Goal: Task Accomplishment & Management: Manage account settings

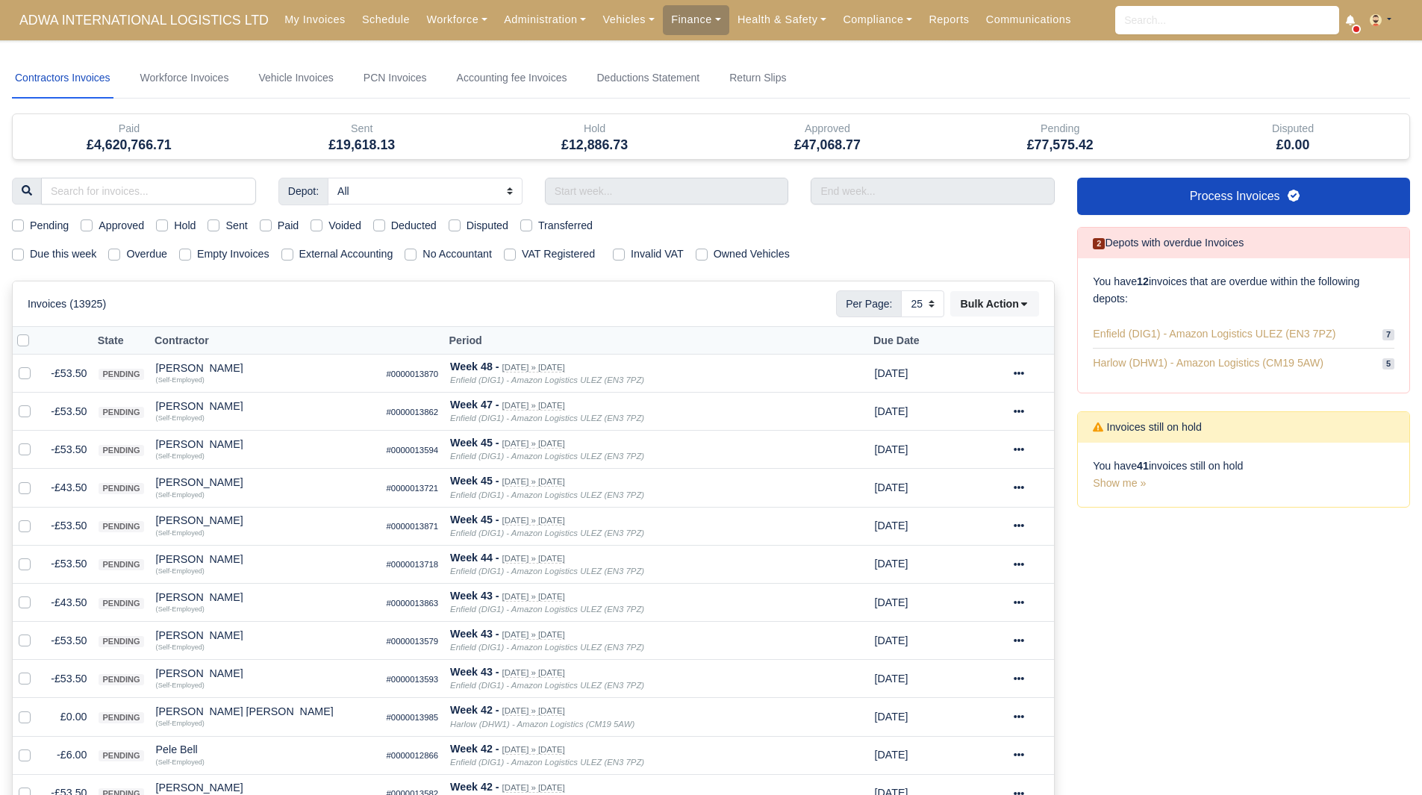
select select "25"
click at [648, 186] on input "text" at bounding box center [667, 191] width 244 height 27
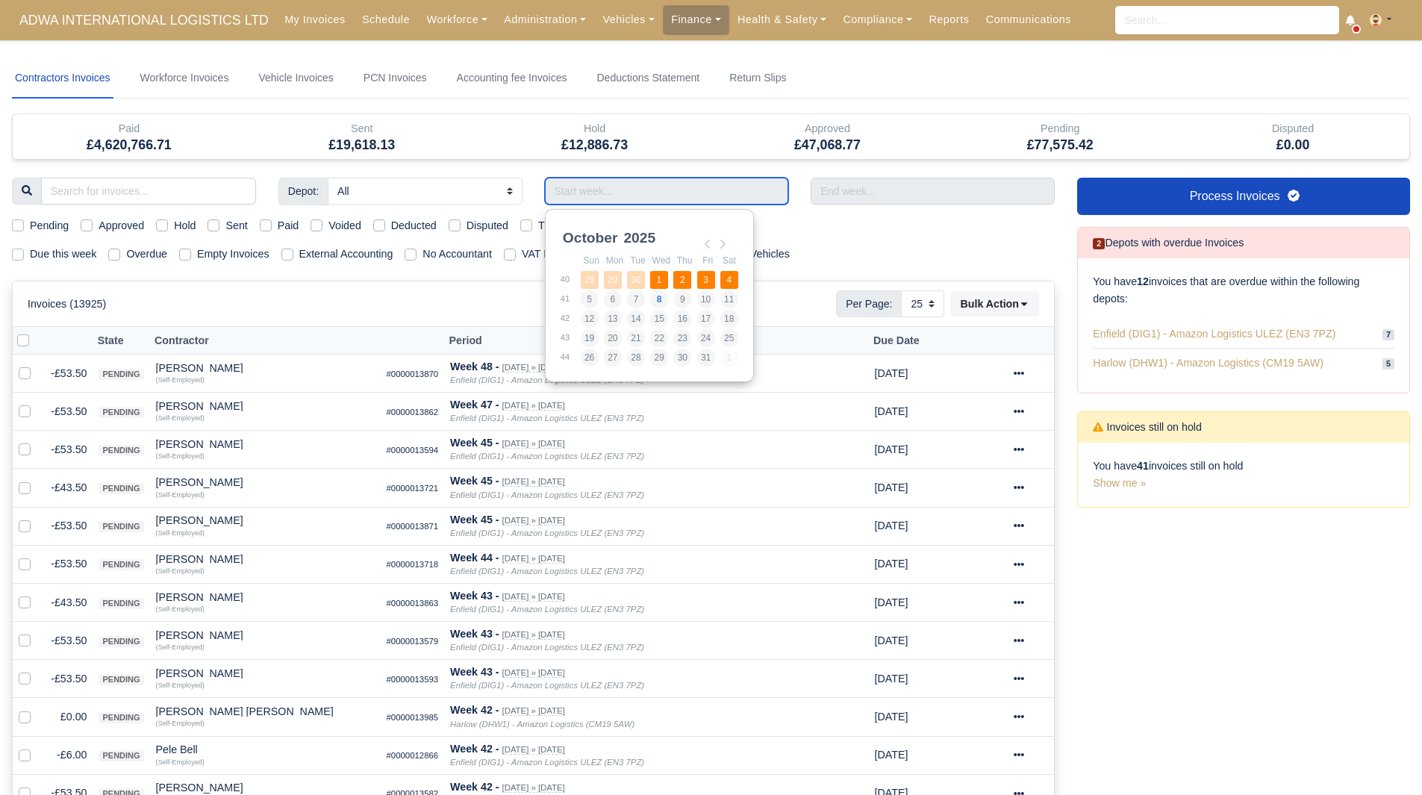
click at [671, 274] on td "1" at bounding box center [661, 279] width 23 height 19
type input "28/09/2025 - 04/10/2025"
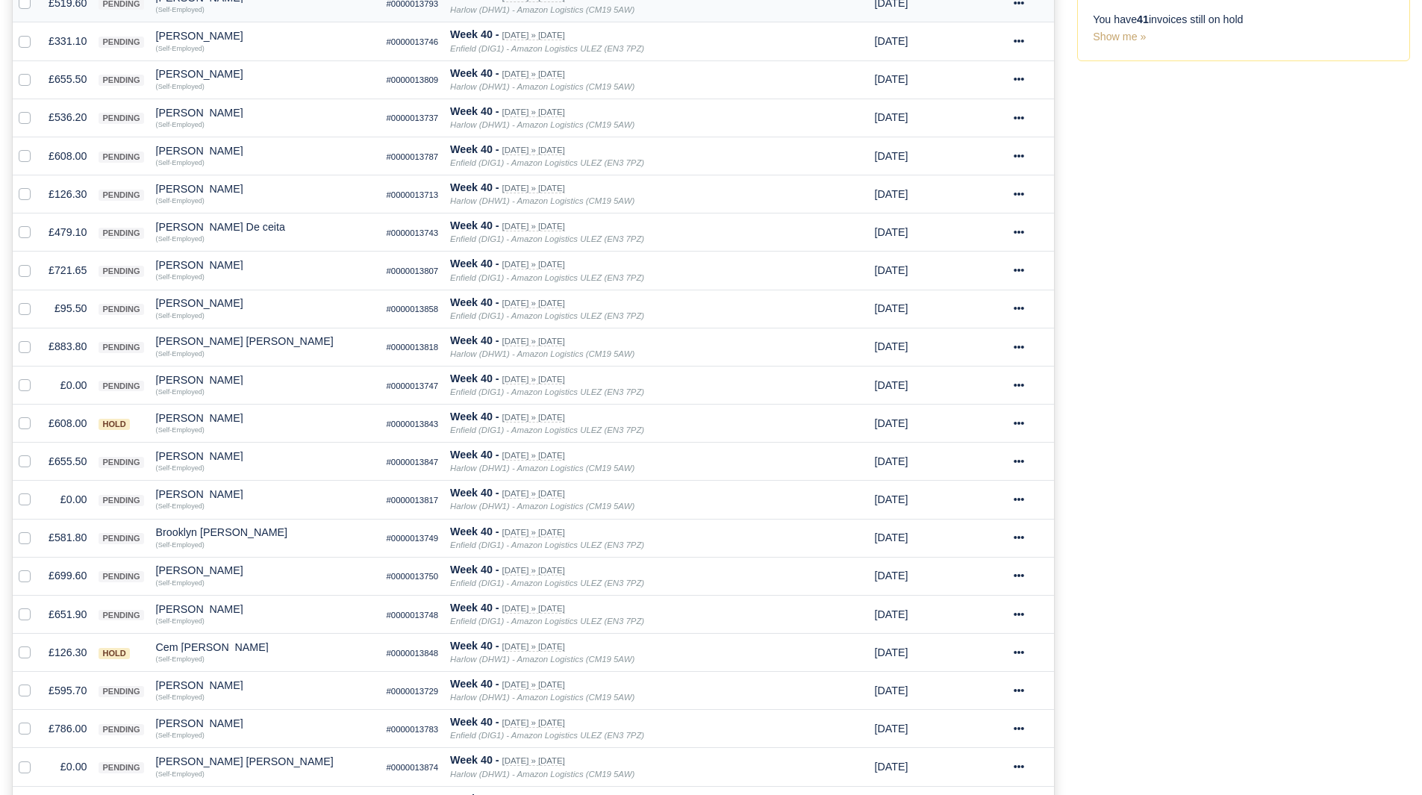
scroll to position [450, 0]
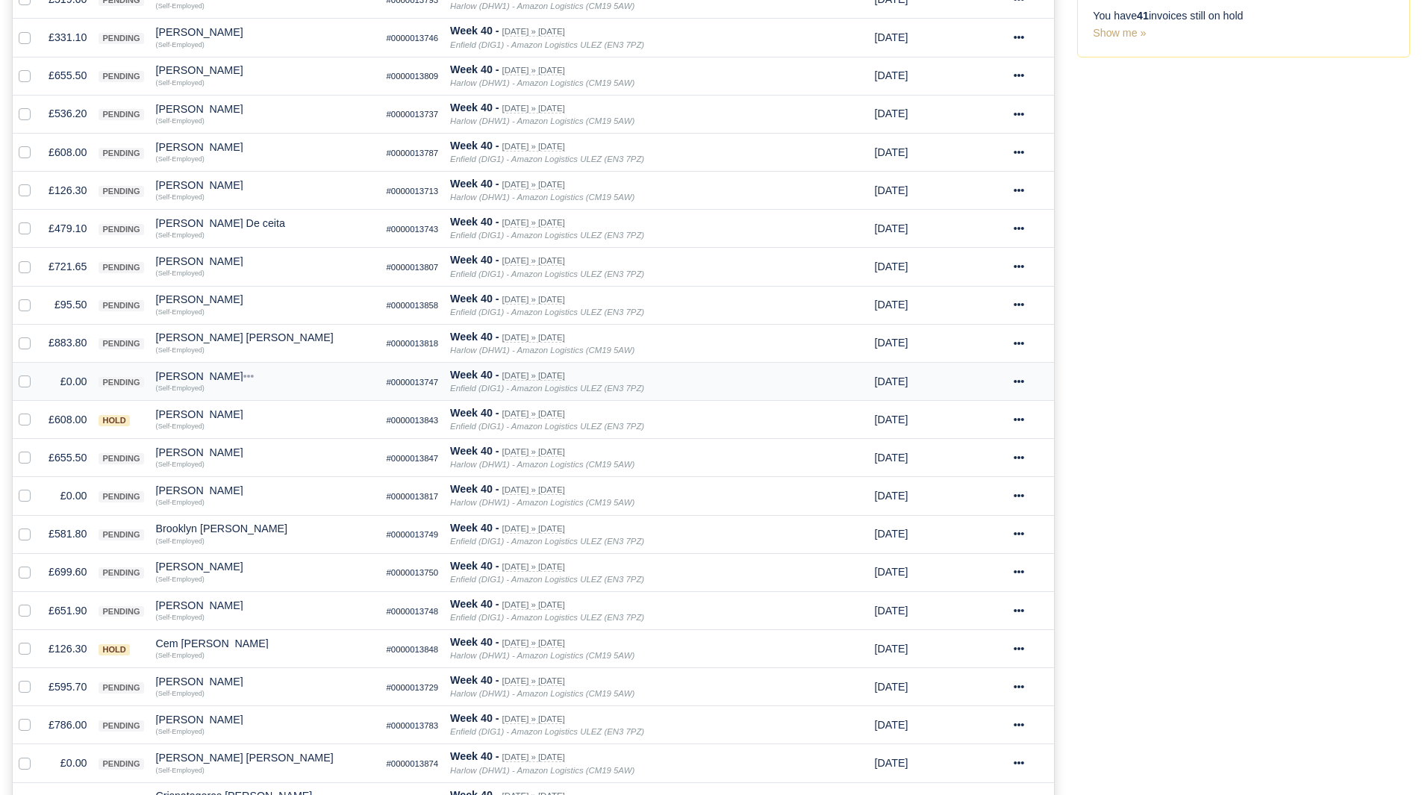
click at [37, 373] on label at bounding box center [37, 373] width 0 height 0
click at [20, 384] on input "checkbox" at bounding box center [25, 379] width 12 height 12
checkbox input "true"
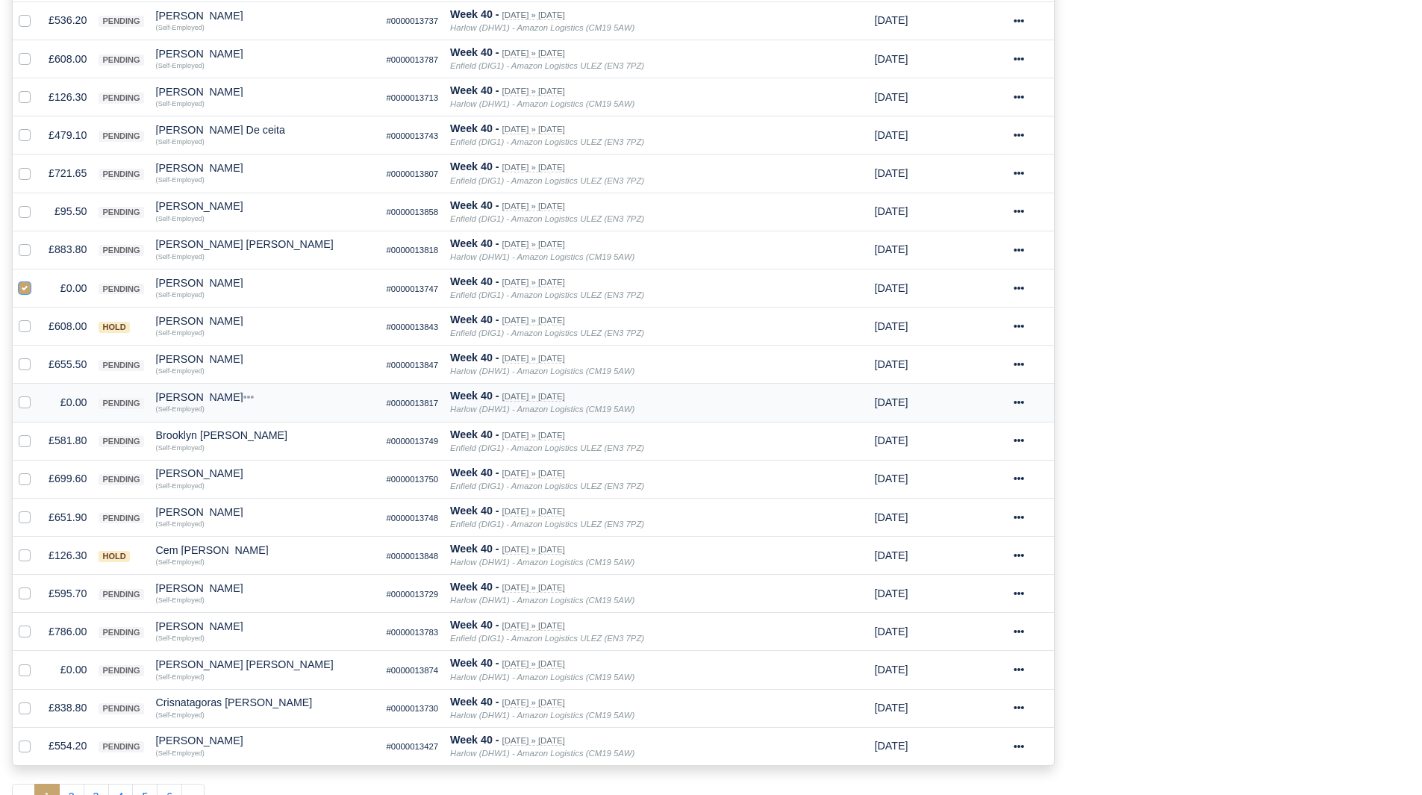
scroll to position [544, 0]
click at [28, 410] on div at bounding box center [28, 401] width 18 height 17
click at [37, 393] on label at bounding box center [37, 393] width 0 height 0
click at [25, 405] on input "checkbox" at bounding box center [25, 399] width 12 height 12
checkbox input "true"
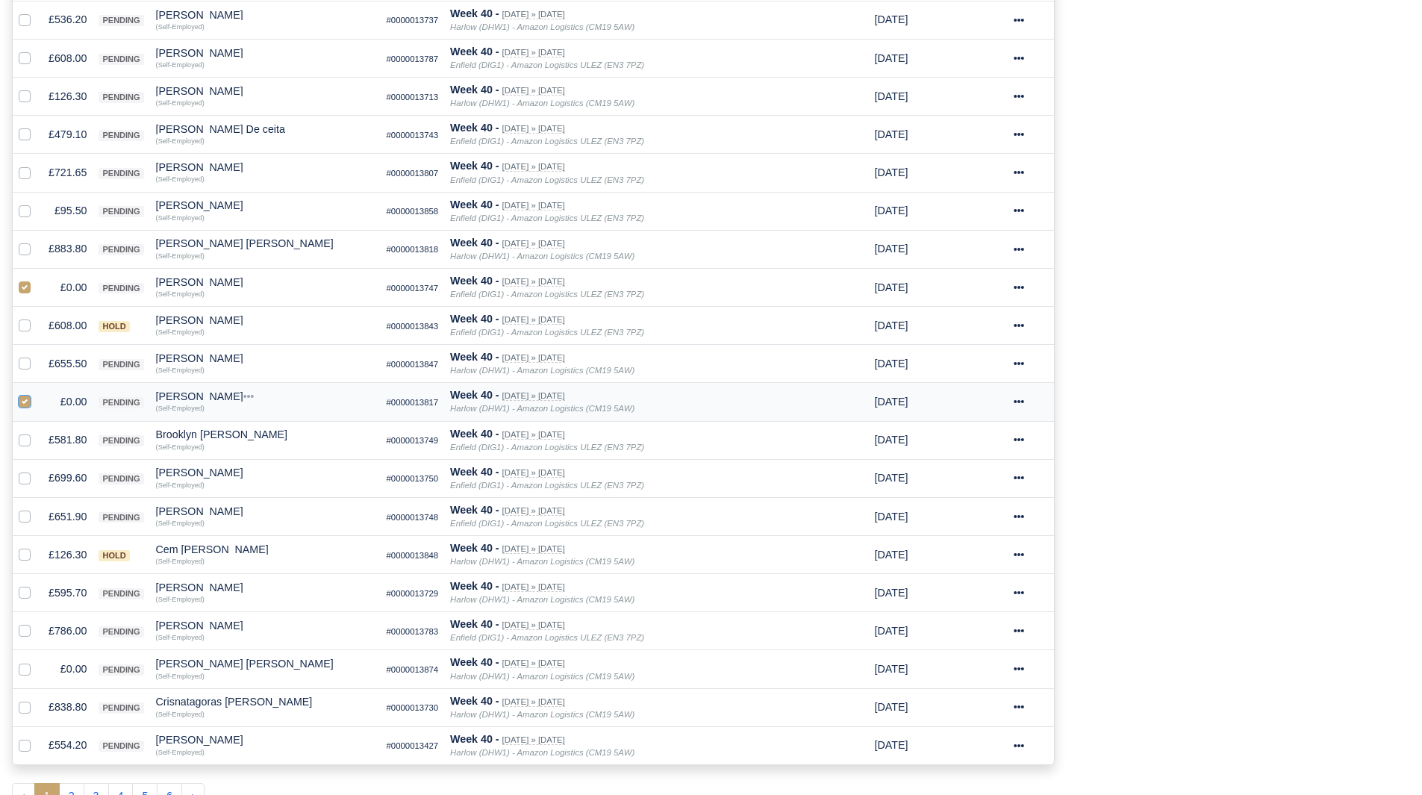
scroll to position [755, 0]
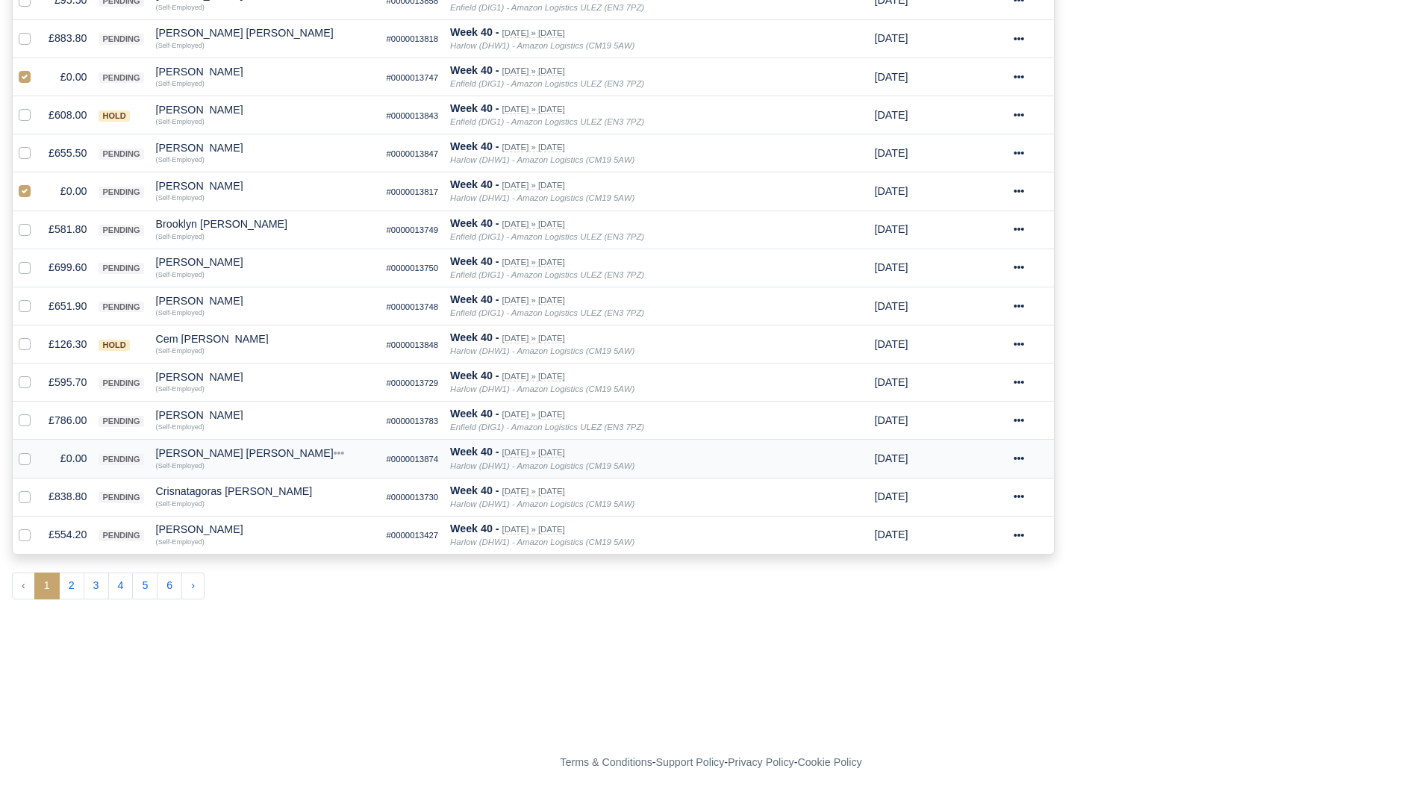
click at [37, 450] on label at bounding box center [37, 450] width 0 height 0
click at [25, 457] on input "checkbox" at bounding box center [25, 456] width 12 height 12
checkbox input "true"
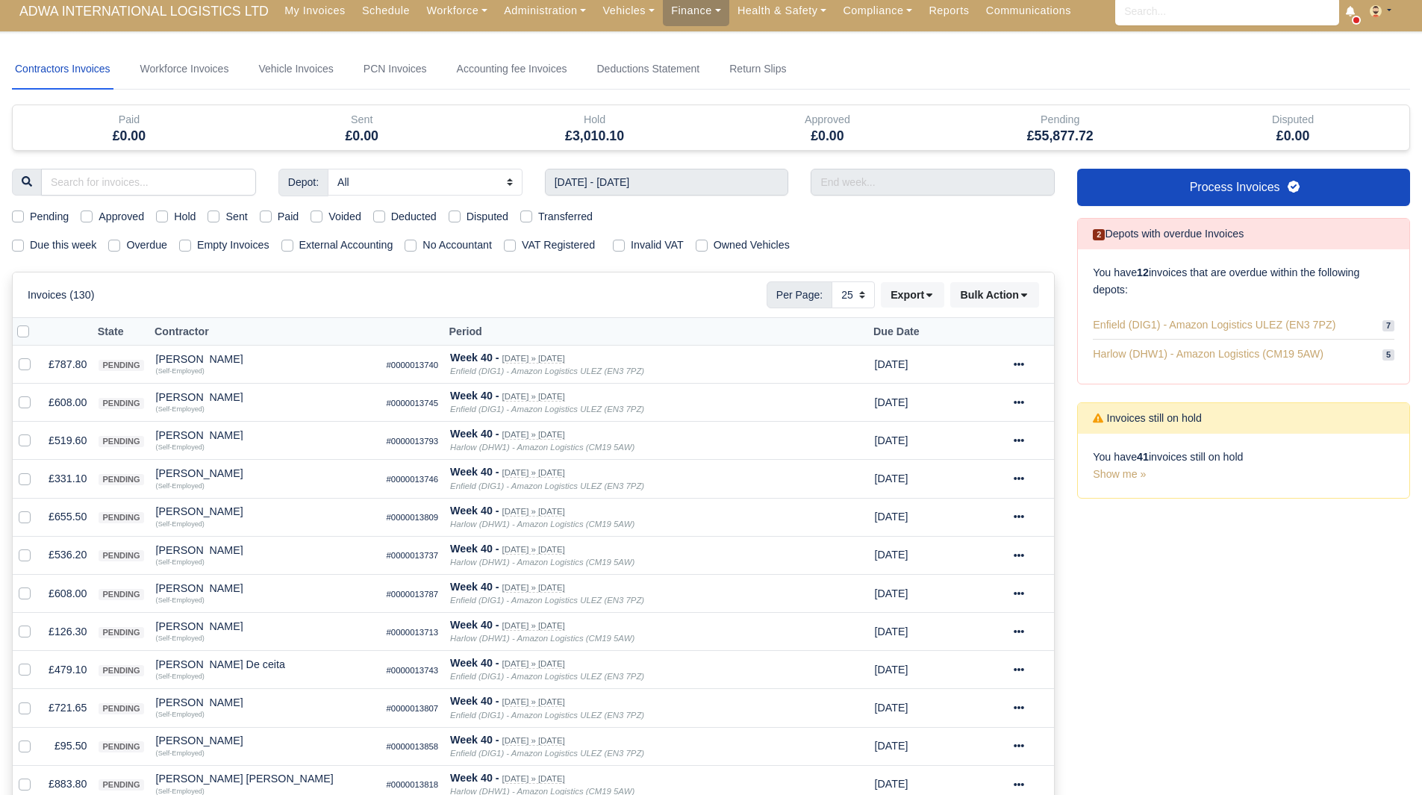
scroll to position [0, 0]
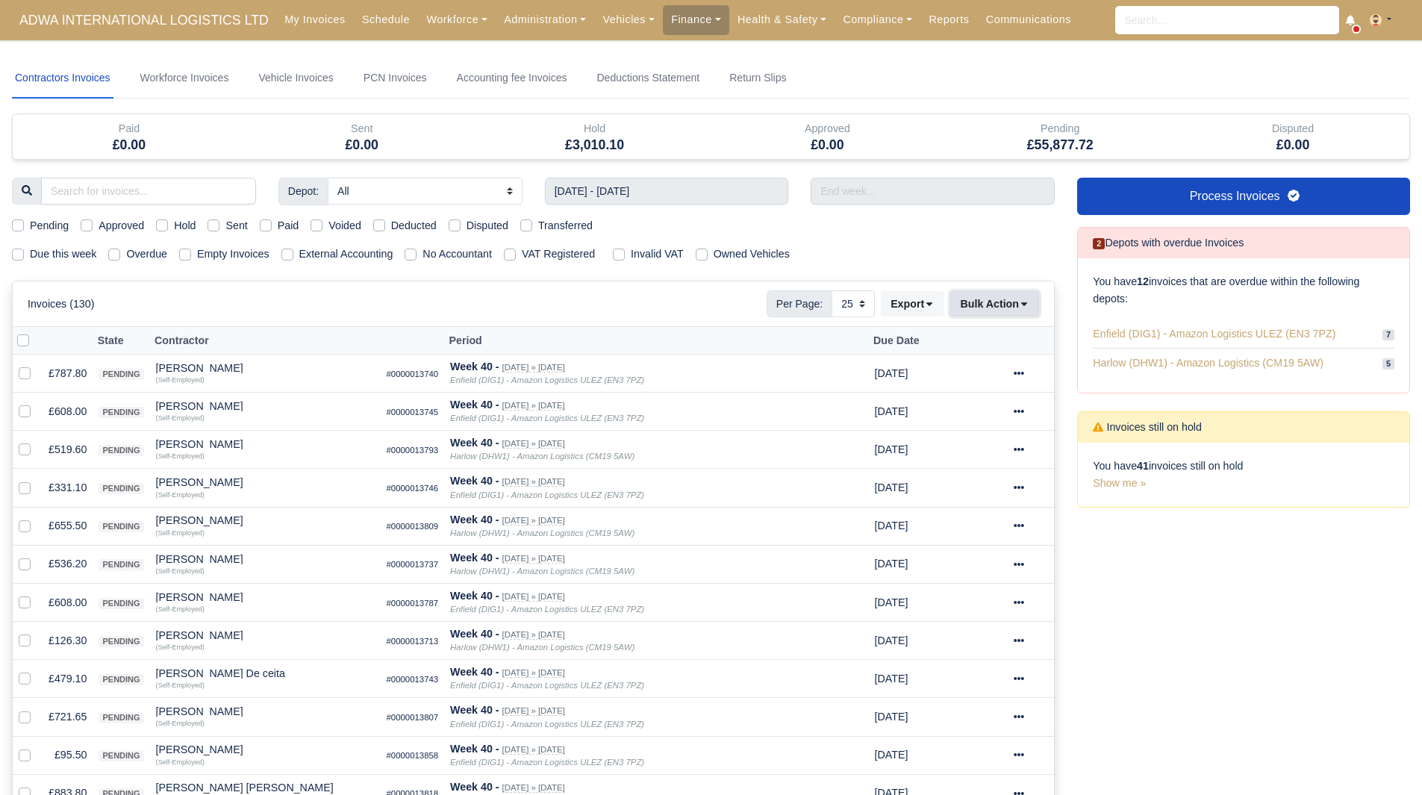
click at [1009, 309] on button "Bulk Action" at bounding box center [994, 303] width 89 height 25
click at [970, 426] on div "Void" at bounding box center [971, 424] width 133 height 23
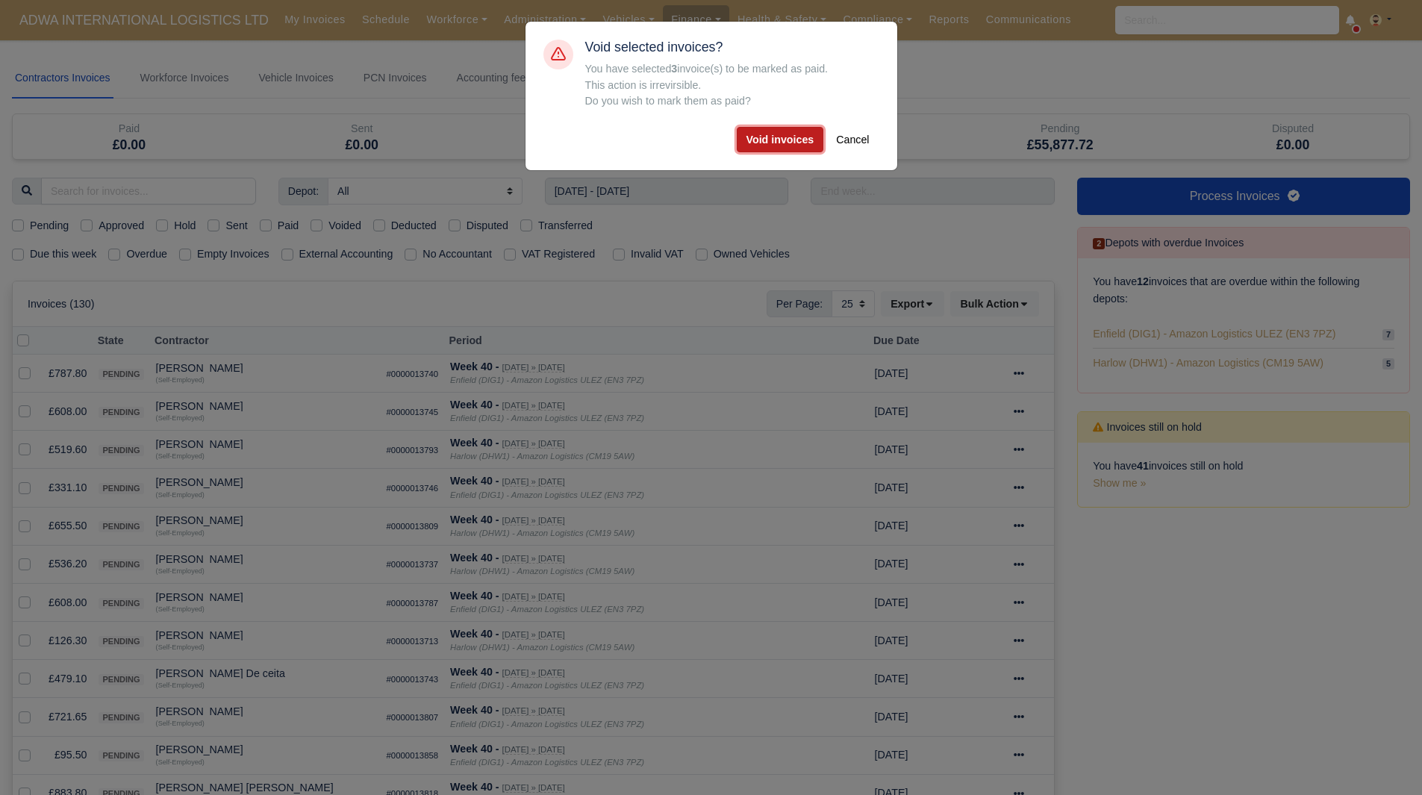
click at [777, 132] on button "Void invoices" at bounding box center [780, 139] width 87 height 25
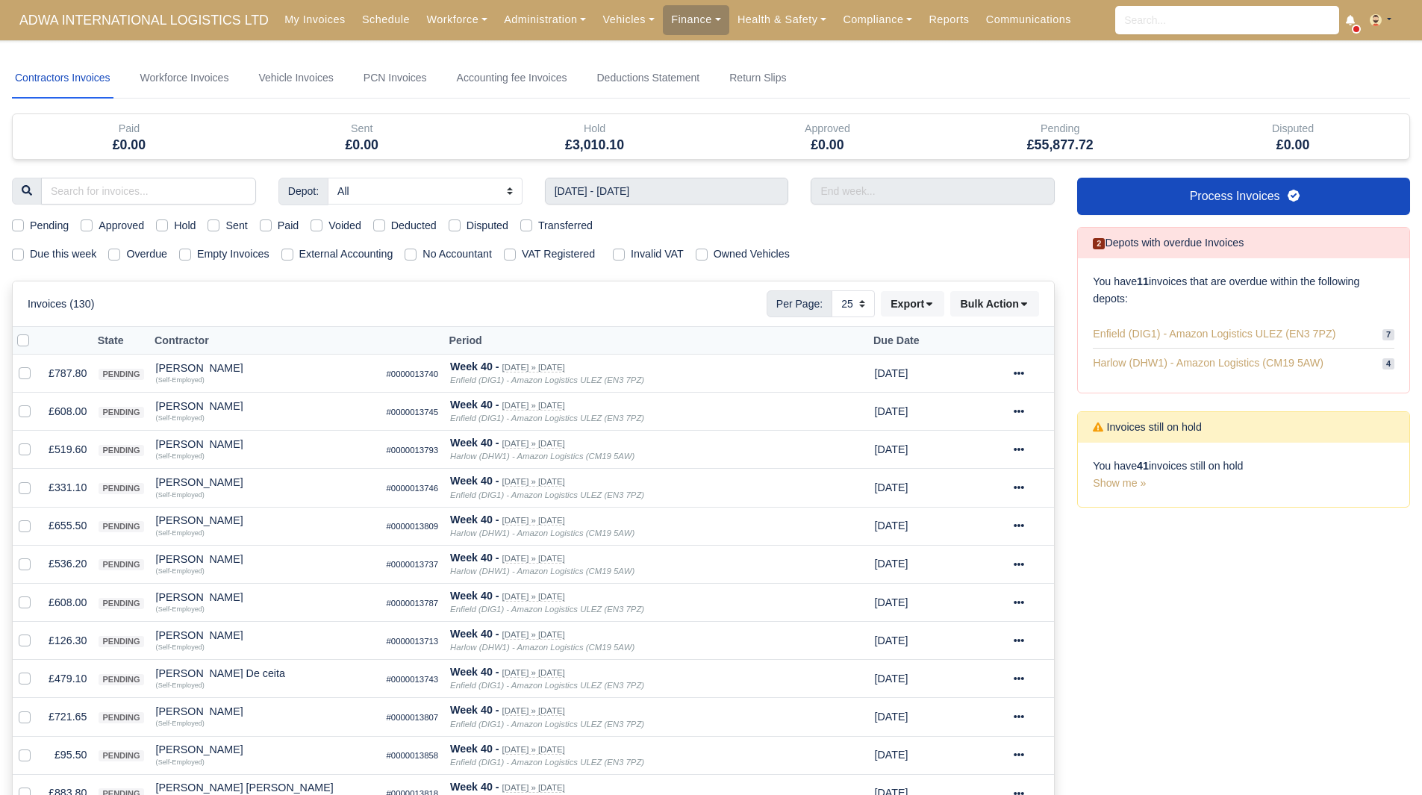
click at [921, 104] on div "Contractors Invoices Workforce Invoices Vehicle Invoices PCN Invoices Accountin…" at bounding box center [711, 771] width 1398 height 1427
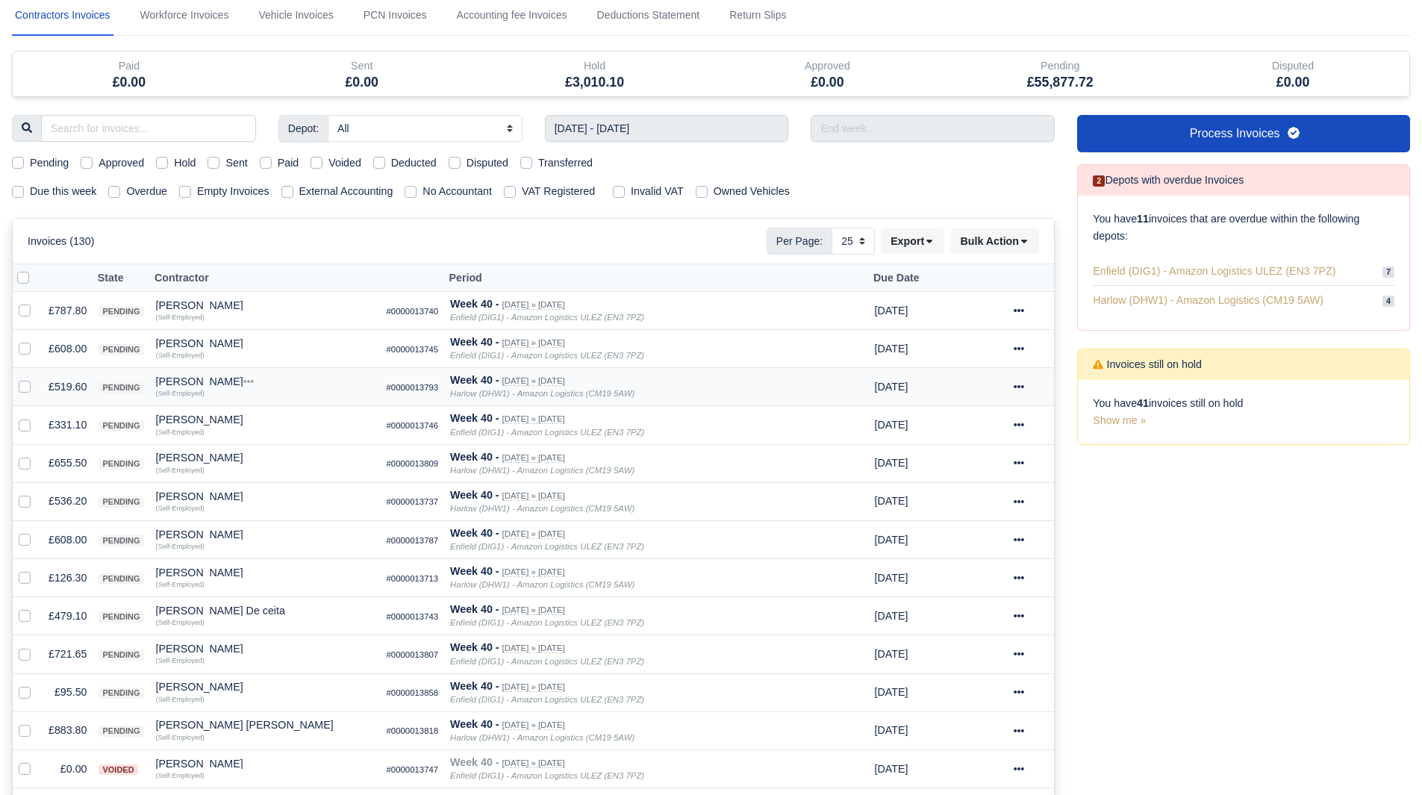
scroll to position [74, 0]
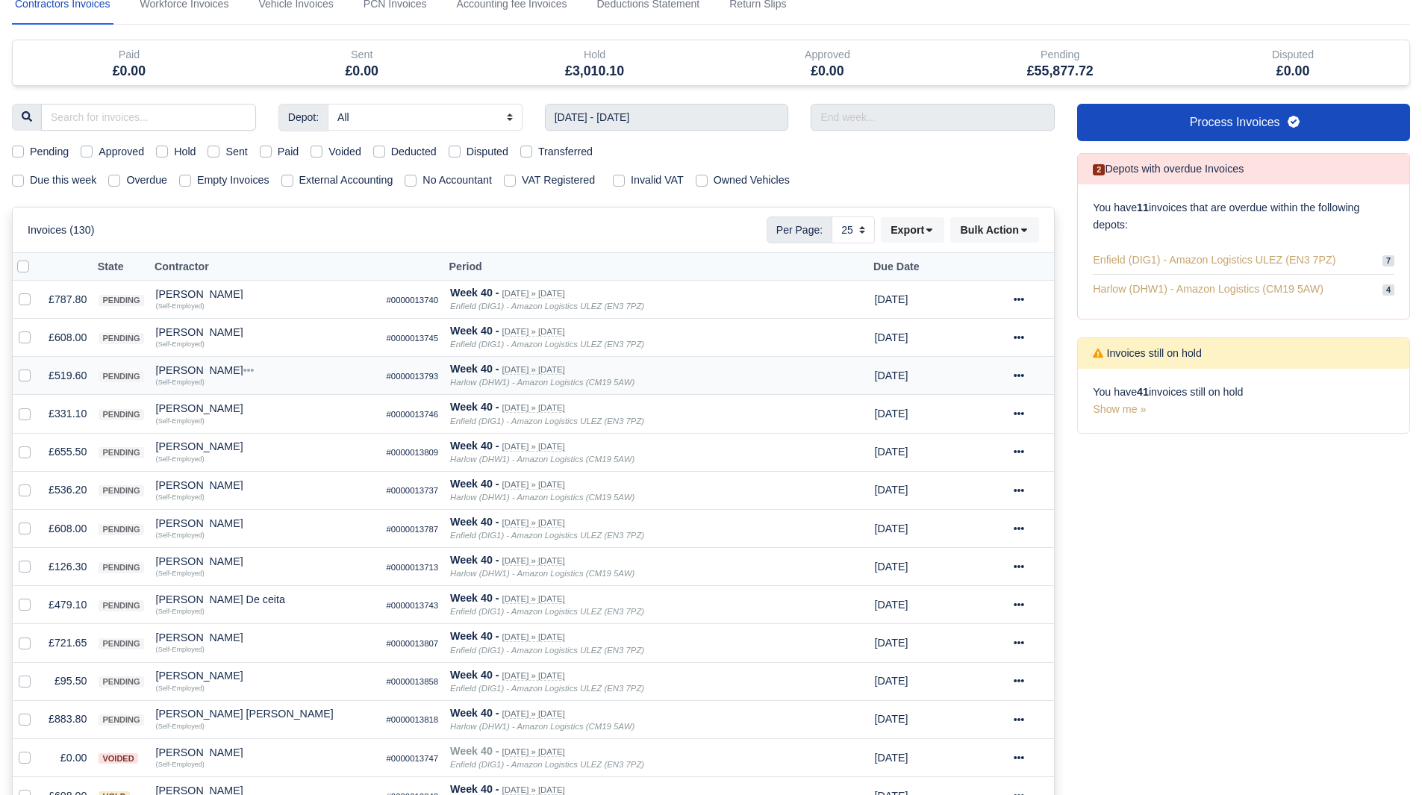
click at [78, 367] on td "£519.60" at bounding box center [68, 376] width 50 height 38
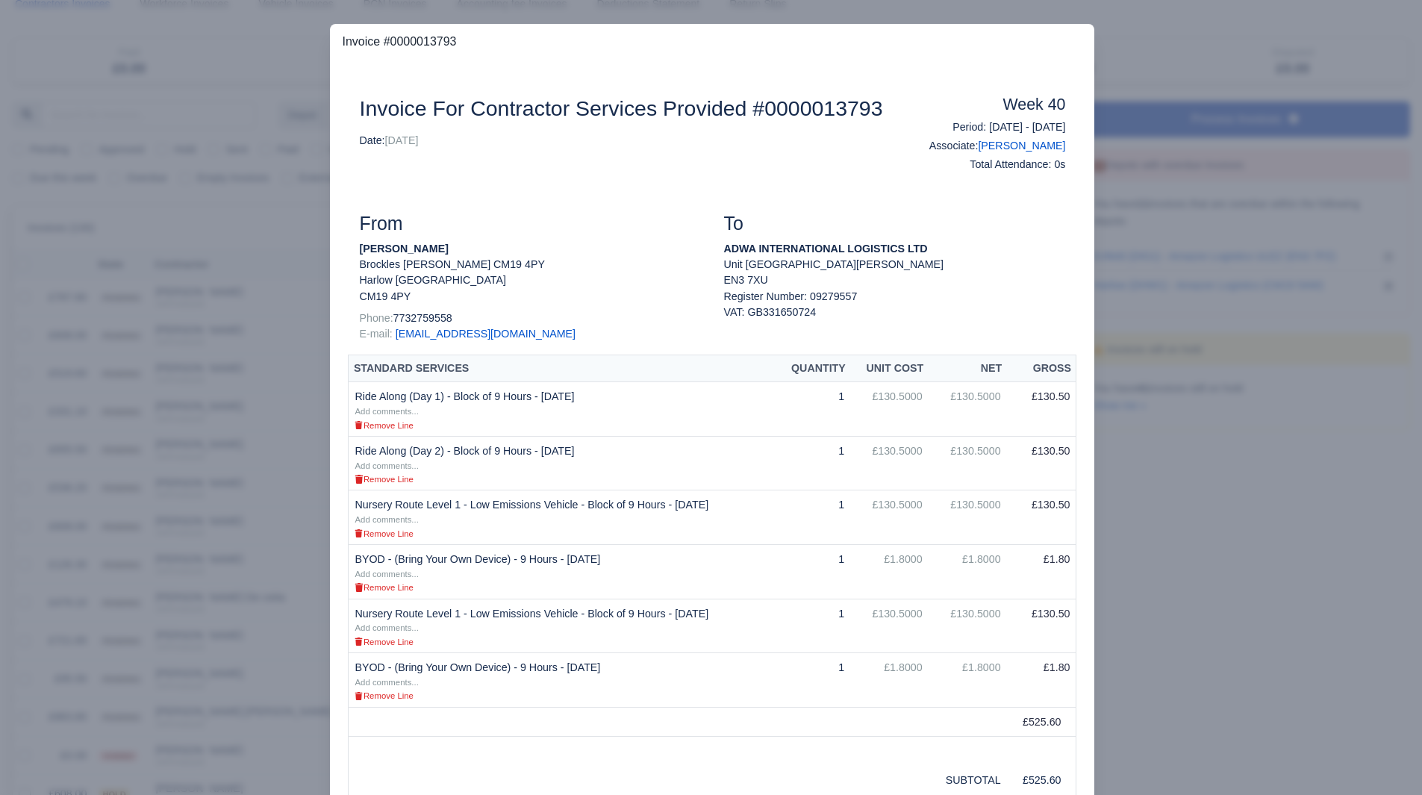
scroll to position [131, 0]
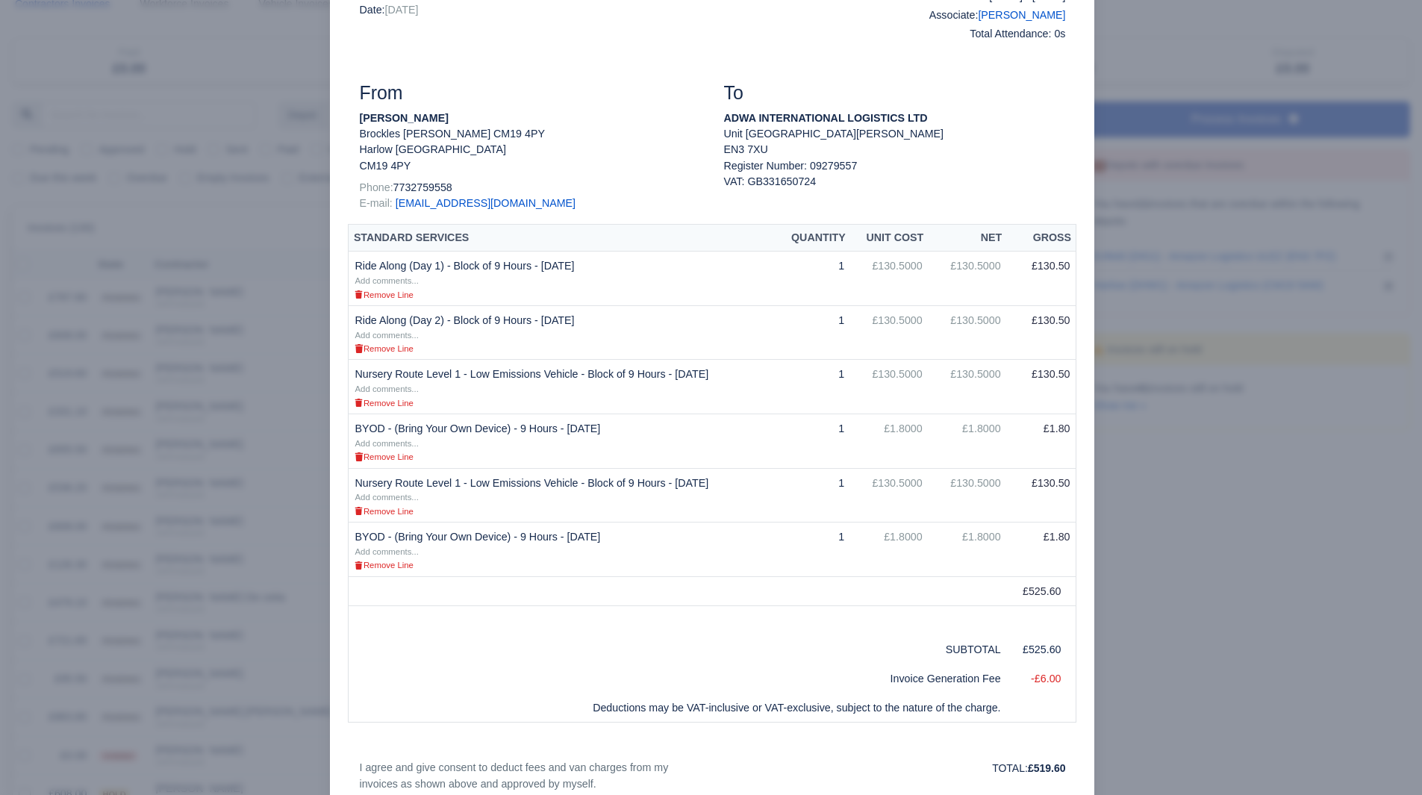
click at [125, 337] on div at bounding box center [711, 397] width 1422 height 795
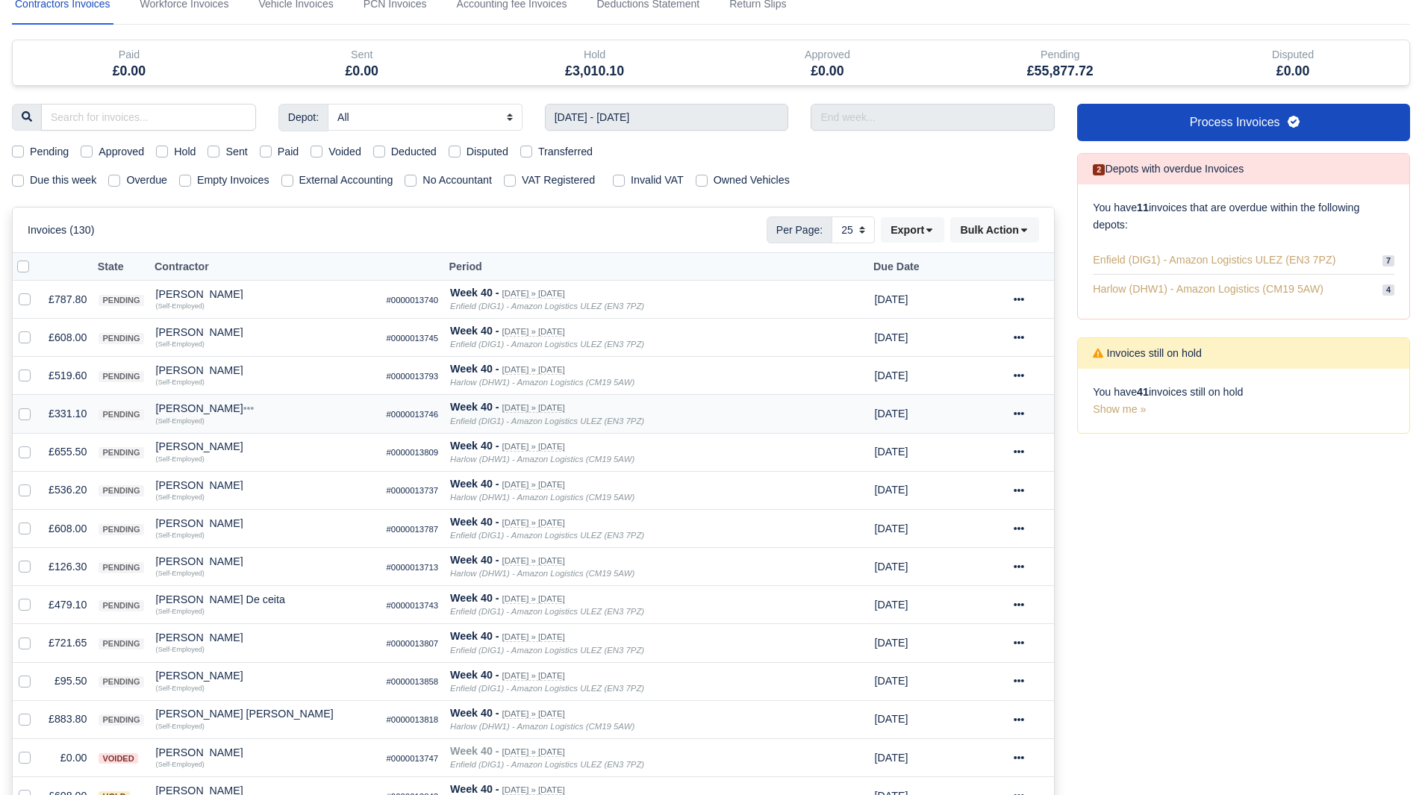
click at [63, 423] on td "£331.10" at bounding box center [68, 414] width 50 height 38
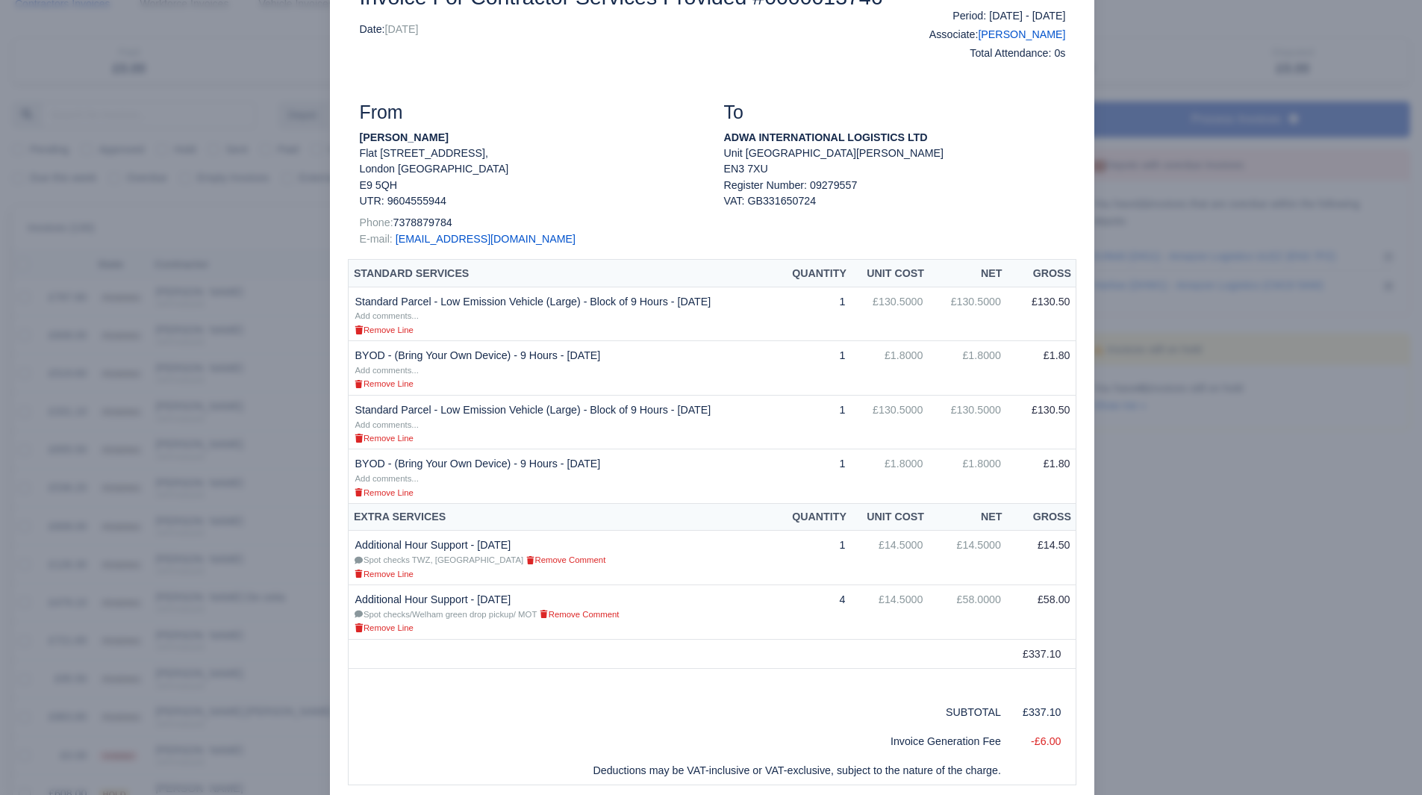
scroll to position [113, 0]
click at [1168, 472] on div at bounding box center [711, 397] width 1422 height 795
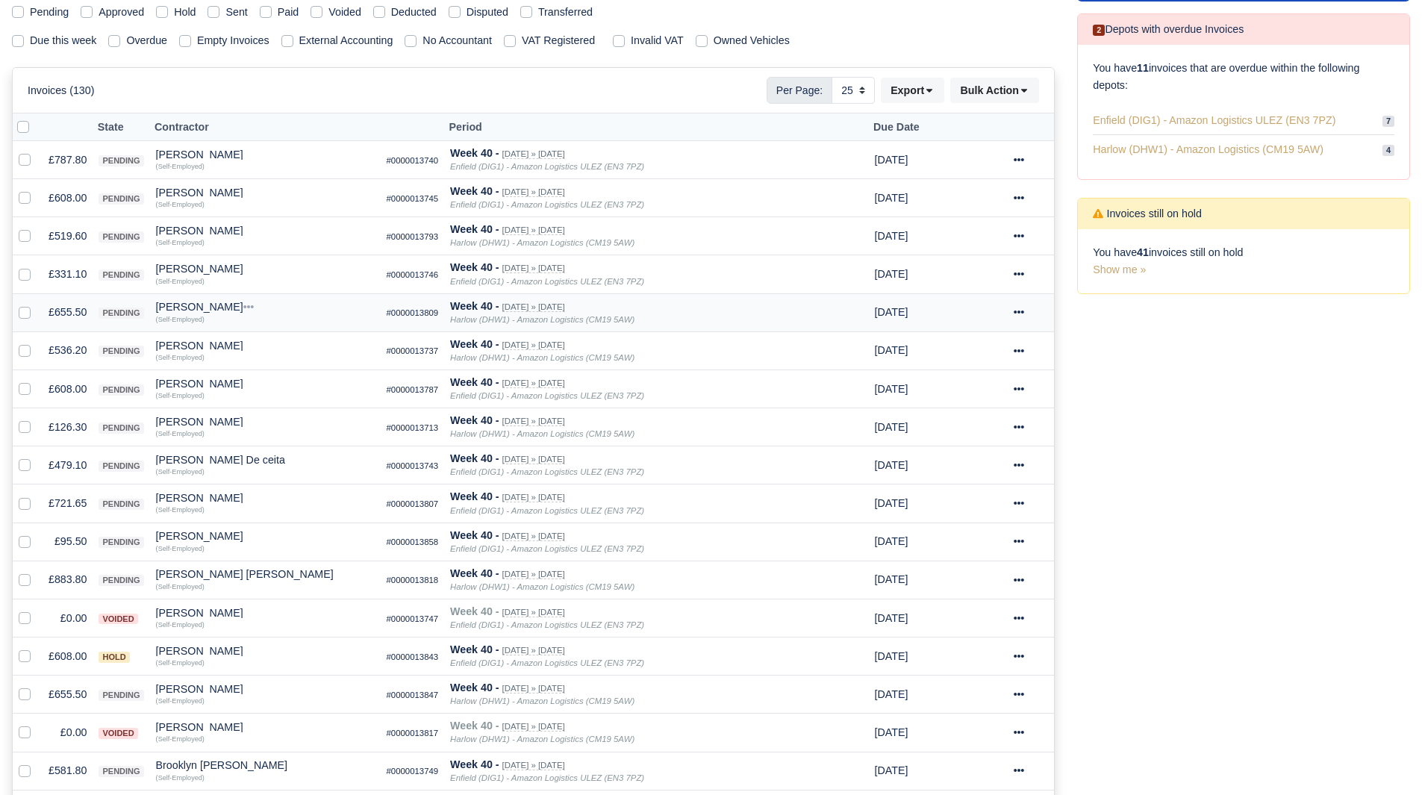
scroll to position [215, 0]
click at [78, 340] on td "£536.20" at bounding box center [68, 349] width 50 height 38
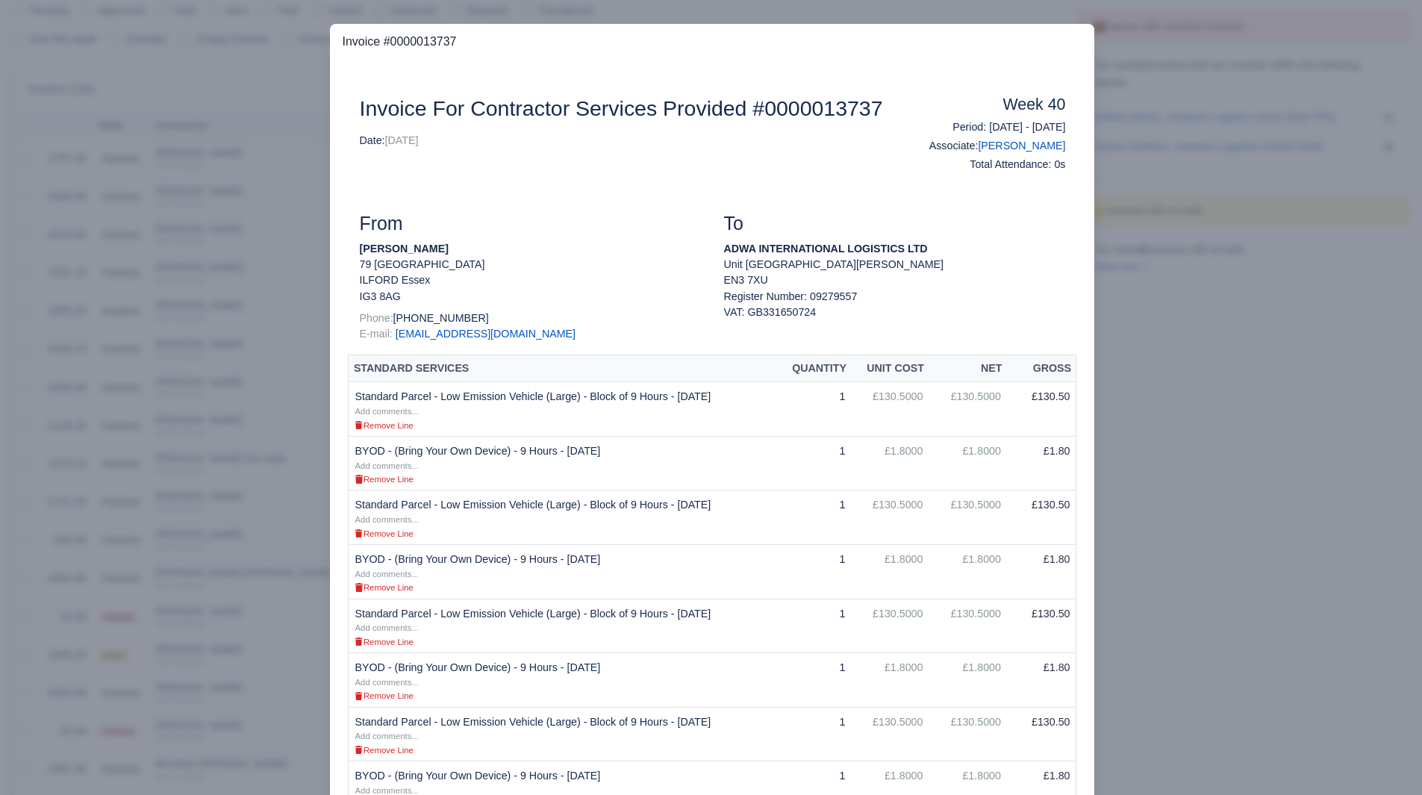
scroll to position [337, 0]
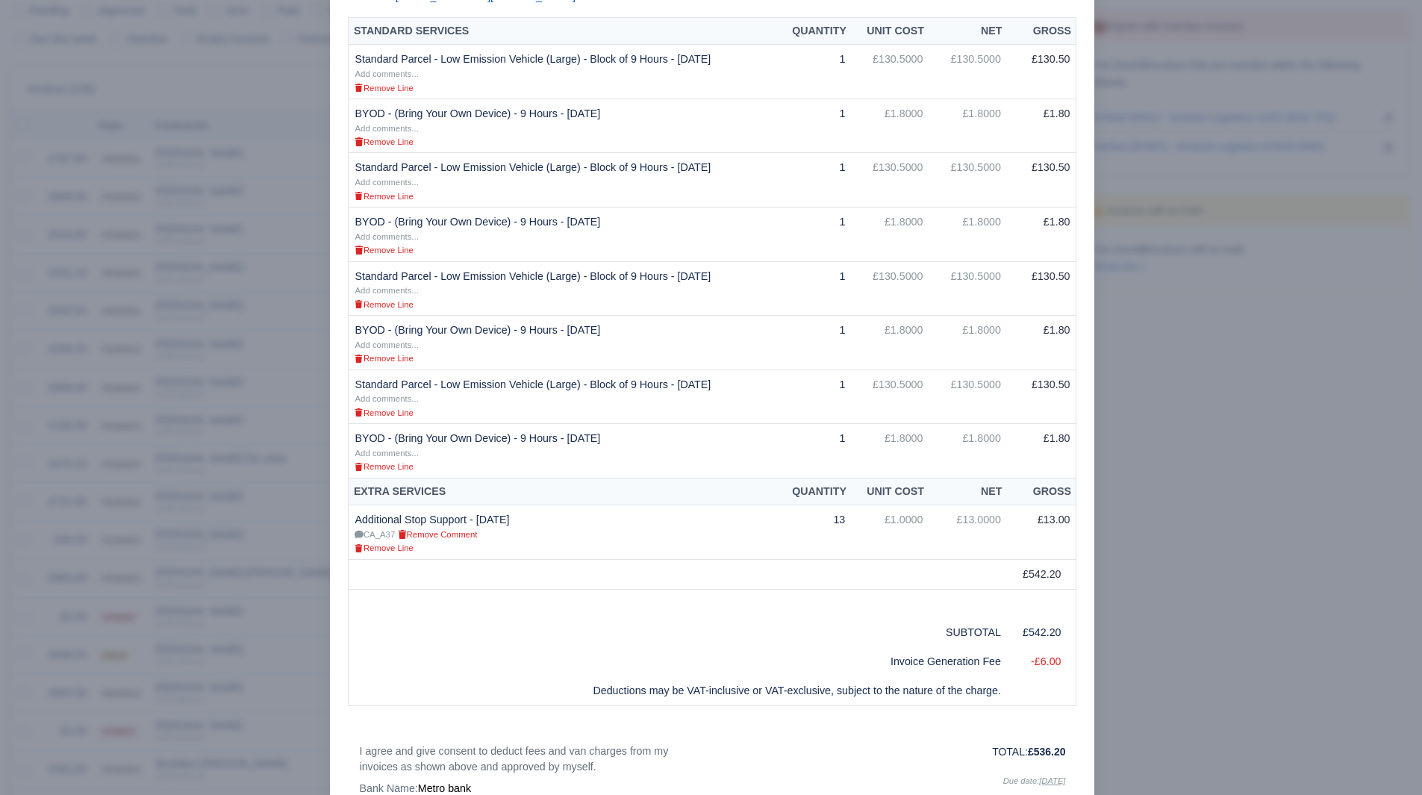
click at [1135, 524] on div at bounding box center [711, 397] width 1422 height 795
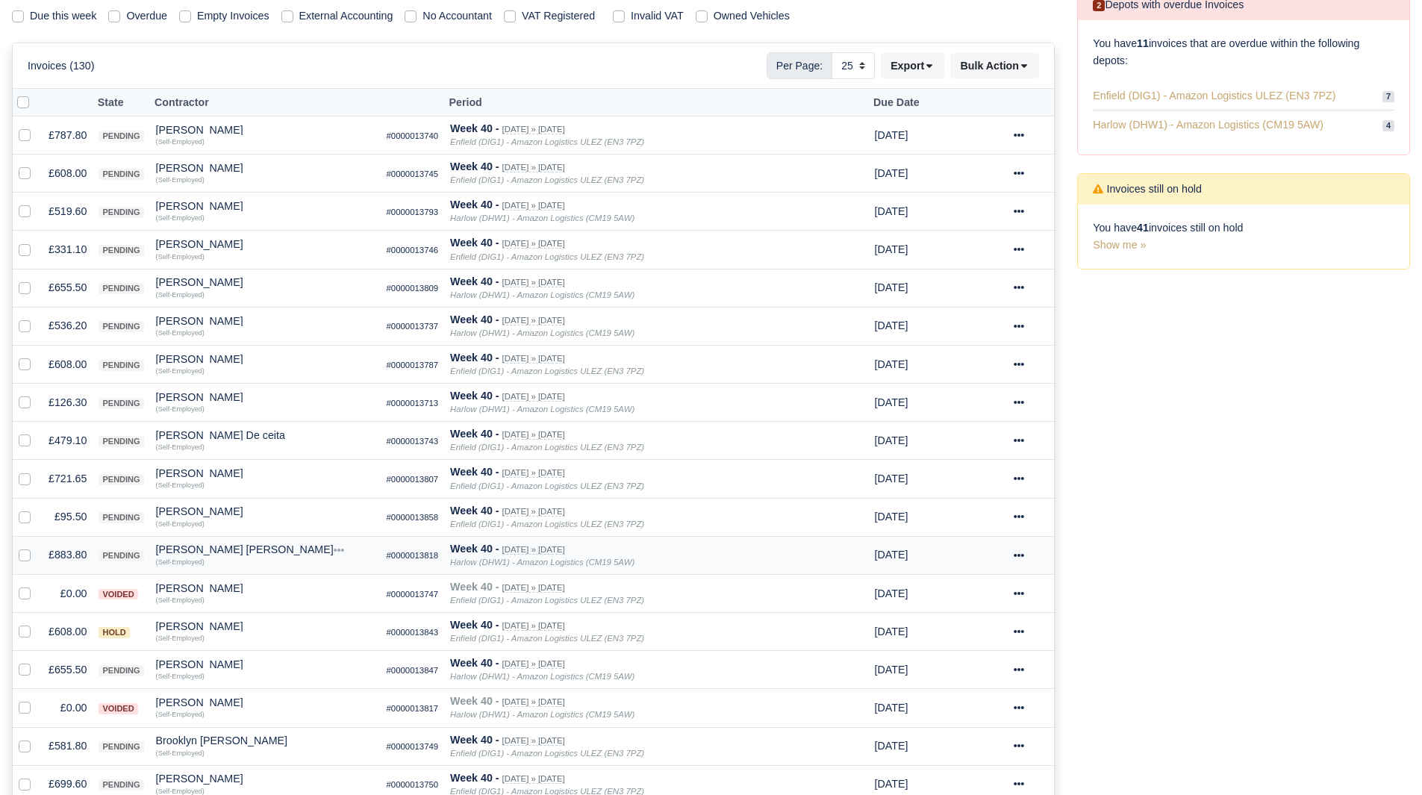
scroll to position [239, 0]
click at [87, 485] on td "£721.65" at bounding box center [68, 478] width 50 height 38
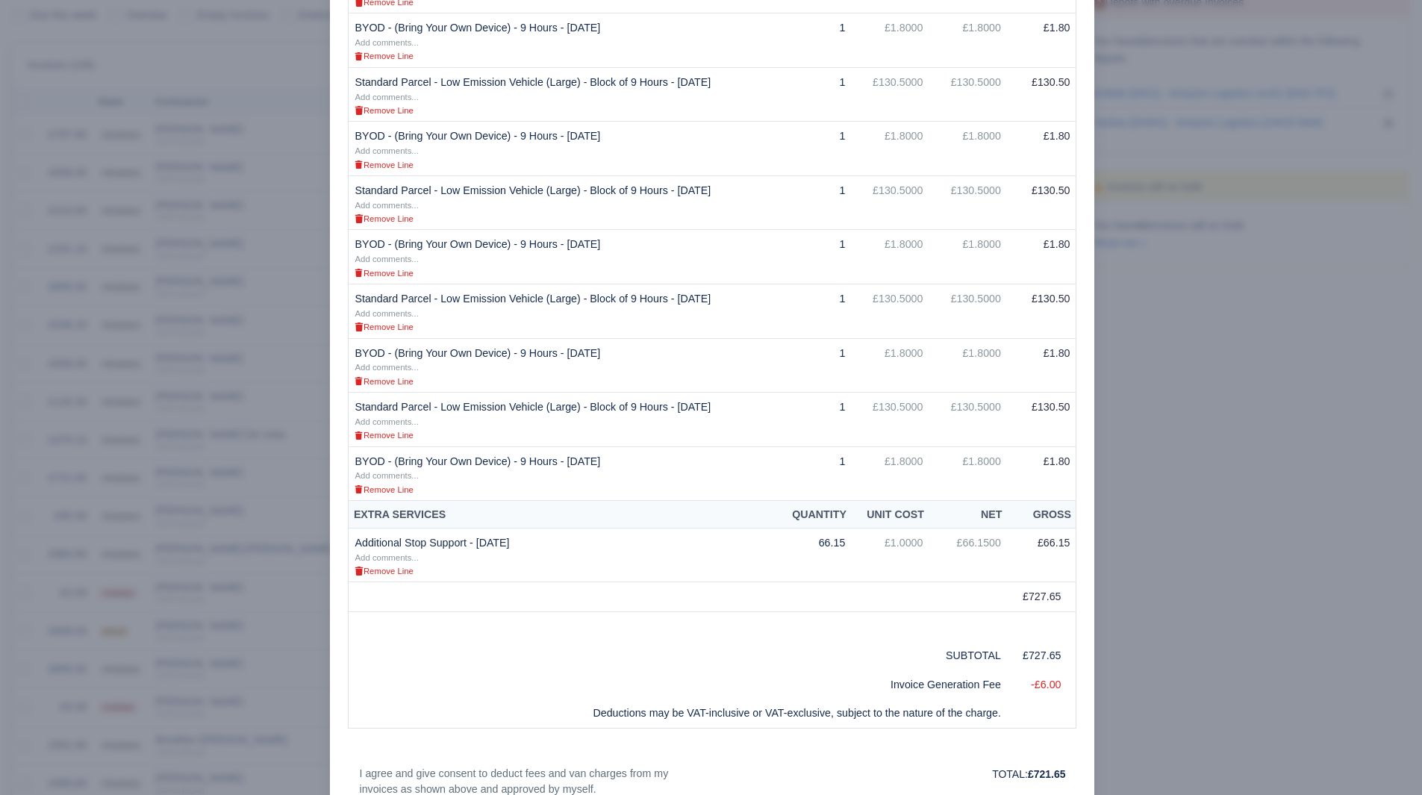
scroll to position [449, 0]
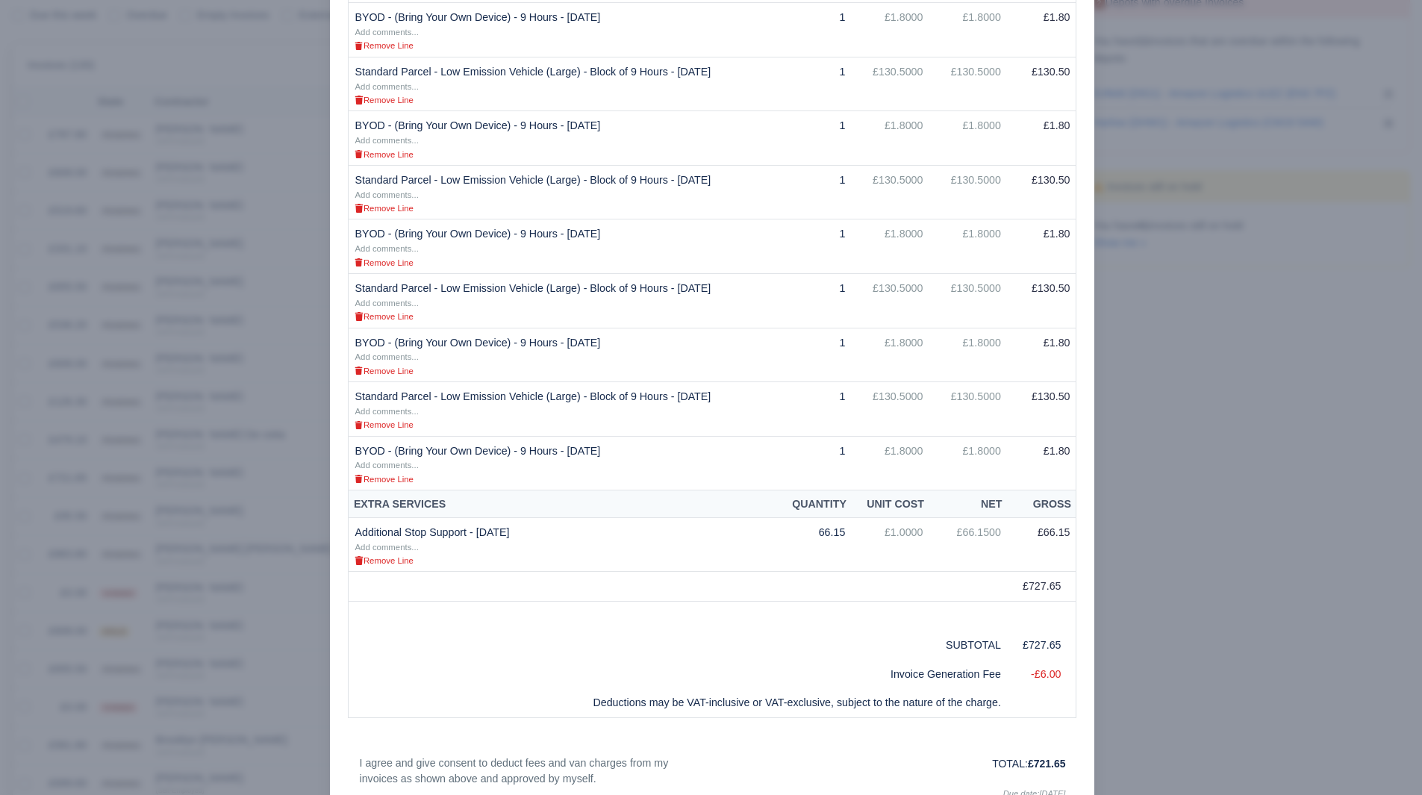
click at [147, 638] on div at bounding box center [711, 397] width 1422 height 795
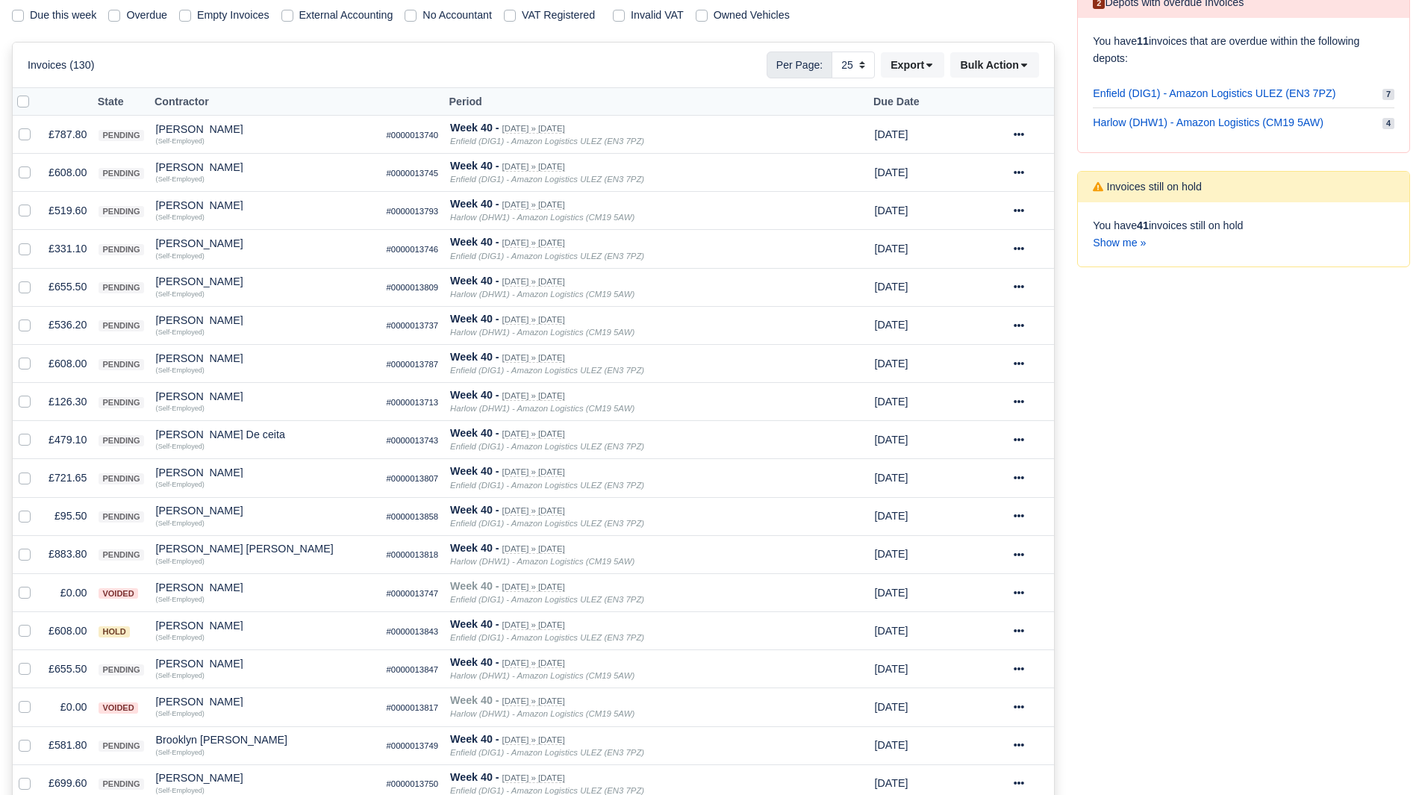
scroll to position [239, 0]
click at [82, 518] on td "£95.50" at bounding box center [68, 516] width 50 height 38
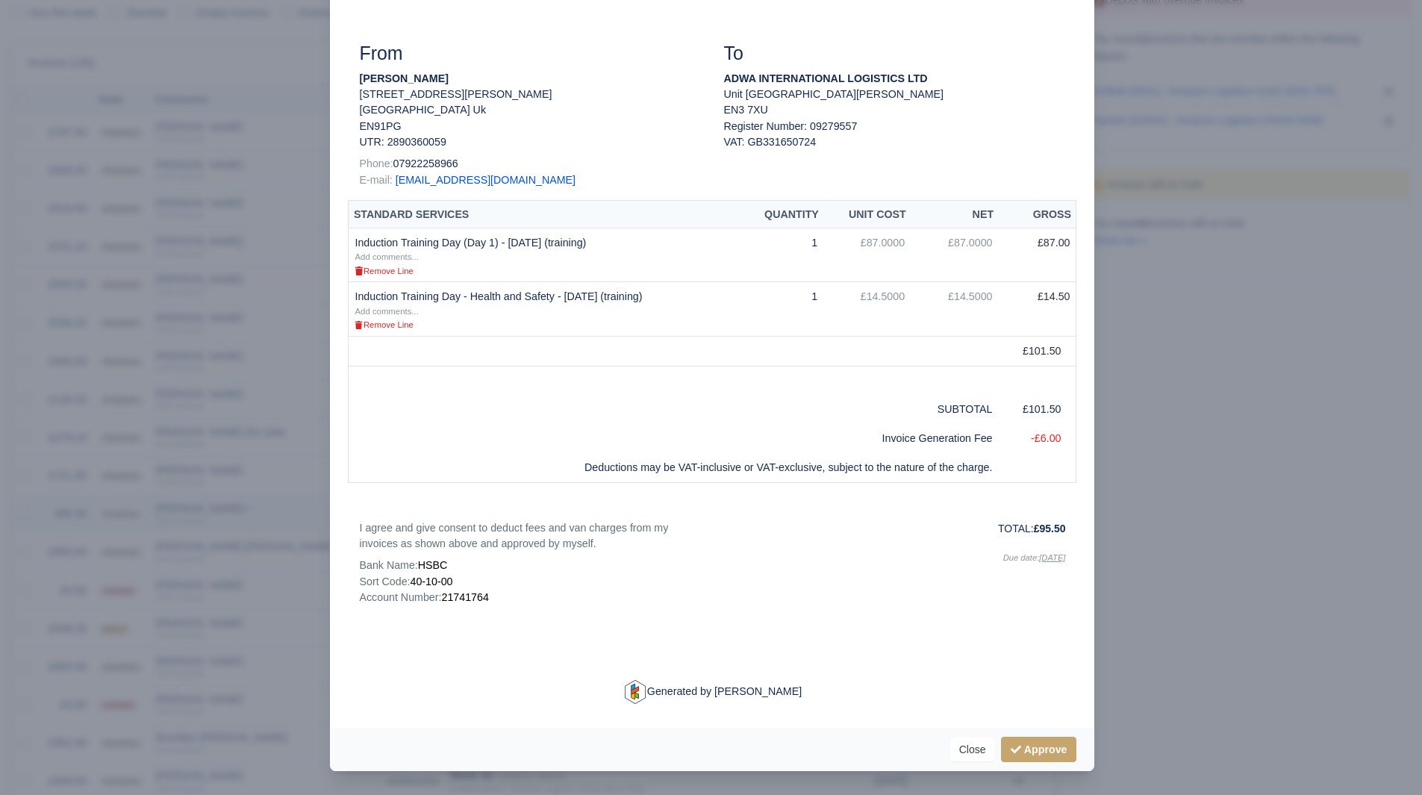
scroll to position [0, 0]
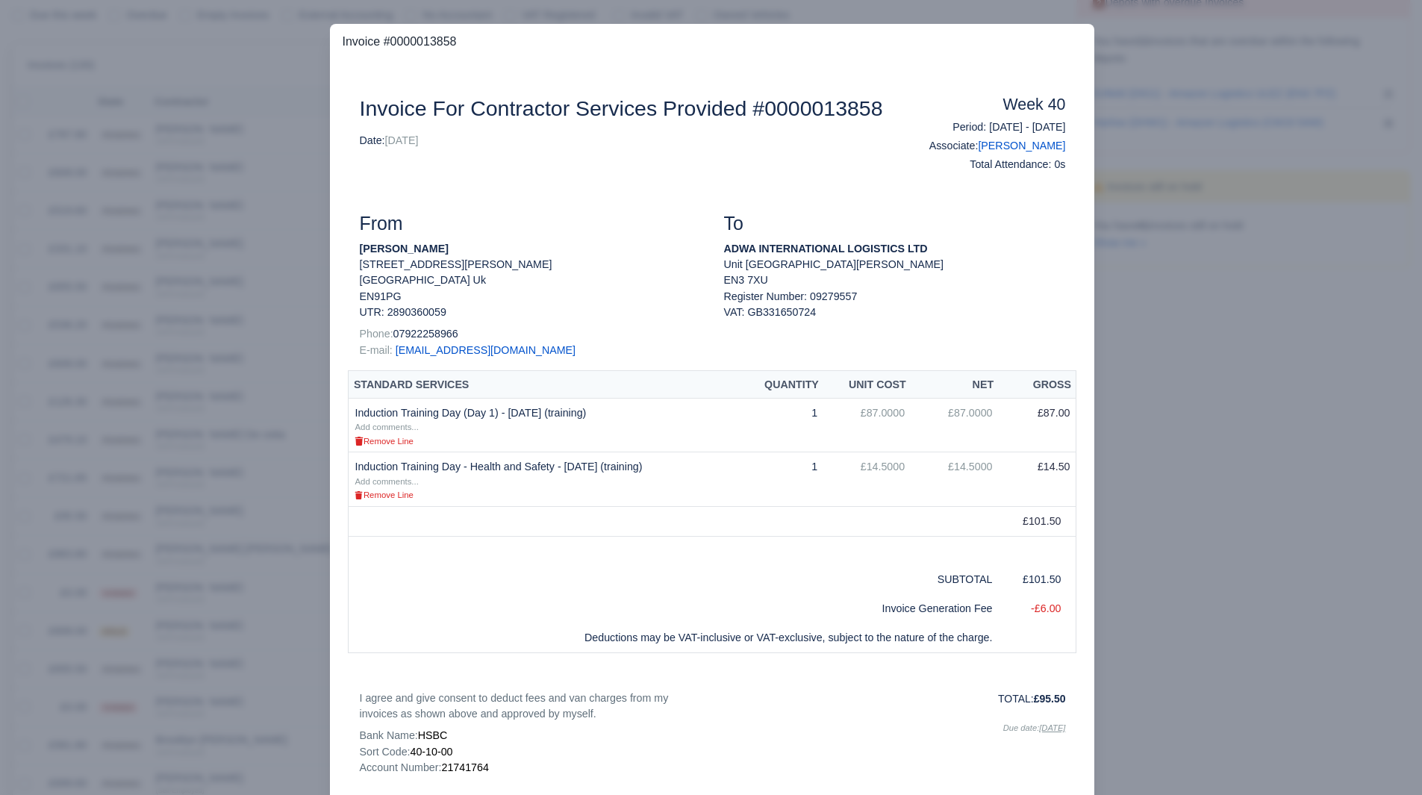
click at [71, 649] on div at bounding box center [711, 397] width 1422 height 795
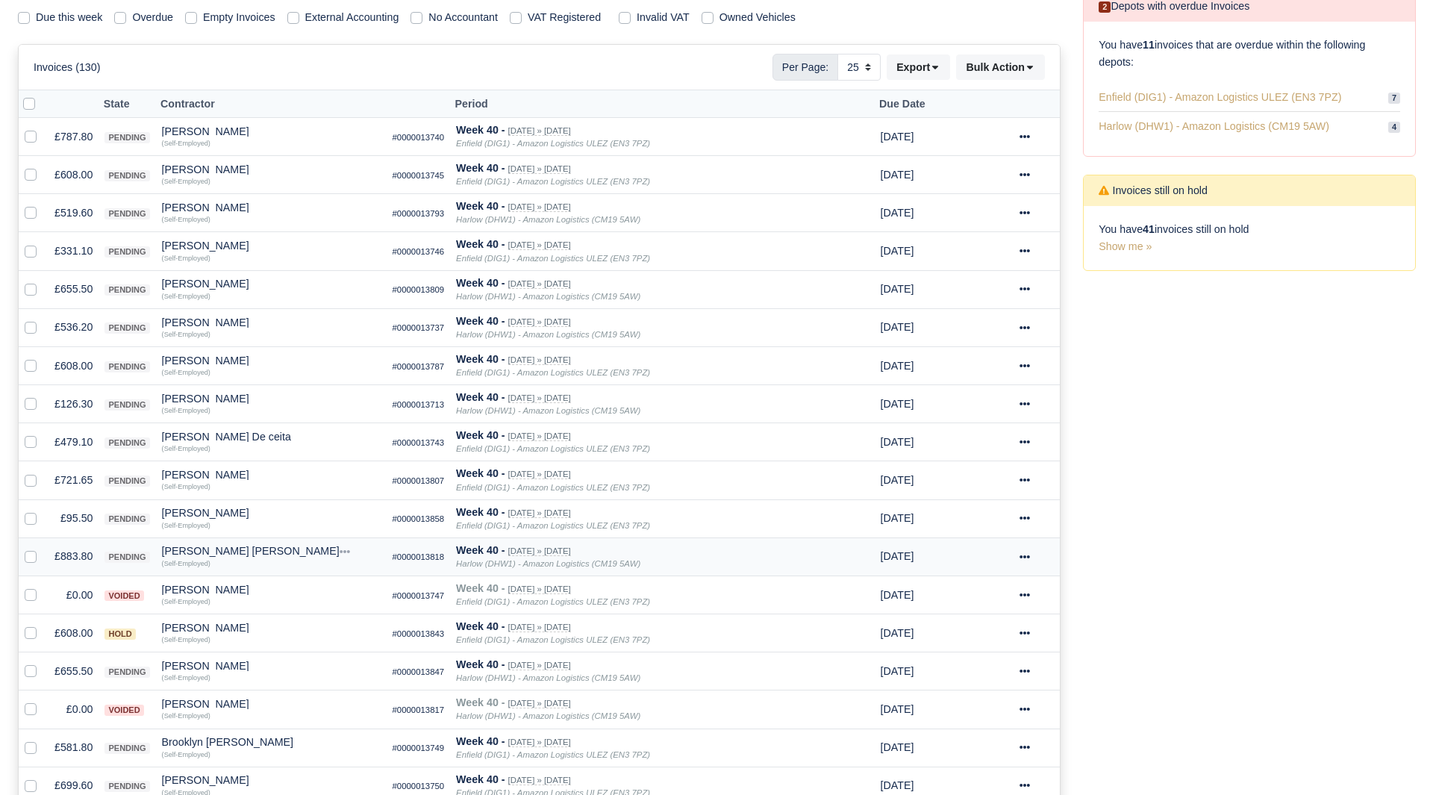
scroll to position [239, 0]
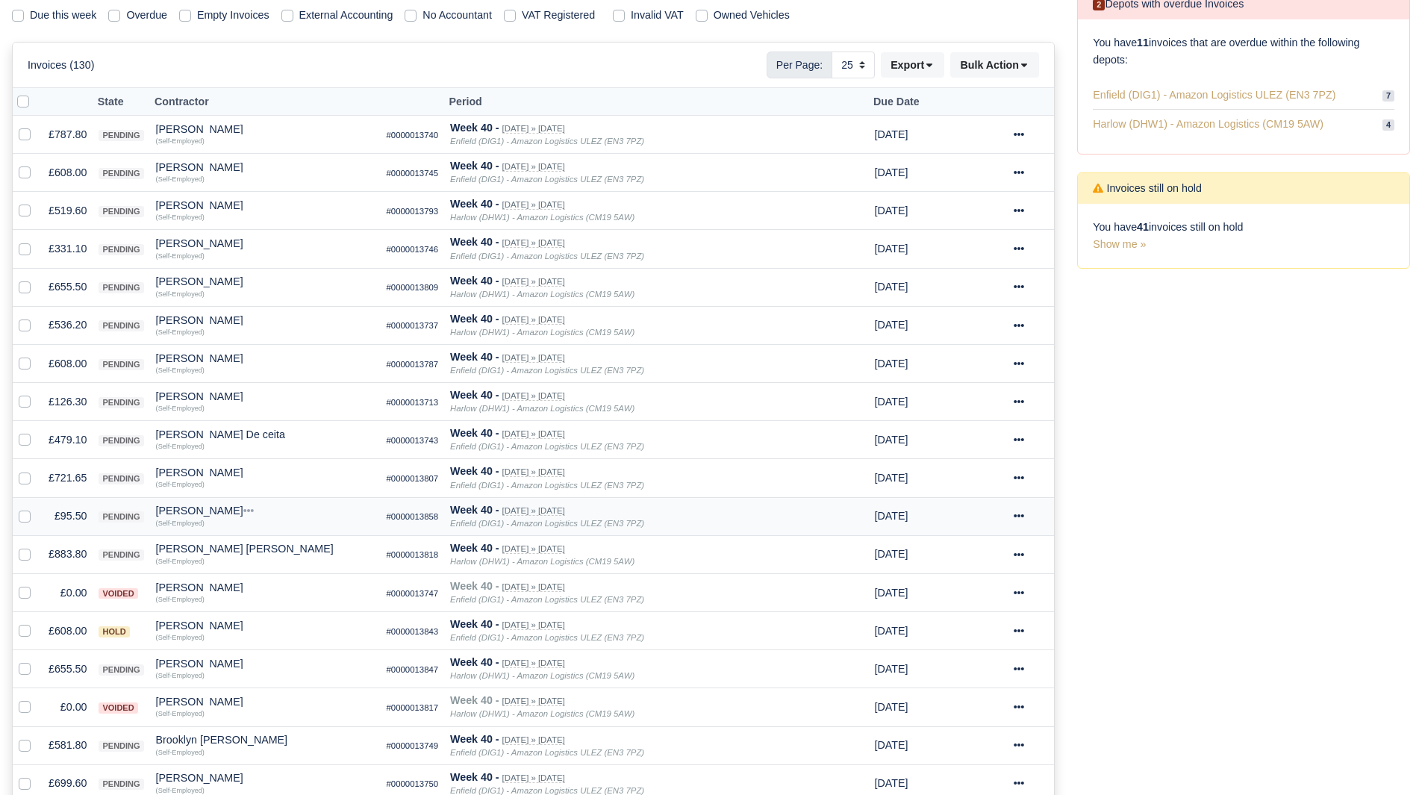
click at [200, 511] on div "[PERSON_NAME]" at bounding box center [265, 510] width 219 height 10
click at [261, 543] on button "Other Invoices" at bounding box center [348, 553] width 217 height 22
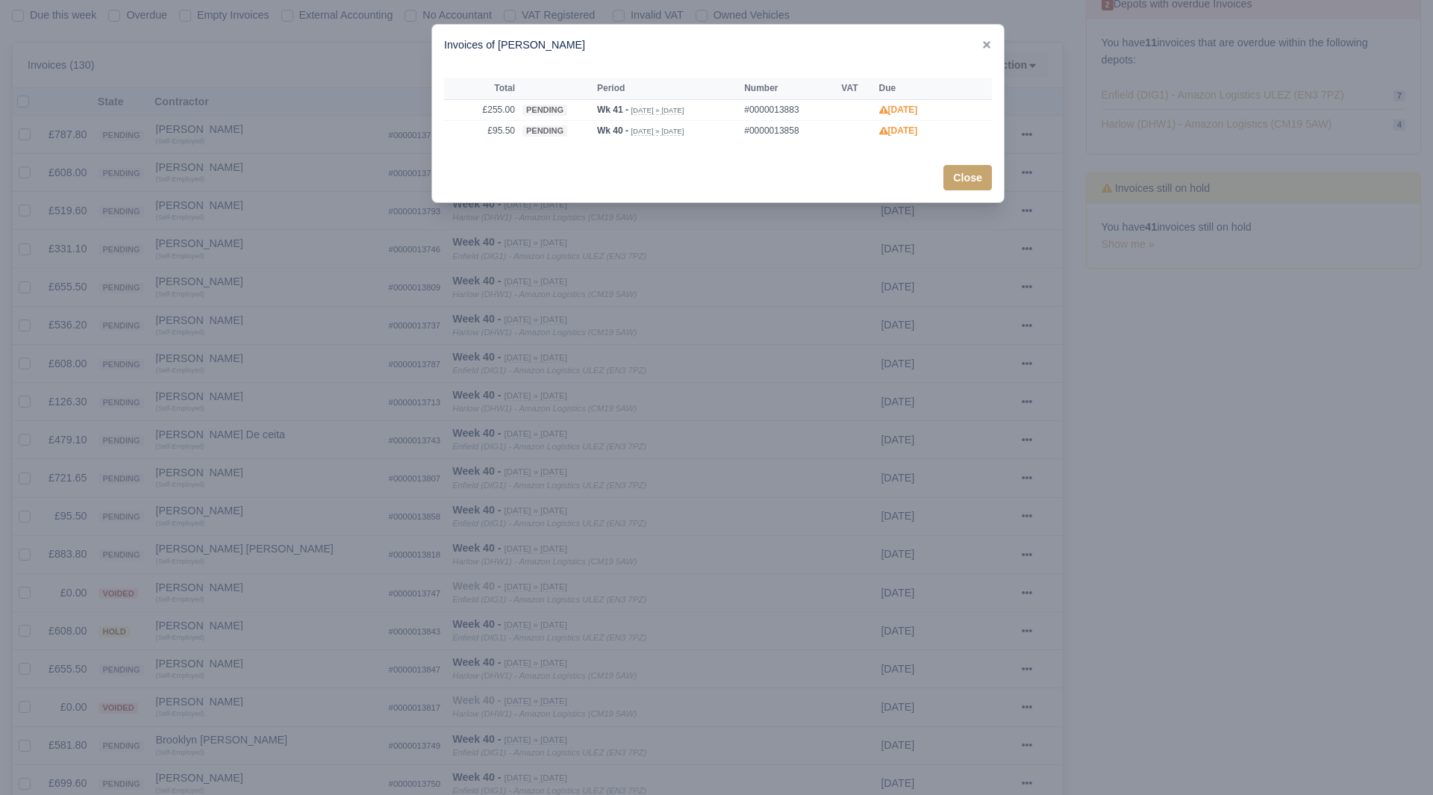
click at [250, 541] on div at bounding box center [716, 397] width 1433 height 795
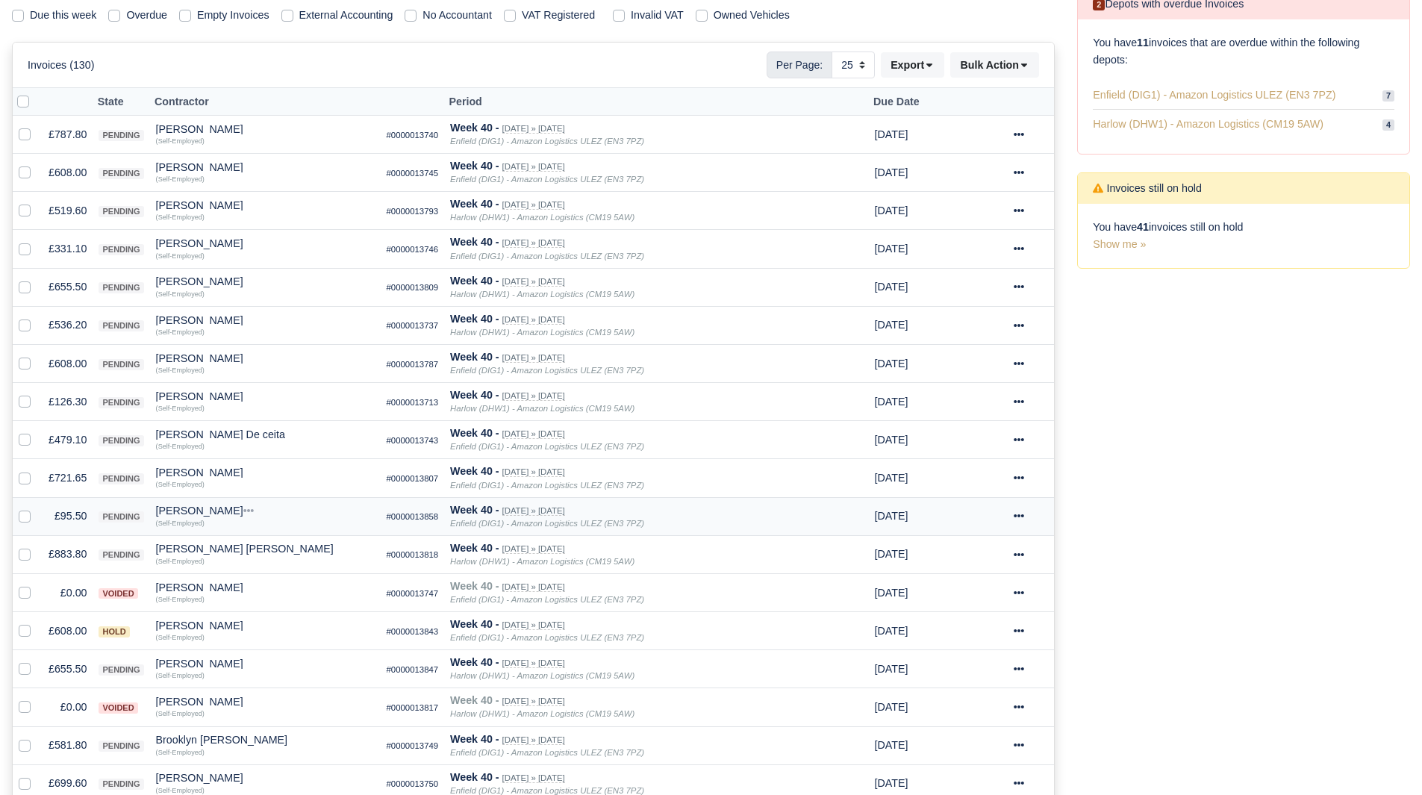
click at [177, 505] on div "[PERSON_NAME]" at bounding box center [265, 510] width 219 height 10
click at [288, 548] on button "Other Invoices" at bounding box center [348, 553] width 217 height 22
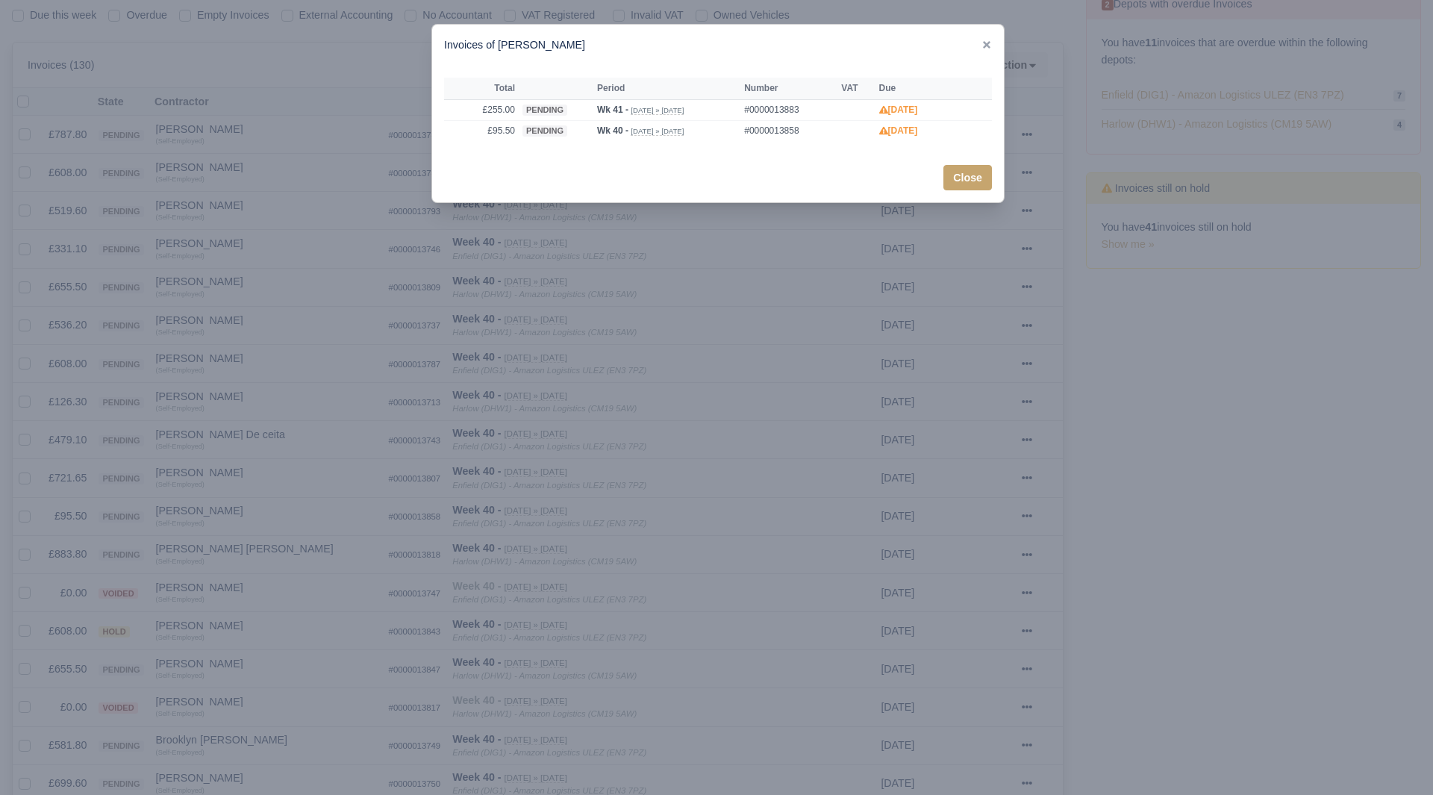
click at [519, 99] on th at bounding box center [556, 89] width 75 height 22
click at [507, 115] on td "£255.00" at bounding box center [481, 109] width 75 height 21
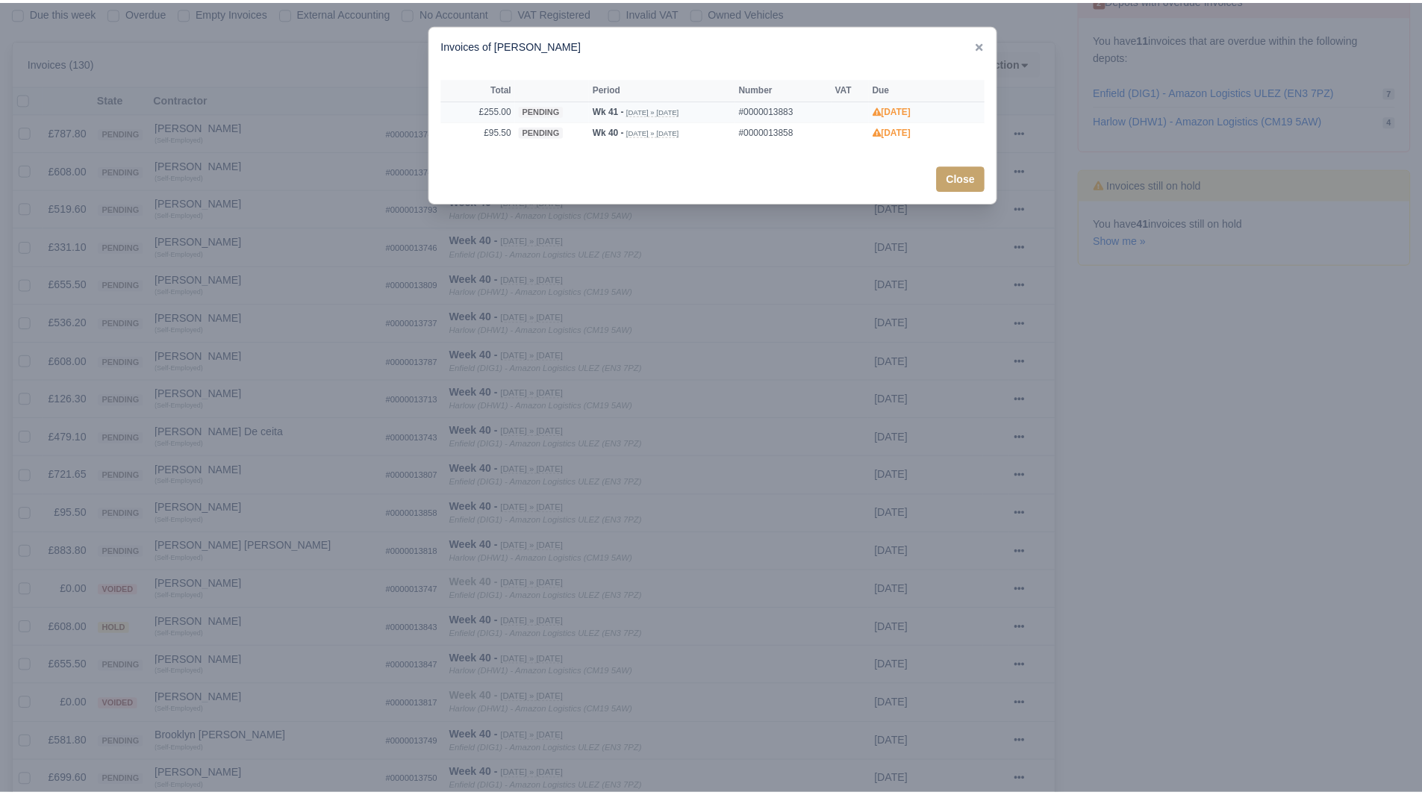
scroll to position [237, 0]
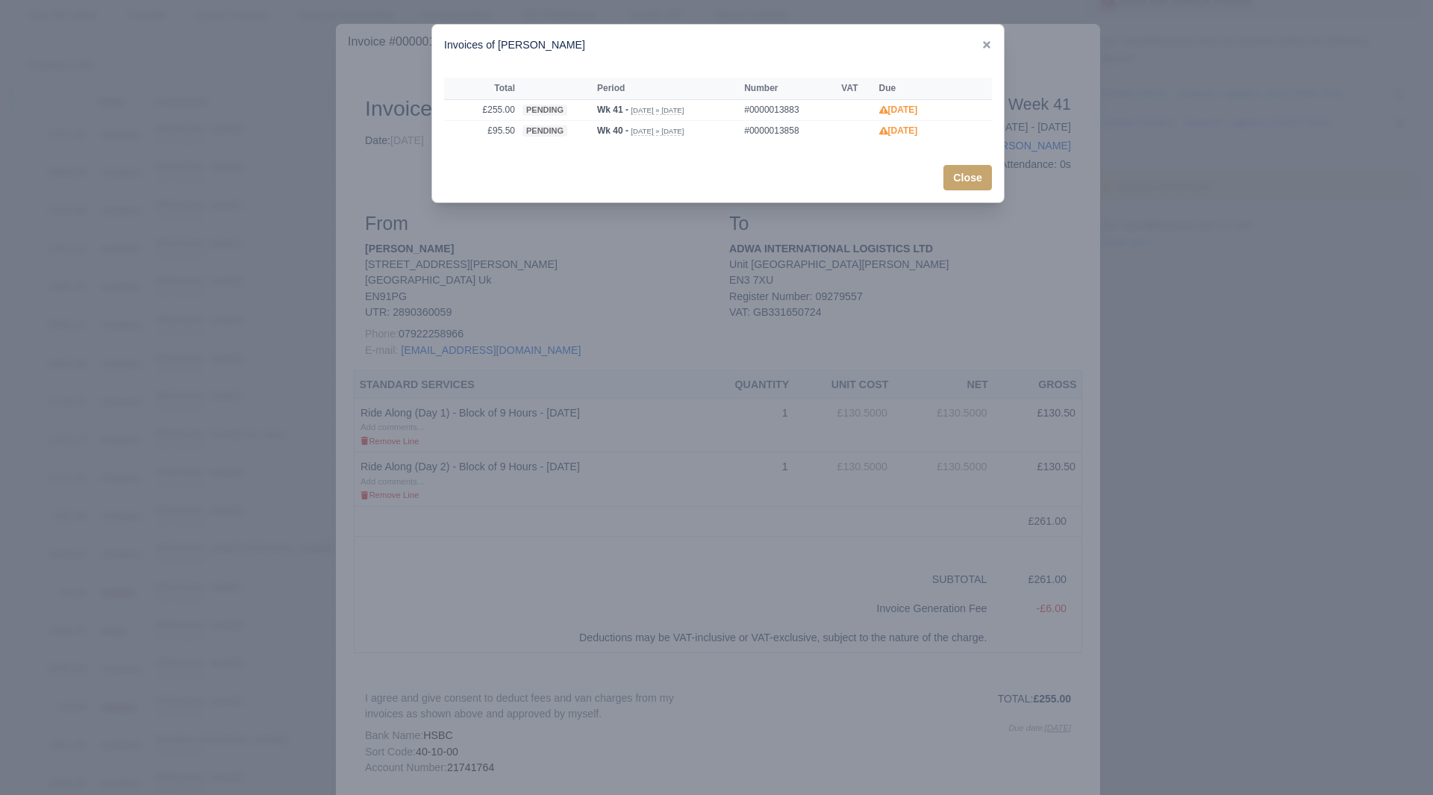
click at [296, 402] on div at bounding box center [716, 397] width 1433 height 795
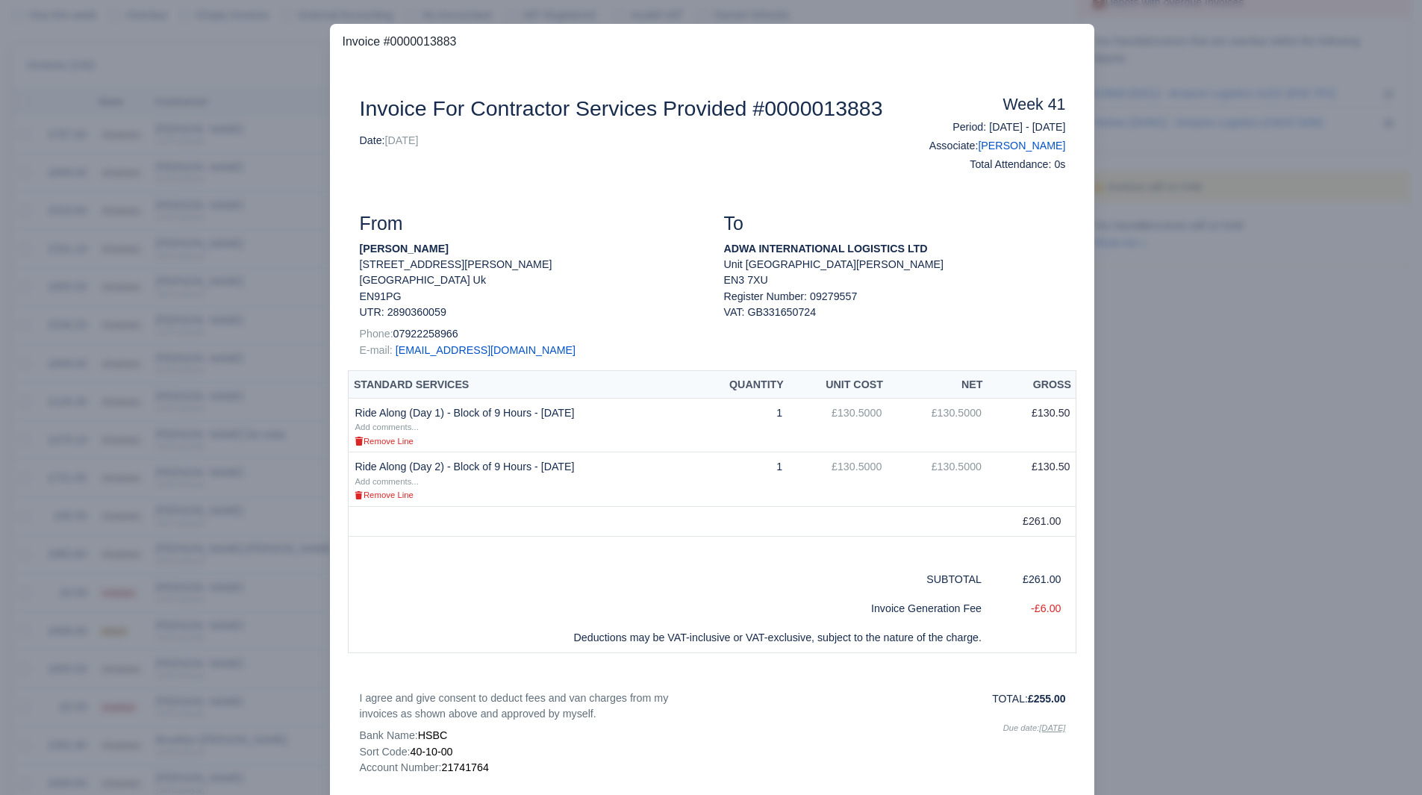
click at [296, 402] on div at bounding box center [711, 397] width 1422 height 795
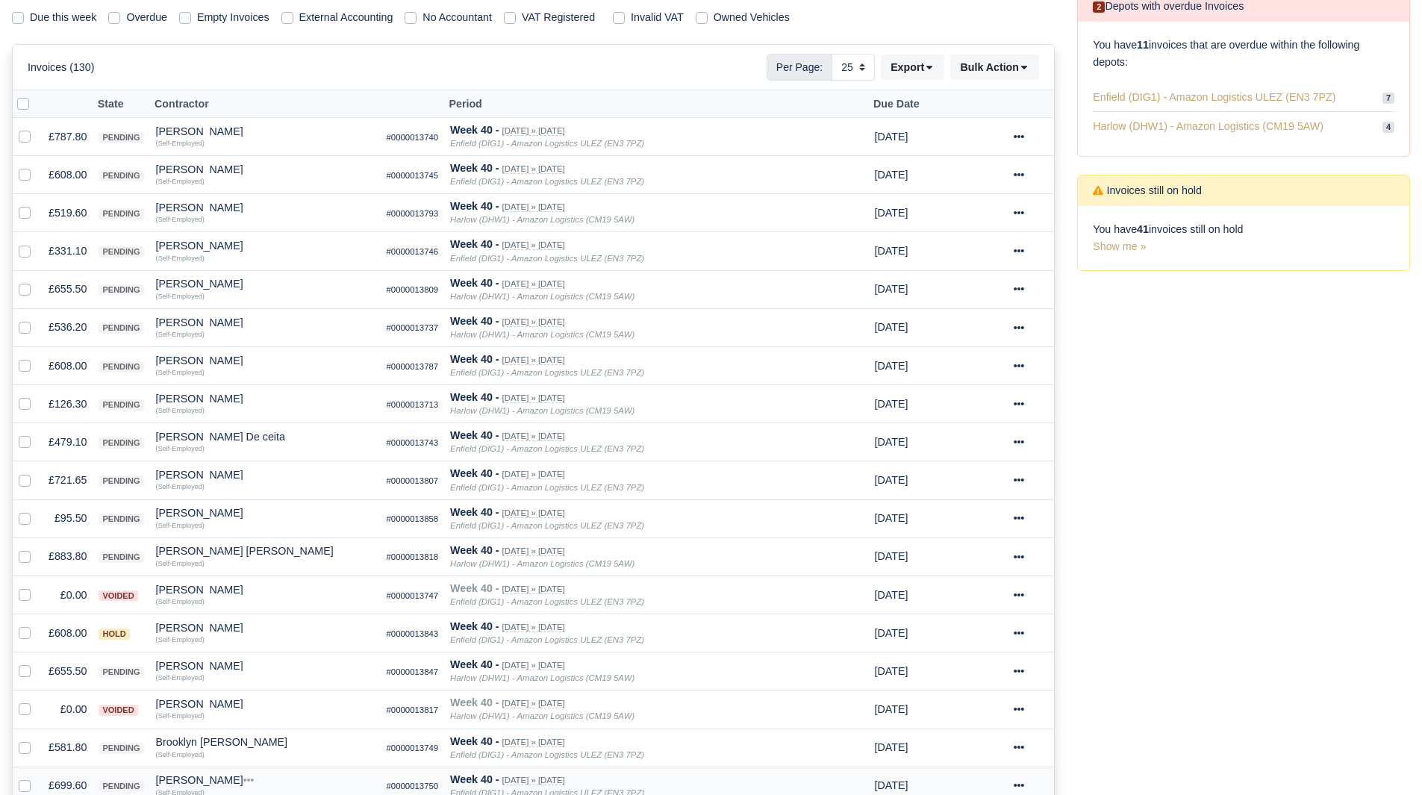
scroll to position [239, 0]
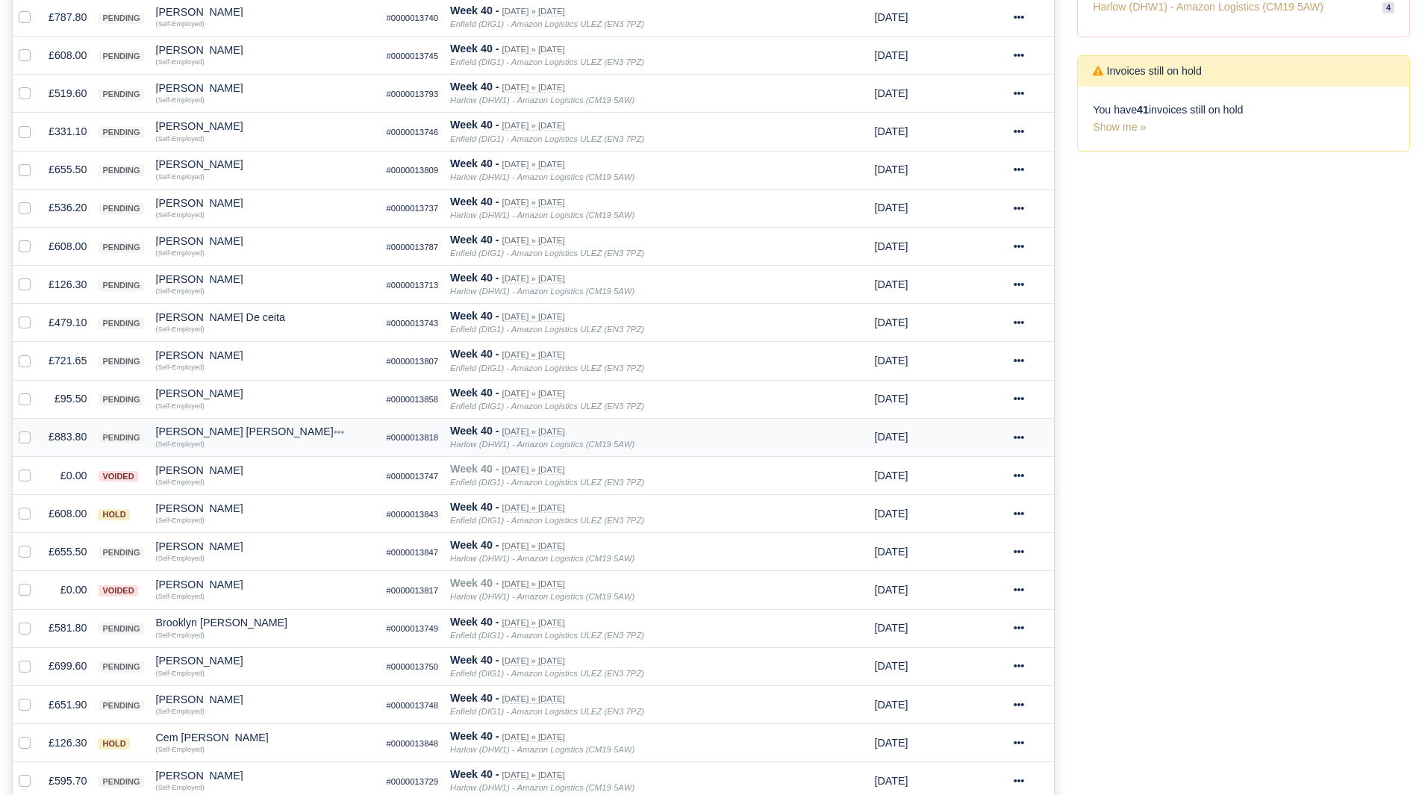
click at [68, 440] on td "£883.80" at bounding box center [68, 437] width 50 height 38
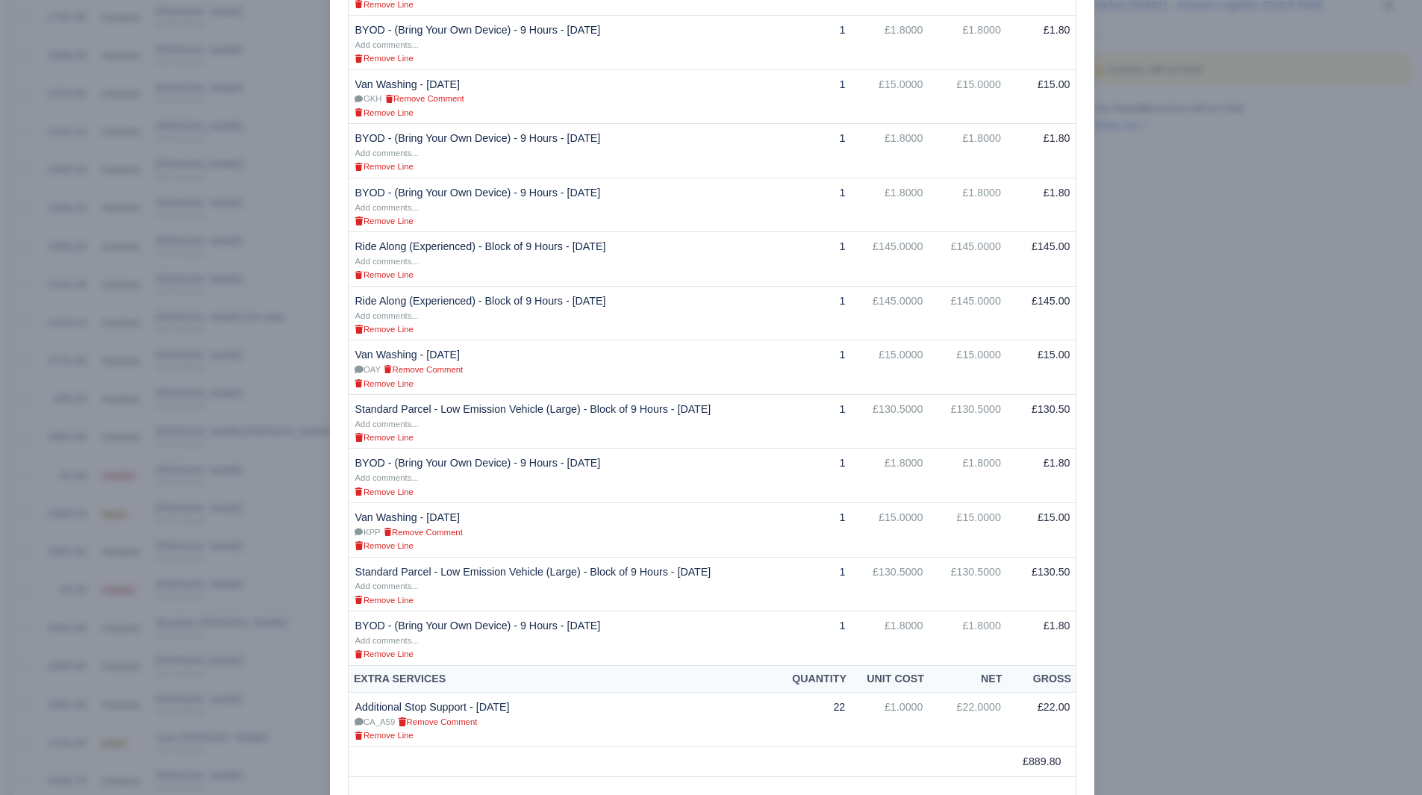
scroll to position [541, 0]
click at [1171, 491] on div at bounding box center [711, 397] width 1422 height 795
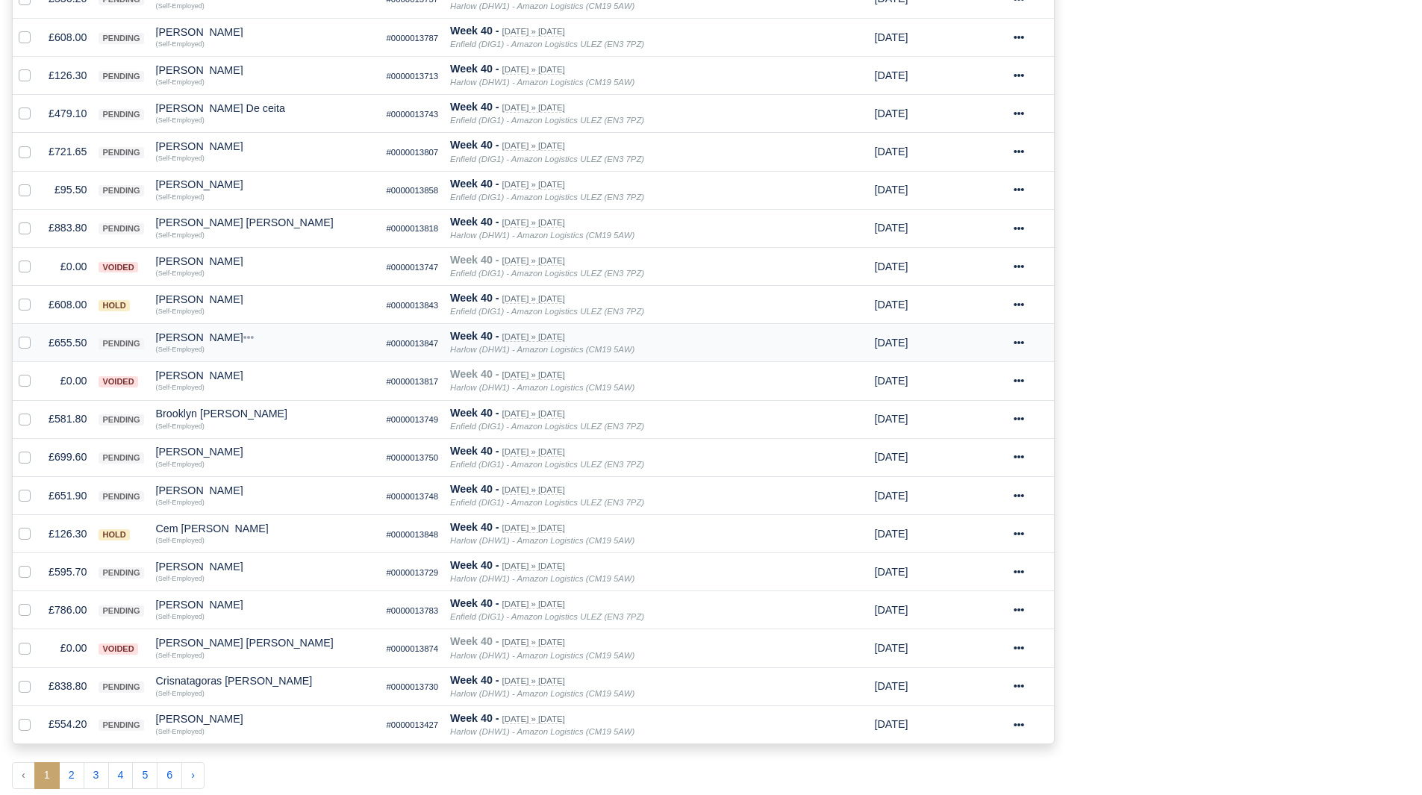
scroll to position [567, 0]
click at [73, 416] on td "£581.80" at bounding box center [68, 418] width 50 height 38
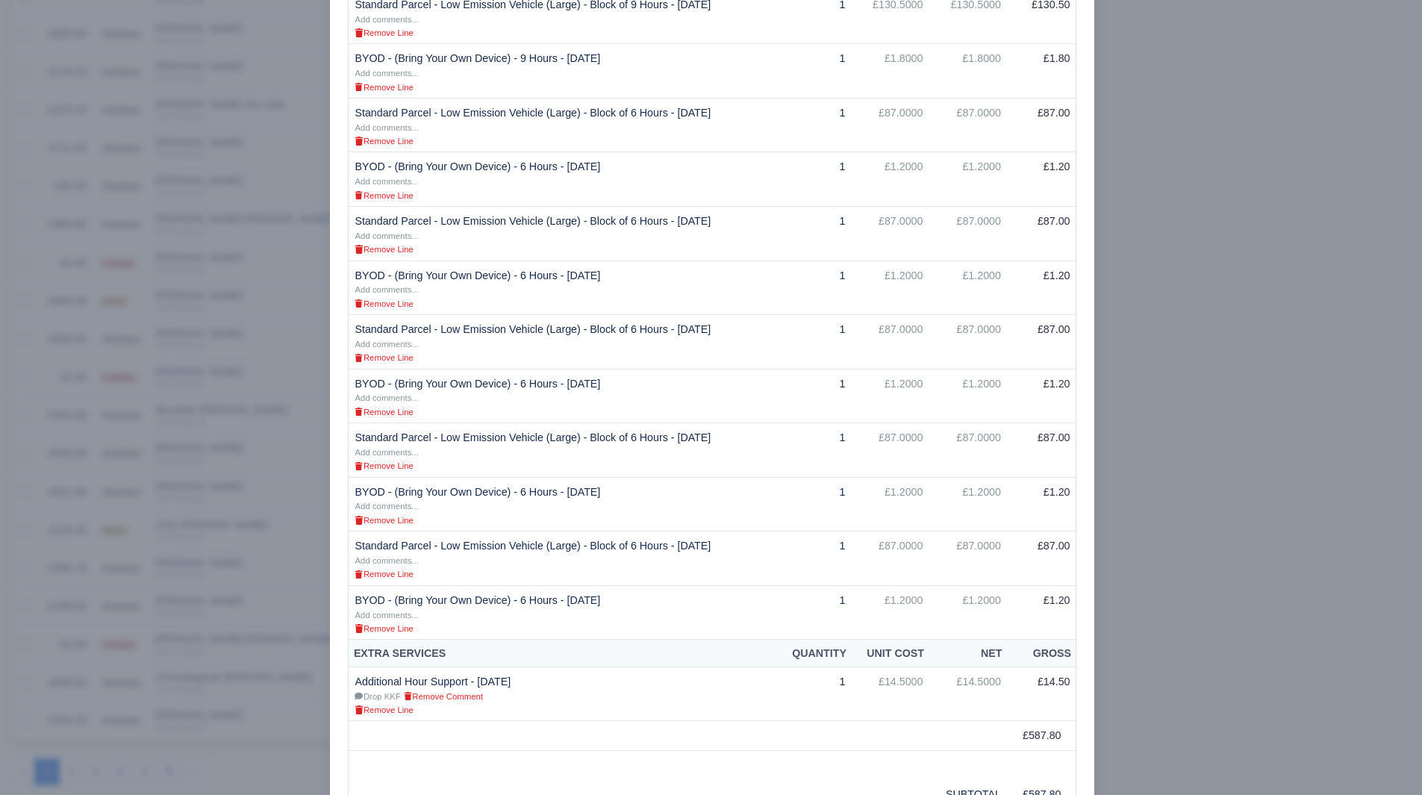
scroll to position [599, 0]
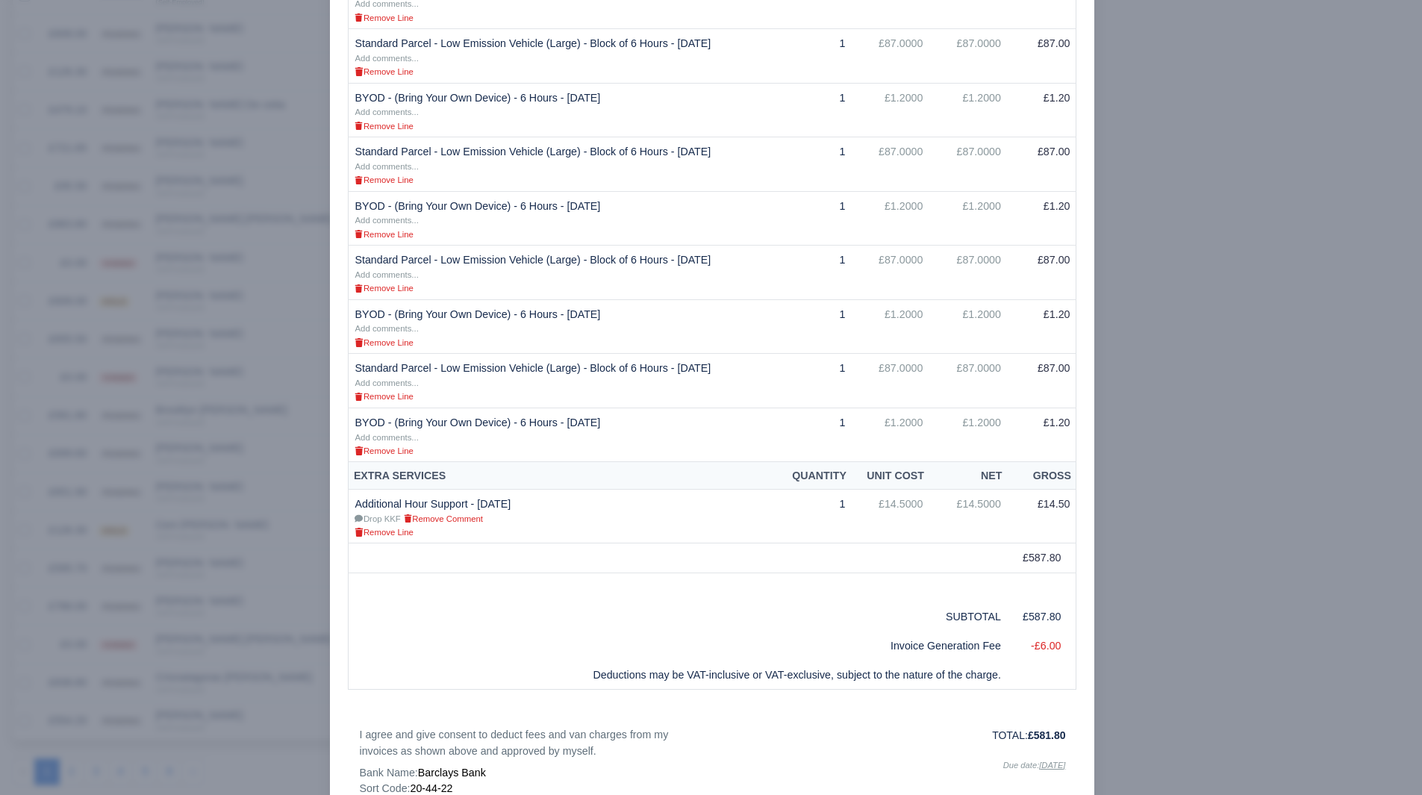
click at [1174, 541] on div at bounding box center [711, 397] width 1422 height 795
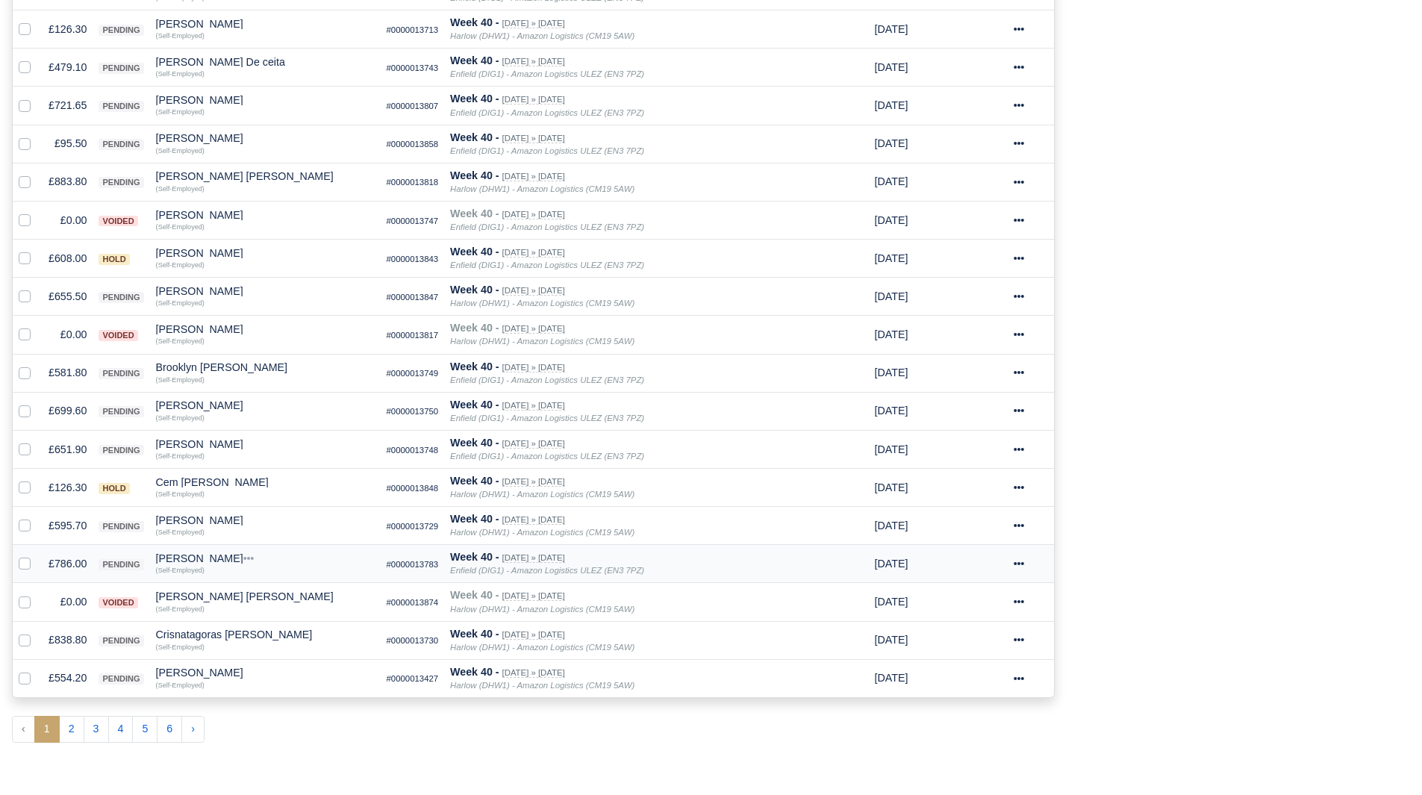
scroll to position [614, 0]
click at [52, 451] on td "£651.90" at bounding box center [68, 447] width 50 height 38
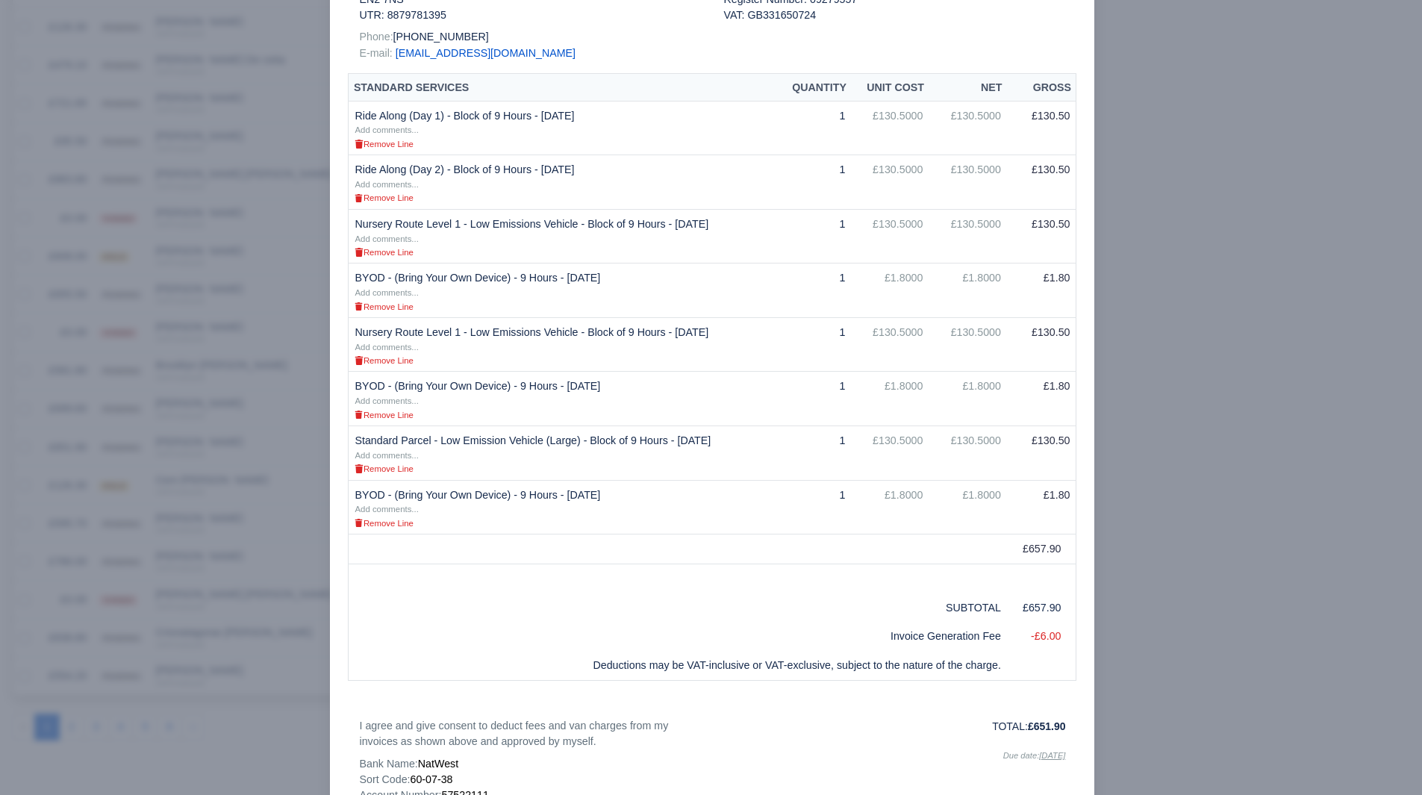
scroll to position [458, 0]
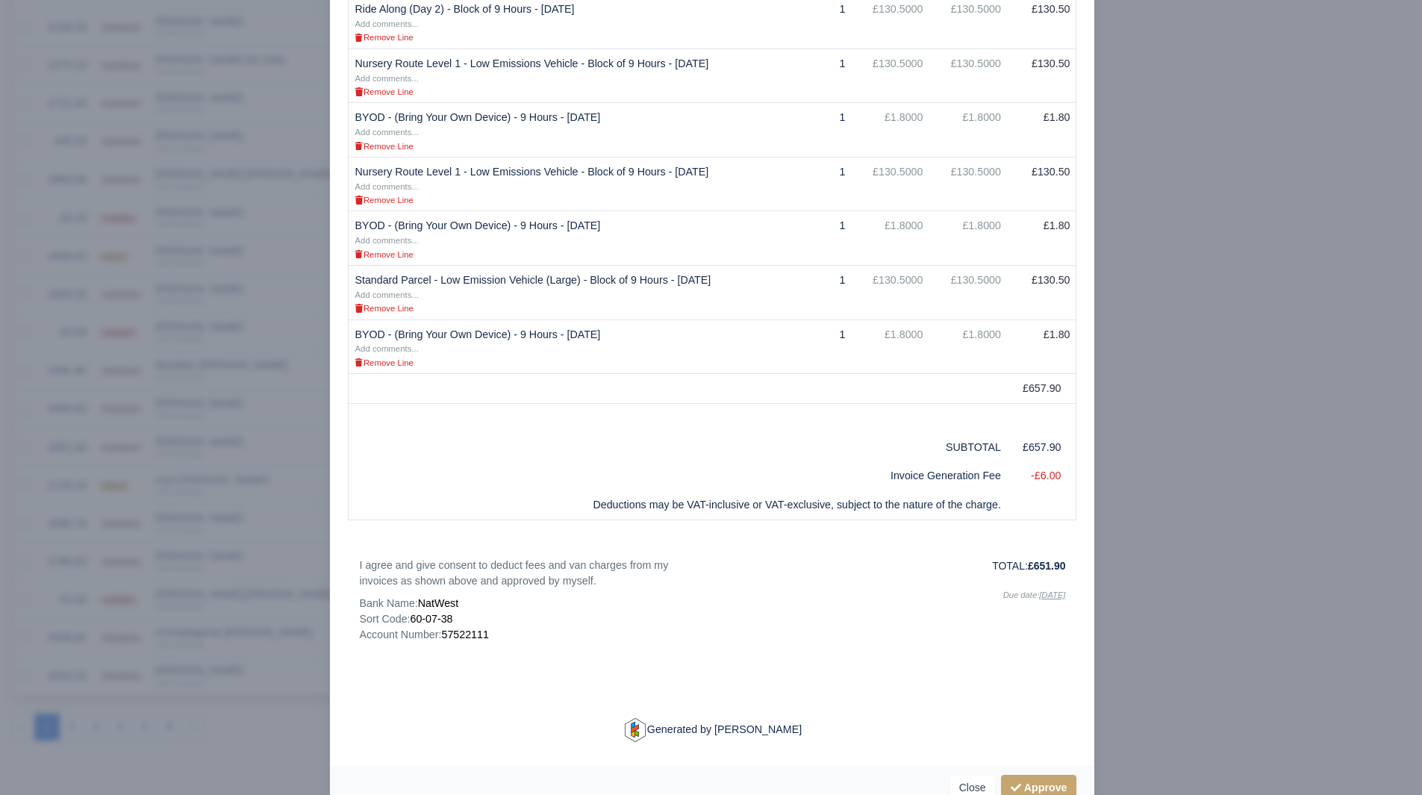
click at [122, 586] on div at bounding box center [711, 397] width 1422 height 795
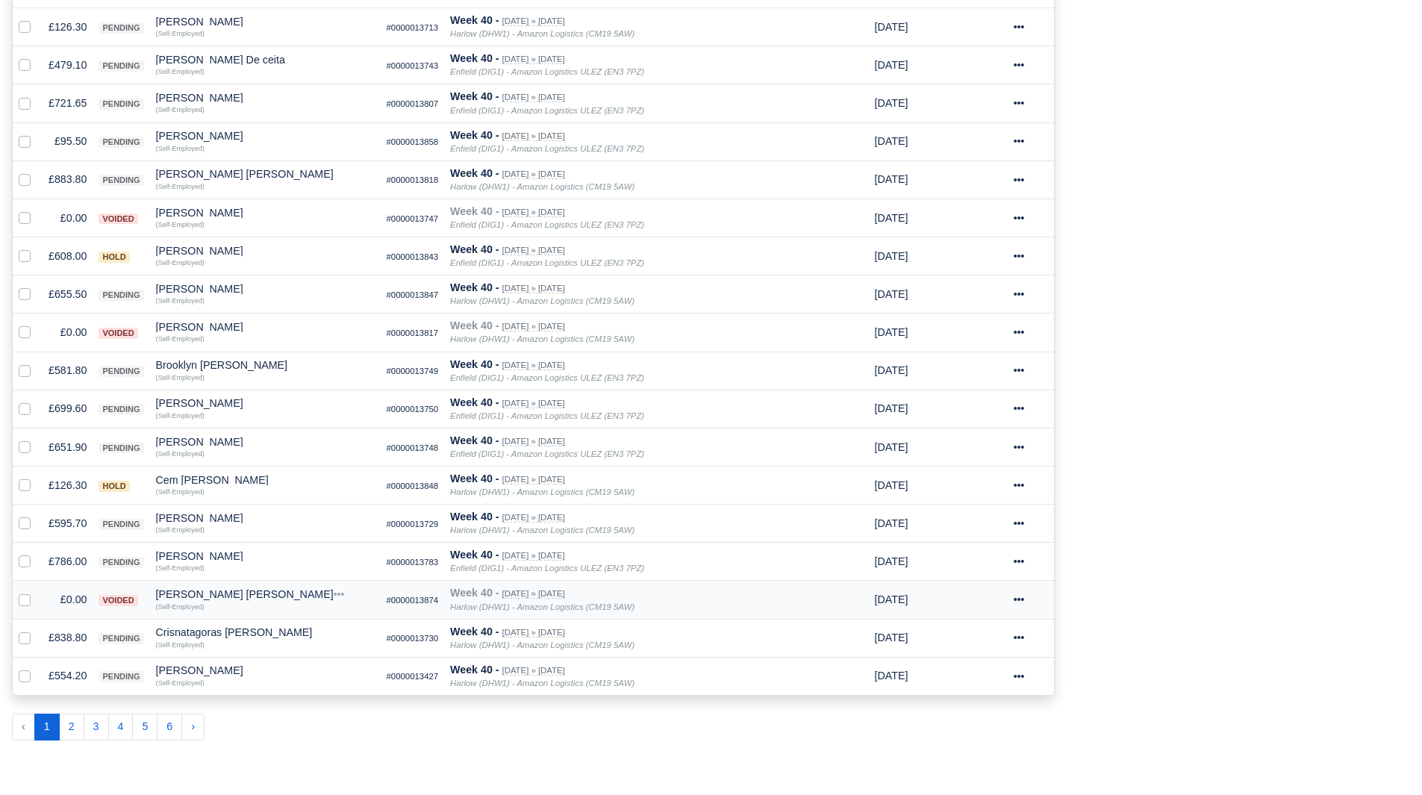
scroll to position [614, 0]
click at [192, 440] on div "[PERSON_NAME]" at bounding box center [265, 442] width 219 height 10
click at [281, 476] on button "Other Invoices" at bounding box center [348, 484] width 217 height 22
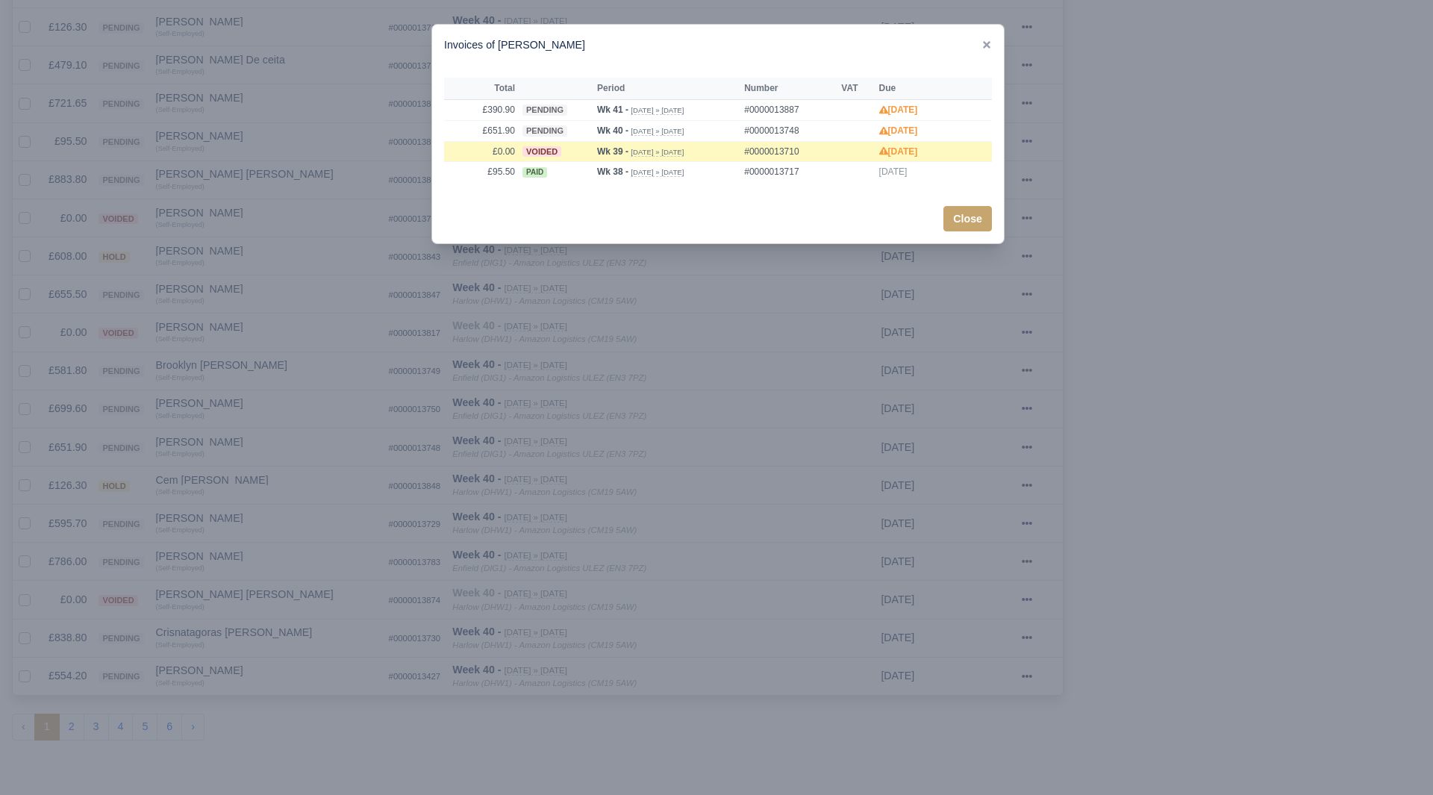
click at [277, 476] on div at bounding box center [716, 397] width 1433 height 795
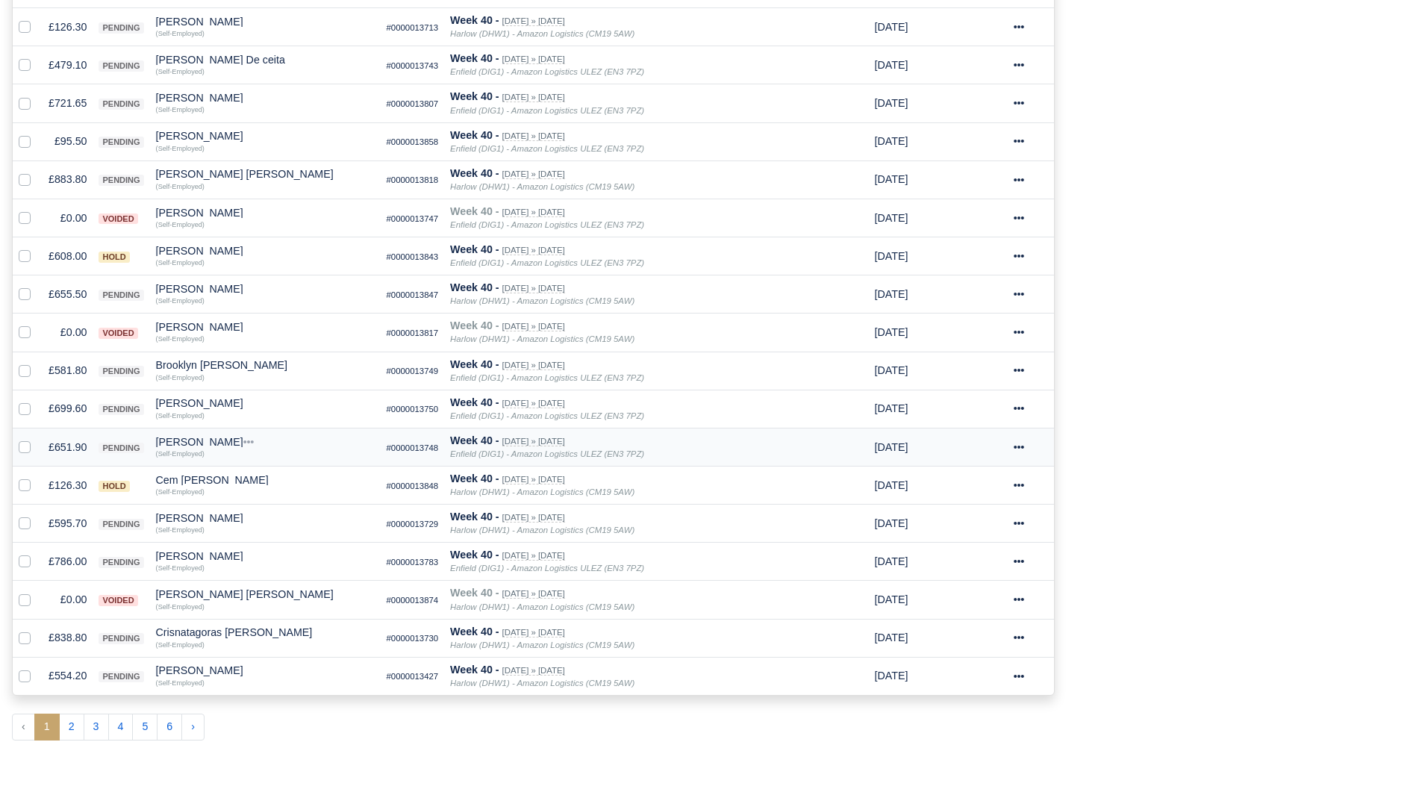
click at [60, 449] on td "£651.90" at bounding box center [68, 447] width 50 height 38
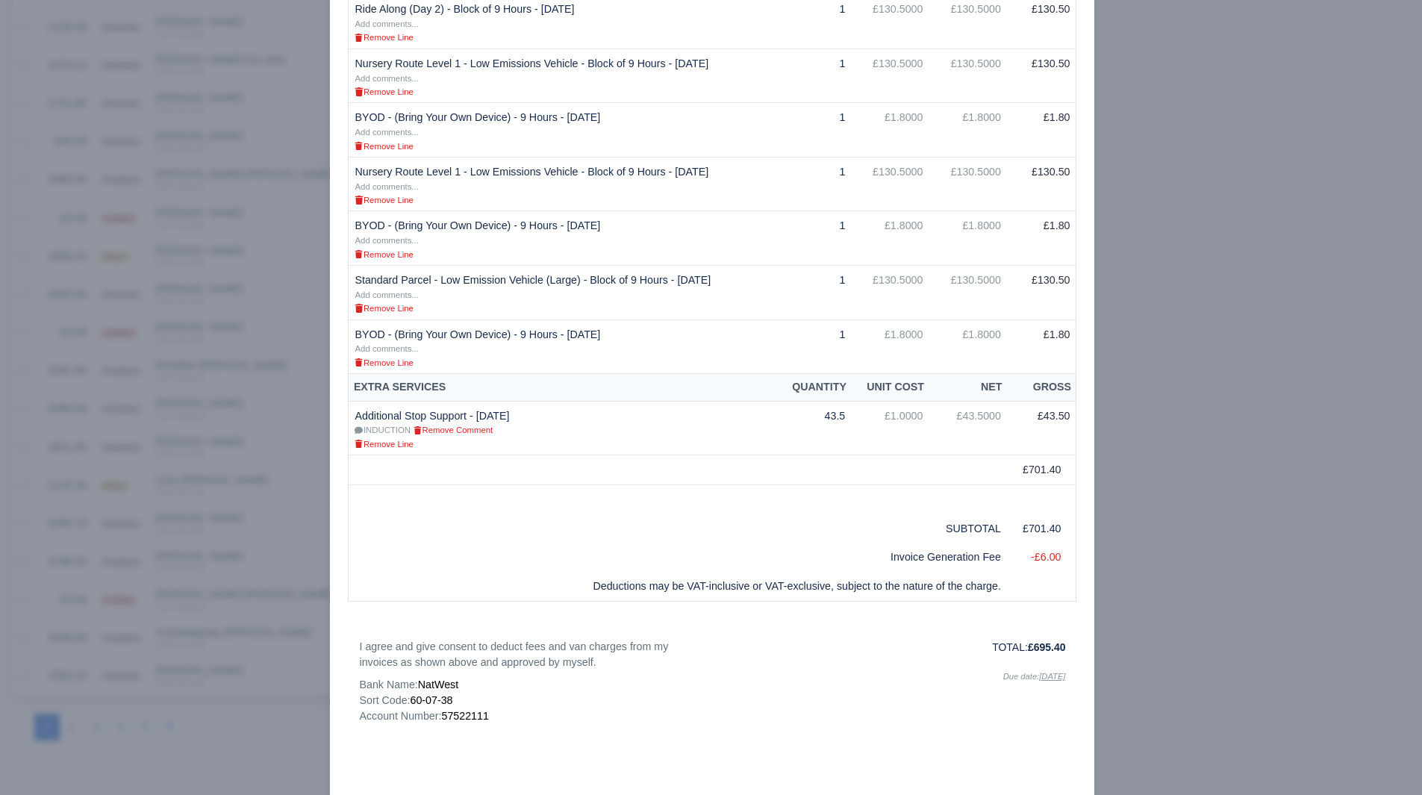
scroll to position [482, 0]
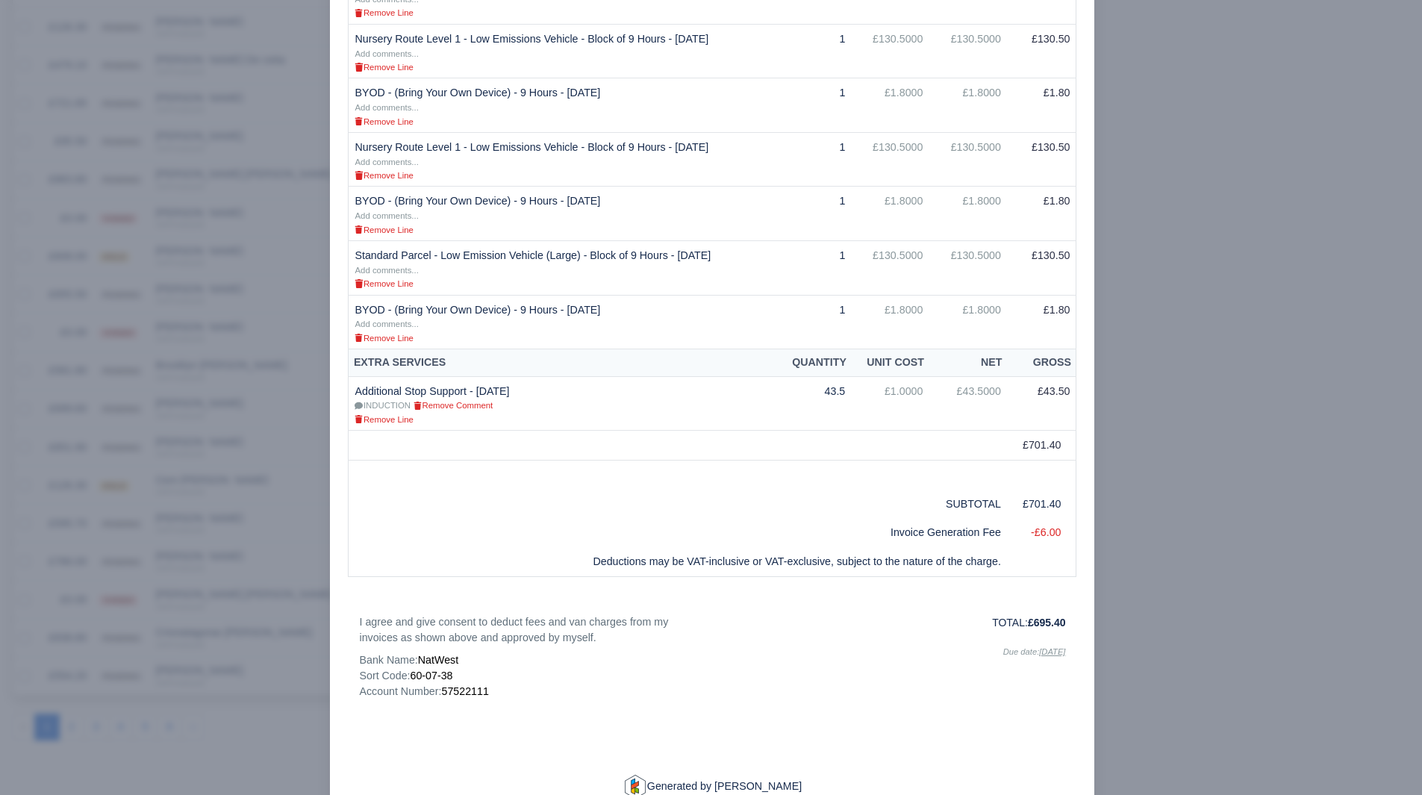
click at [1126, 555] on div at bounding box center [711, 397] width 1422 height 795
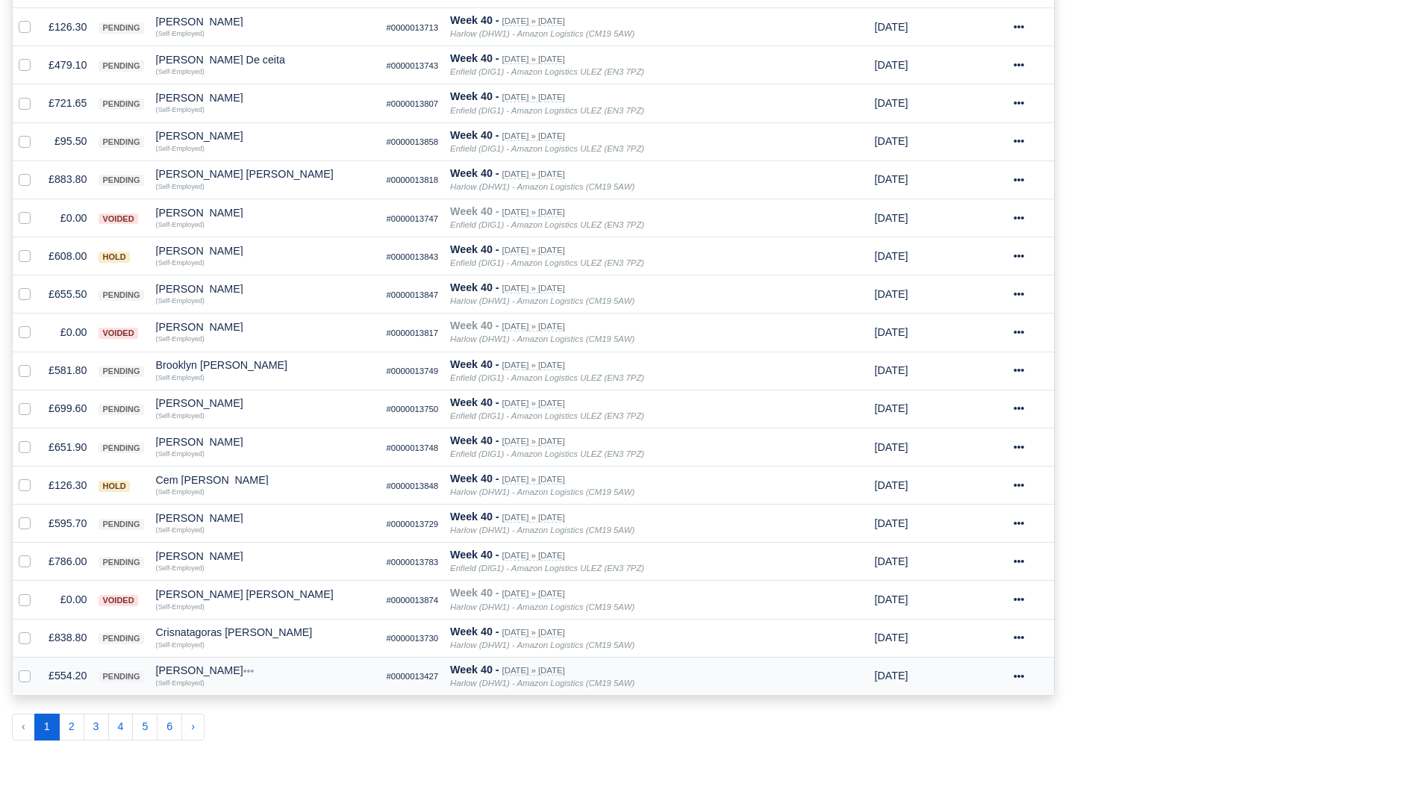
scroll to position [614, 0]
click at [56, 517] on td "£595.70" at bounding box center [68, 524] width 50 height 38
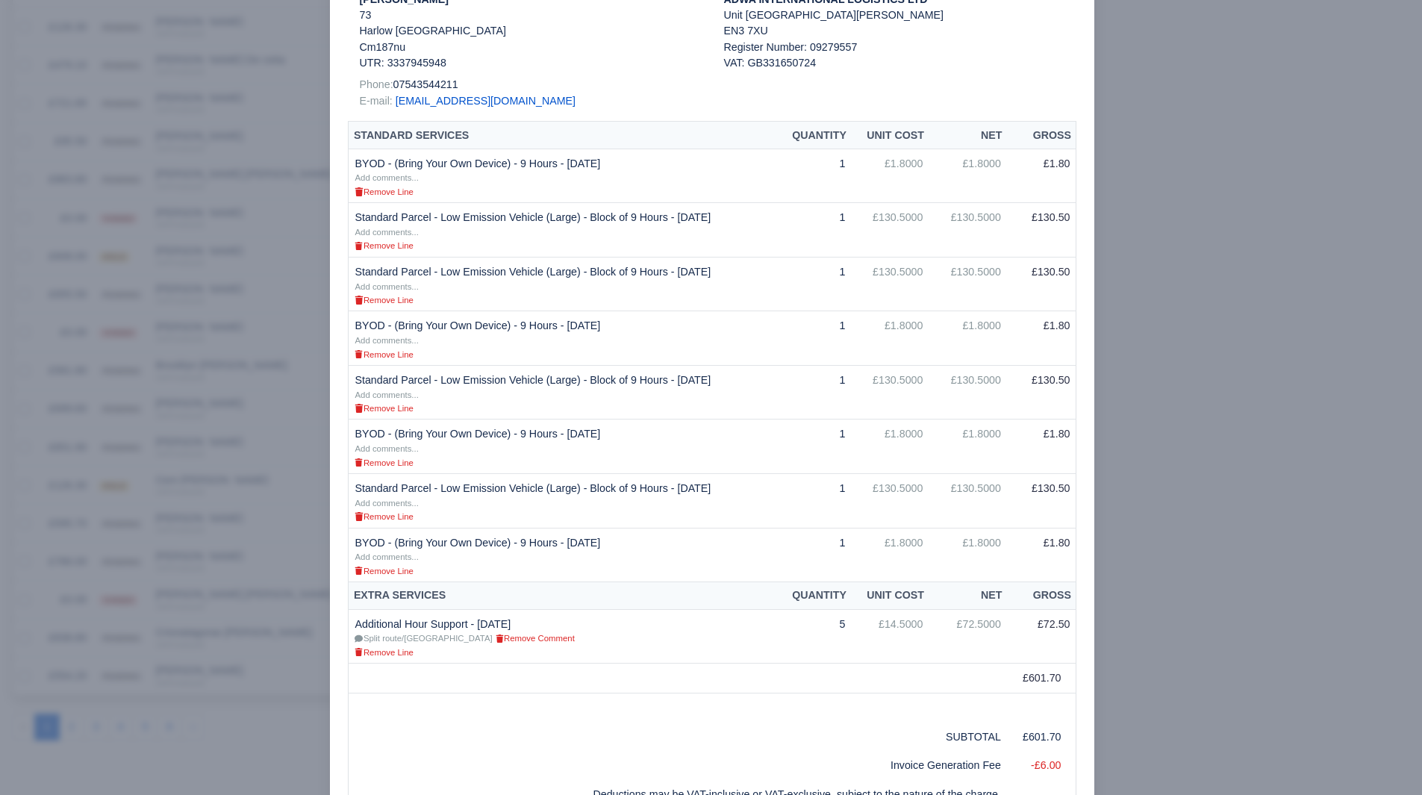
scroll to position [249, 0]
click at [1319, 396] on div at bounding box center [711, 397] width 1422 height 795
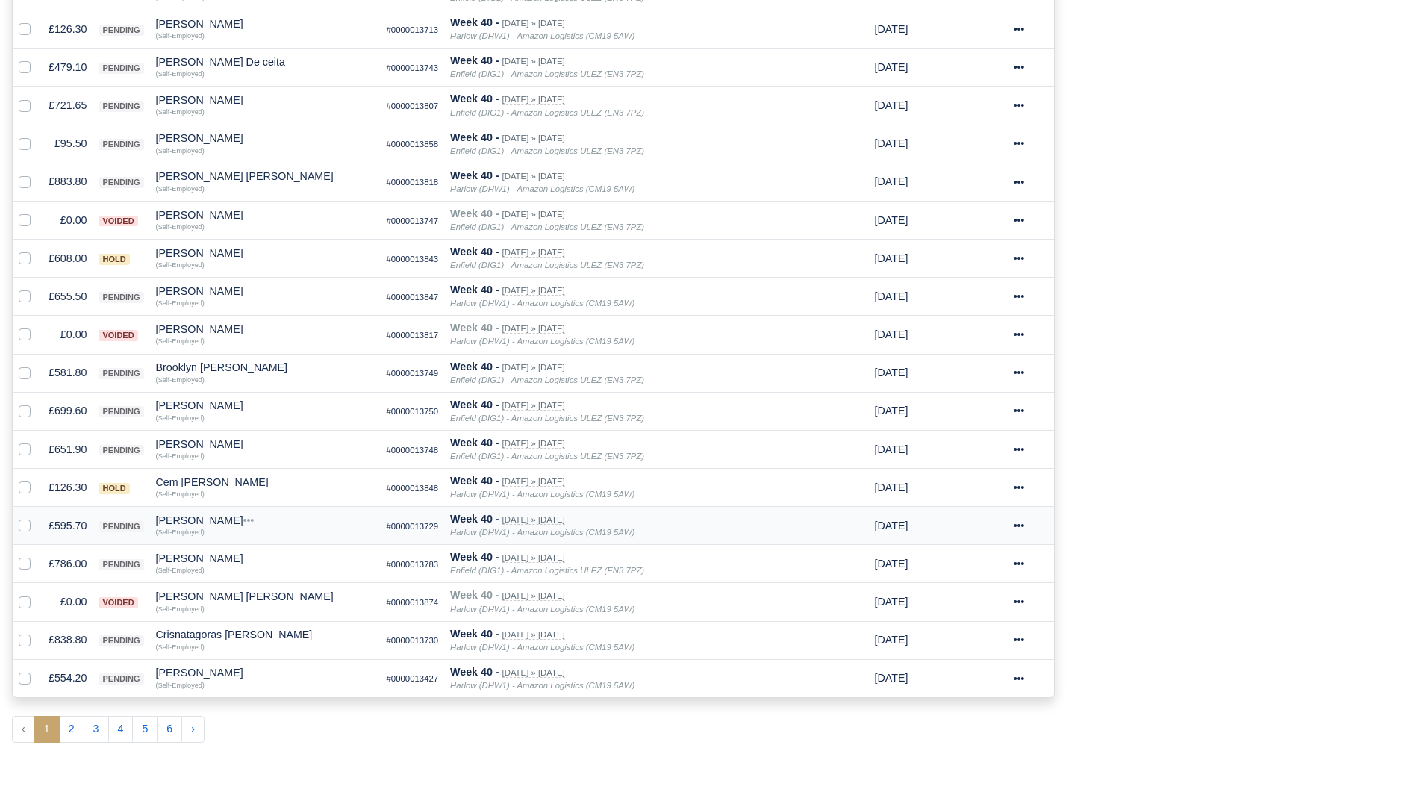
scroll to position [614, 0]
click at [74, 561] on td "£786.00" at bounding box center [68, 562] width 50 height 38
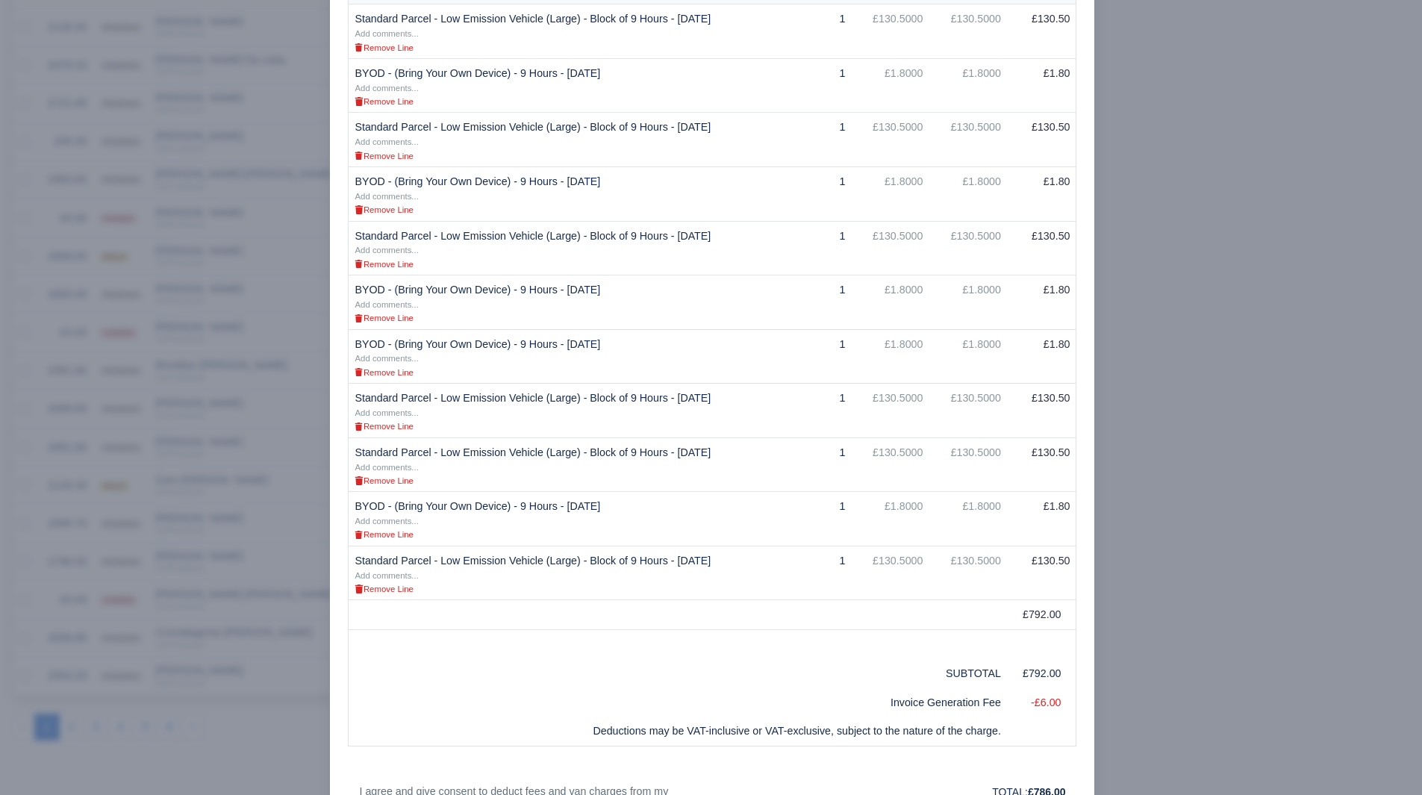
scroll to position [395, 0]
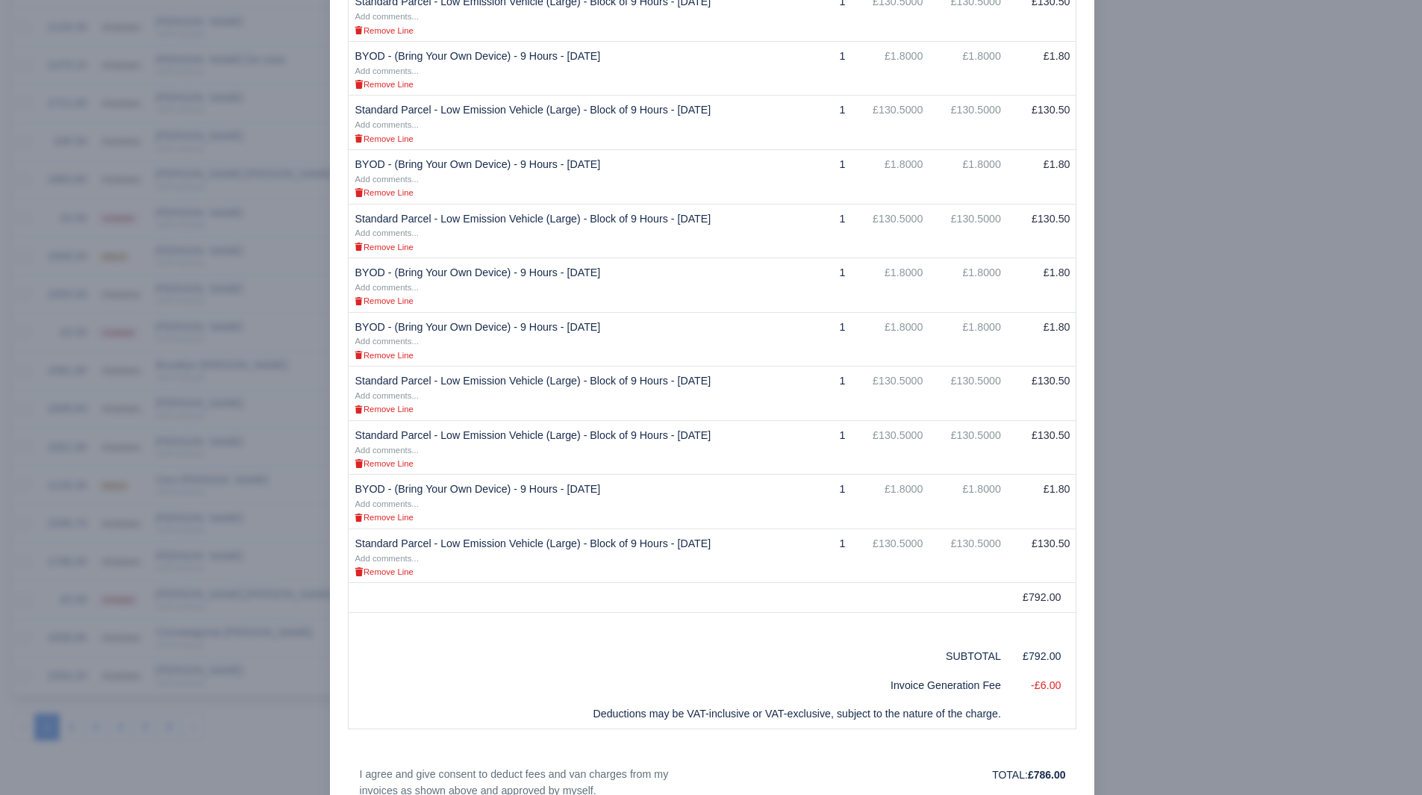
click at [227, 340] on div at bounding box center [711, 397] width 1422 height 795
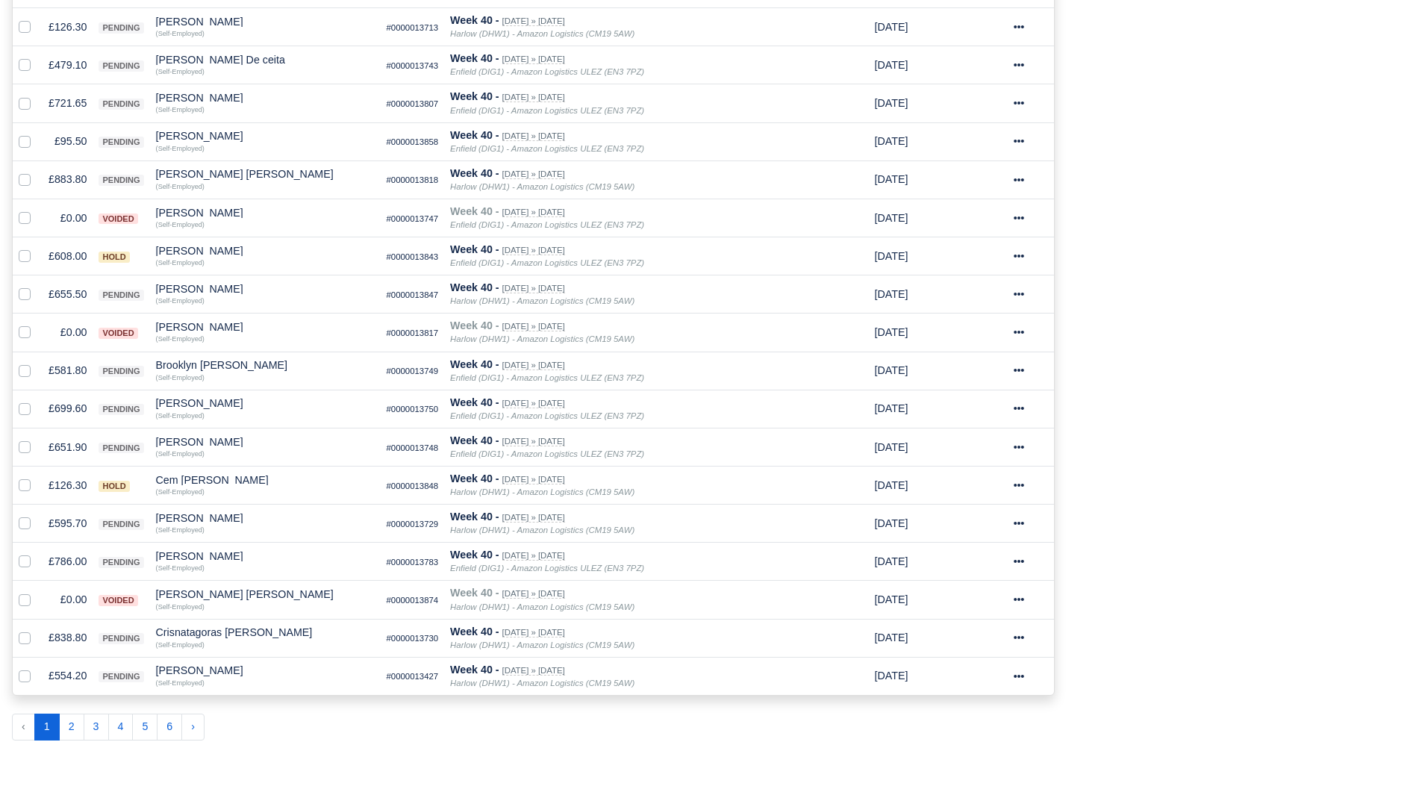
scroll to position [614, 0]
click at [84, 558] on td "£786.00" at bounding box center [68, 562] width 50 height 38
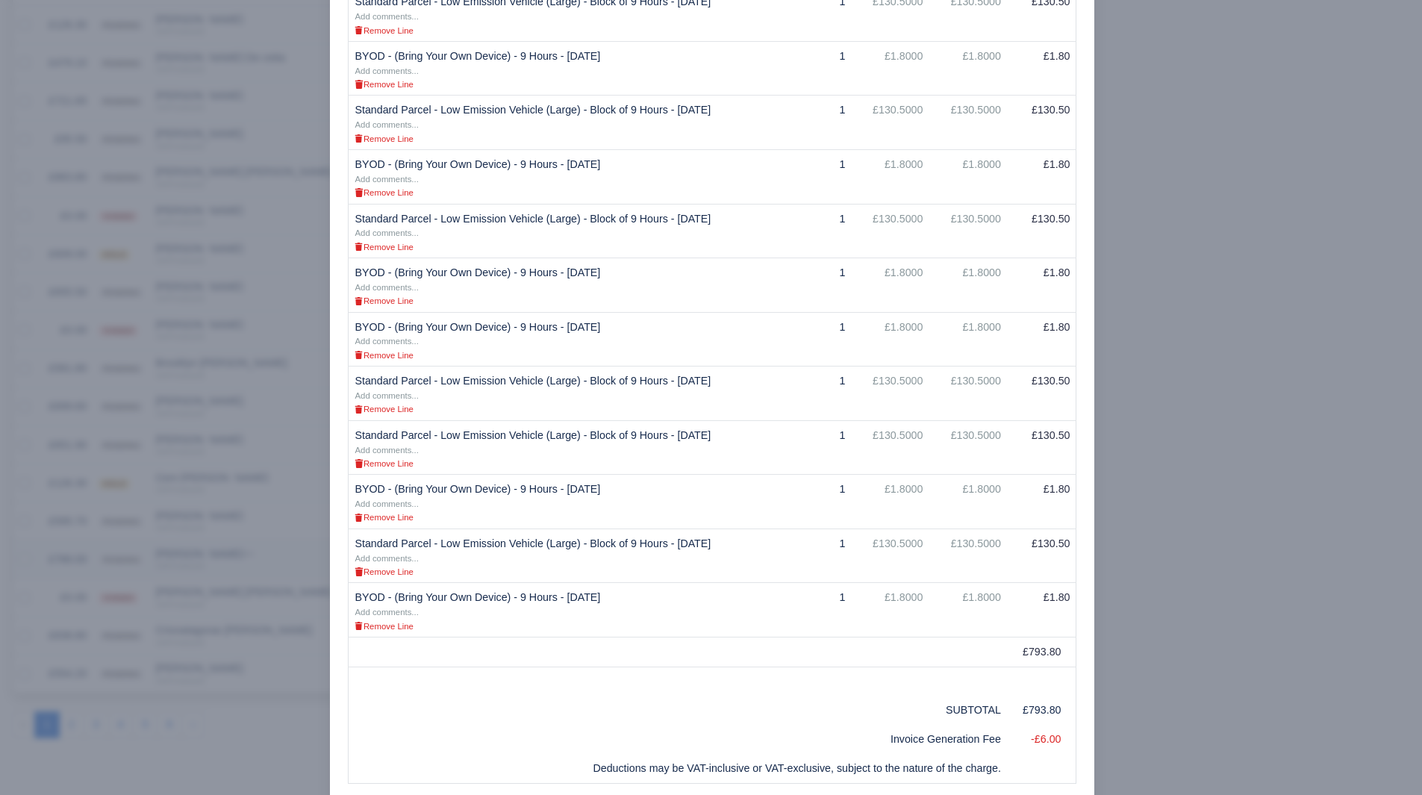
scroll to position [611, 0]
click at [1236, 483] on div at bounding box center [711, 397] width 1422 height 795
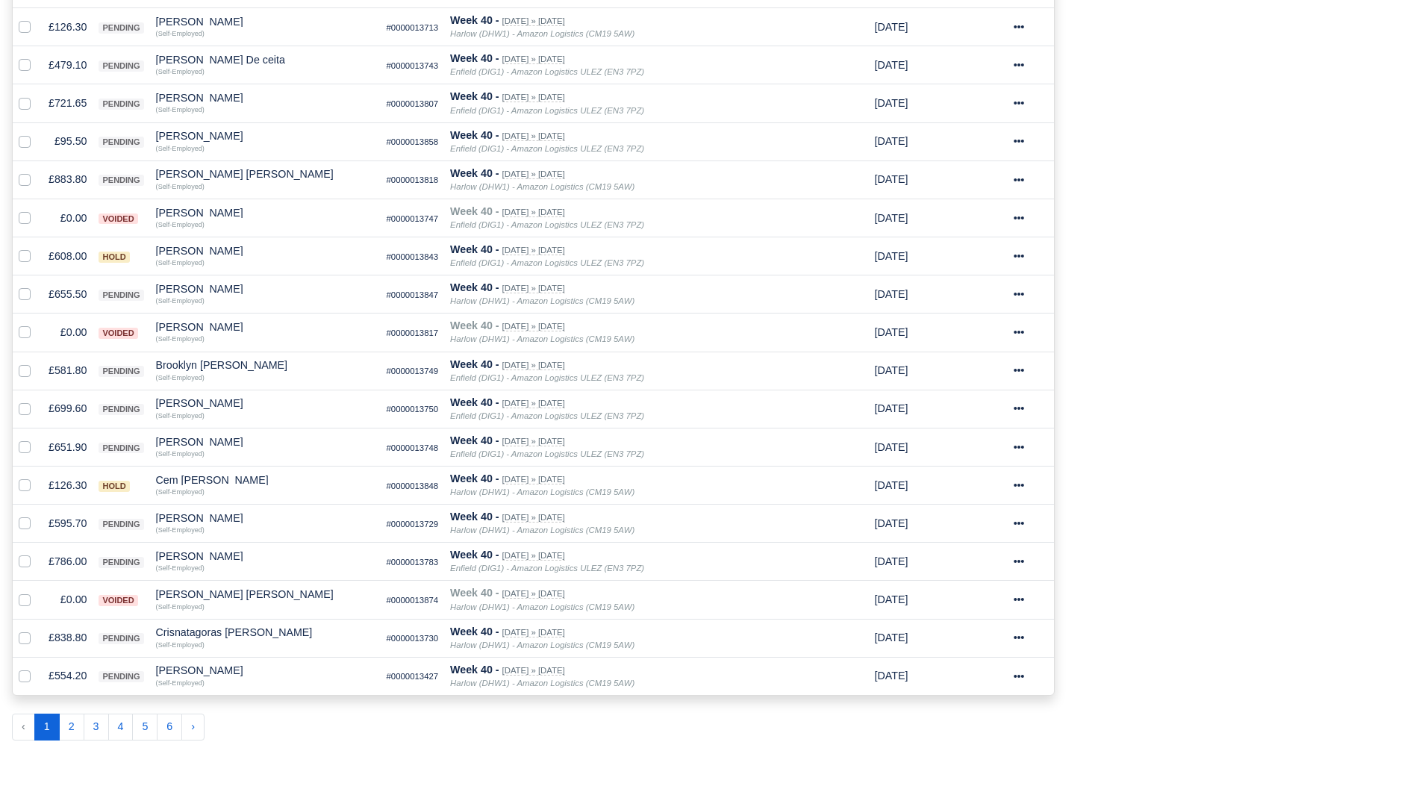
scroll to position [614, 0]
click at [1223, 508] on div "Process Invoices 2 Depots with overdue Invoices You have 11 invoices that are o…" at bounding box center [1243, 158] width 355 height 1189
click at [60, 641] on td "£838.80" at bounding box center [68, 638] width 50 height 38
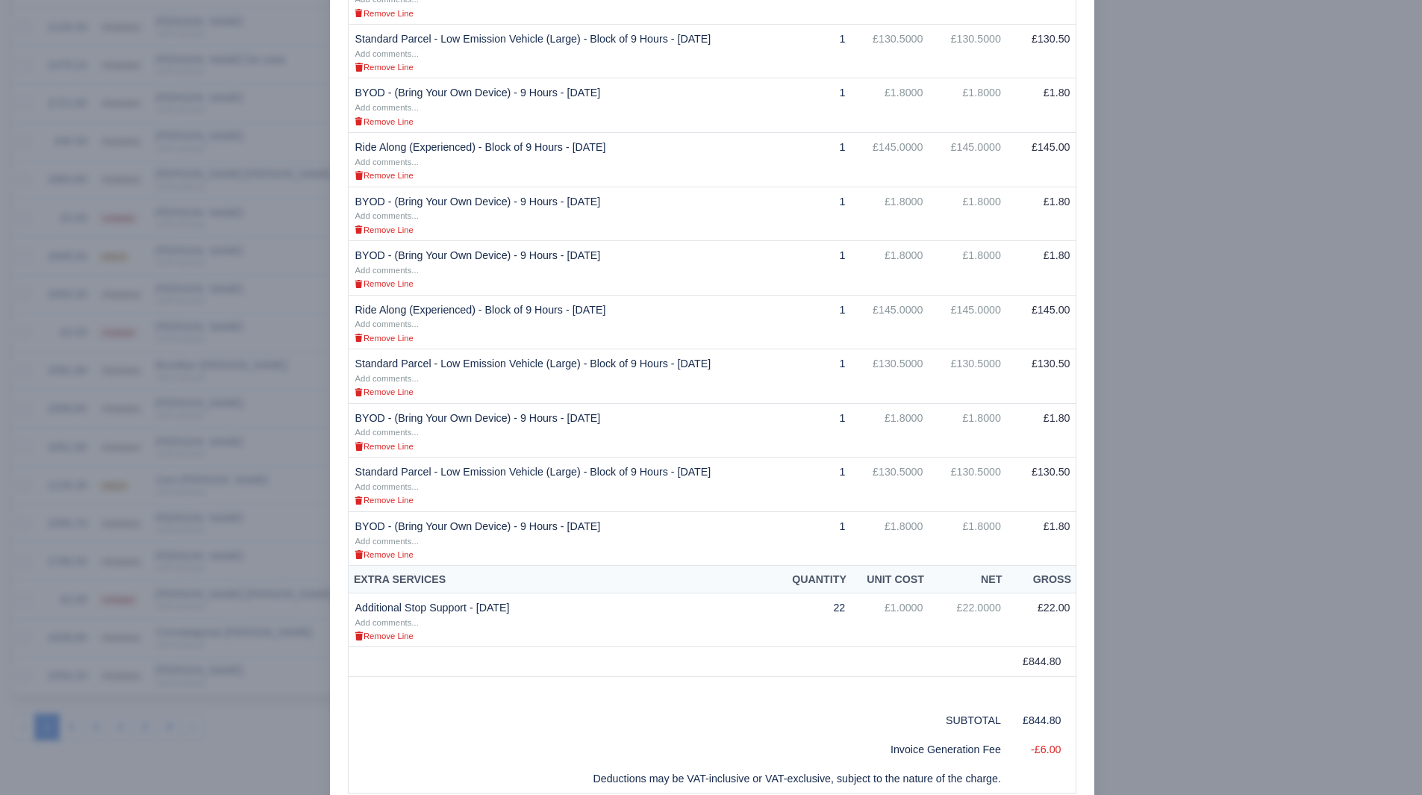
scroll to position [496, 0]
click at [1206, 551] on div at bounding box center [711, 397] width 1422 height 795
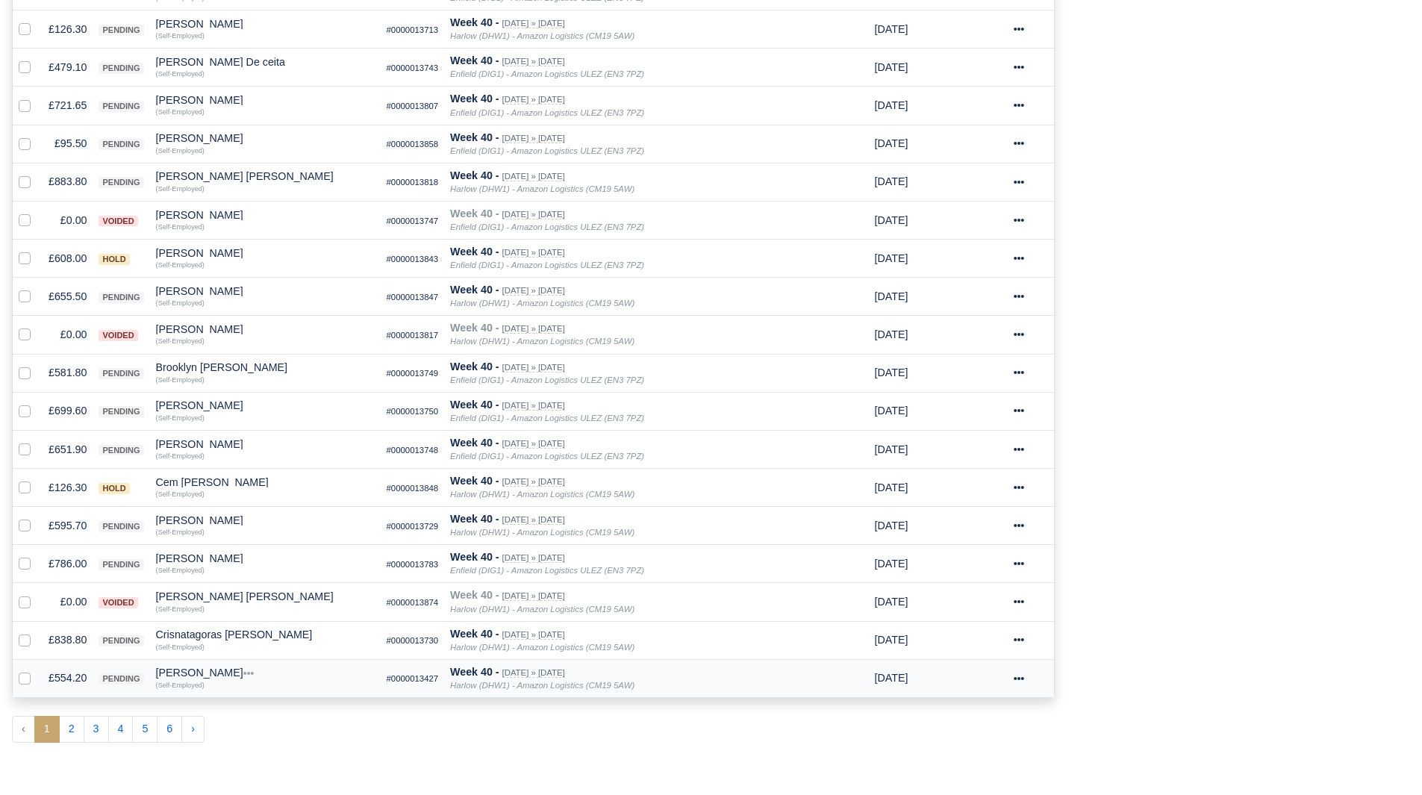
scroll to position [614, 0]
click at [75, 674] on td "£554.20" at bounding box center [68, 676] width 50 height 38
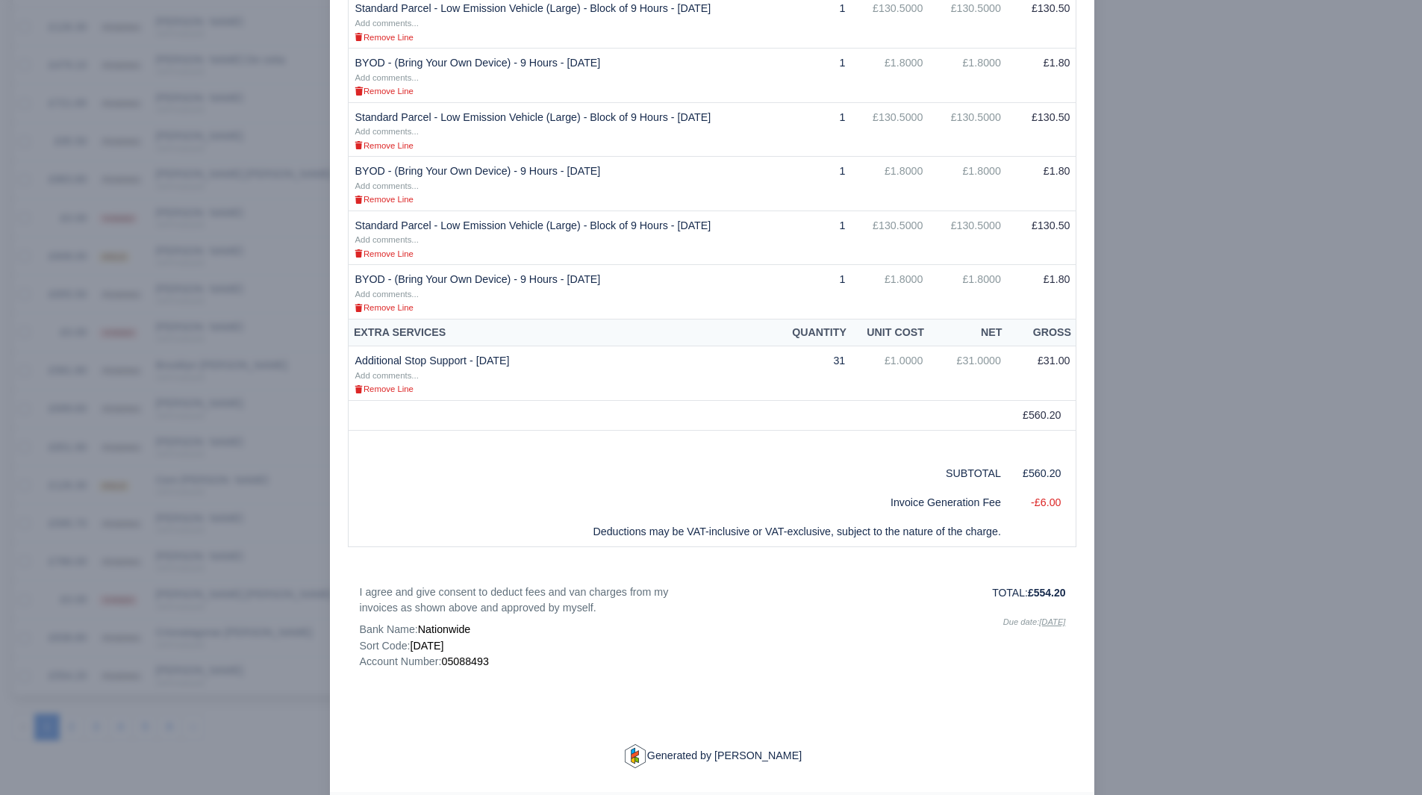
click at [1156, 617] on div at bounding box center [711, 397] width 1422 height 795
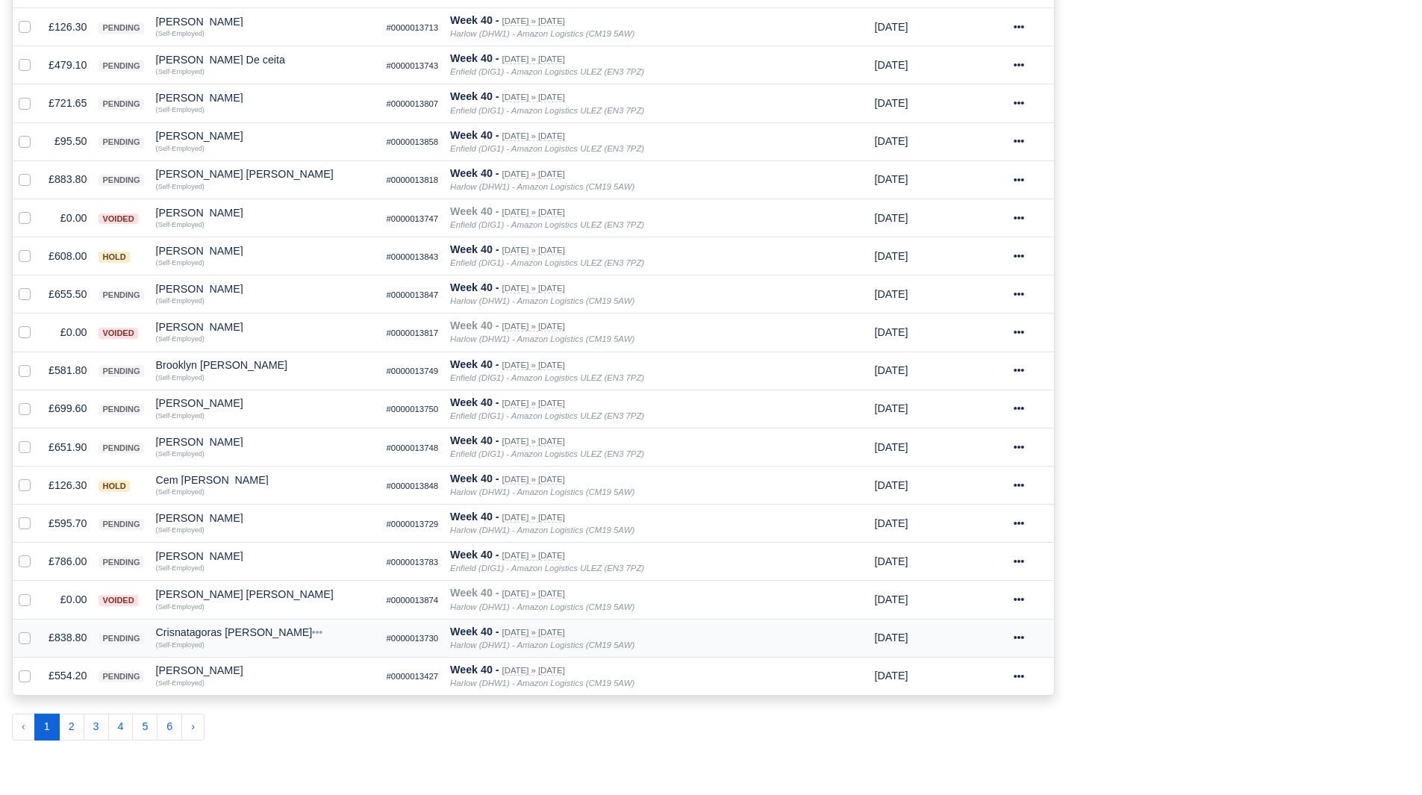
scroll to position [614, 0]
click at [75, 723] on button "2" at bounding box center [71, 727] width 25 height 27
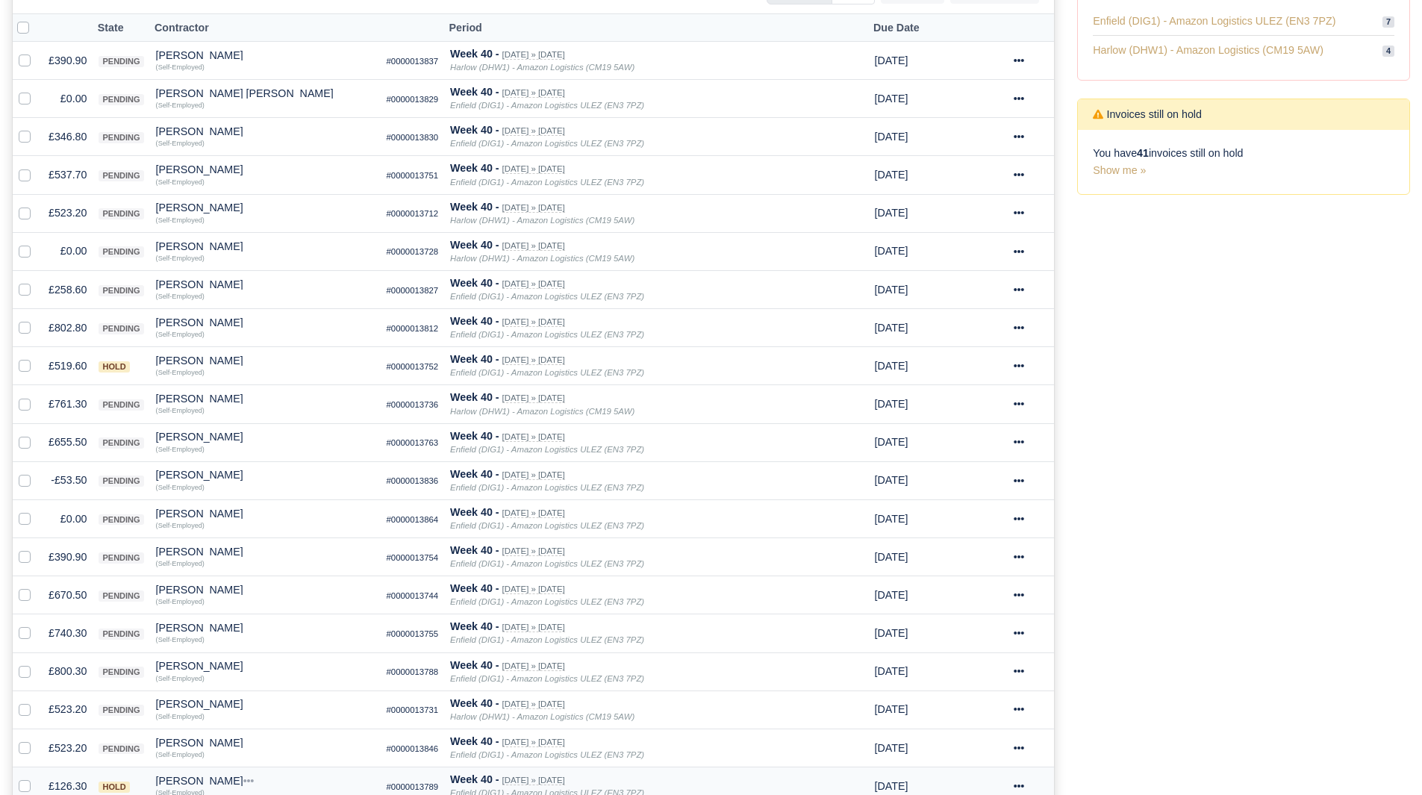
scroll to position [311, 0]
click at [37, 92] on label at bounding box center [37, 92] width 0 height 0
click at [28, 96] on input "checkbox" at bounding box center [25, 98] width 12 height 12
checkbox input "true"
click at [37, 244] on label at bounding box center [37, 244] width 0 height 0
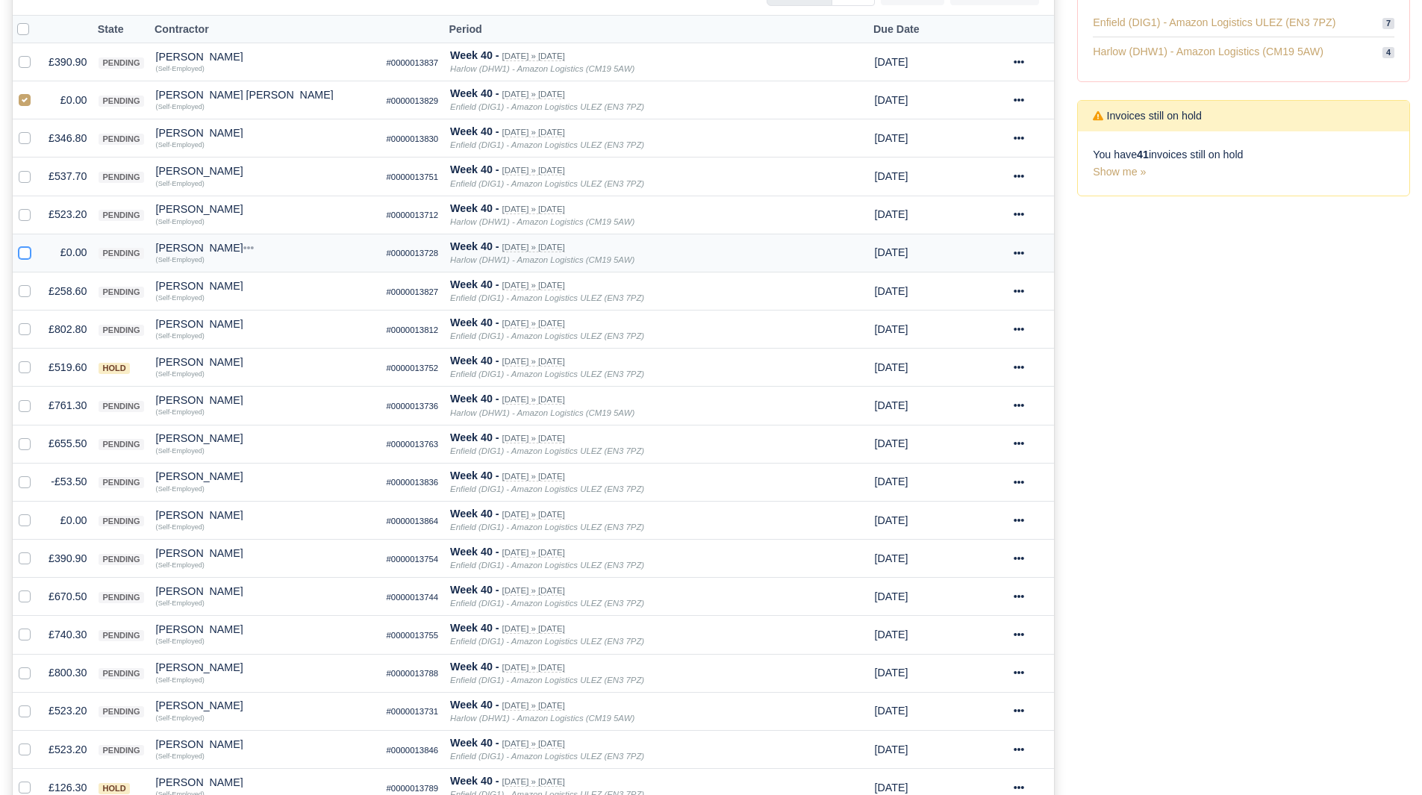
click at [27, 248] on input "checkbox" at bounding box center [25, 250] width 12 height 12
checkbox input "true"
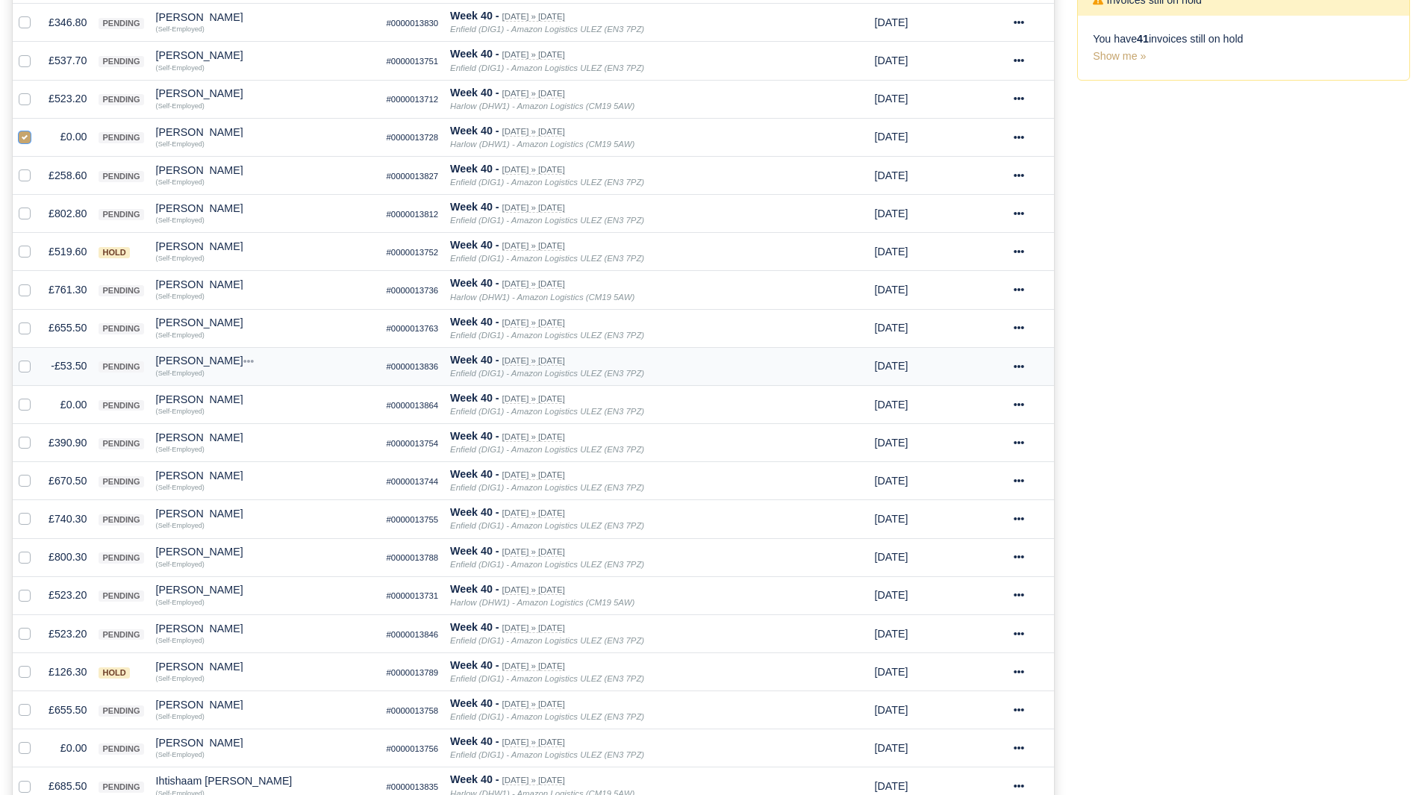
scroll to position [428, 0]
click at [37, 357] on label at bounding box center [37, 357] width 0 height 0
click at [20, 369] on input "checkbox" at bounding box center [25, 363] width 12 height 12
checkbox input "true"
click at [24, 416] on td at bounding box center [28, 403] width 30 height 38
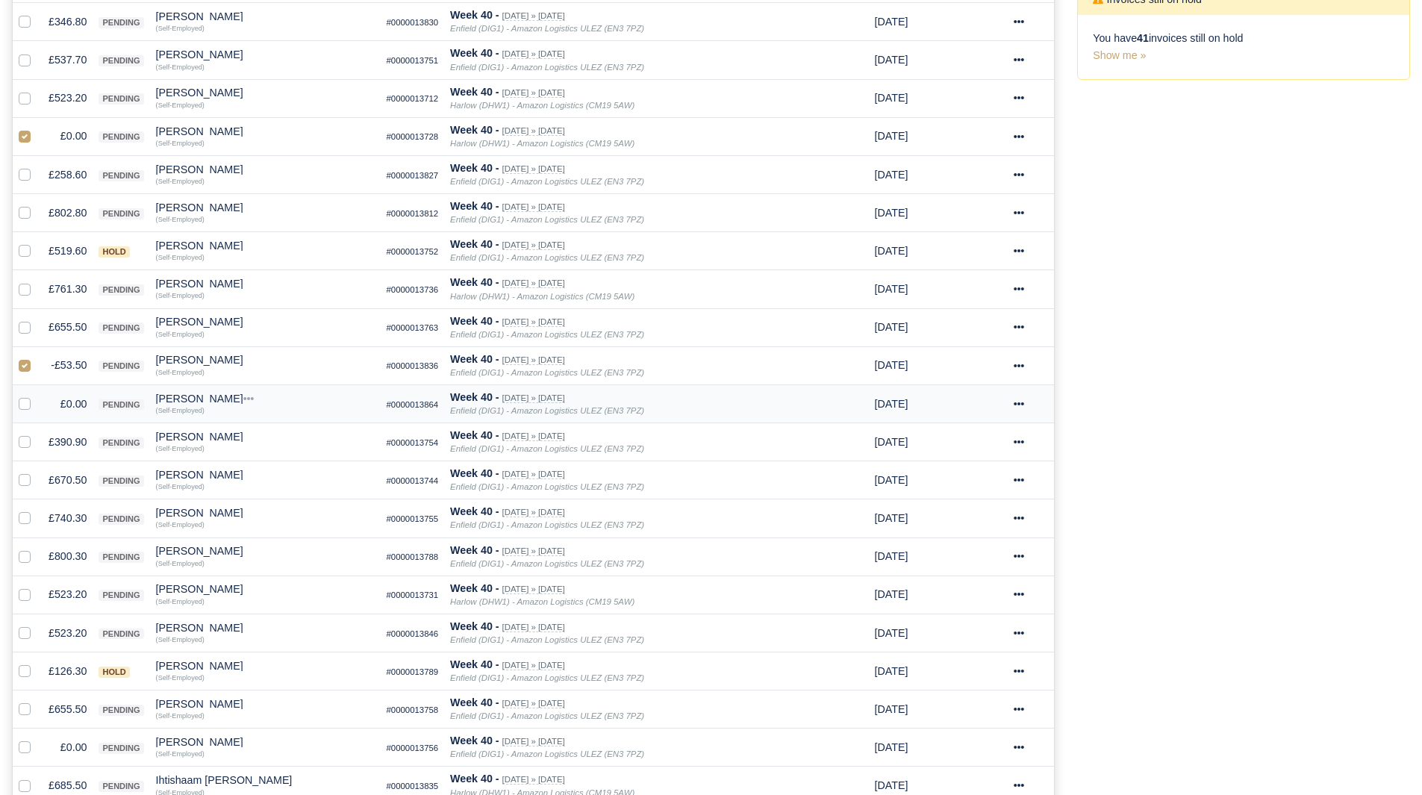
click at [37, 396] on label at bounding box center [37, 396] width 0 height 0
click at [24, 407] on input "checkbox" at bounding box center [25, 402] width 12 height 12
checkbox input "true"
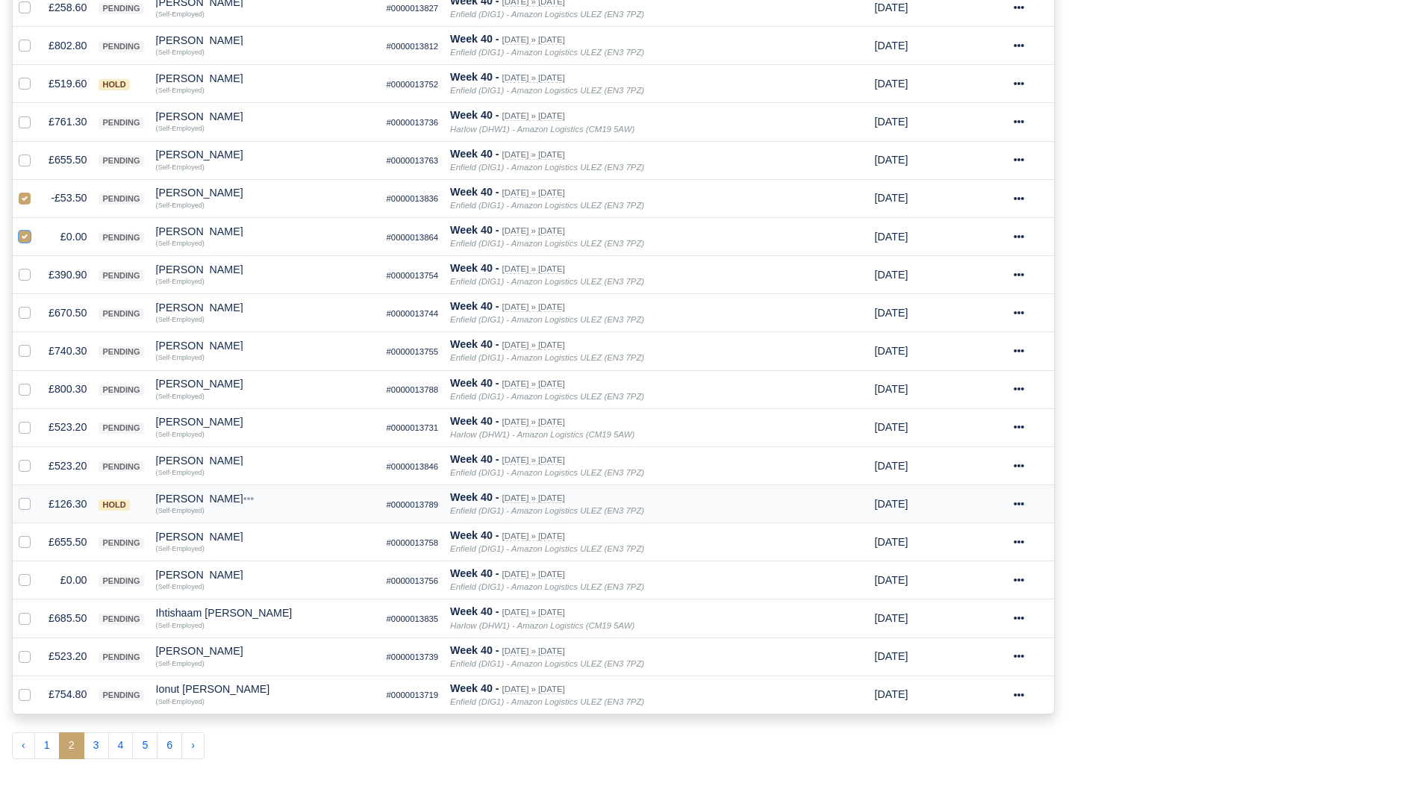
scroll to position [596, 0]
click at [37, 571] on label at bounding box center [37, 571] width 0 height 0
click at [20, 580] on input "checkbox" at bounding box center [25, 577] width 12 height 12
checkbox input "true"
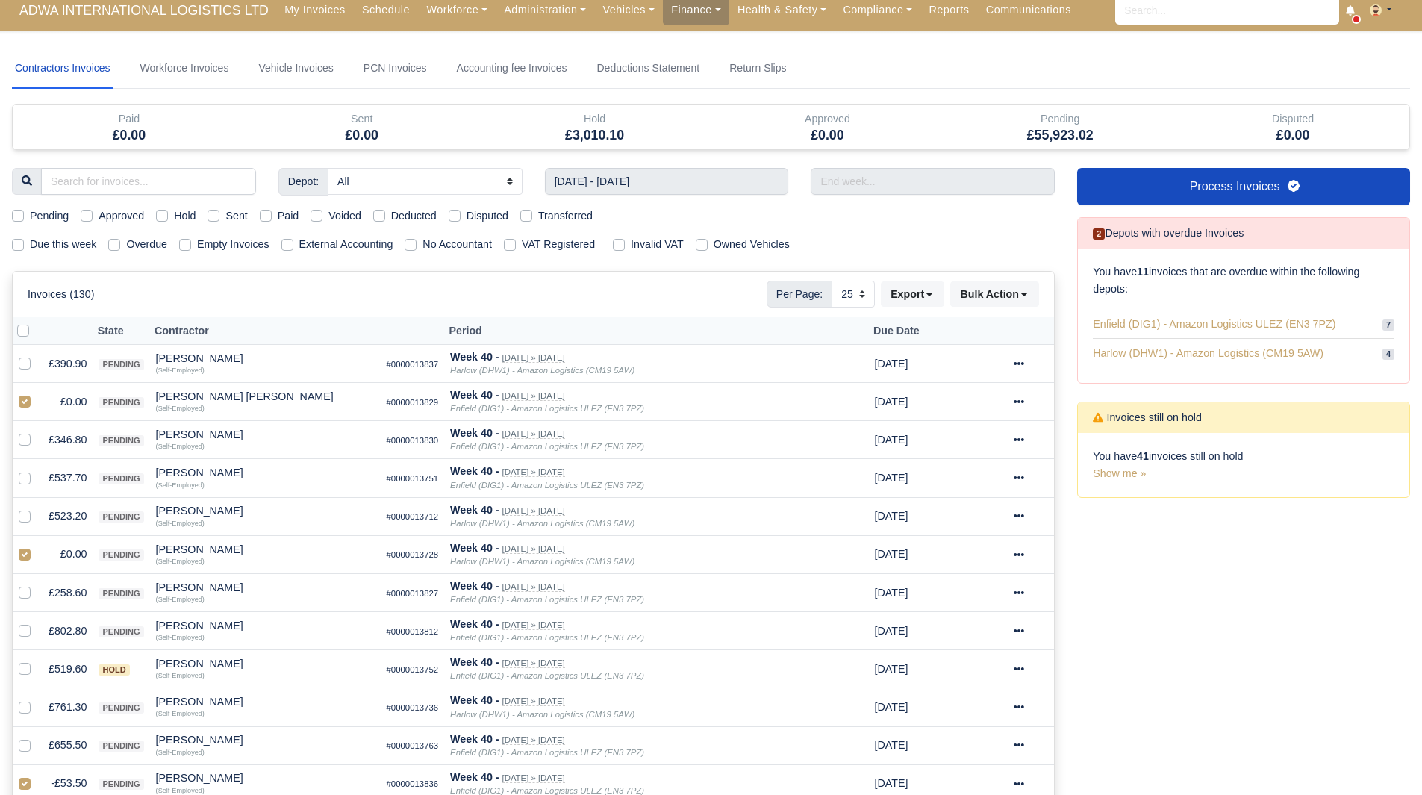
scroll to position [0, 0]
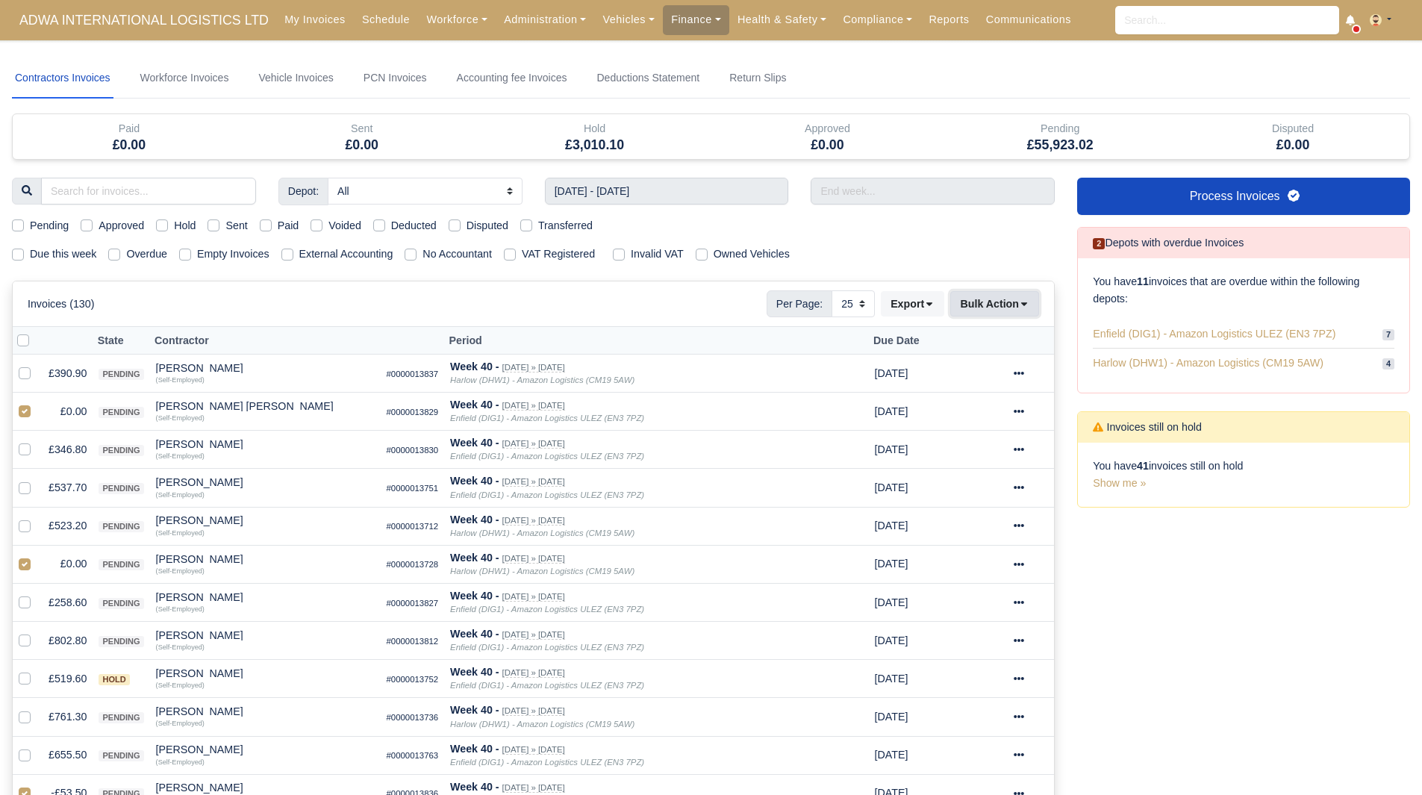
click at [991, 301] on button "Bulk Action" at bounding box center [994, 303] width 89 height 25
click at [978, 426] on div "Void" at bounding box center [971, 424] width 133 height 23
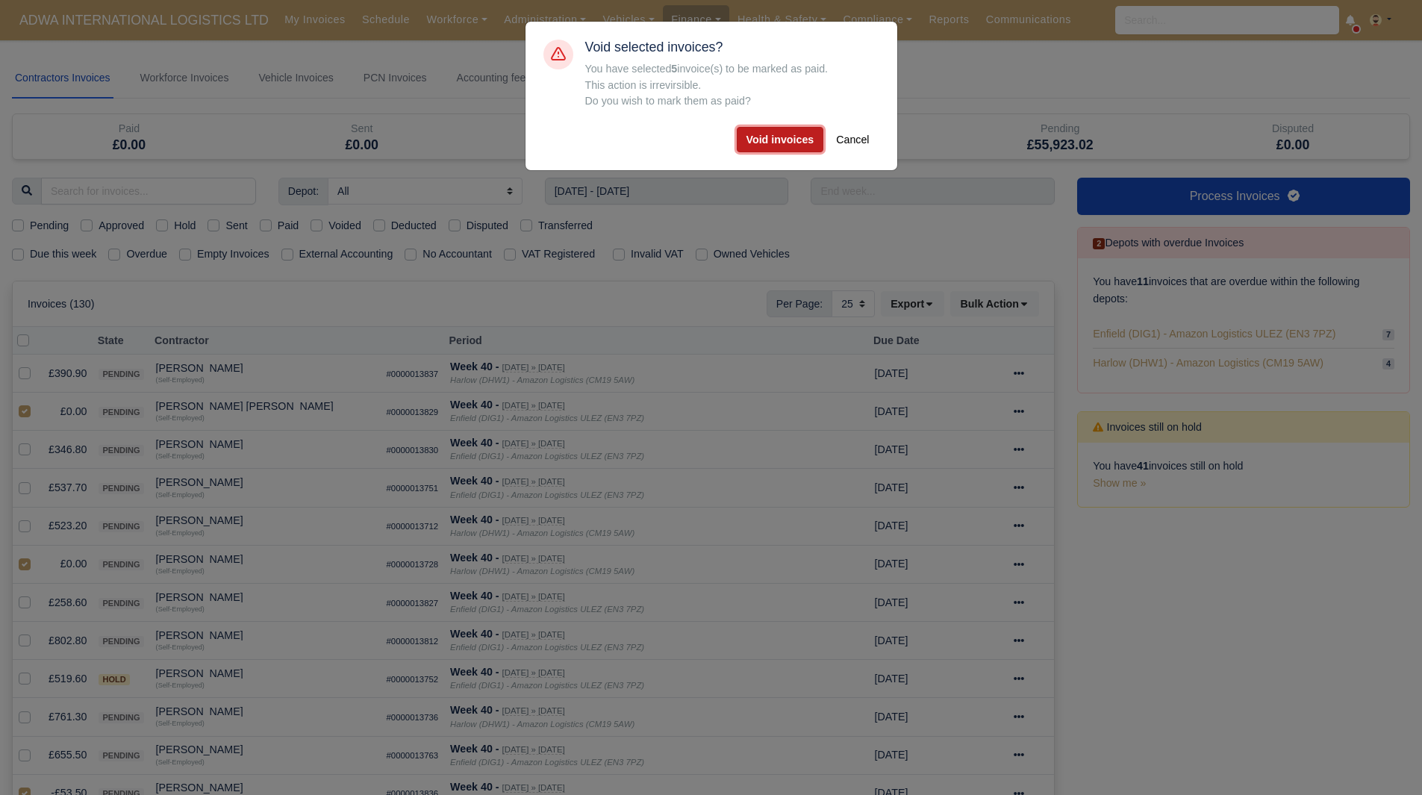
click at [803, 131] on button "Void invoices" at bounding box center [780, 139] width 87 height 25
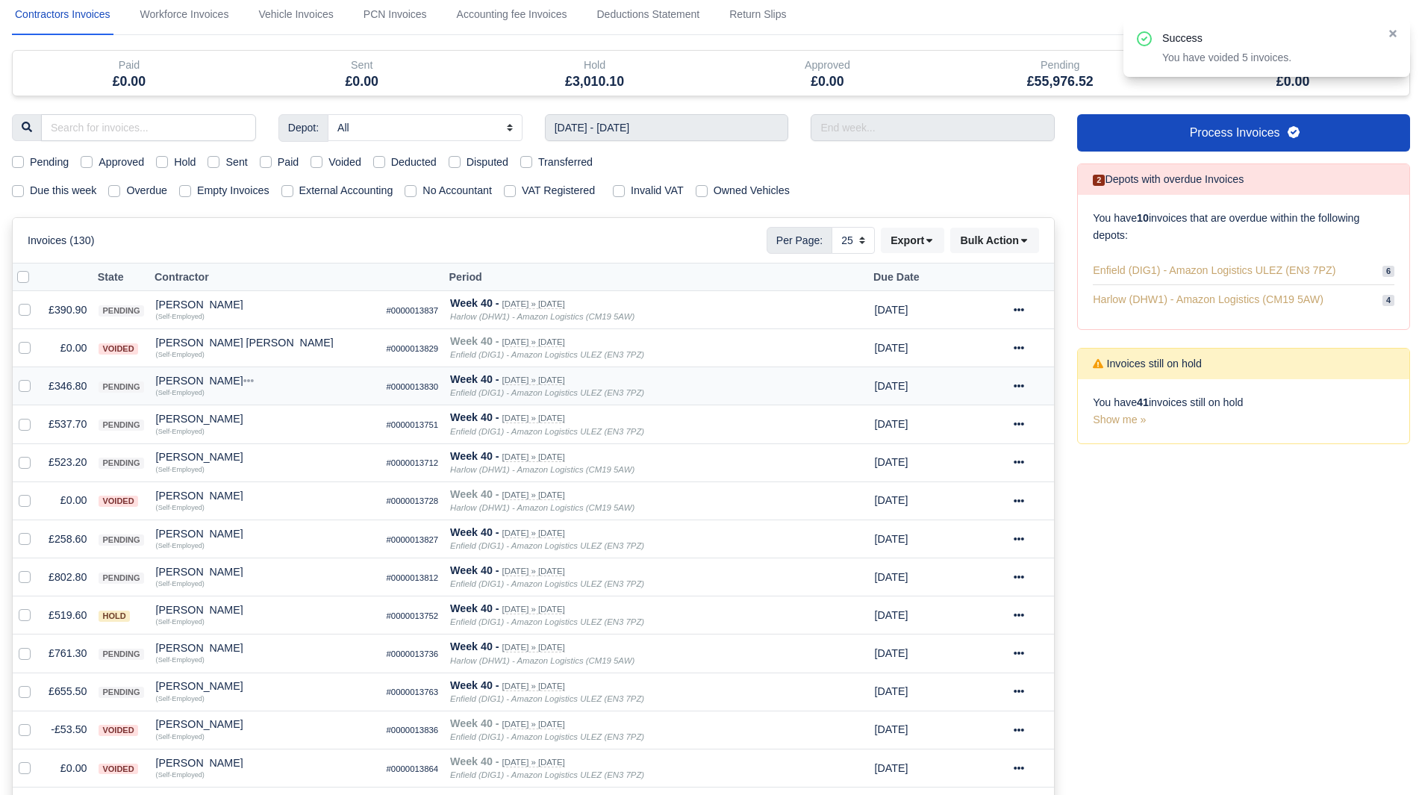
scroll to position [66, 0]
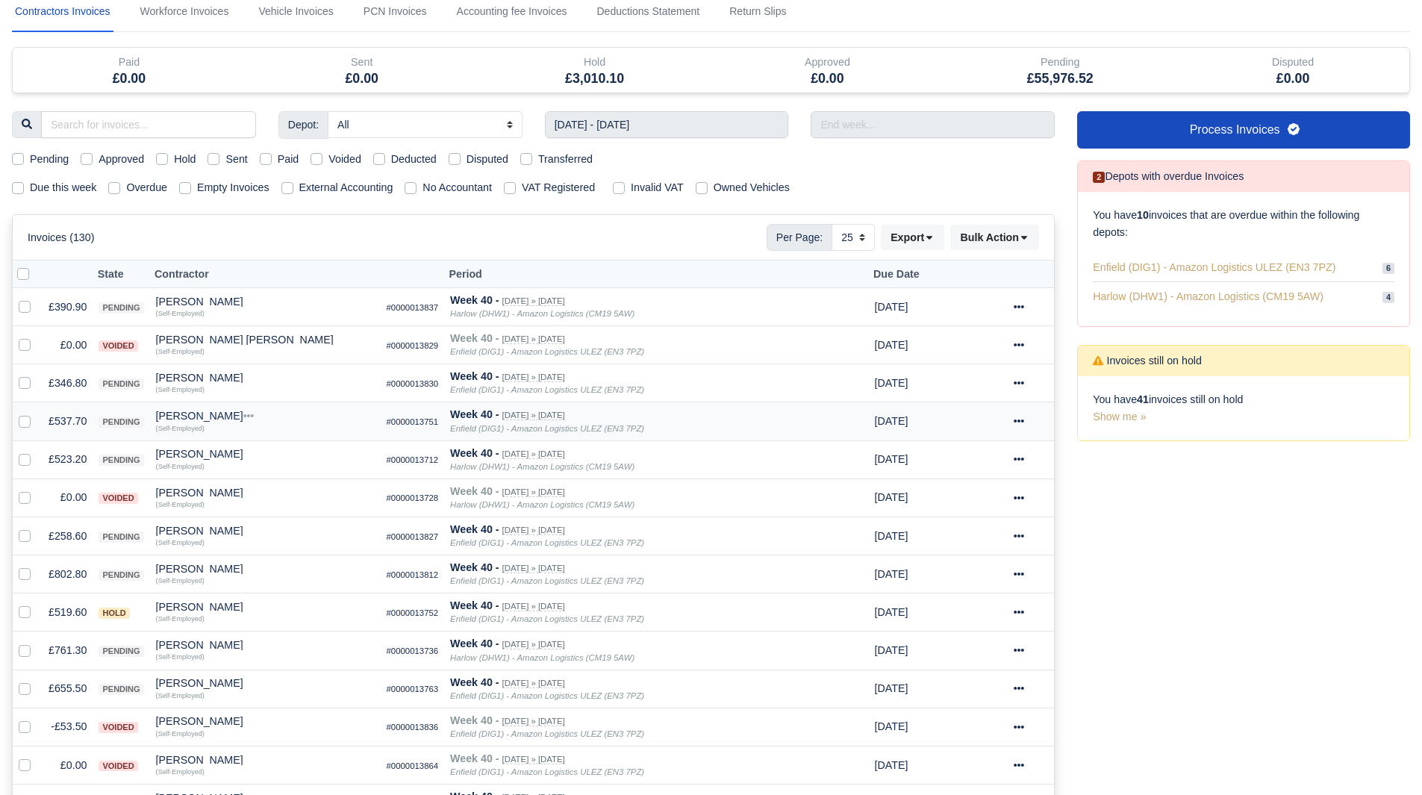
click at [78, 420] on td "£537.70" at bounding box center [68, 421] width 50 height 38
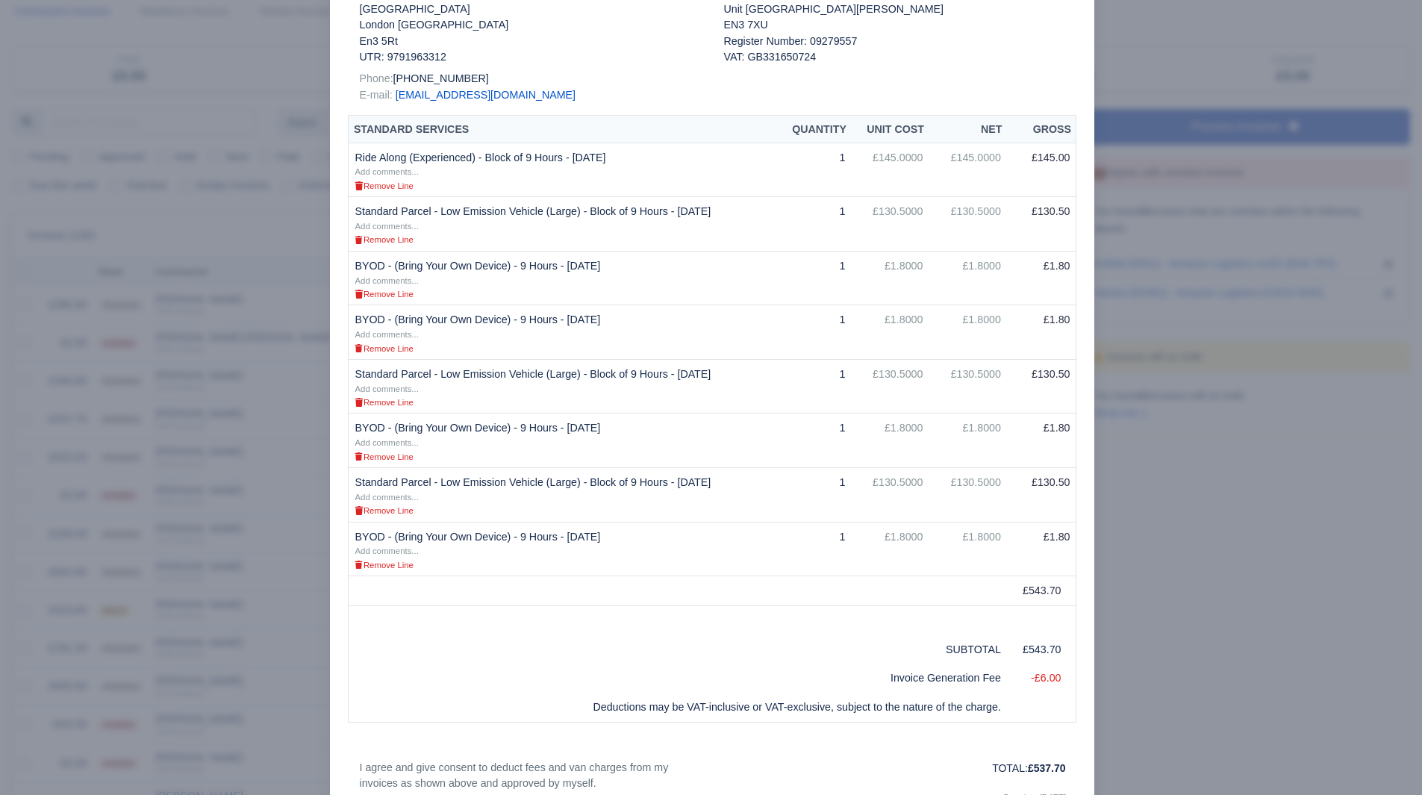
scroll to position [187, 0]
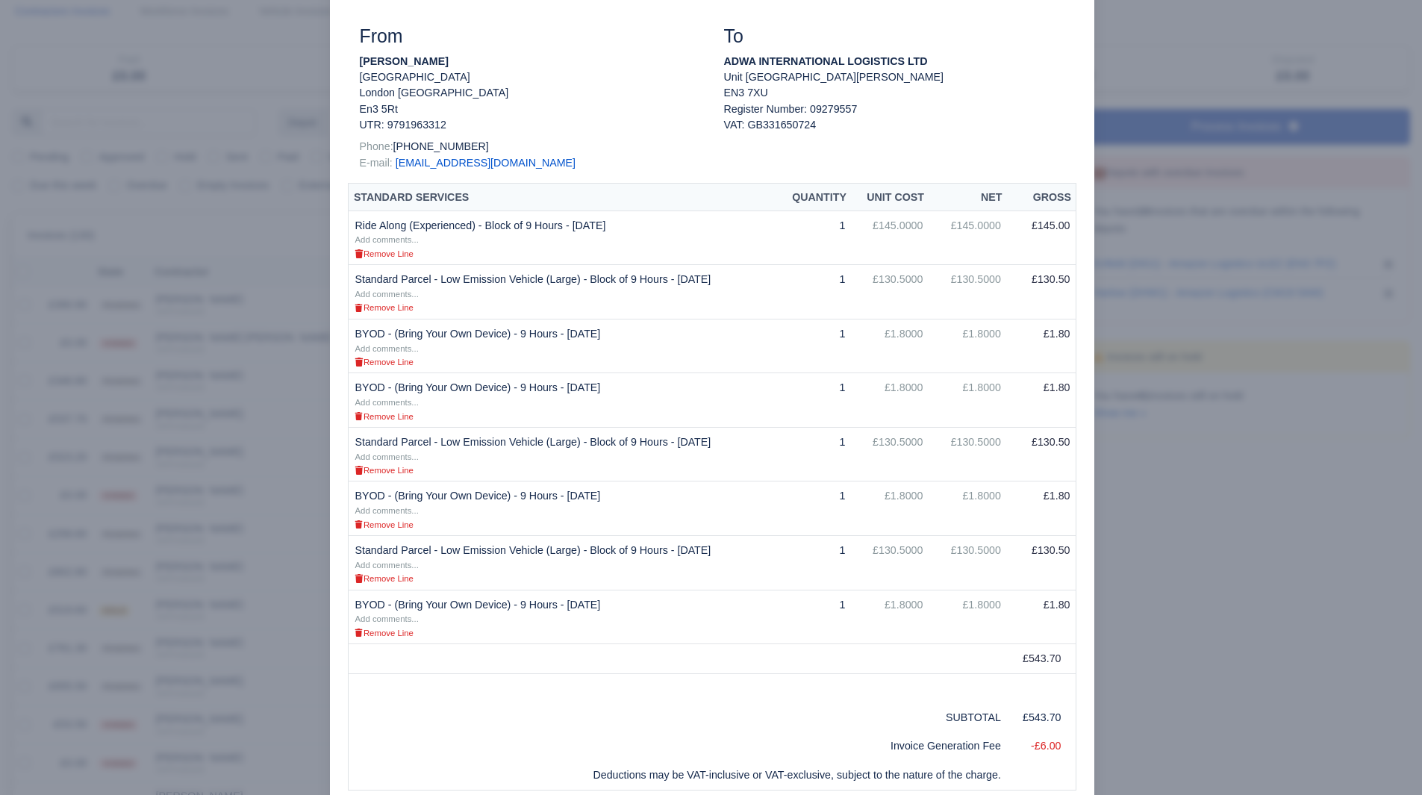
click at [1199, 506] on div at bounding box center [711, 397] width 1422 height 795
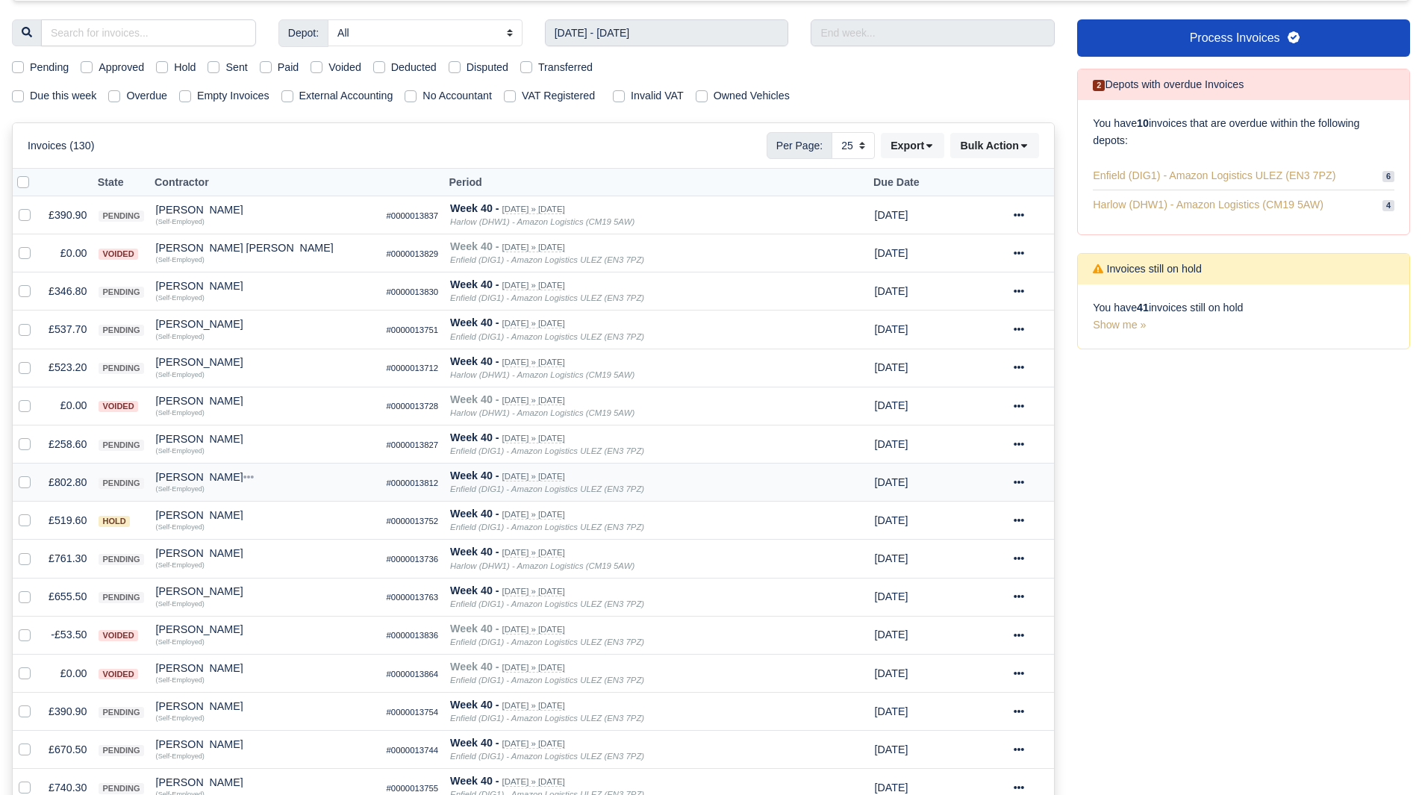
click at [63, 474] on td "£802.80" at bounding box center [68, 483] width 50 height 38
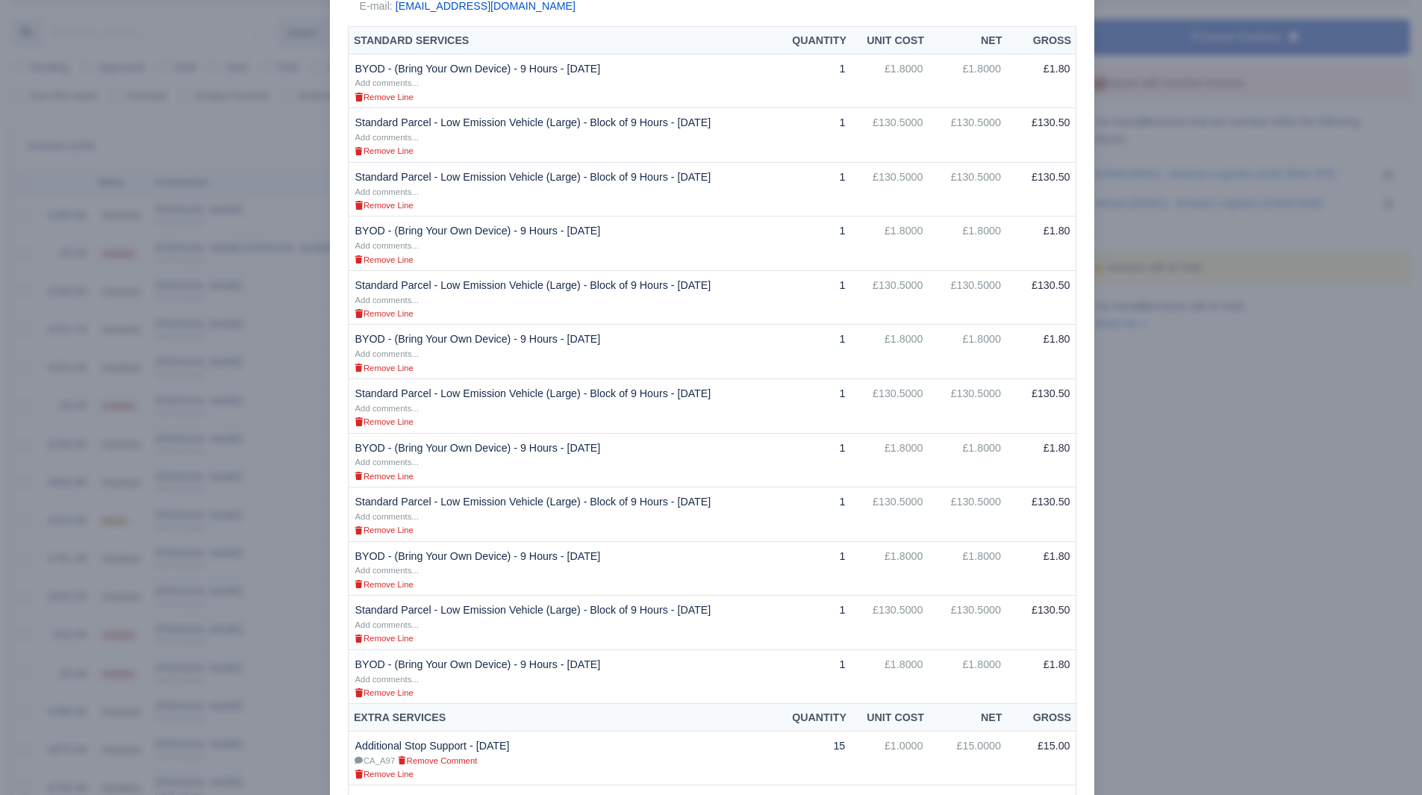
scroll to position [426, 0]
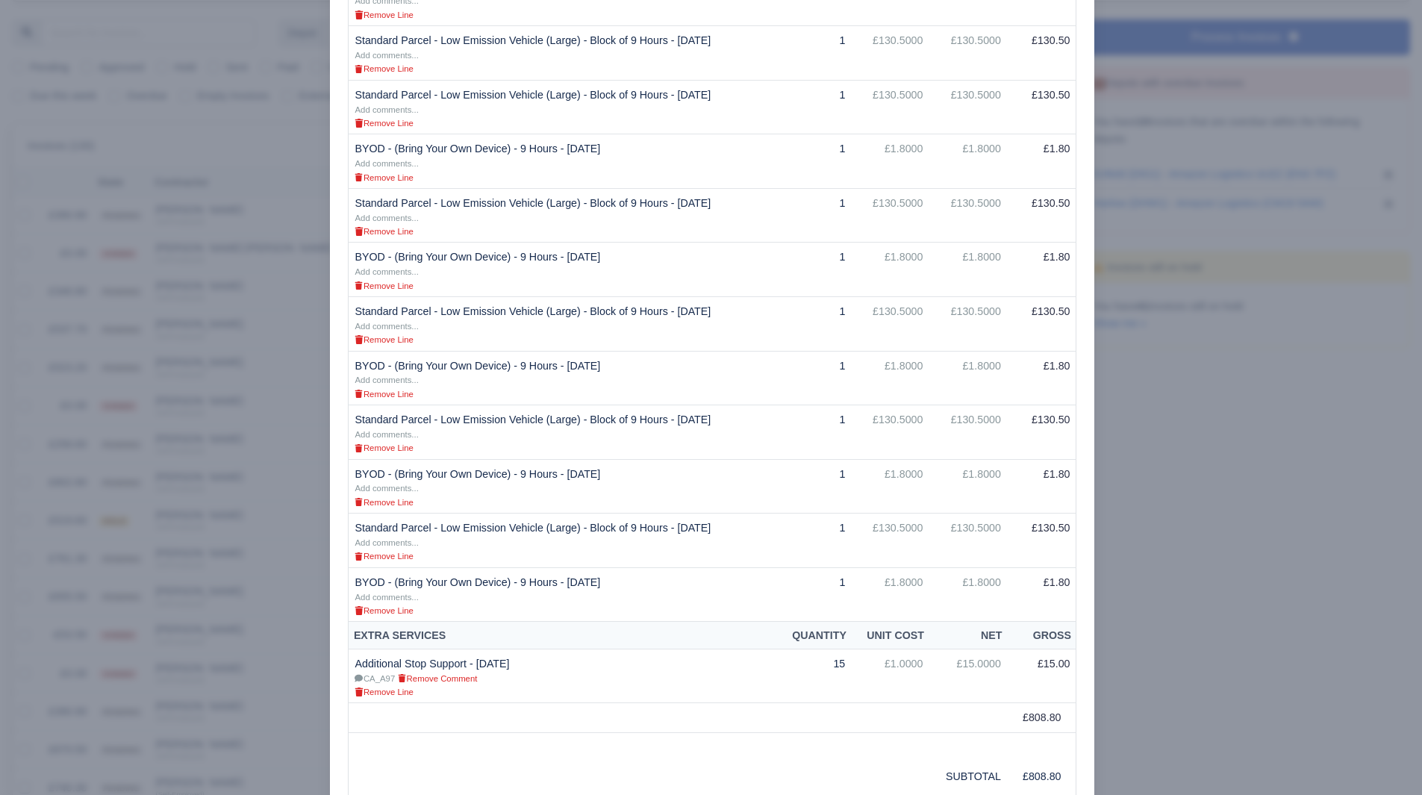
click at [154, 585] on div at bounding box center [711, 397] width 1422 height 795
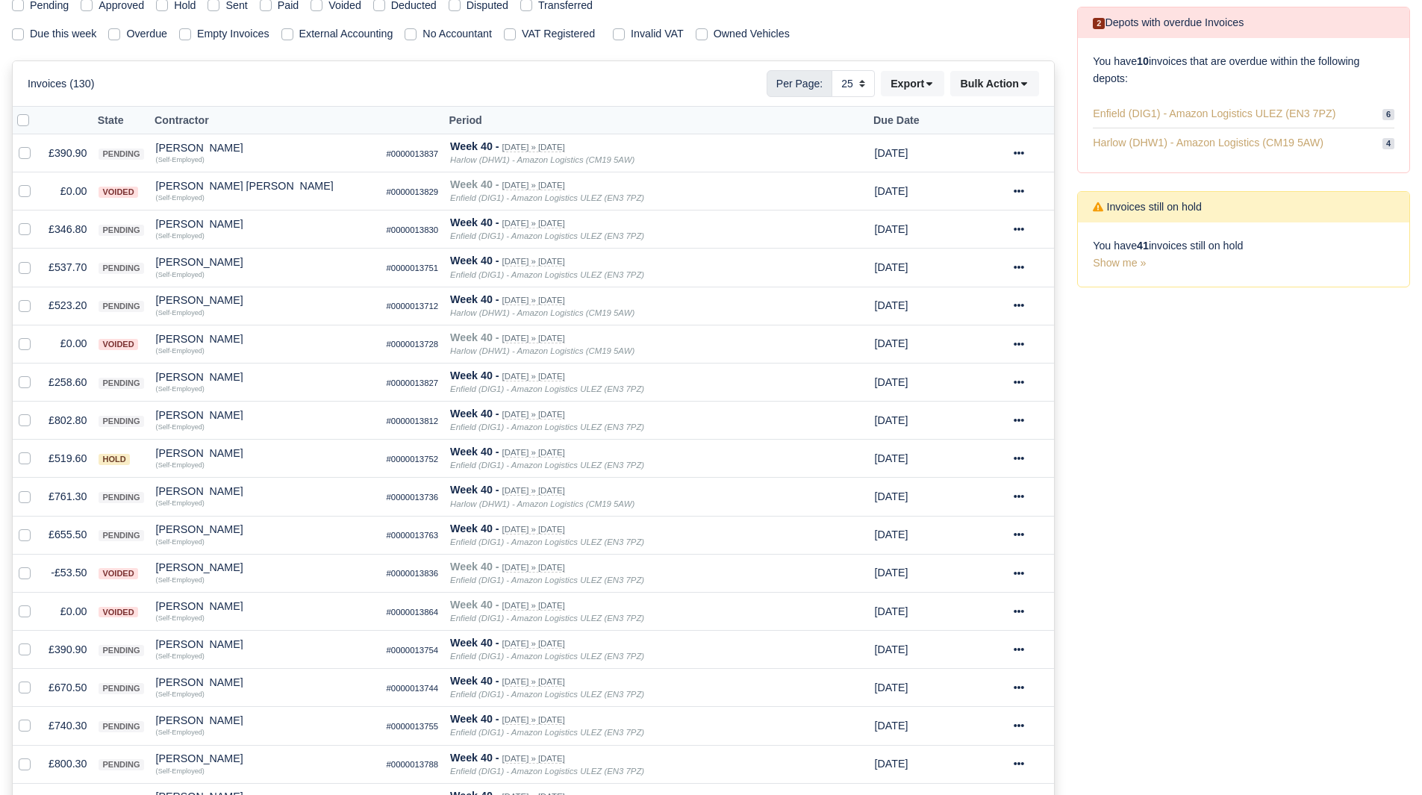
scroll to position [221, 0]
click at [61, 461] on td "£519.60" at bounding box center [68, 458] width 50 height 38
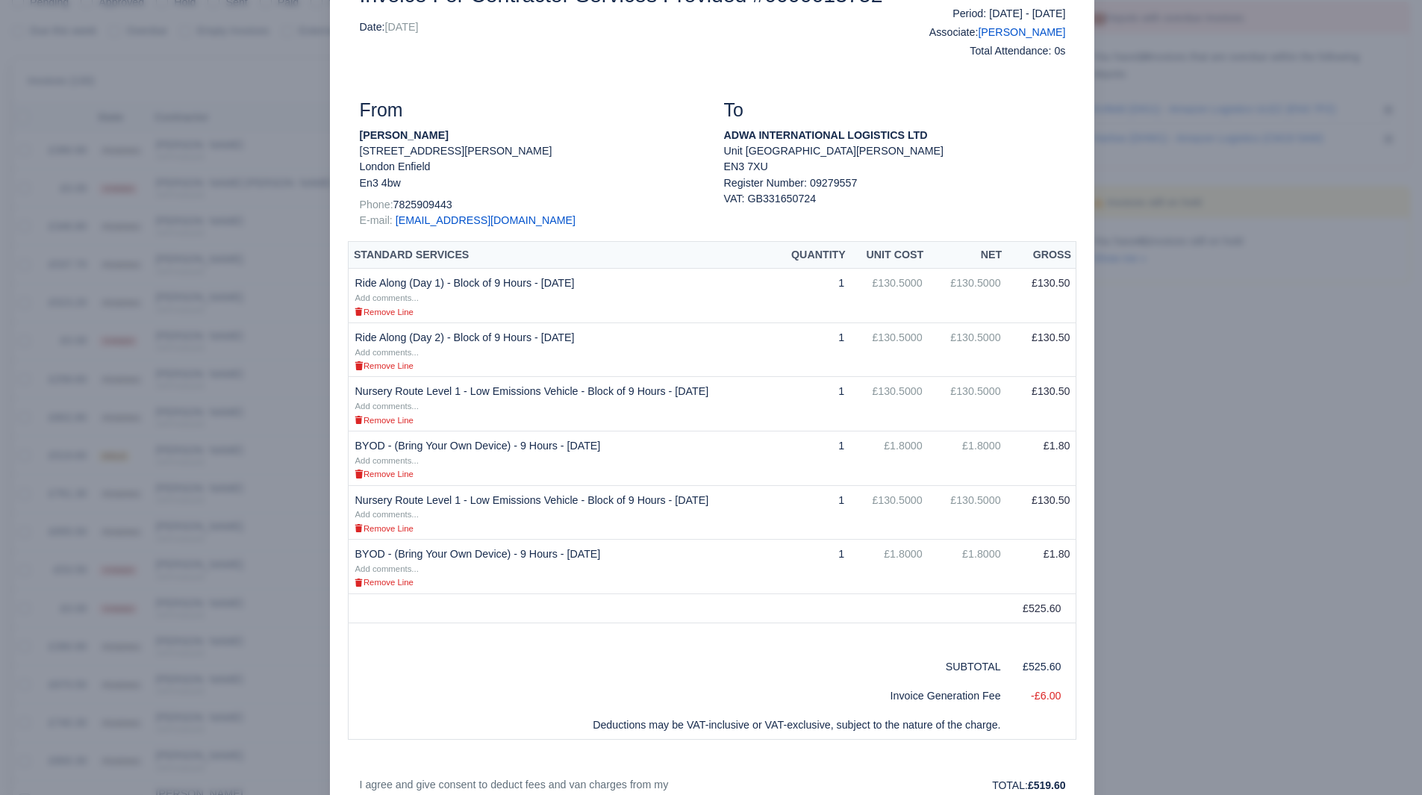
scroll to position [107, 0]
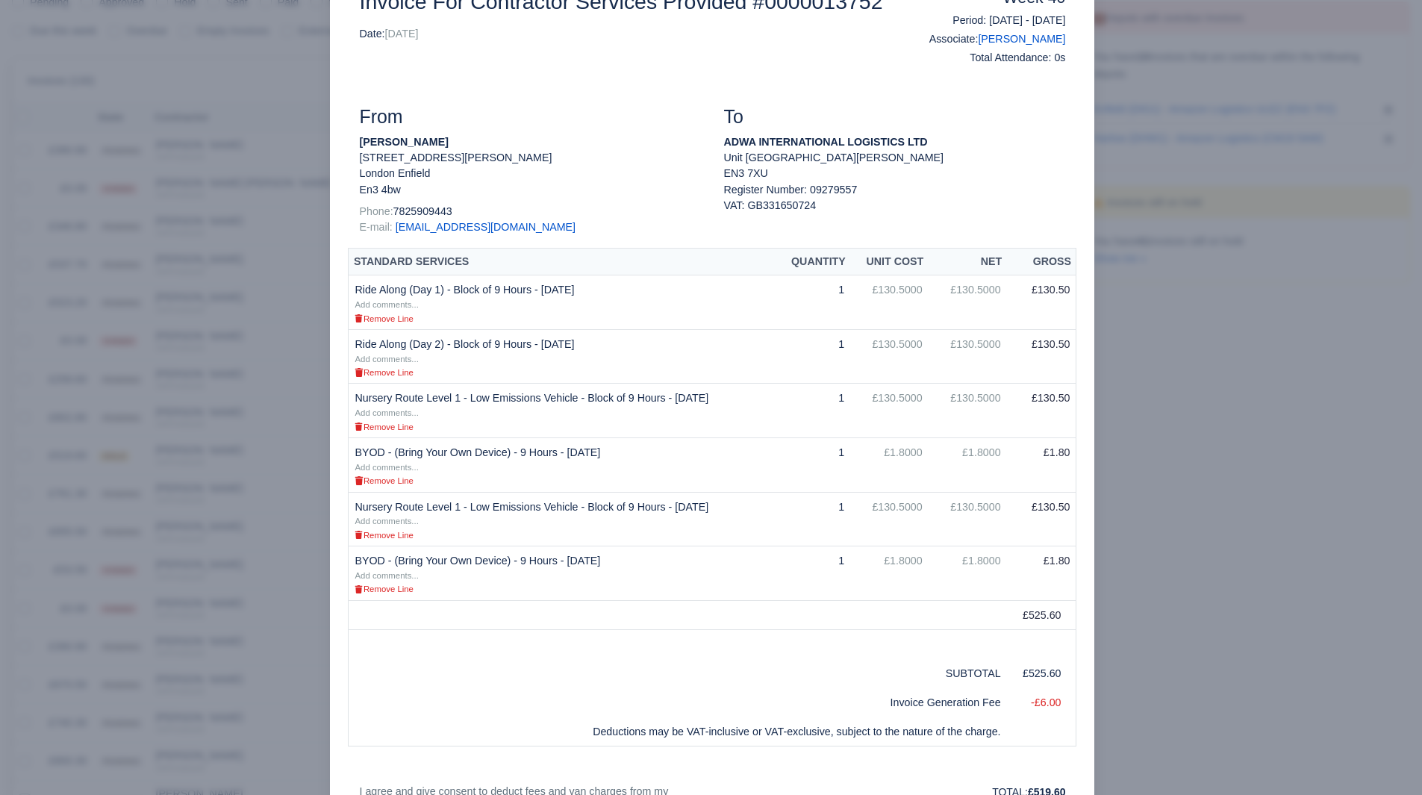
click at [134, 539] on div at bounding box center [711, 397] width 1422 height 795
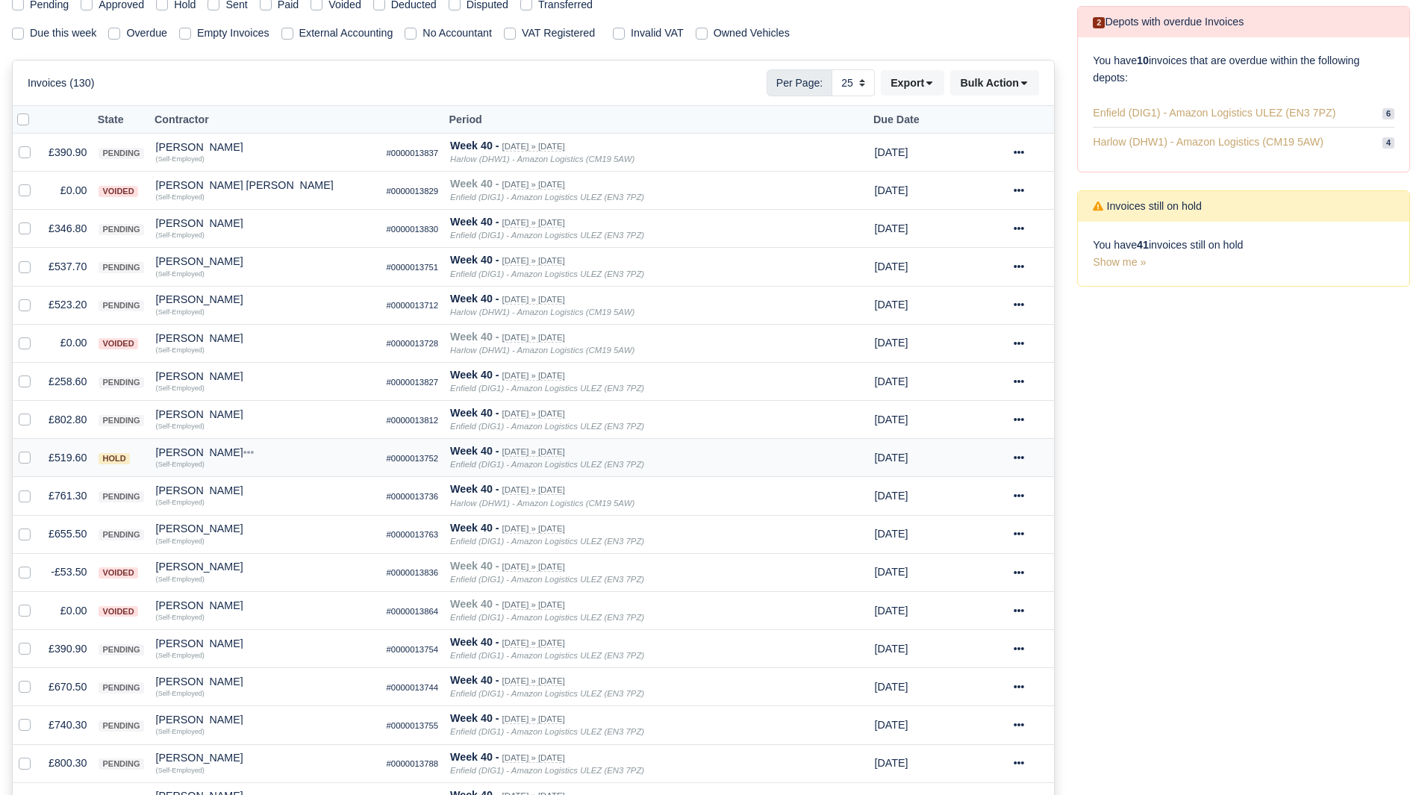
click at [190, 453] on div "[PERSON_NAME]" at bounding box center [265, 452] width 219 height 10
click at [287, 490] on button "Other Invoices" at bounding box center [348, 495] width 217 height 22
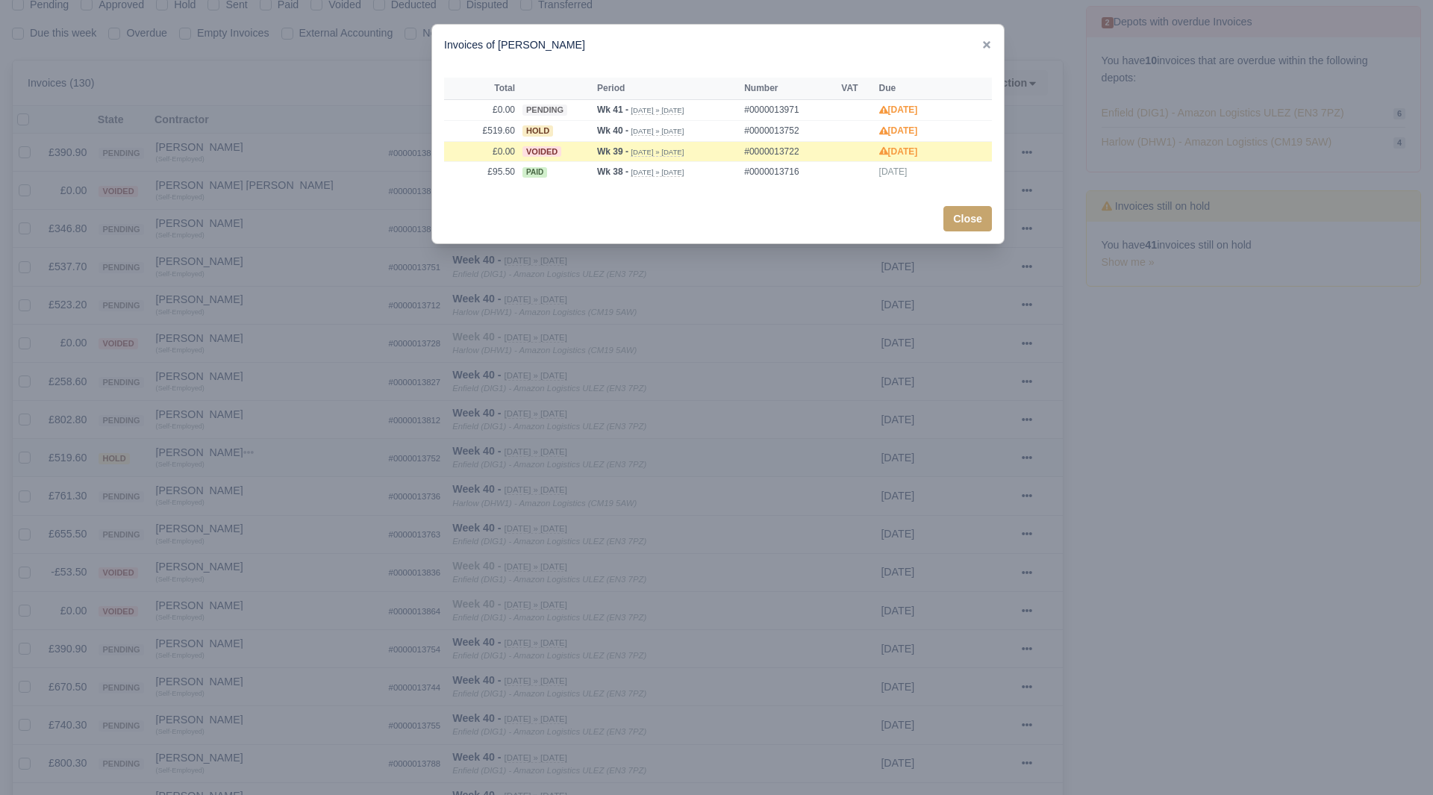
click at [287, 490] on div at bounding box center [716, 397] width 1433 height 795
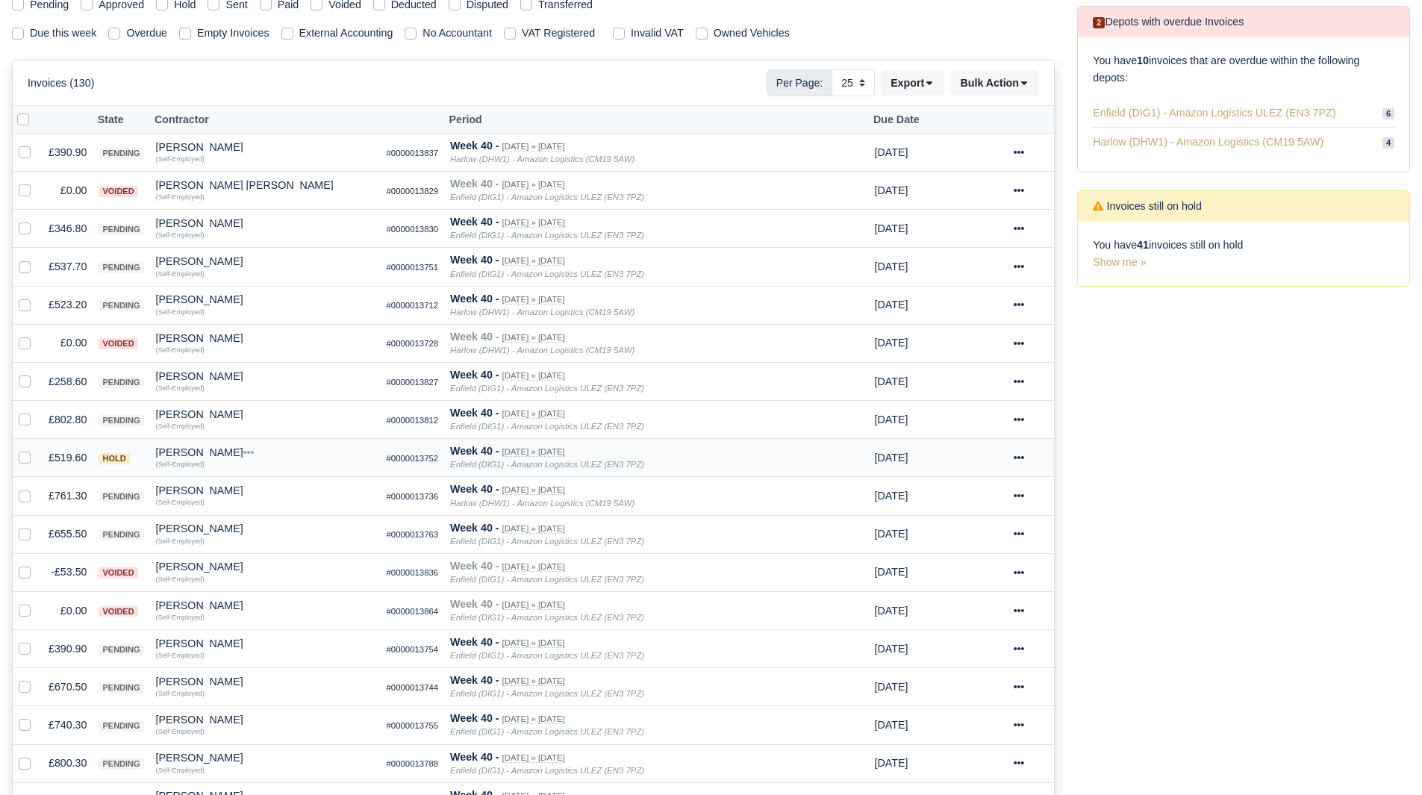
click at [61, 450] on td "£519.60" at bounding box center [68, 458] width 50 height 38
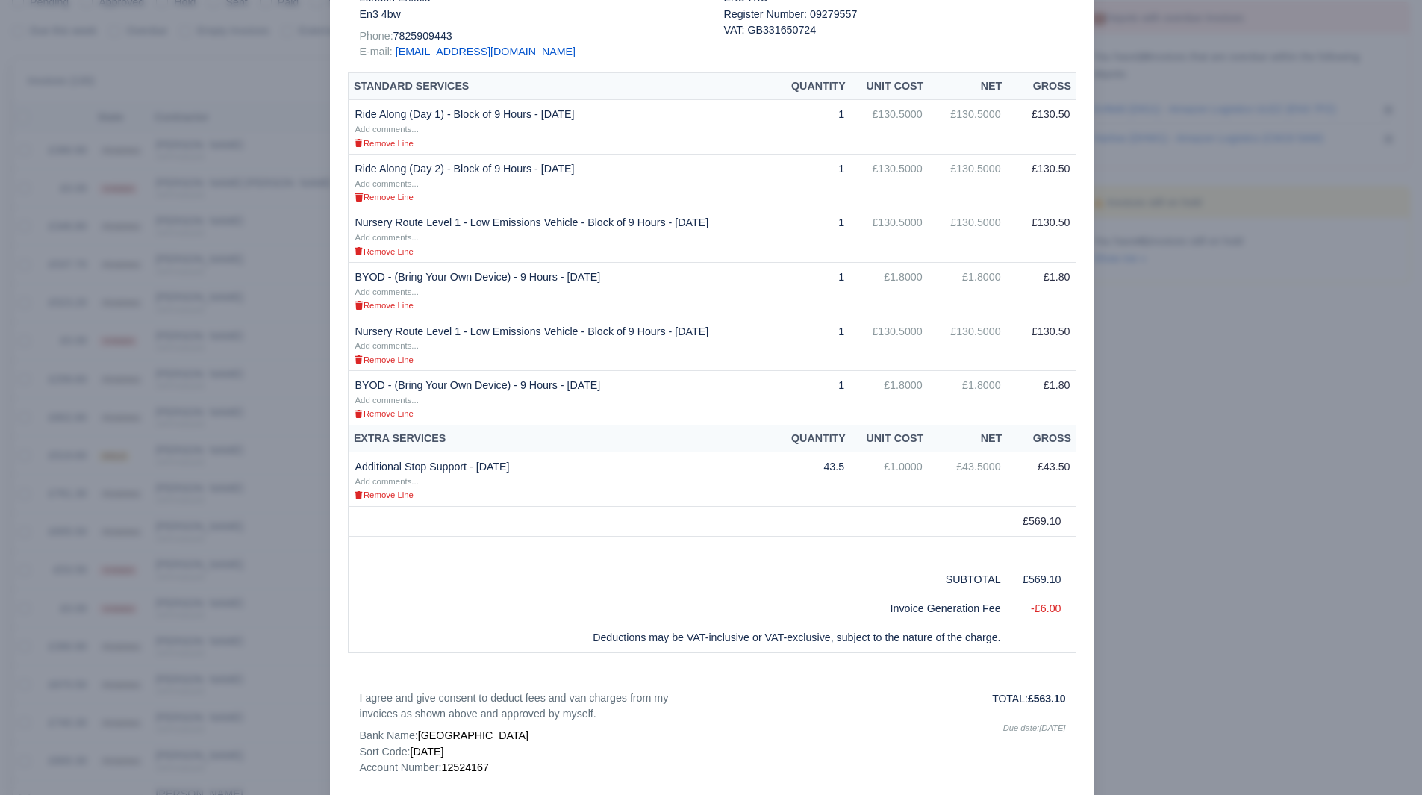
scroll to position [283, 0]
click at [1167, 468] on div at bounding box center [711, 397] width 1422 height 795
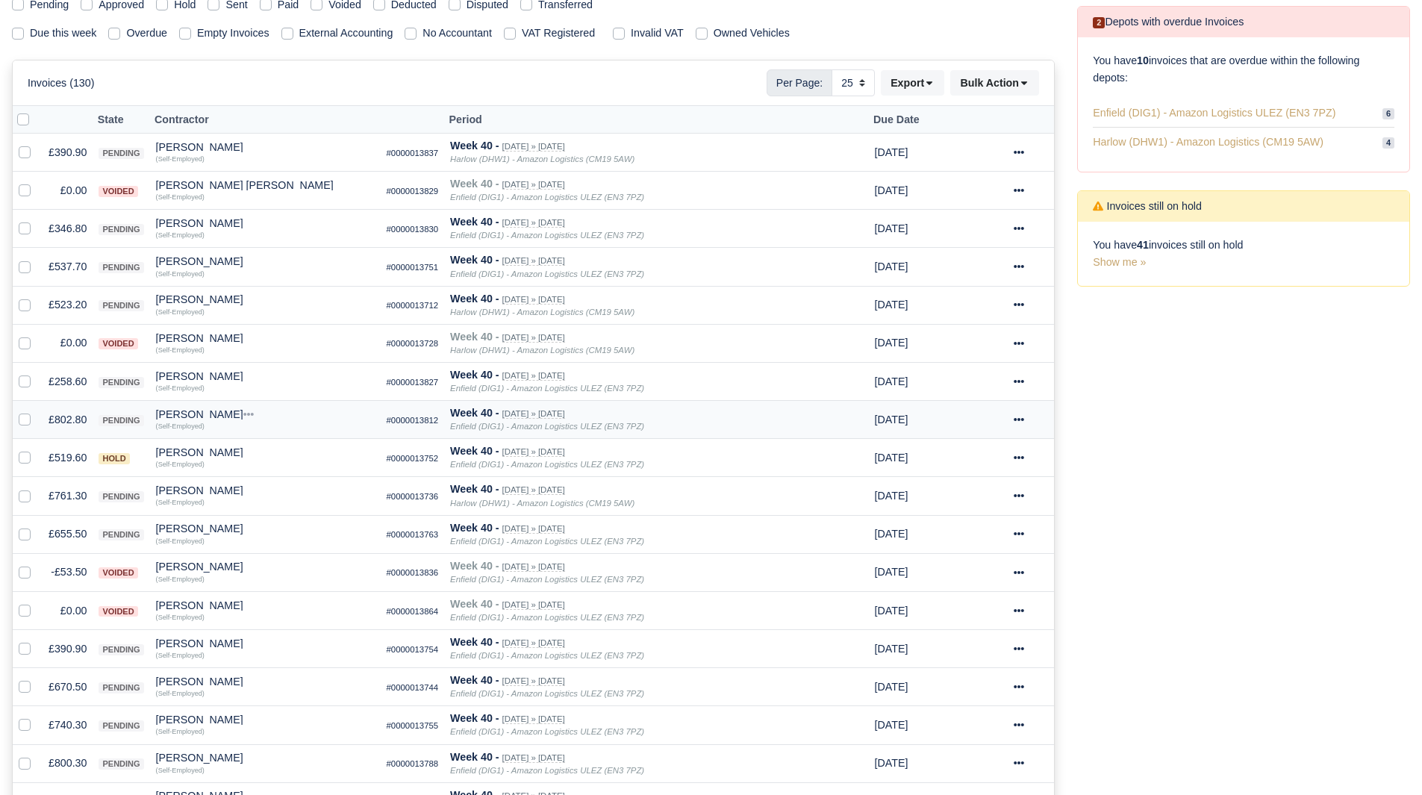
scroll to position [255, 0]
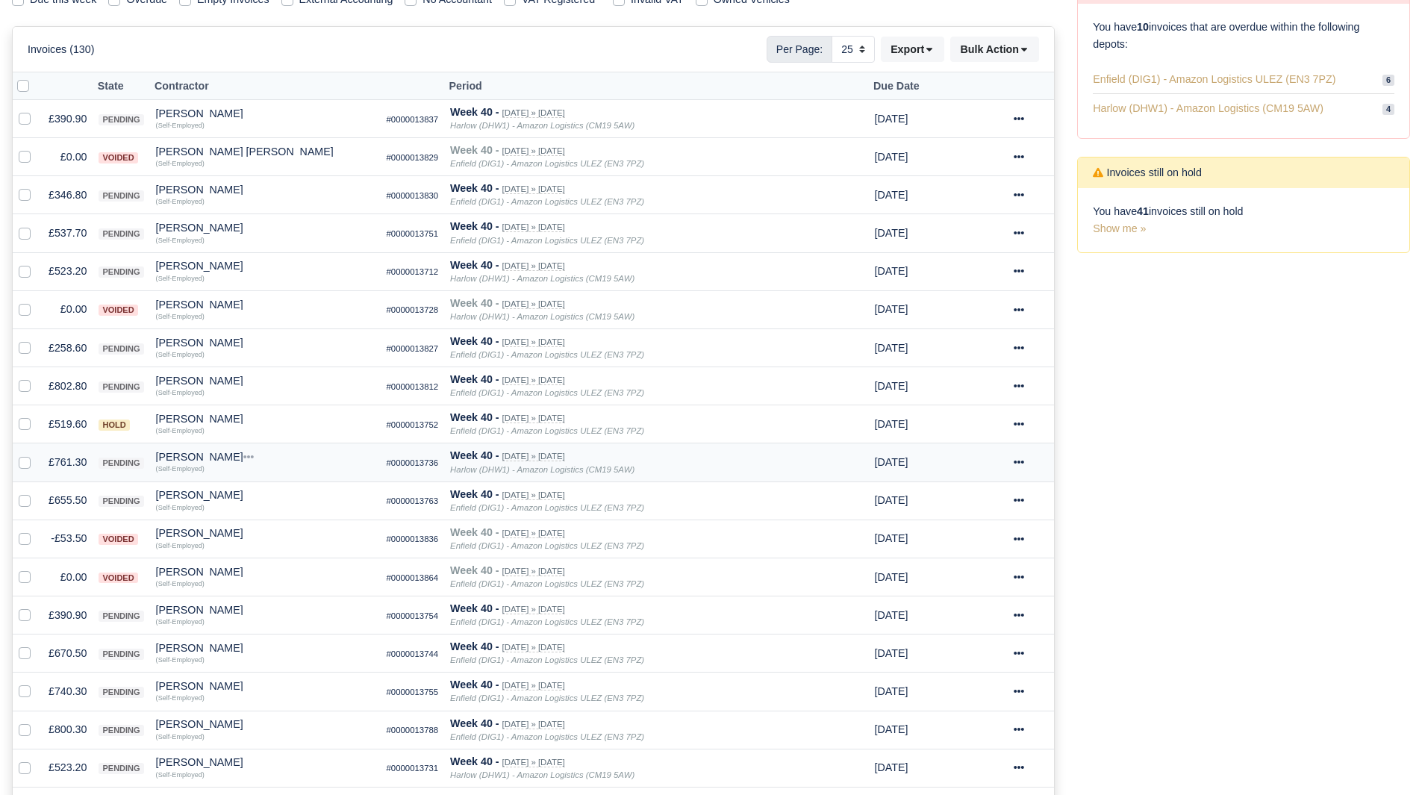
click at [56, 466] on td "£761.30" at bounding box center [68, 462] width 50 height 38
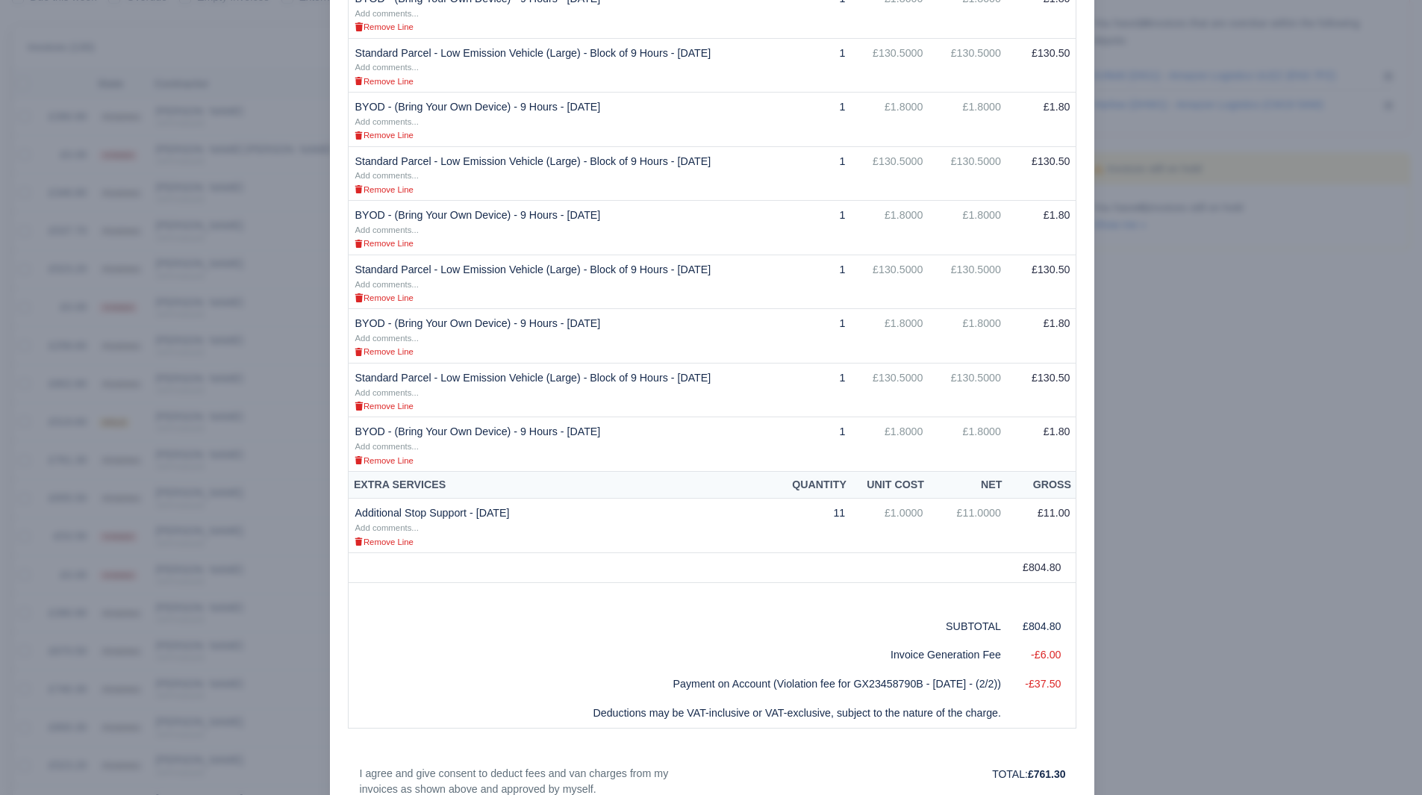
scroll to position [561, 0]
click at [23, 452] on div at bounding box center [711, 397] width 1422 height 795
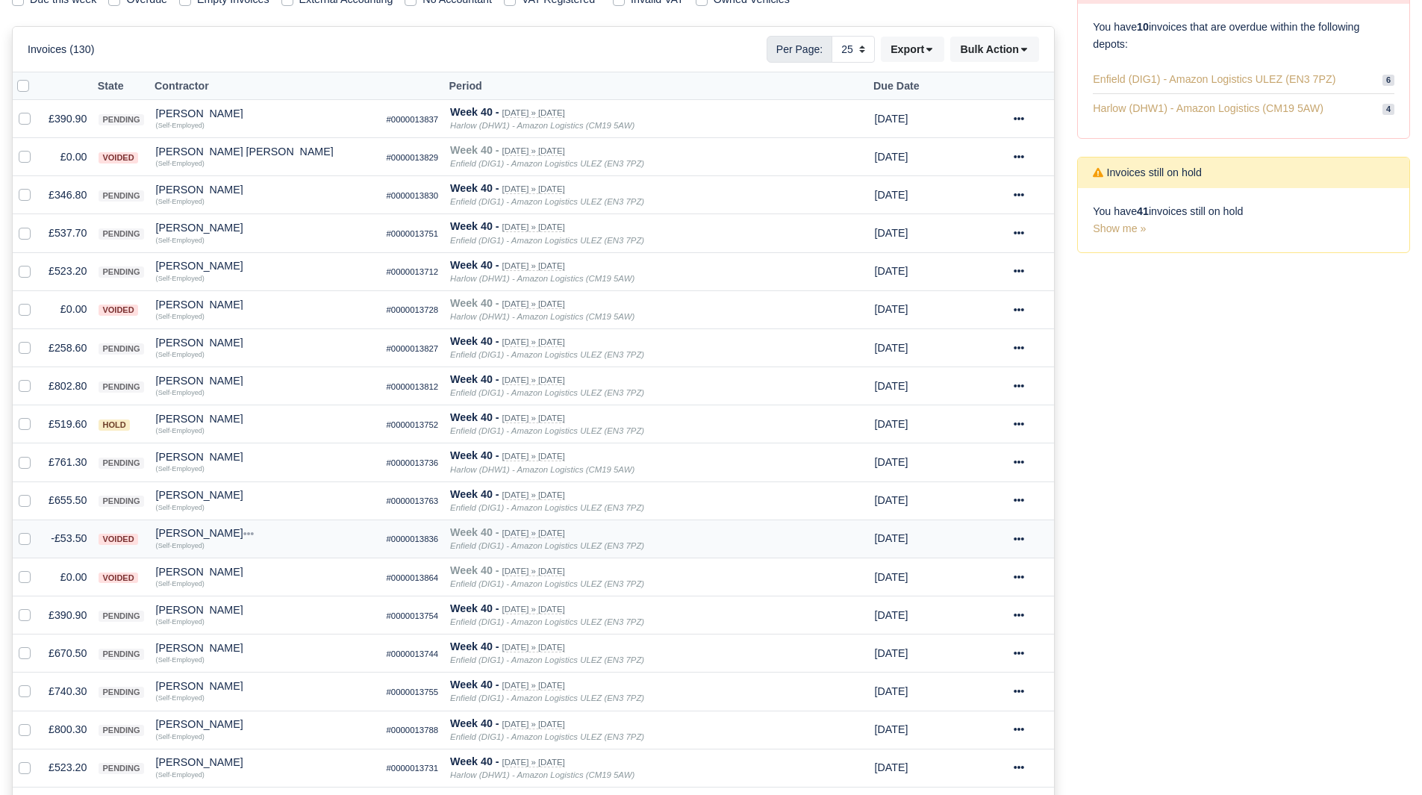
scroll to position [347, 0]
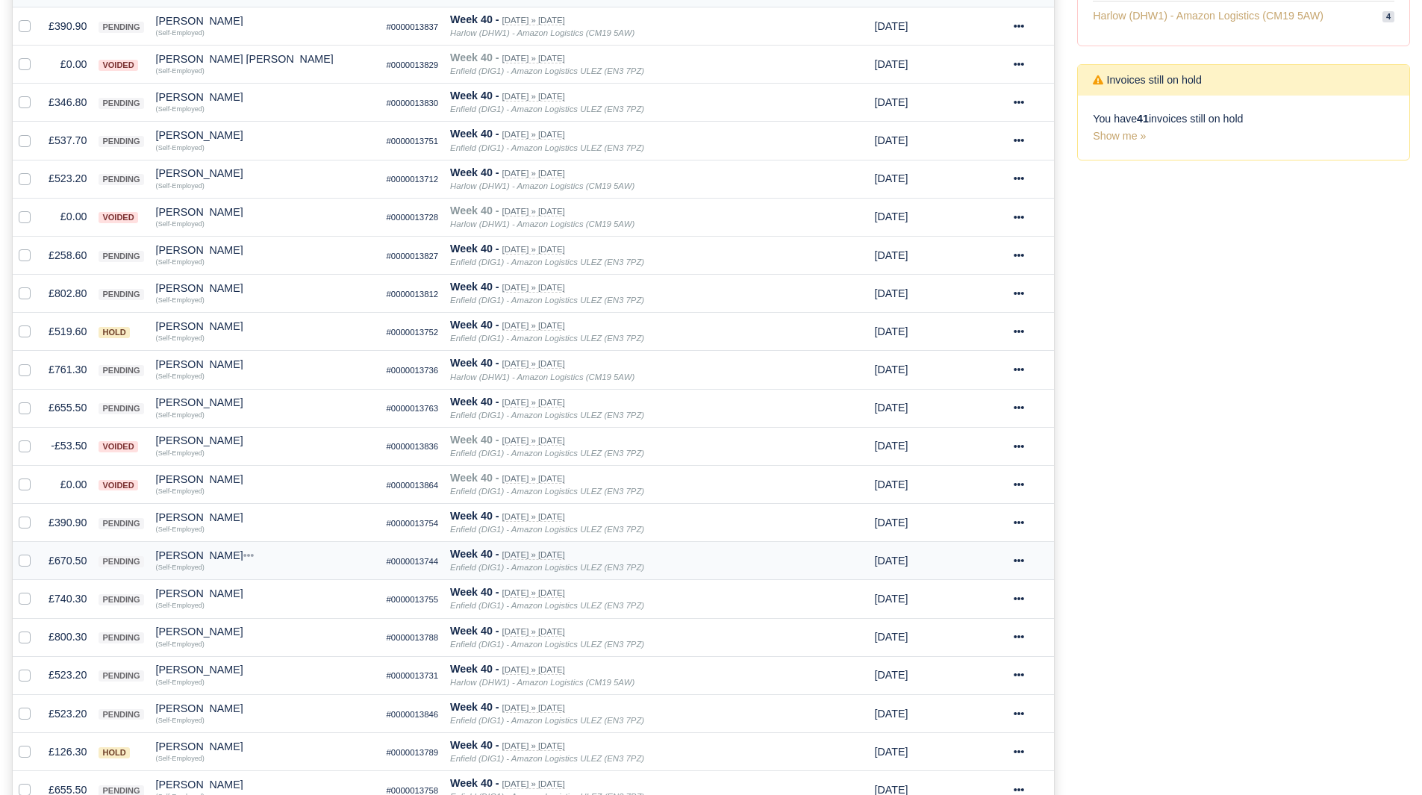
click at [71, 561] on td "£670.50" at bounding box center [68, 561] width 50 height 38
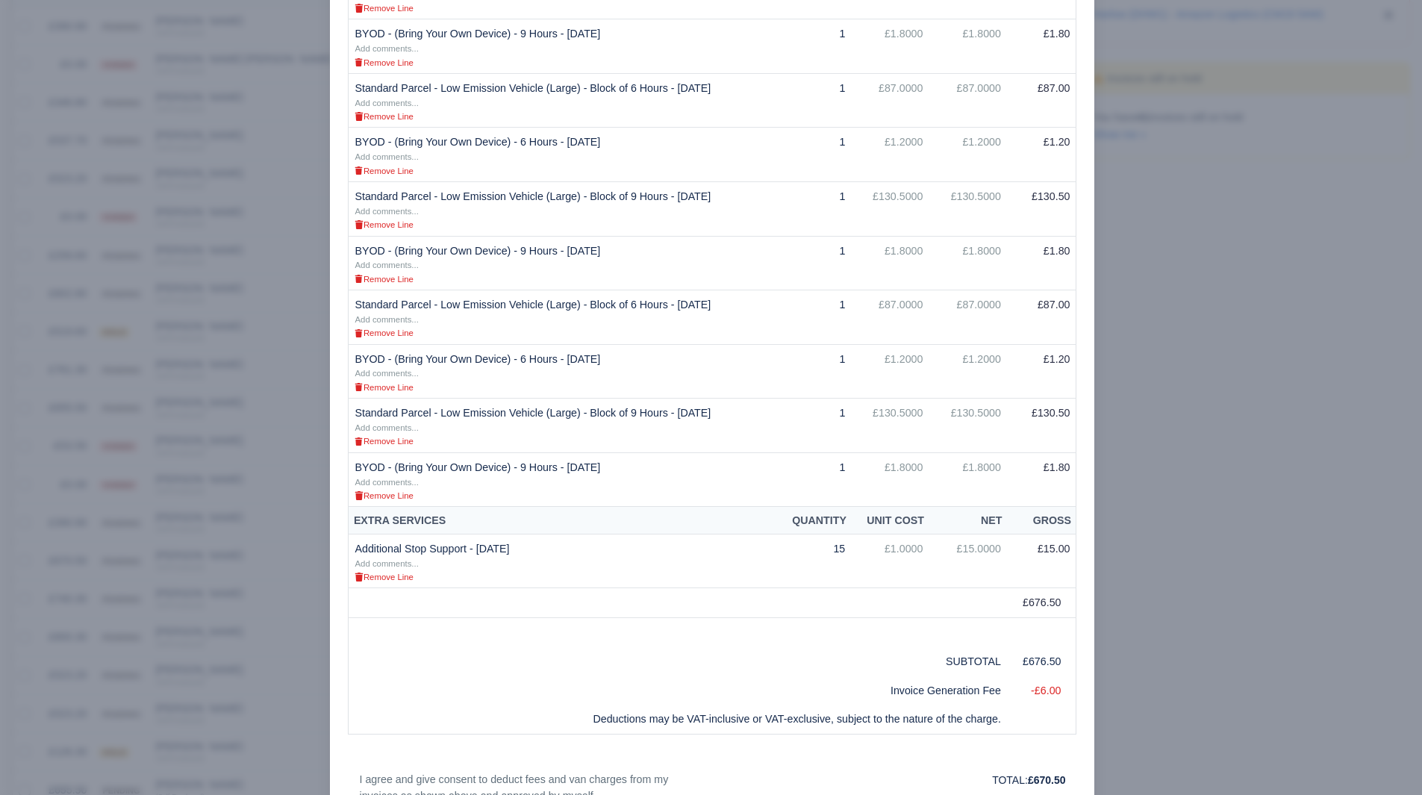
scroll to position [558, 0]
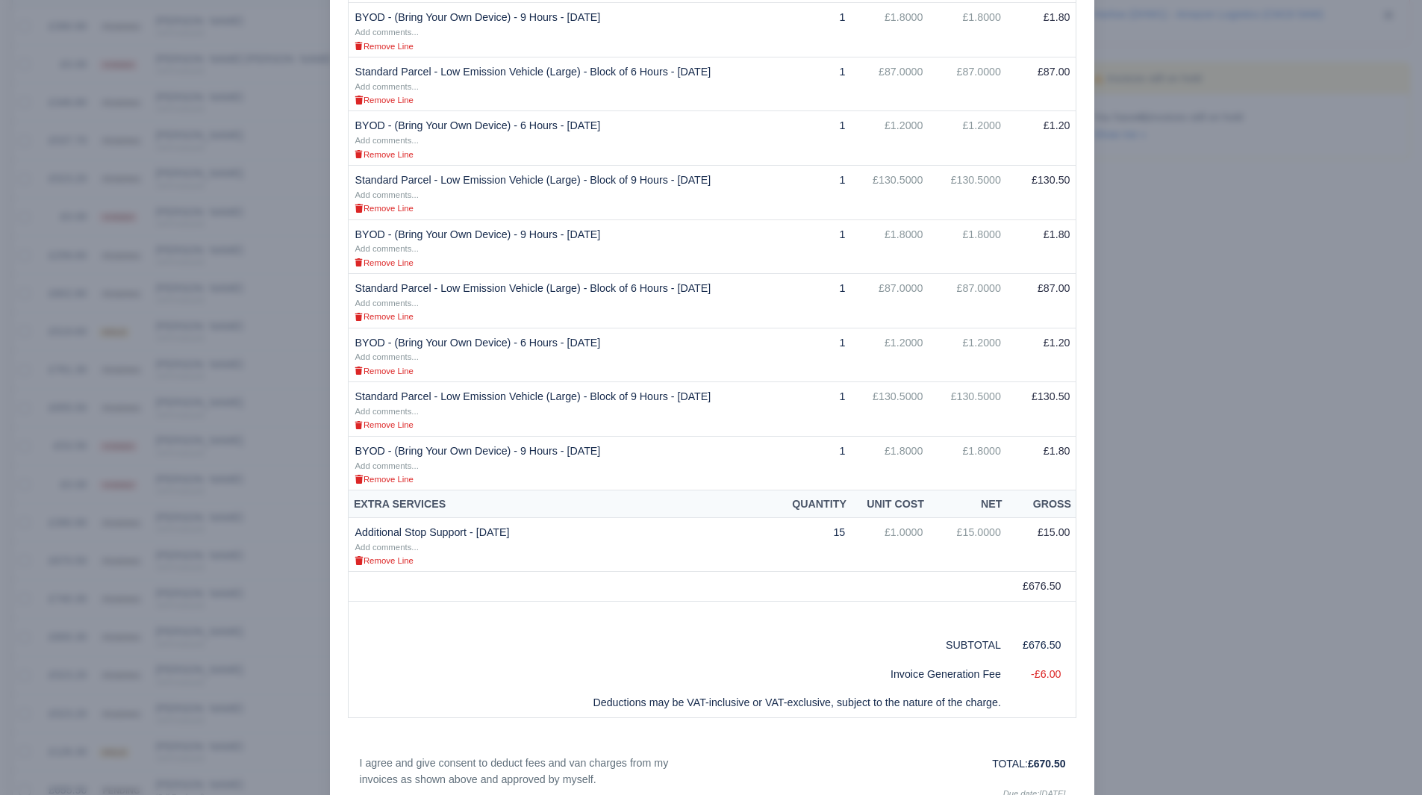
click at [1244, 527] on div at bounding box center [711, 397] width 1422 height 795
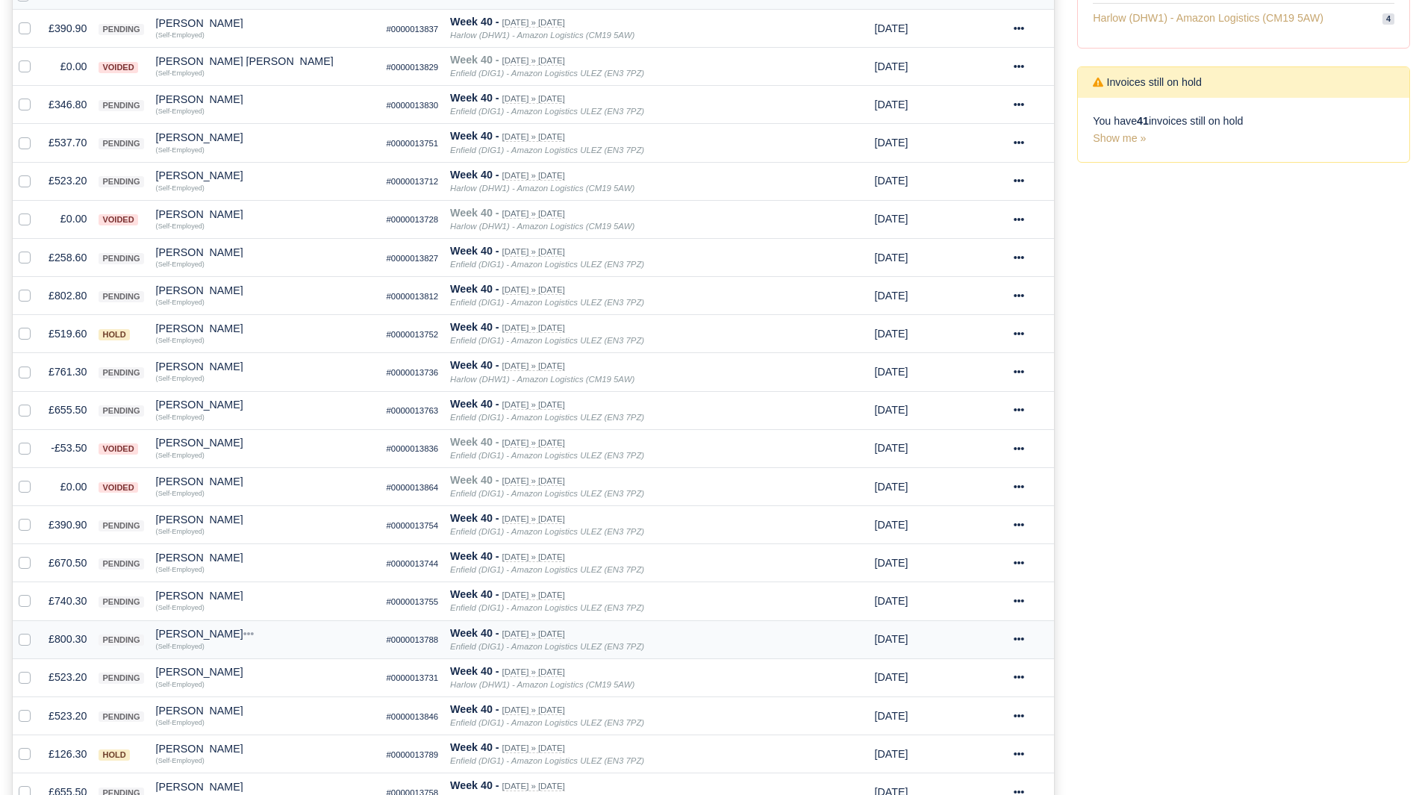
scroll to position [347, 0]
click at [64, 635] on td "£800.30" at bounding box center [68, 637] width 50 height 38
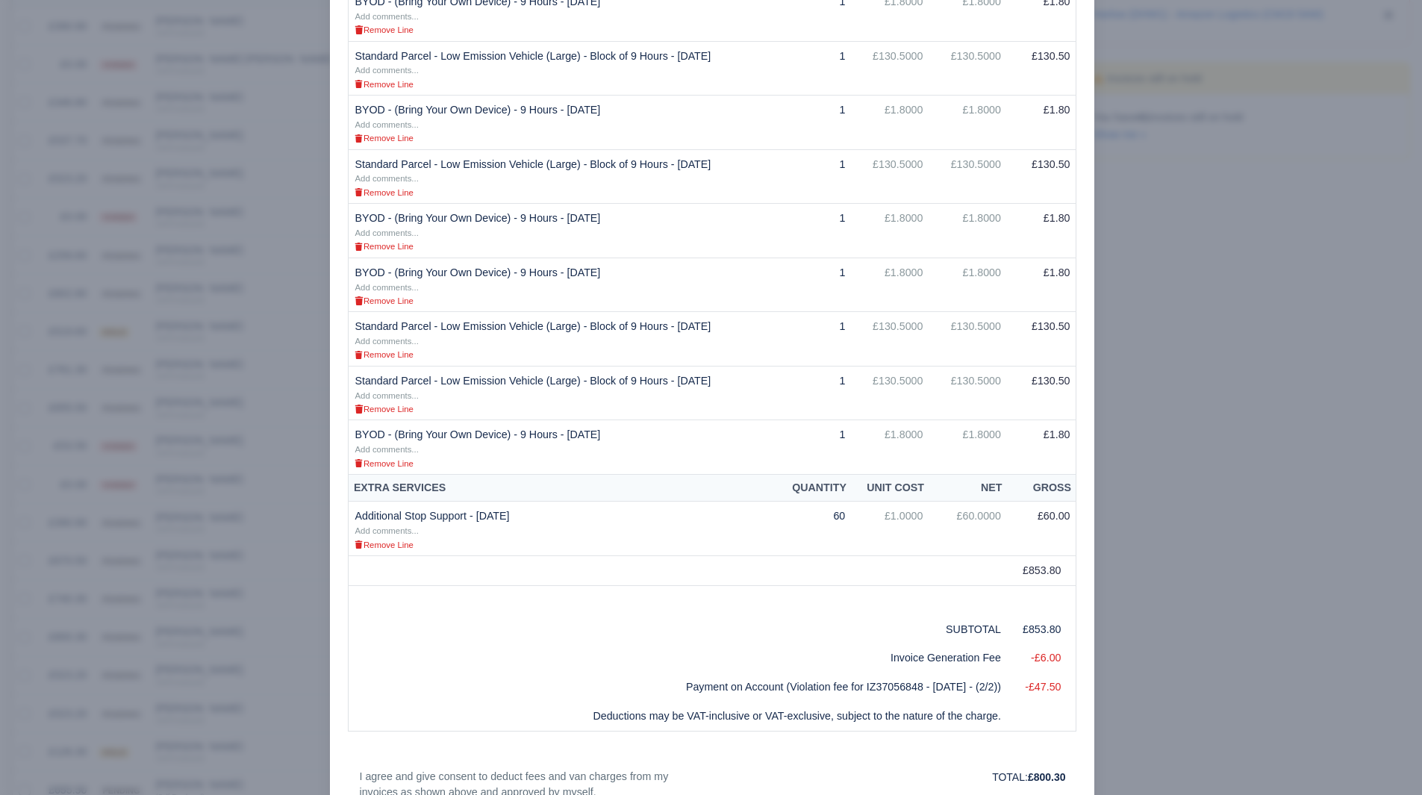
click at [1289, 530] on div at bounding box center [711, 397] width 1422 height 795
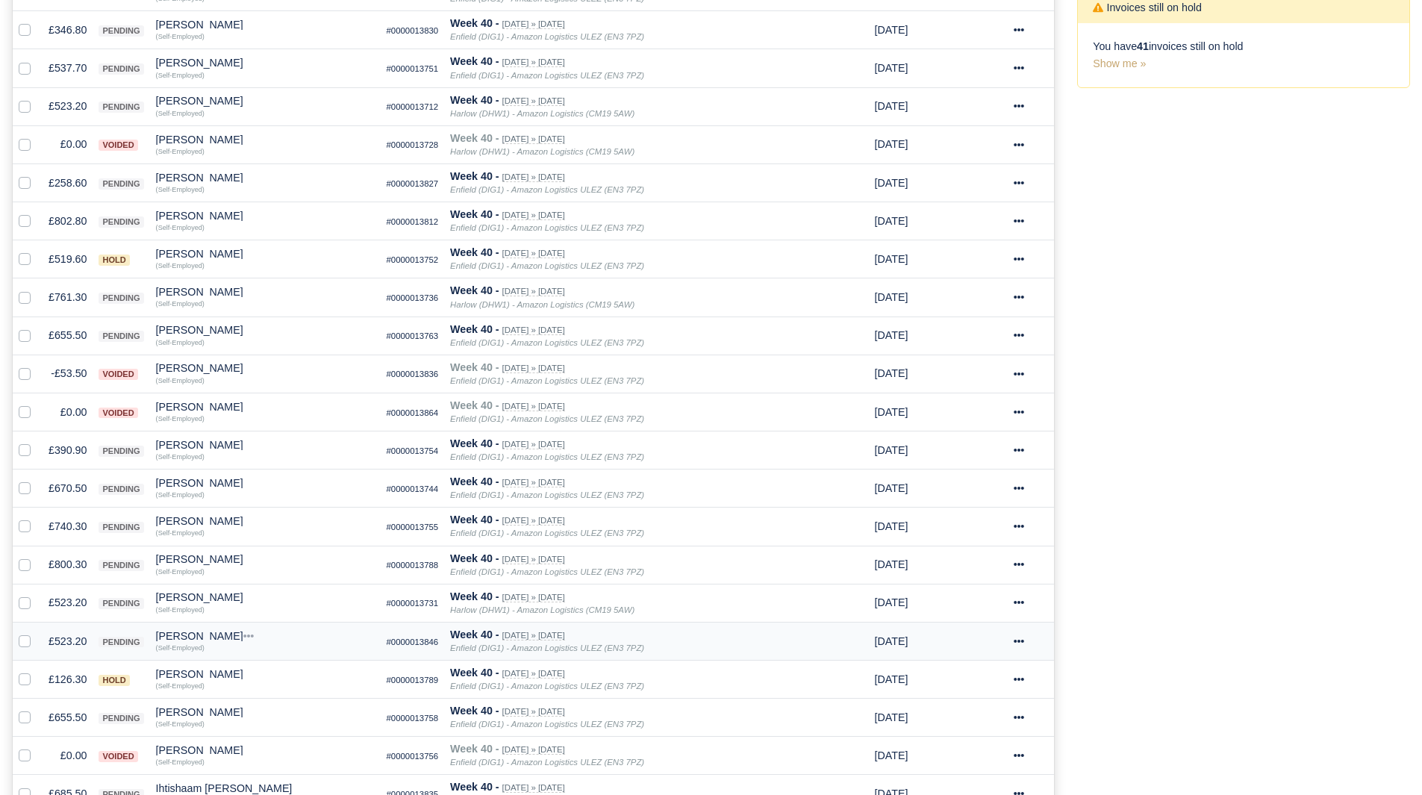
scroll to position [420, 0]
click at [75, 711] on td "£655.50" at bounding box center [68, 717] width 50 height 38
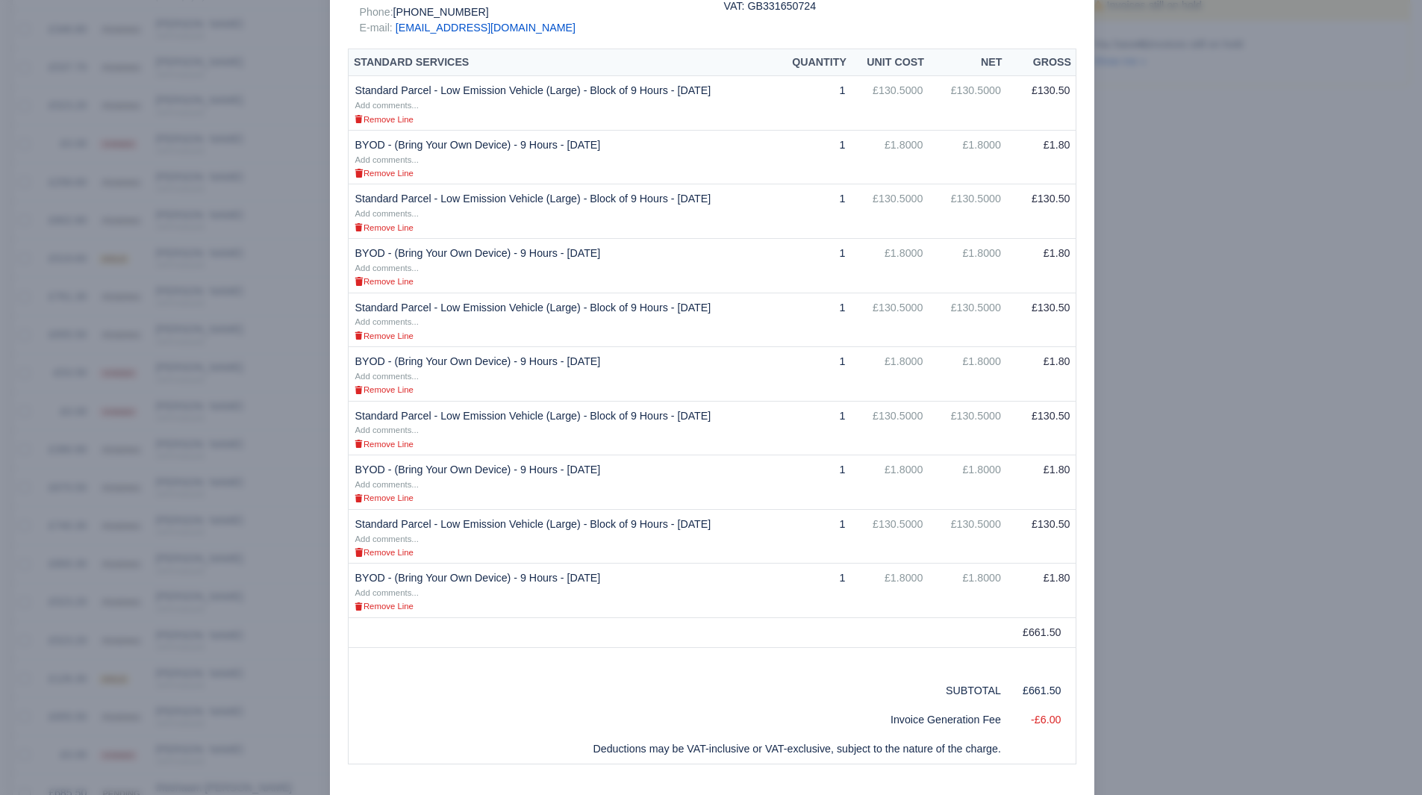
scroll to position [219, 0]
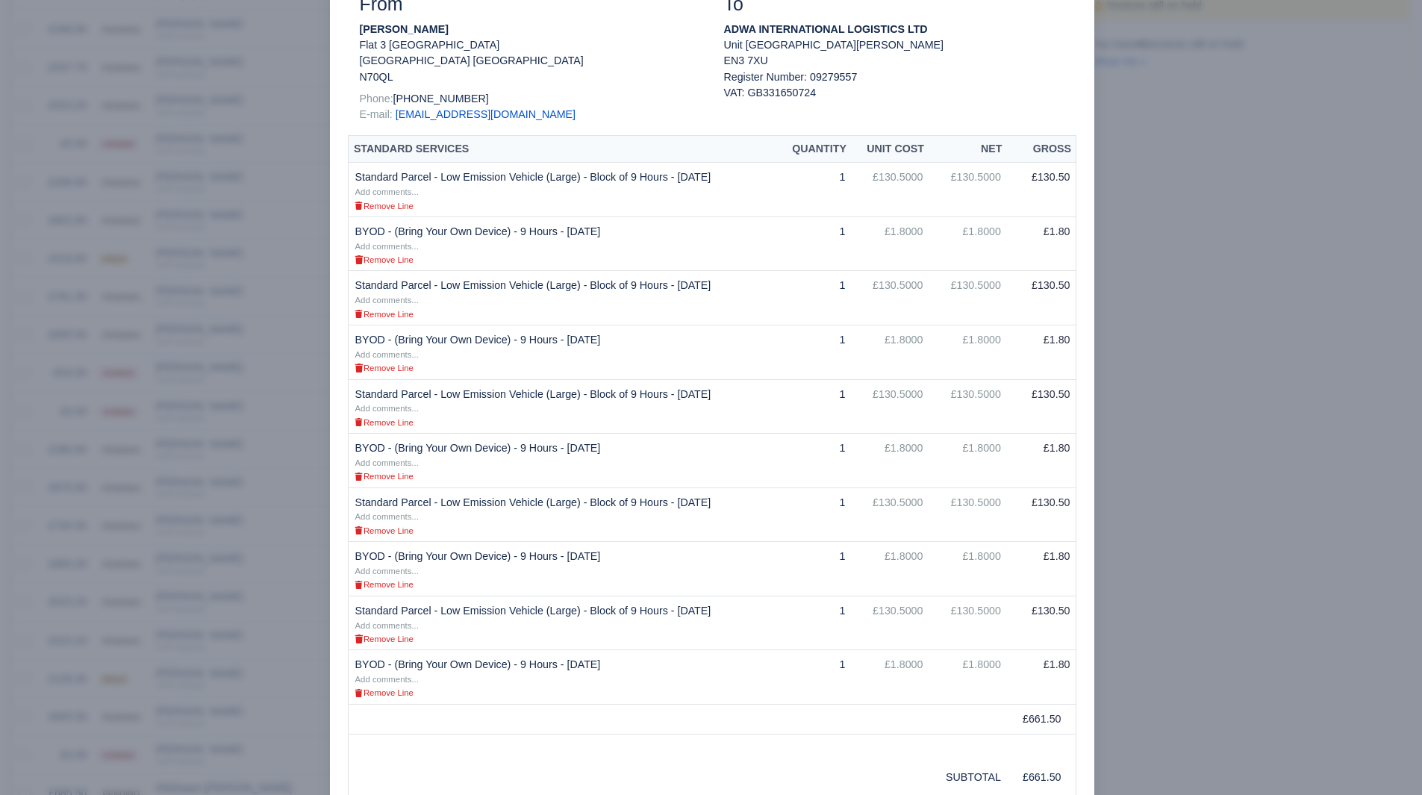
click at [1281, 558] on div at bounding box center [711, 397] width 1422 height 795
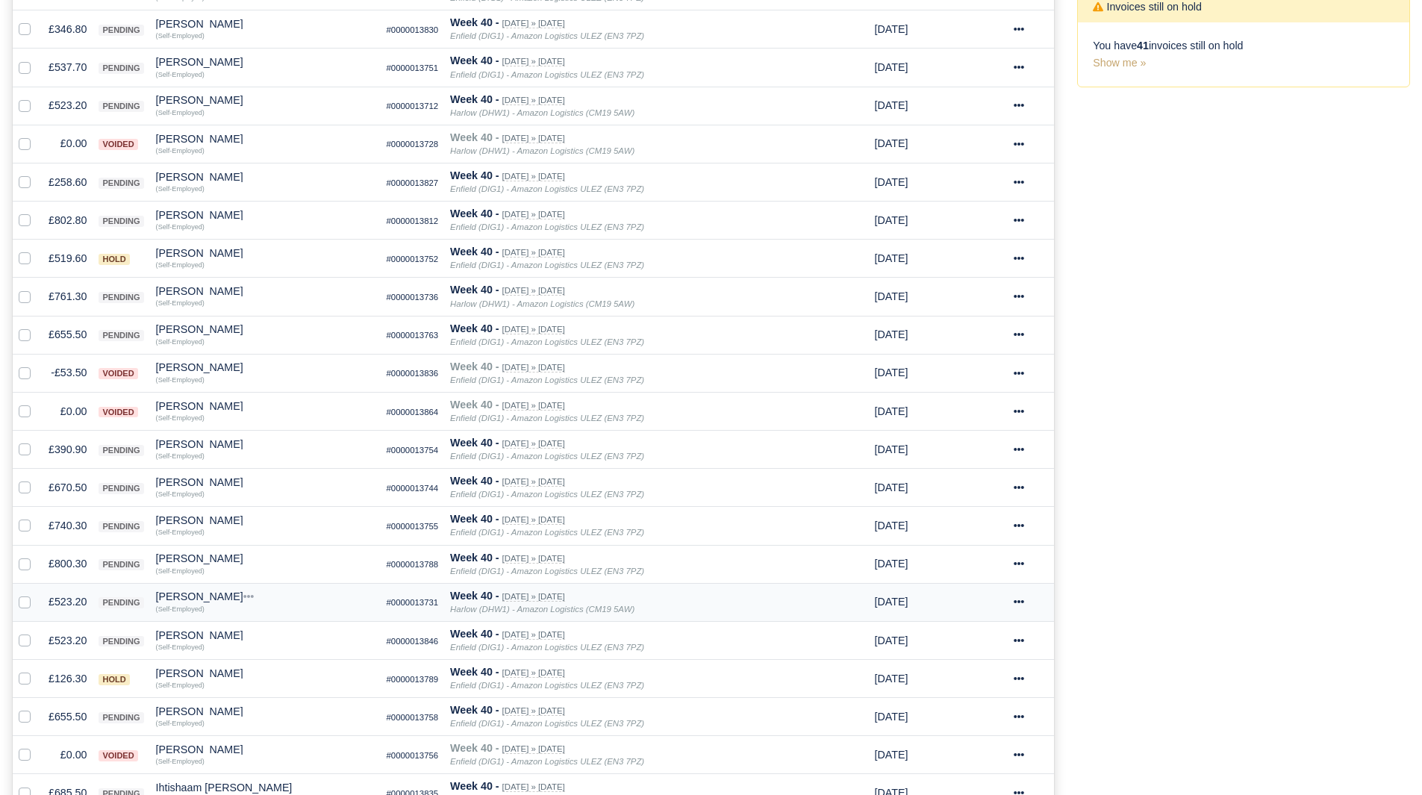
scroll to position [541, 0]
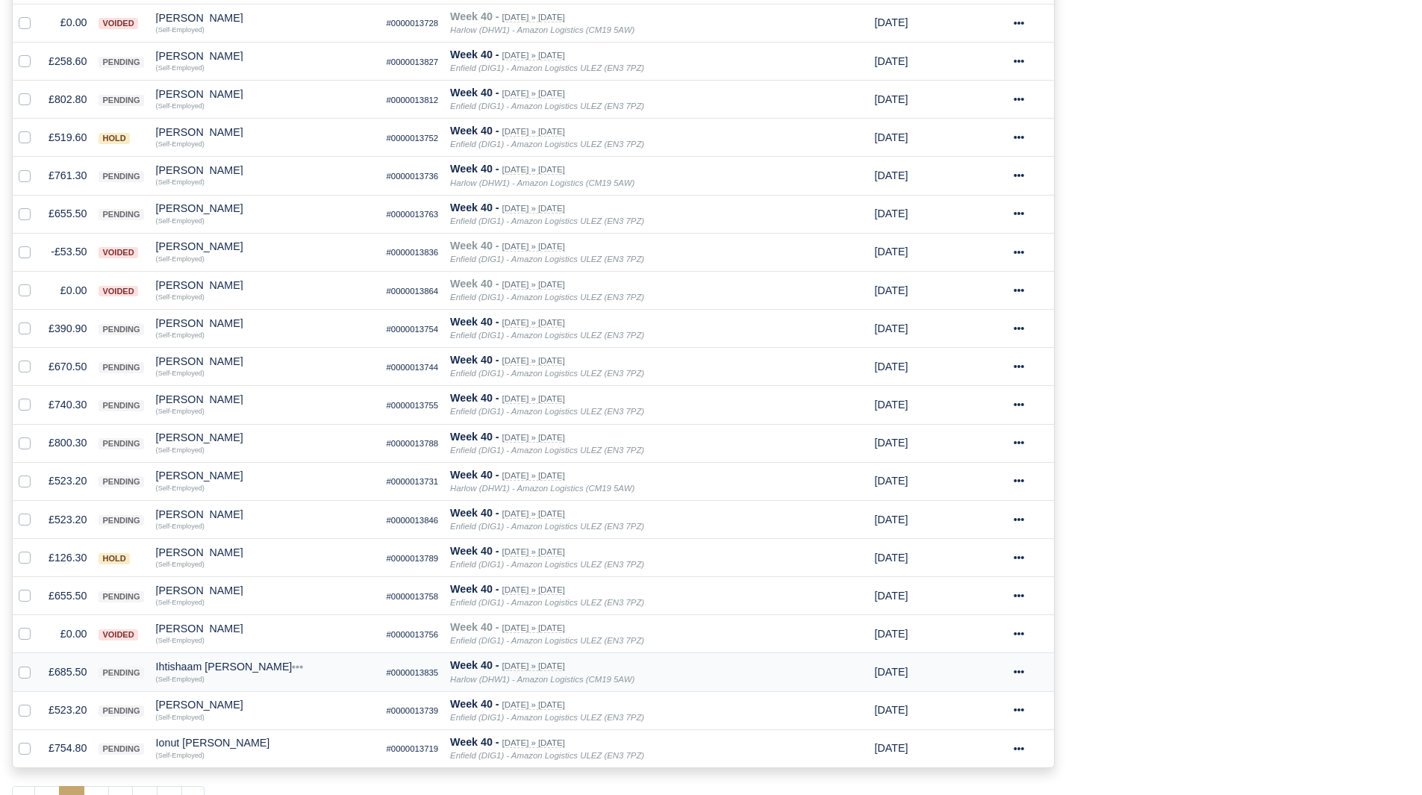
click at [72, 679] on td "£685.50" at bounding box center [68, 672] width 50 height 38
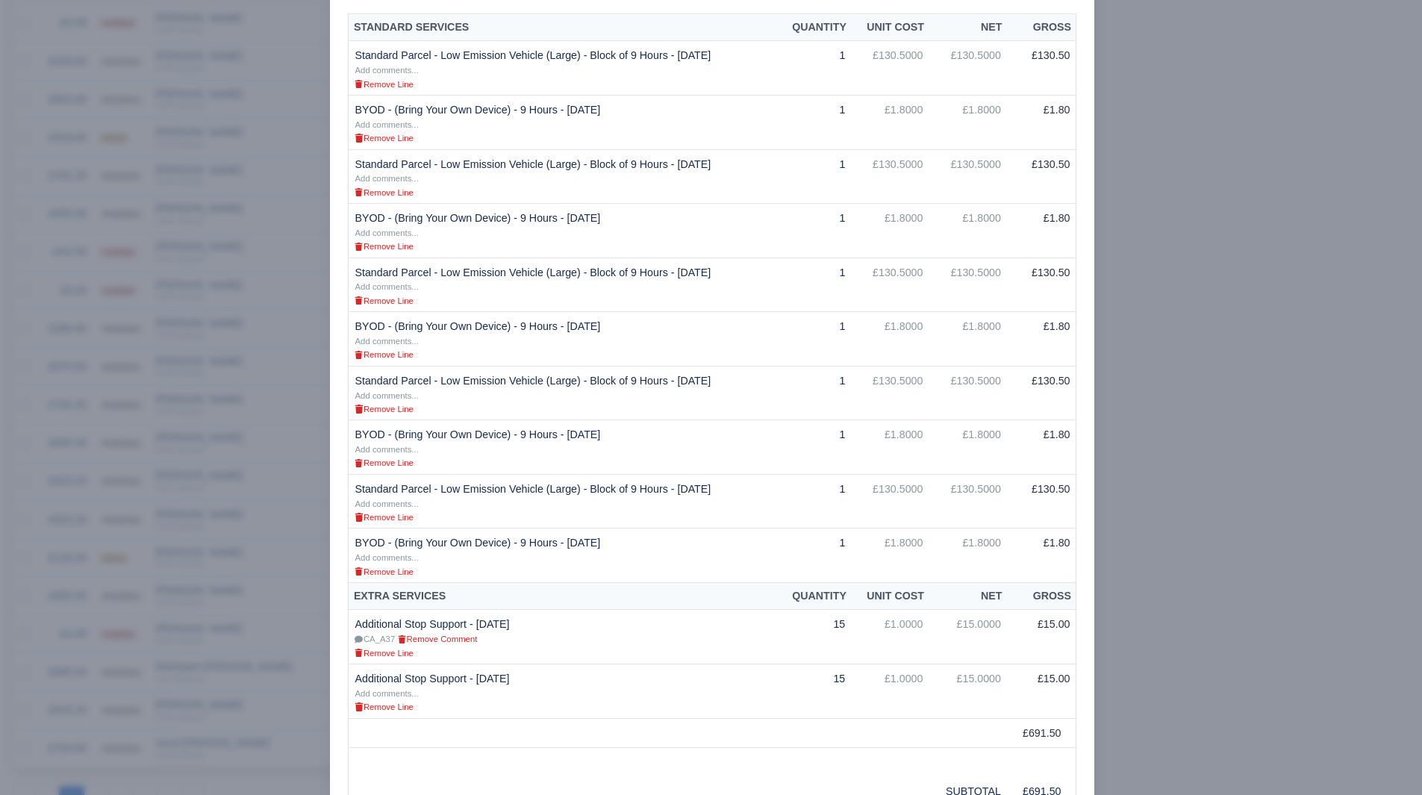
scroll to position [439, 0]
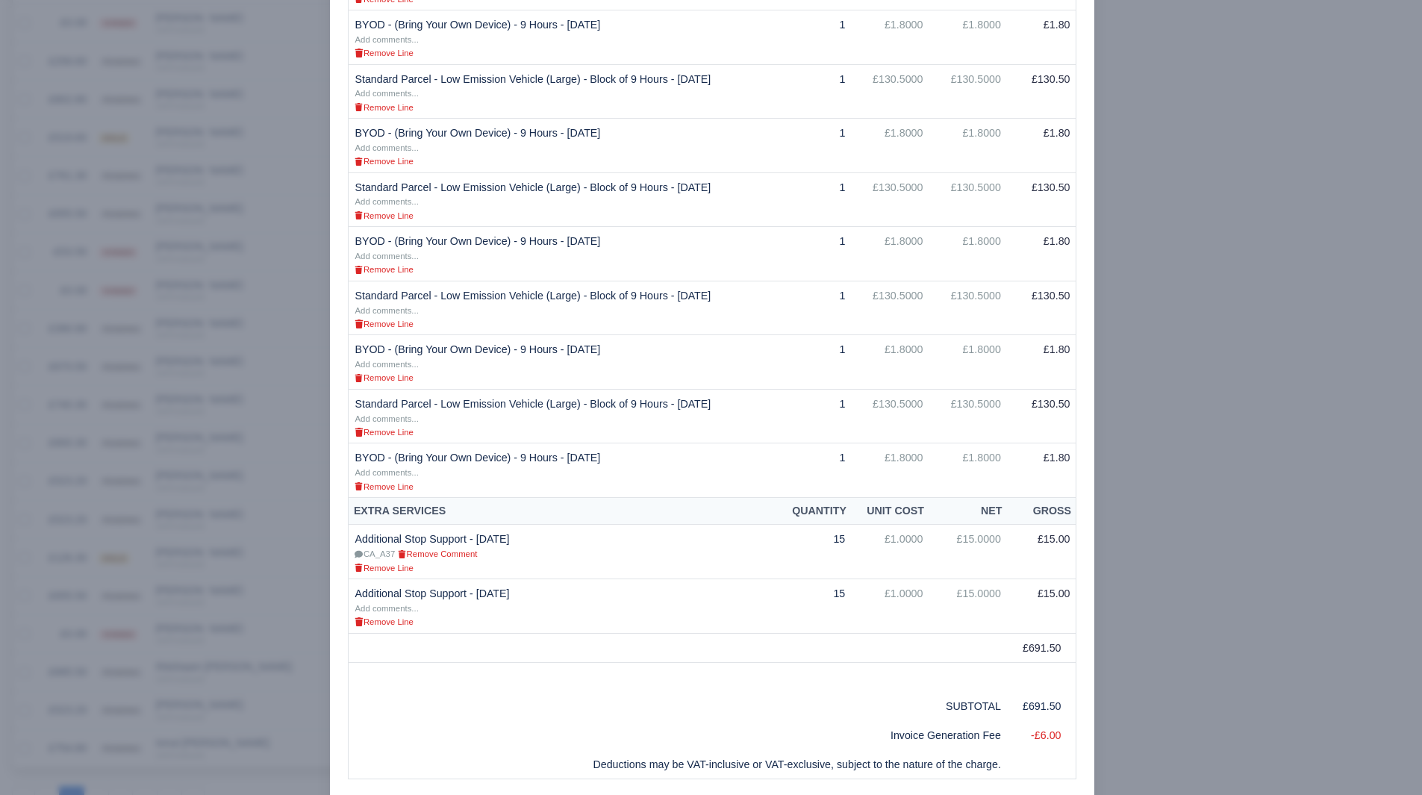
click at [1142, 588] on div at bounding box center [711, 397] width 1422 height 795
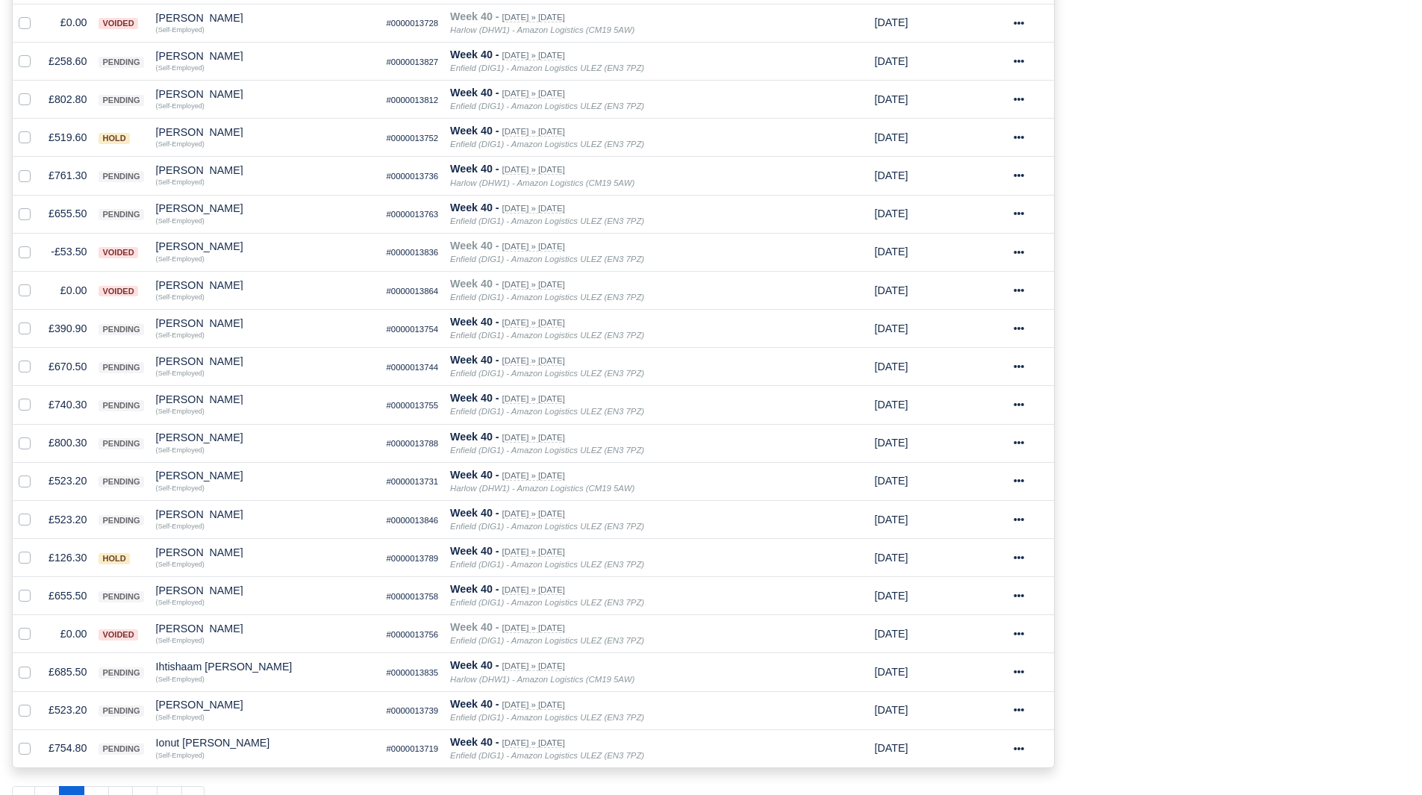
scroll to position [541, 0]
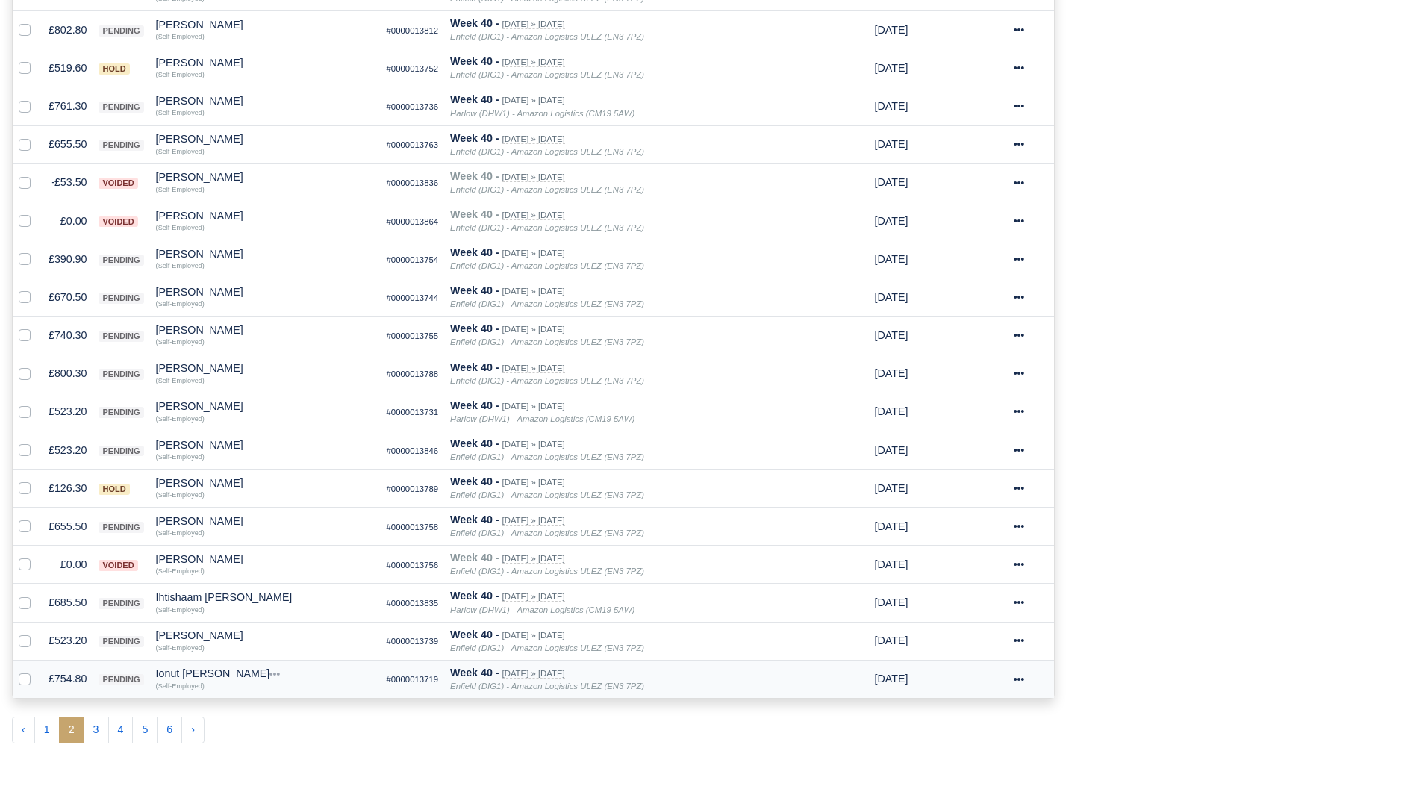
click at [78, 675] on td "£754.80" at bounding box center [68, 679] width 50 height 38
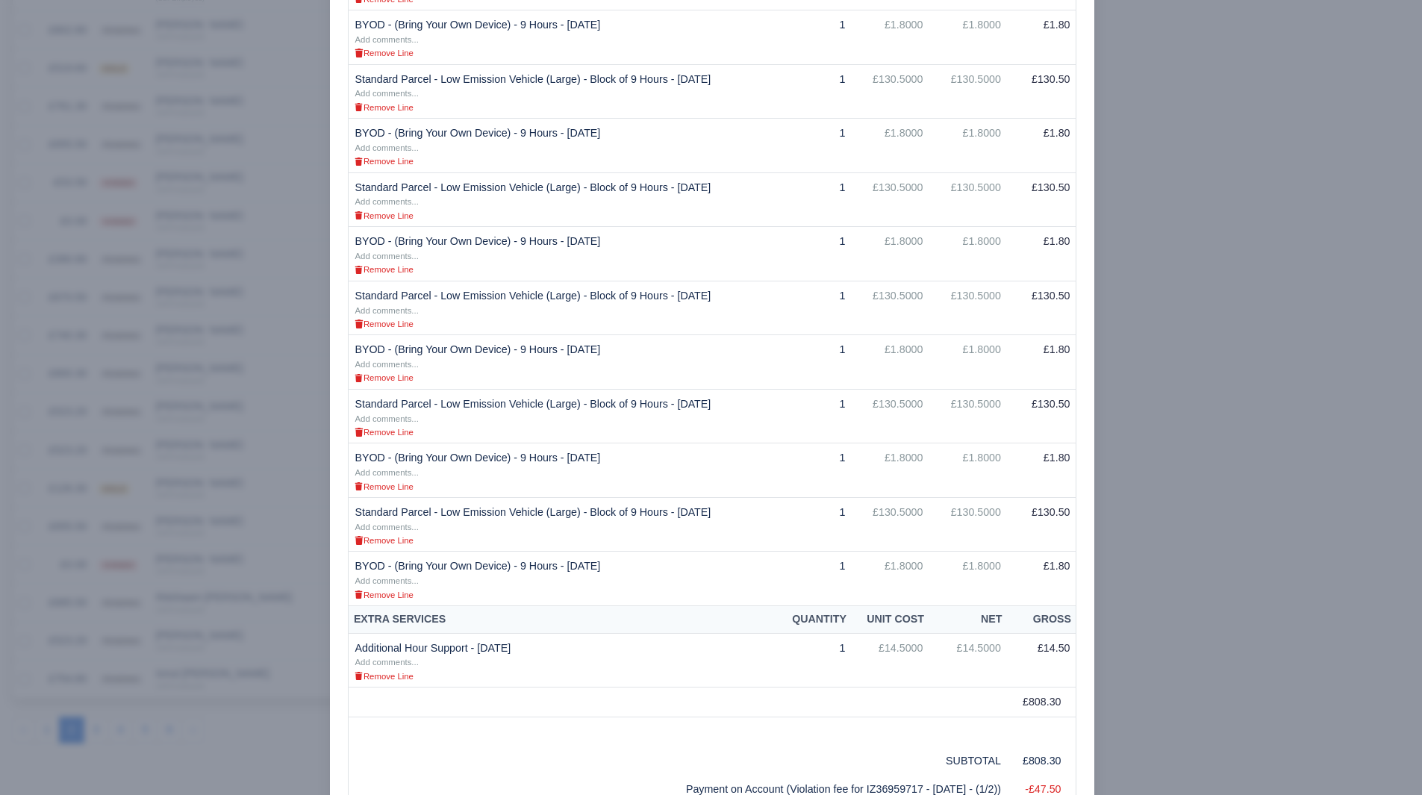
click at [1159, 469] on div at bounding box center [711, 397] width 1422 height 795
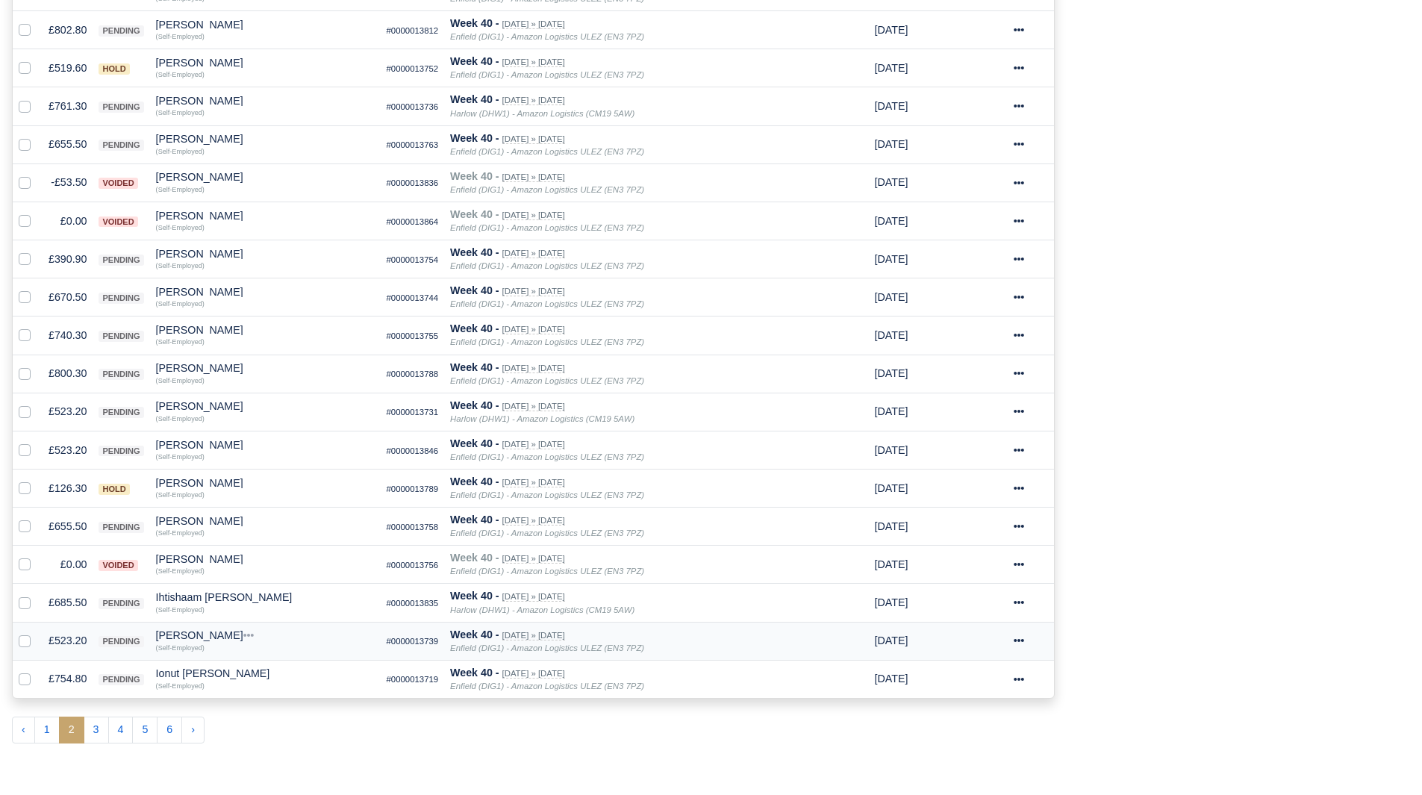
scroll to position [685, 0]
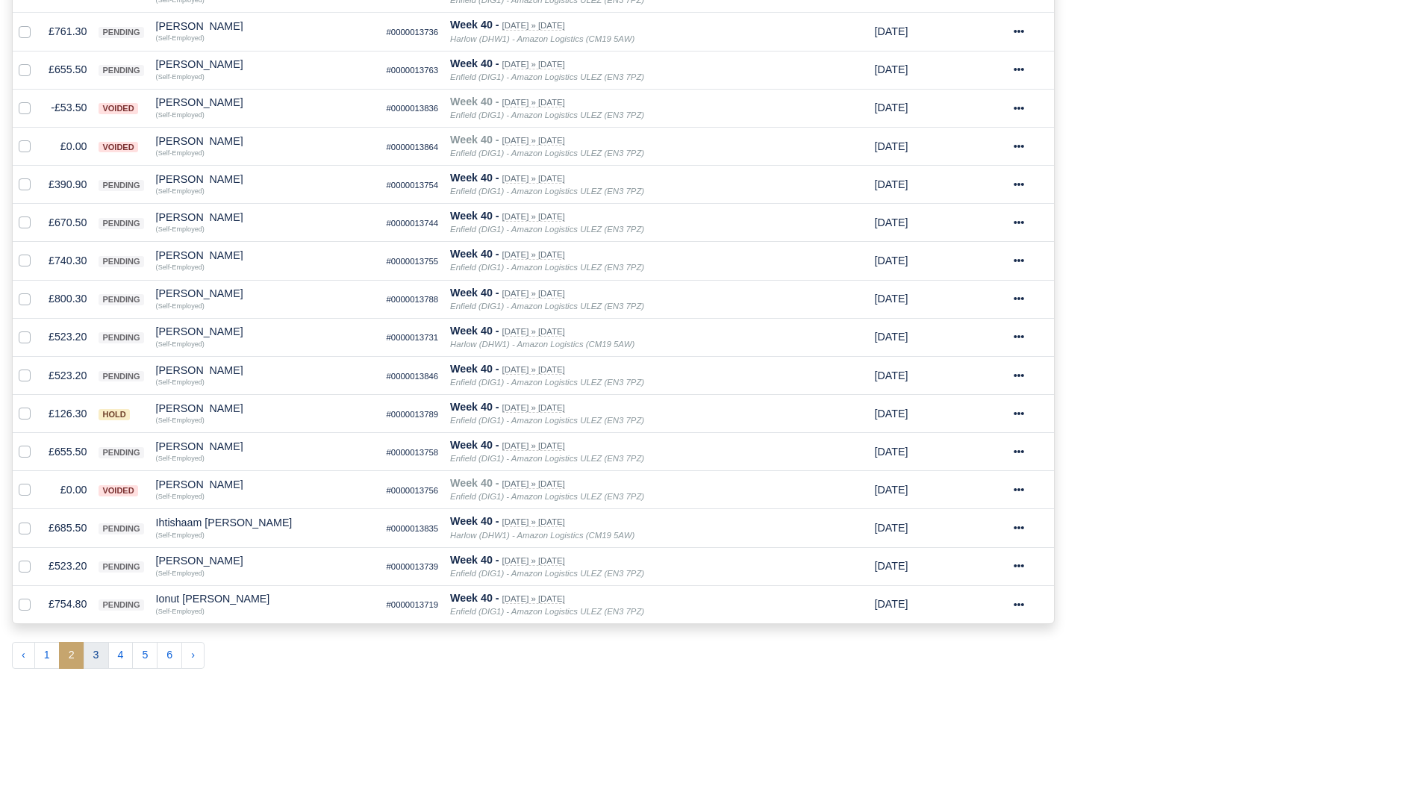
click at [95, 652] on button "3" at bounding box center [96, 655] width 25 height 27
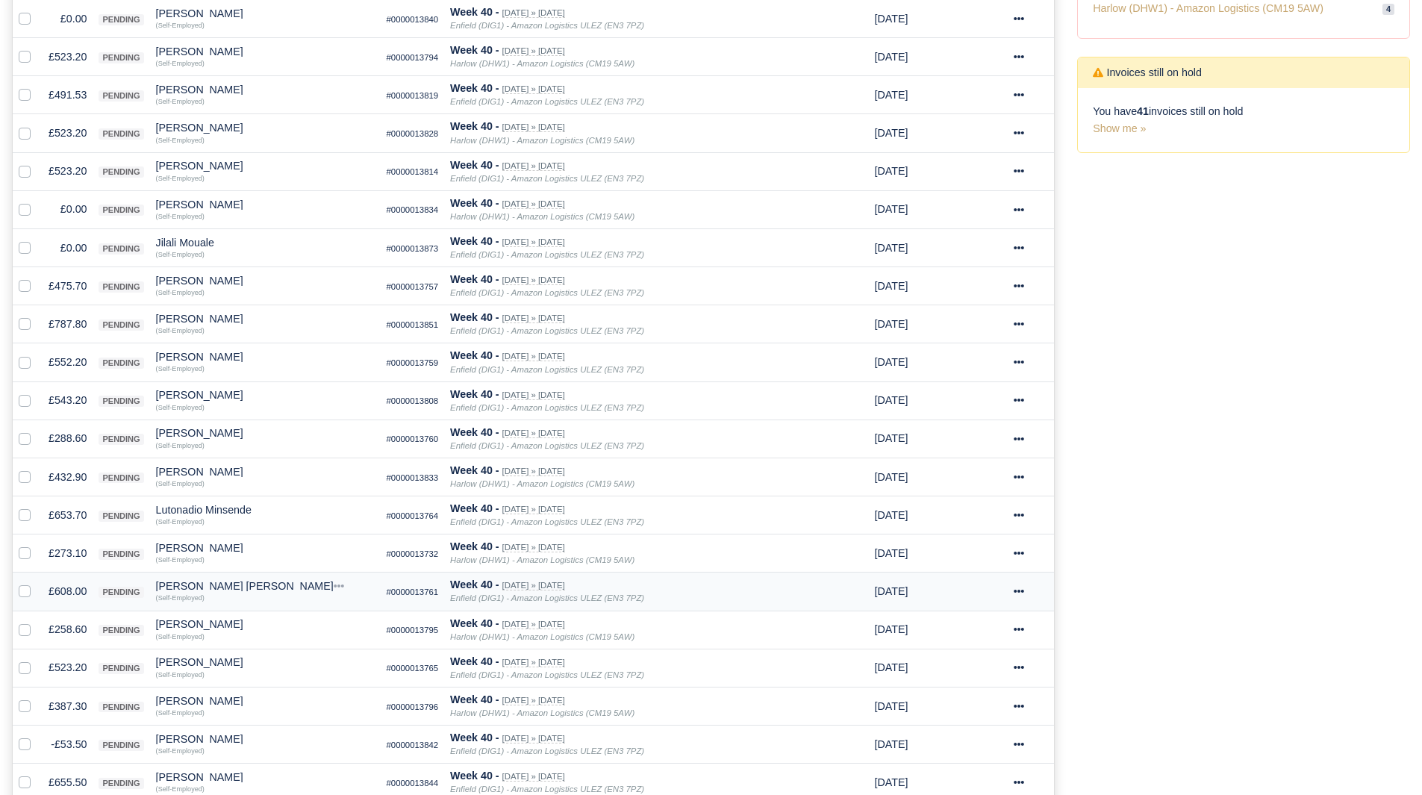
scroll to position [286, 0]
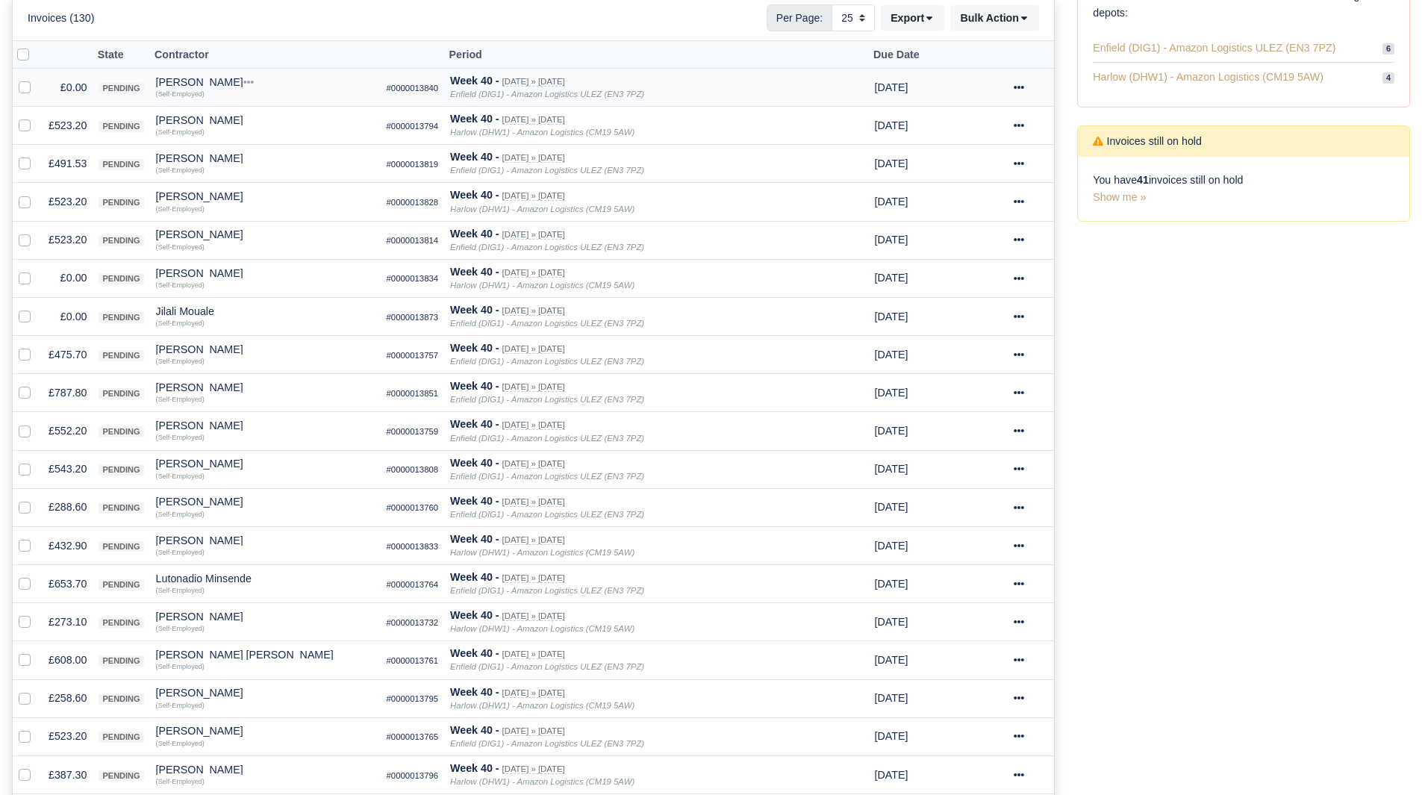
click at [37, 79] on label at bounding box center [37, 79] width 0 height 0
click at [22, 87] on input "checkbox" at bounding box center [25, 85] width 12 height 12
checkbox input "true"
click at [37, 270] on label at bounding box center [37, 270] width 0 height 0
click at [24, 273] on input "checkbox" at bounding box center [25, 276] width 12 height 12
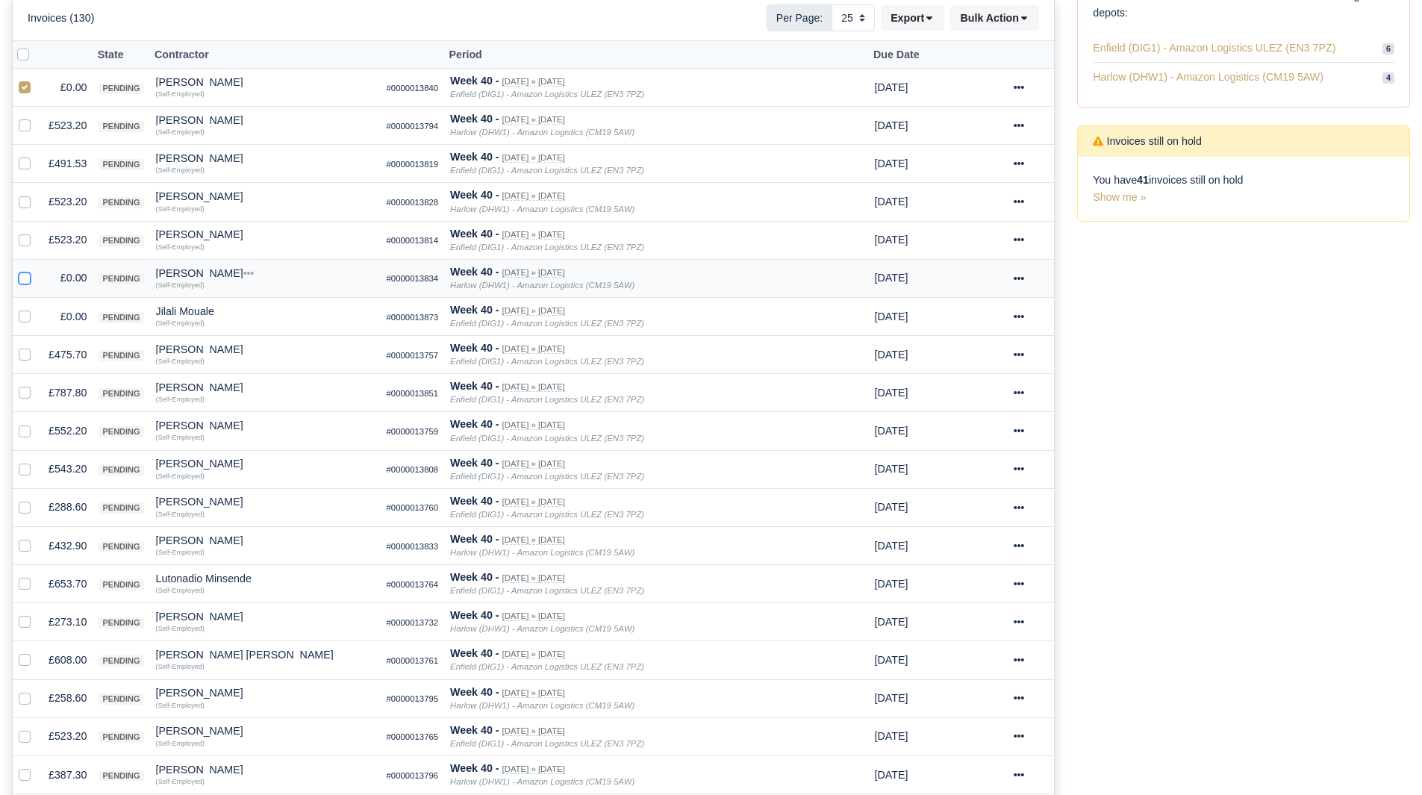
checkbox input "true"
click at [37, 308] on label at bounding box center [37, 308] width 0 height 0
click at [22, 312] on input "checkbox" at bounding box center [25, 314] width 12 height 12
checkbox input "true"
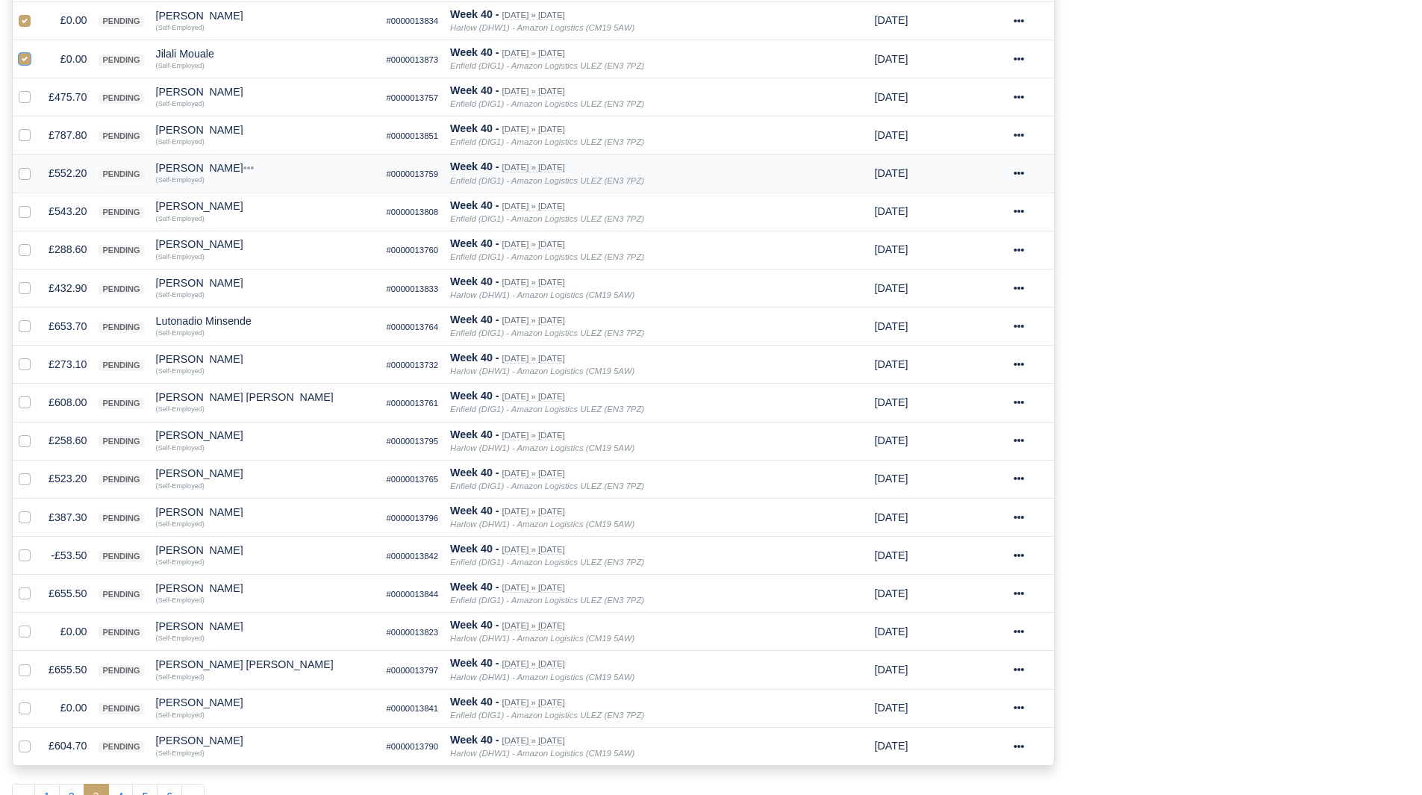
scroll to position [544, 0]
click at [37, 546] on label at bounding box center [37, 546] width 0 height 0
click at [24, 558] on input "checkbox" at bounding box center [25, 552] width 12 height 12
checkbox input "true"
click at [37, 623] on label at bounding box center [37, 623] width 0 height 0
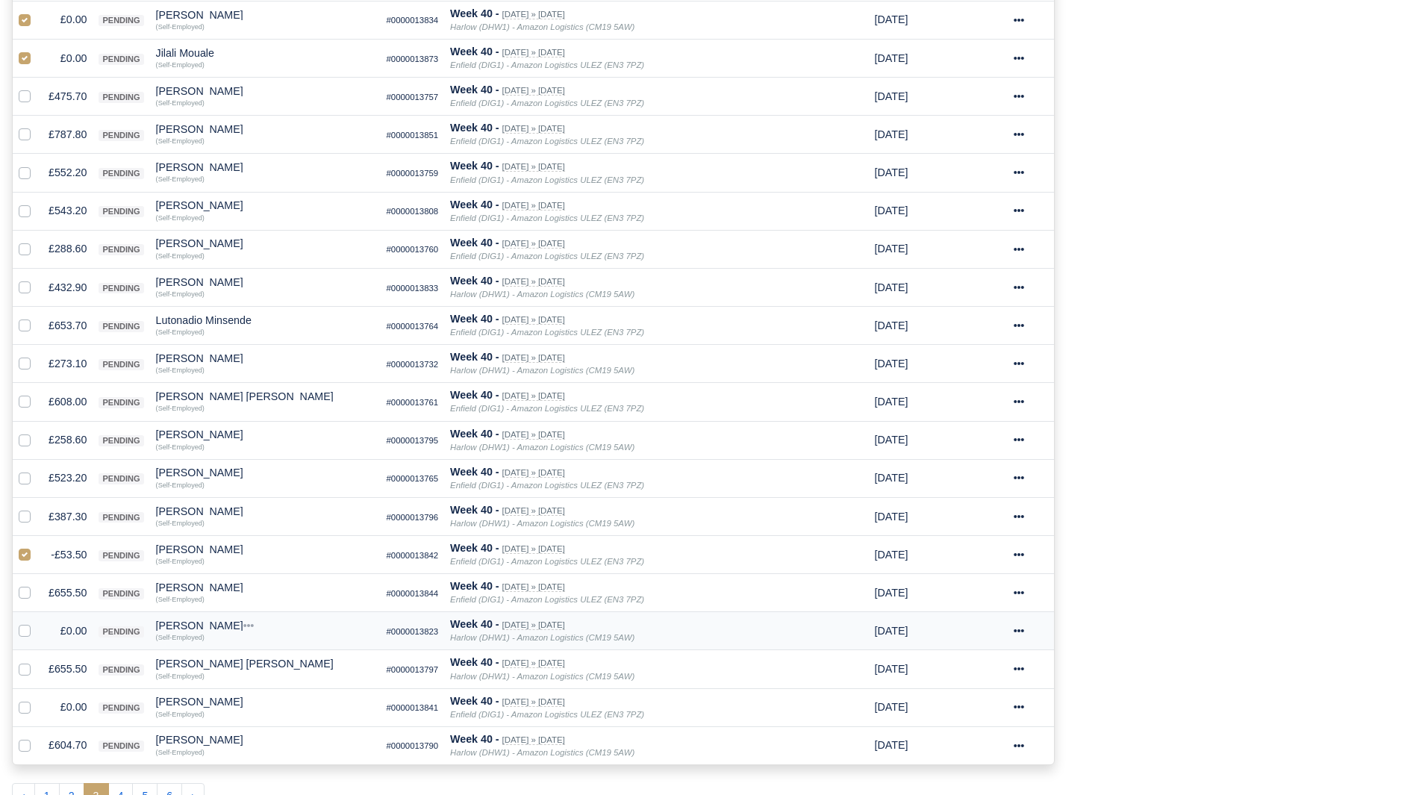
click at [25, 635] on input "checkbox" at bounding box center [25, 629] width 12 height 12
checkbox input "true"
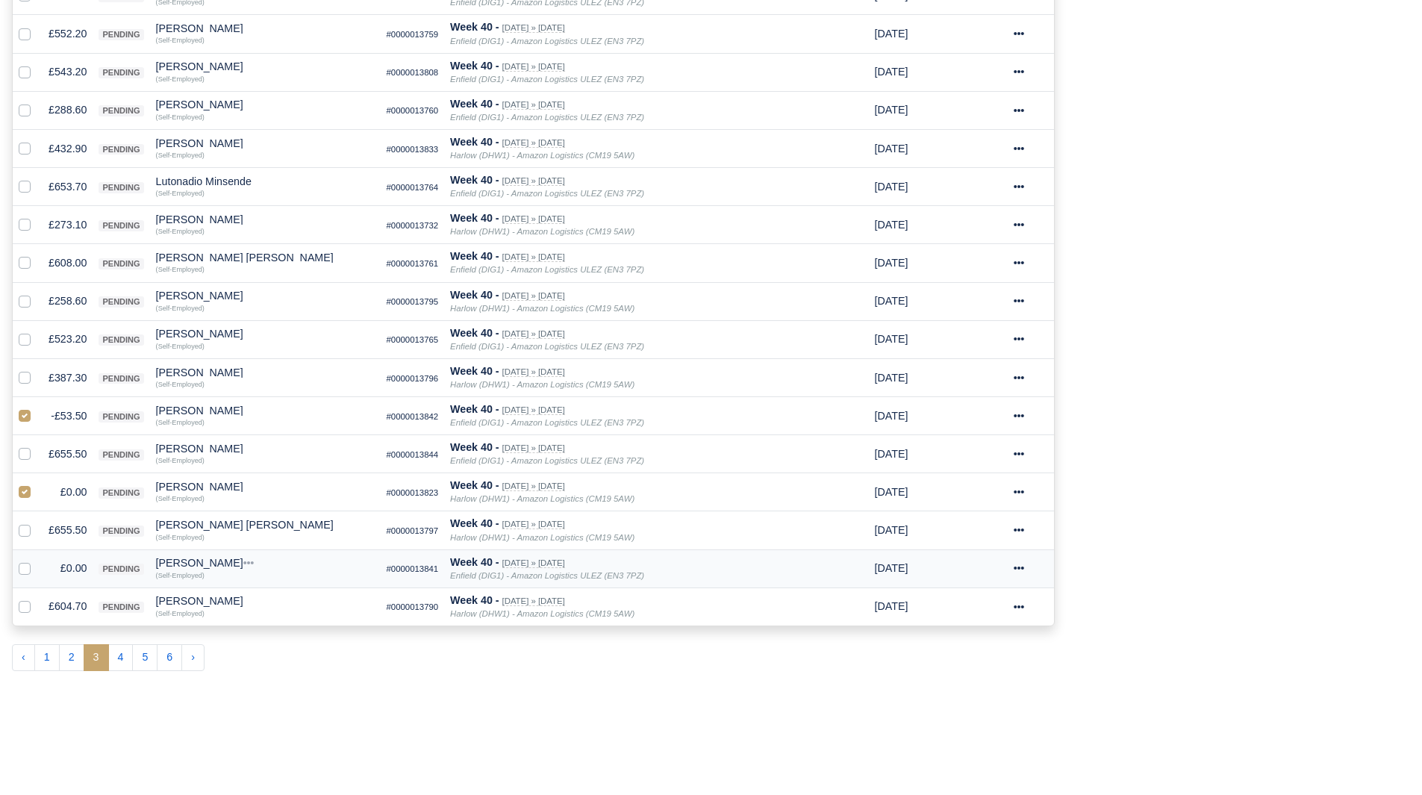
click at [37, 560] on label at bounding box center [37, 560] width 0 height 0
click at [25, 564] on input "checkbox" at bounding box center [25, 566] width 12 height 12
checkbox input "true"
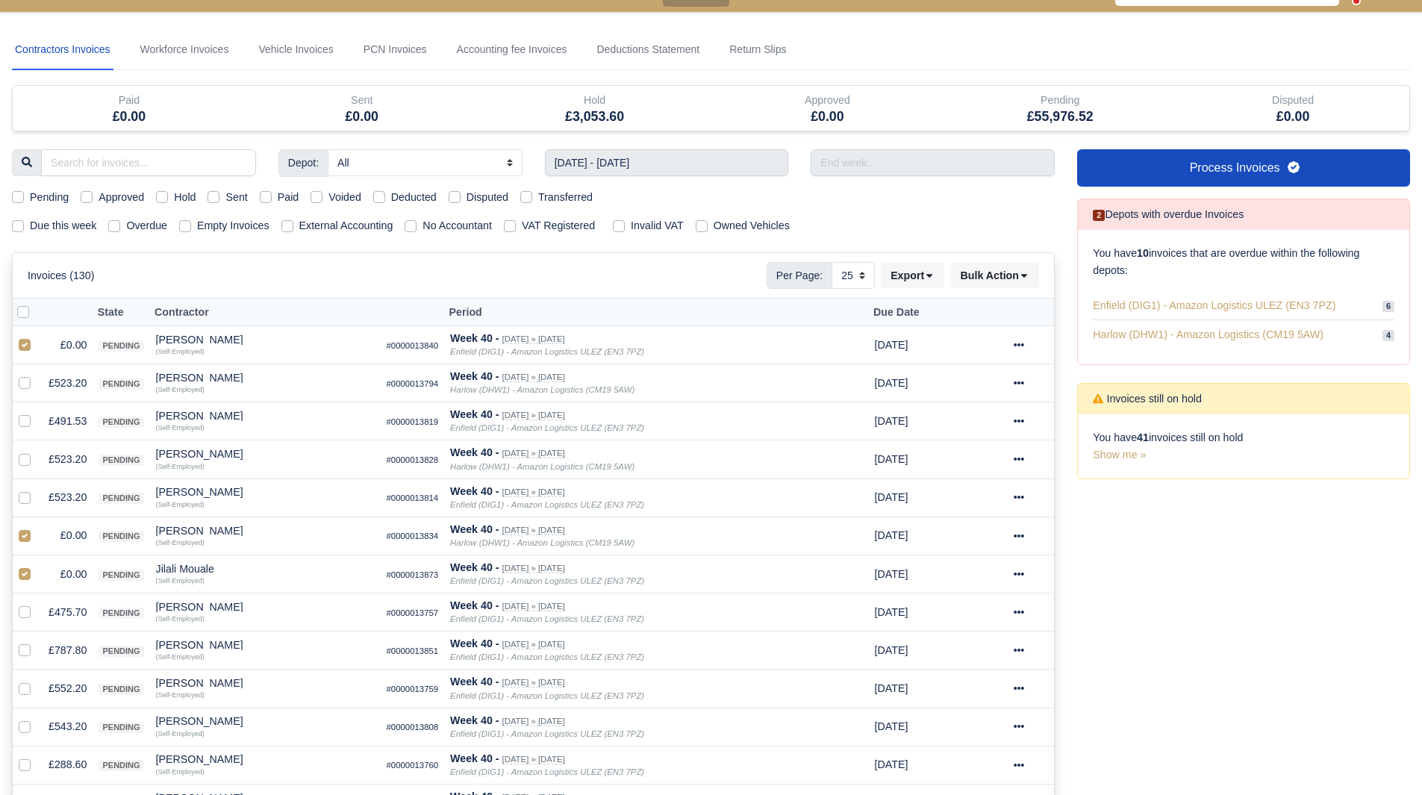
scroll to position [0, 0]
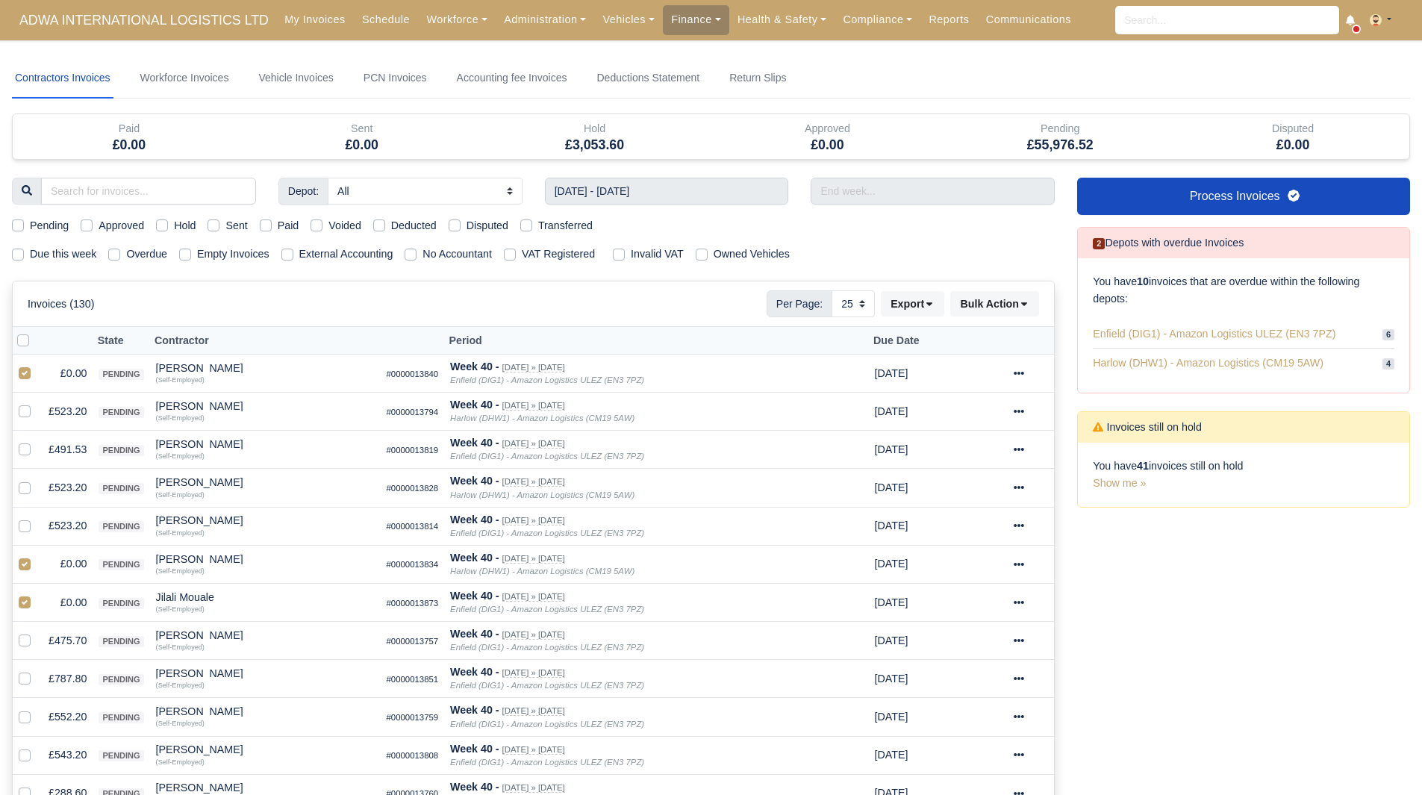
click at [1040, 297] on div "Invoices (130) Per Page: 10 25 50 Export Data export: Export BACS 18 Download I…" at bounding box center [533, 303] width 1041 height 45
click at [1015, 310] on button "Bulk Action" at bounding box center [994, 303] width 89 height 25
click at [983, 426] on div "Void" at bounding box center [971, 424] width 133 height 23
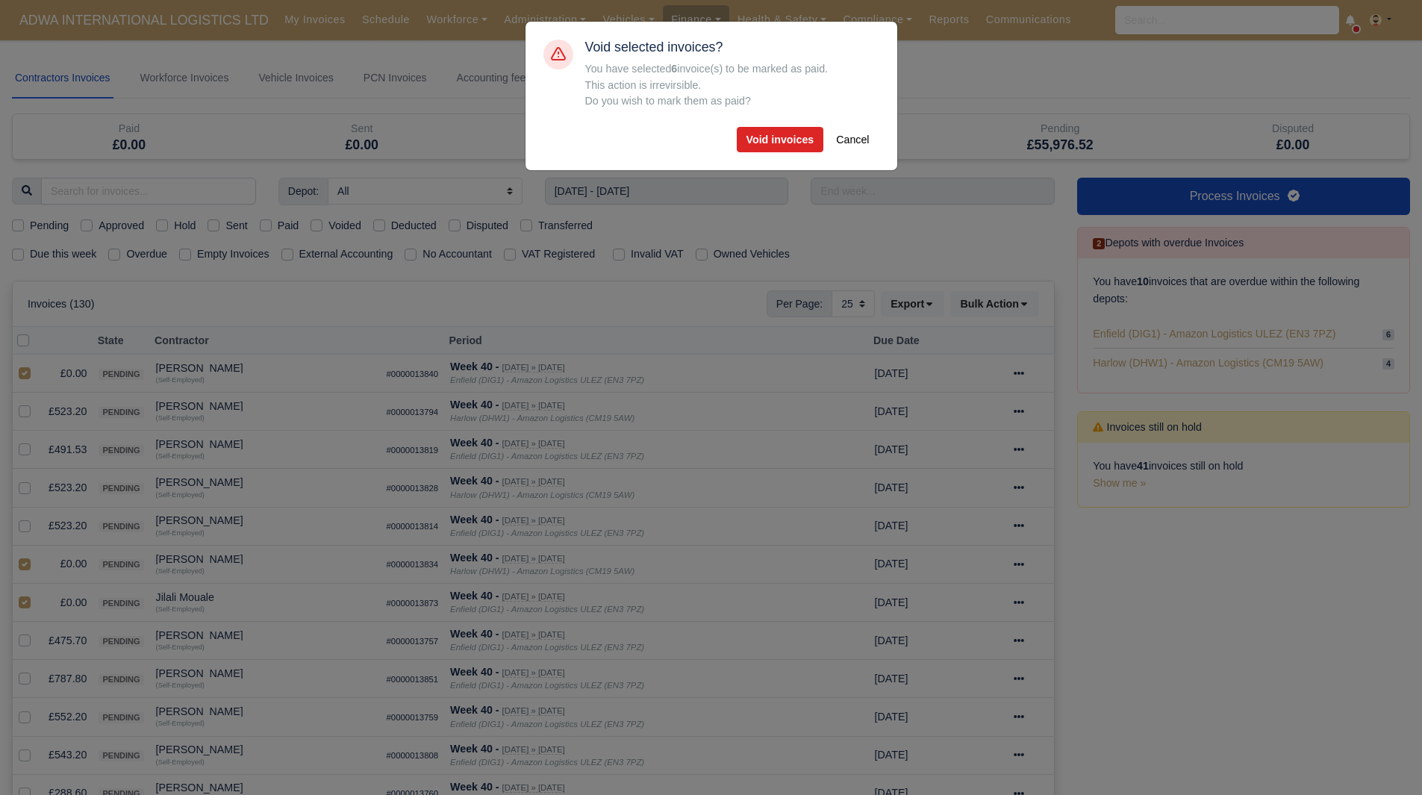
click at [780, 167] on div "Void selected invoices? You have selected 6 invoice(s) to be marked as paid. Th…" at bounding box center [712, 96] width 372 height 149
click at [778, 142] on button "Void invoices" at bounding box center [780, 139] width 87 height 25
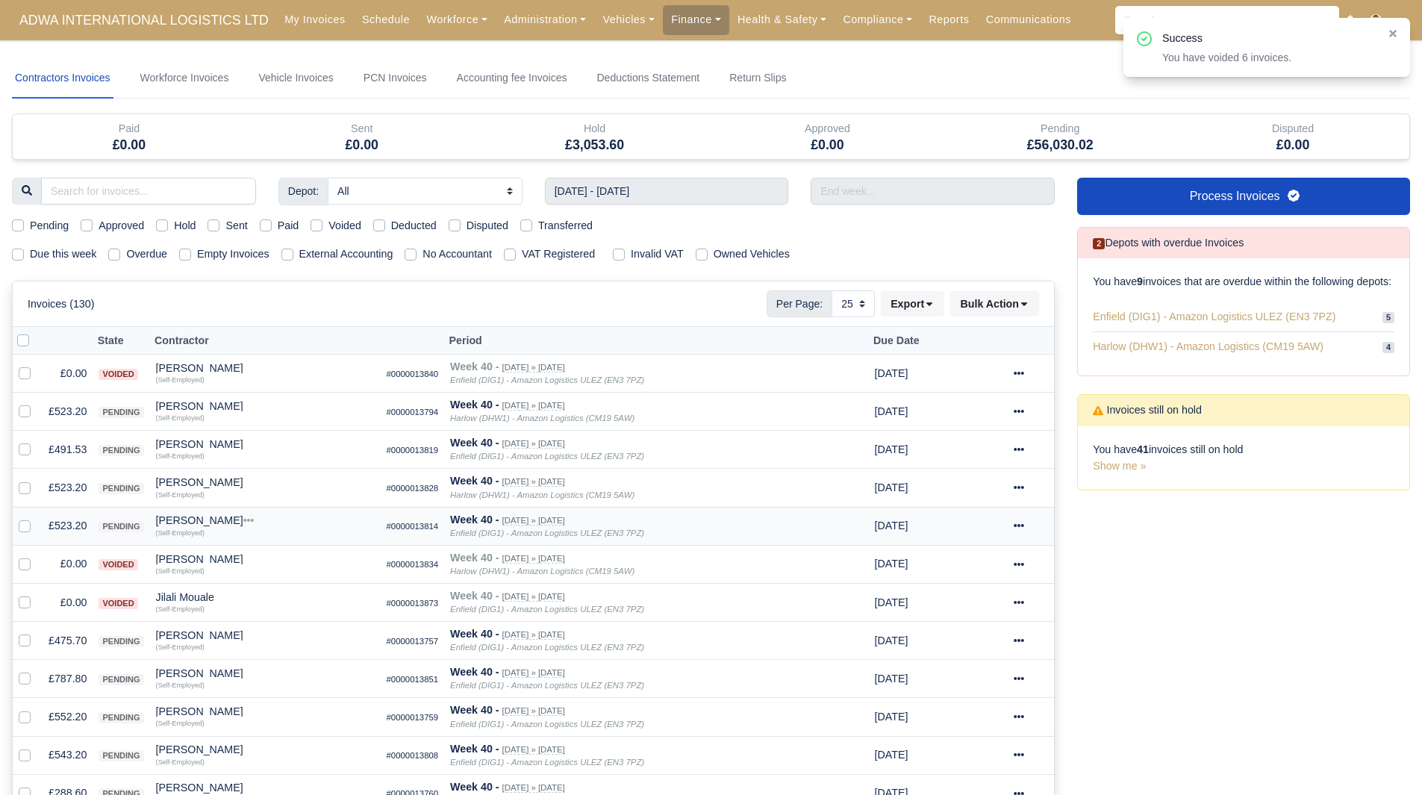
scroll to position [119, 0]
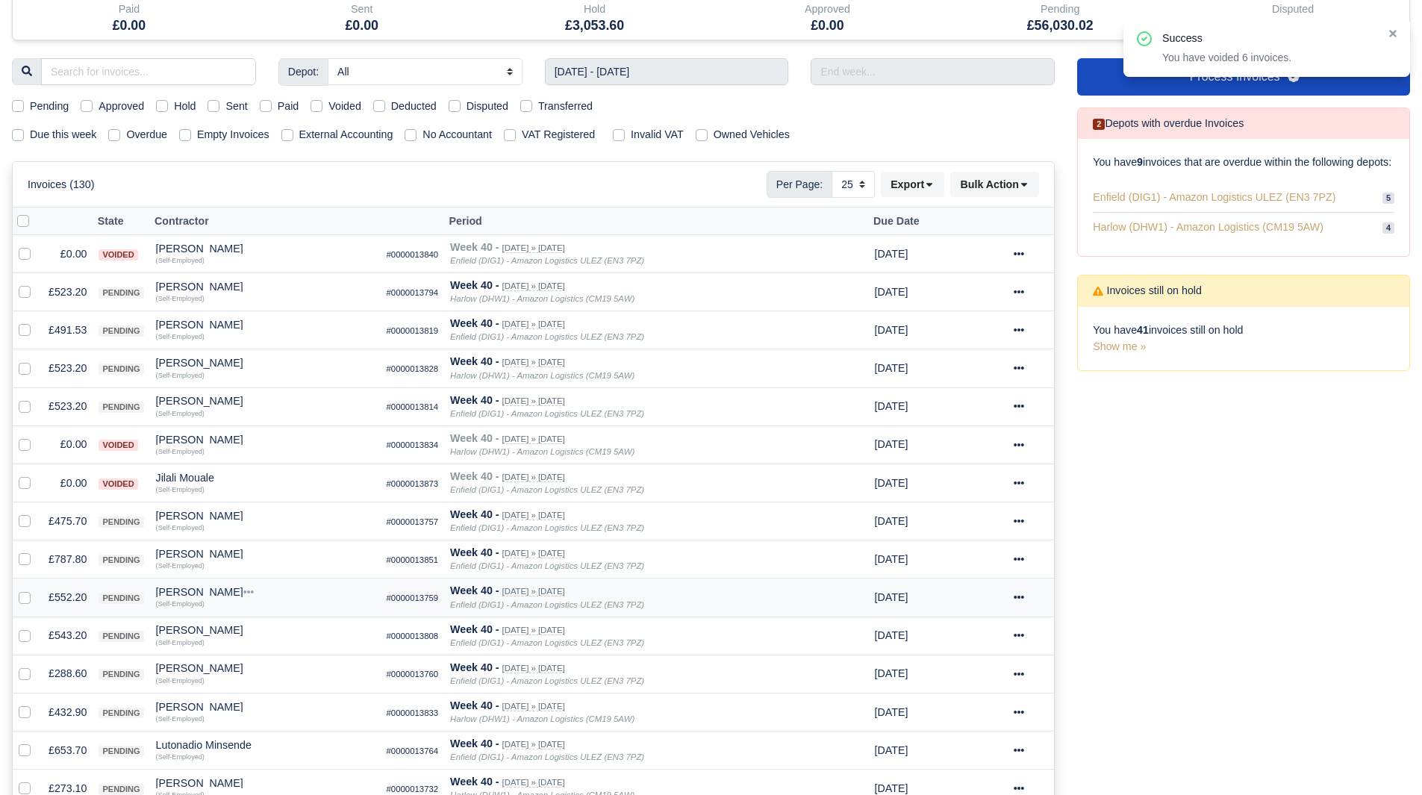
click at [77, 602] on td "£552.20" at bounding box center [68, 598] width 50 height 38
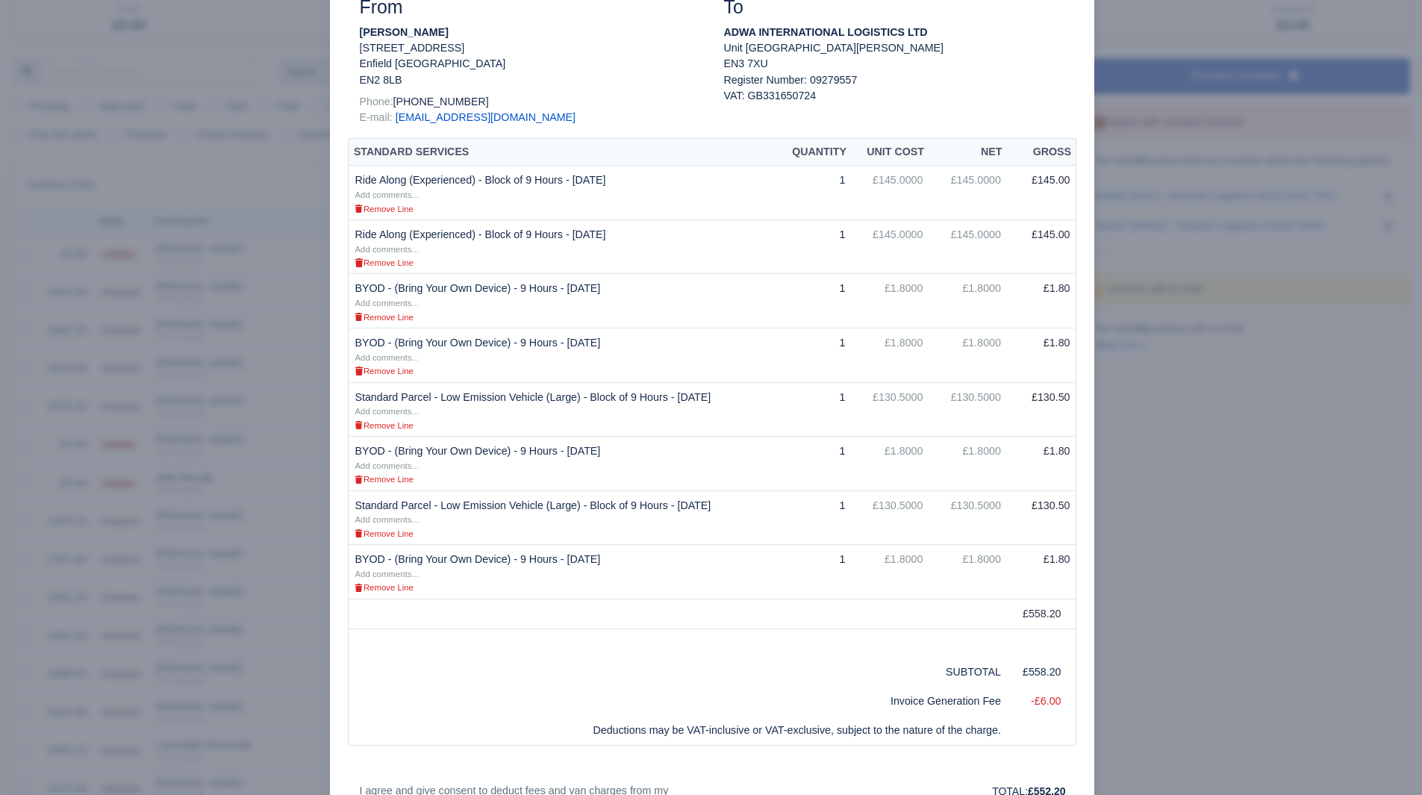
scroll to position [233, 0]
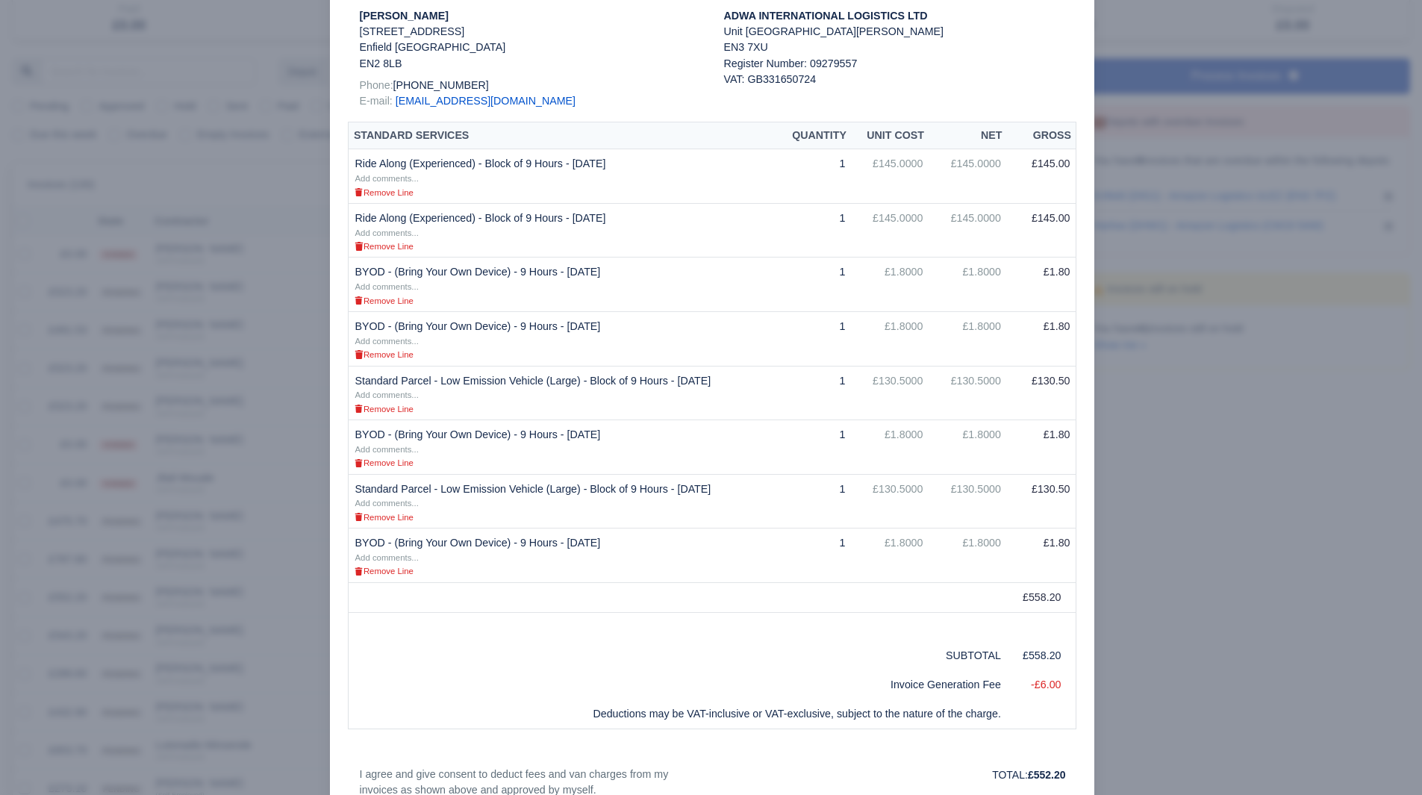
click at [1213, 584] on div at bounding box center [711, 397] width 1422 height 795
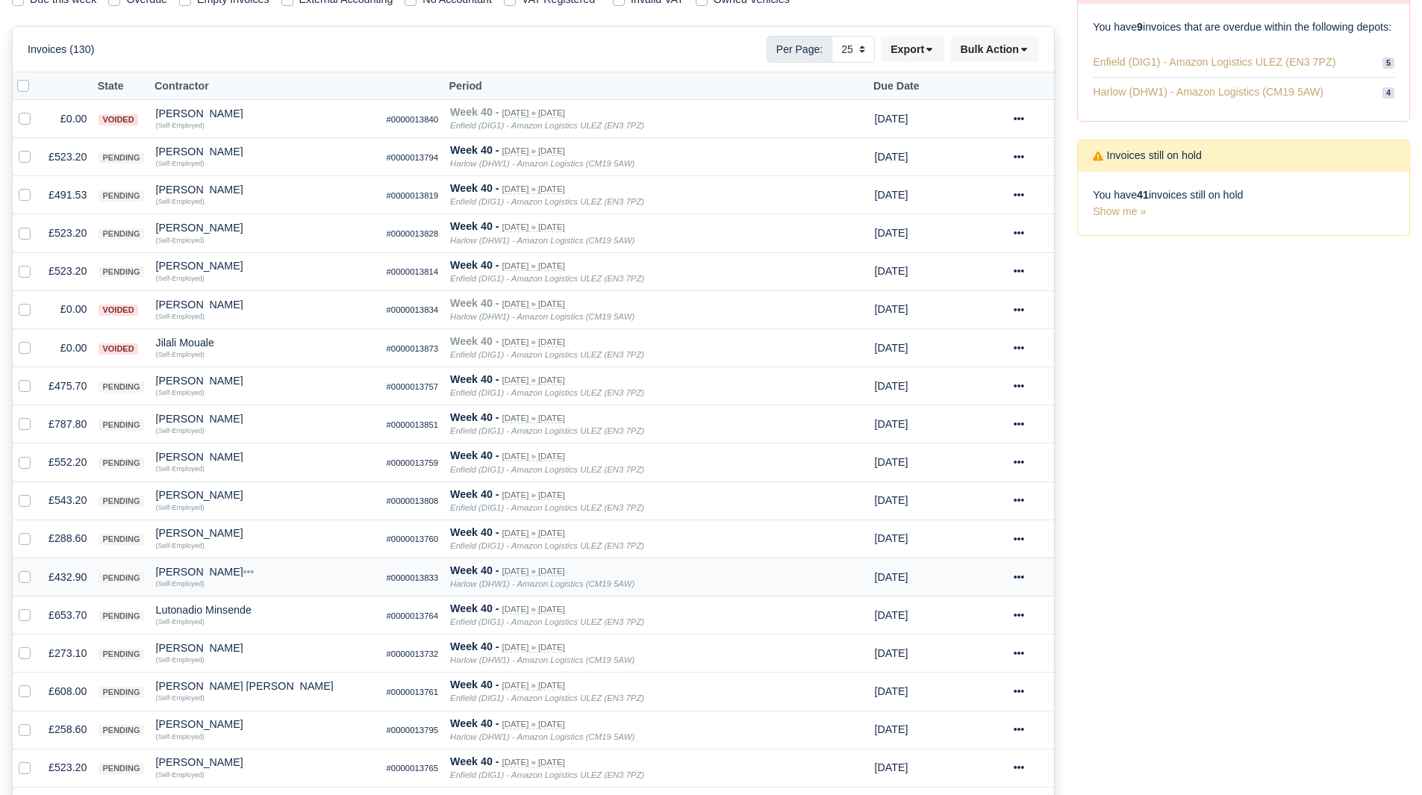
scroll to position [255, 0]
click at [66, 505] on td "£543.20" at bounding box center [68, 500] width 50 height 38
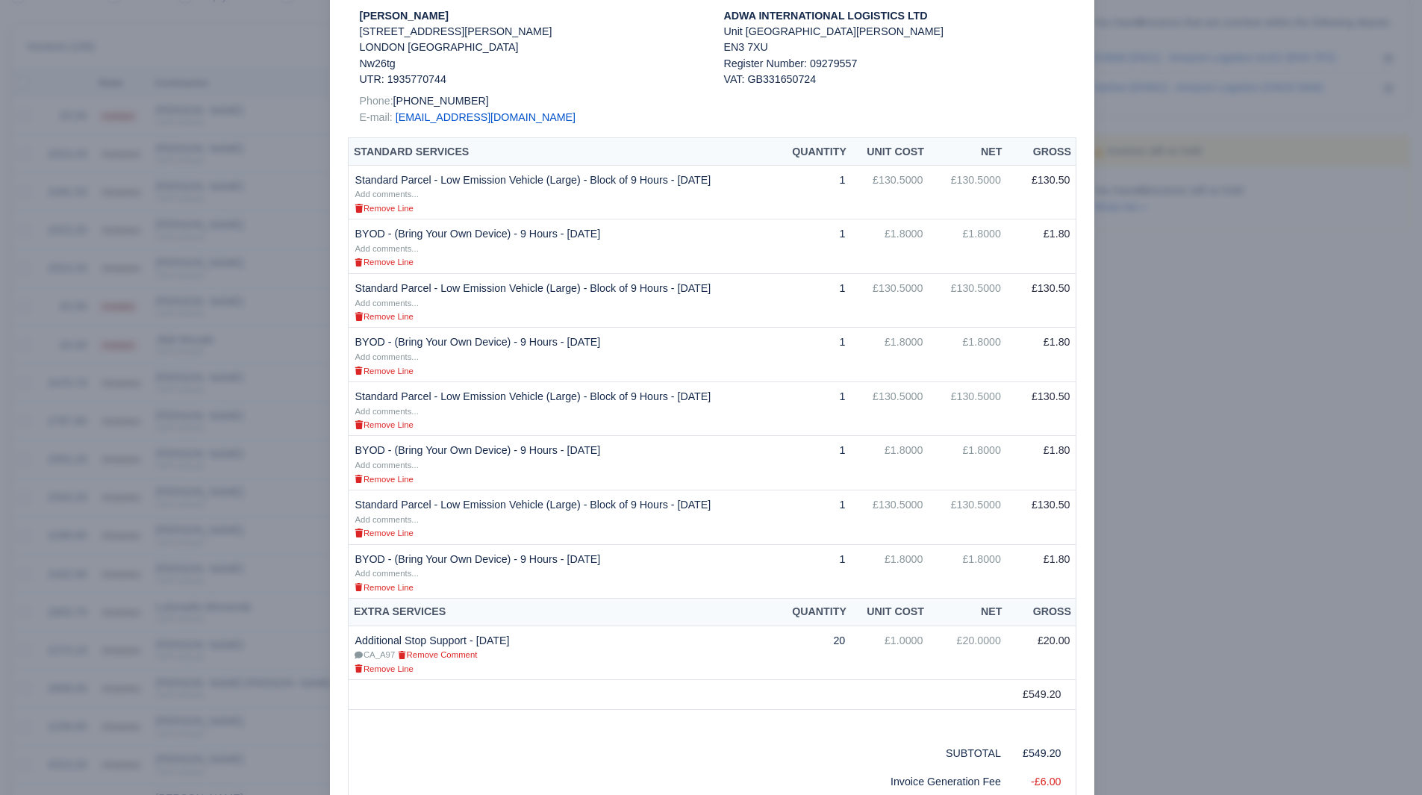
click at [1164, 504] on div at bounding box center [711, 397] width 1422 height 795
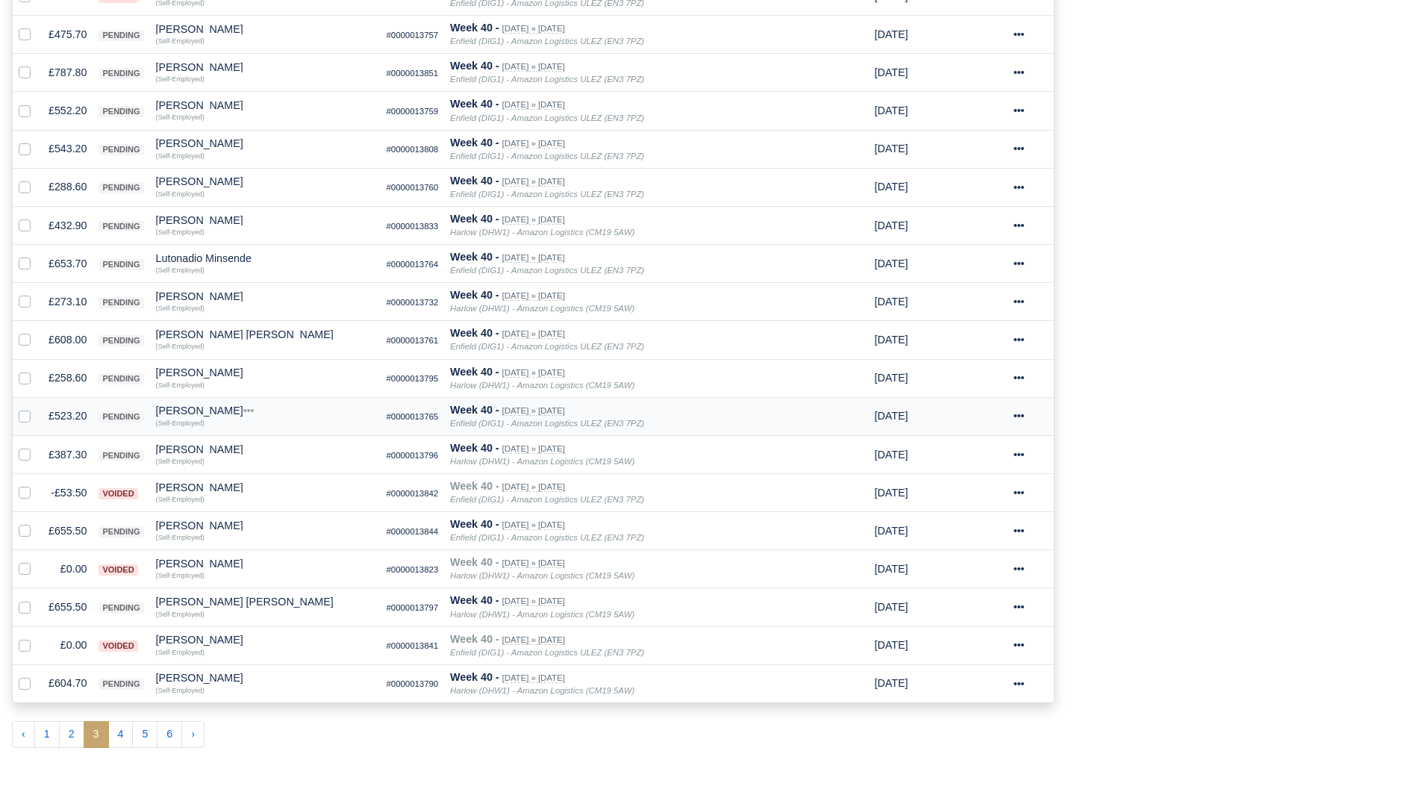
scroll to position [603, 0]
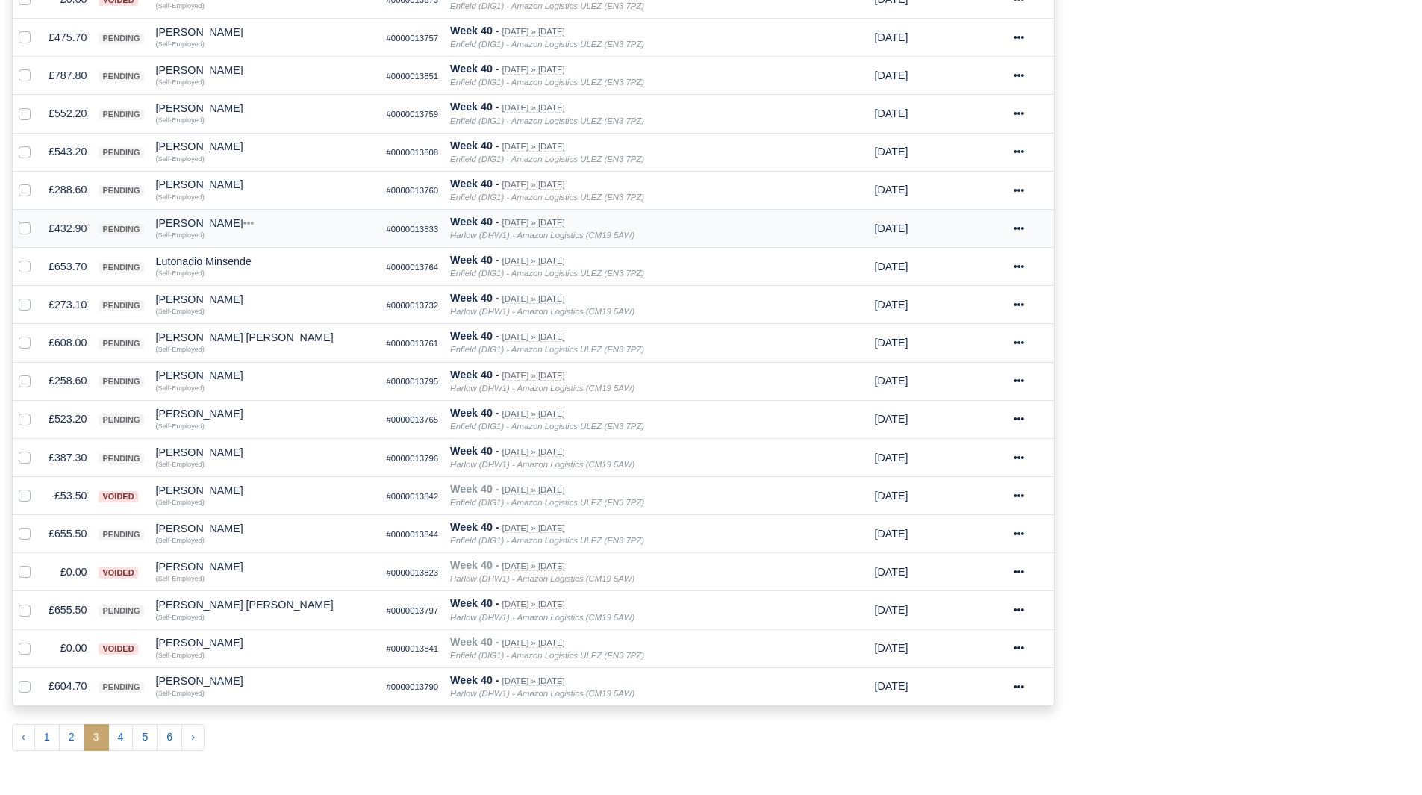
click at [75, 234] on td "£432.90" at bounding box center [68, 228] width 50 height 38
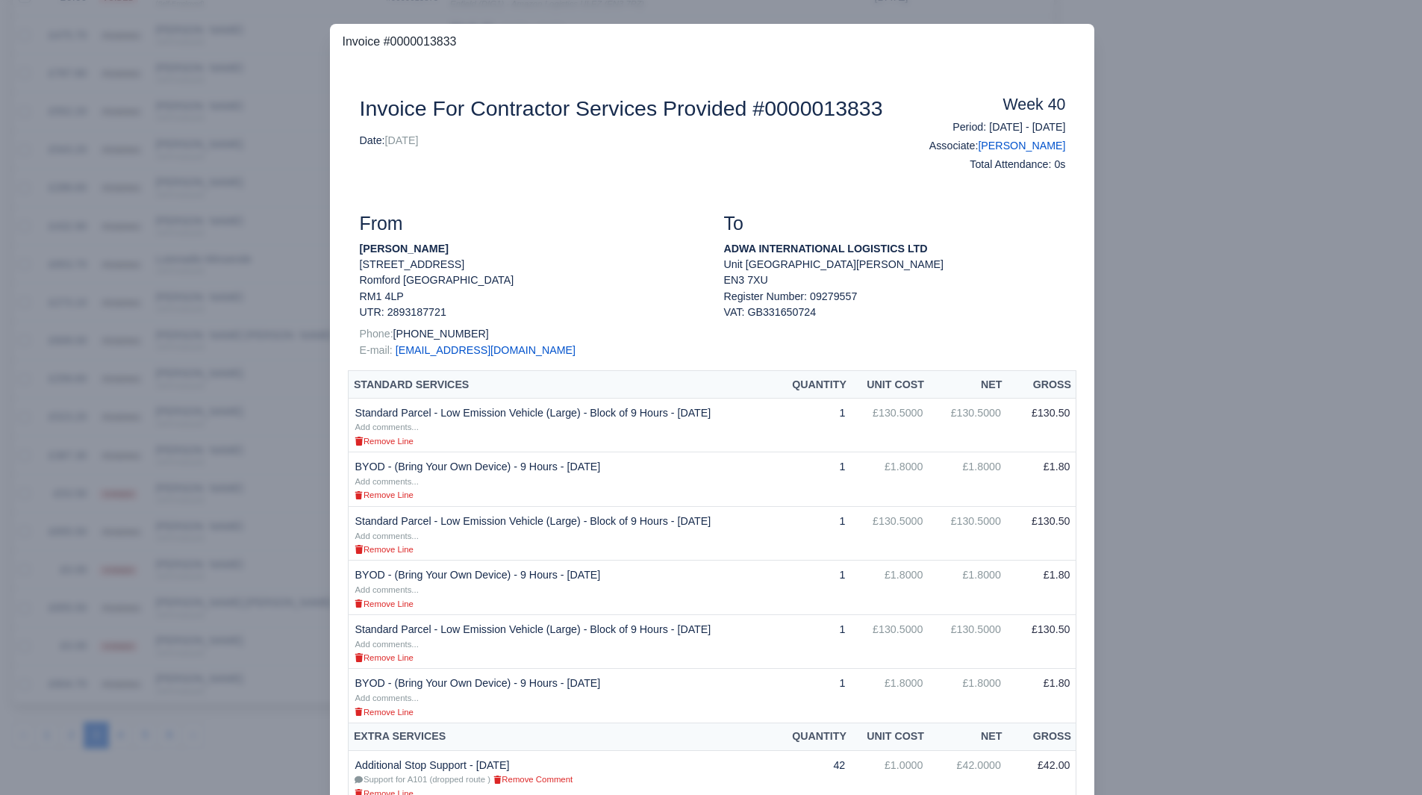
scroll to position [270, 0]
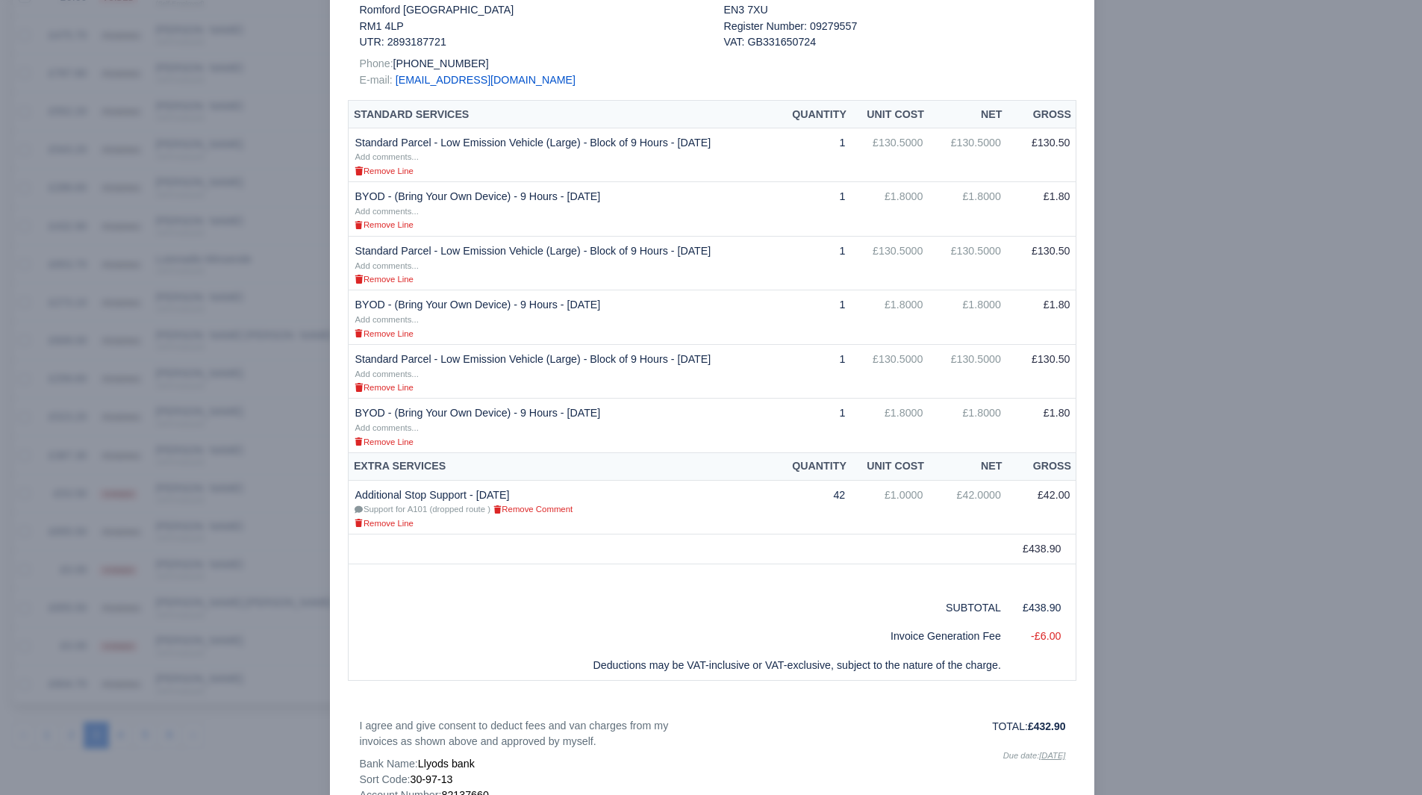
click at [110, 509] on div at bounding box center [711, 397] width 1422 height 795
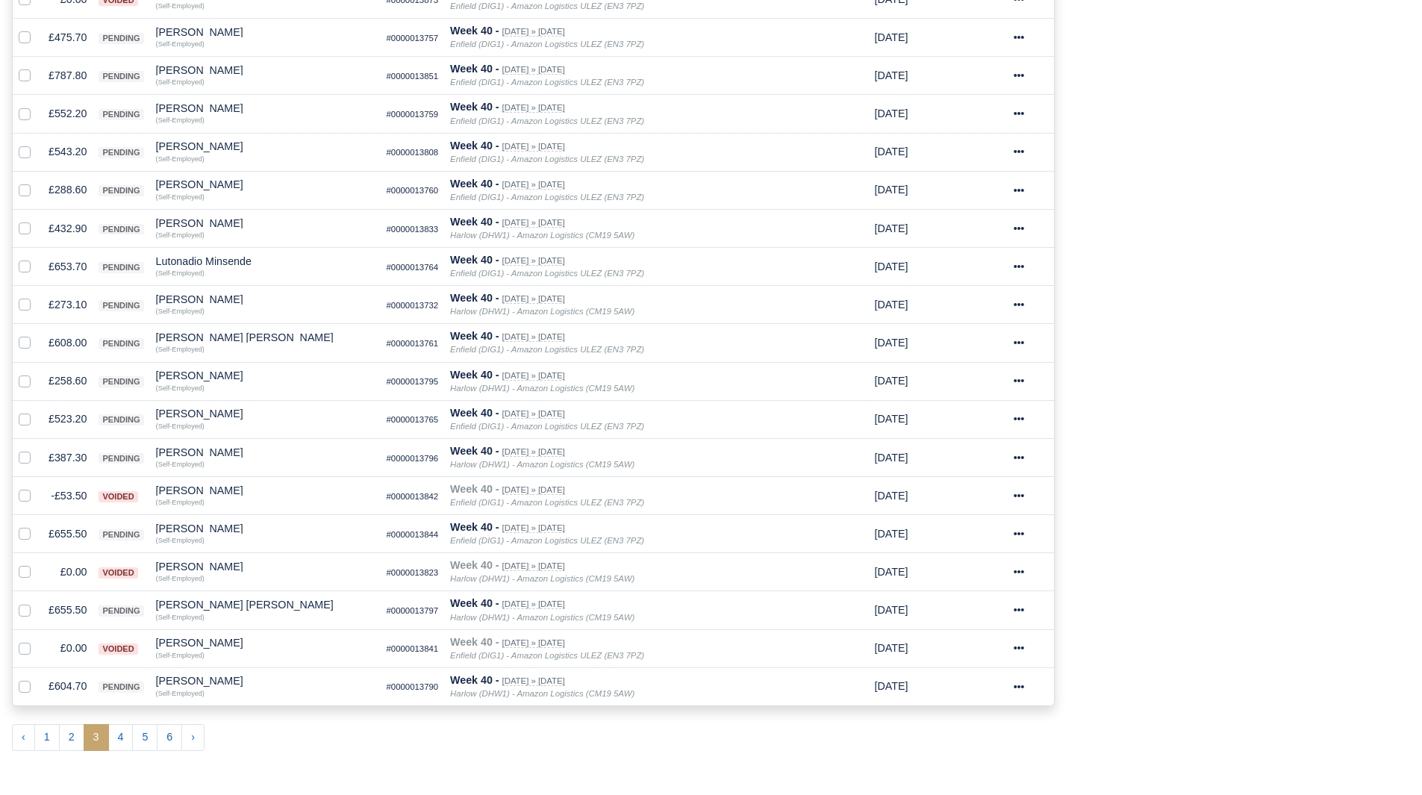
scroll to position [609, 0]
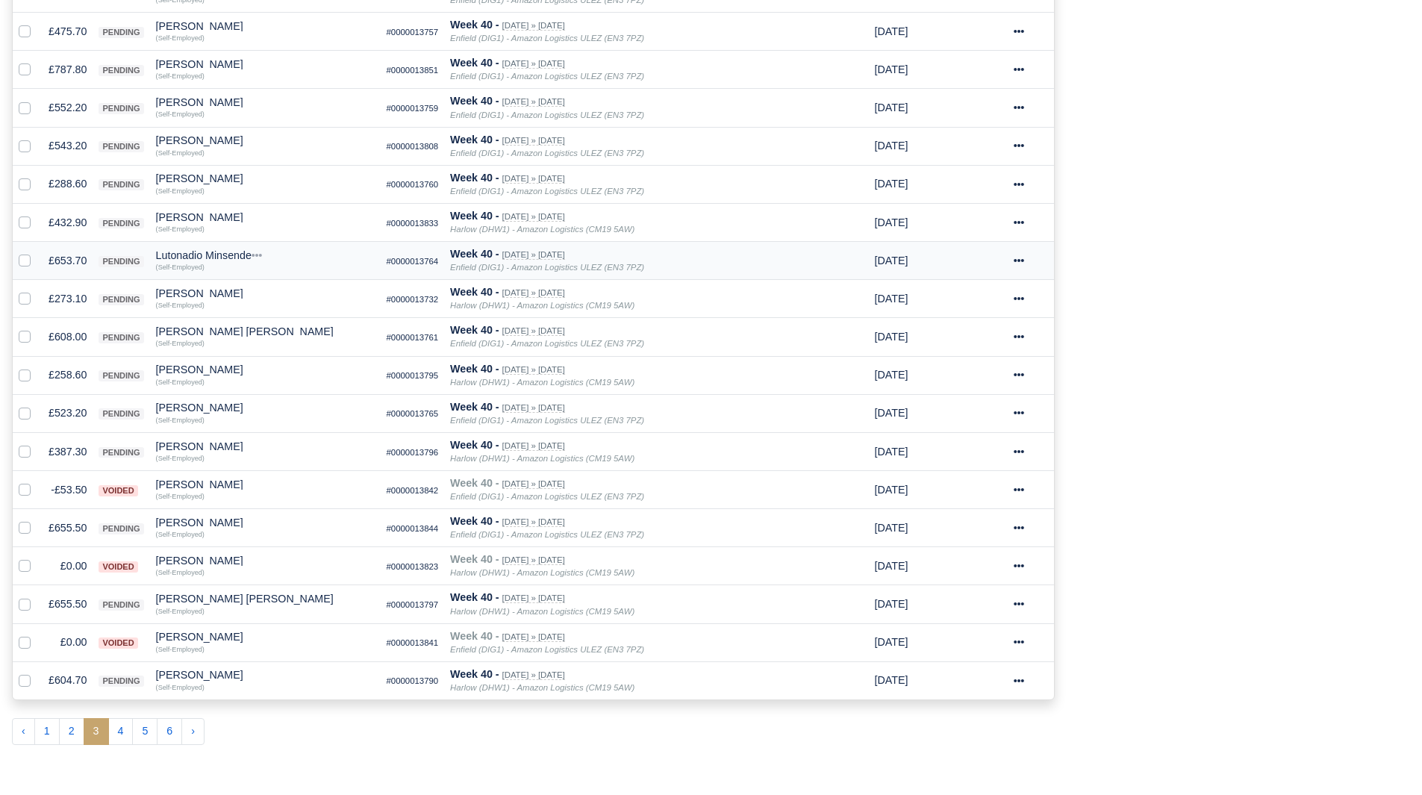
click at [69, 269] on td "£653.70" at bounding box center [68, 261] width 50 height 38
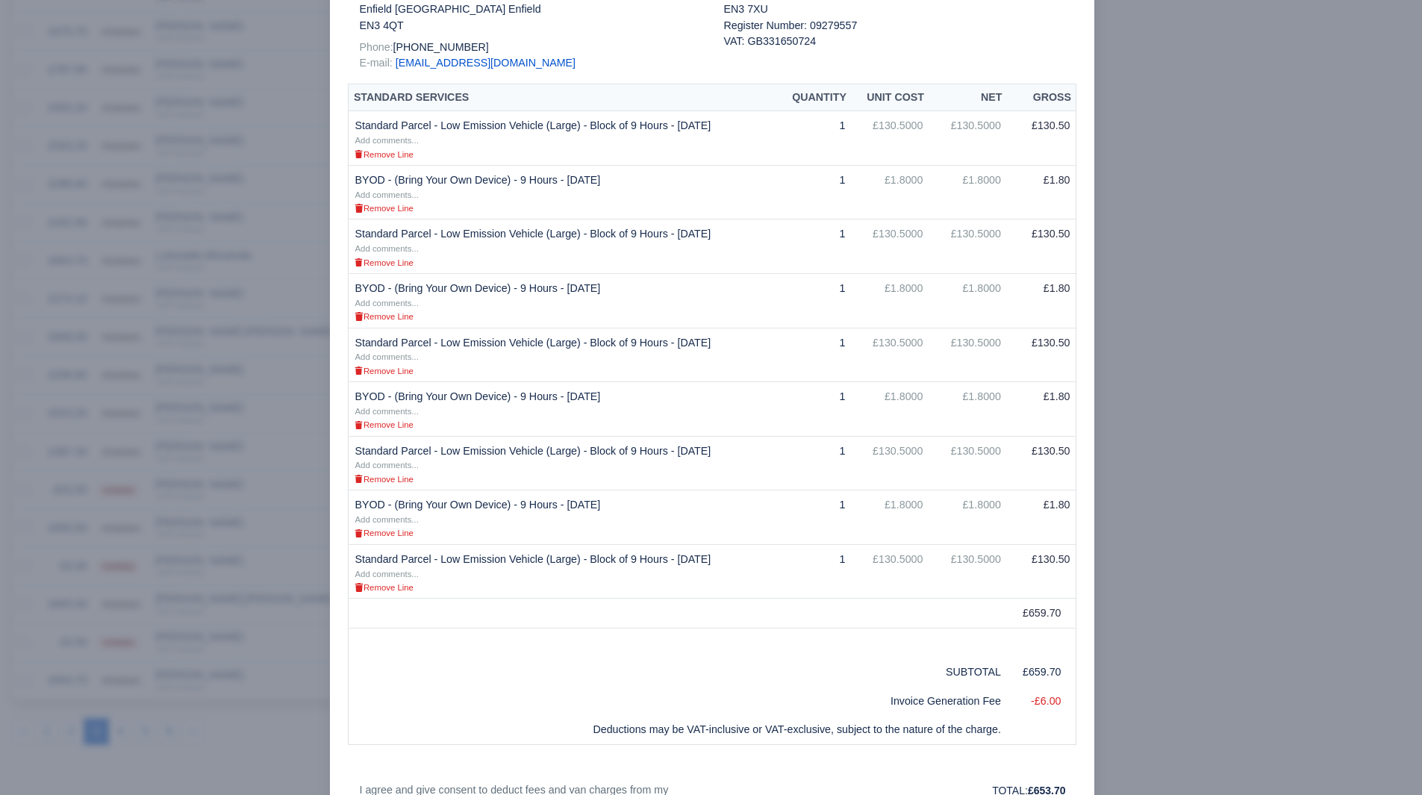
scroll to position [271, 0]
click at [1200, 287] on div at bounding box center [711, 397] width 1422 height 795
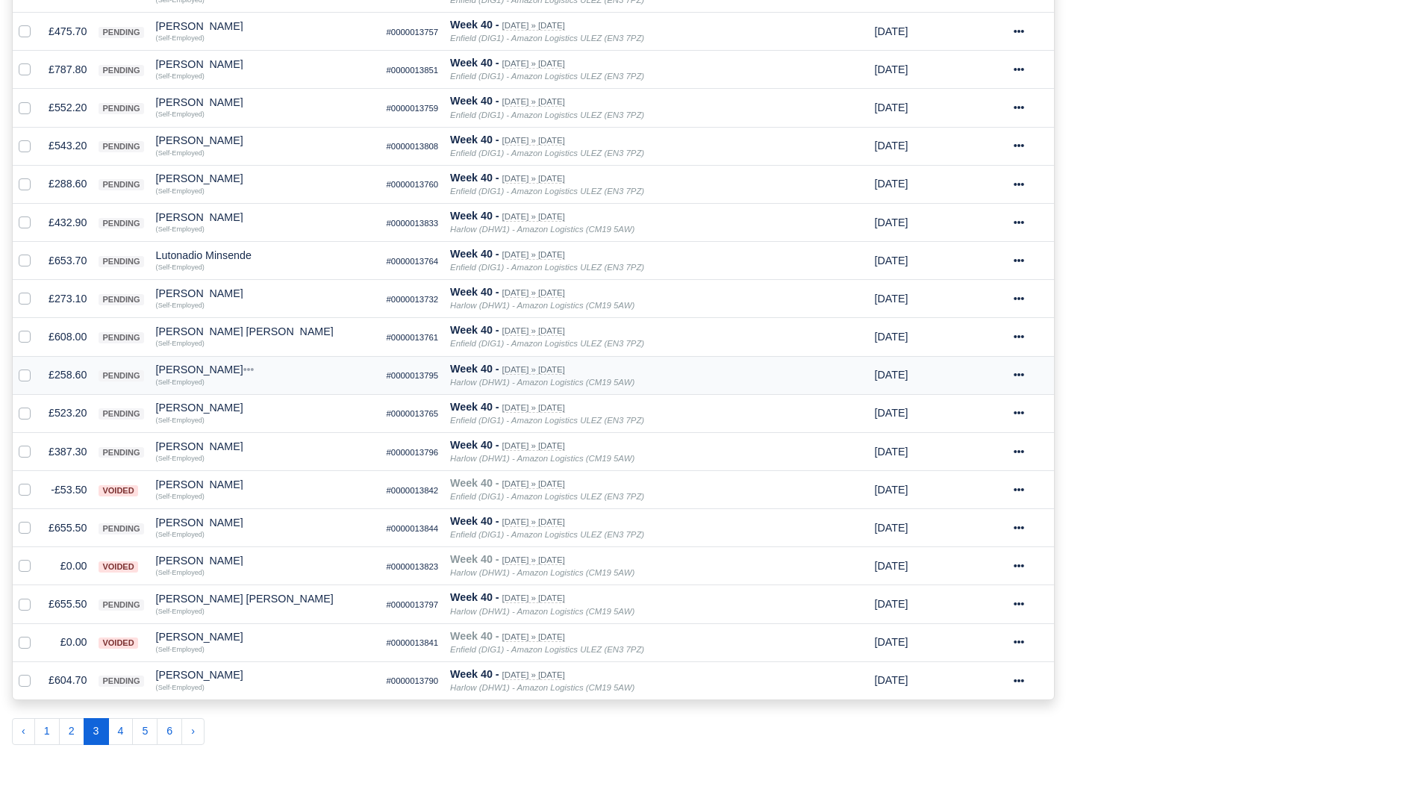
scroll to position [609, 0]
drag, startPoint x: 203, startPoint y: 547, endPoint x: 158, endPoint y: 531, distance: 47.7
click at [81, 296] on td "£273.10" at bounding box center [68, 299] width 50 height 38
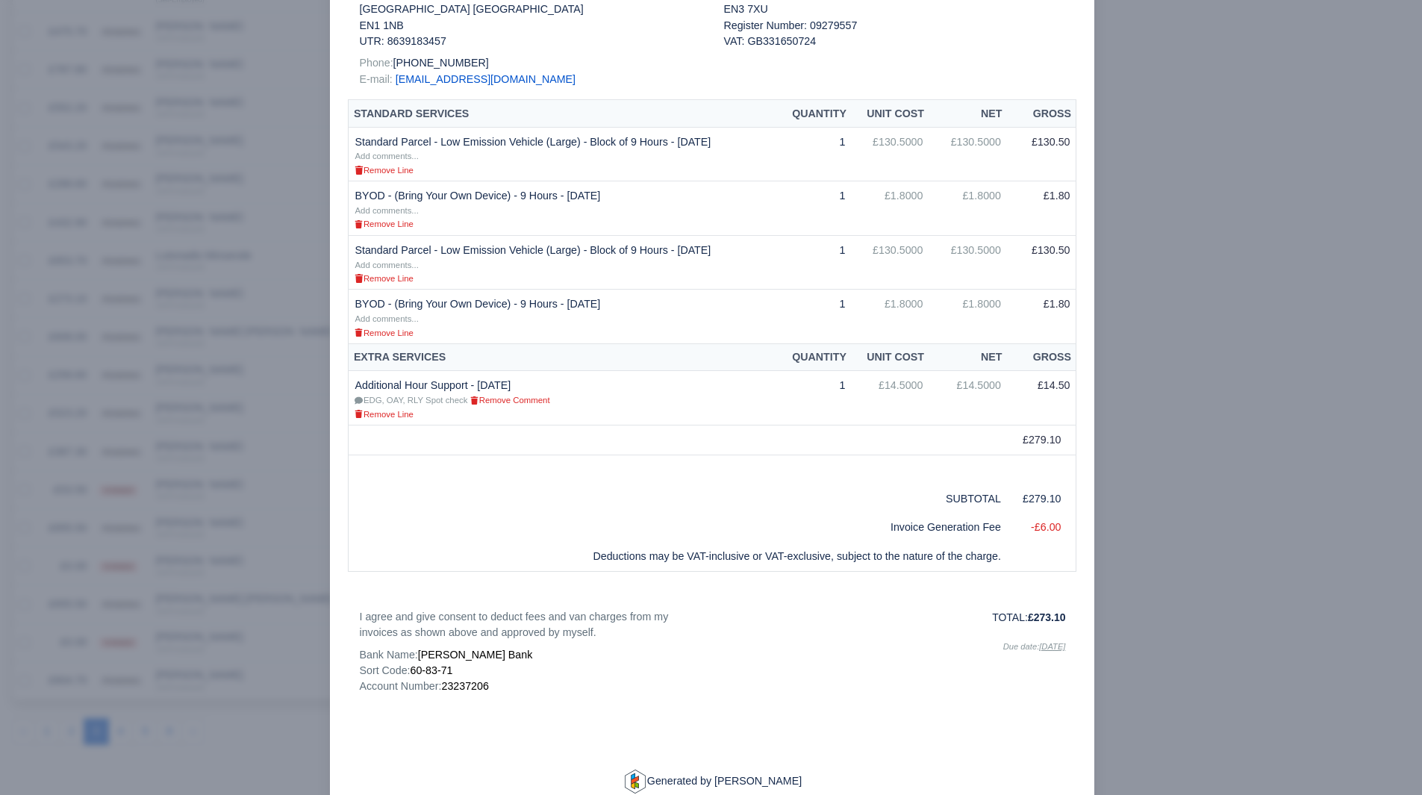
scroll to position [281, 0]
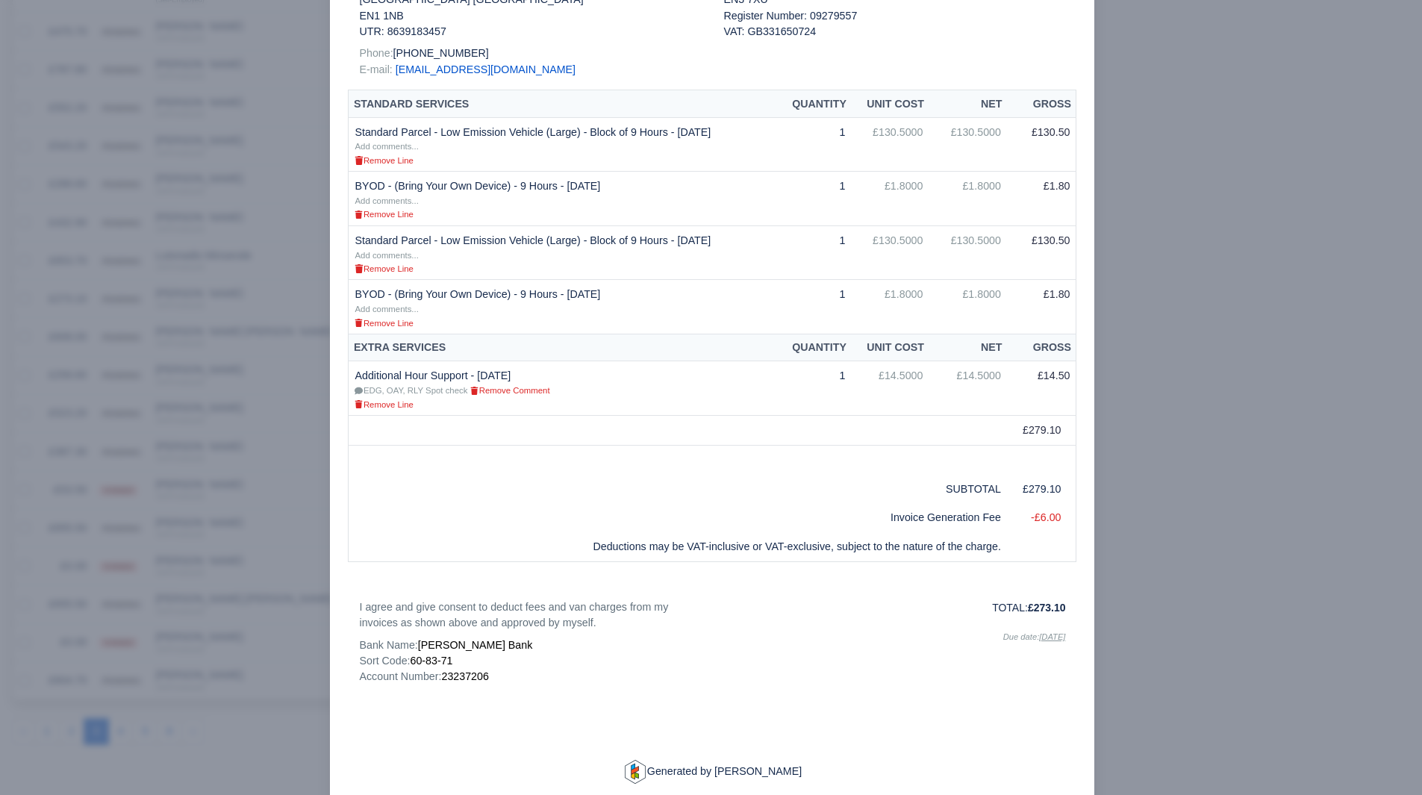
click at [1195, 416] on div at bounding box center [711, 397] width 1422 height 795
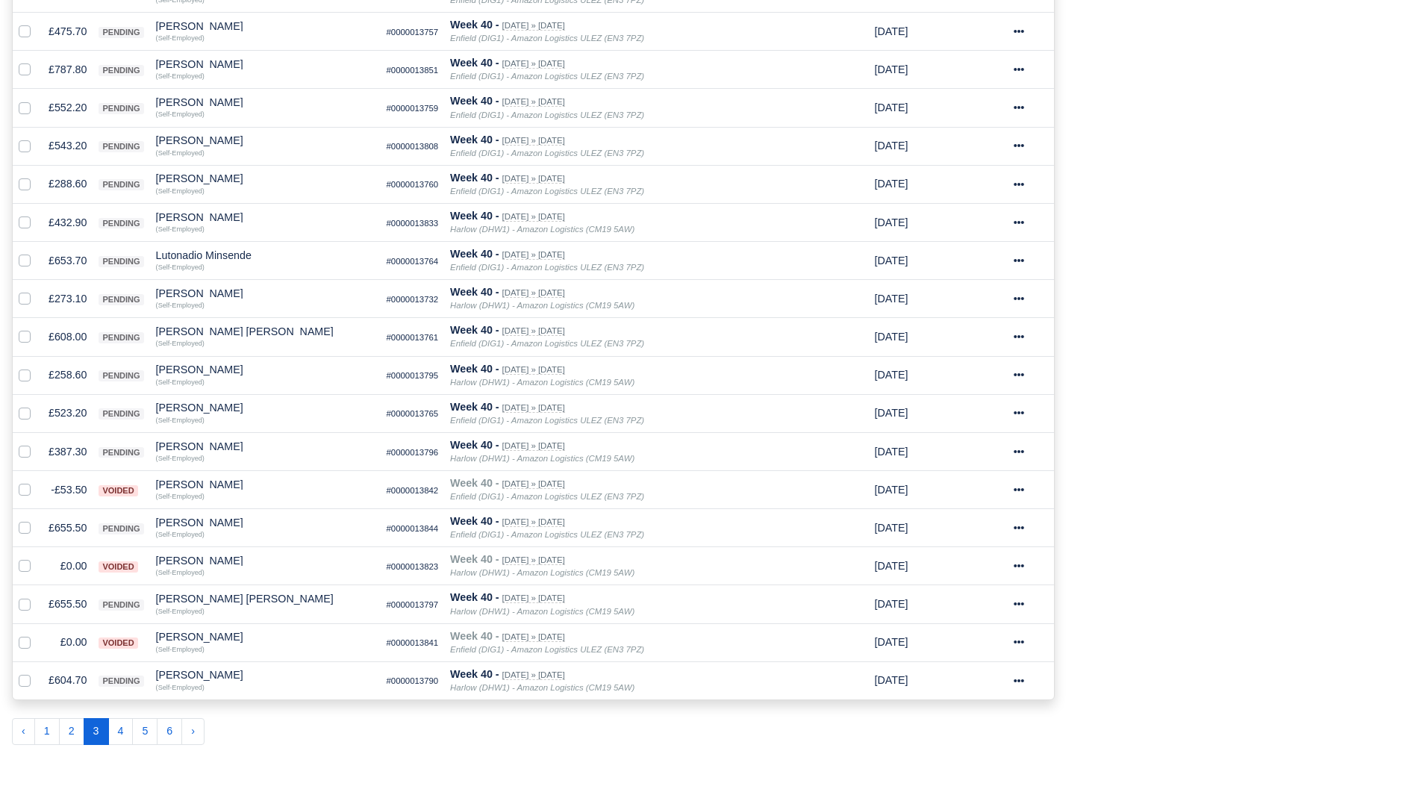
scroll to position [609, 0]
click at [78, 441] on td "£387.30" at bounding box center [68, 451] width 50 height 38
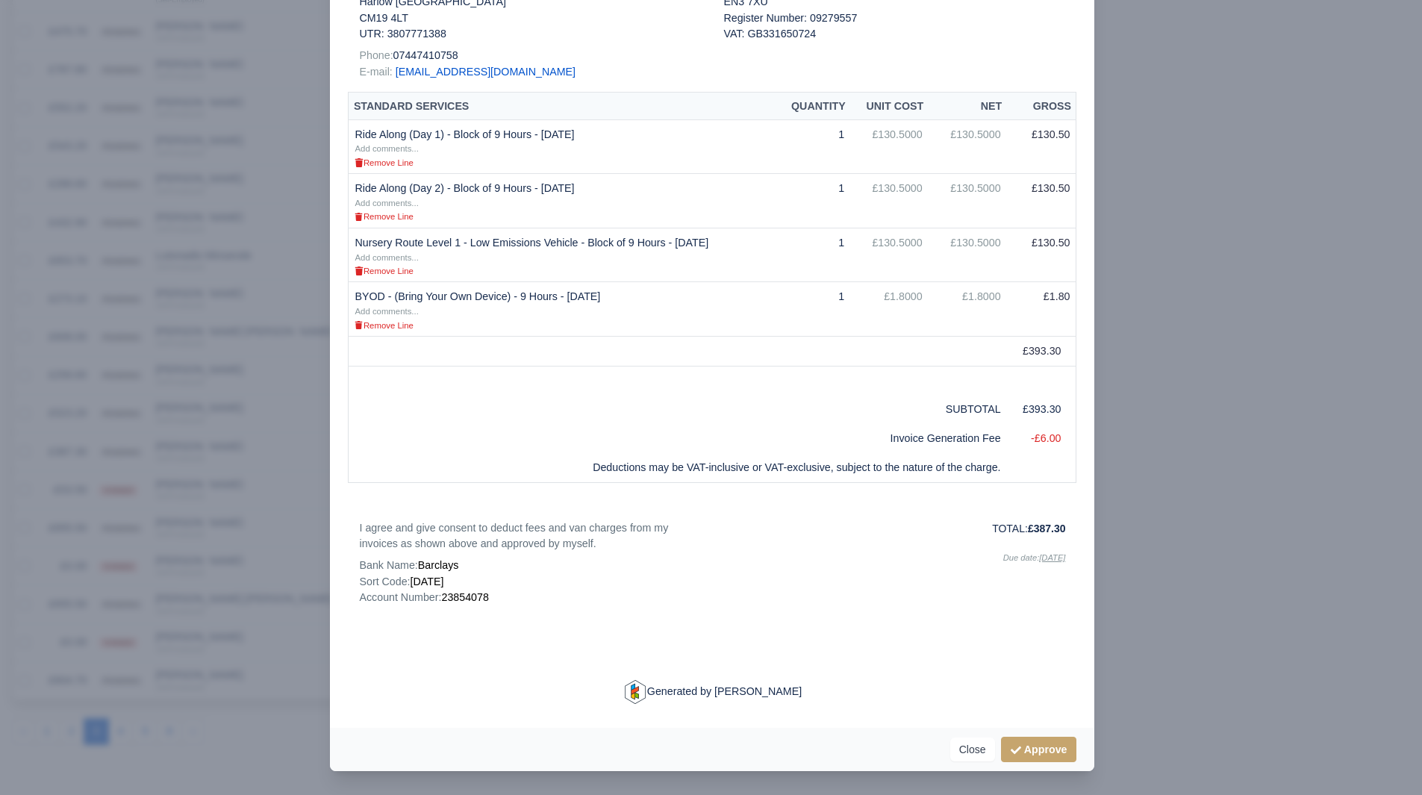
click at [1252, 671] on div at bounding box center [711, 397] width 1422 height 795
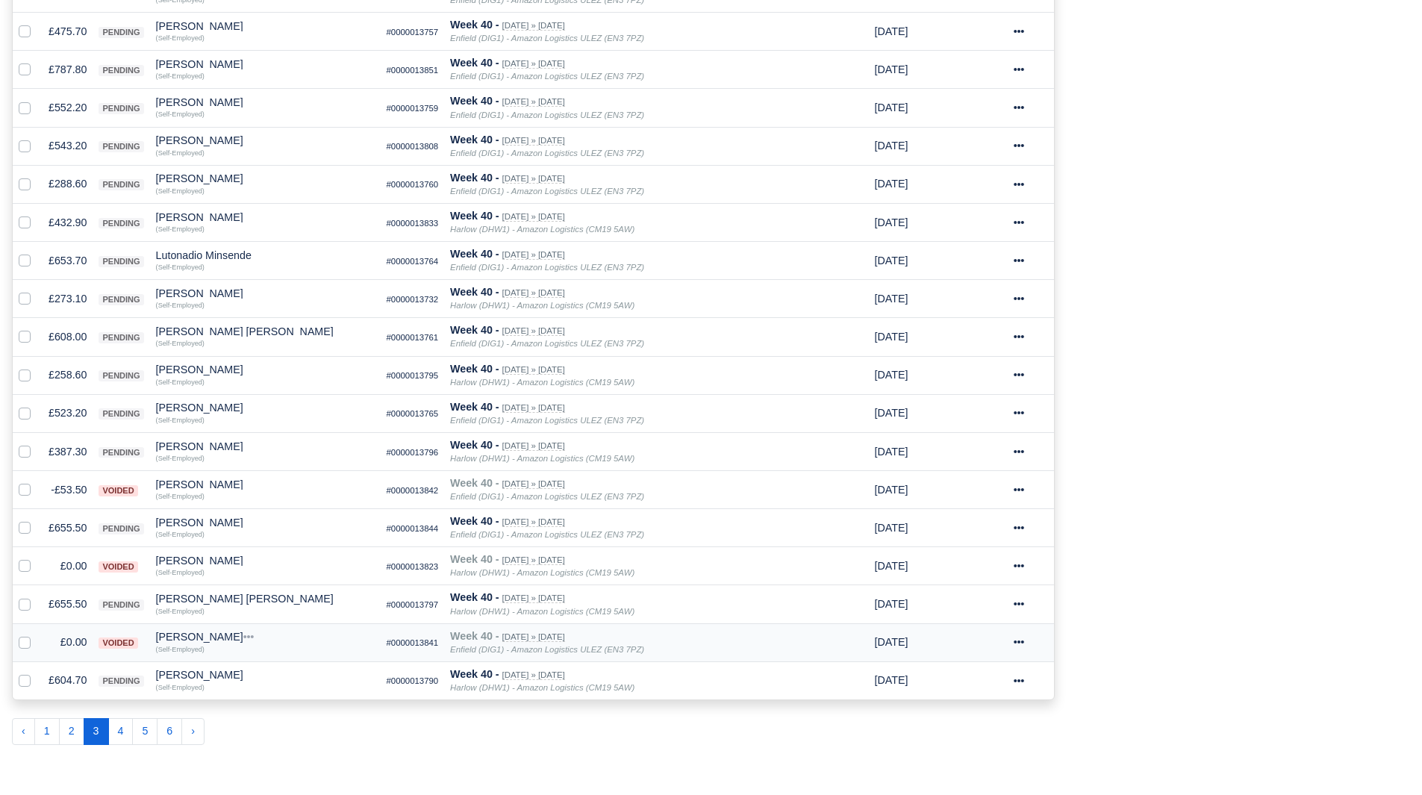
scroll to position [609, 0]
click at [188, 448] on div "Matheus Candido" at bounding box center [265, 446] width 219 height 10
click at [275, 496] on button "Other Invoices" at bounding box center [348, 488] width 217 height 22
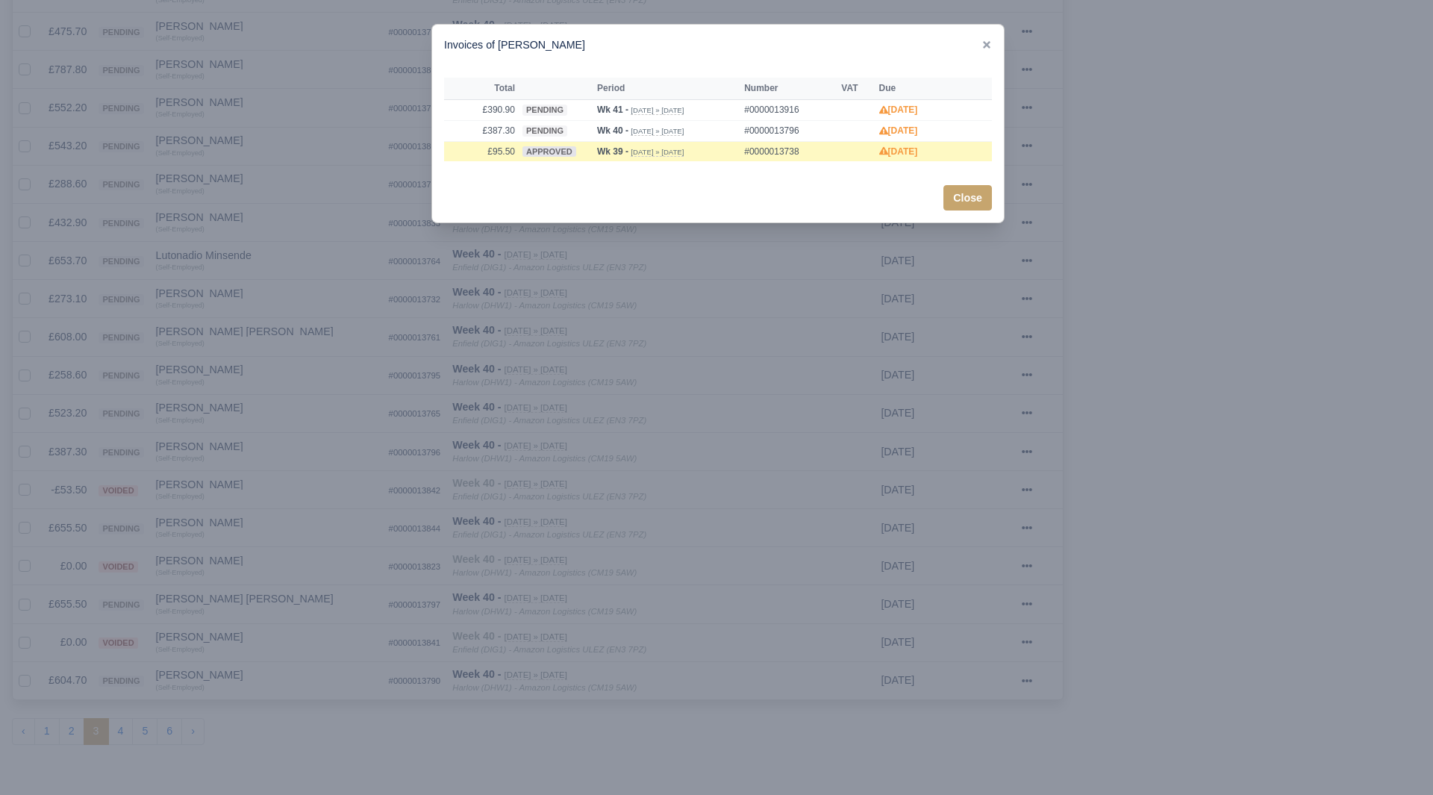
click at [275, 496] on div at bounding box center [716, 397] width 1433 height 795
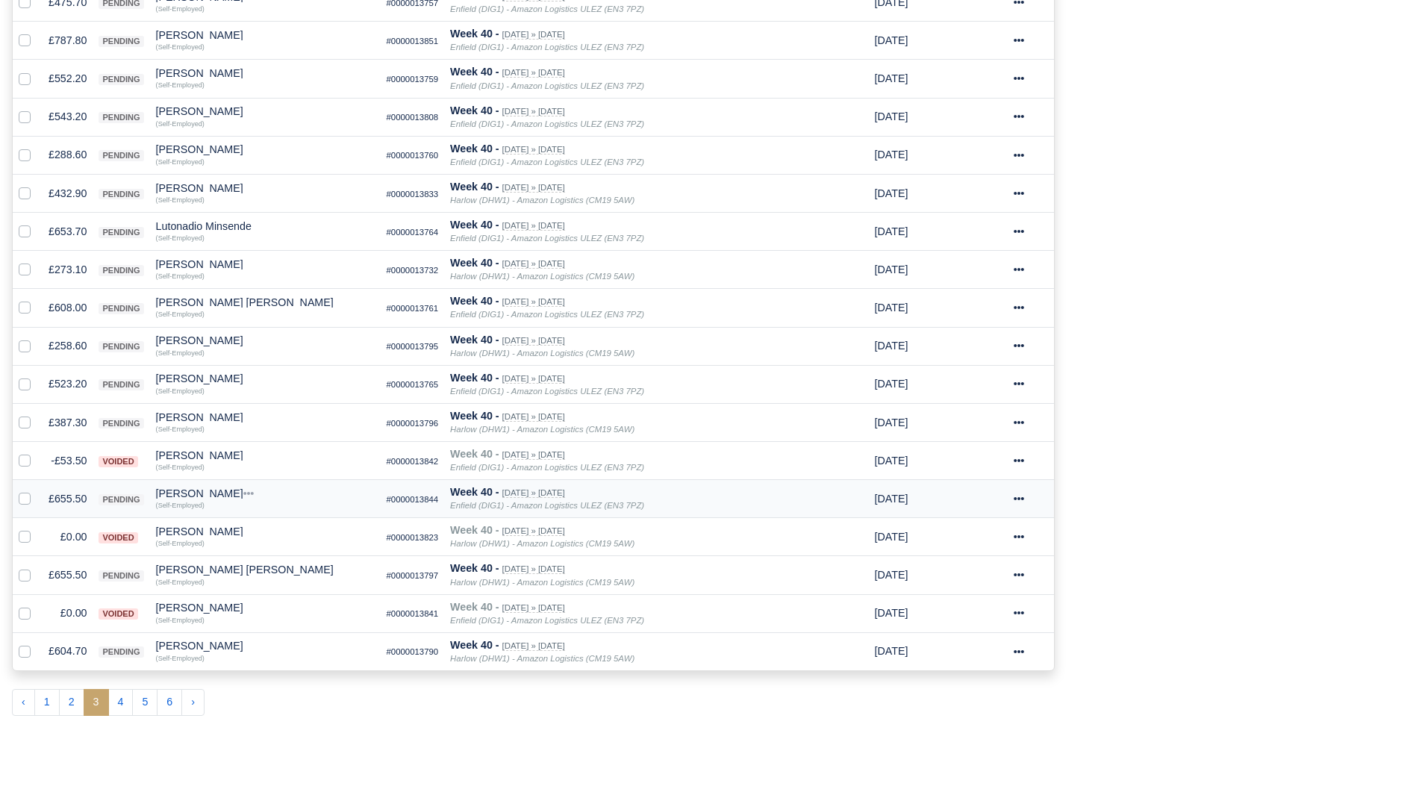
scroll to position [639, 0]
click at [52, 658] on td "£604.70" at bounding box center [68, 651] width 50 height 38
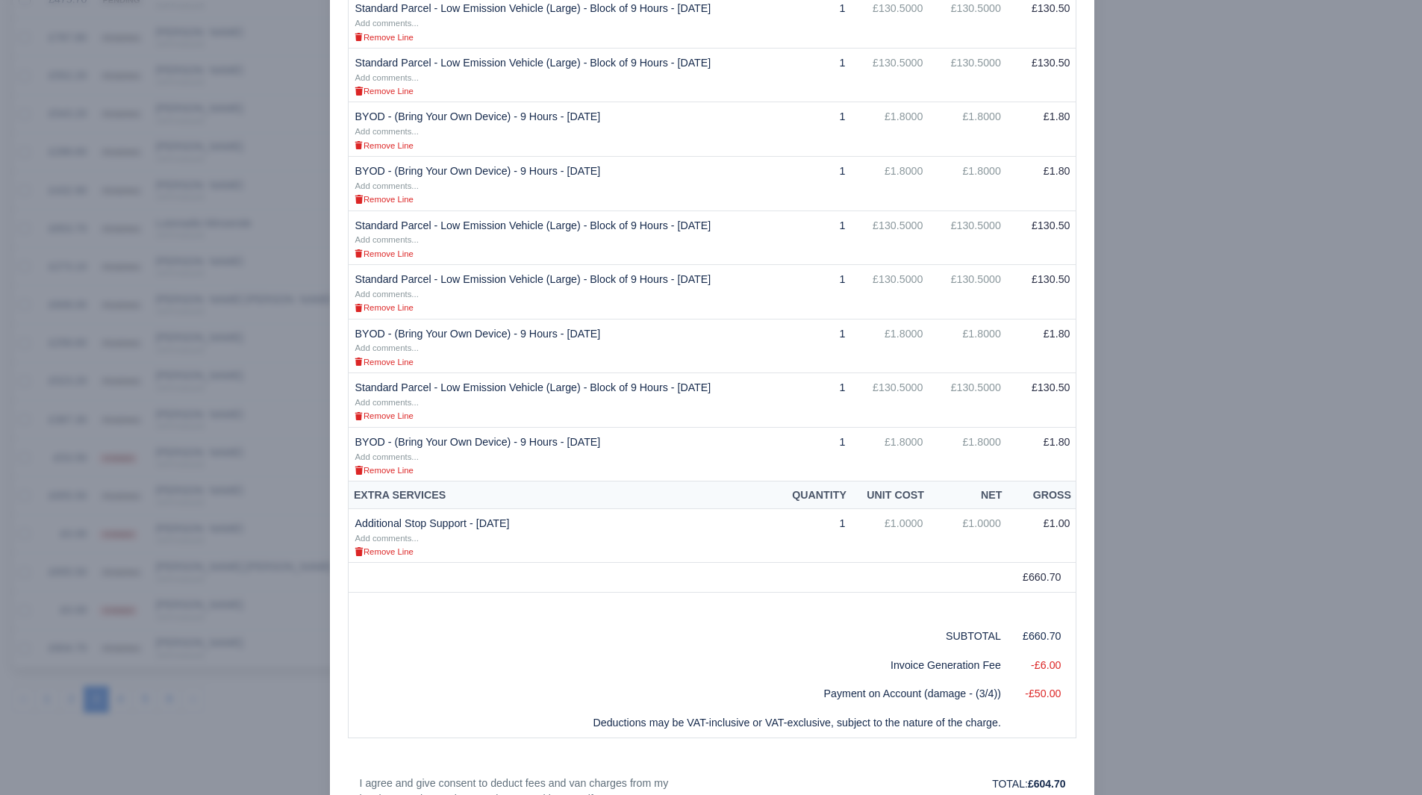
scroll to position [391, 0]
click at [191, 664] on div at bounding box center [711, 397] width 1422 height 795
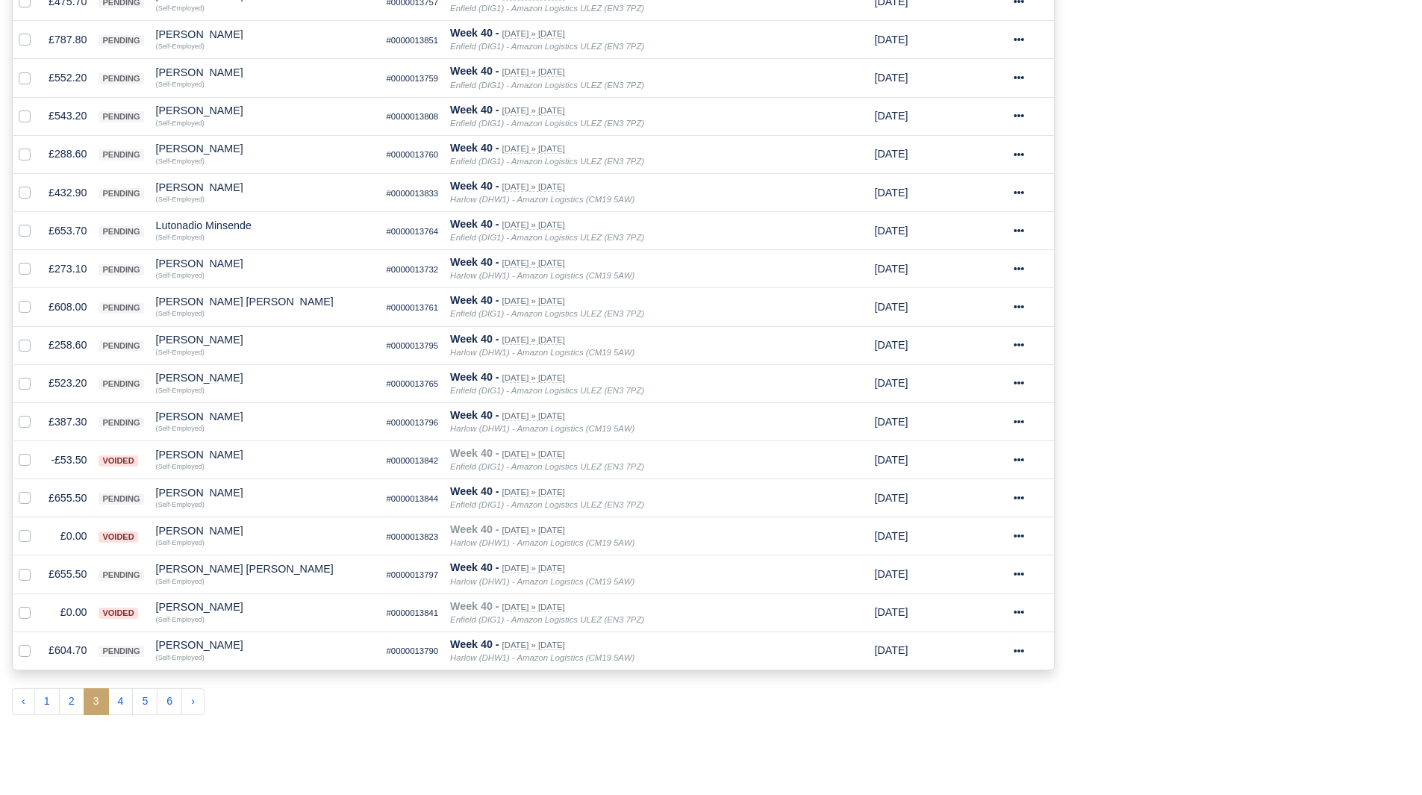
click at [347, 688] on ul "‹ 1 2 3 4 5 6" at bounding box center [533, 701] width 1043 height 27
click at [66, 653] on td "£604.70" at bounding box center [68, 651] width 50 height 38
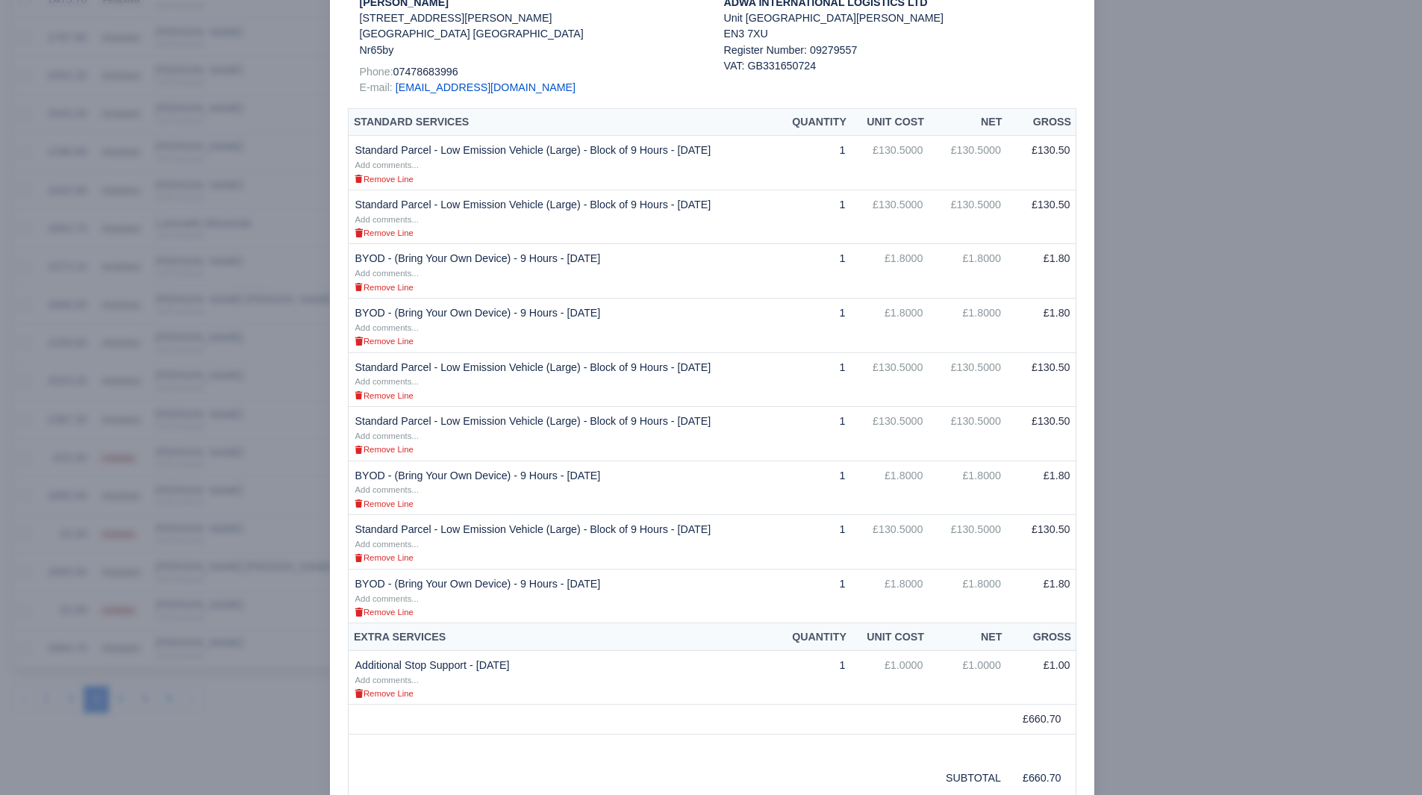
scroll to position [264, 0]
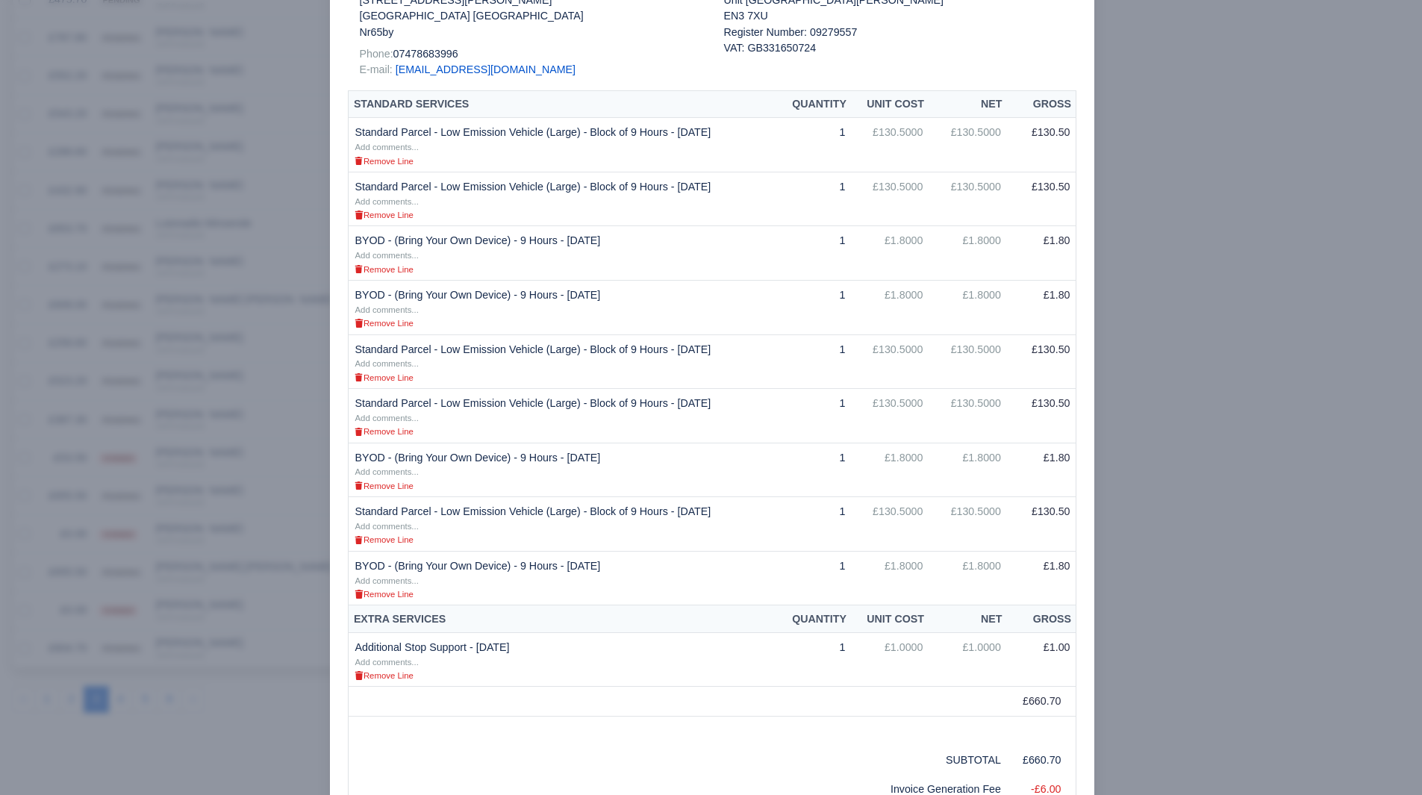
click at [1292, 275] on div at bounding box center [711, 397] width 1422 height 795
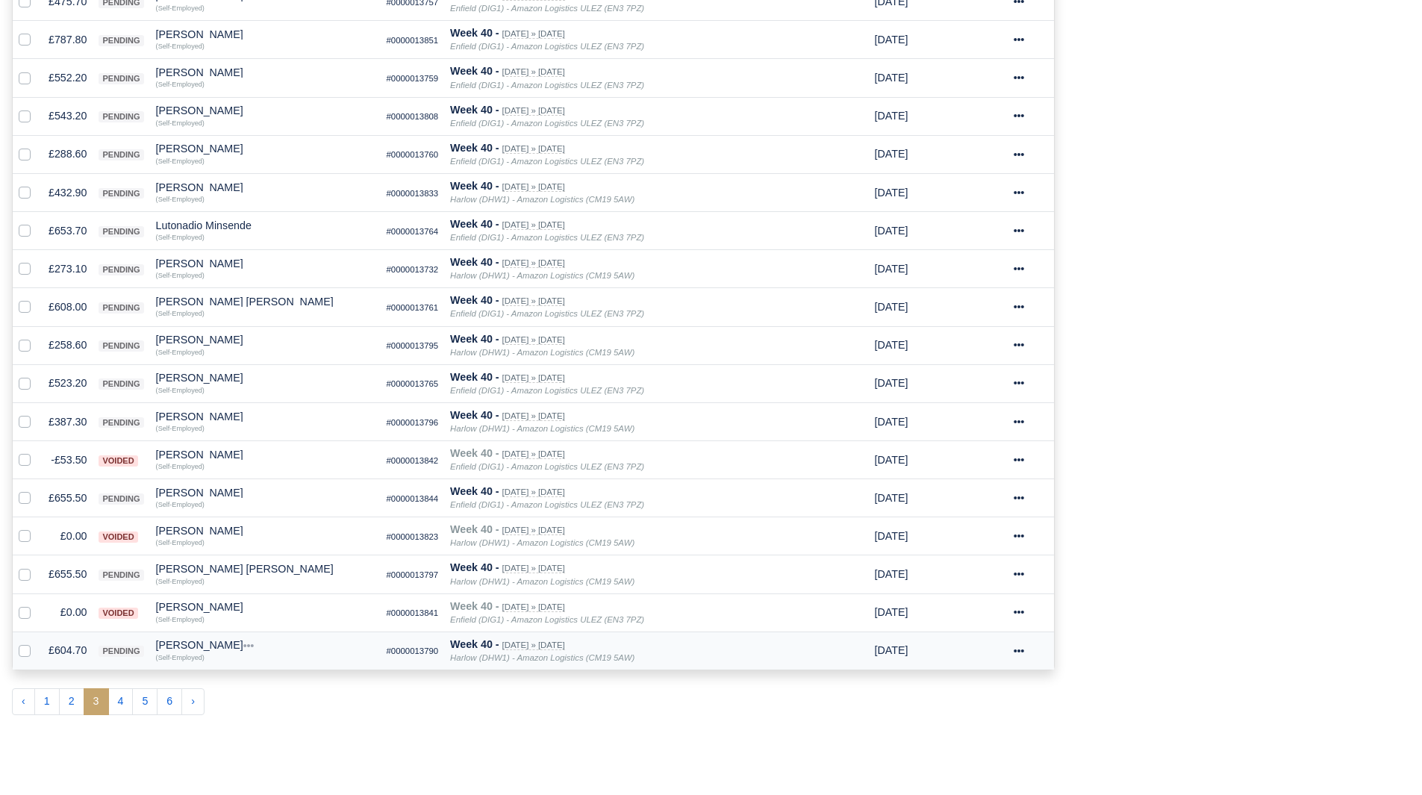
click at [55, 654] on td "£604.70" at bounding box center [68, 651] width 50 height 38
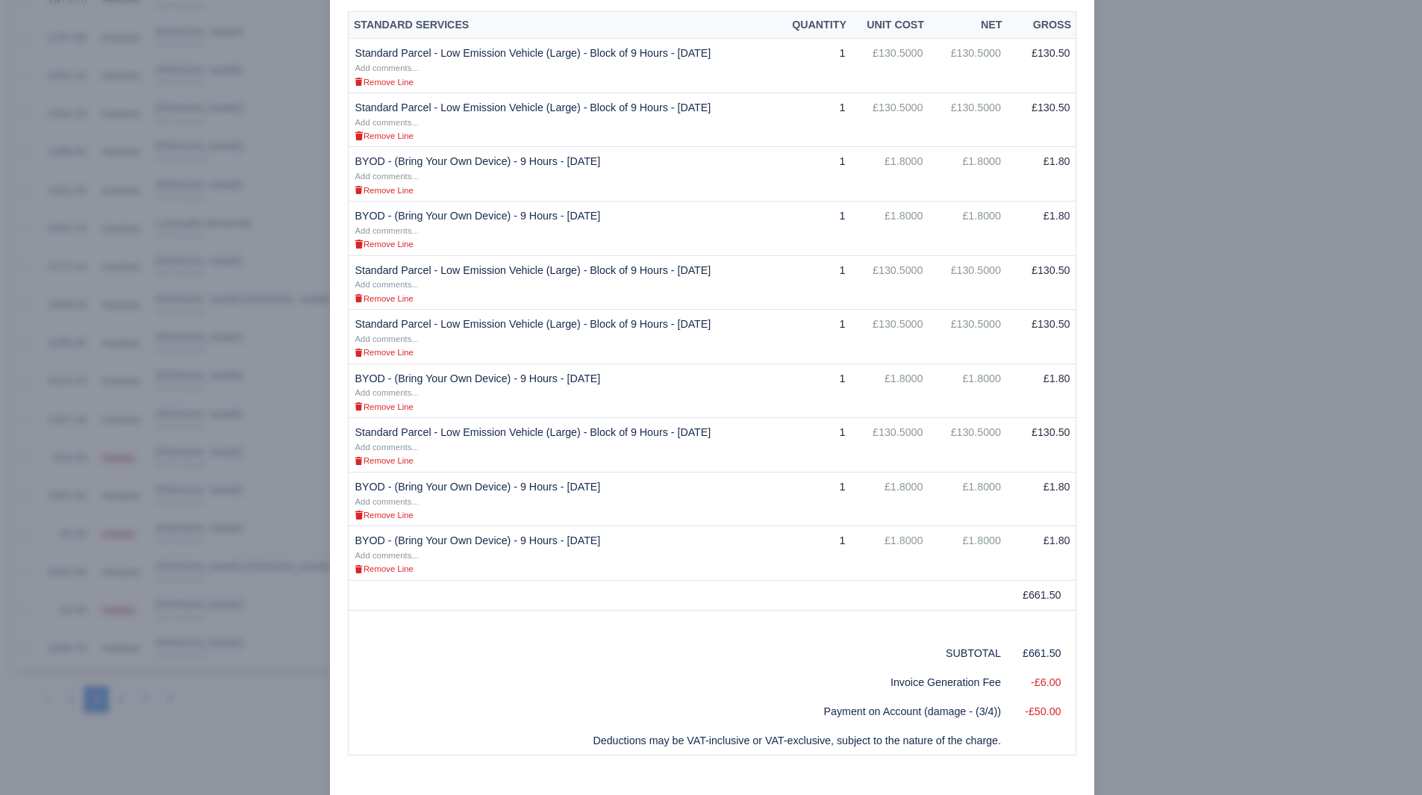
scroll to position [347, 0]
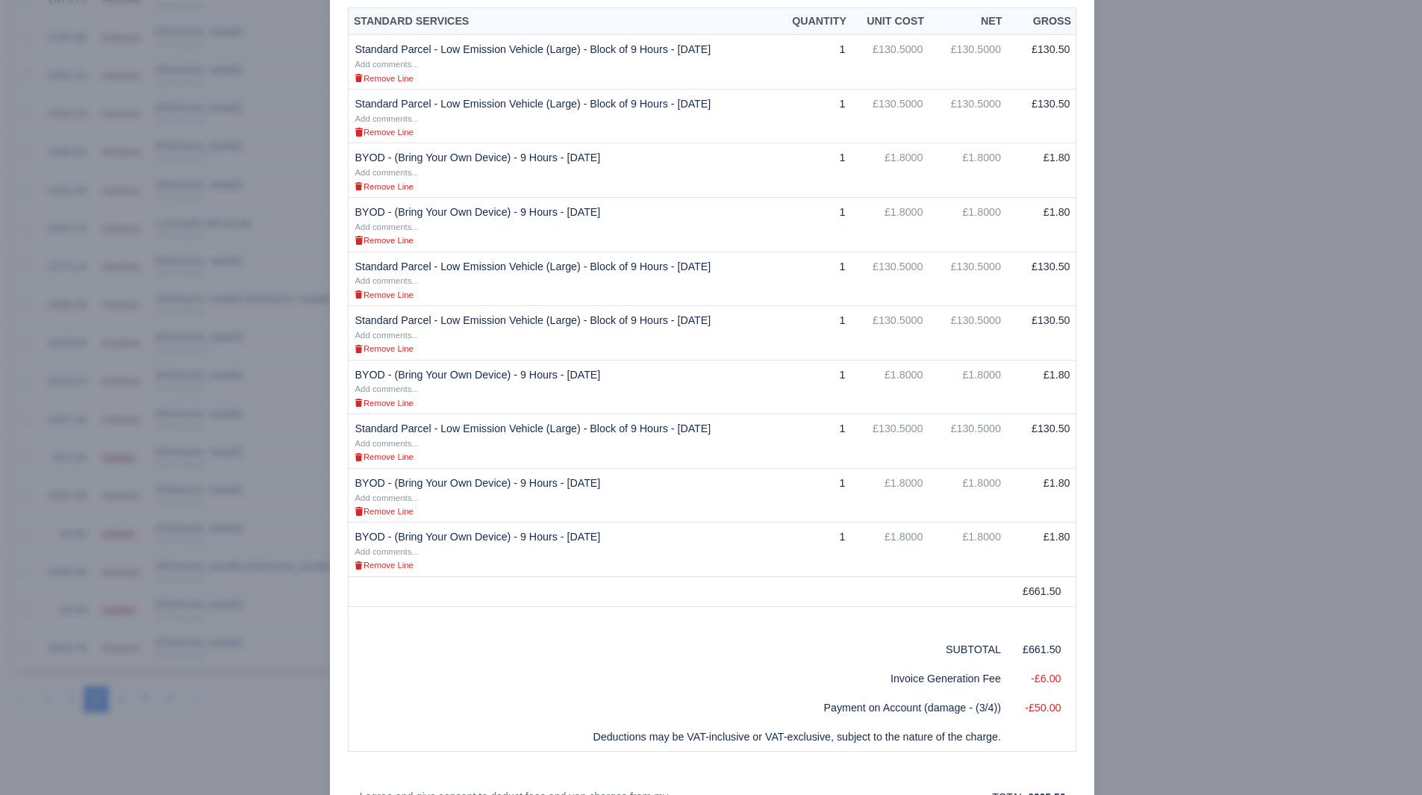
click at [1190, 506] on div at bounding box center [711, 397] width 1422 height 795
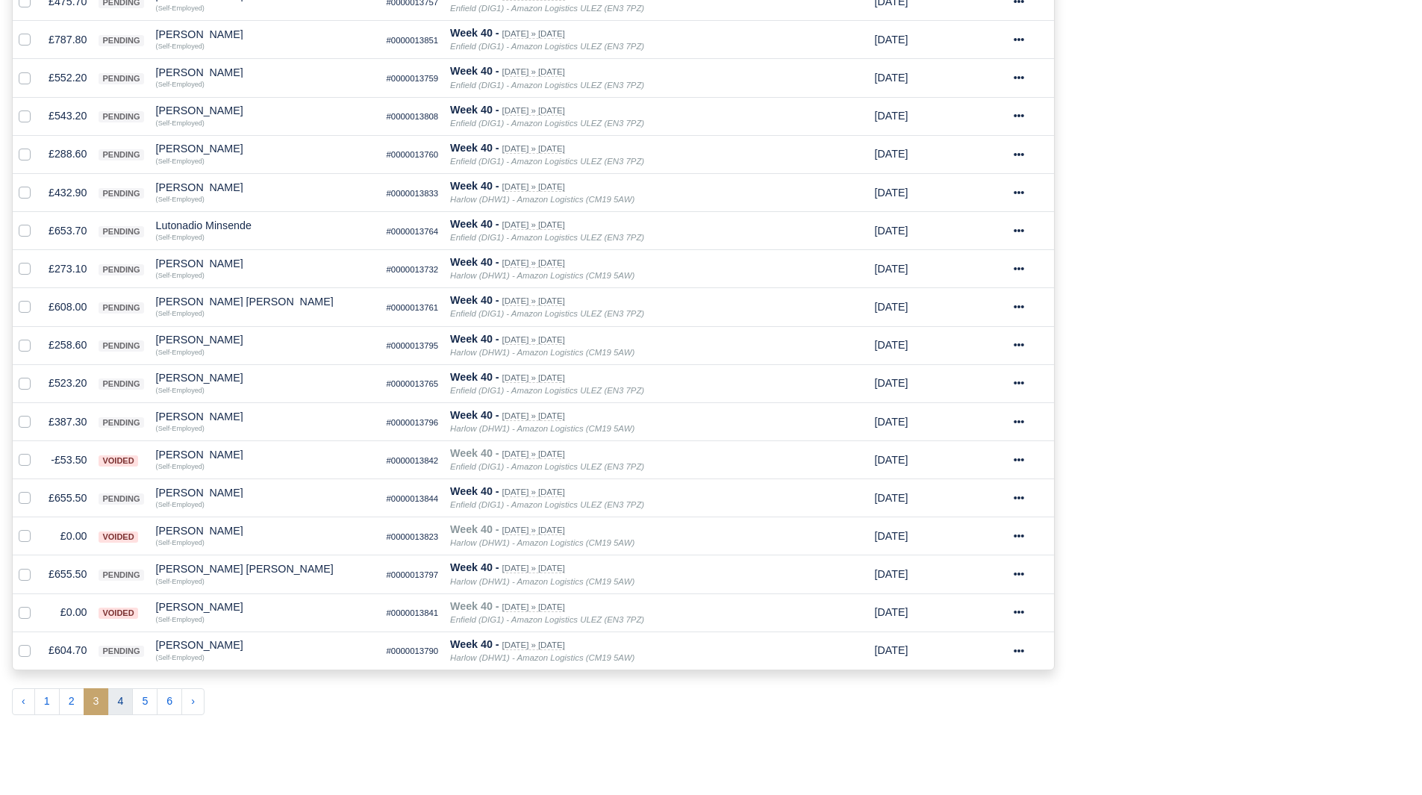
click at [120, 708] on button "4" at bounding box center [120, 701] width 25 height 27
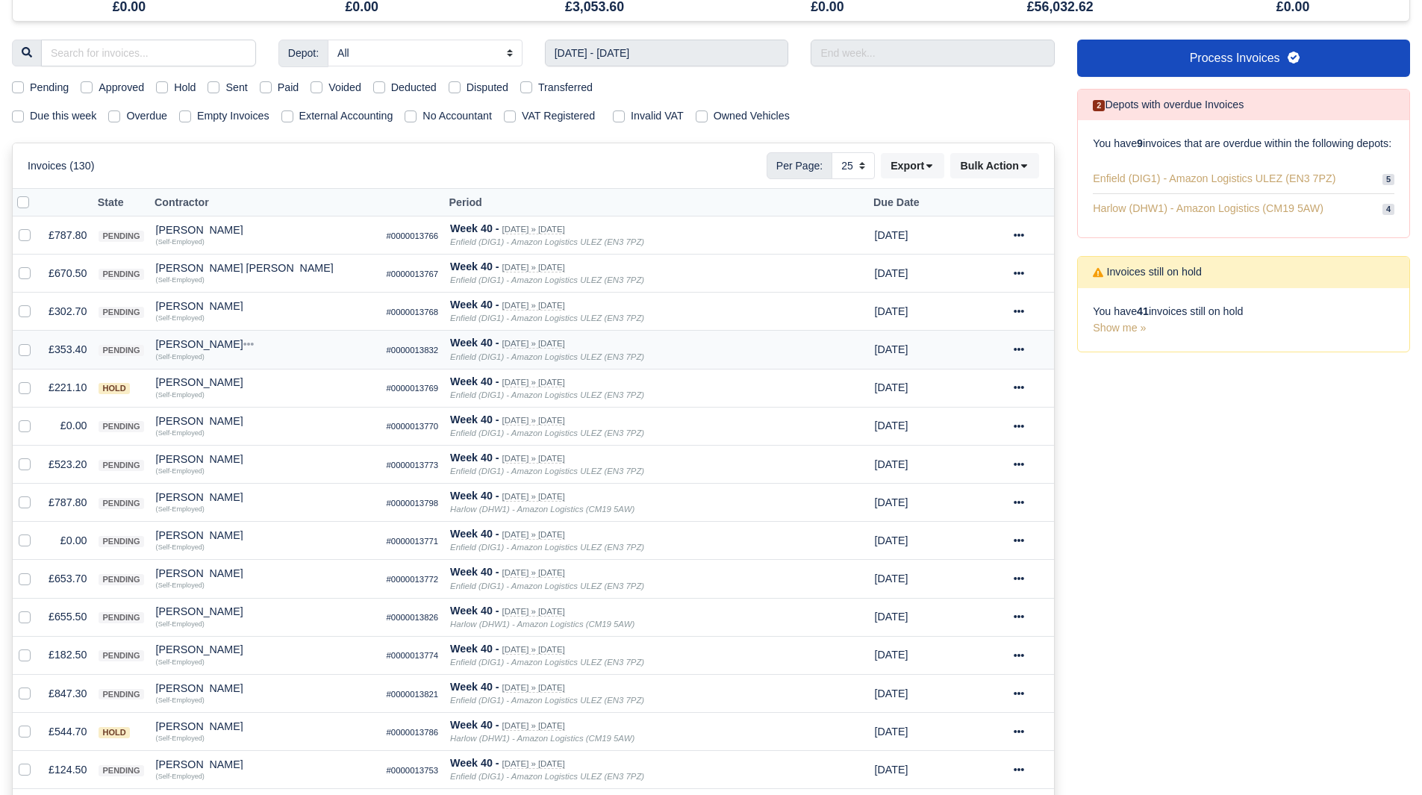
scroll to position [140, 0]
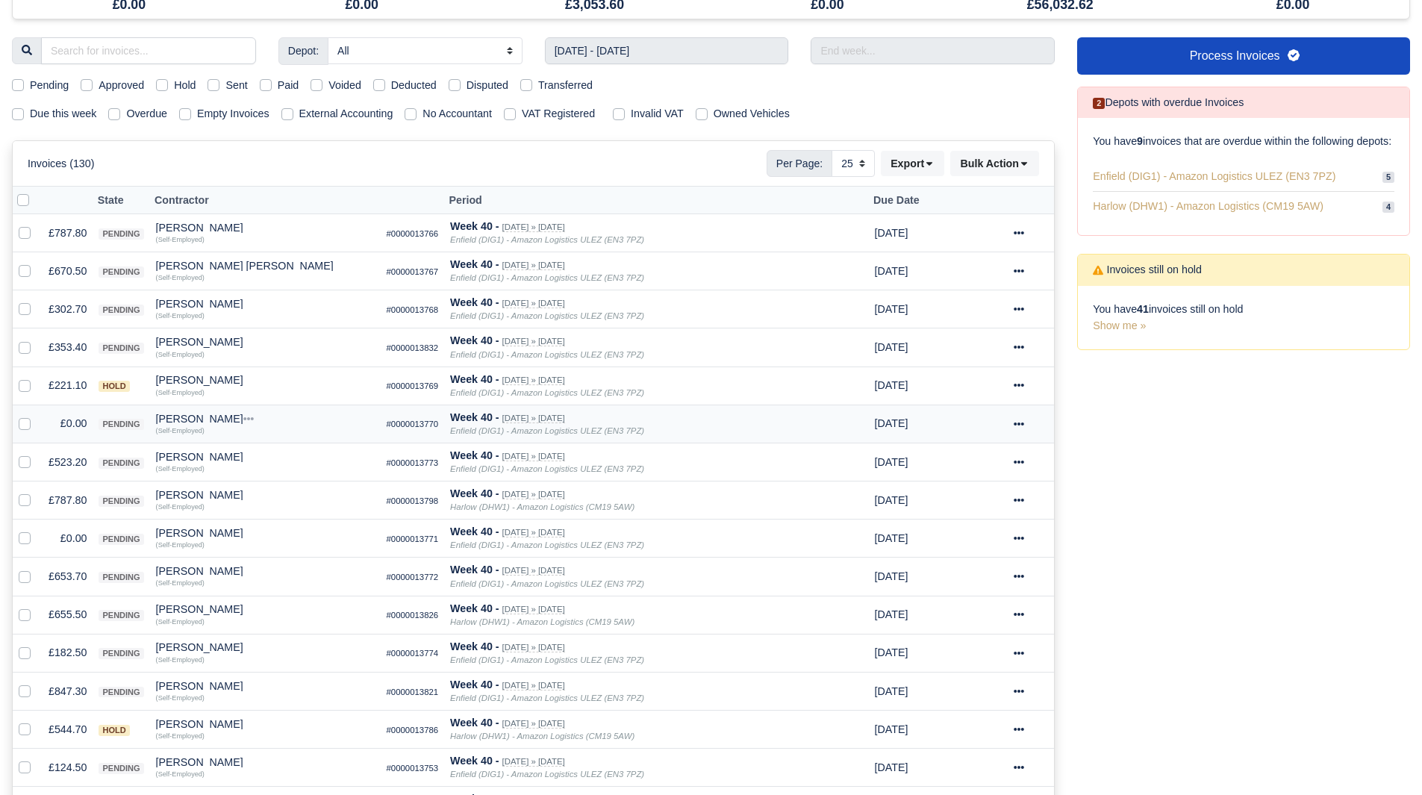
click at [37, 415] on label at bounding box center [37, 415] width 0 height 0
click at [26, 423] on input "checkbox" at bounding box center [25, 421] width 12 height 12
checkbox input "true"
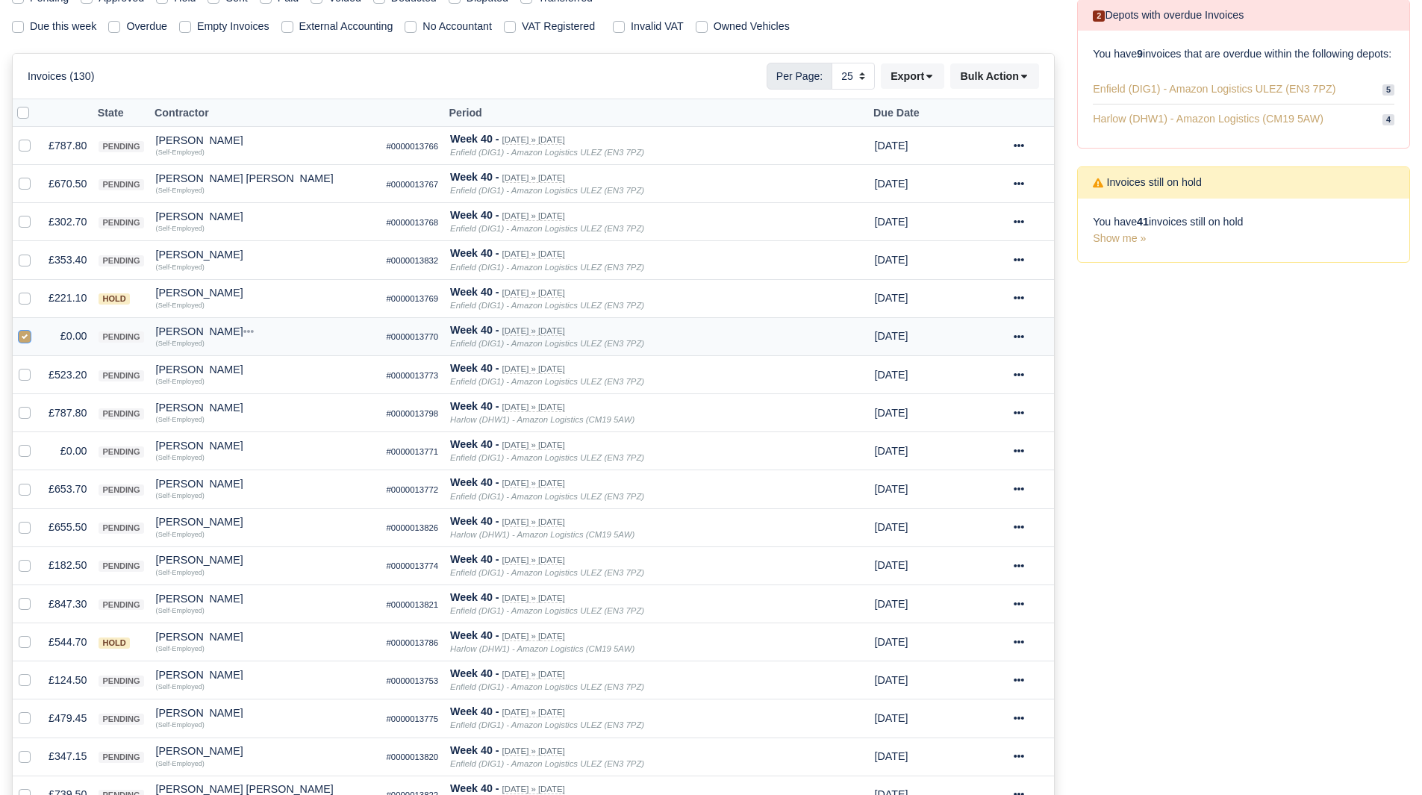
scroll to position [232, 0]
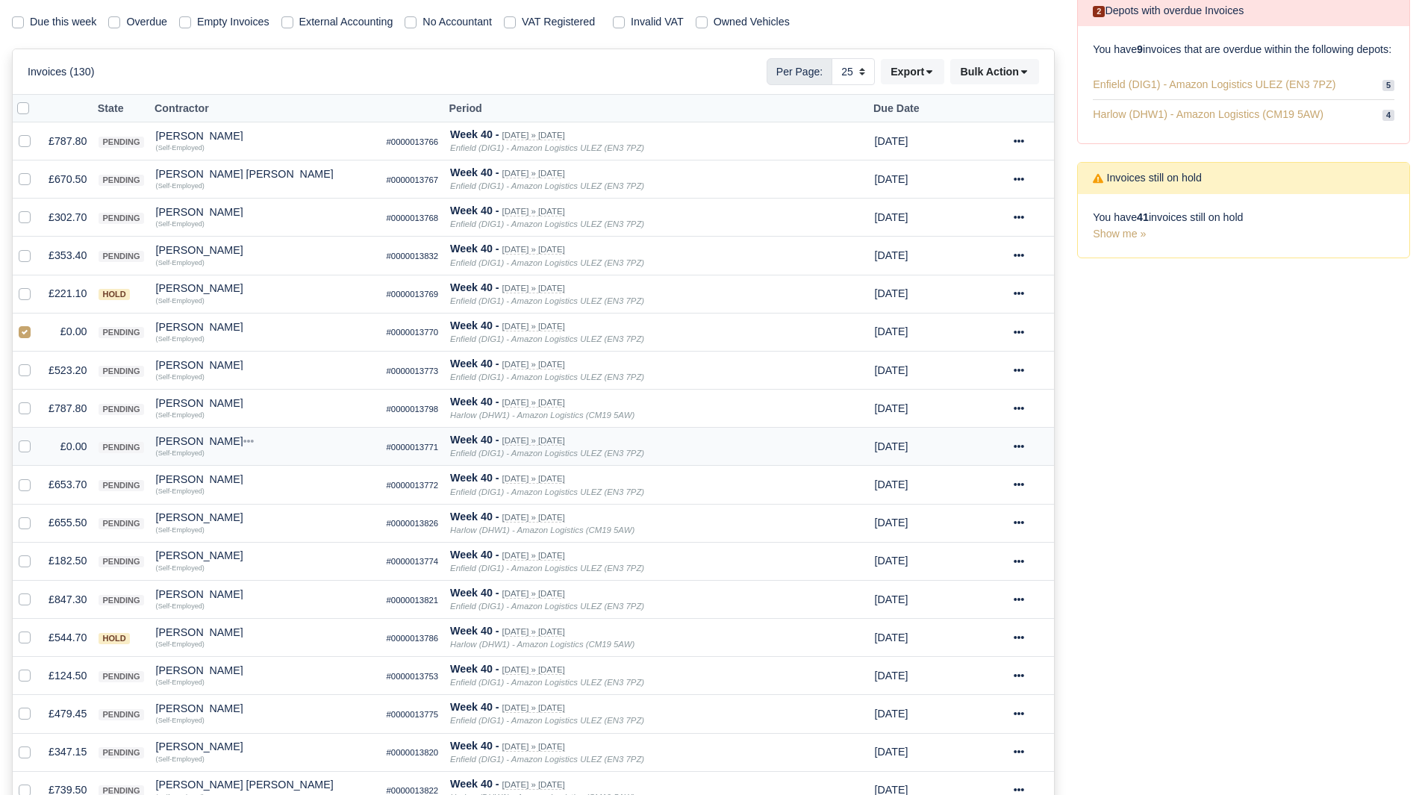
click at [37, 438] on label at bounding box center [37, 438] width 0 height 0
click at [21, 450] on input "checkbox" at bounding box center [25, 444] width 12 height 12
checkbox input "true"
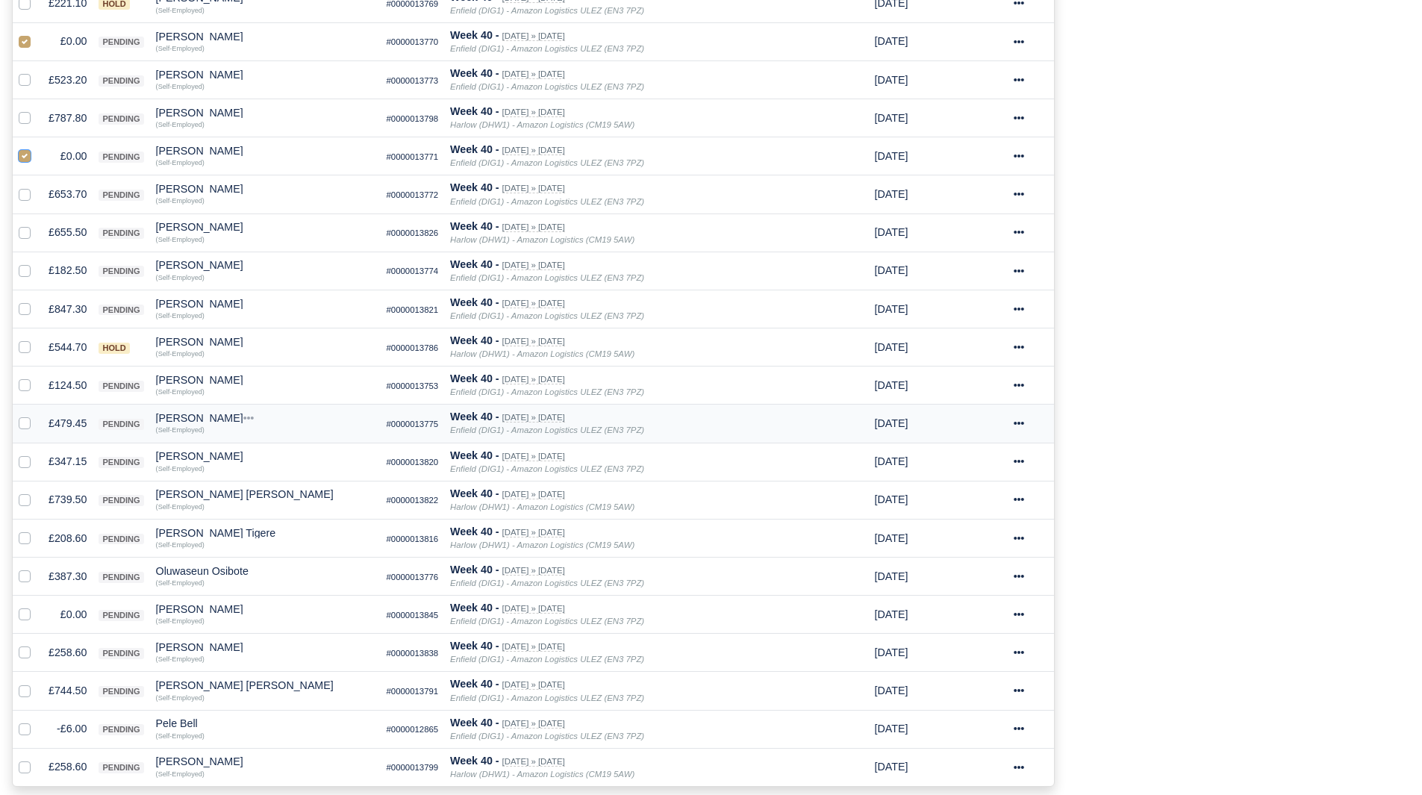
scroll to position [530, 0]
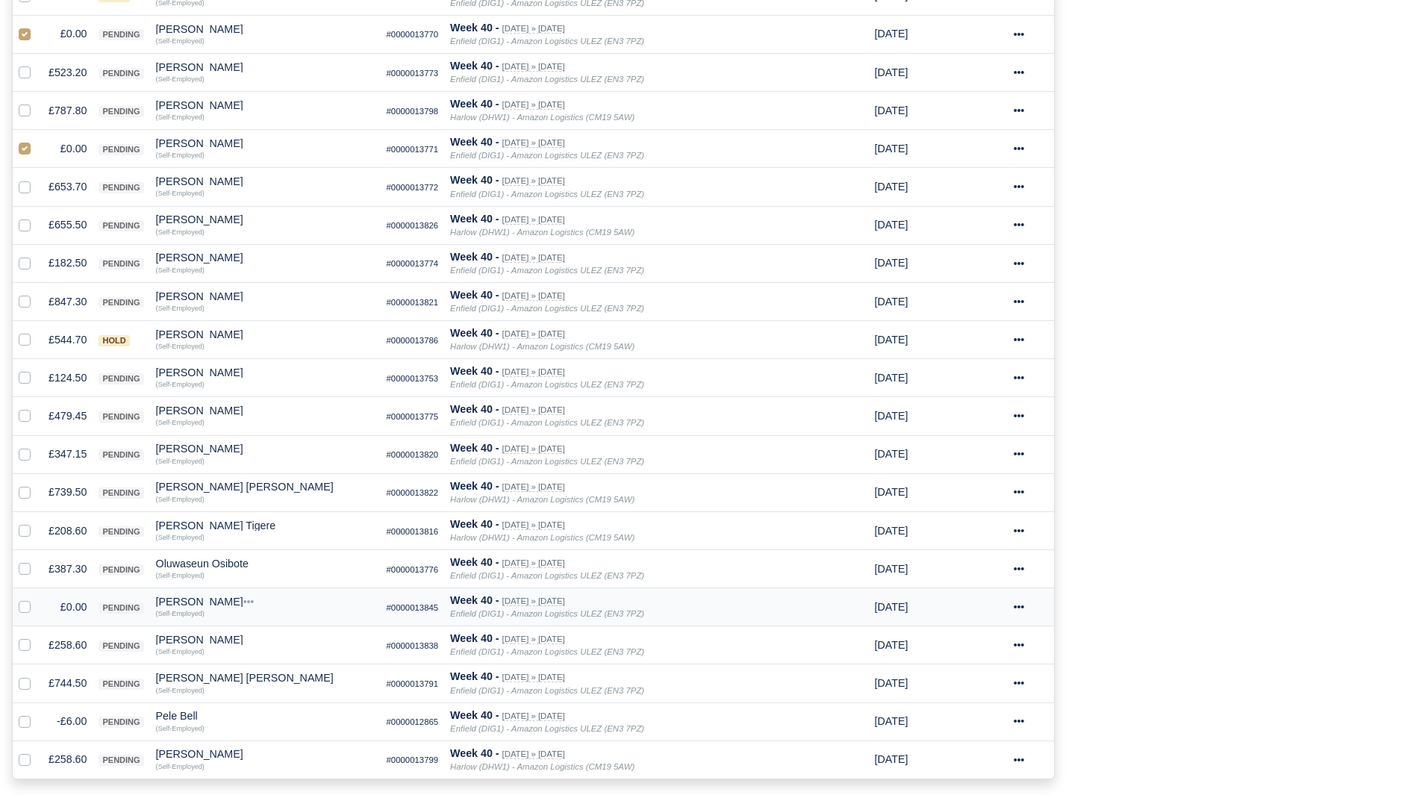
click at [37, 599] on label at bounding box center [37, 599] width 0 height 0
click at [25, 608] on input "checkbox" at bounding box center [25, 605] width 12 height 12
checkbox input "true"
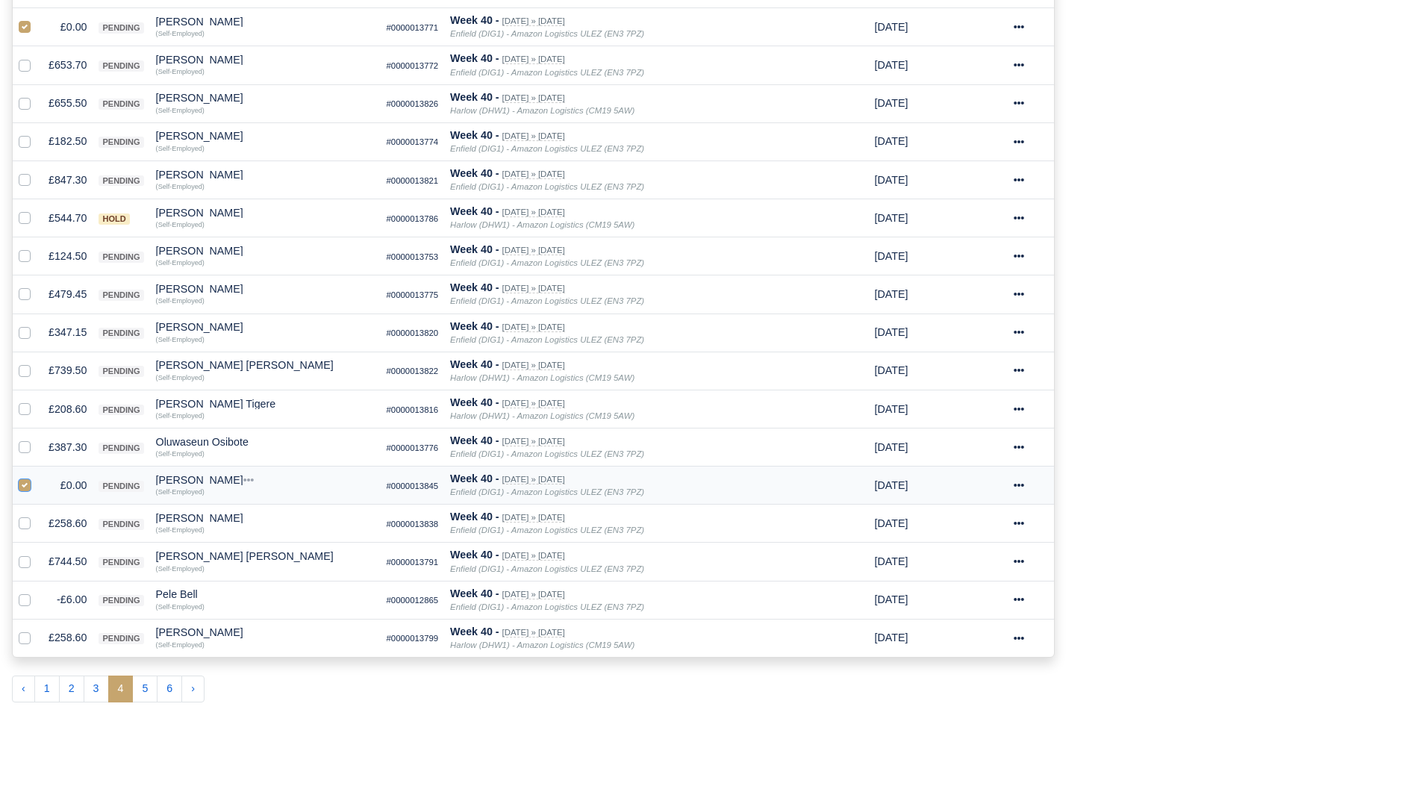
scroll to position [655, 0]
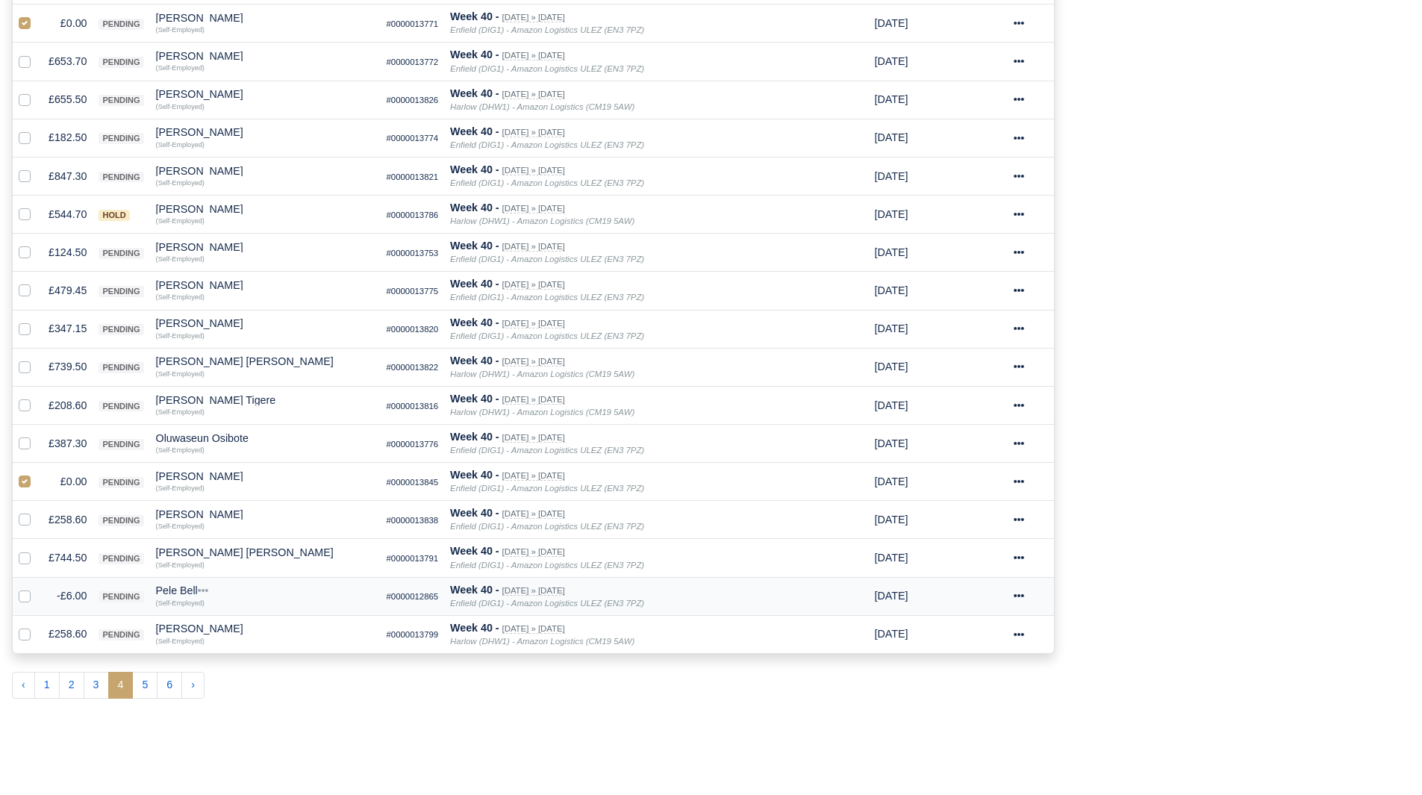
click at [37, 588] on label at bounding box center [37, 588] width 0 height 0
click at [25, 599] on input "checkbox" at bounding box center [25, 594] width 12 height 12
checkbox input "true"
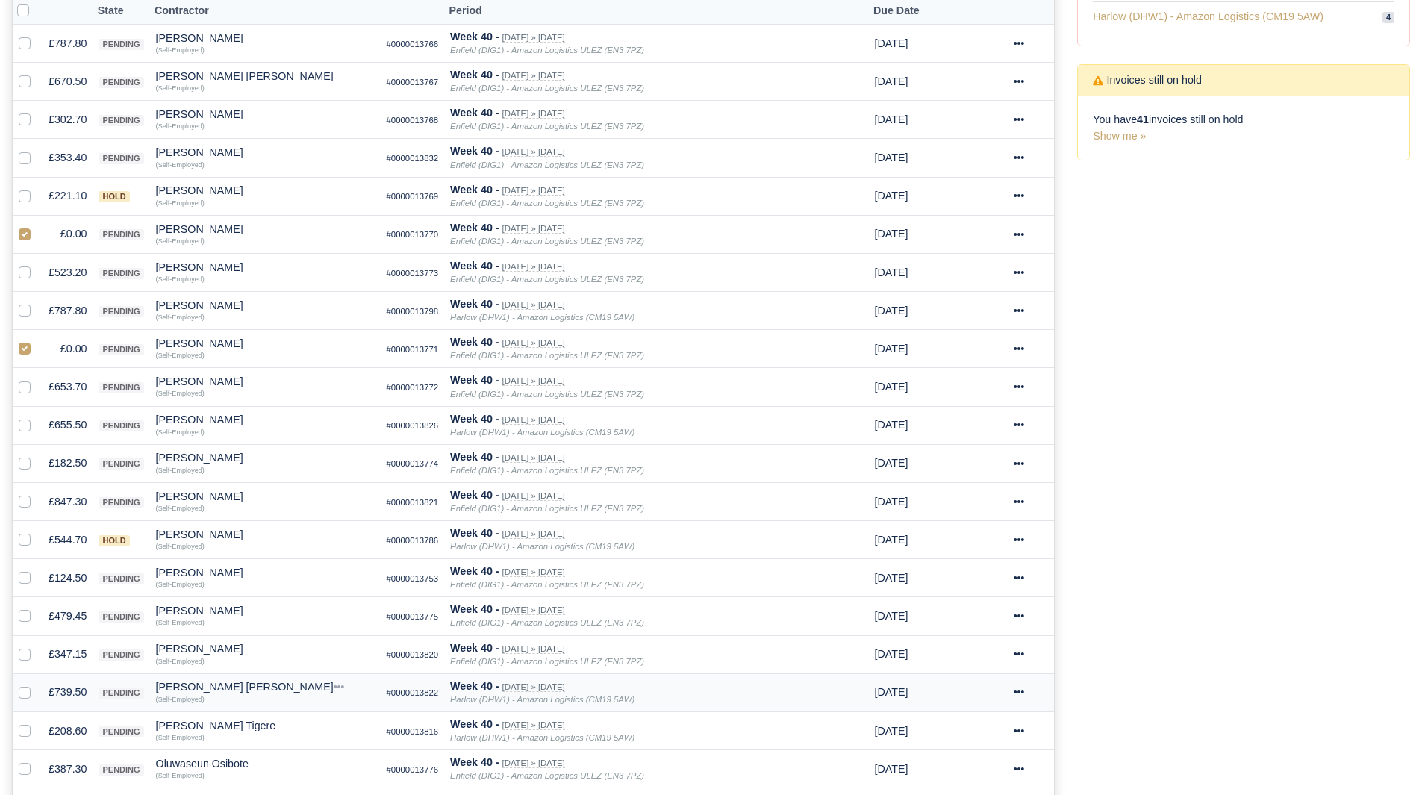
scroll to position [164, 0]
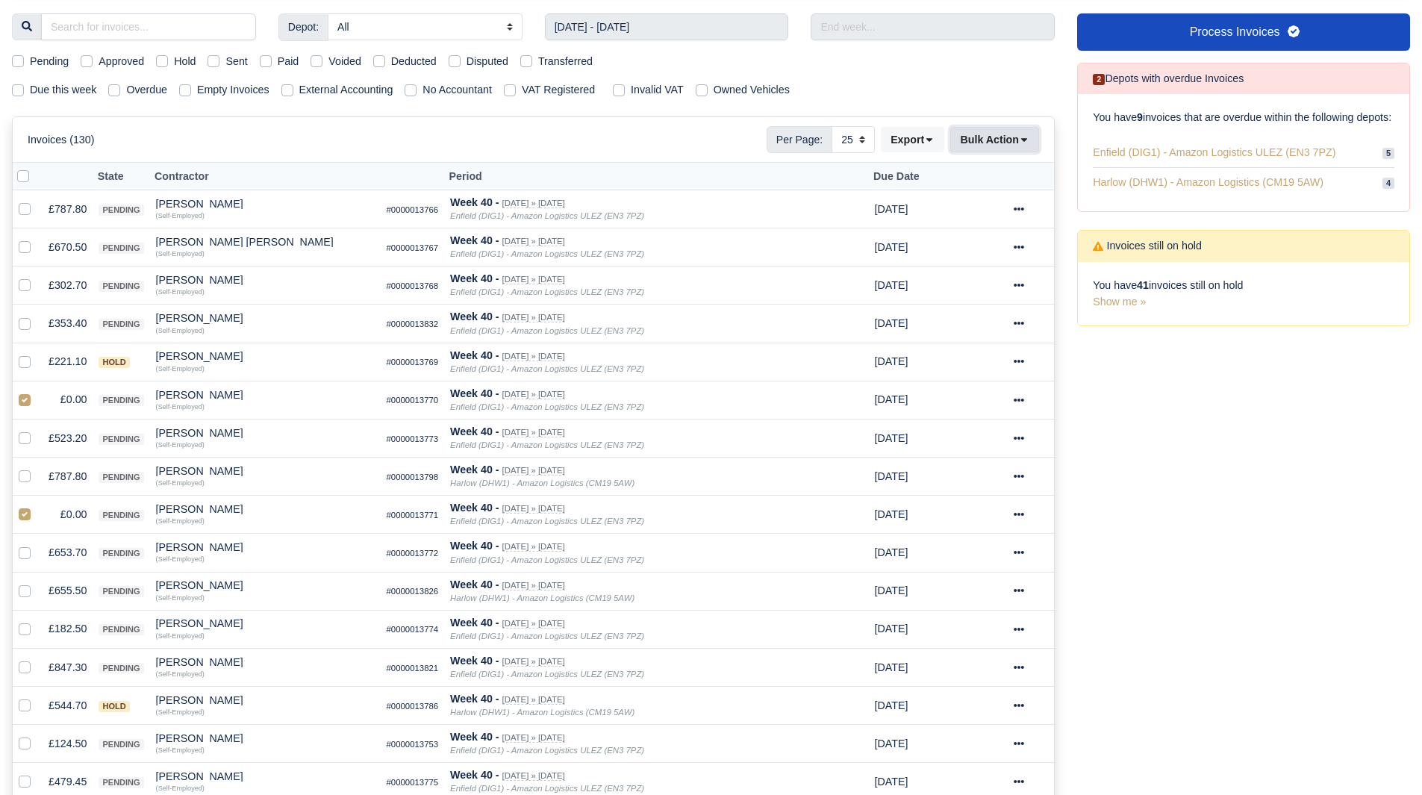
click at [995, 144] on button "Bulk Action" at bounding box center [994, 139] width 89 height 25
click at [974, 252] on div "Void" at bounding box center [971, 260] width 133 height 23
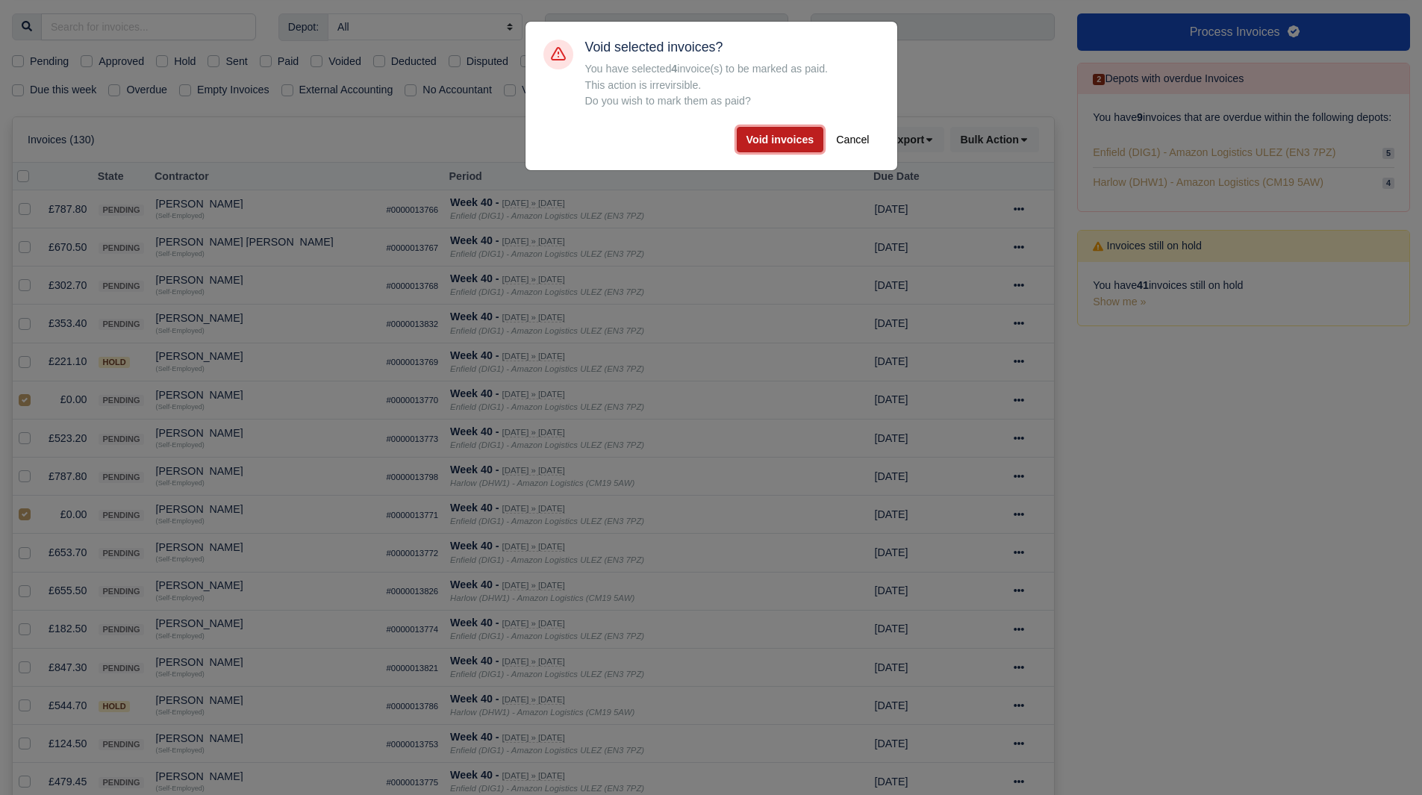
click at [775, 138] on button "Void invoices" at bounding box center [780, 139] width 87 height 25
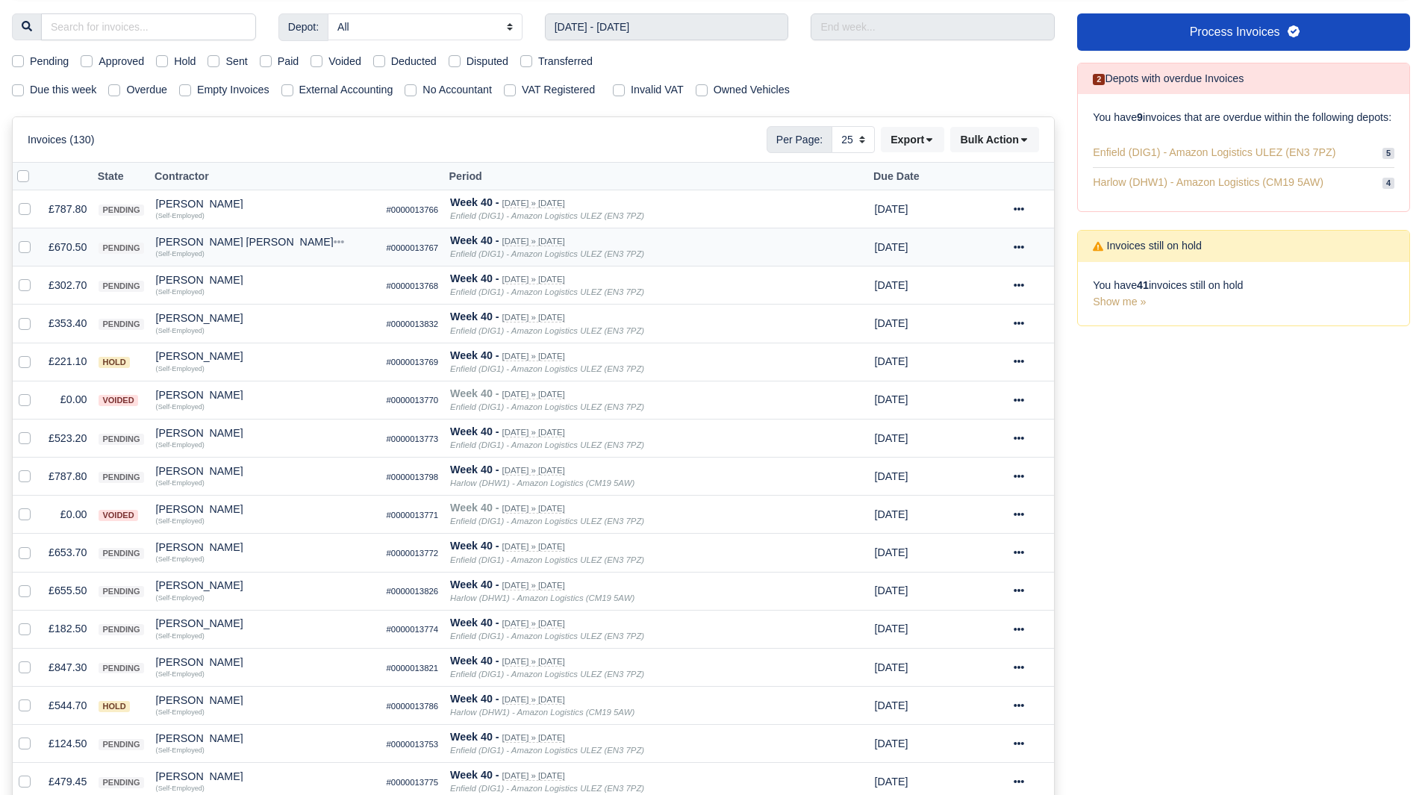
click at [77, 243] on td "£670.50" at bounding box center [68, 247] width 50 height 38
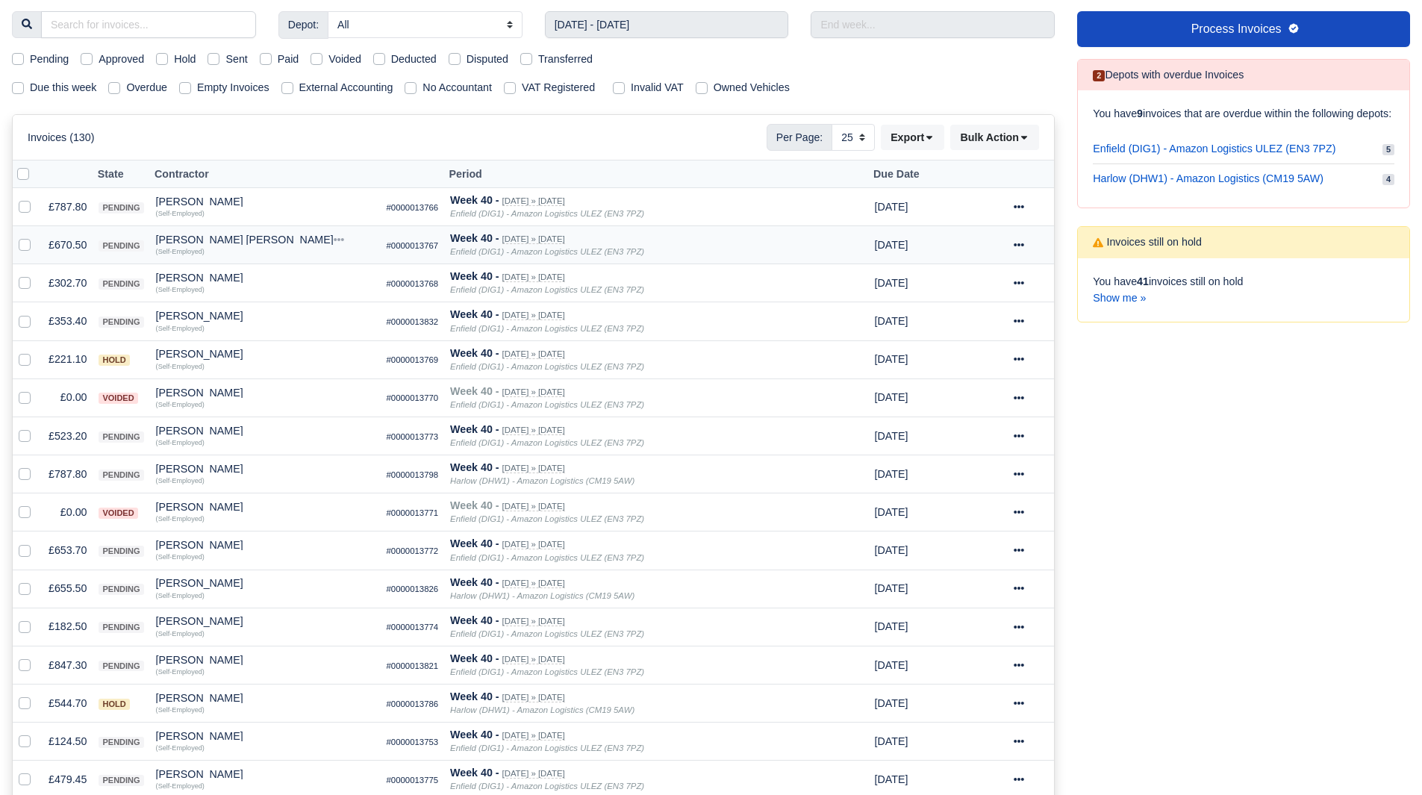
scroll to position [162, 0]
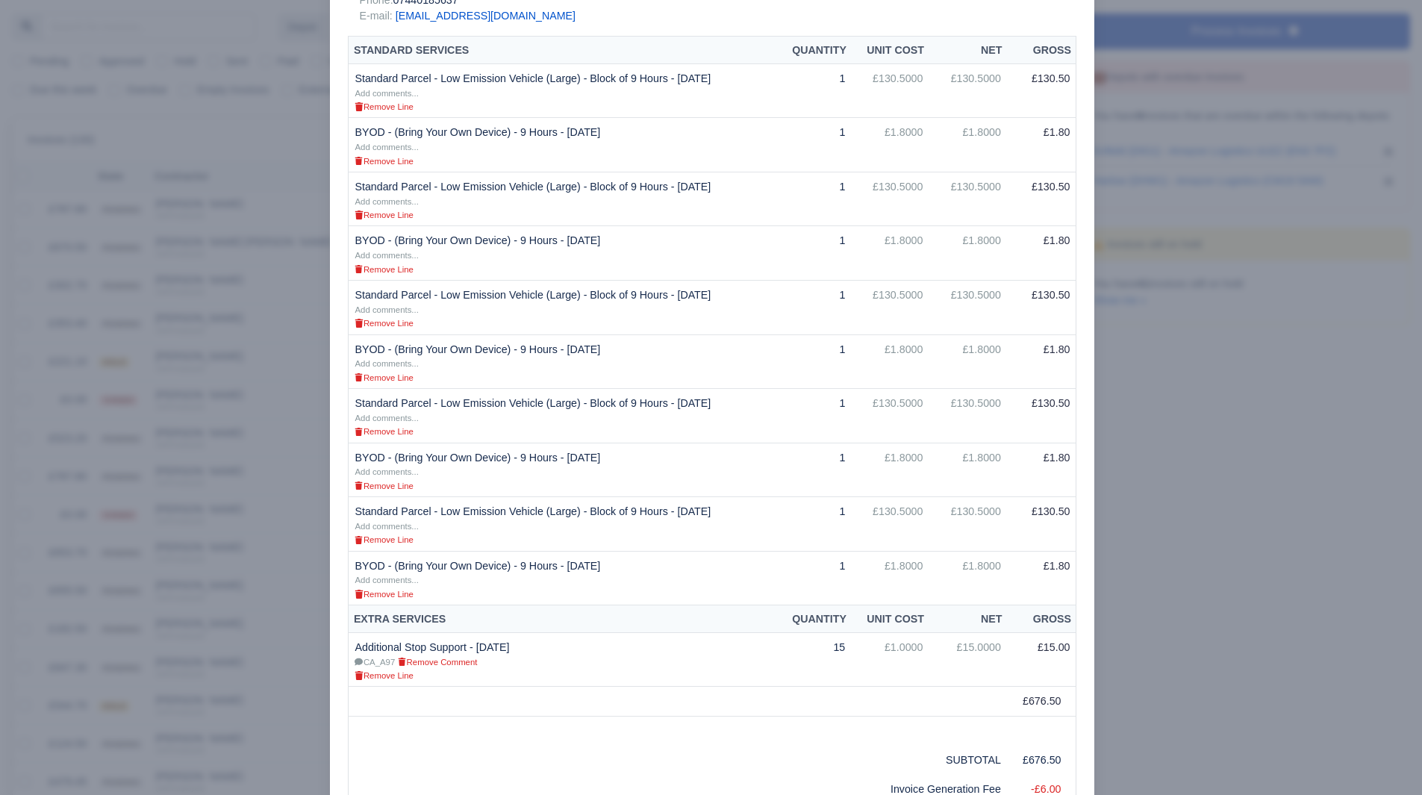
click at [1212, 570] on div at bounding box center [711, 397] width 1422 height 795
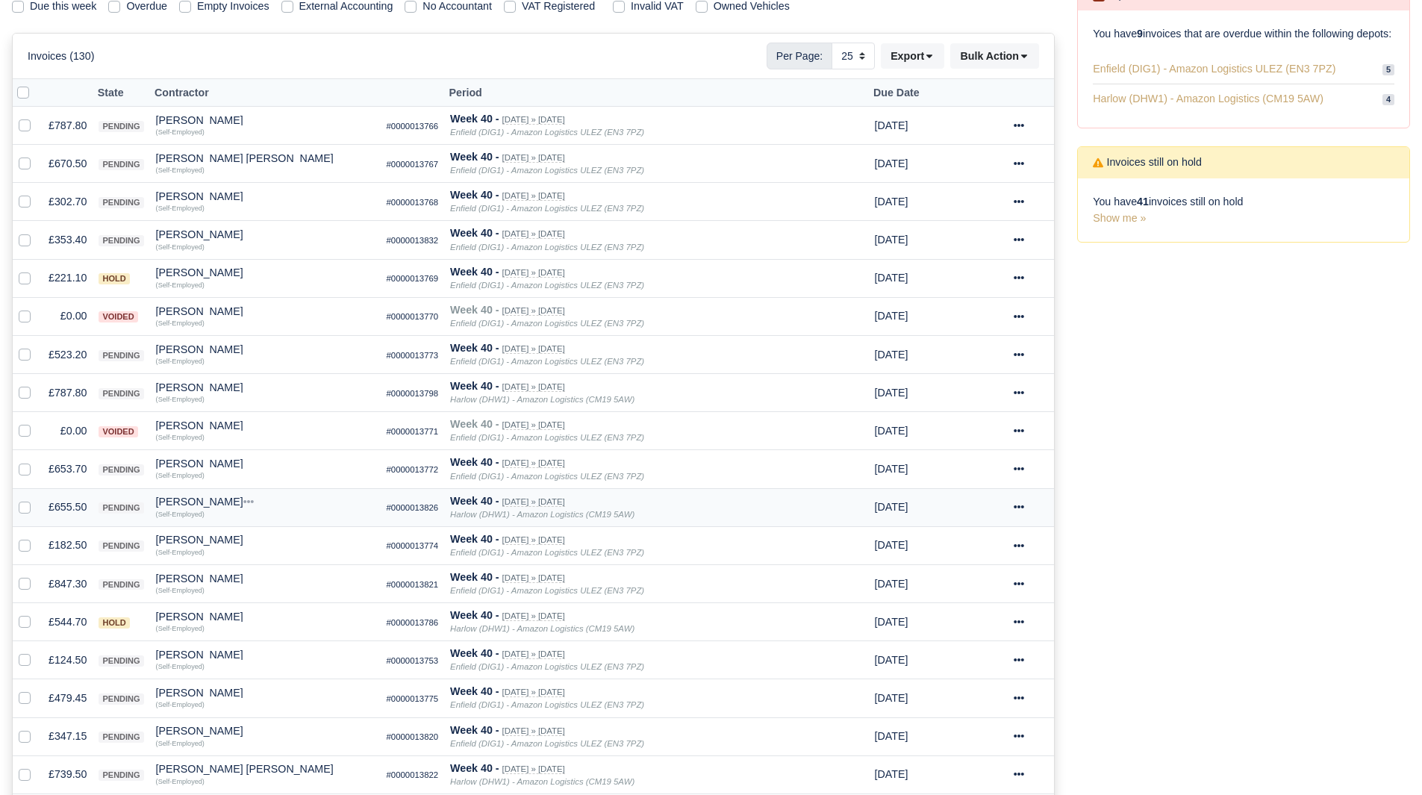
scroll to position [249, 0]
click at [70, 197] on td "£302.70" at bounding box center [68, 201] width 50 height 38
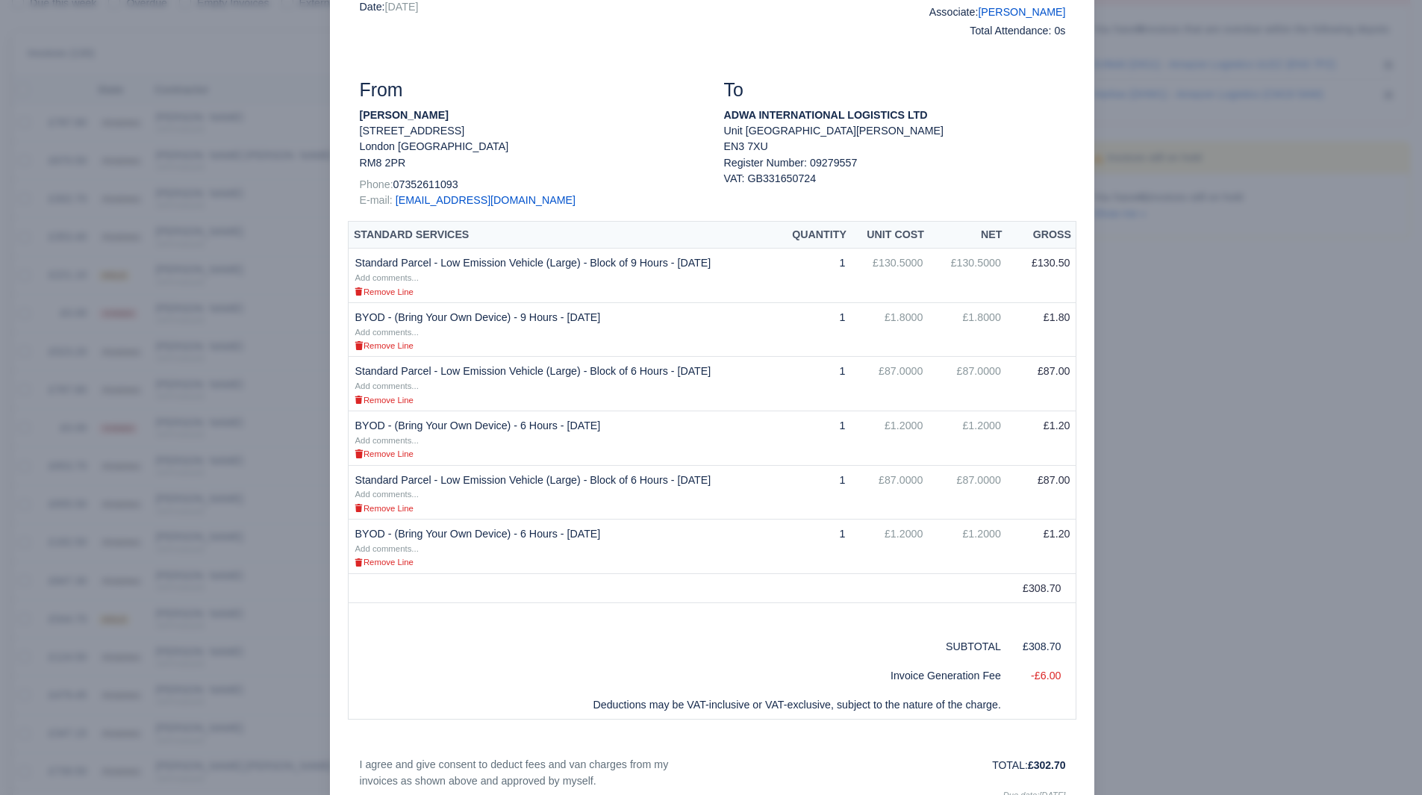
scroll to position [133, 0]
click at [1175, 309] on div at bounding box center [711, 397] width 1422 height 795
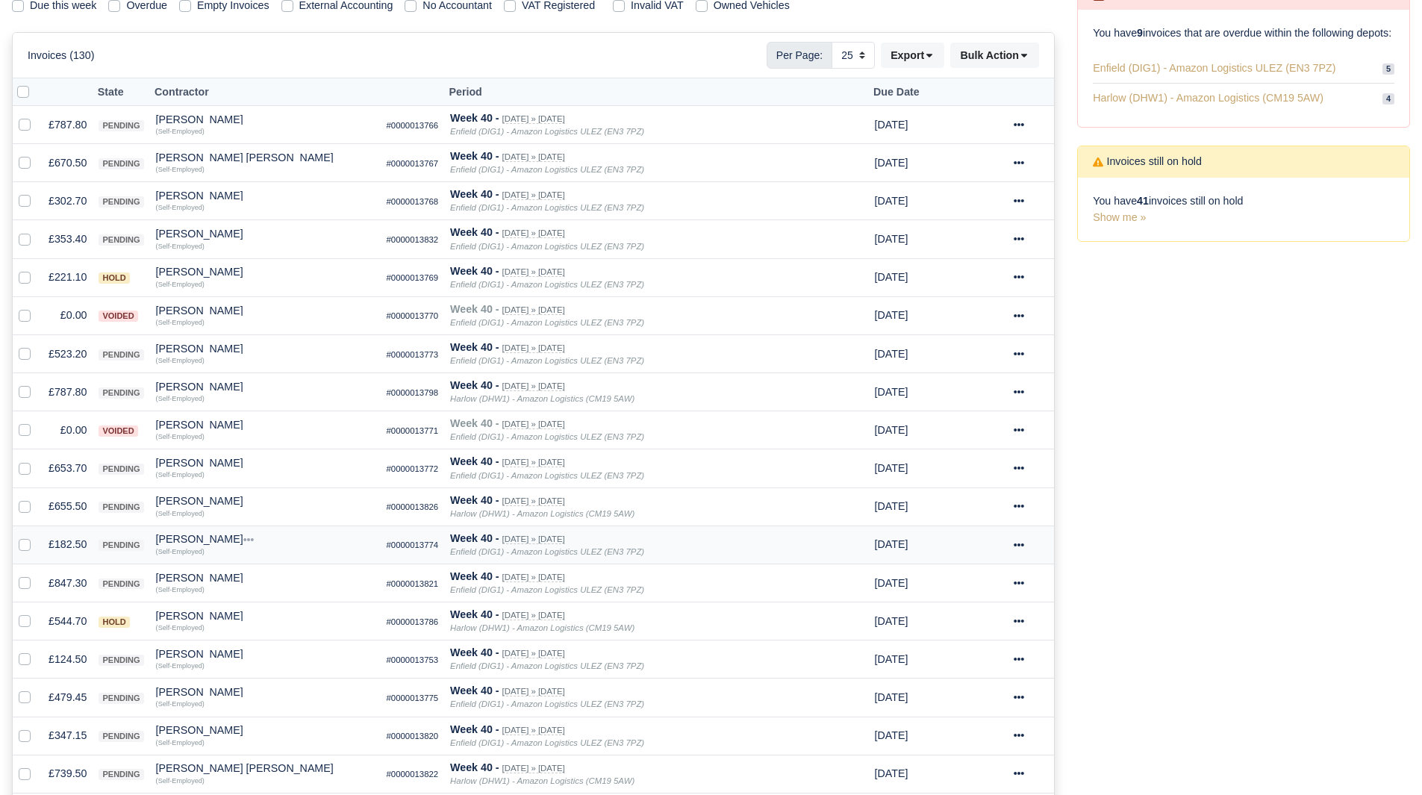
scroll to position [293, 0]
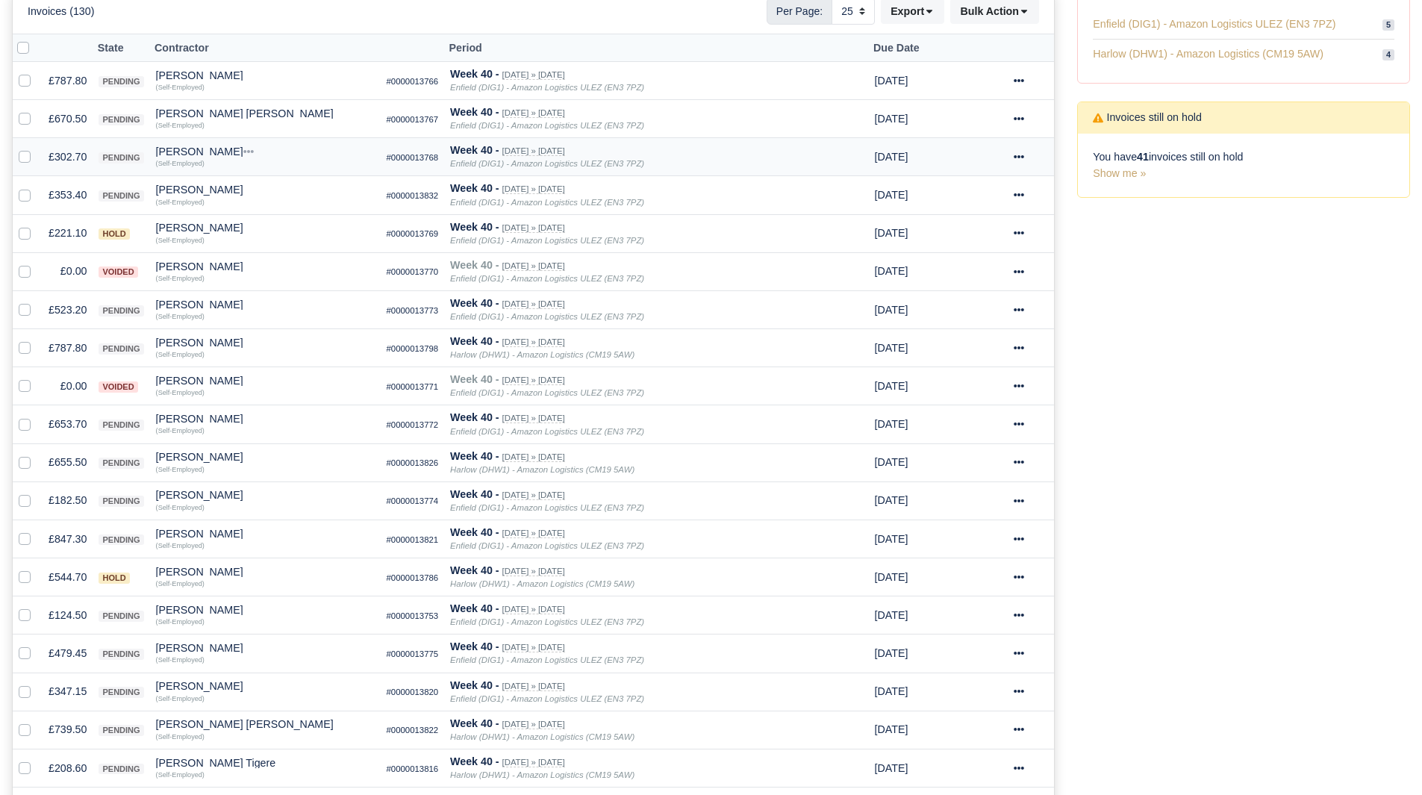
click at [73, 150] on td "£302.70" at bounding box center [68, 157] width 50 height 38
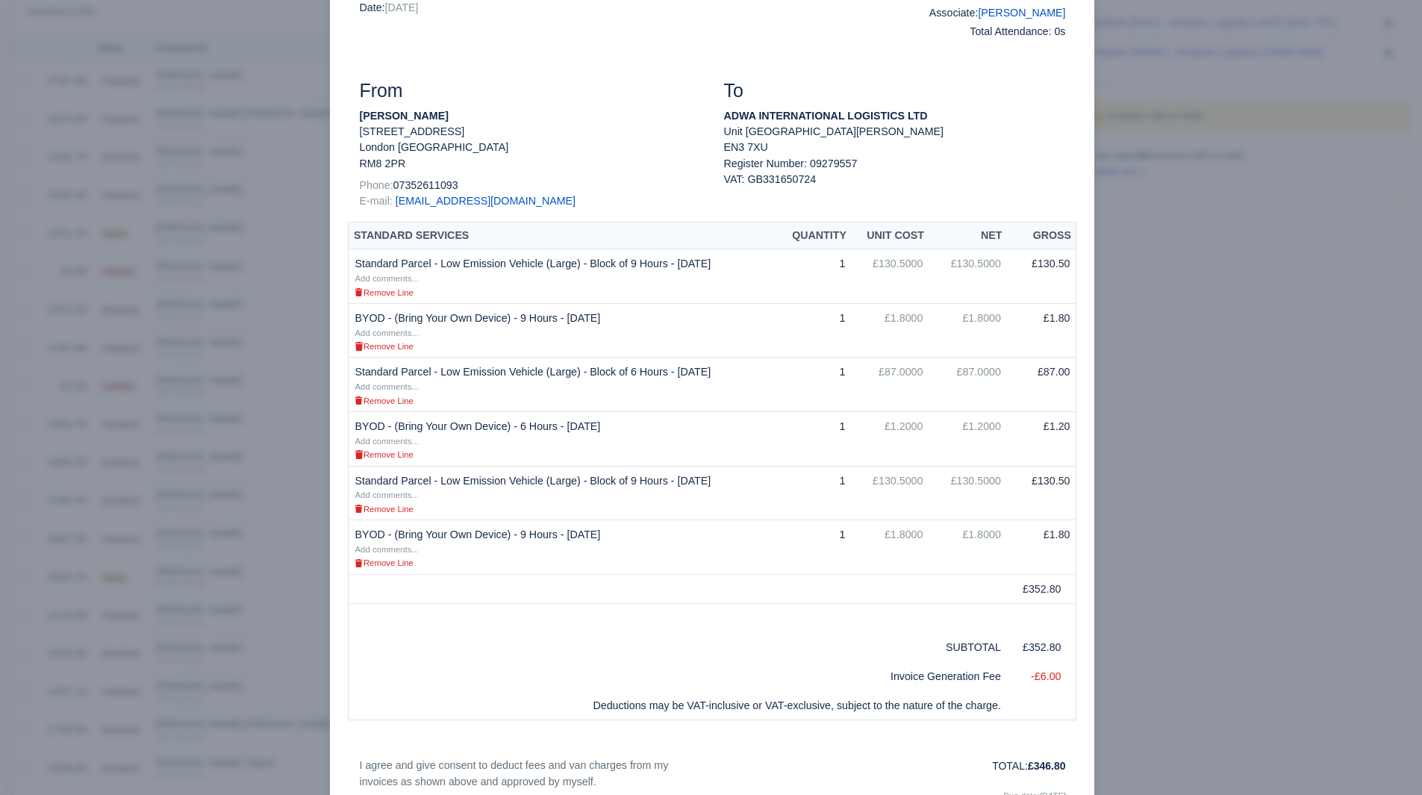
click at [1309, 481] on div at bounding box center [711, 397] width 1422 height 795
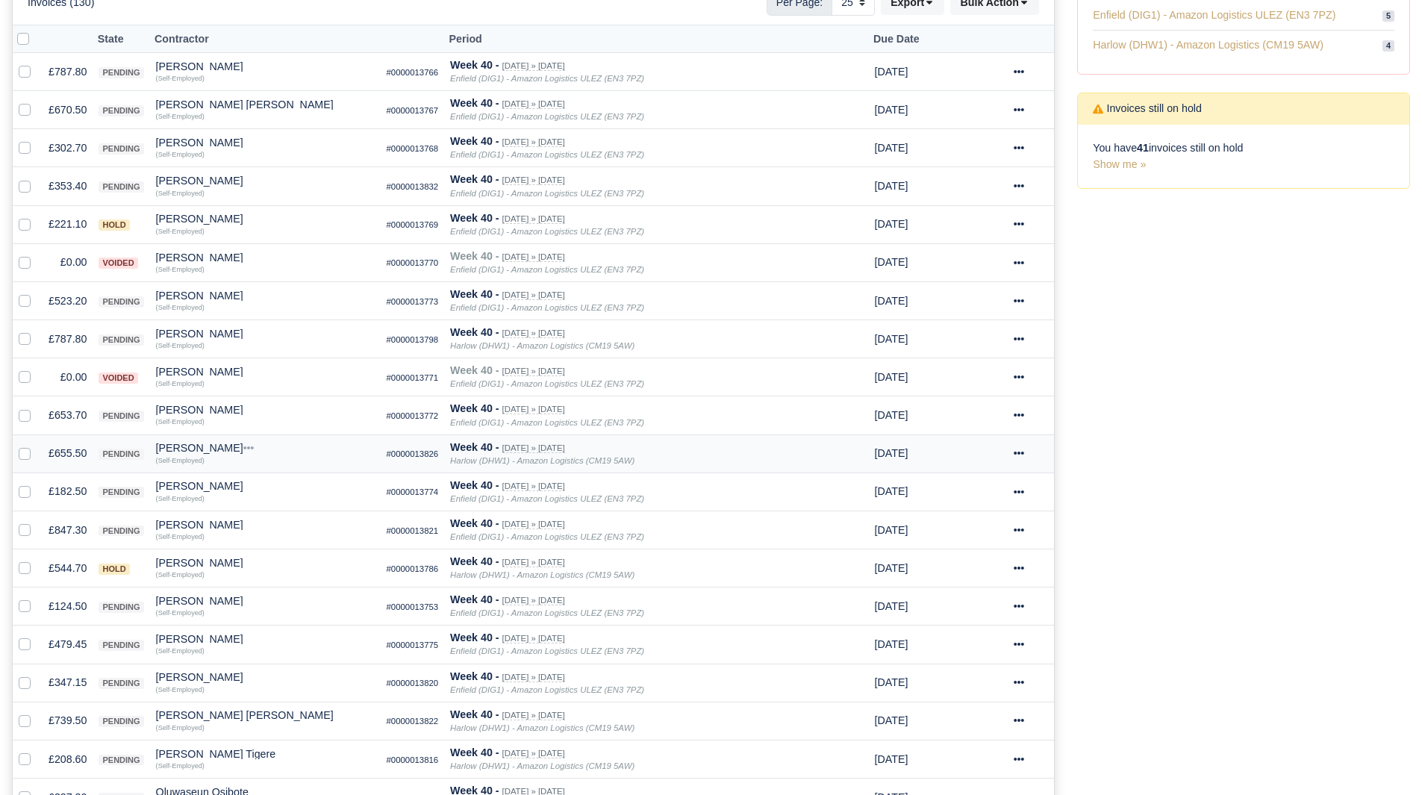
scroll to position [302, 0]
click at [53, 174] on td "£353.40" at bounding box center [68, 185] width 50 height 38
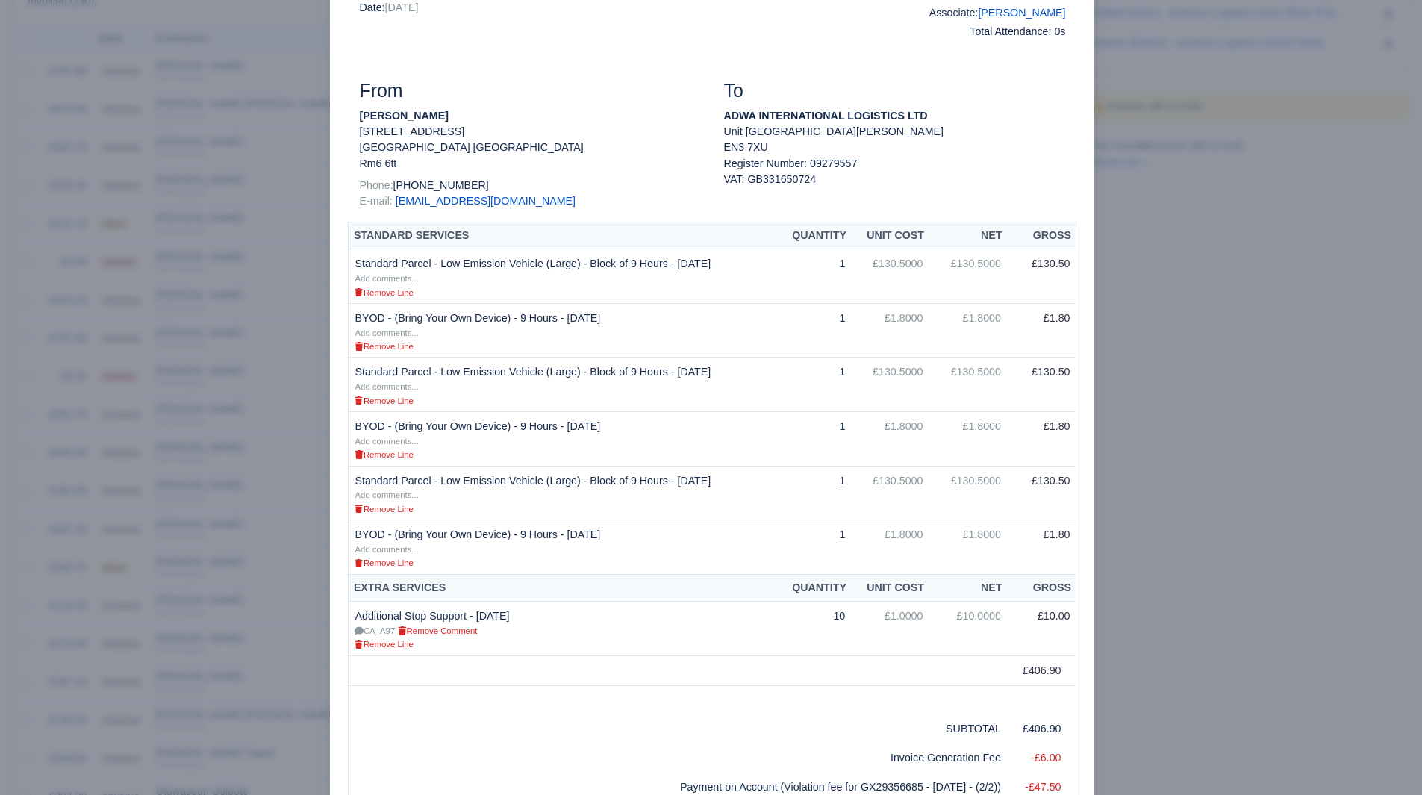
scroll to position [182, 0]
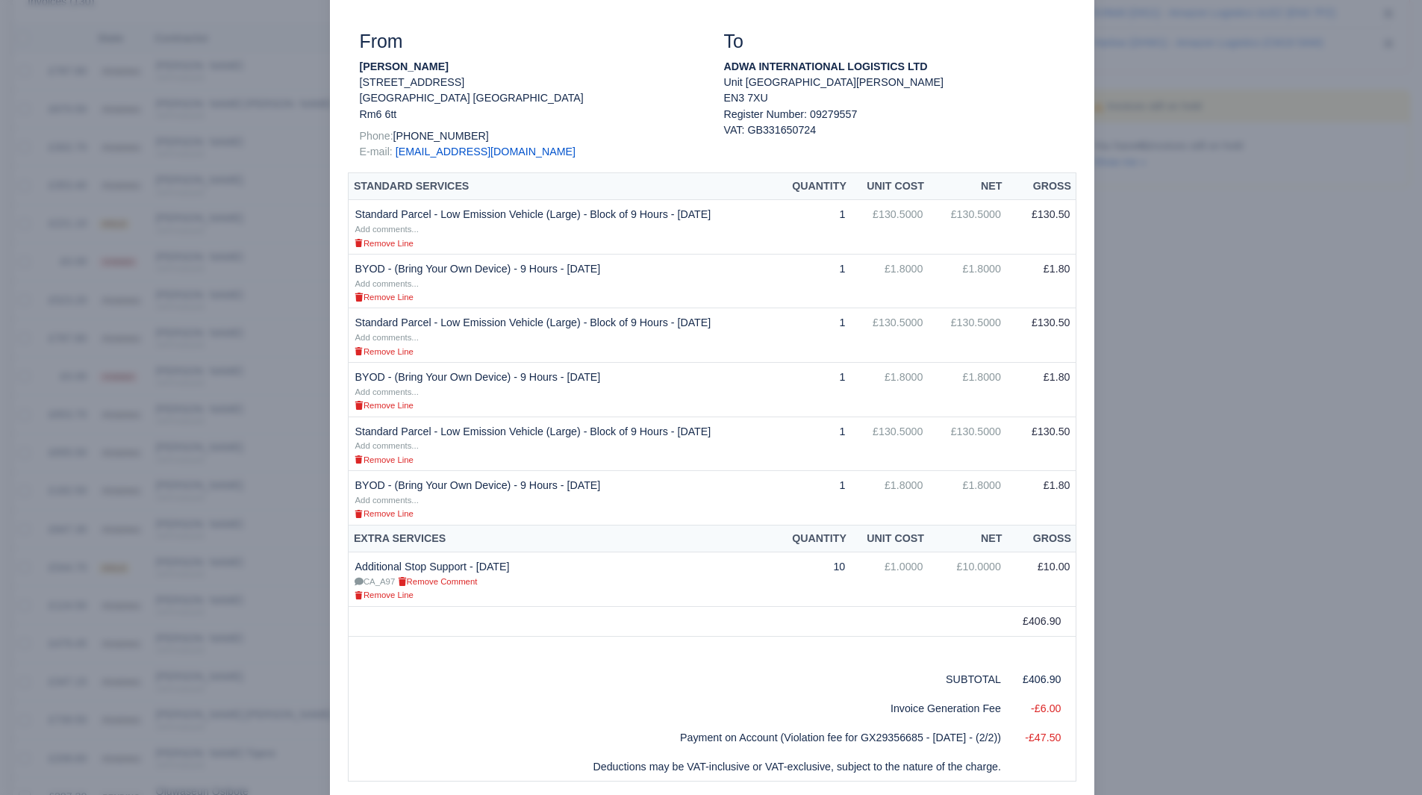
click at [172, 596] on div at bounding box center [711, 397] width 1422 height 795
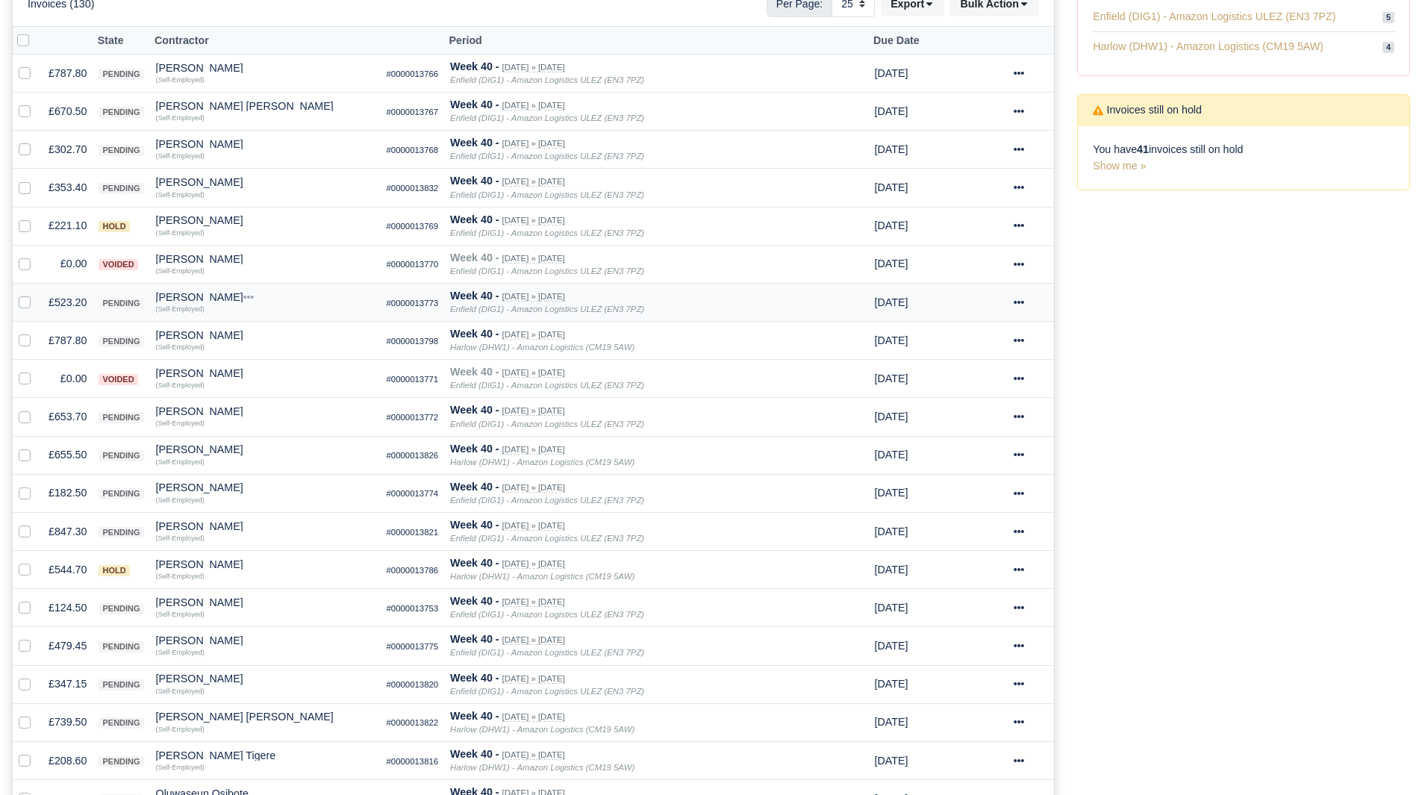
scroll to position [302, 0]
click at [66, 179] on td "£353.40" at bounding box center [68, 185] width 50 height 38
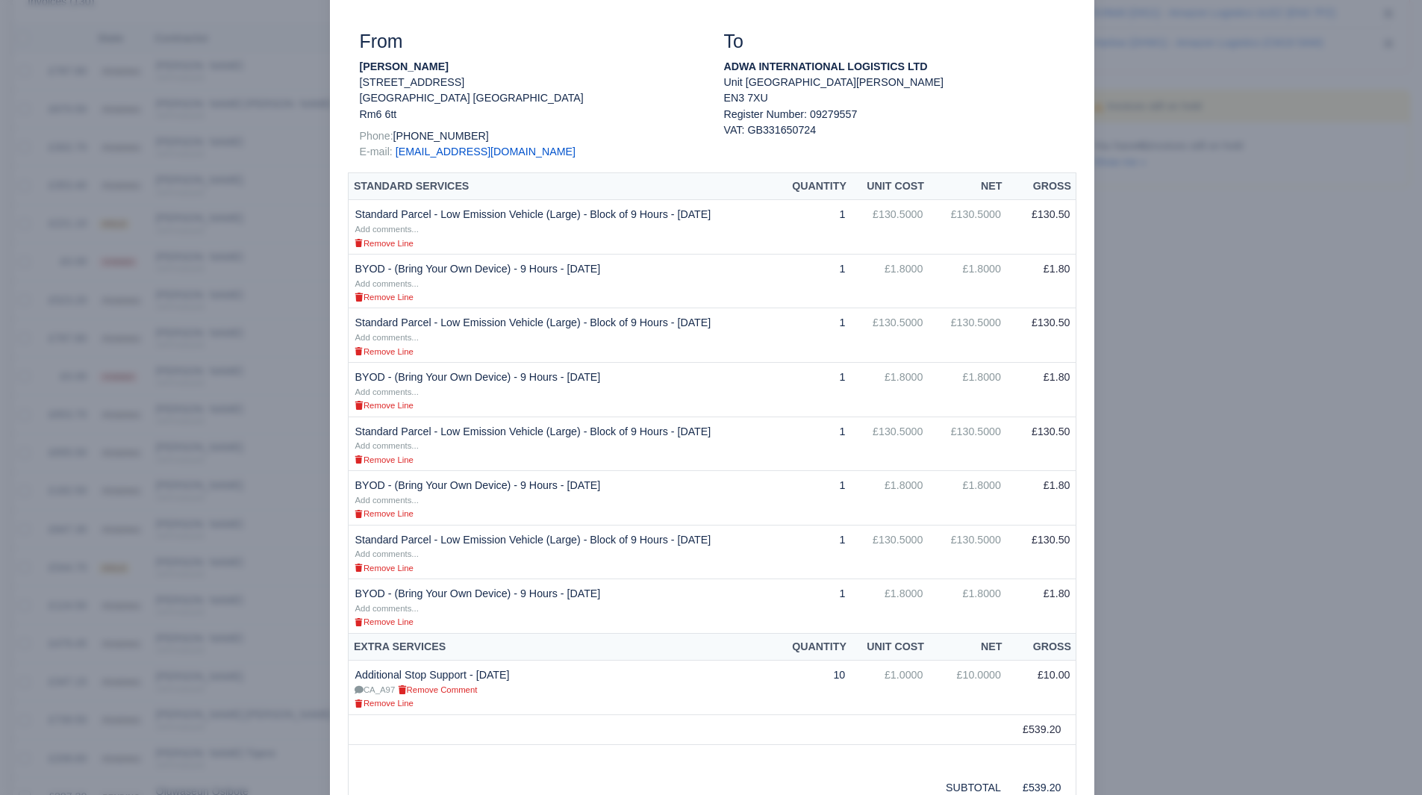
click at [1259, 498] on div at bounding box center [711, 397] width 1422 height 795
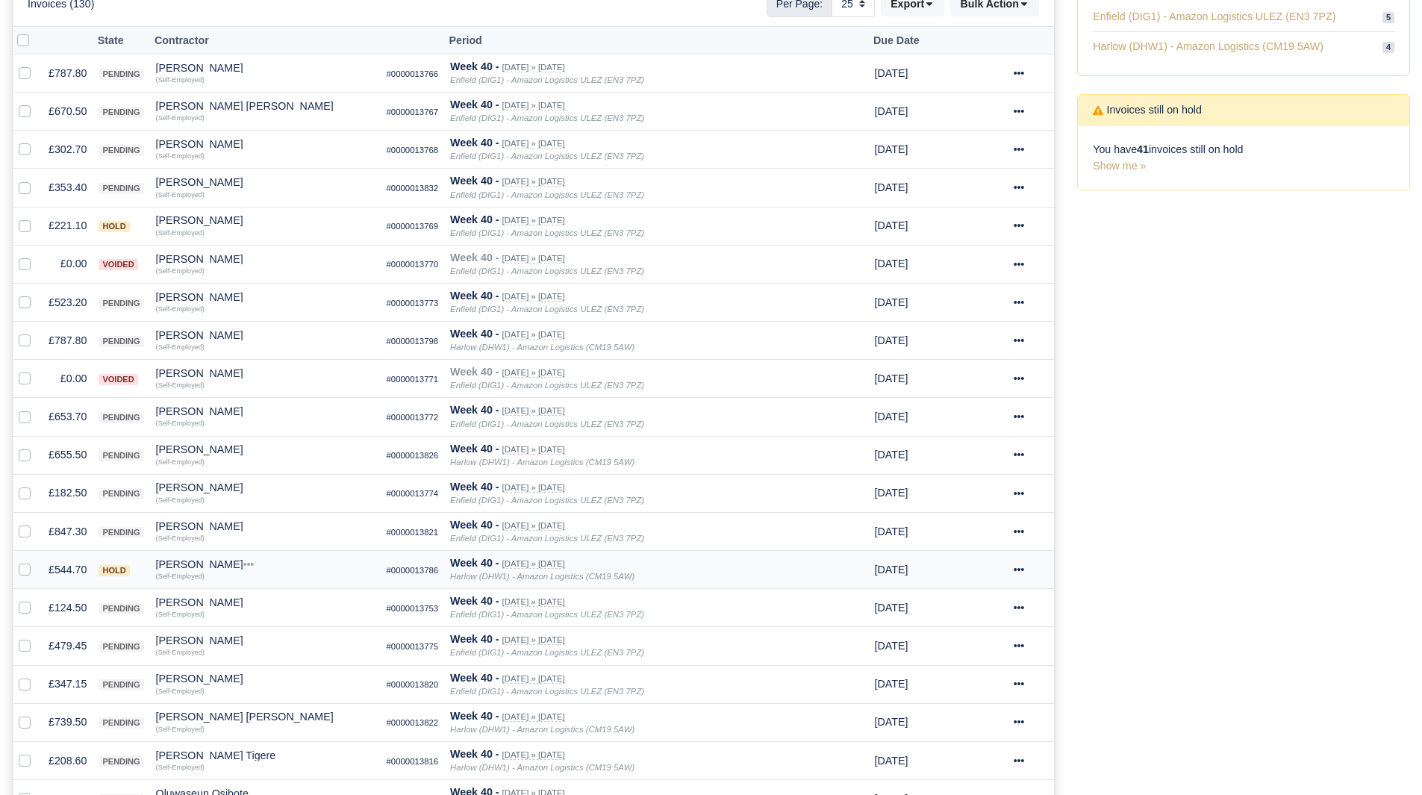
scroll to position [302, 0]
click at [67, 401] on td "£653.70" at bounding box center [68, 415] width 50 height 38
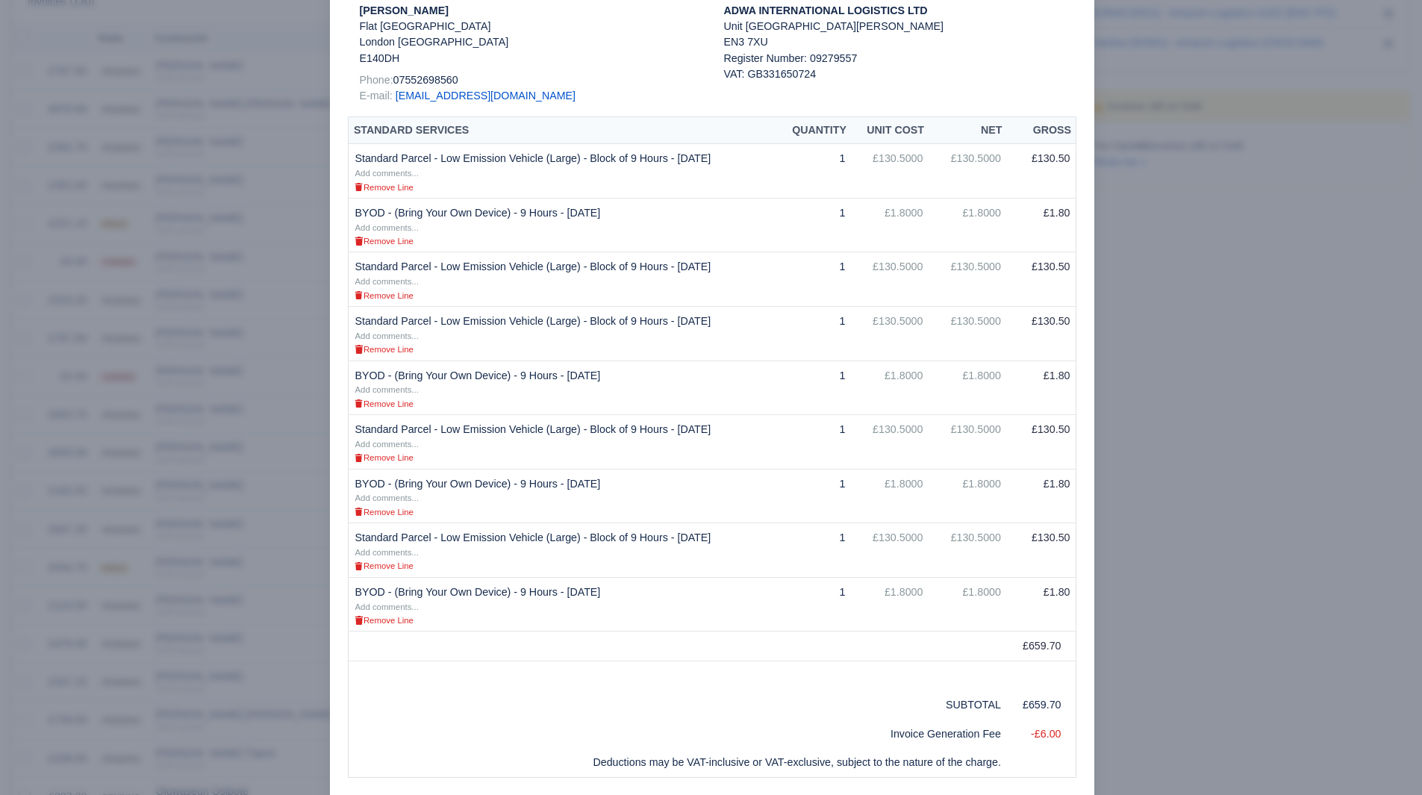
scroll to position [239, 0]
click at [240, 434] on div at bounding box center [711, 397] width 1422 height 795
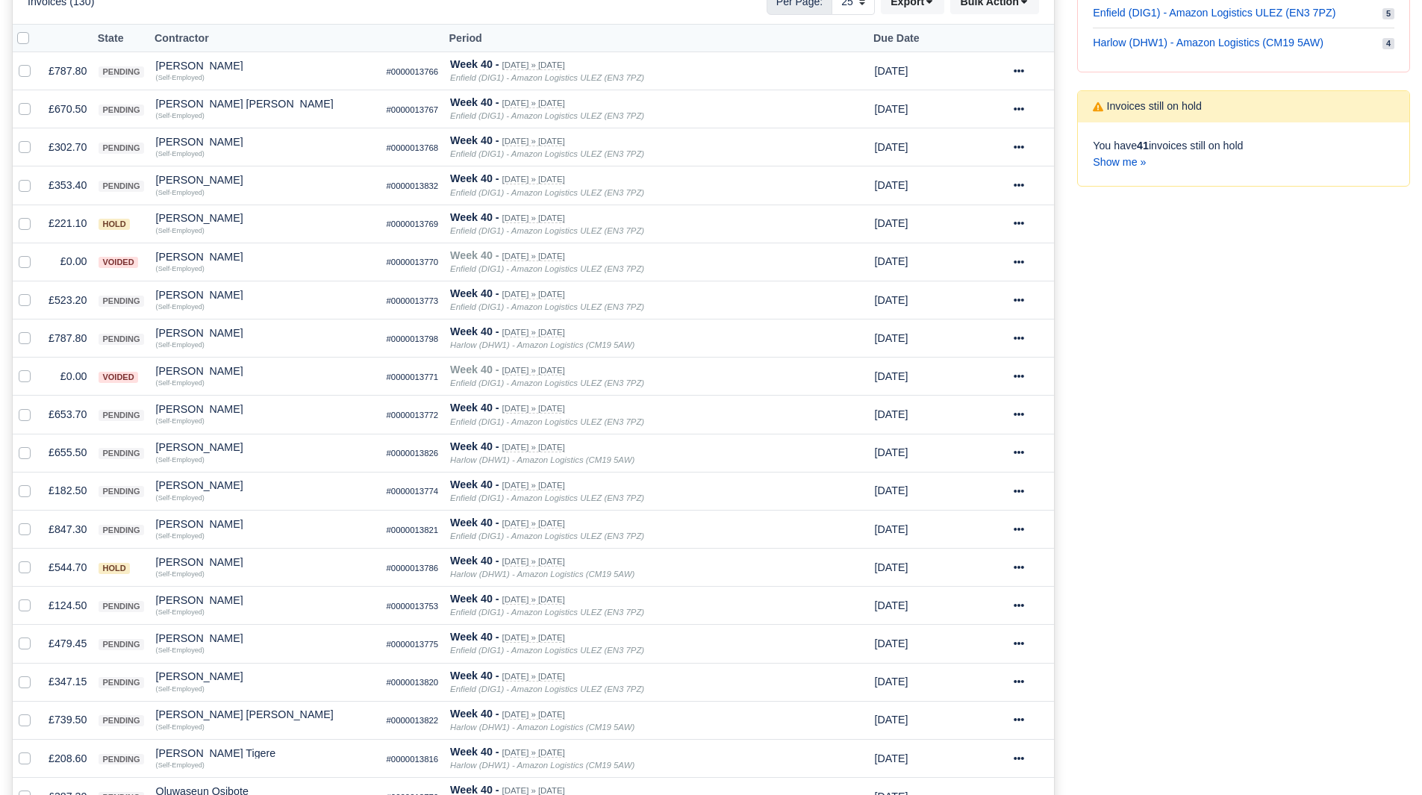
scroll to position [302, 0]
click at [72, 426] on td "£653.70" at bounding box center [68, 415] width 50 height 38
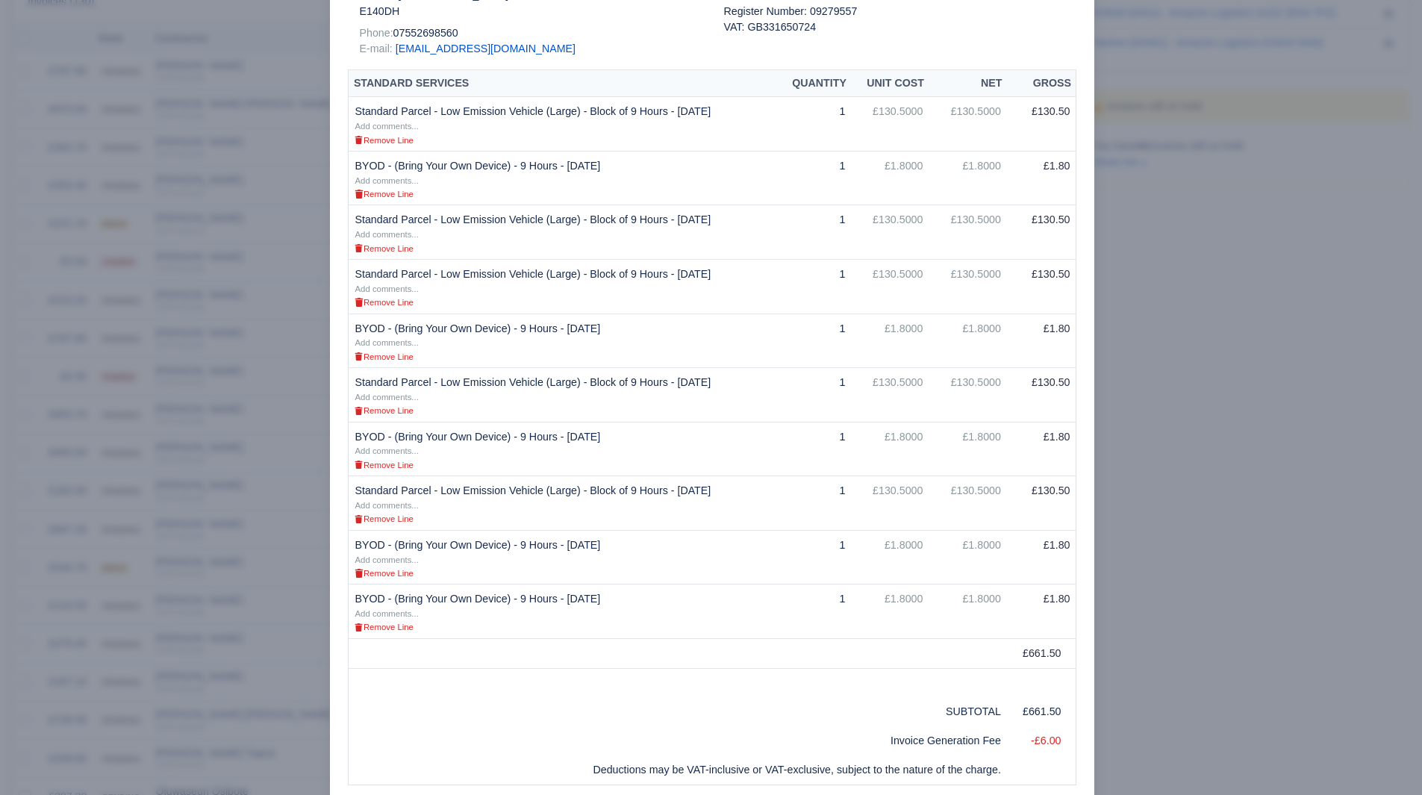
scroll to position [286, 0]
click at [1188, 552] on div at bounding box center [711, 397] width 1422 height 795
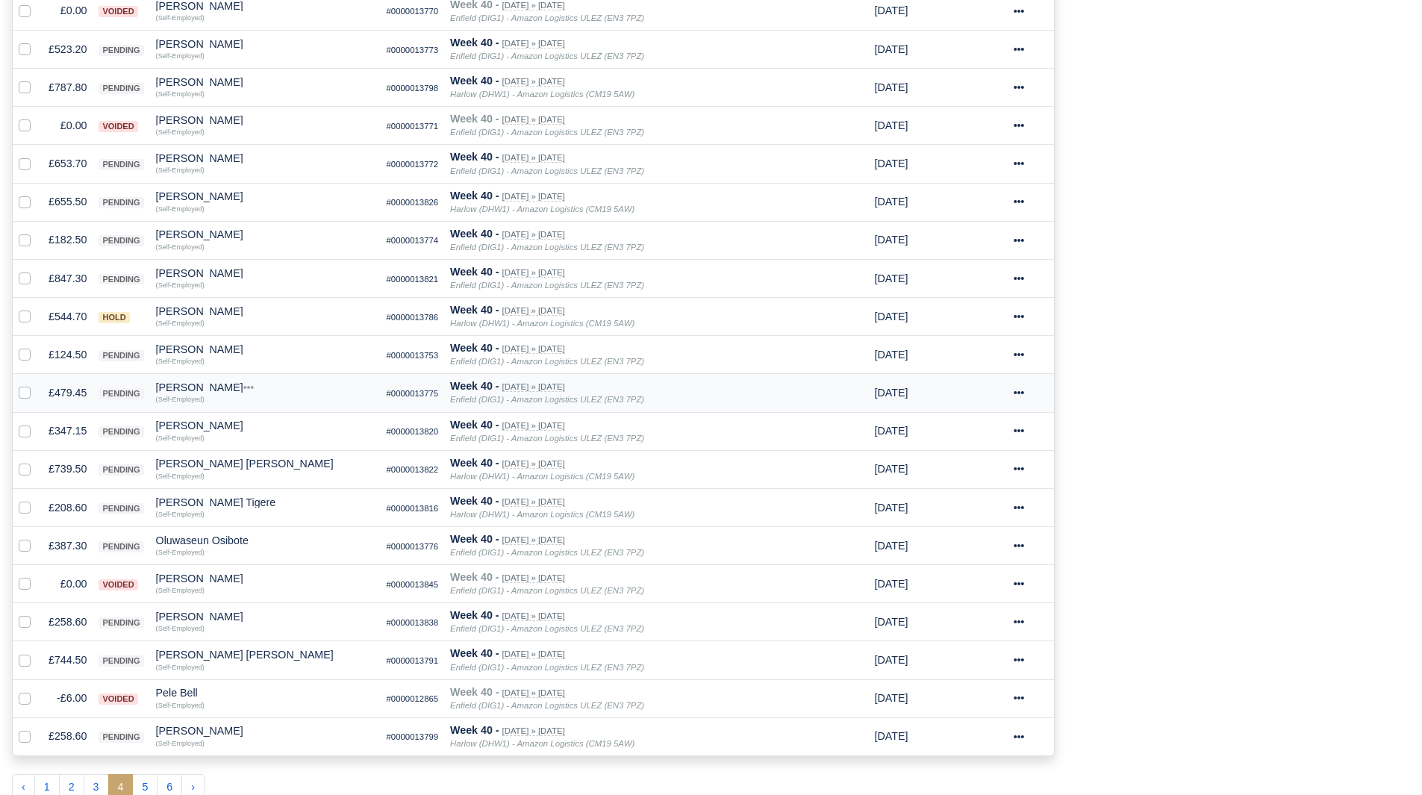
scroll to position [554, 0]
click at [57, 272] on td "£847.30" at bounding box center [68, 277] width 50 height 38
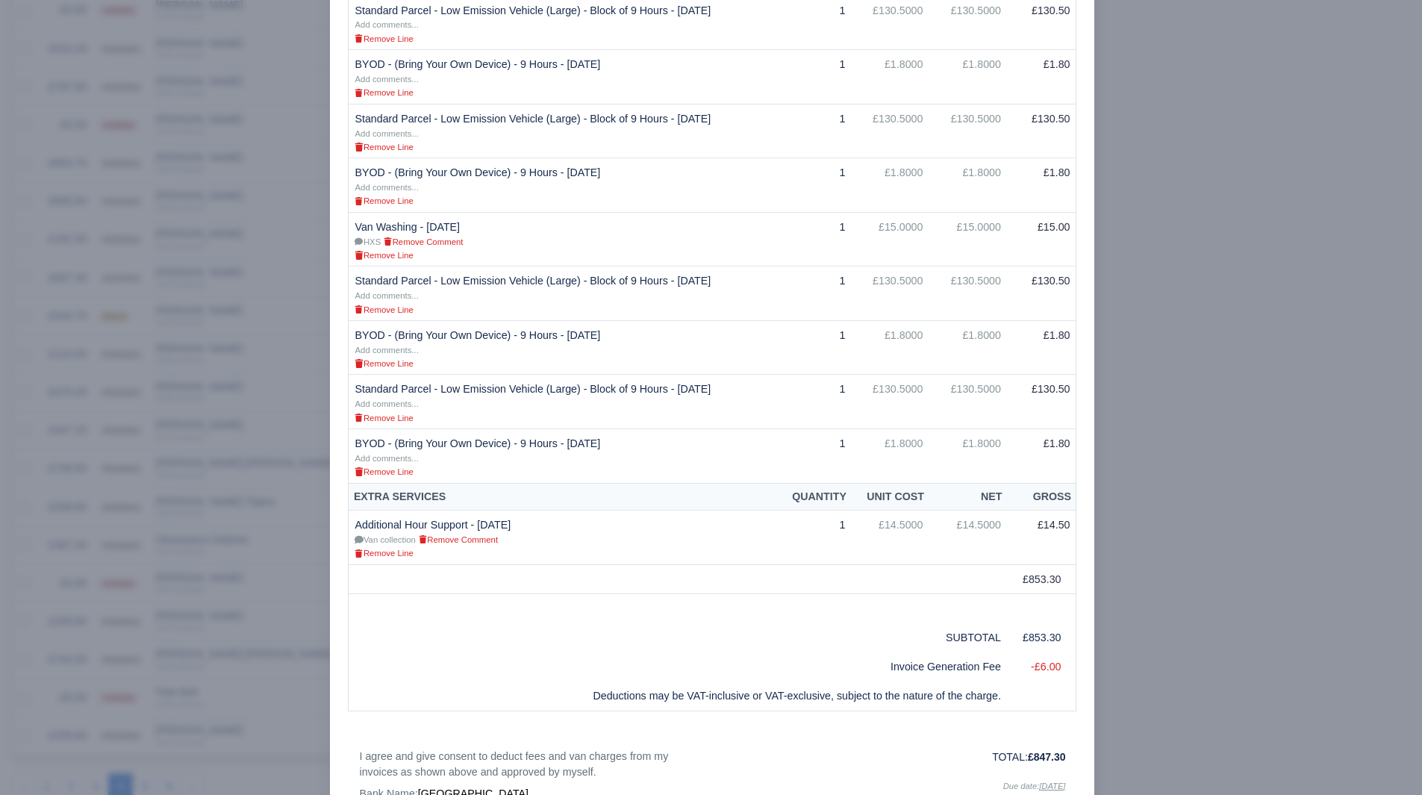
scroll to position [750, 0]
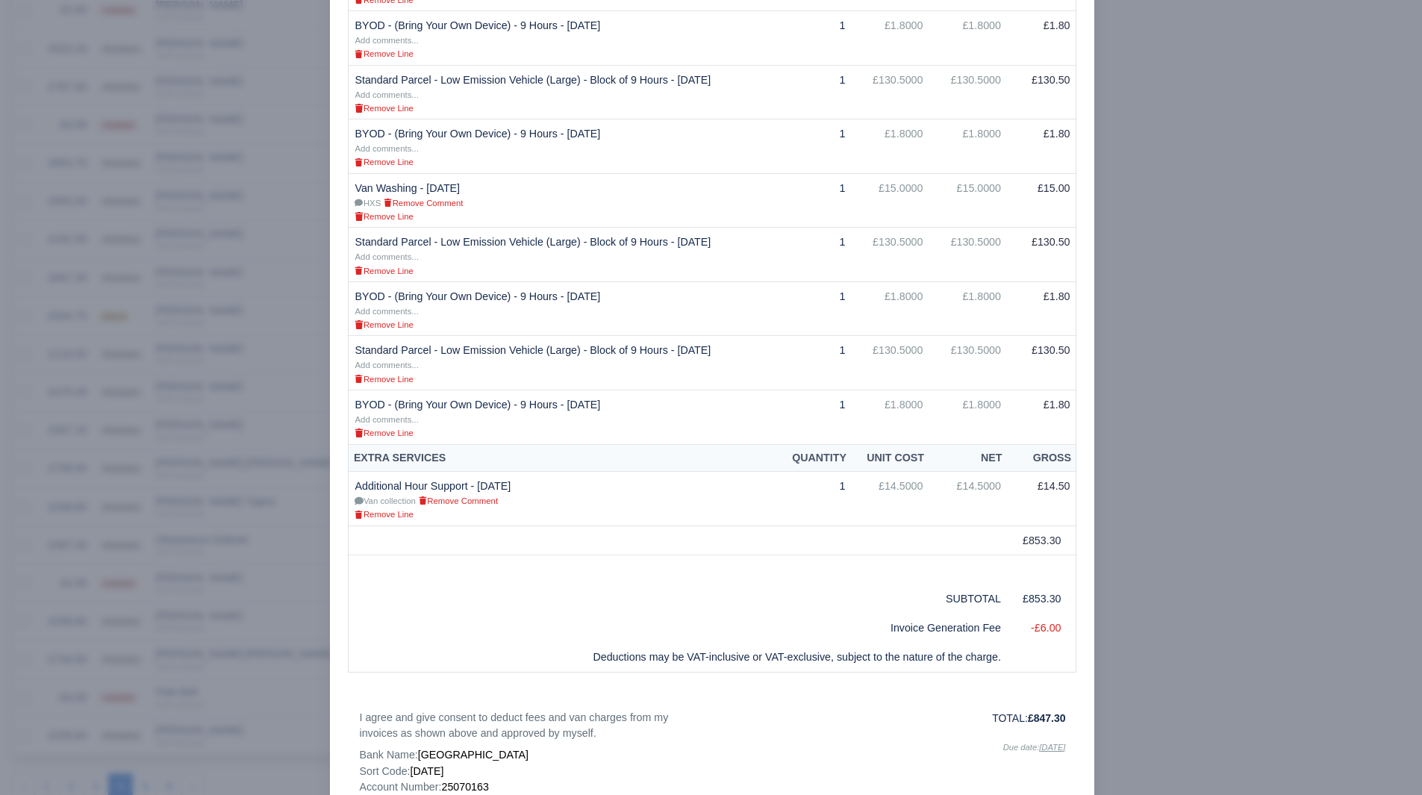
click at [1268, 487] on div at bounding box center [711, 397] width 1422 height 795
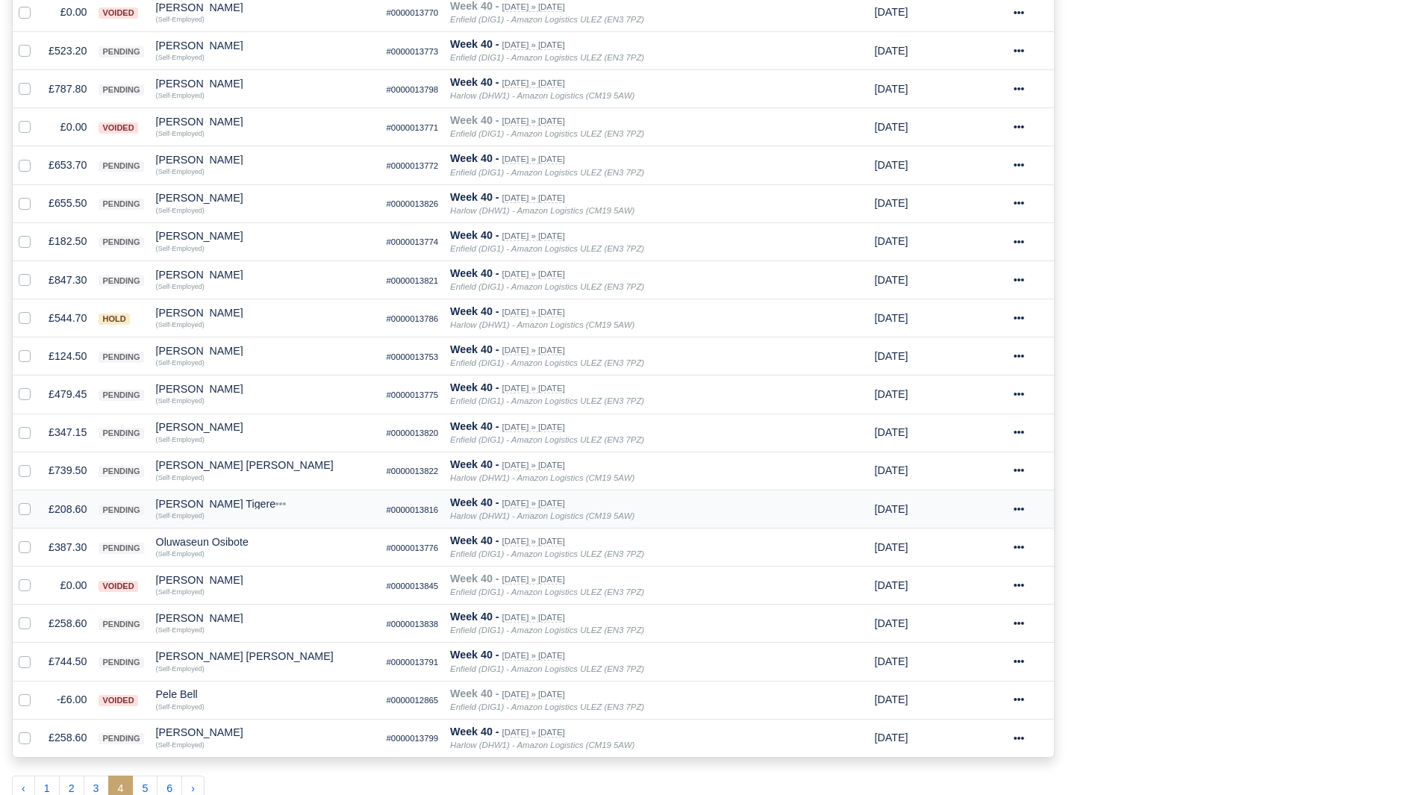
scroll to position [554, 0]
click at [69, 321] on td "£544.70" at bounding box center [68, 316] width 50 height 38
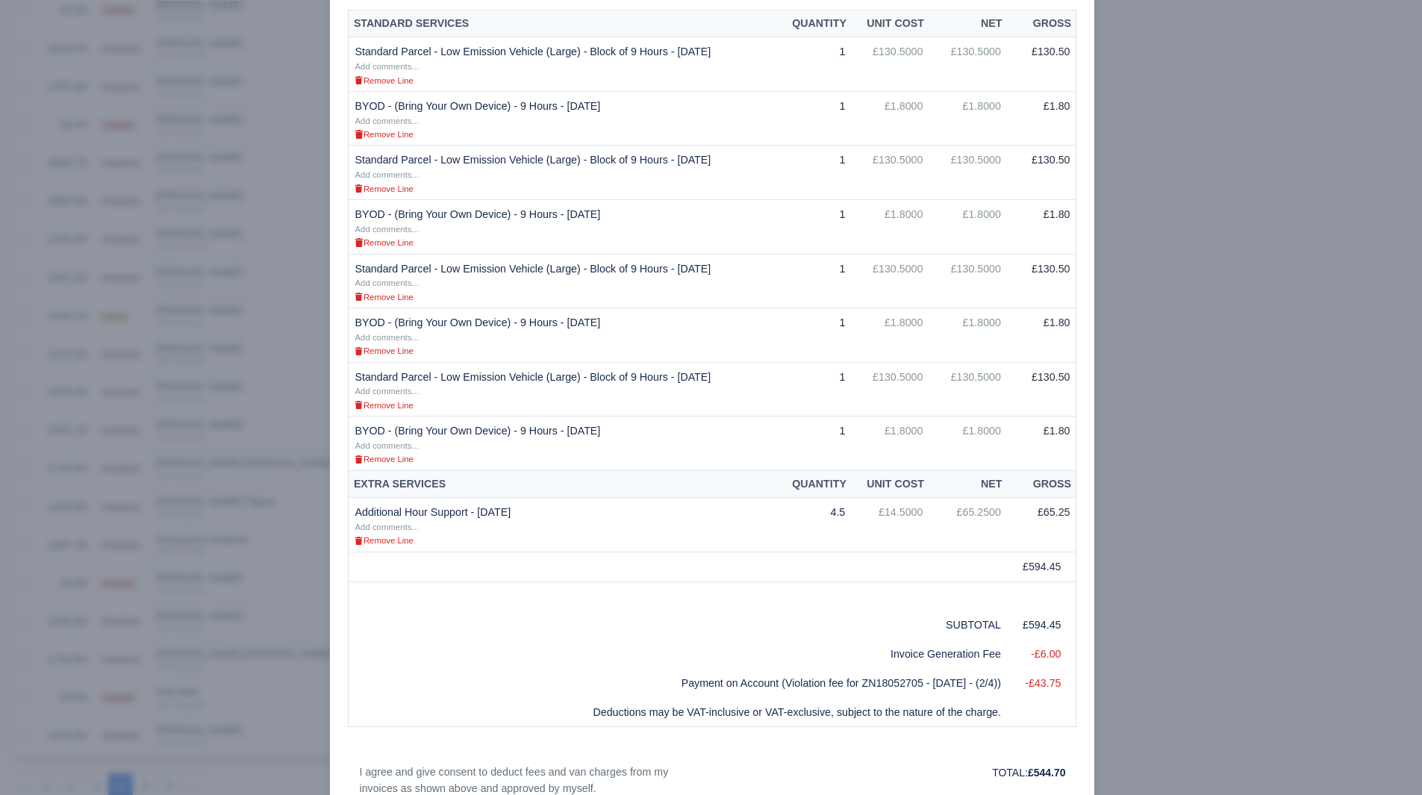
scroll to position [346, 0]
click at [1232, 519] on div at bounding box center [711, 397] width 1422 height 795
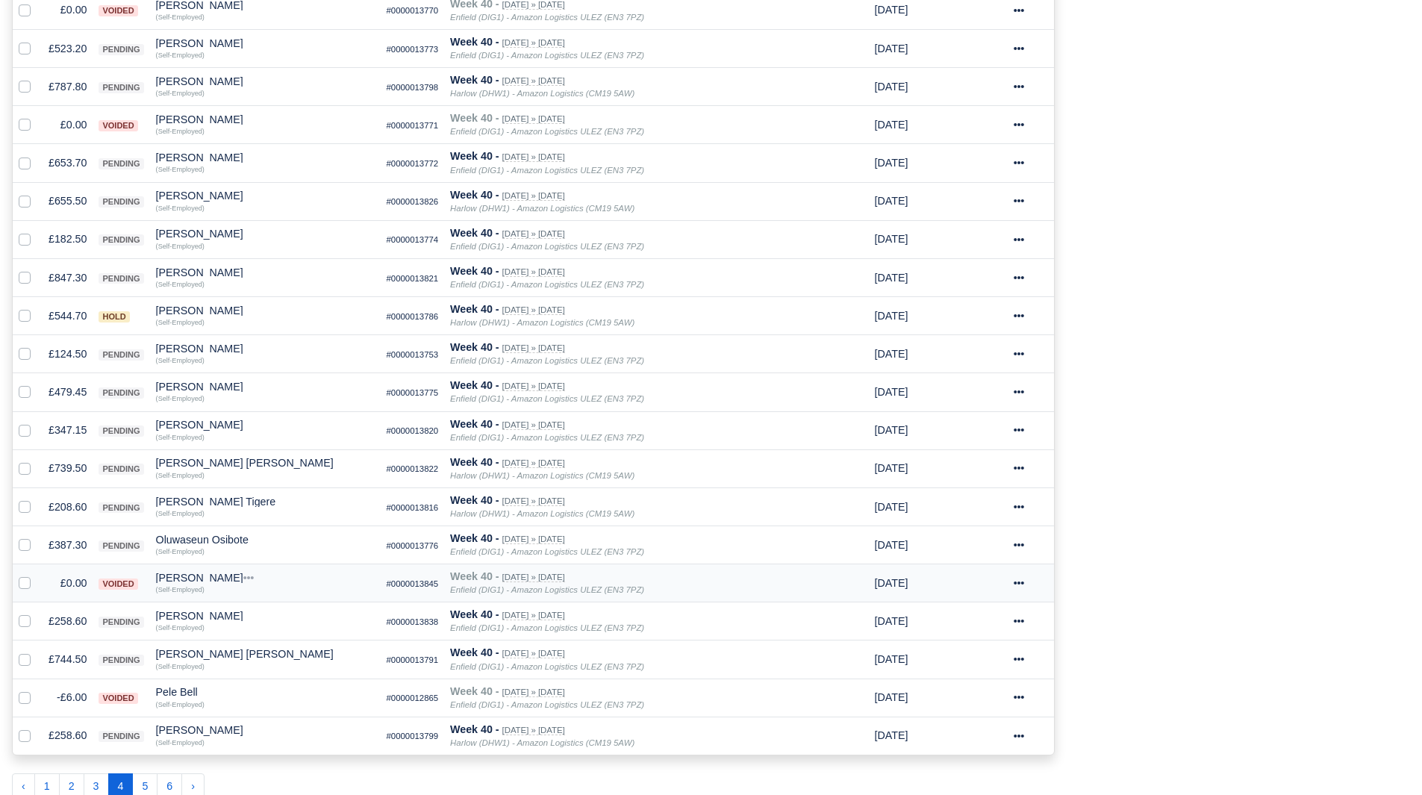
scroll to position [554, 0]
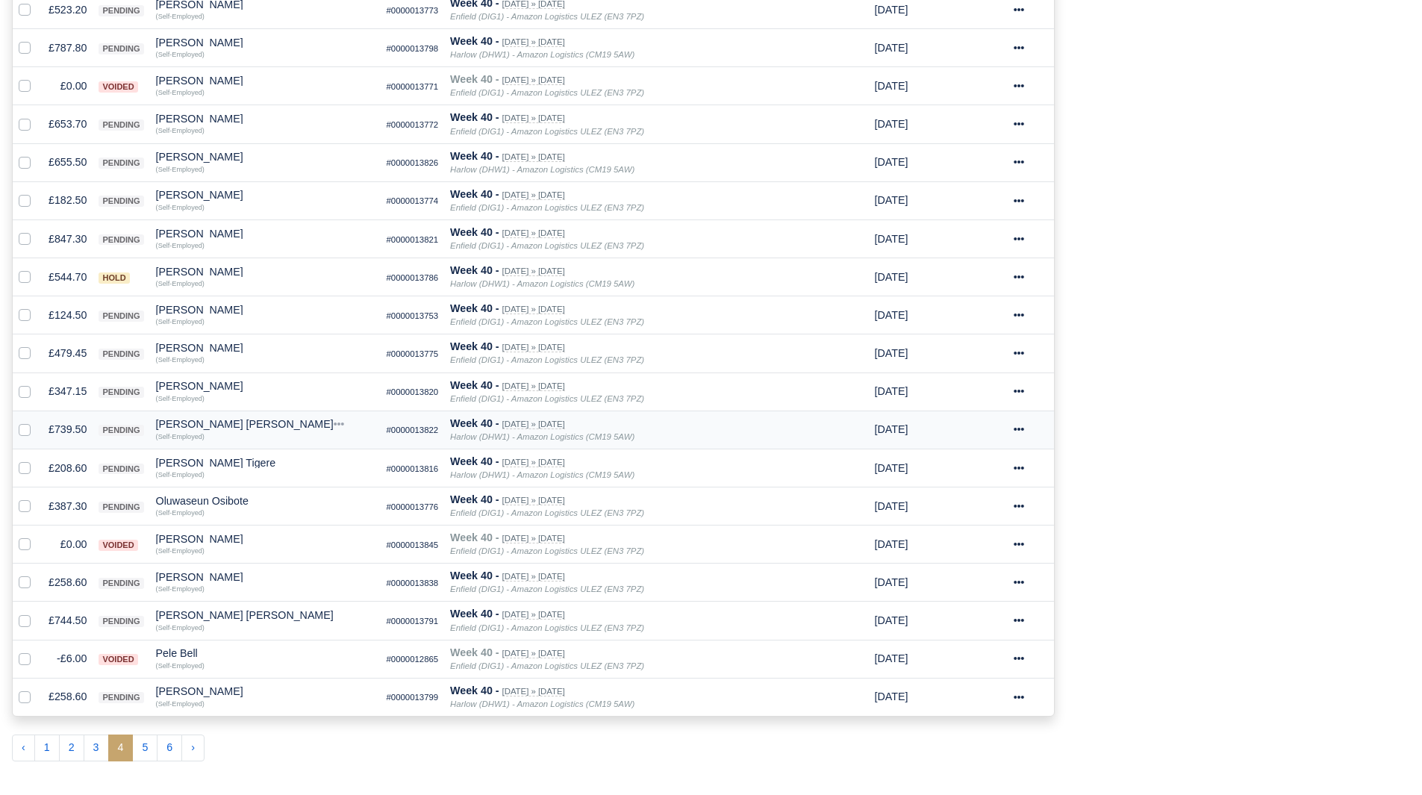
click at [63, 426] on td "£739.50" at bounding box center [68, 430] width 50 height 38
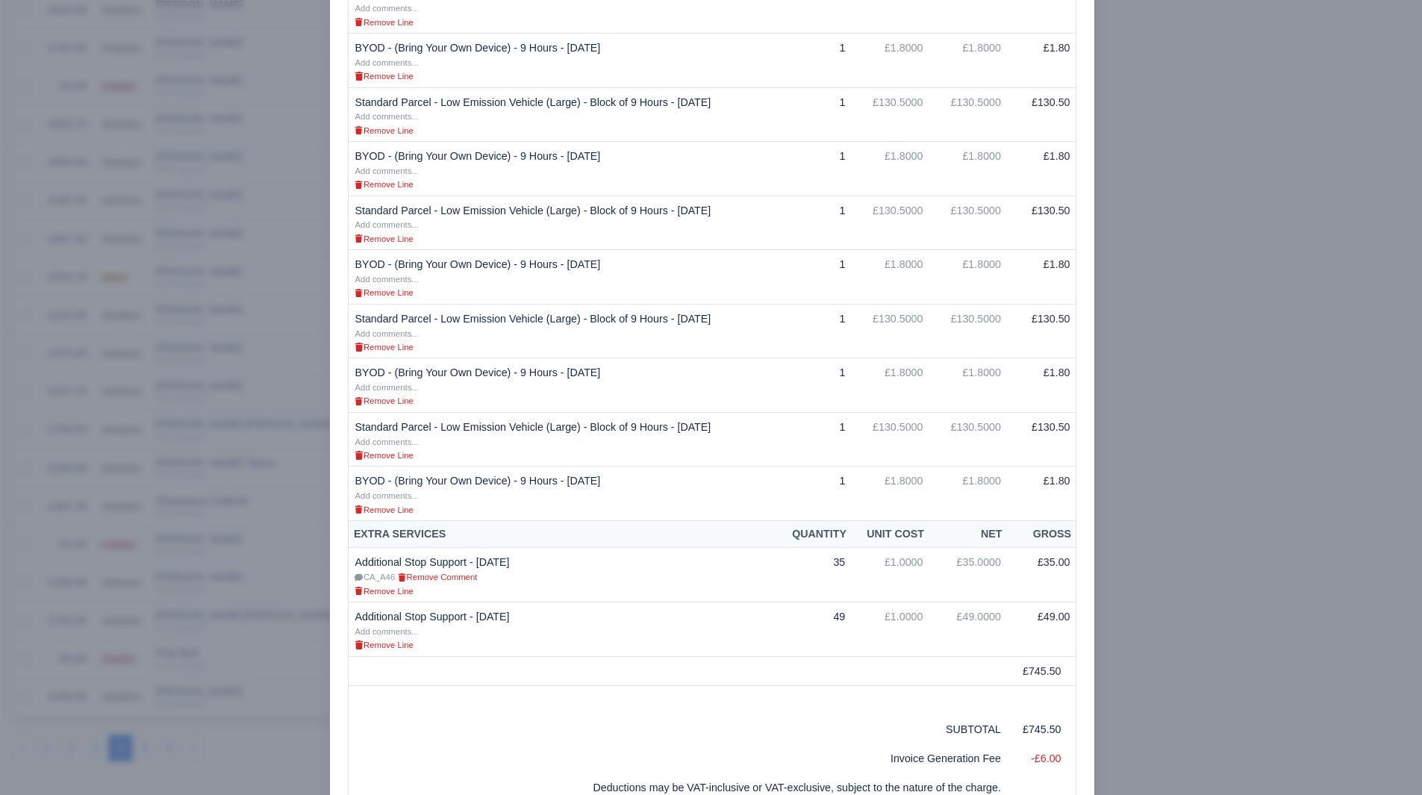
scroll to position [530, 0]
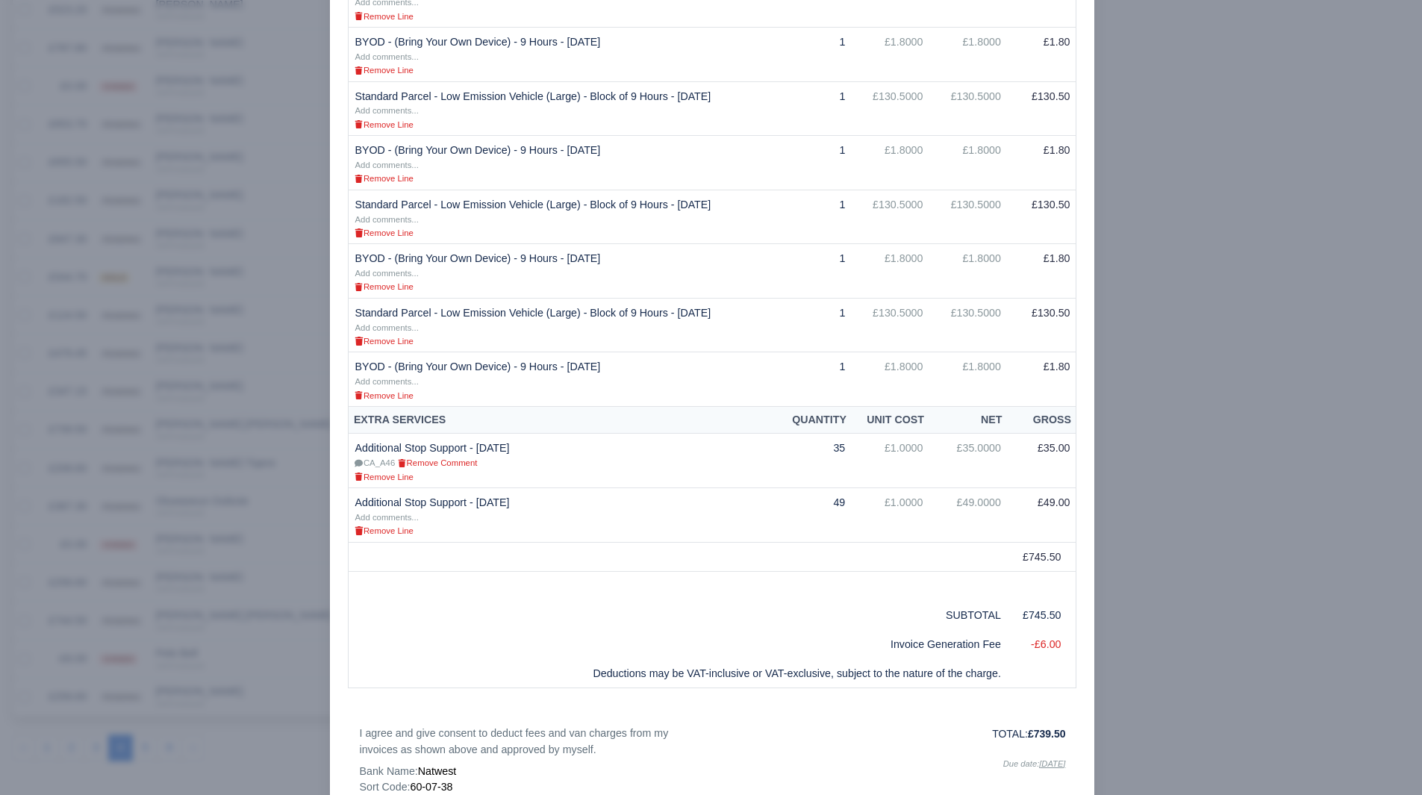
click at [1129, 554] on div at bounding box center [711, 397] width 1422 height 795
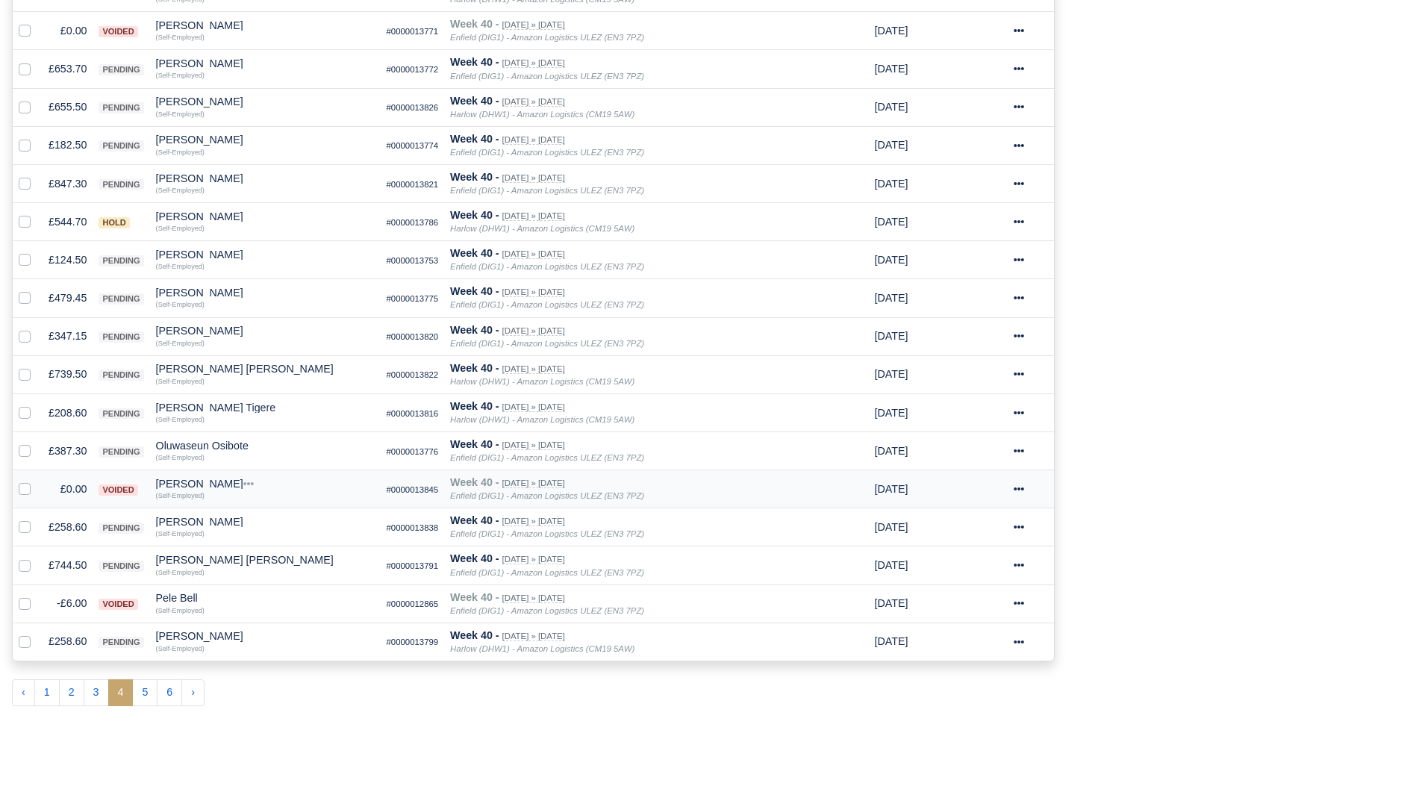
scroll to position [650, 0]
click at [73, 457] on td "£387.30" at bounding box center [68, 448] width 50 height 38
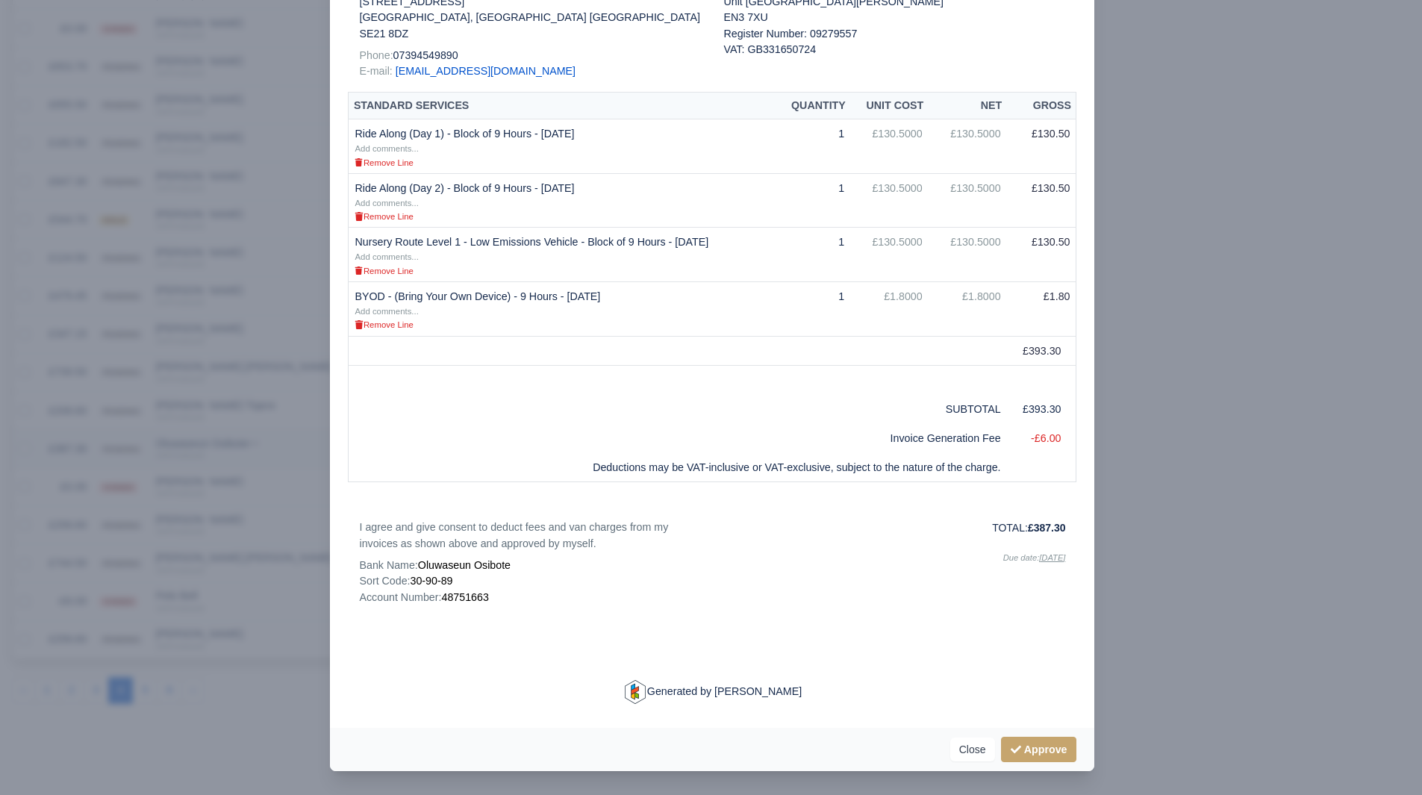
scroll to position [264, 0]
click at [1144, 541] on div at bounding box center [711, 397] width 1422 height 795
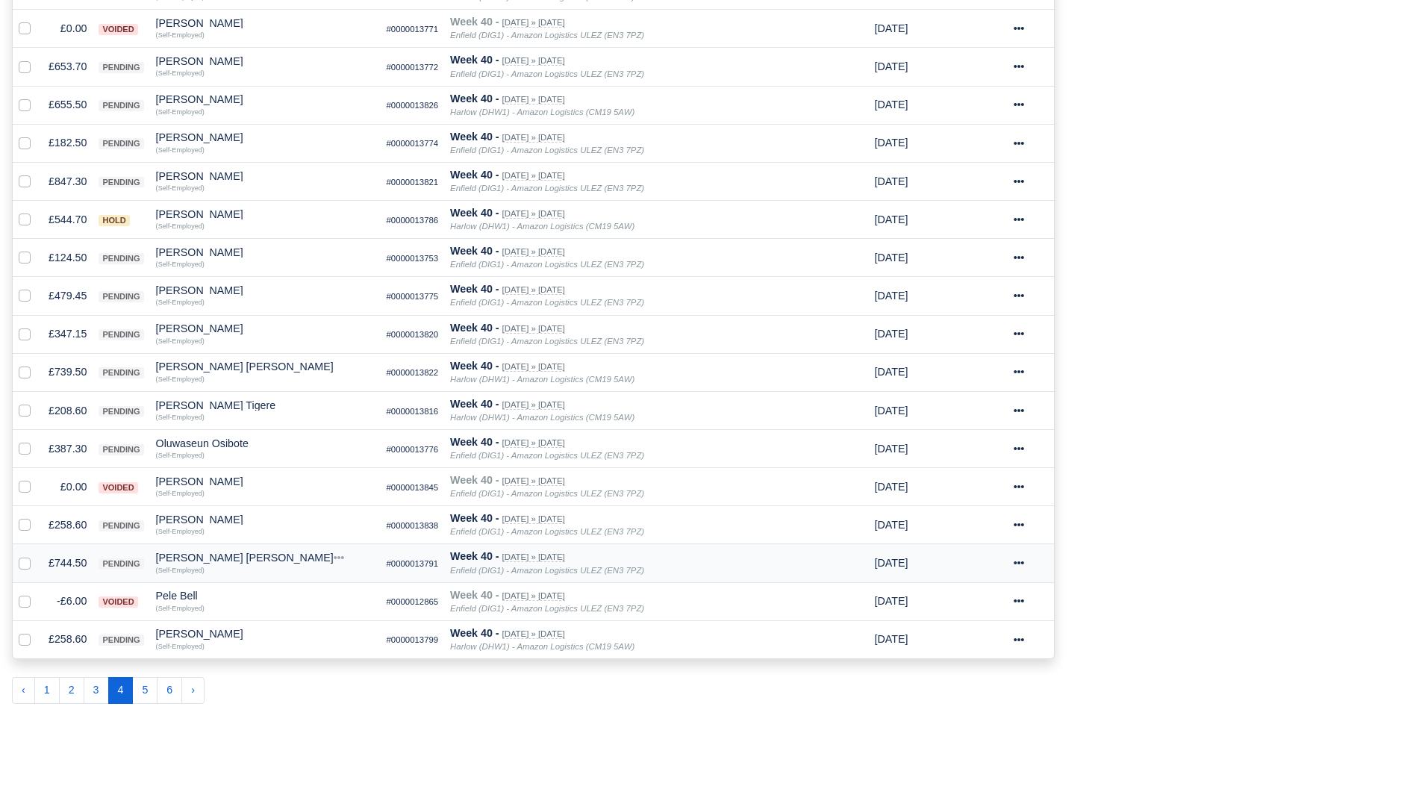
scroll to position [650, 0]
click at [217, 450] on div "(Self-Employed)" at bounding box center [265, 454] width 219 height 10
click at [227, 446] on div "Oluwaseun Osibote" at bounding box center [265, 443] width 219 height 10
click at [275, 486] on button "Other Invoices" at bounding box center [348, 486] width 217 height 22
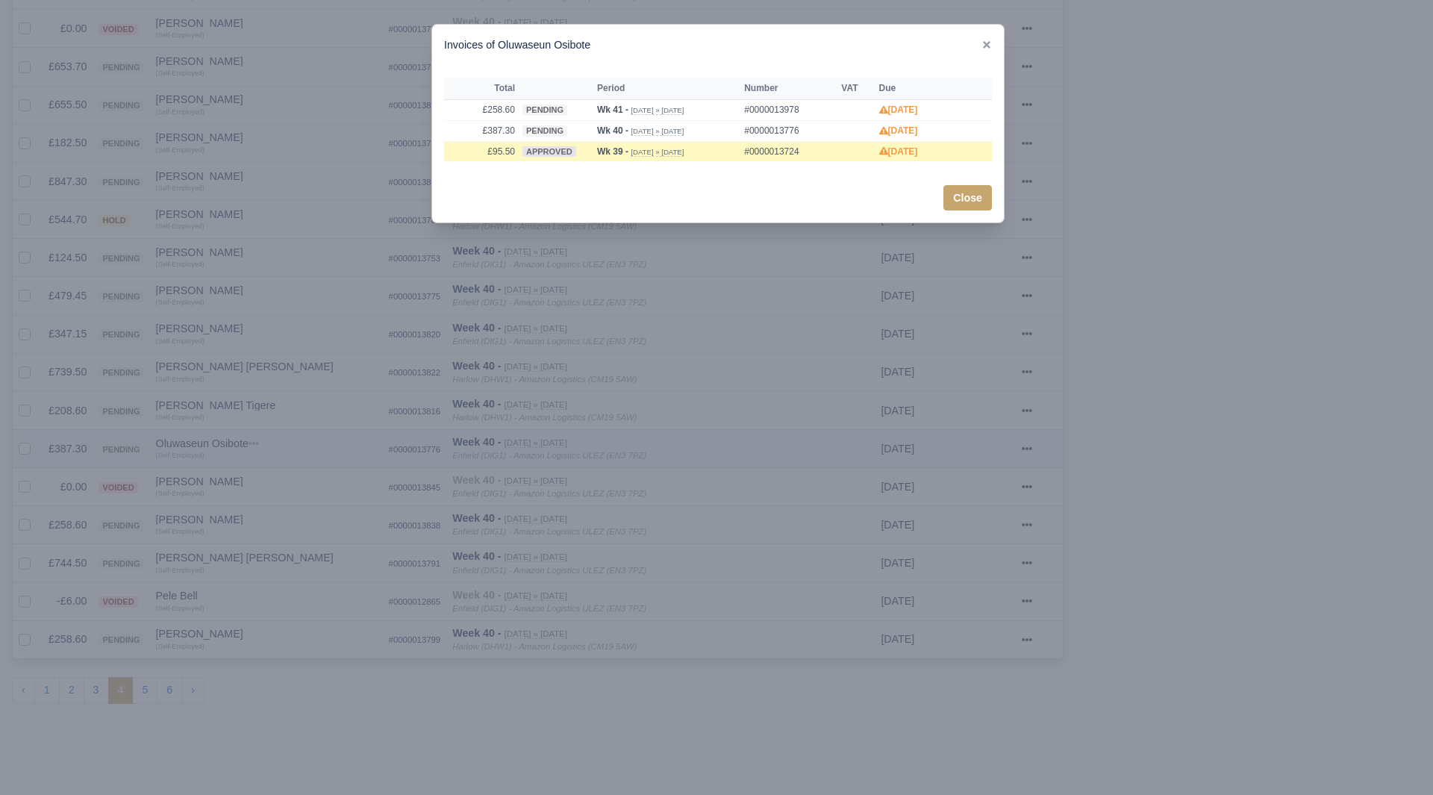
click at [275, 486] on div at bounding box center [716, 397] width 1433 height 795
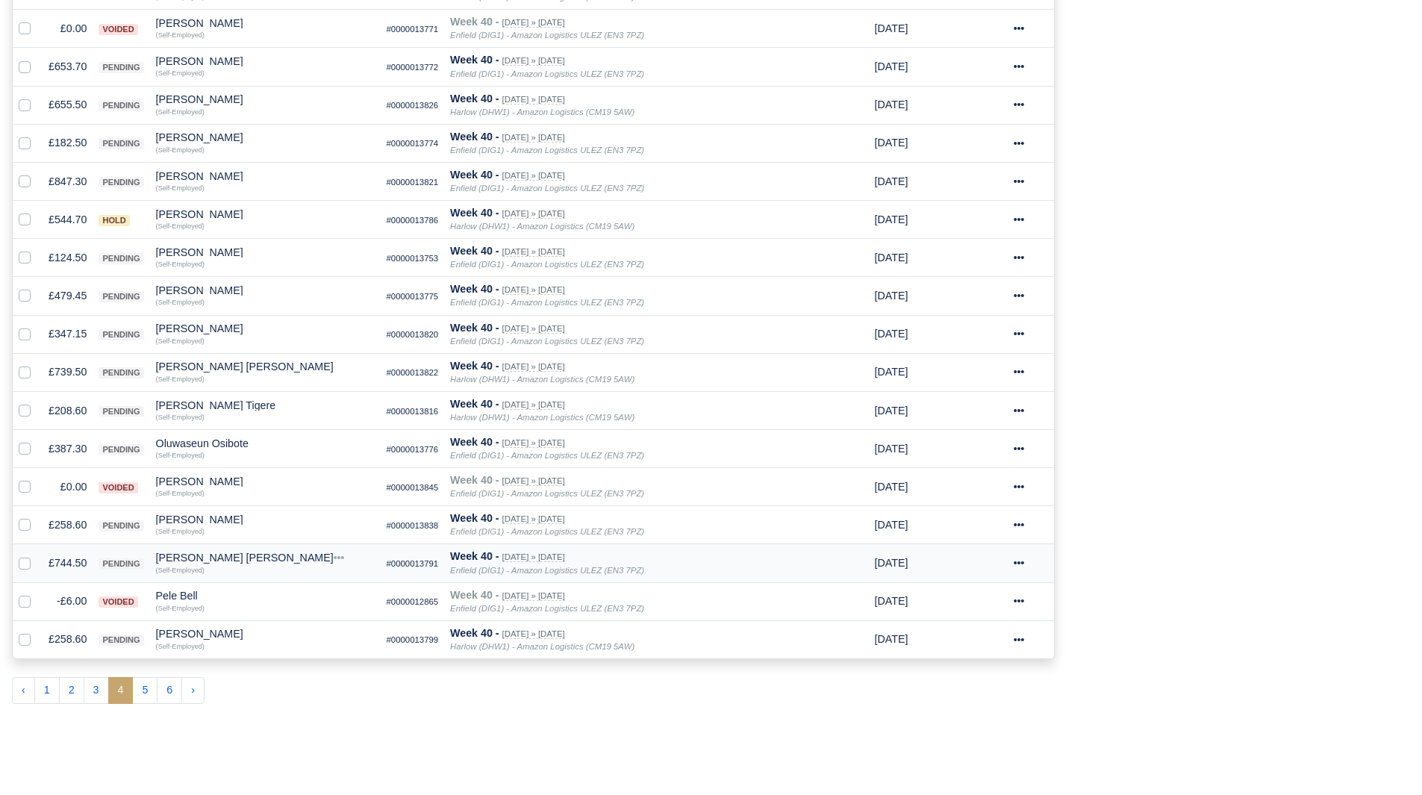
click at [57, 566] on td "£744.50" at bounding box center [68, 563] width 50 height 38
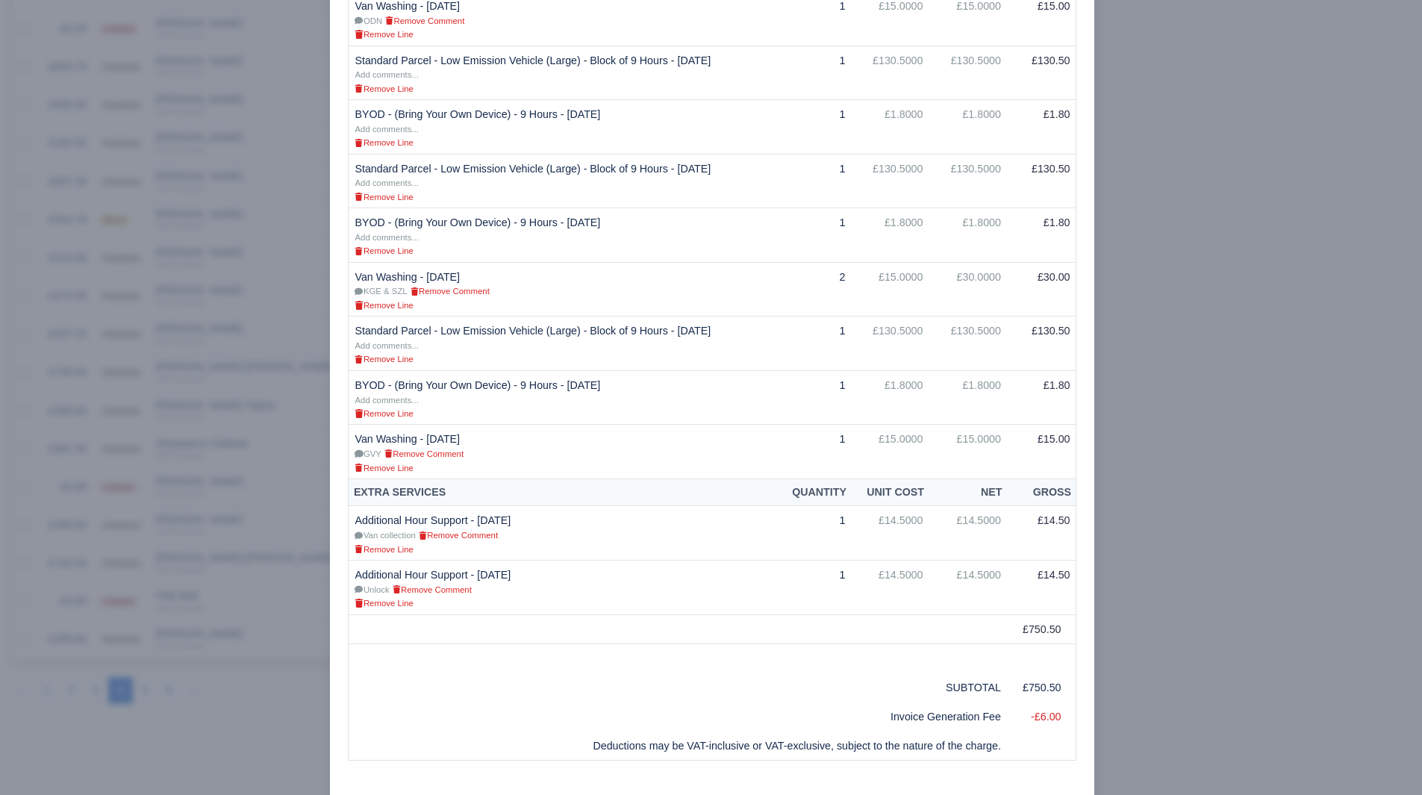
scroll to position [644, 0]
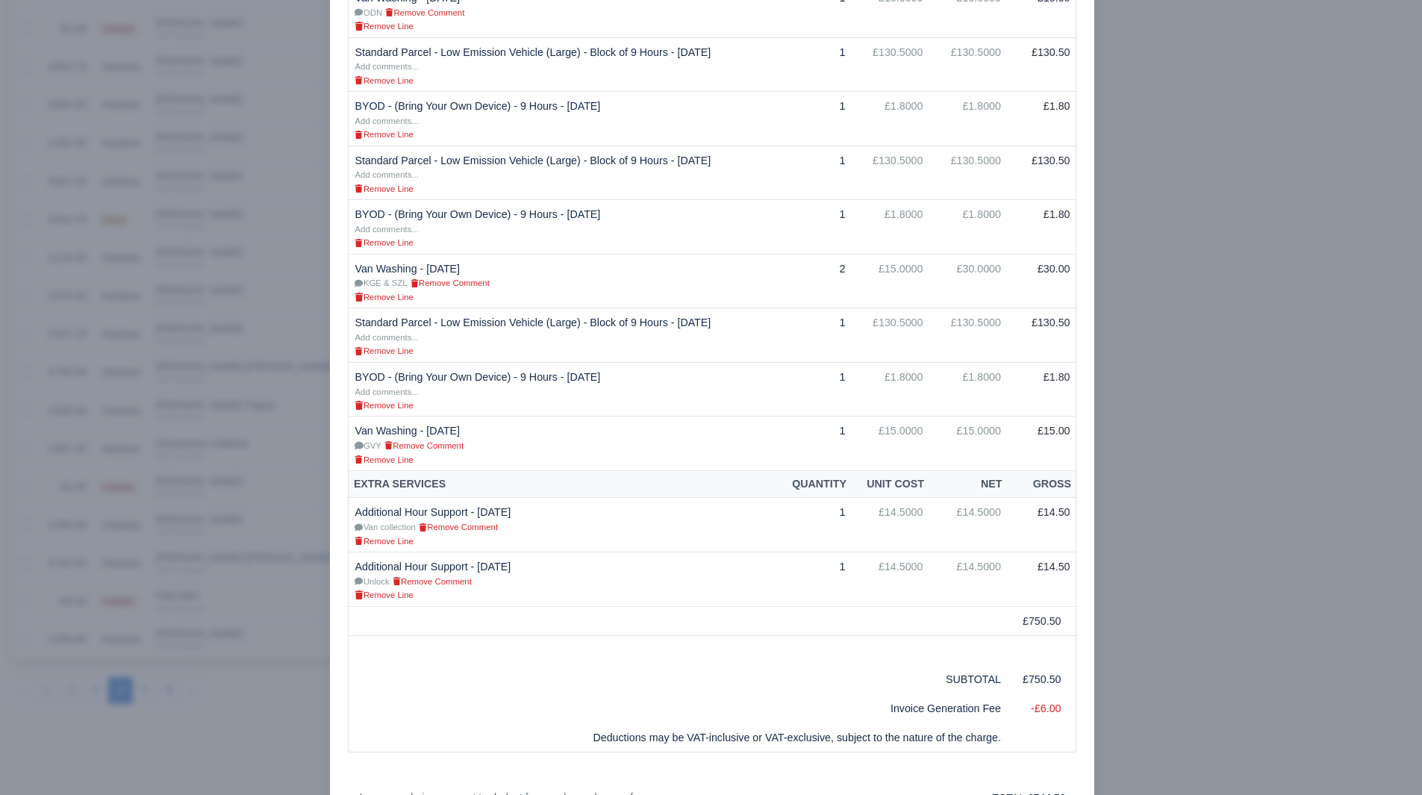
click at [205, 679] on div at bounding box center [711, 397] width 1422 height 795
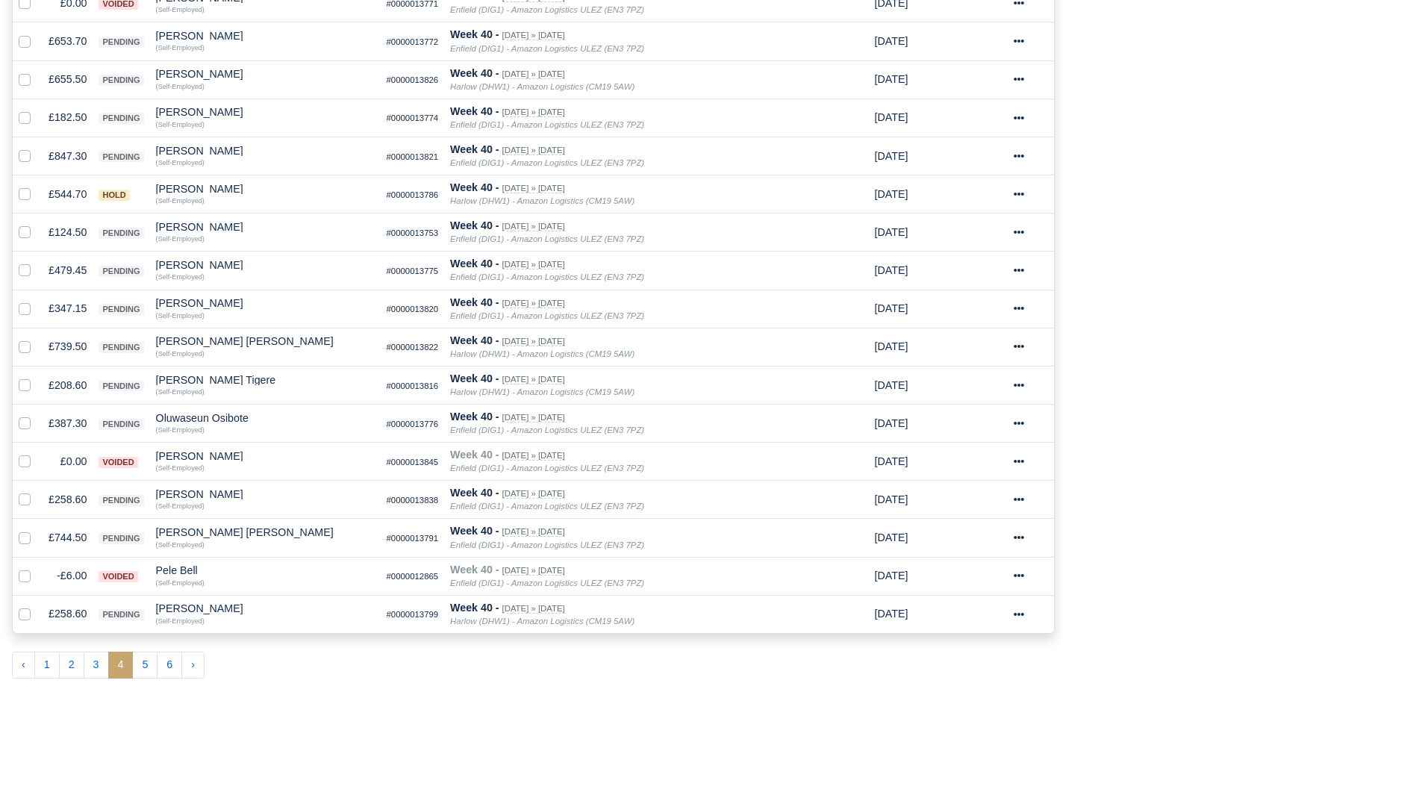
scroll to position [676, 0]
click at [131, 666] on span "4" at bounding box center [120, 664] width 25 height 27
click at [143, 666] on button "5" at bounding box center [144, 664] width 25 height 27
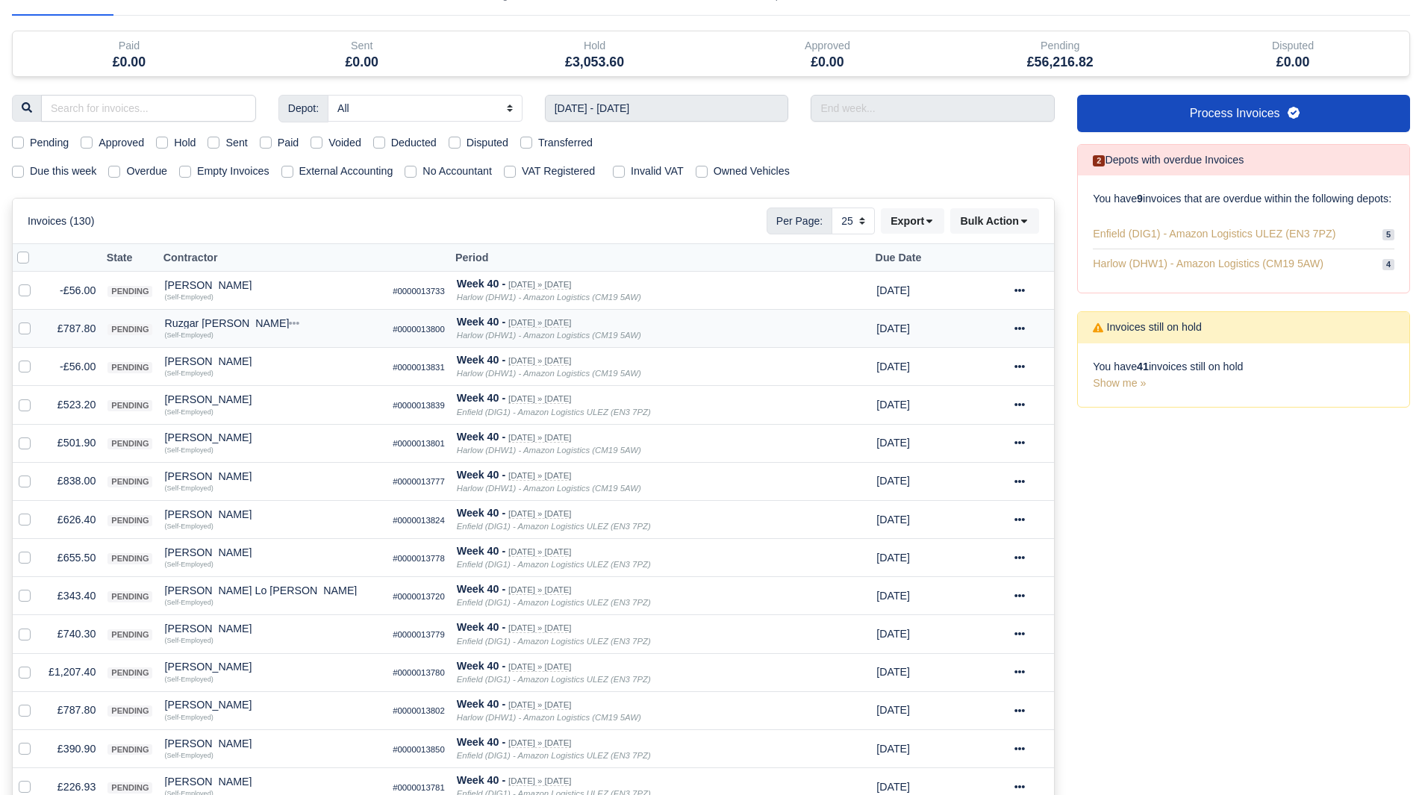
scroll to position [82, 0]
click at [37, 283] on label at bounding box center [37, 283] width 0 height 0
click at [20, 293] on input "checkbox" at bounding box center [25, 289] width 12 height 12
checkbox input "true"
click at [37, 359] on label at bounding box center [37, 359] width 0 height 0
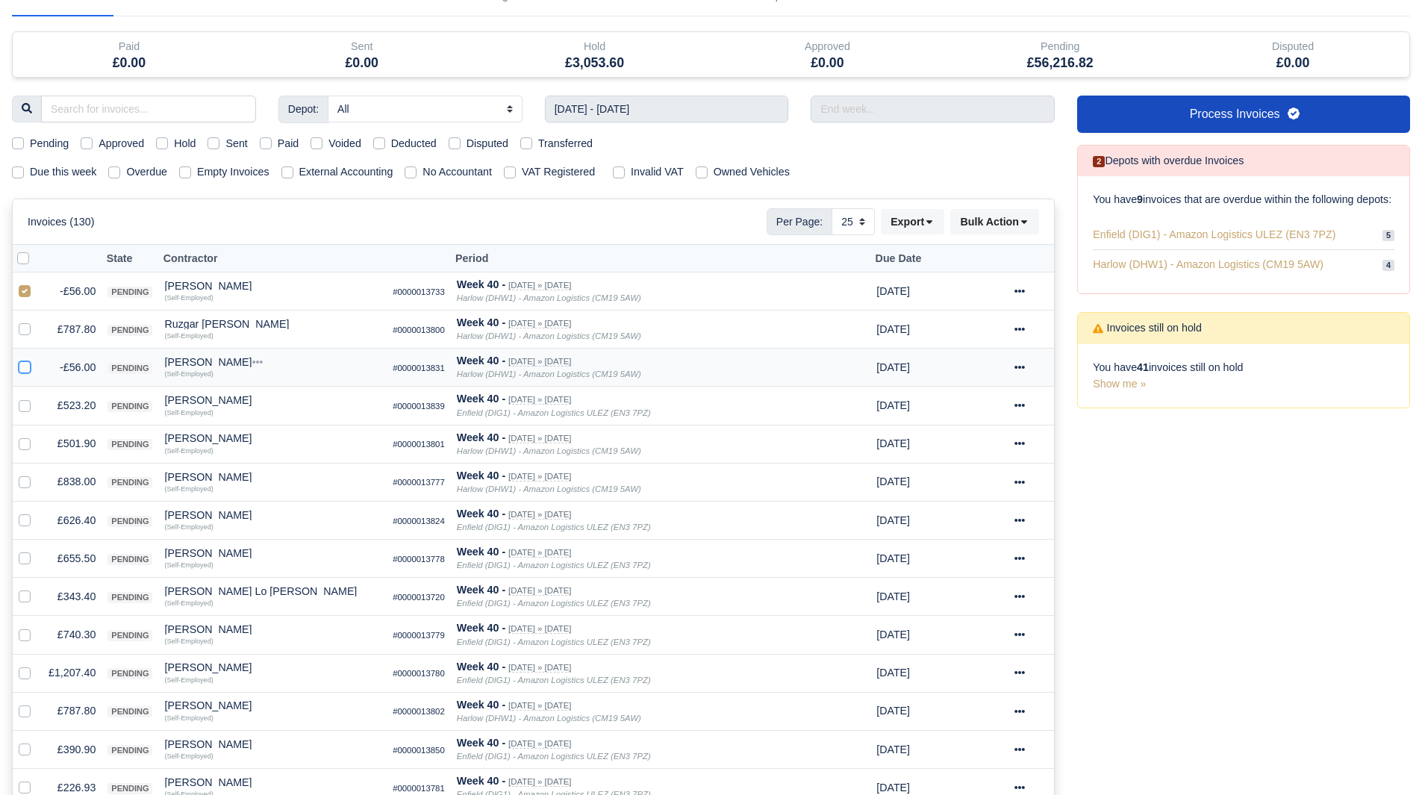
click at [28, 370] on input "checkbox" at bounding box center [25, 365] width 12 height 12
checkbox input "true"
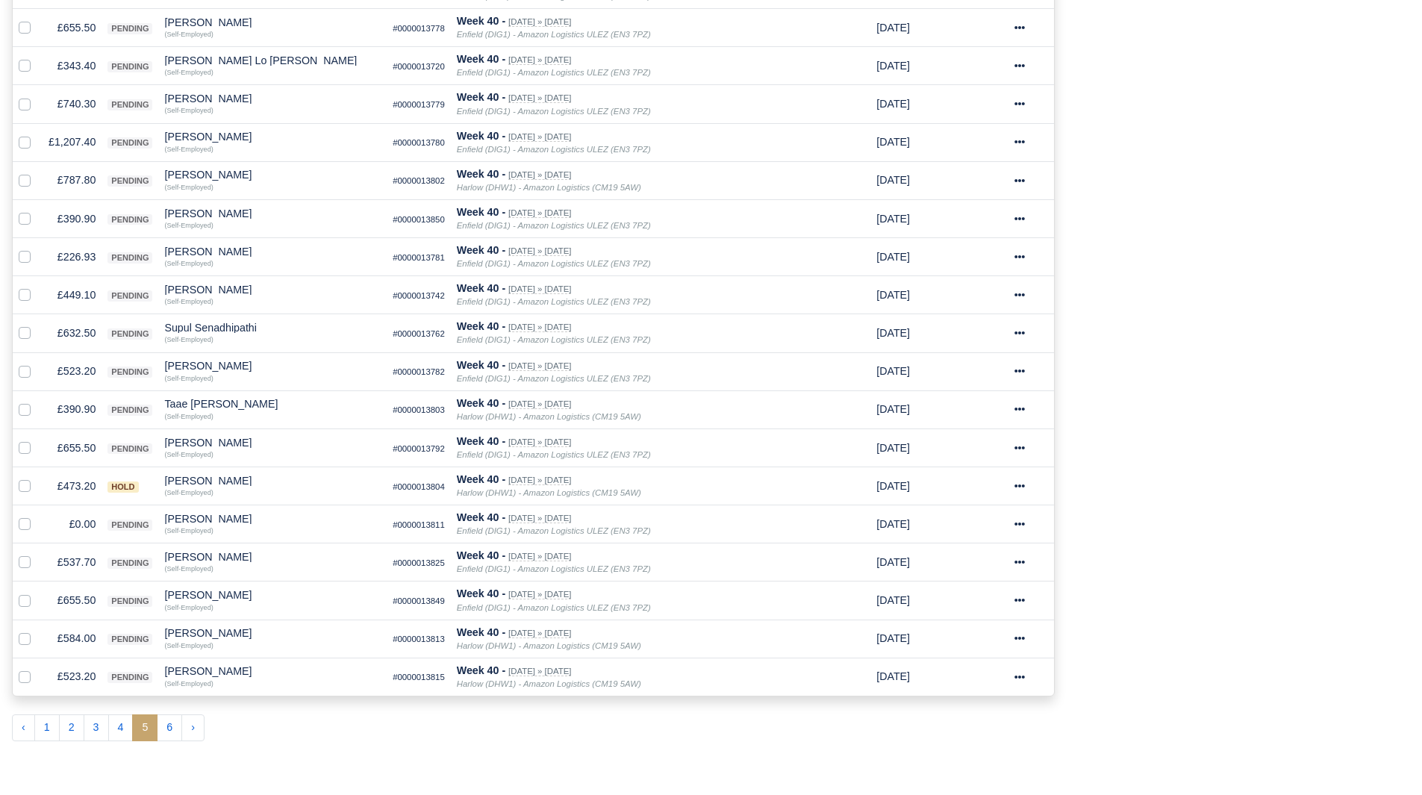
scroll to position [614, 0]
click at [18, 523] on td at bounding box center [28, 524] width 30 height 38
click at [37, 515] on label at bounding box center [37, 515] width 0 height 0
click at [26, 527] on input "checkbox" at bounding box center [25, 521] width 12 height 12
checkbox input "true"
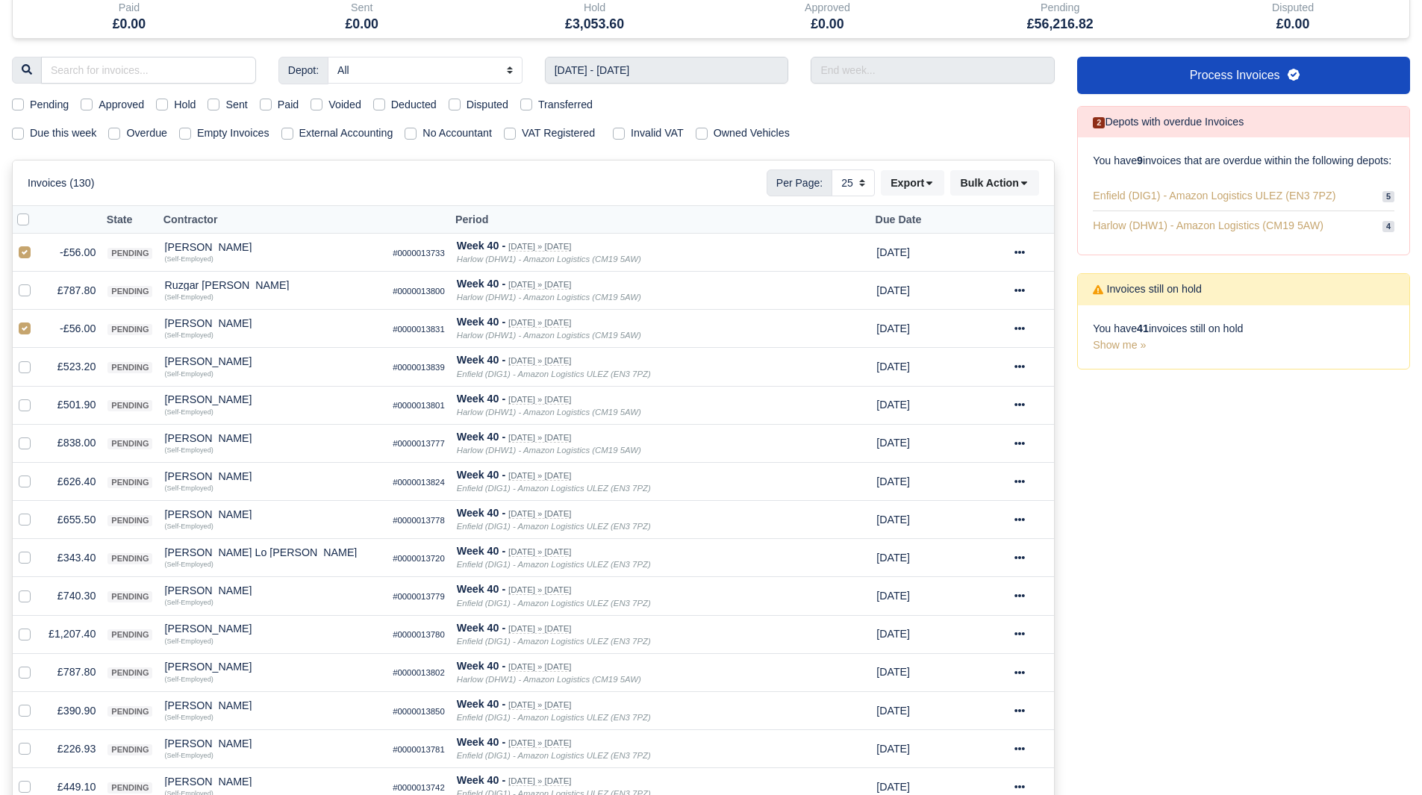
scroll to position [0, 0]
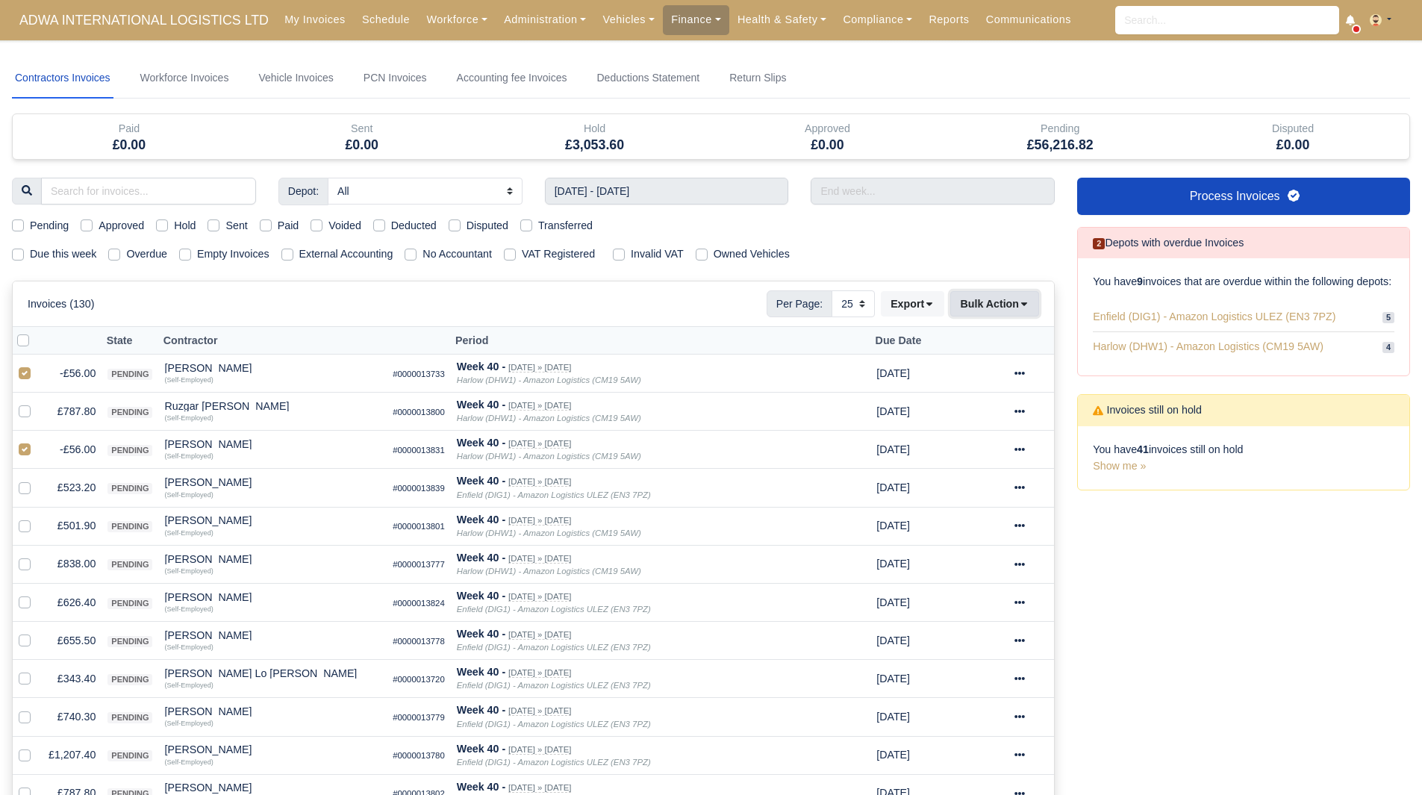
click at [1017, 295] on button "Bulk Action" at bounding box center [994, 303] width 89 height 25
click at [990, 423] on div "Void" at bounding box center [971, 424] width 133 height 23
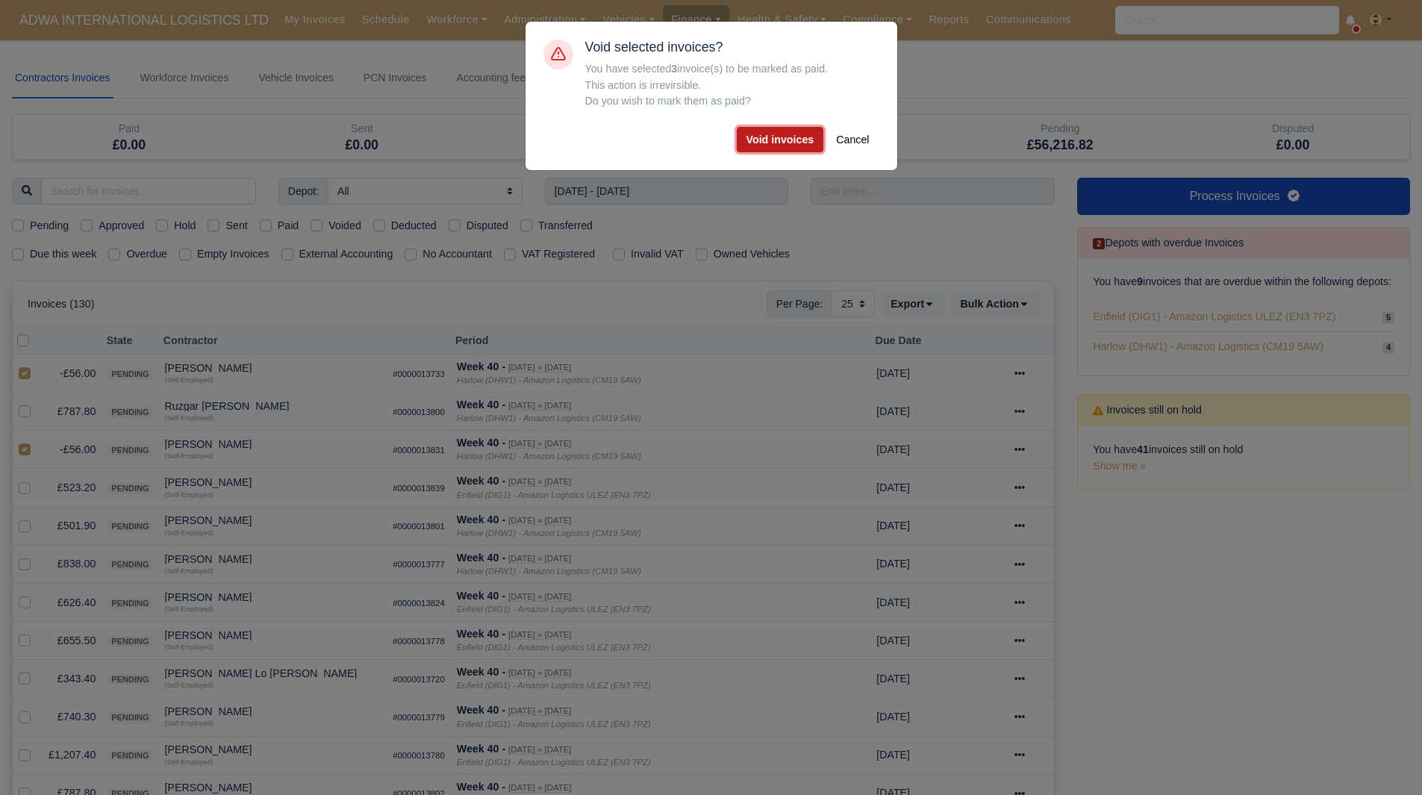
click at [785, 145] on button "Void invoices" at bounding box center [780, 139] width 87 height 25
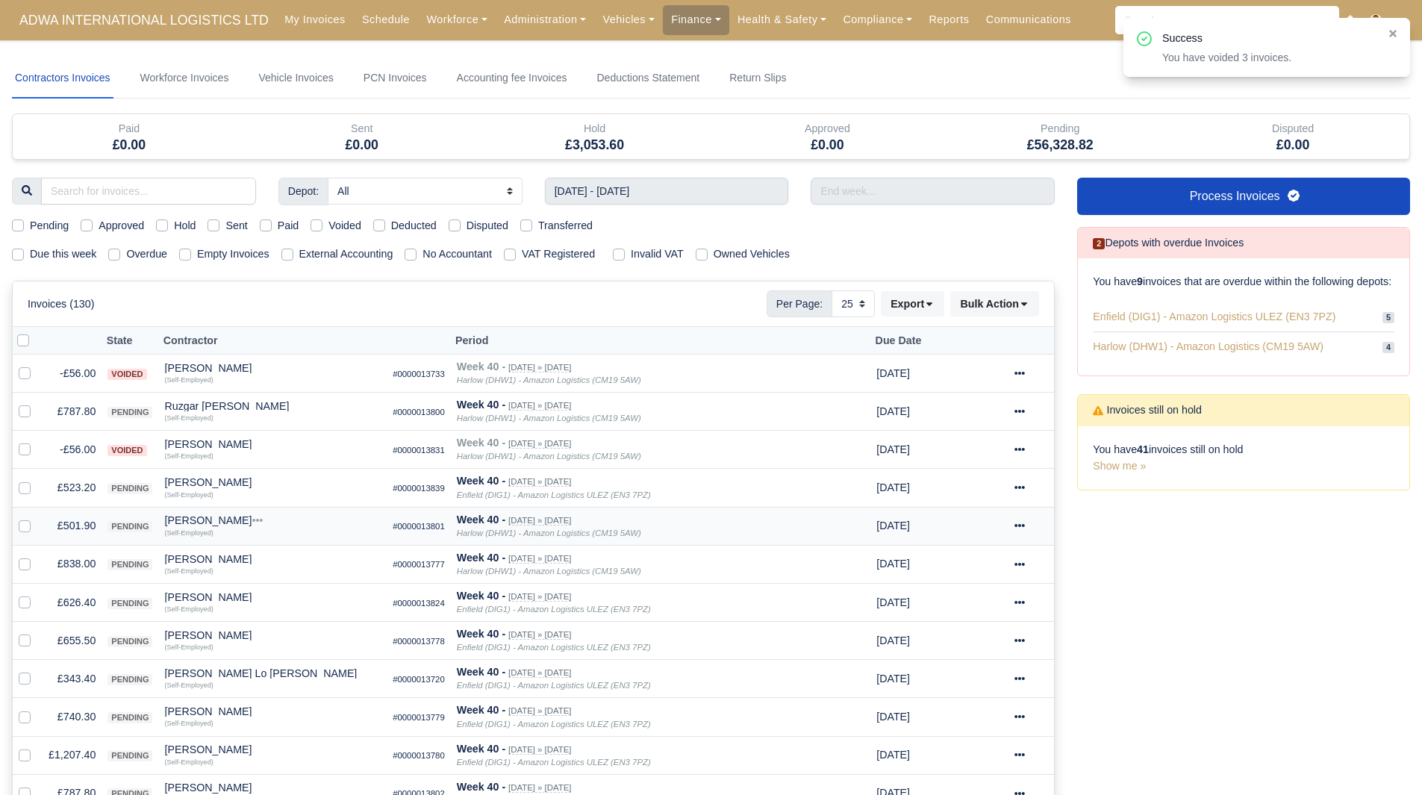
click at [76, 520] on td "£501.90" at bounding box center [72, 526] width 59 height 38
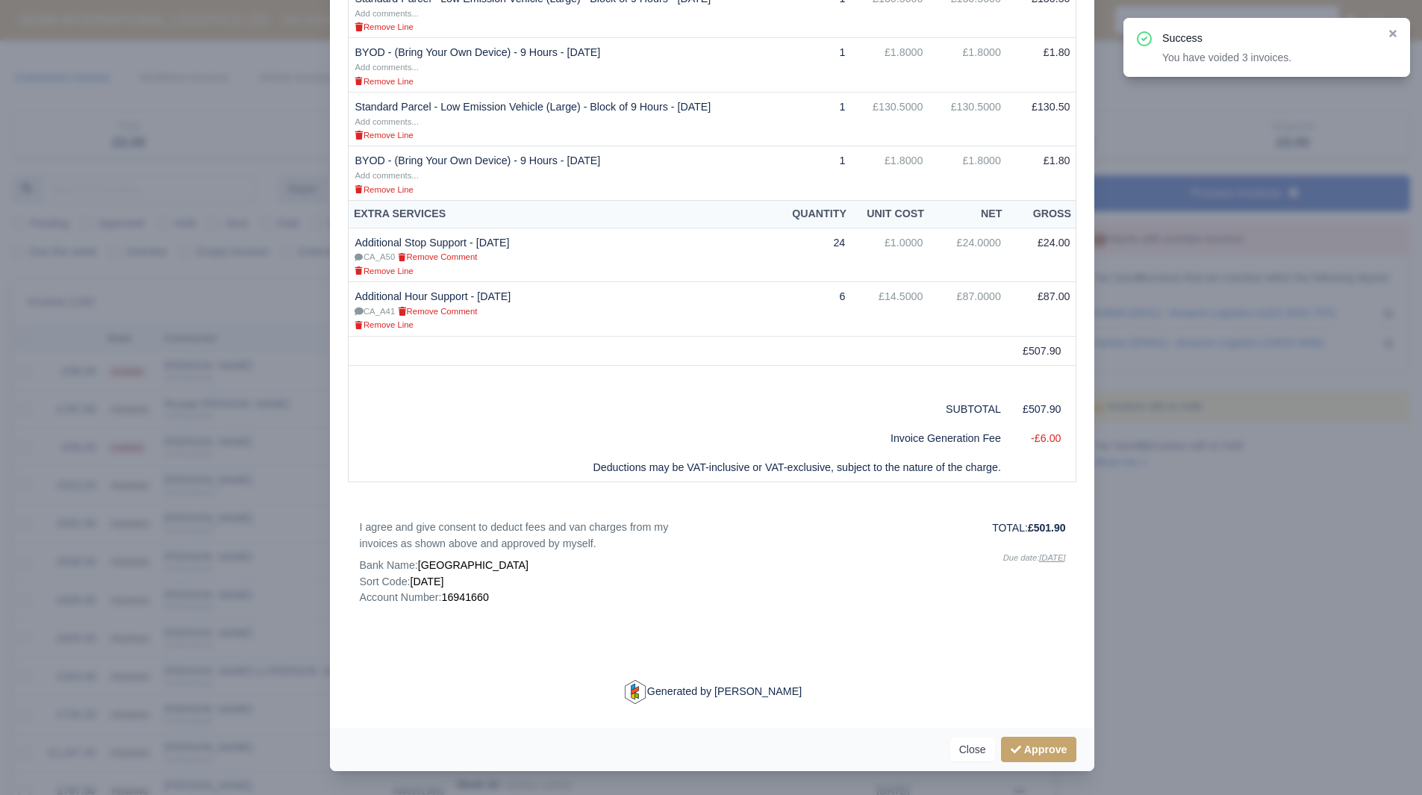
scroll to position [319, 0]
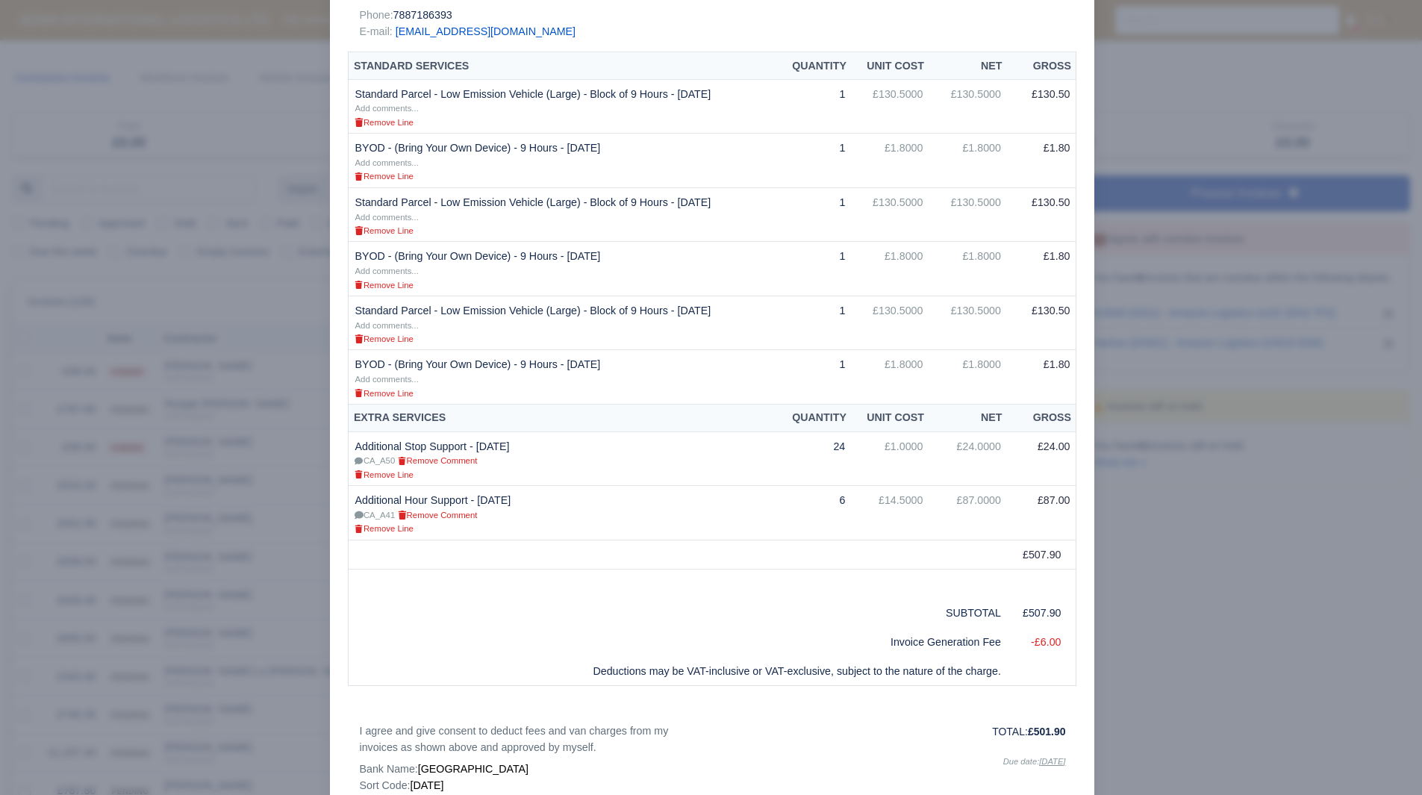
click at [1209, 459] on div at bounding box center [711, 397] width 1422 height 795
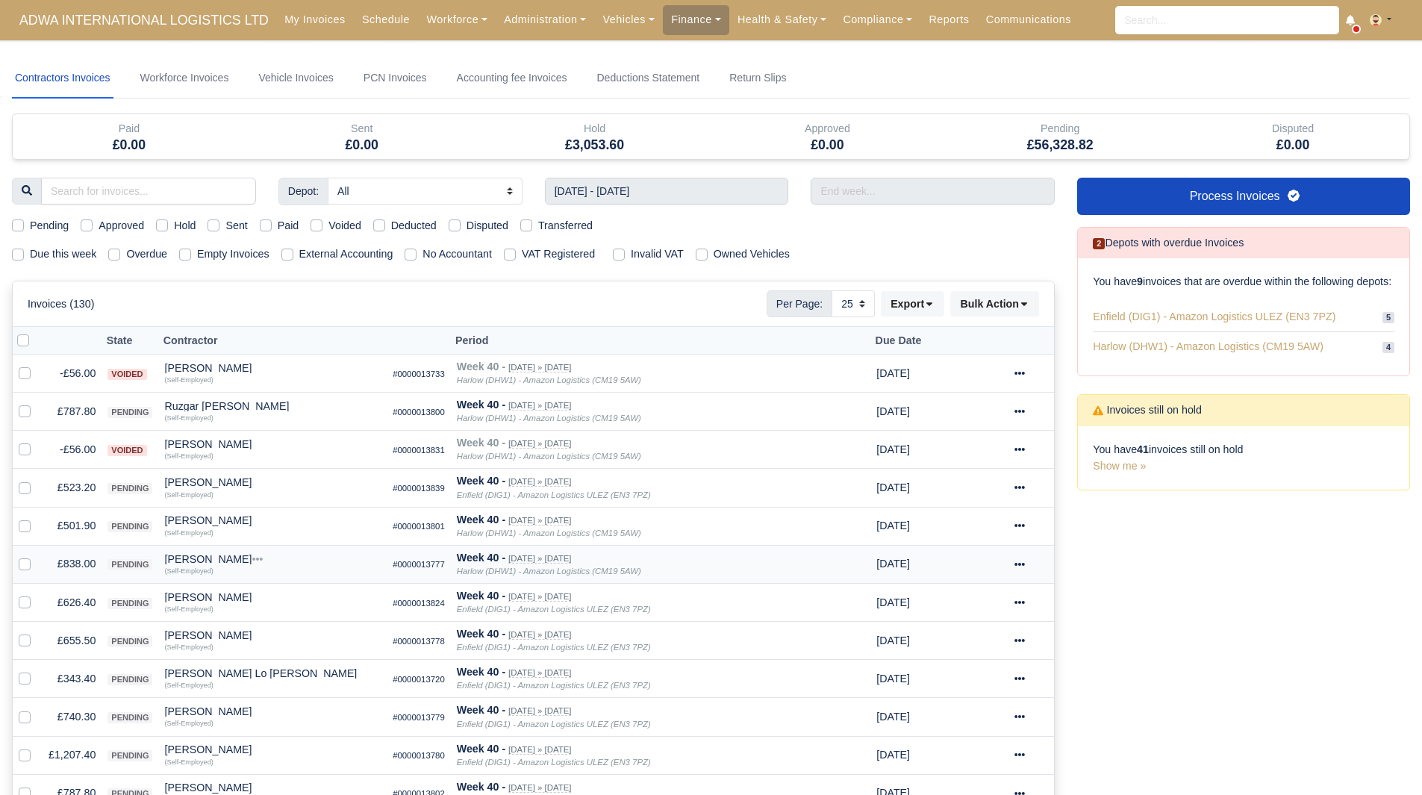
click at [72, 560] on td "£838.00" at bounding box center [72, 564] width 59 height 38
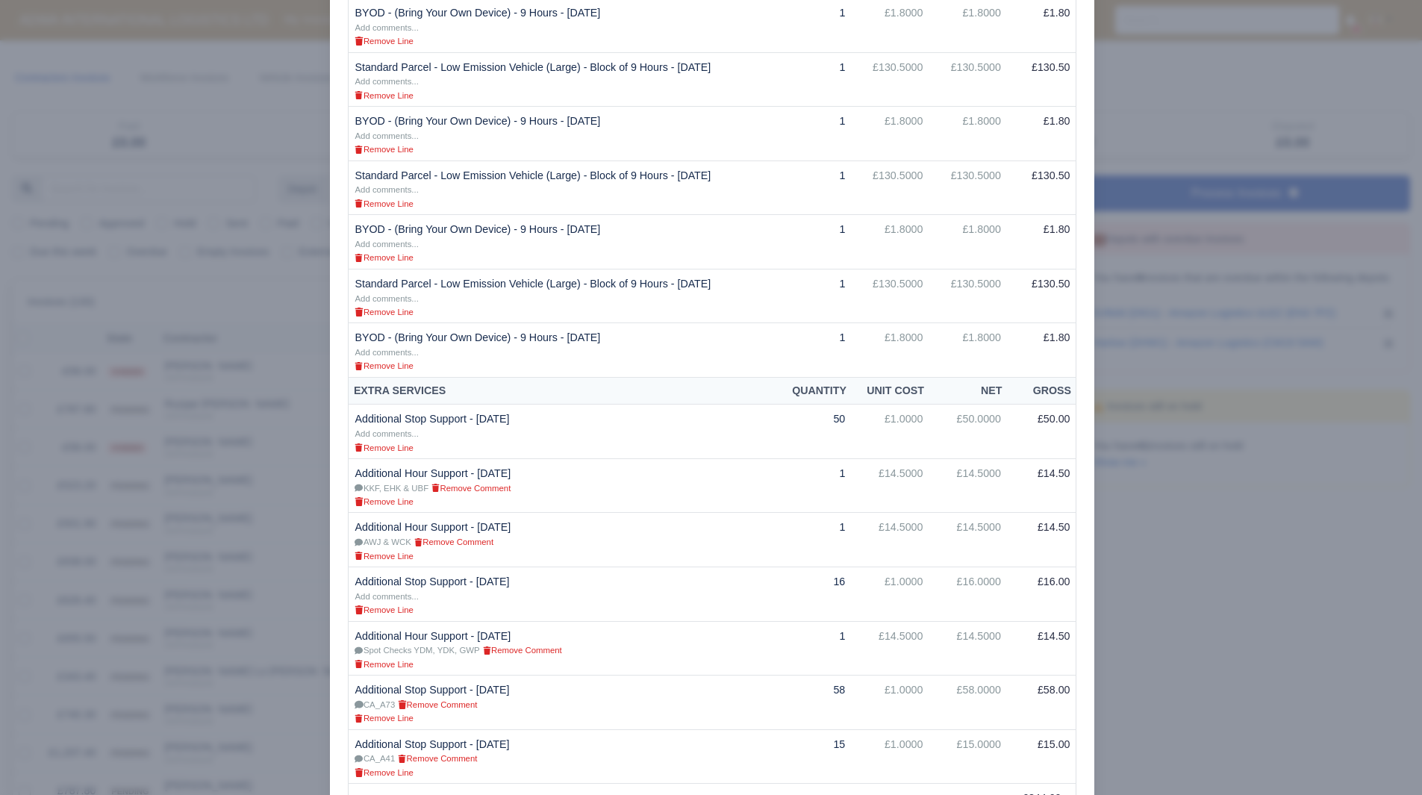
scroll to position [647, 0]
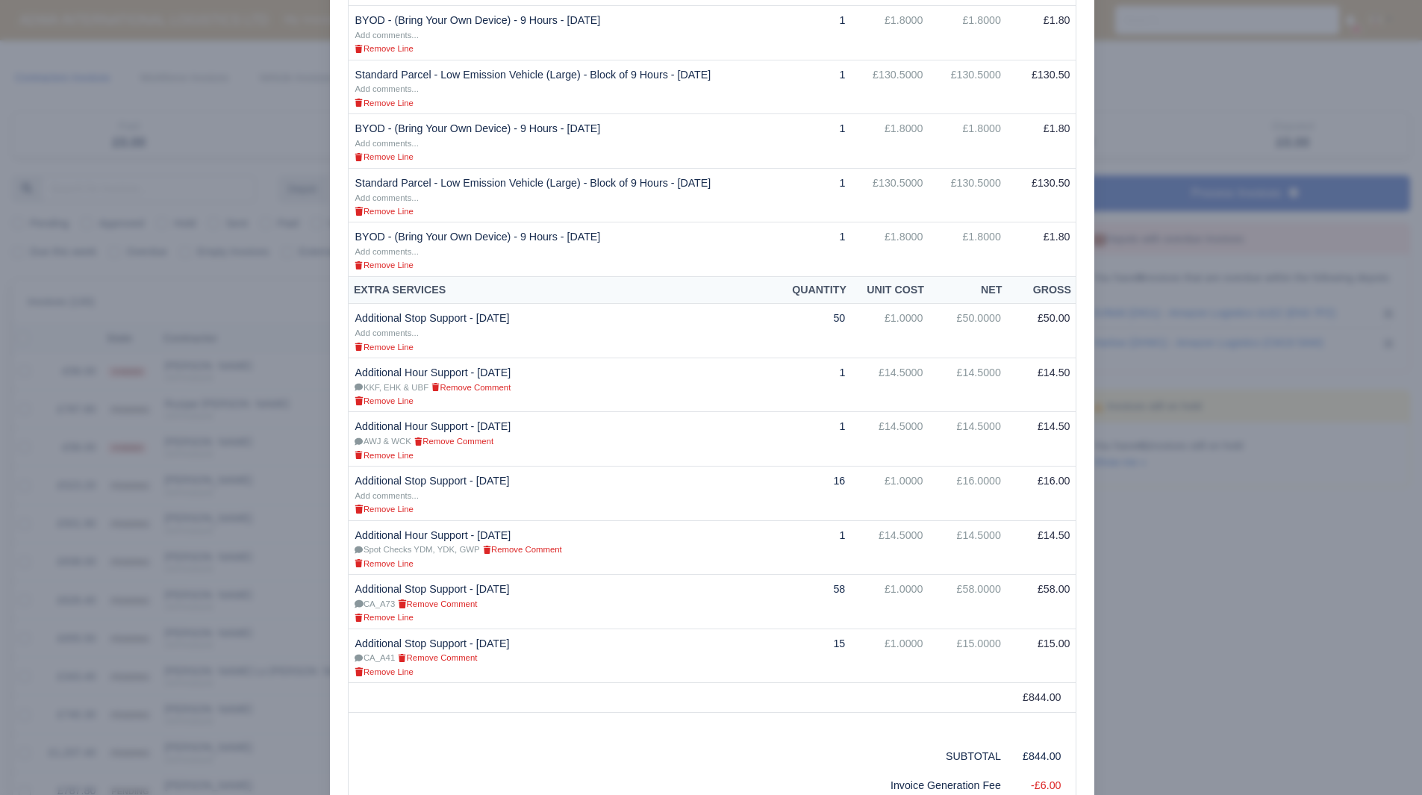
click at [1146, 488] on div at bounding box center [711, 397] width 1422 height 795
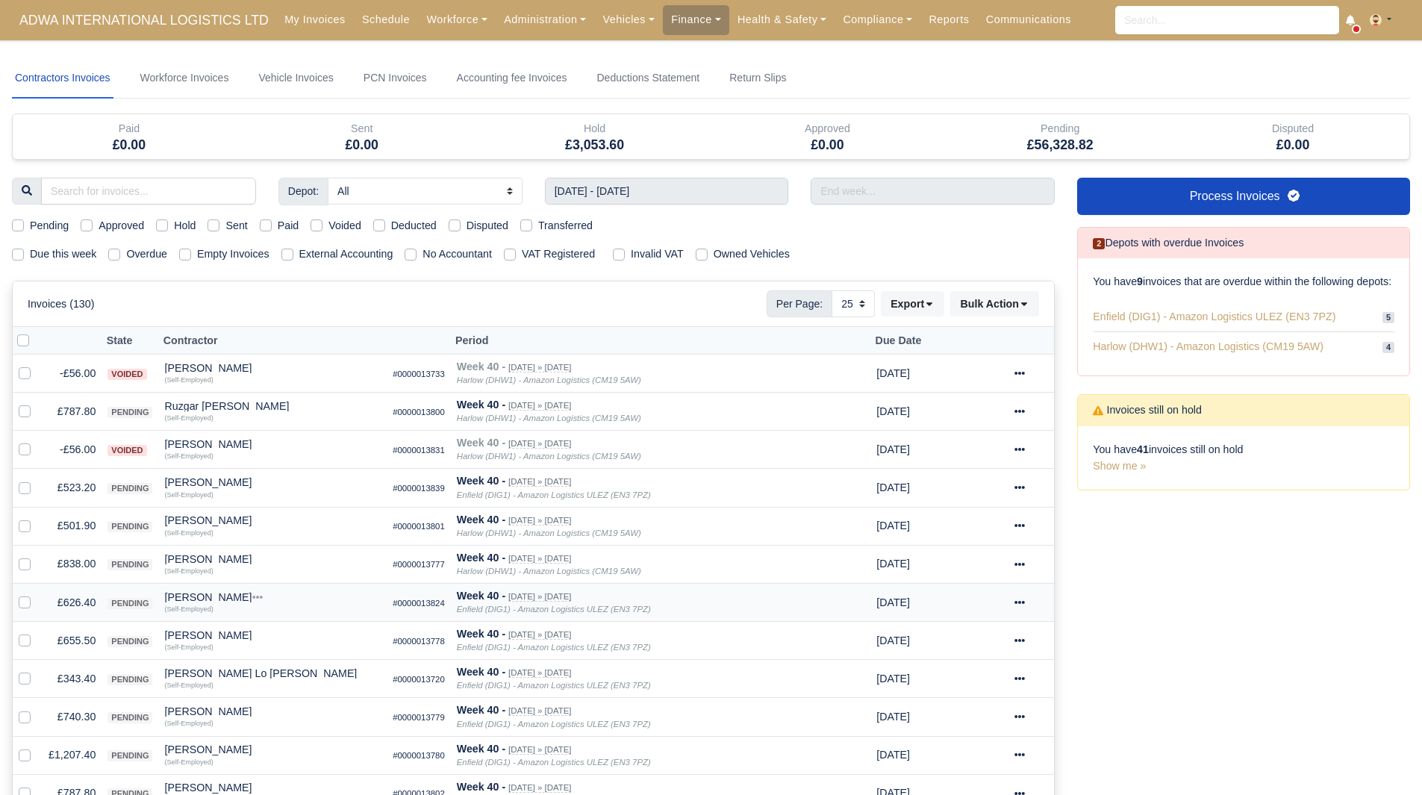
click at [75, 602] on td "£626.40" at bounding box center [72, 602] width 59 height 38
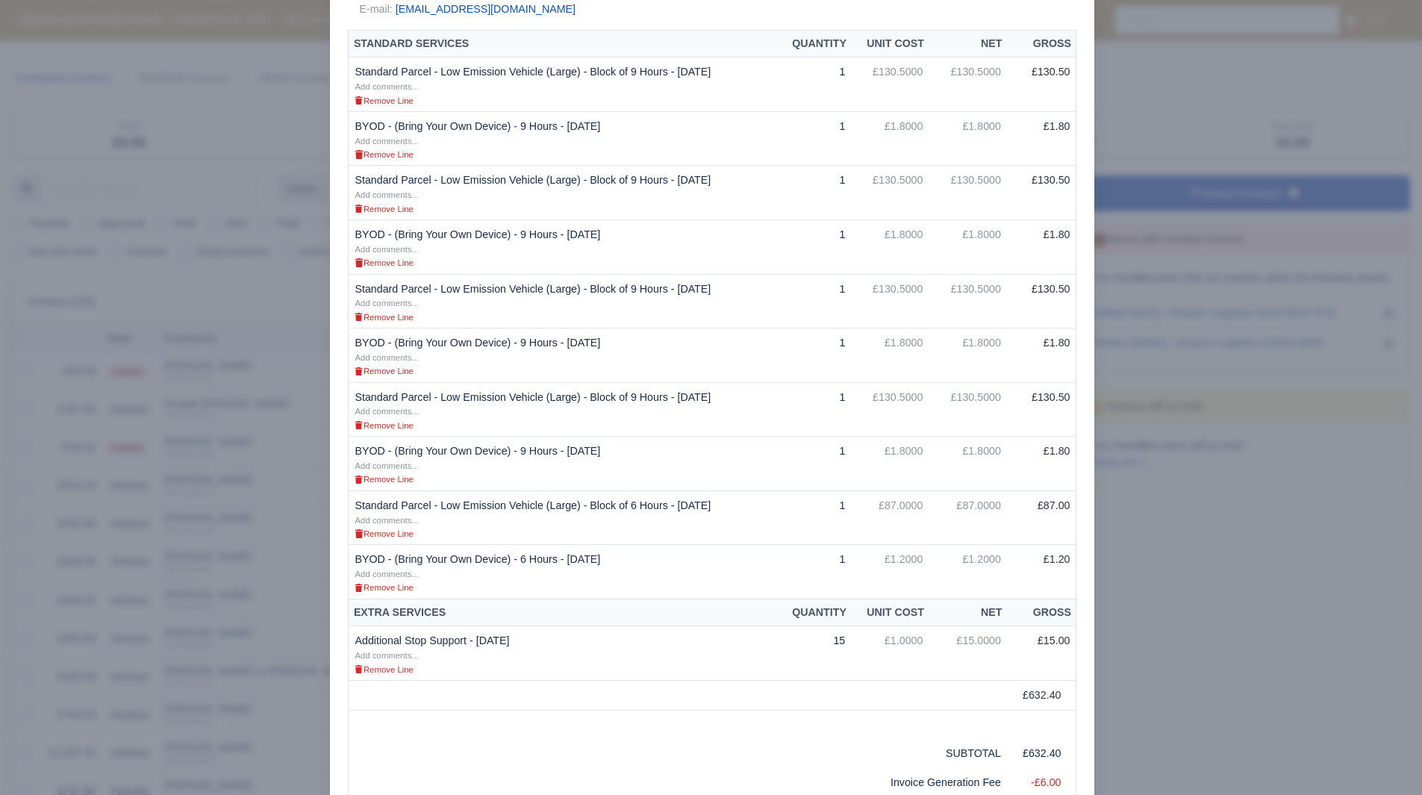
scroll to position [324, 0]
click at [1230, 590] on div at bounding box center [711, 397] width 1422 height 795
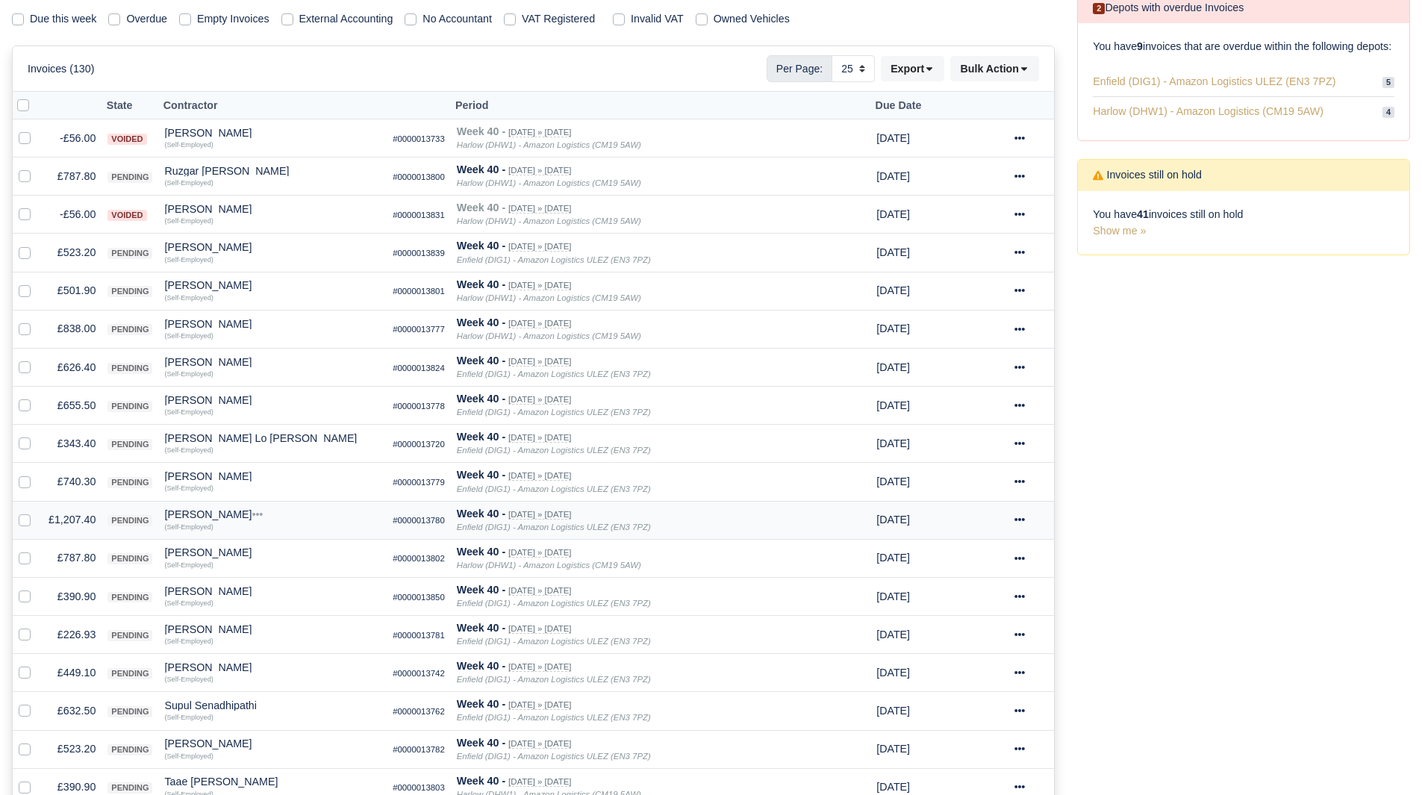
click at [69, 523] on td "£1,207.40" at bounding box center [72, 520] width 59 height 38
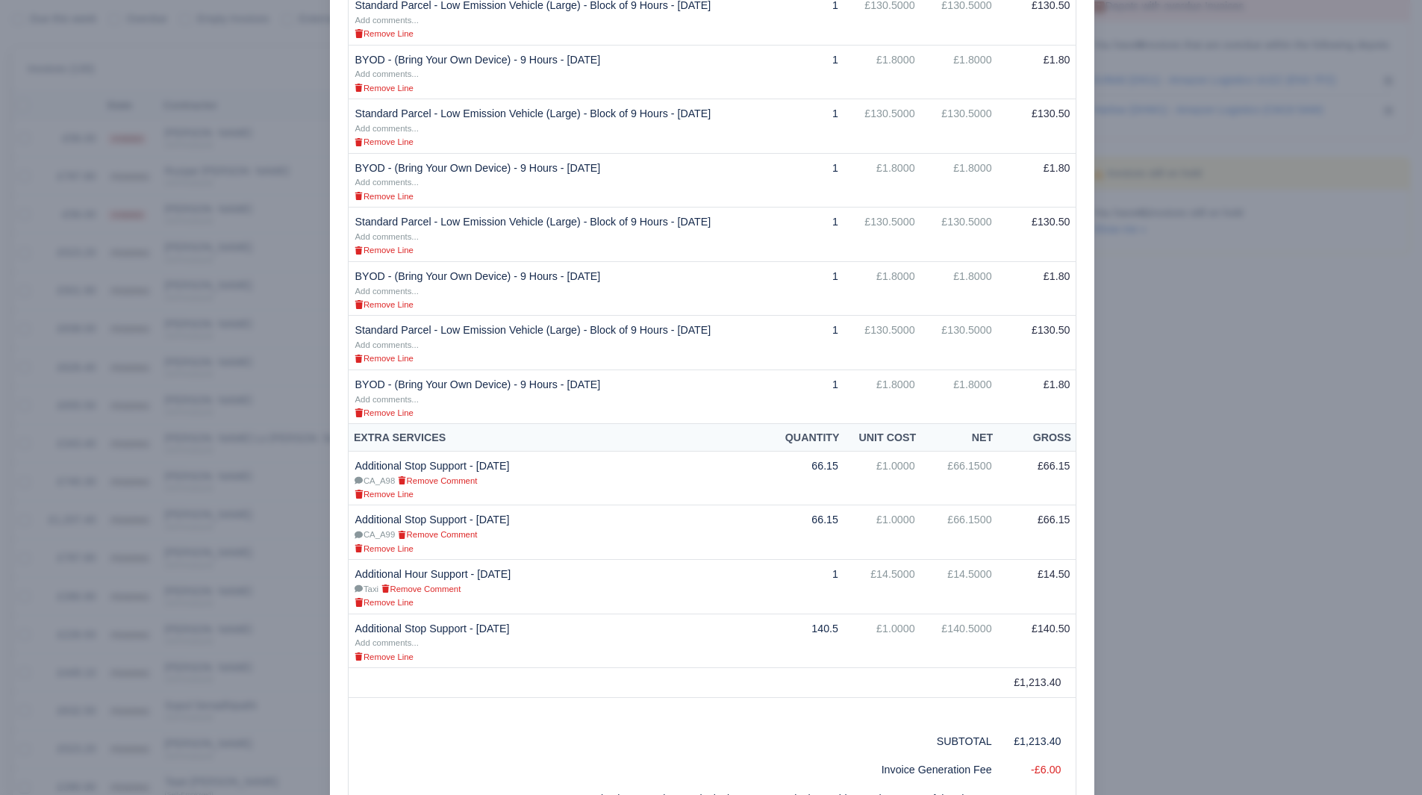
scroll to position [733, 0]
click at [885, 216] on td "£130.5000" at bounding box center [882, 234] width 77 height 54
drag, startPoint x: 866, startPoint y: 219, endPoint x: 937, endPoint y: 233, distance: 72.2
click at [937, 233] on tr "Standard Parcel - Low Emission Vehicle (Large) - Block of 9 Hours - 03/10/2025 …" at bounding box center [713, 234] width 728 height 54
drag, startPoint x: 824, startPoint y: 629, endPoint x: 874, endPoint y: 635, distance: 50.4
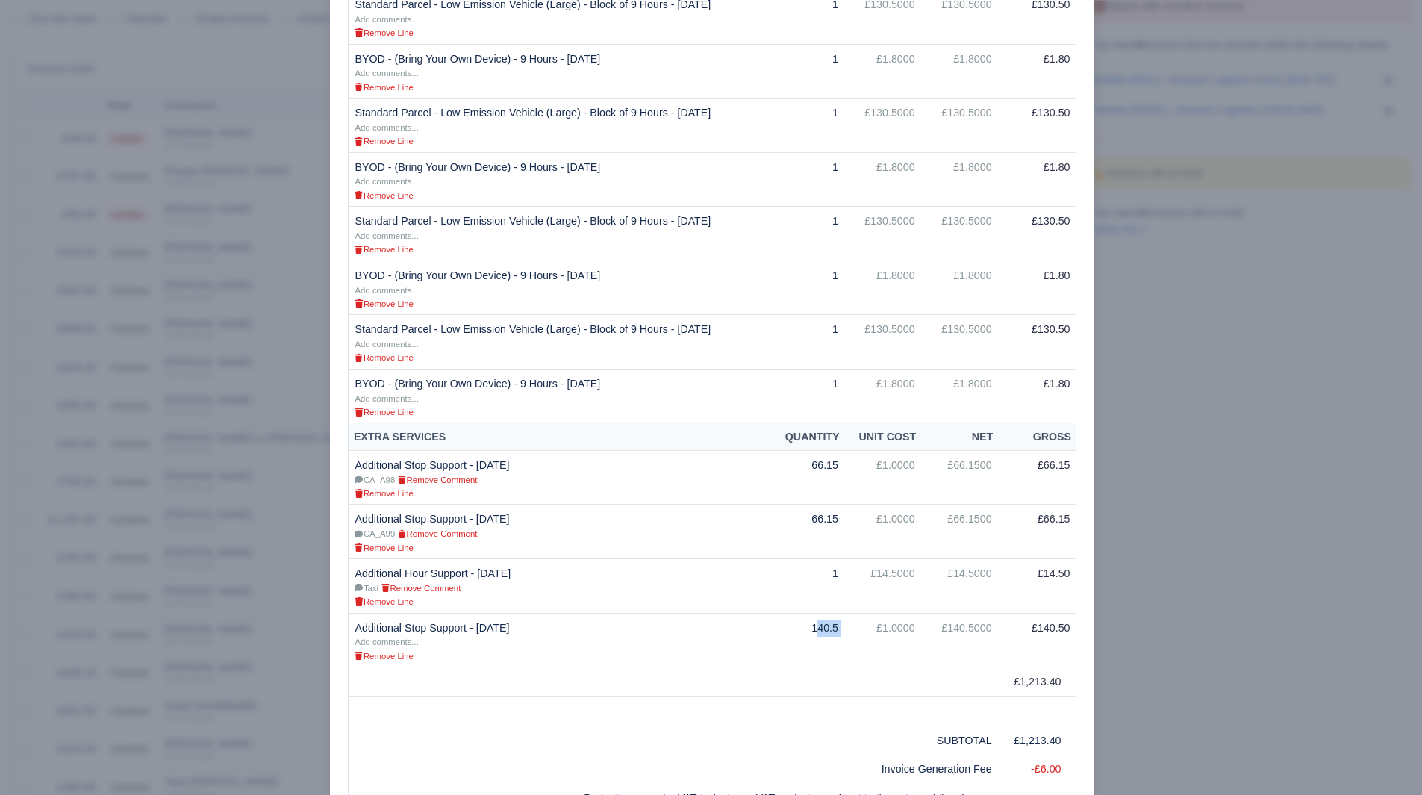
click at [874, 635] on tr "Additional Stop Support - 03/10/2025 Add comments... Remove Line 140.5 £1.0000 …" at bounding box center [713, 640] width 728 height 54
click at [1178, 552] on div at bounding box center [711, 397] width 1422 height 795
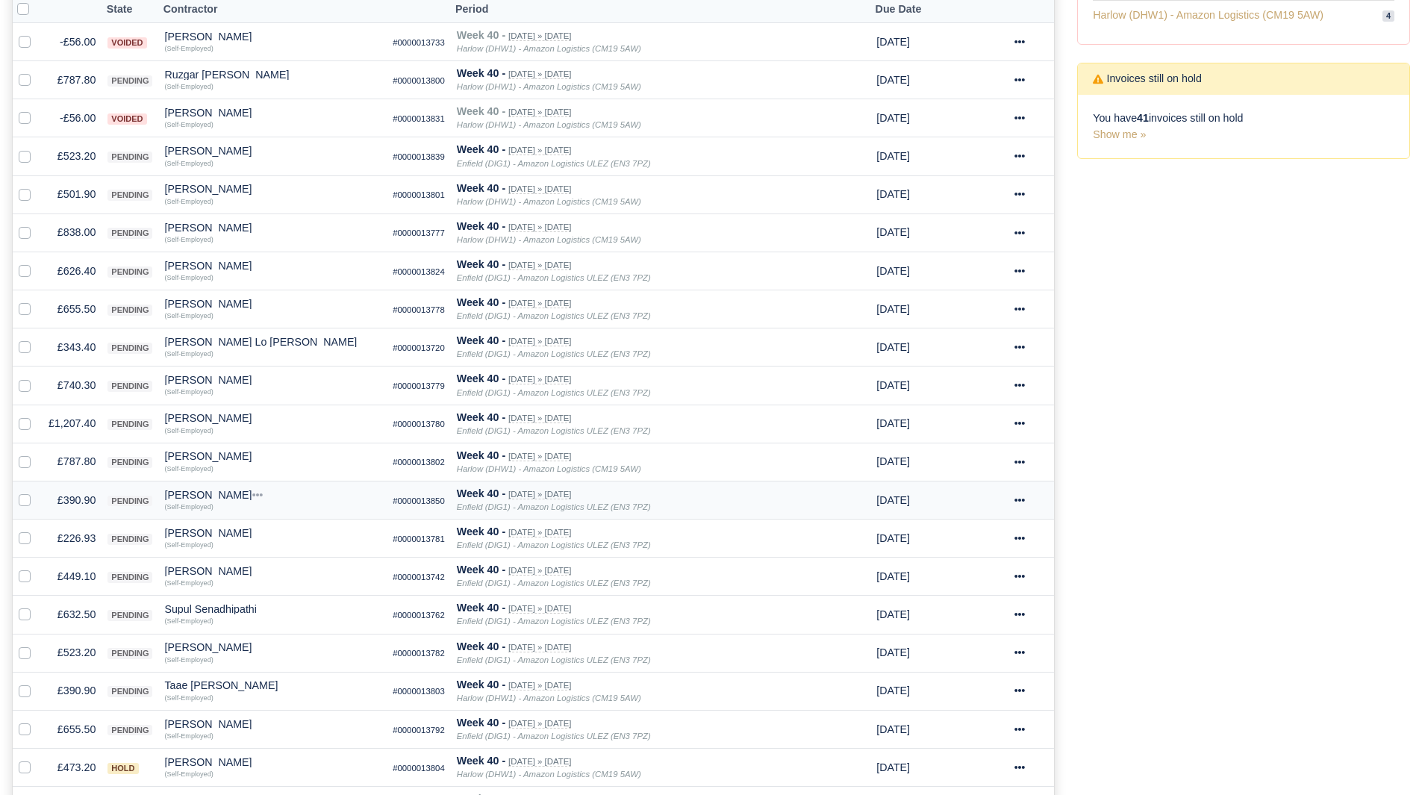
scroll to position [376, 0]
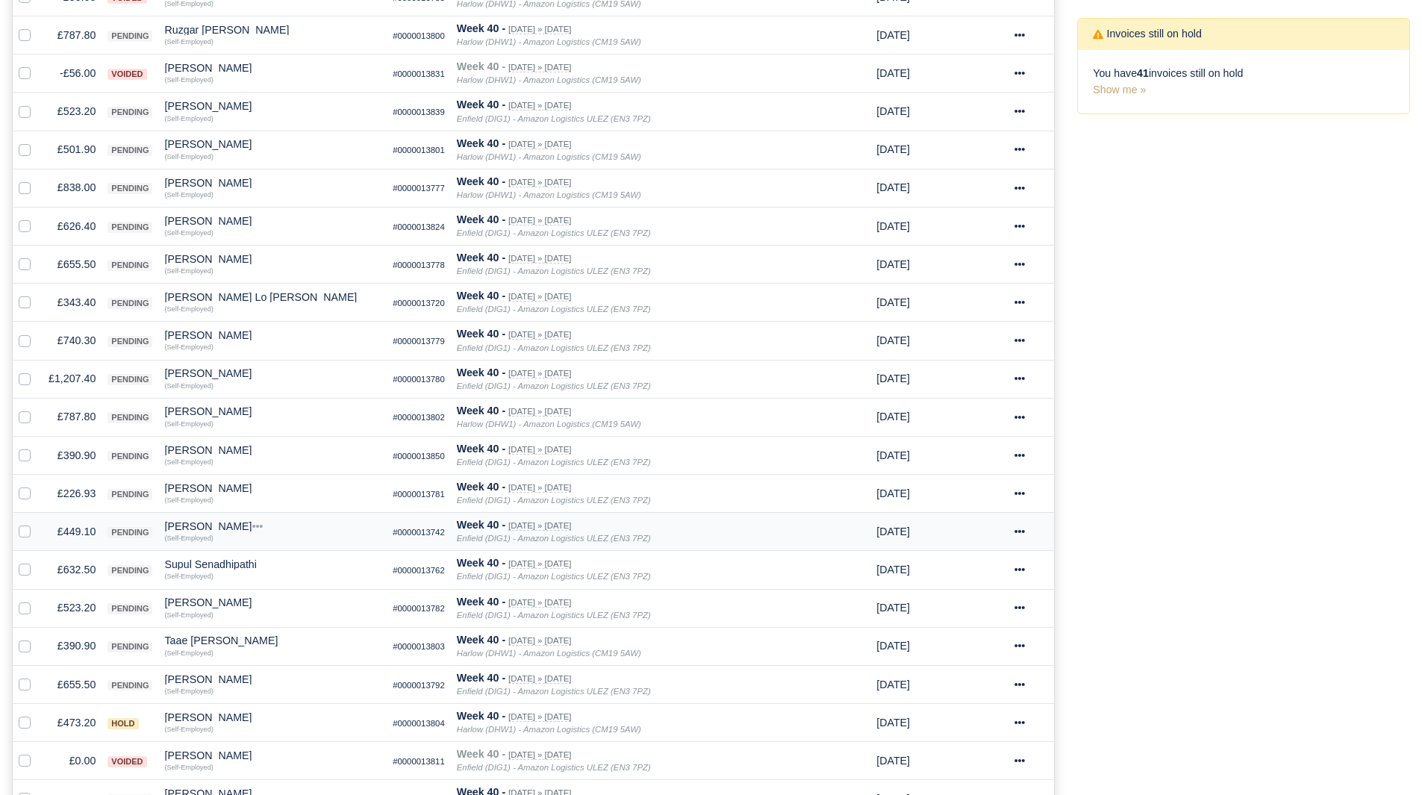
click at [81, 529] on td "£449.10" at bounding box center [72, 532] width 59 height 38
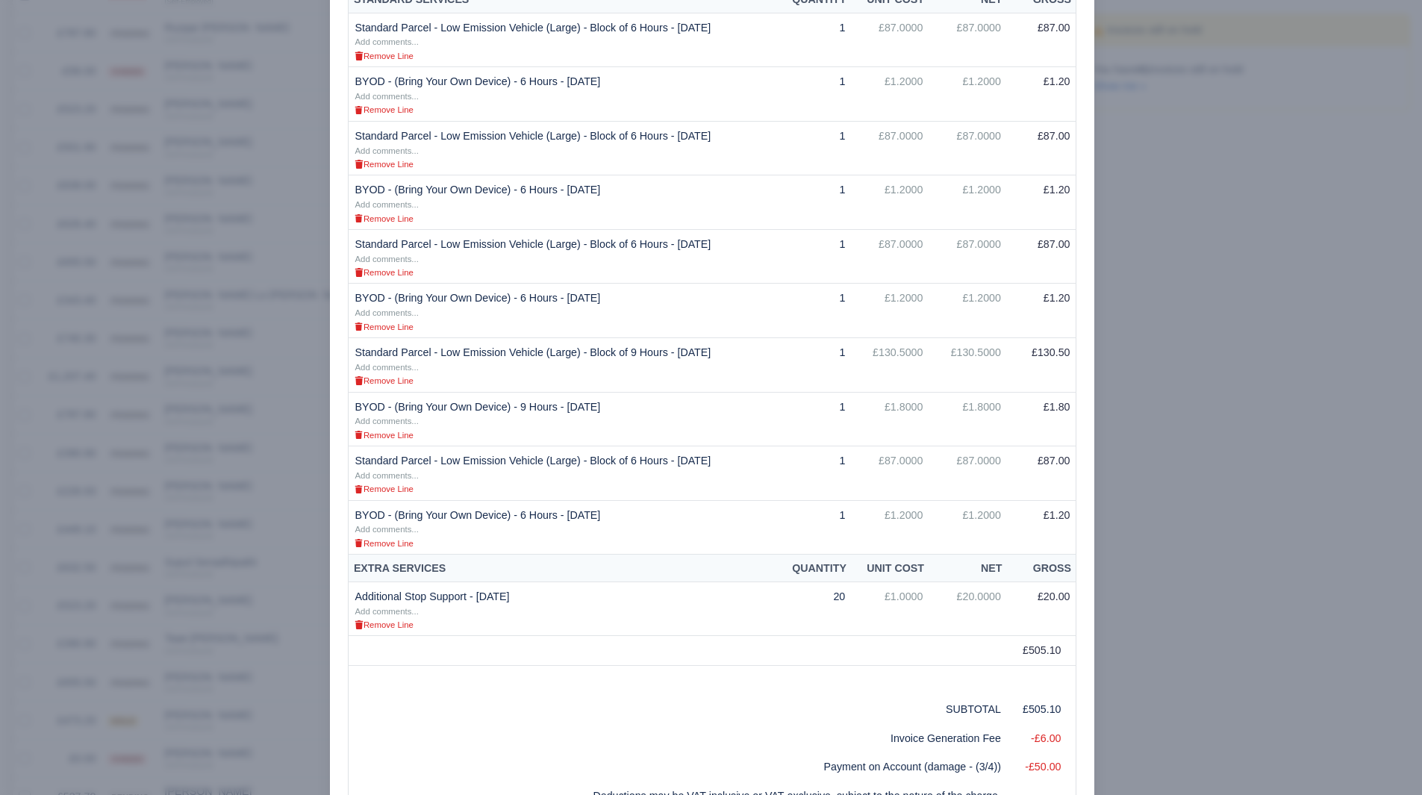
scroll to position [387, 0]
click at [1183, 536] on div at bounding box center [711, 397] width 1422 height 795
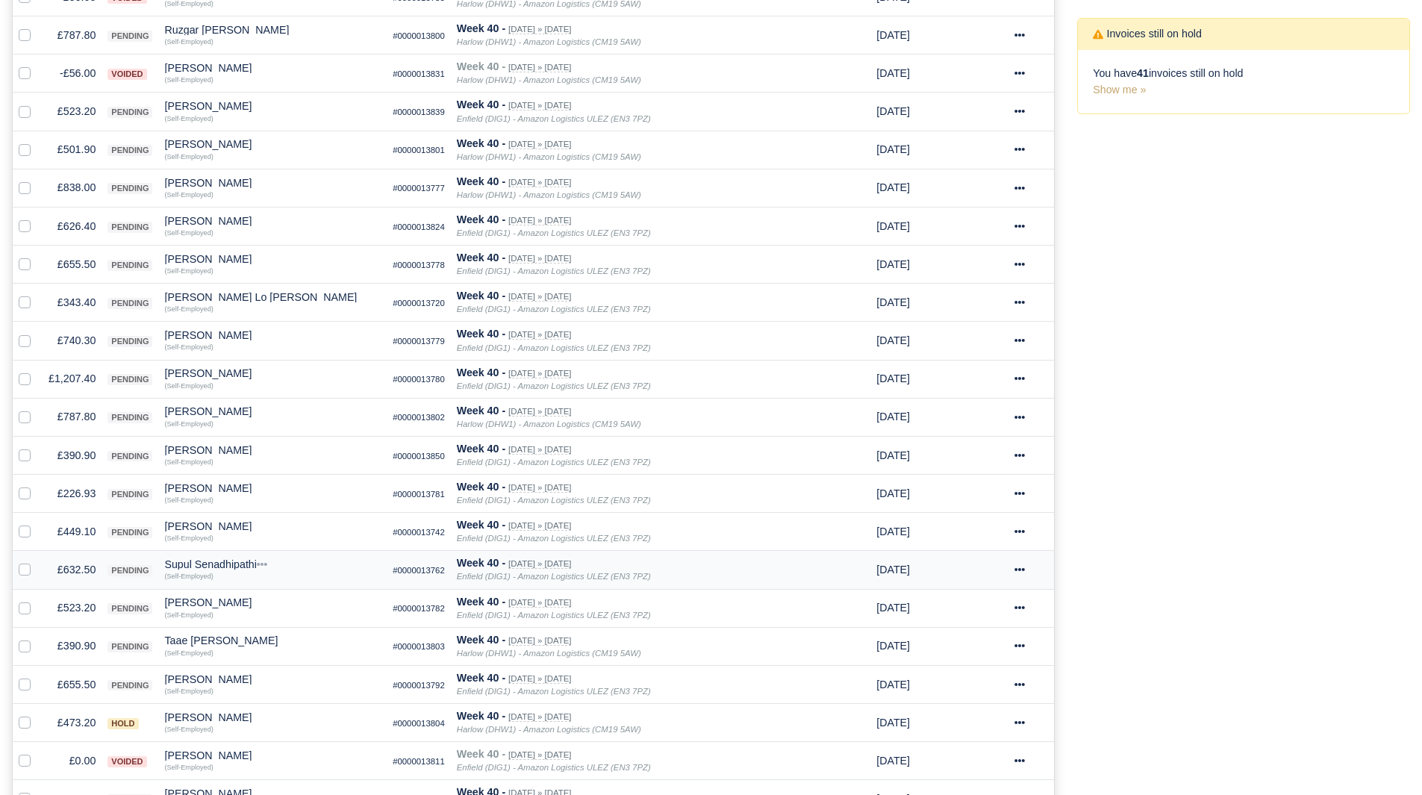
click at [69, 570] on td "£632.50" at bounding box center [72, 570] width 59 height 38
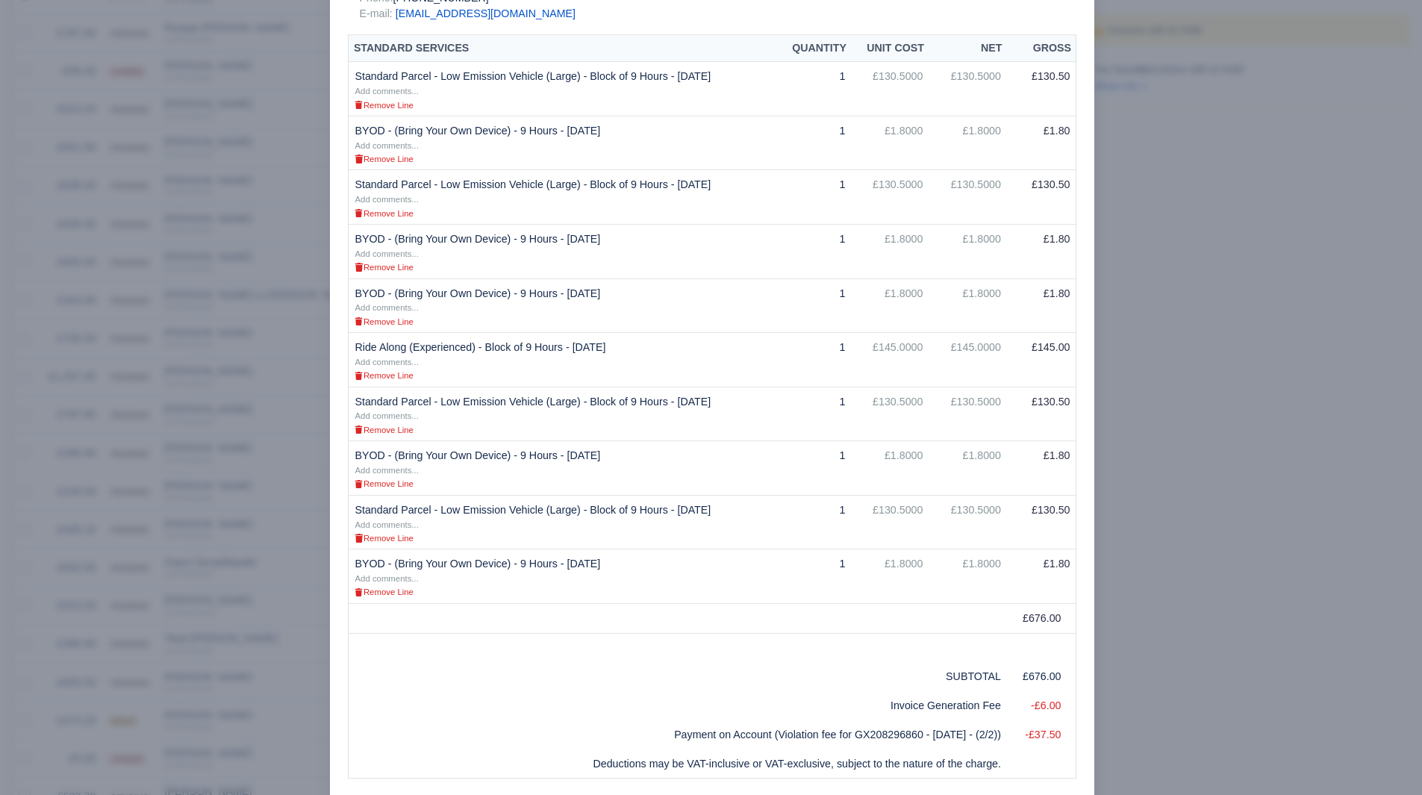
scroll to position [321, 0]
click at [1144, 445] on div at bounding box center [711, 397] width 1422 height 795
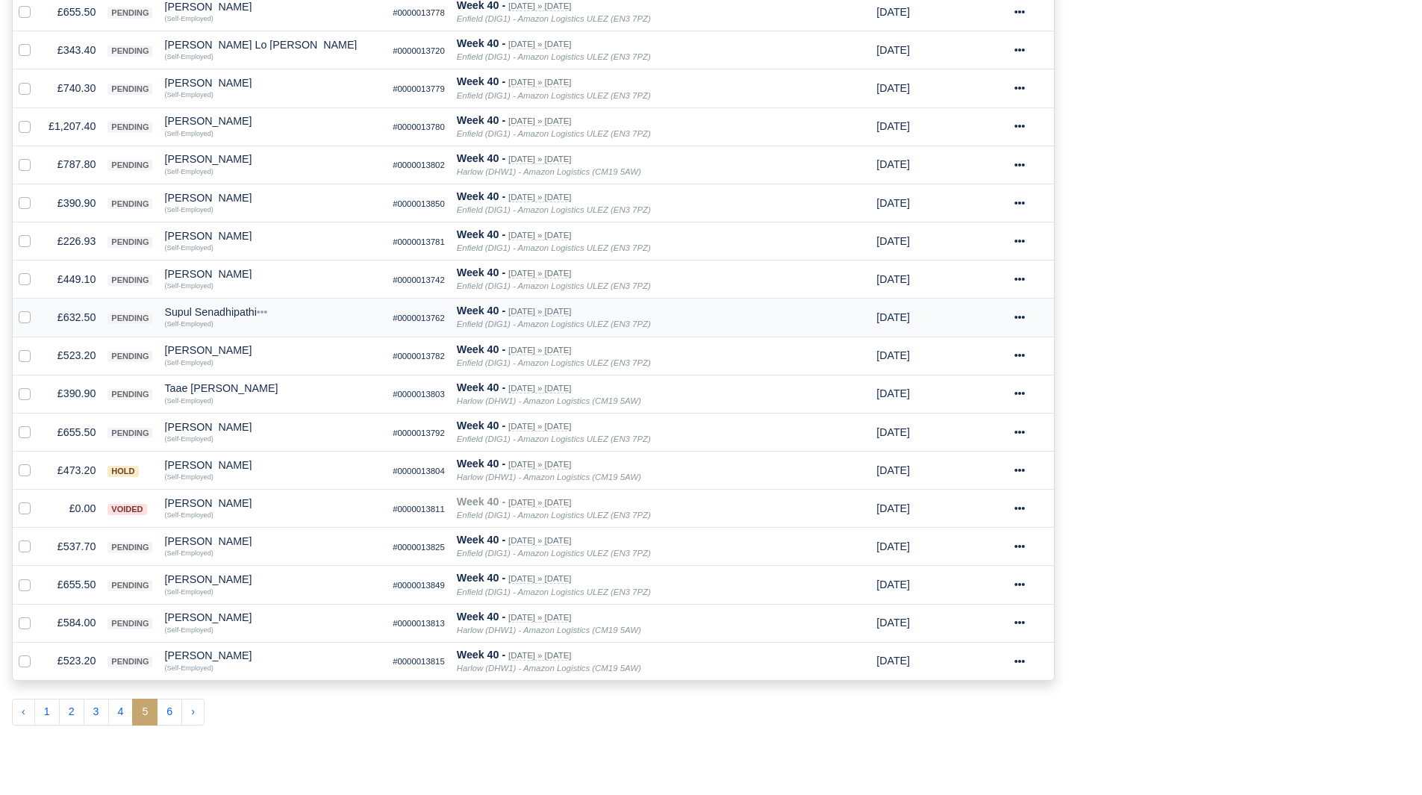
scroll to position [629, 0]
click at [74, 548] on td "£537.70" at bounding box center [72, 546] width 59 height 38
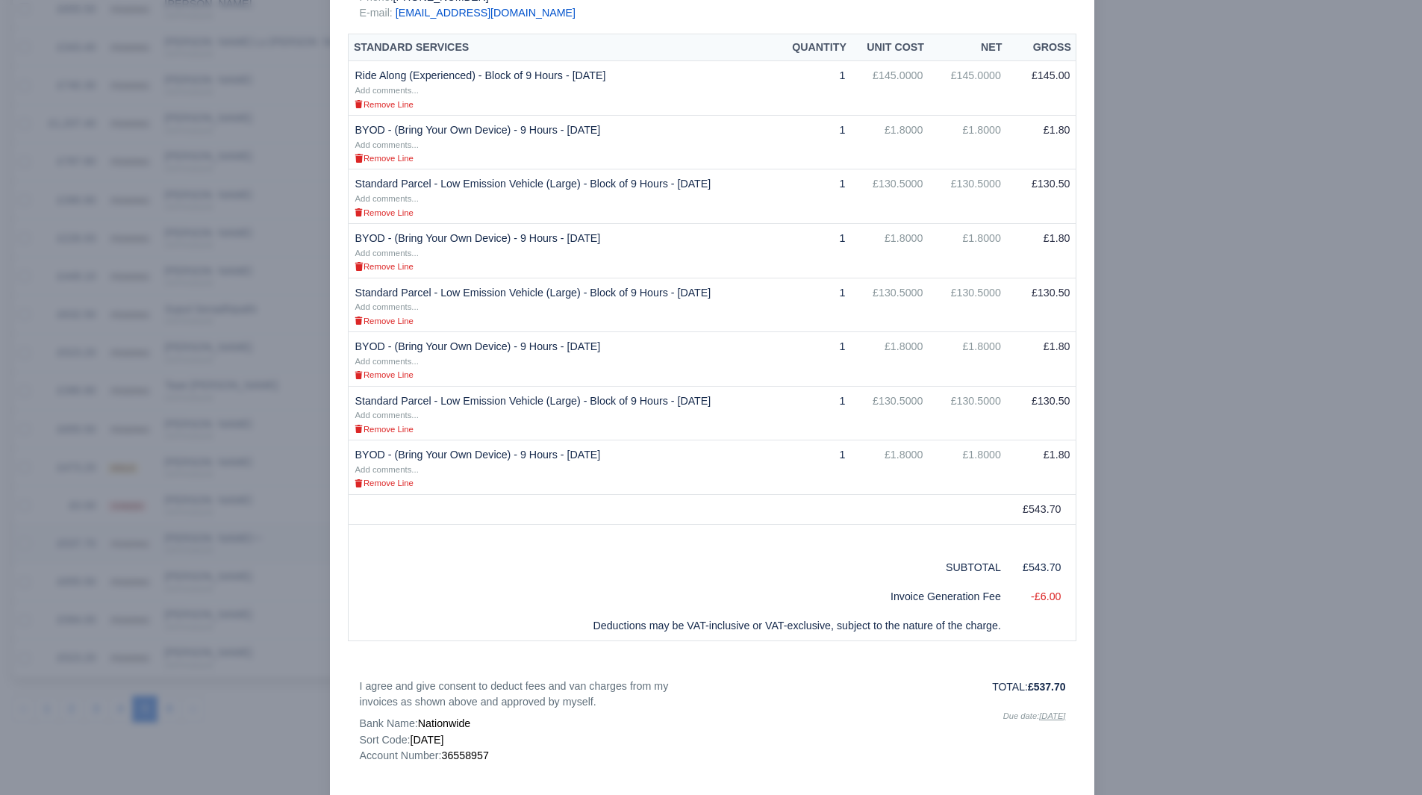
scroll to position [627, 0]
click at [1284, 494] on div at bounding box center [711, 397] width 1422 height 795
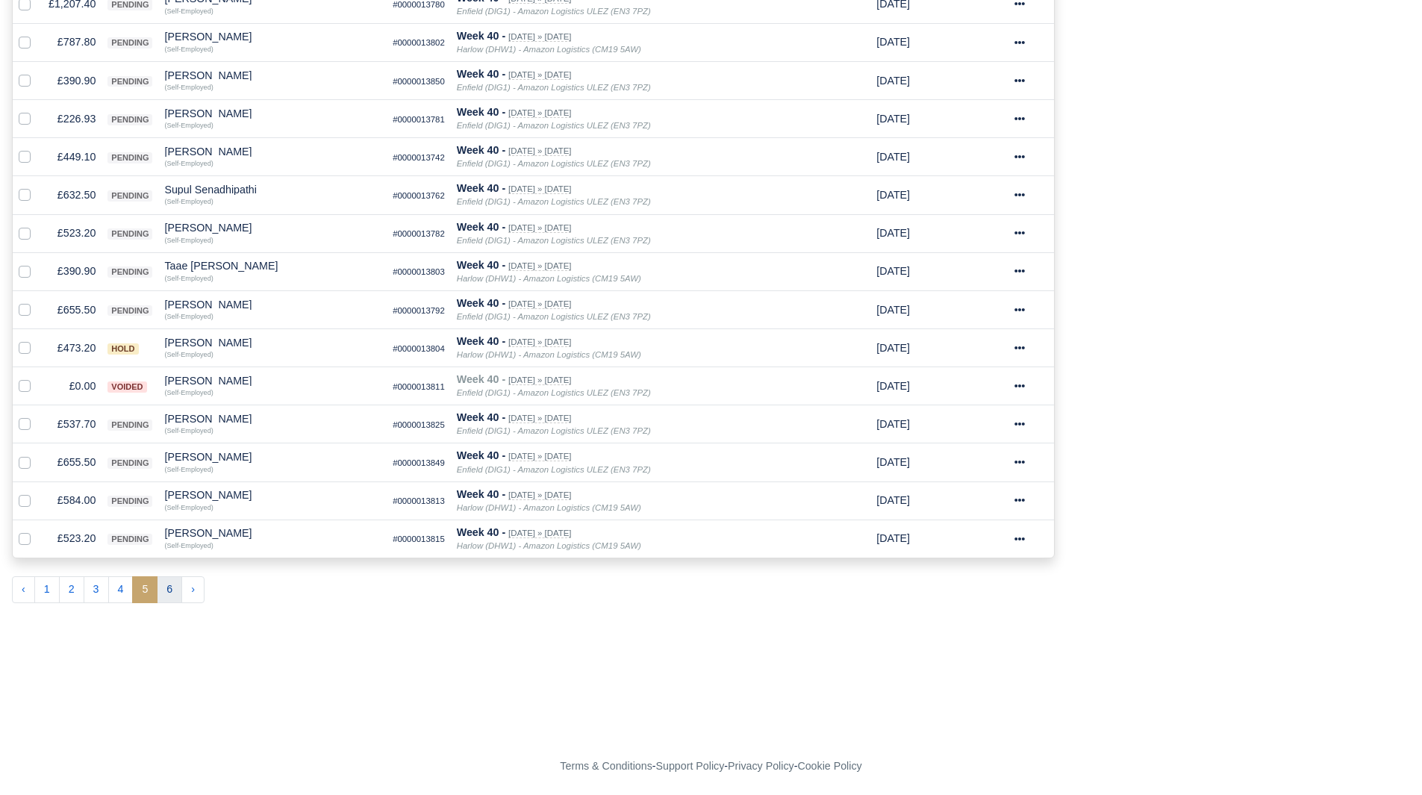
scroll to position [752, 0]
click at [169, 597] on button "6" at bounding box center [169, 589] width 25 height 27
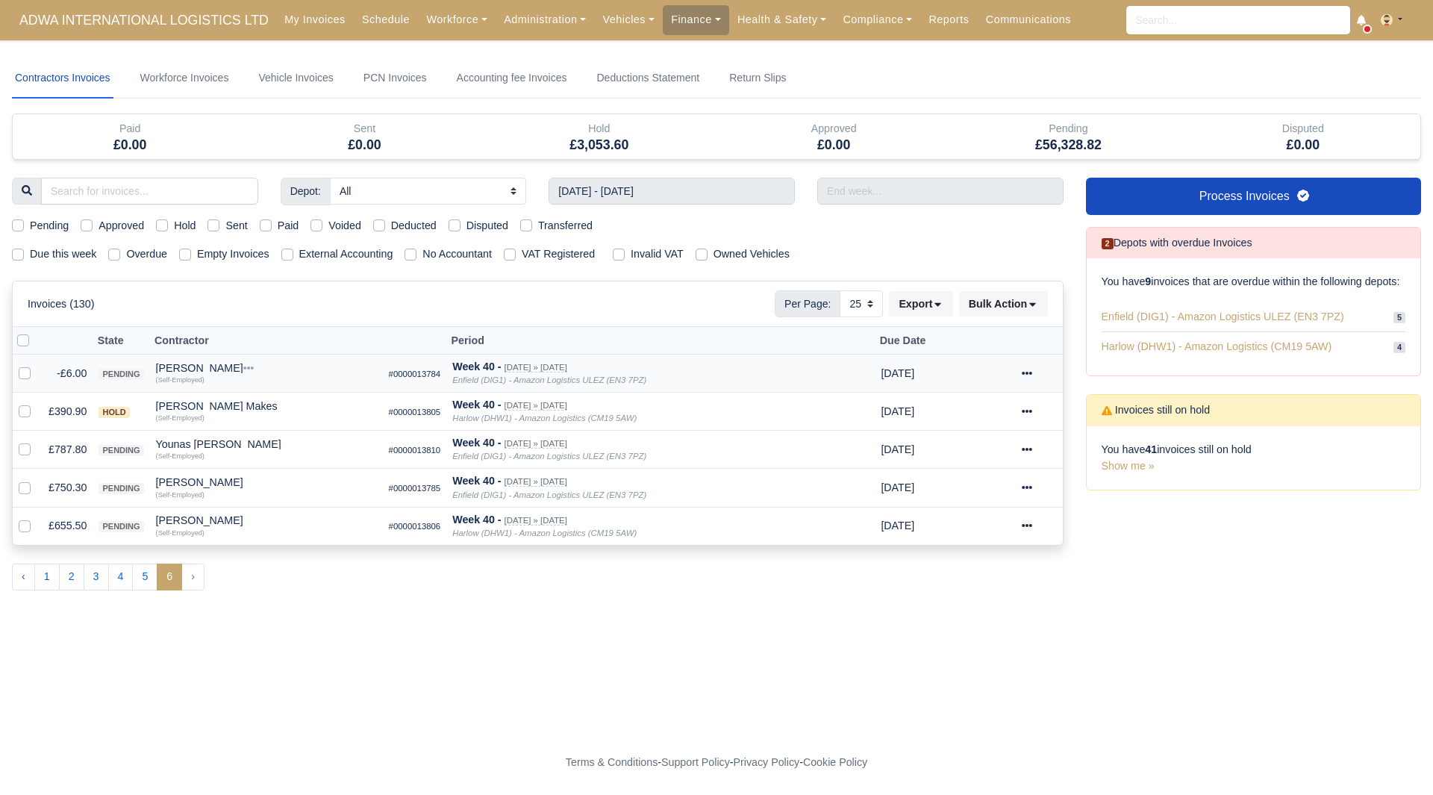
click at [37, 365] on label at bounding box center [37, 365] width 0 height 0
click at [21, 377] on input "checkbox" at bounding box center [25, 371] width 12 height 12
checkbox input "true"
click at [980, 307] on button "Bulk Action" at bounding box center [1003, 303] width 89 height 25
click at [968, 420] on div "Void" at bounding box center [980, 424] width 133 height 23
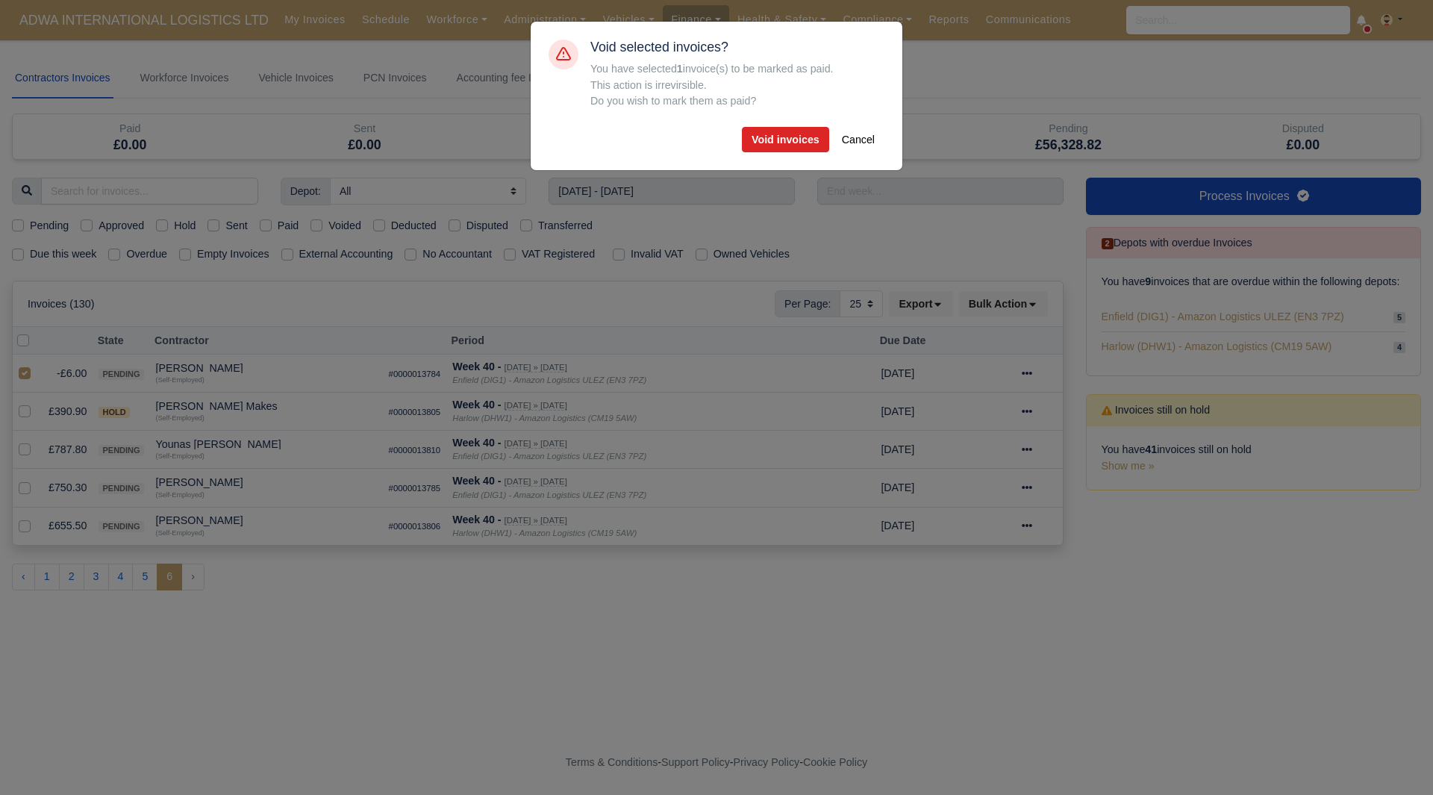
drag, startPoint x: 749, startPoint y: 143, endPoint x: 739, endPoint y: 143, distance: 9.7
click at [739, 143] on div "Void invoices Cancel" at bounding box center [738, 139] width 294 height 25
click at [756, 140] on button "Void invoices" at bounding box center [785, 139] width 87 height 25
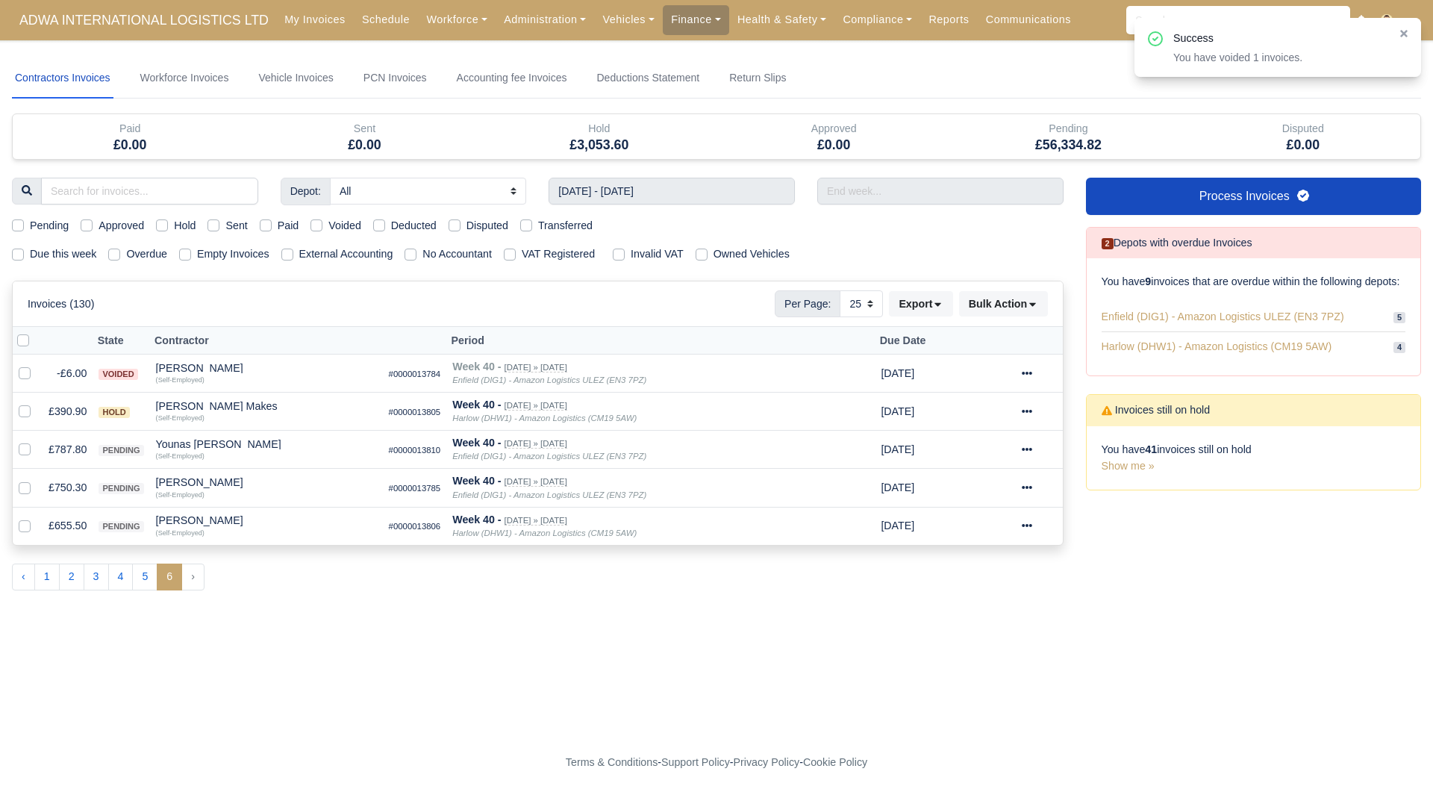
click at [42, 228] on label "Pending" at bounding box center [49, 225] width 39 height 17
click at [24, 228] on input "Pending" at bounding box center [18, 223] width 12 height 12
checkbox input "true"
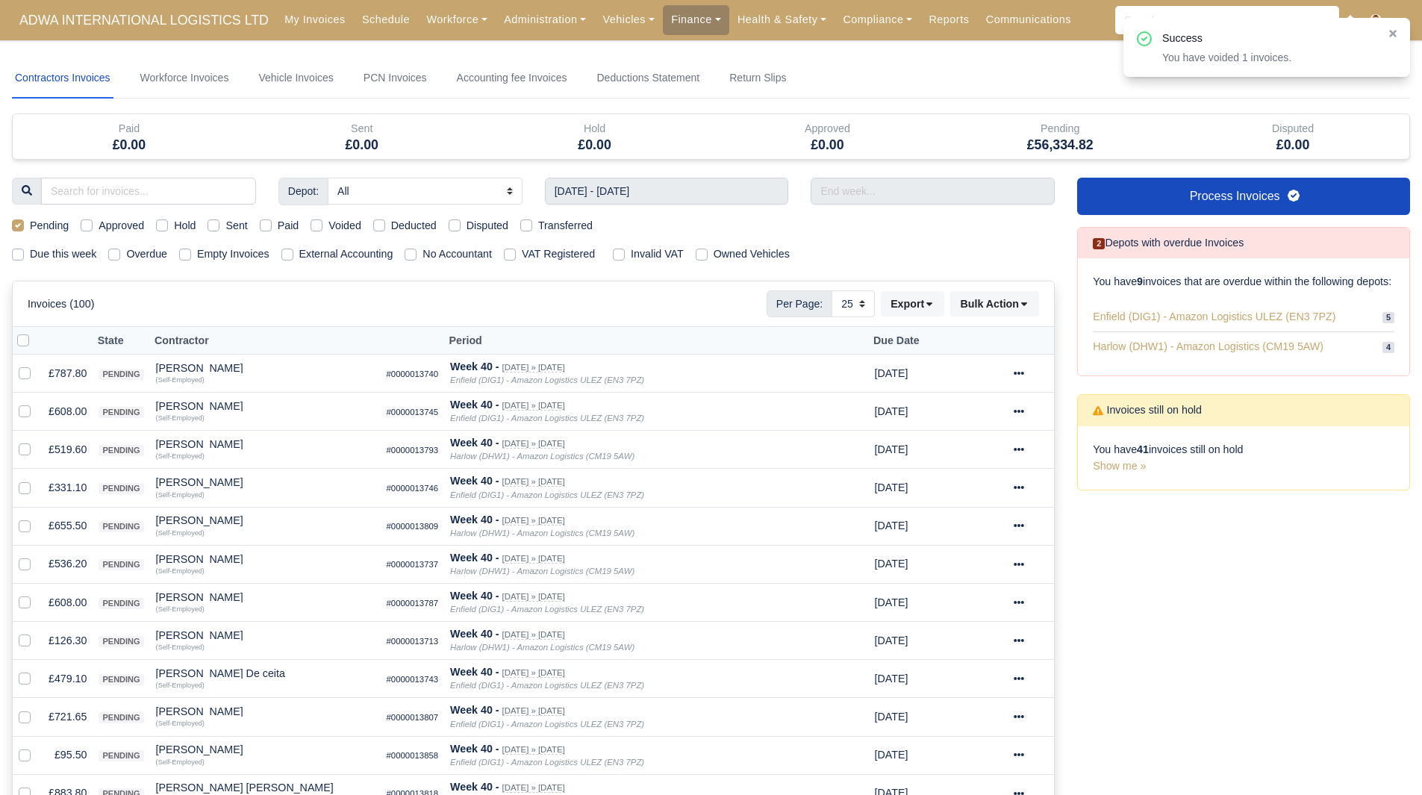
click at [35, 332] on label at bounding box center [35, 332] width 0 height 0
click at [19, 344] on input "checkbox" at bounding box center [23, 338] width 12 height 12
checkbox input "true"
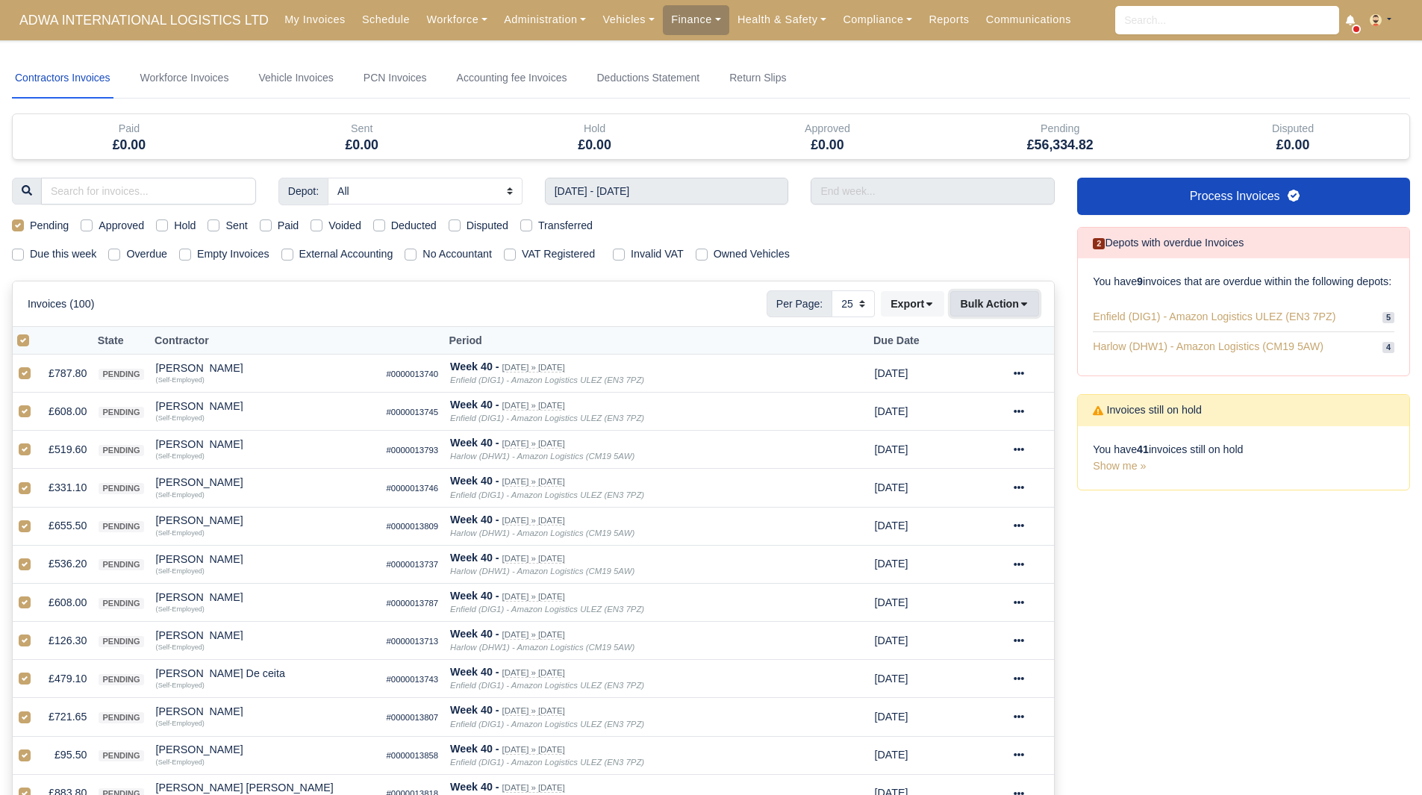
click at [1010, 306] on button "Bulk Action" at bounding box center [994, 303] width 89 height 25
click at [992, 370] on div "Approve" at bounding box center [971, 378] width 133 height 23
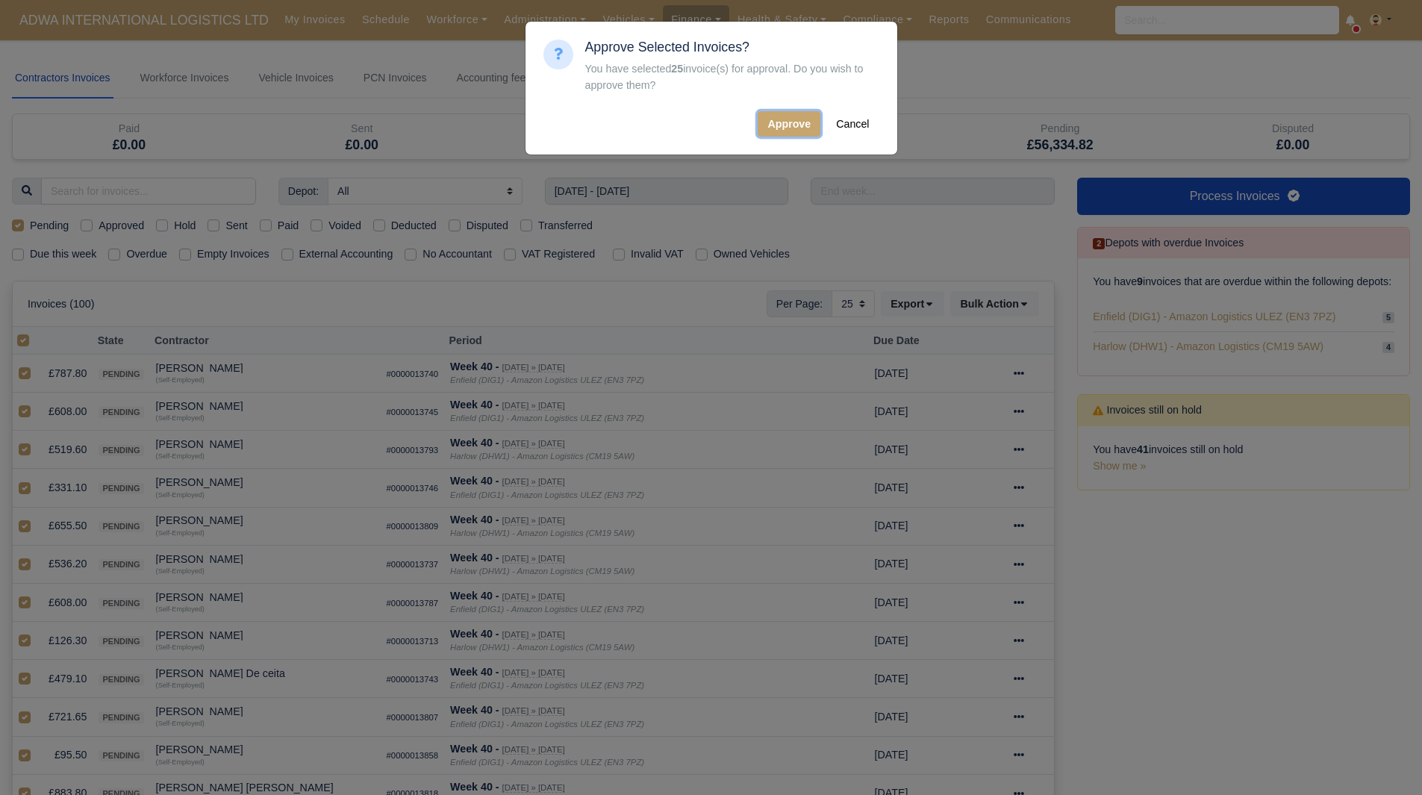
click at [769, 122] on button "Approve" at bounding box center [789, 123] width 63 height 25
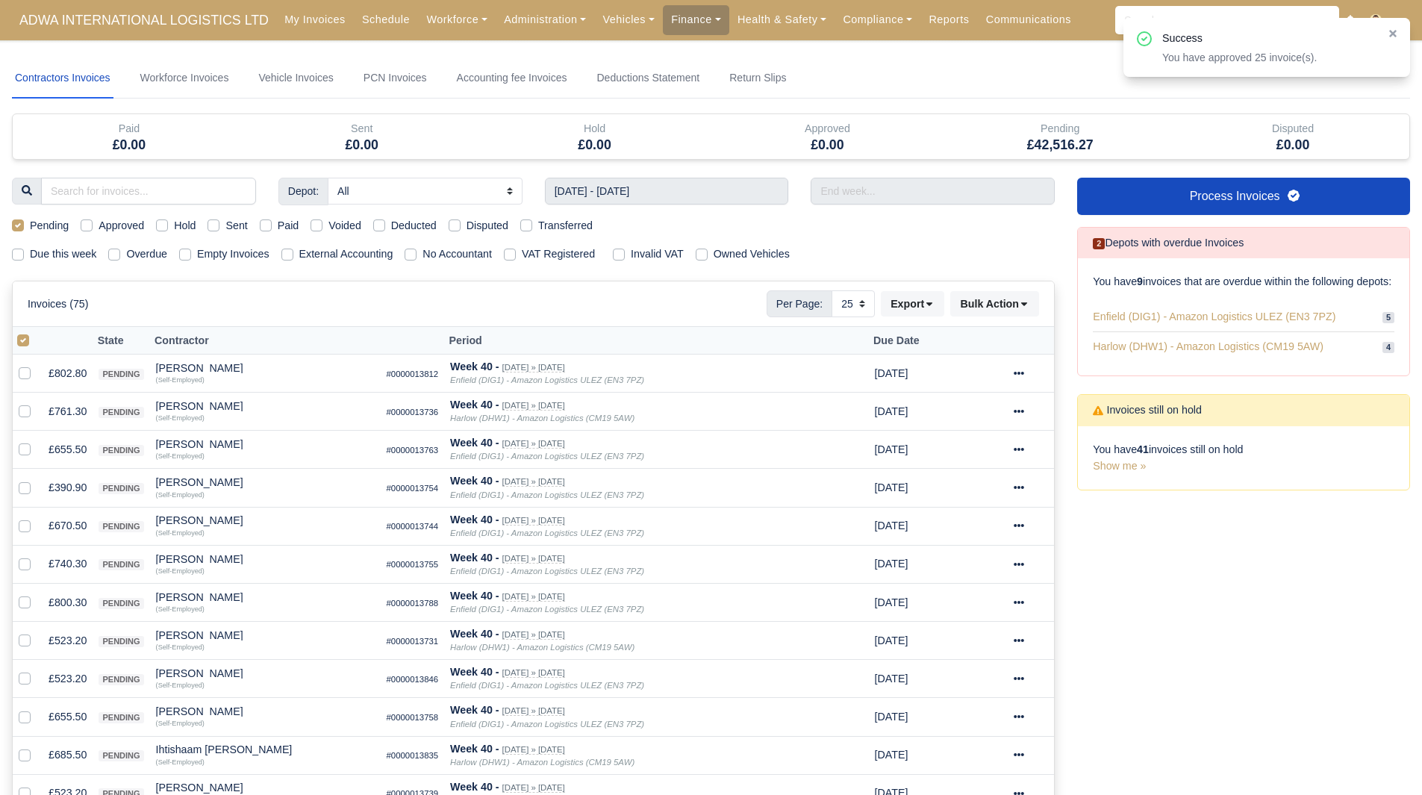
click at [35, 332] on label at bounding box center [35, 332] width 0 height 0
click at [27, 344] on input "checkbox" at bounding box center [23, 338] width 12 height 12
checkbox input "false"
click at [35, 332] on label at bounding box center [35, 332] width 0 height 0
click at [19, 340] on input "checkbox" at bounding box center [23, 338] width 12 height 12
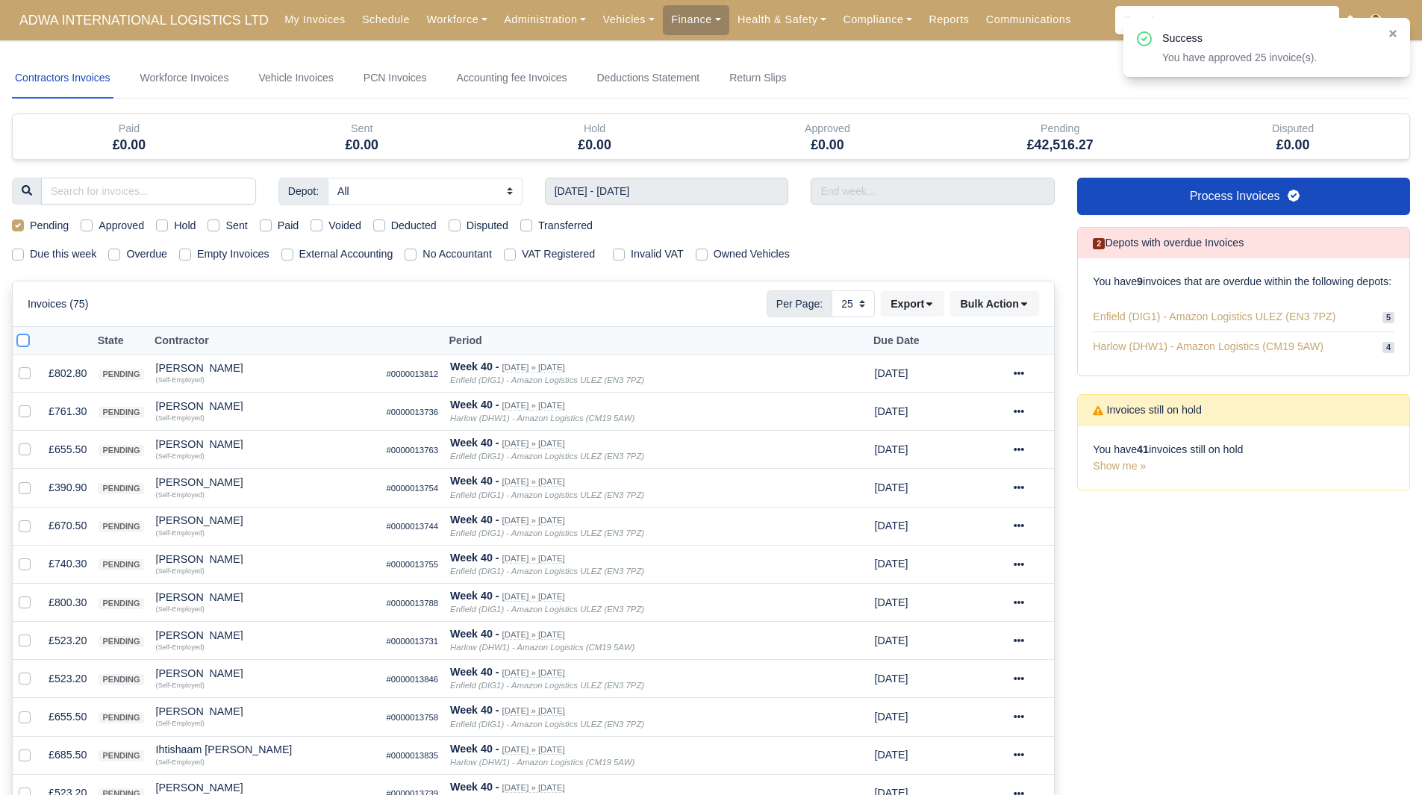
checkbox input "true"
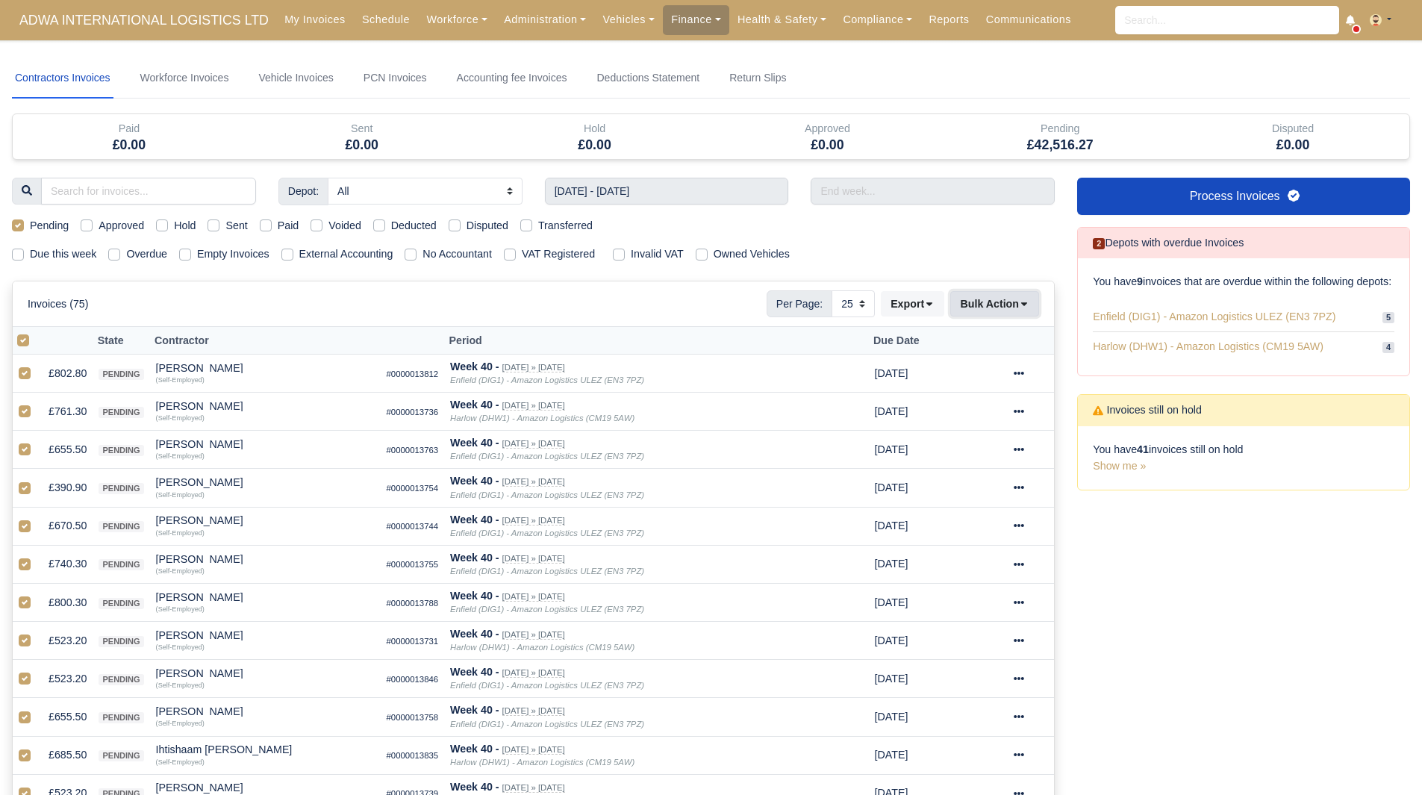
click at [1021, 296] on button "Bulk Action" at bounding box center [994, 303] width 89 height 25
click at [979, 381] on div "Approve" at bounding box center [971, 378] width 133 height 23
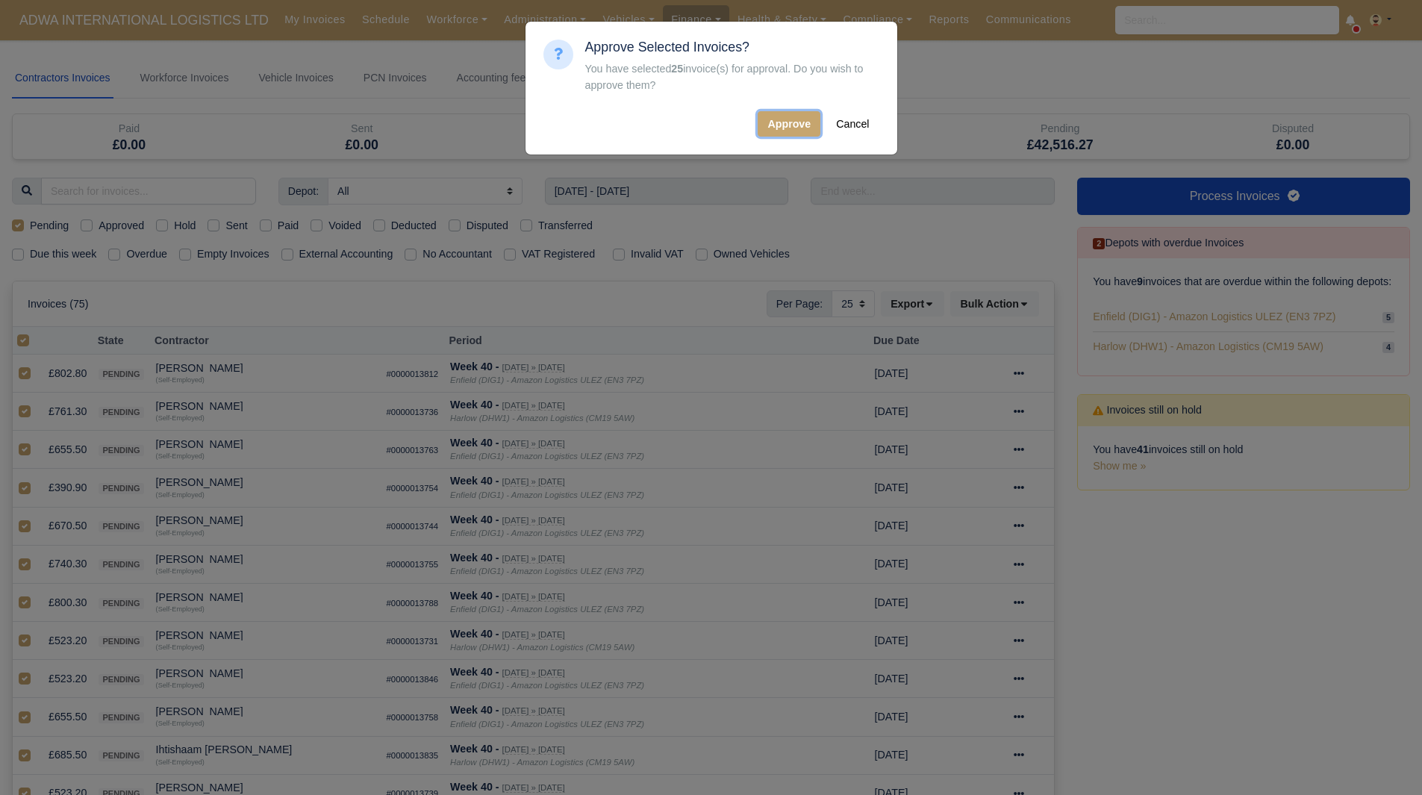
click at [784, 128] on button "Approve" at bounding box center [789, 123] width 63 height 25
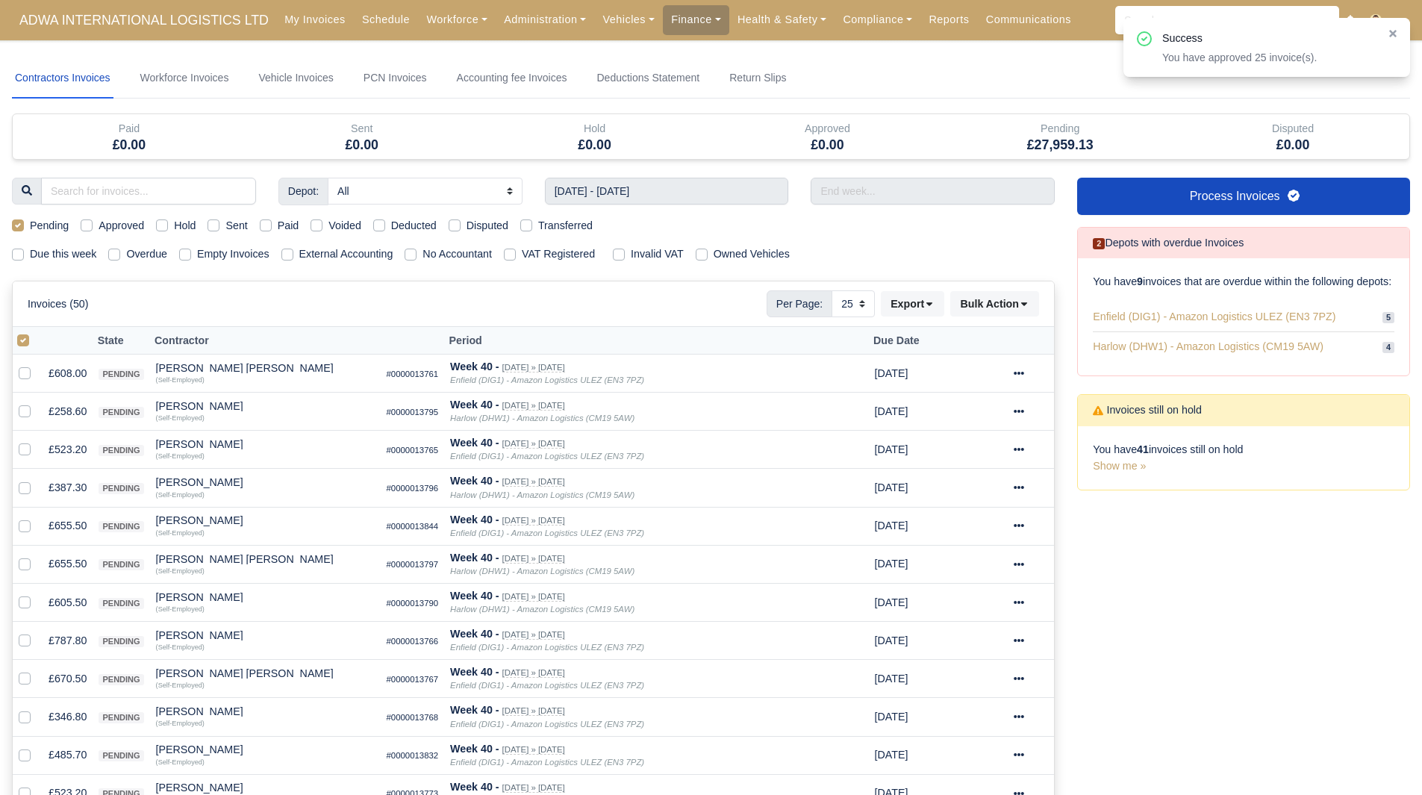
click at [35, 332] on label at bounding box center [35, 332] width 0 height 0
click at [26, 340] on input "checkbox" at bounding box center [23, 338] width 12 height 12
checkbox input "false"
click at [35, 332] on label at bounding box center [35, 332] width 0 height 0
click at [25, 339] on input "checkbox" at bounding box center [23, 338] width 12 height 12
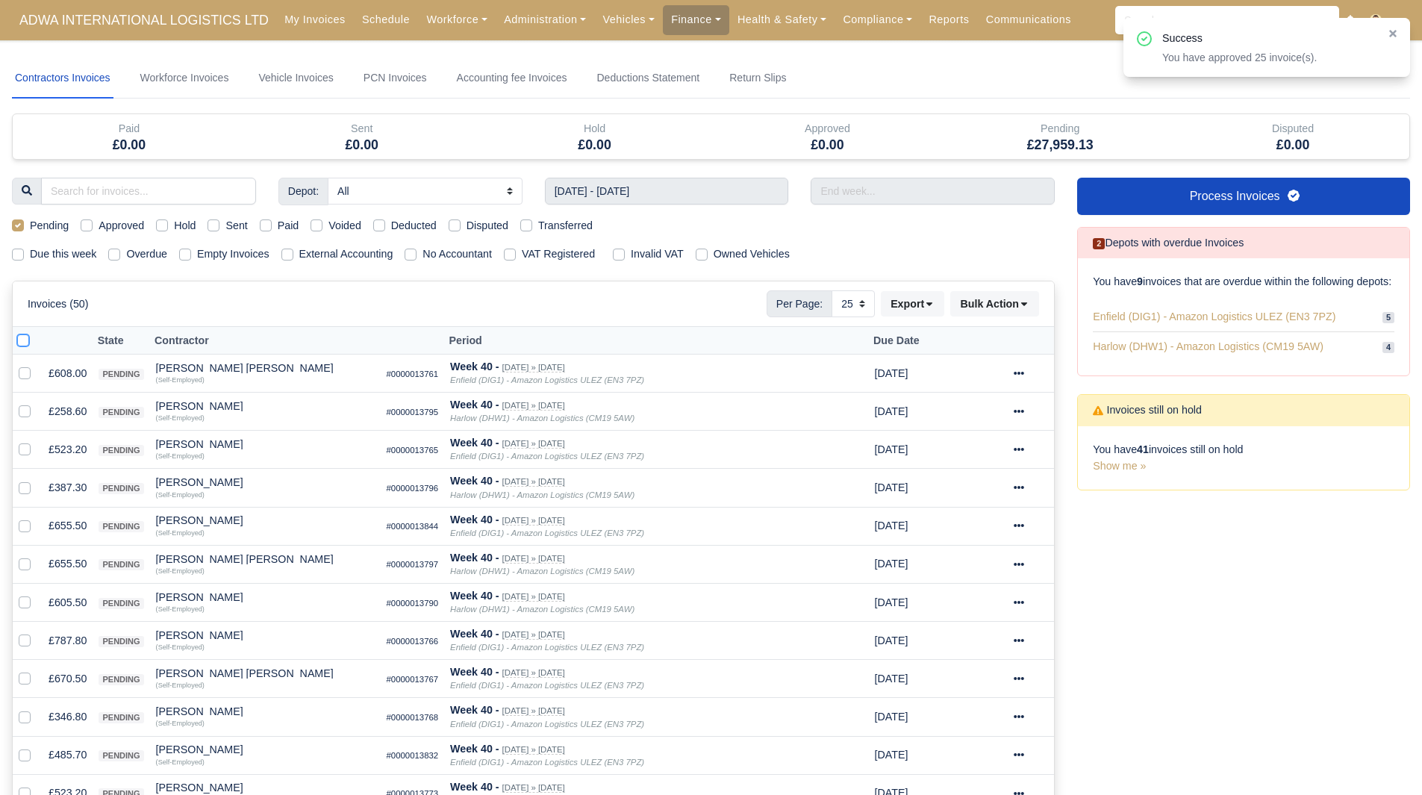
checkbox input "true"
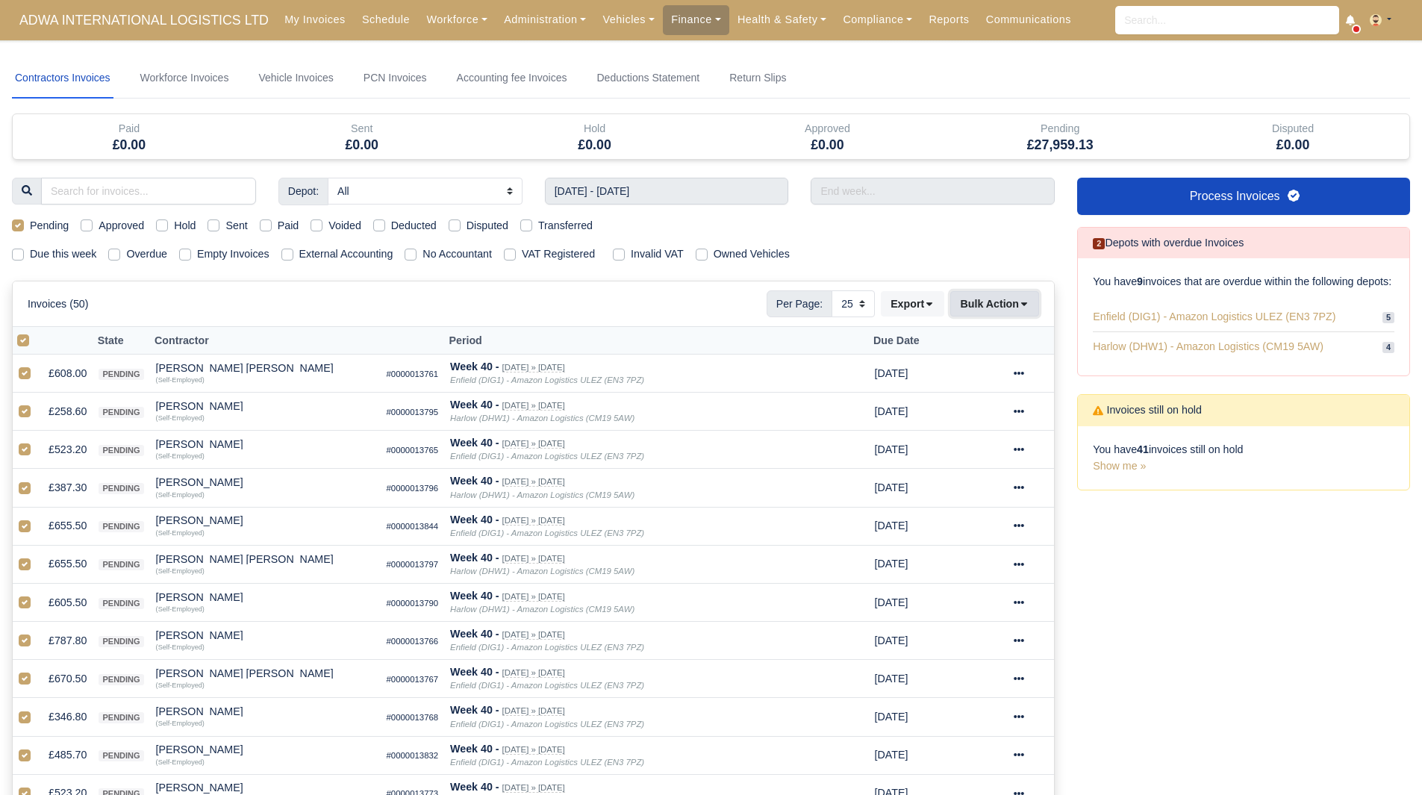
click at [974, 317] on button "Bulk Action" at bounding box center [994, 303] width 89 height 25
click at [956, 376] on div "Approve" at bounding box center [971, 378] width 133 height 23
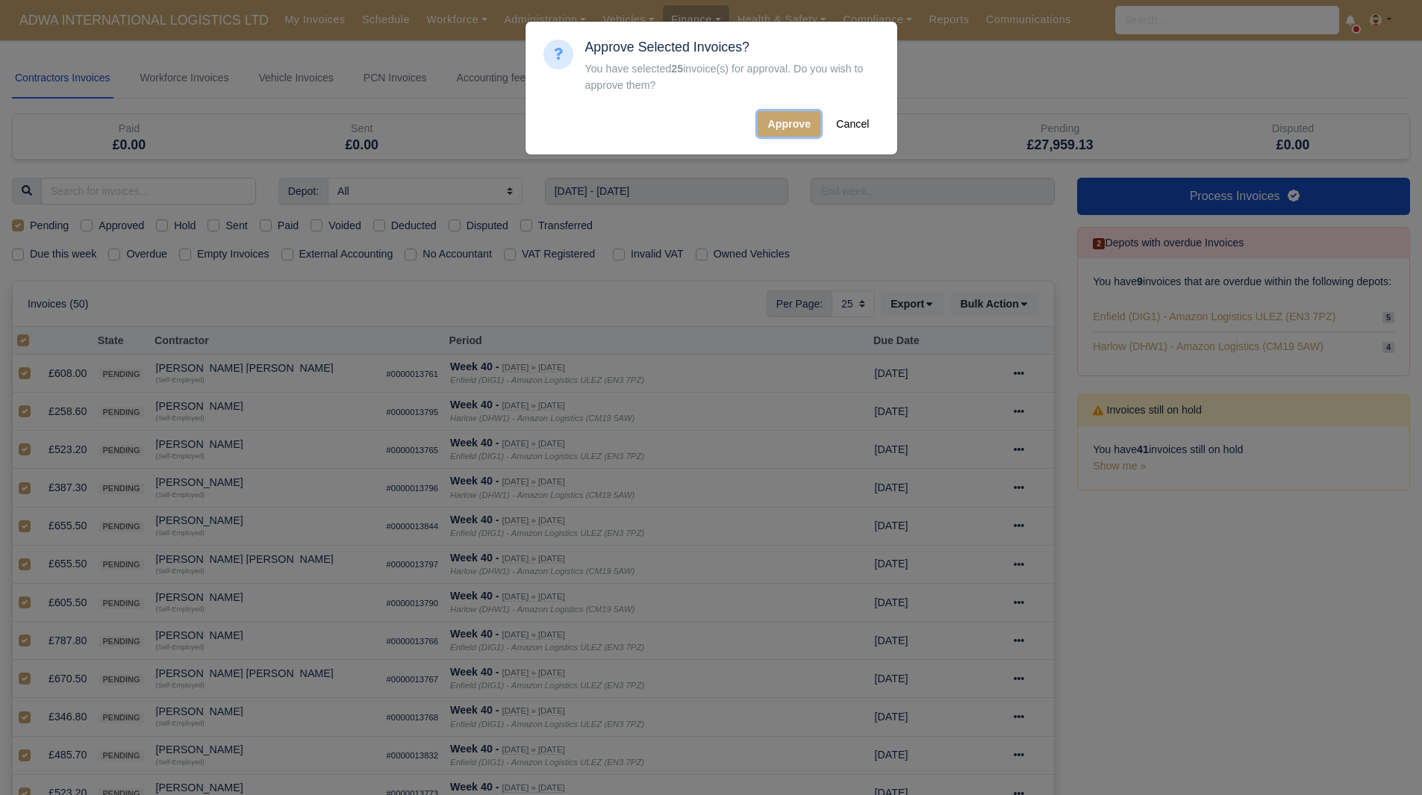
click at [790, 131] on button "Approve" at bounding box center [789, 123] width 63 height 25
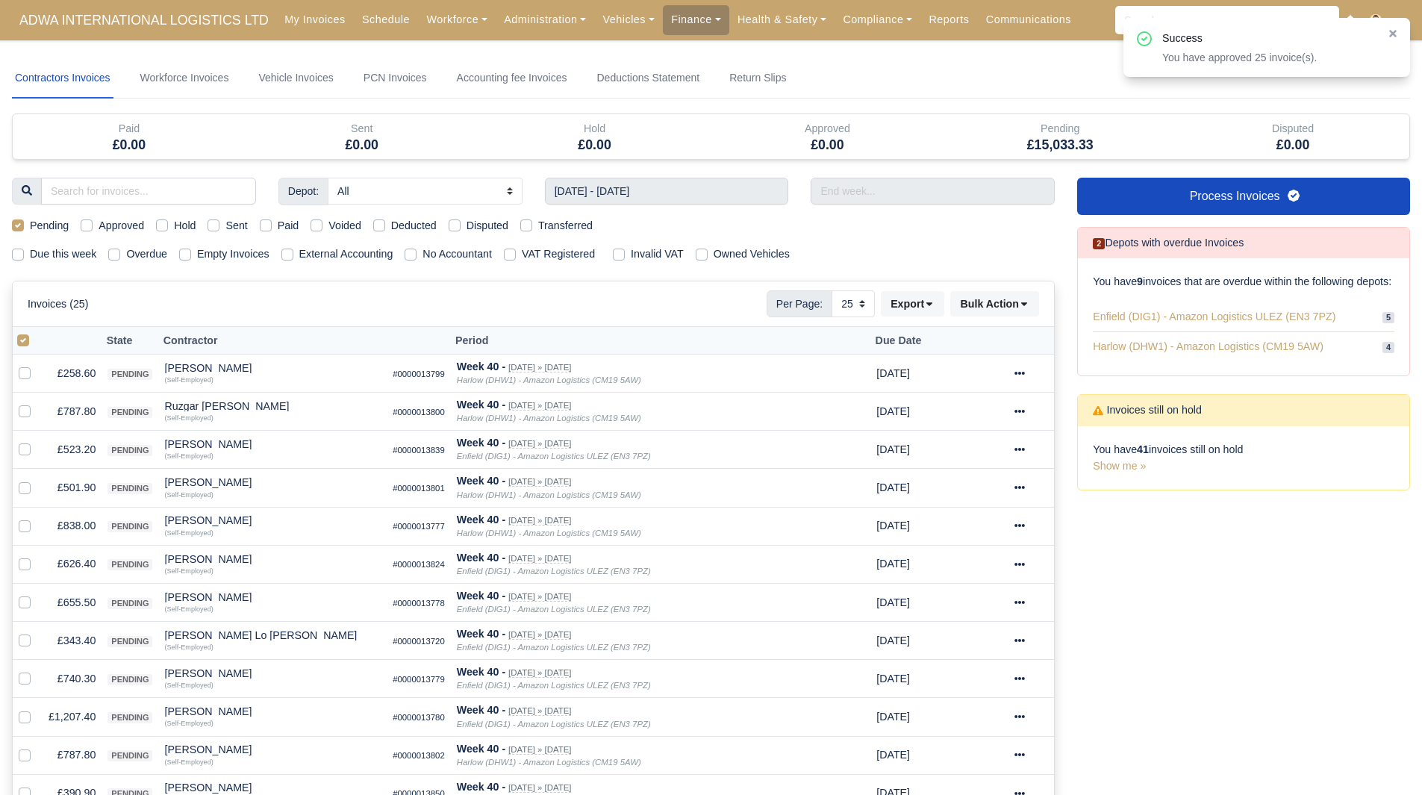
click at [35, 332] on label at bounding box center [35, 332] width 0 height 0
click at [29, 341] on input "checkbox" at bounding box center [23, 338] width 12 height 12
checkbox input "false"
click at [35, 332] on label at bounding box center [35, 332] width 0 height 0
click at [25, 340] on input "checkbox" at bounding box center [23, 338] width 12 height 12
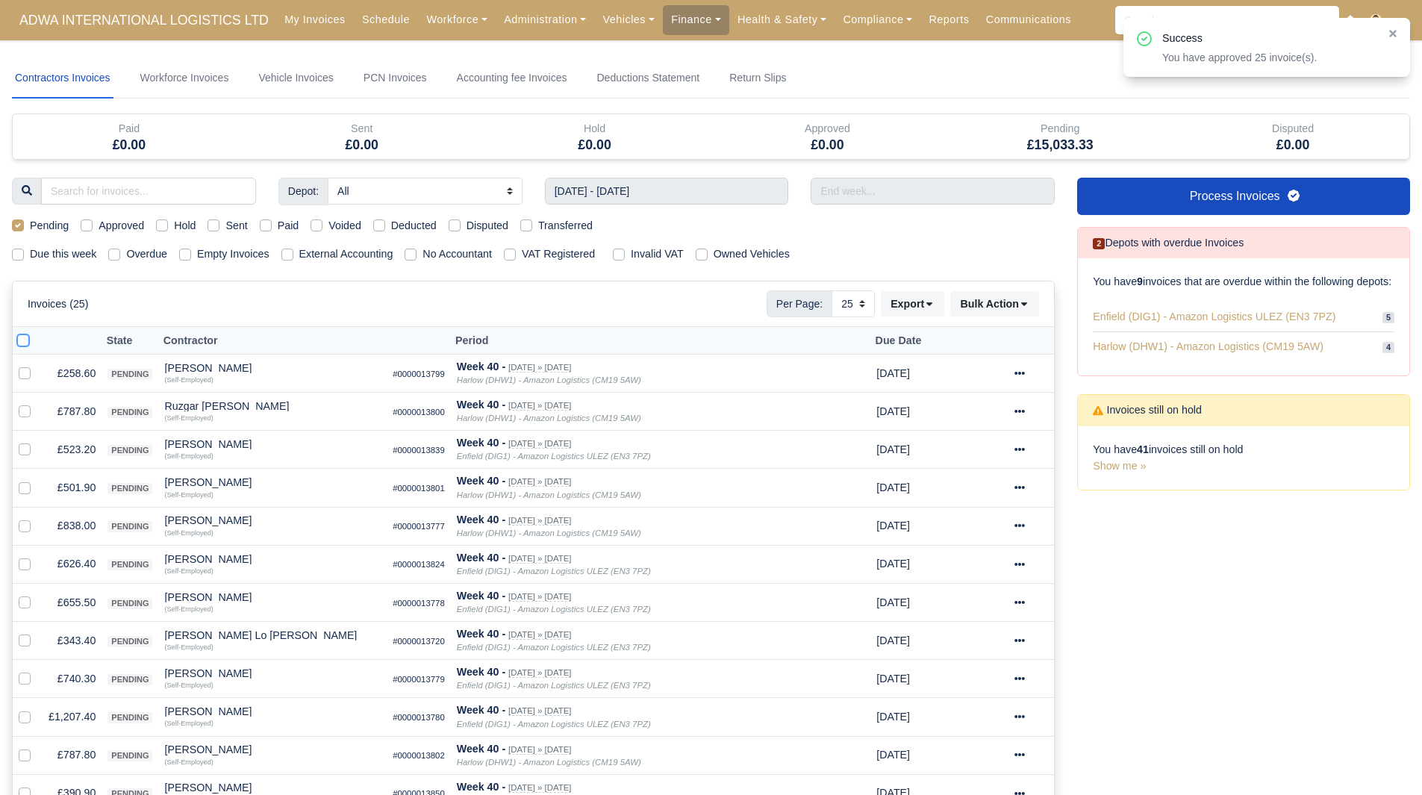
checkbox input "true"
click at [994, 323] on div "Invoices (25) Per Page: 10 25 50 Export Data export: Export BACS 18 Download In…" at bounding box center [533, 303] width 1041 height 45
click at [1000, 306] on button "Bulk Action" at bounding box center [994, 303] width 89 height 25
click at [969, 375] on div "Approve" at bounding box center [971, 378] width 133 height 23
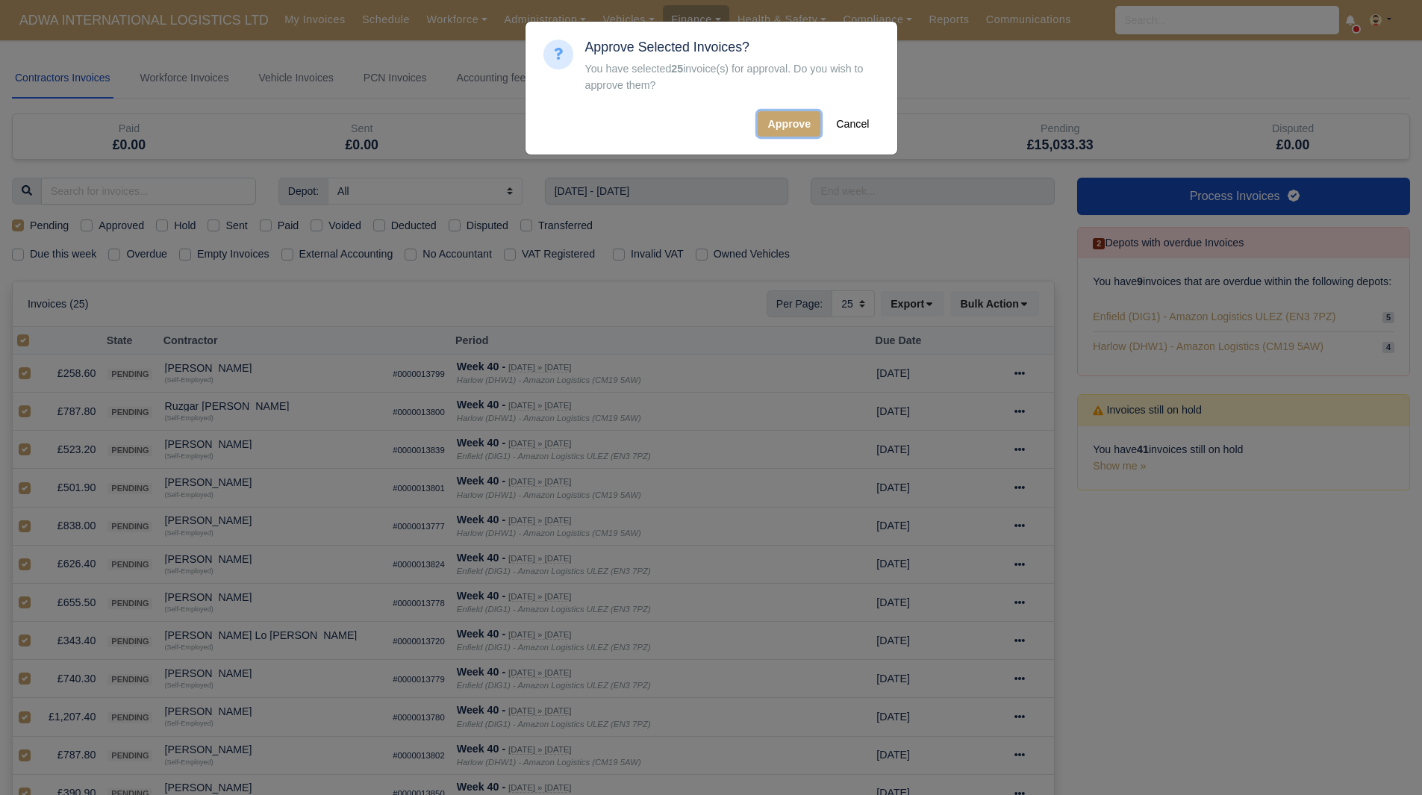
click at [781, 131] on button "Approve" at bounding box center [789, 123] width 63 height 25
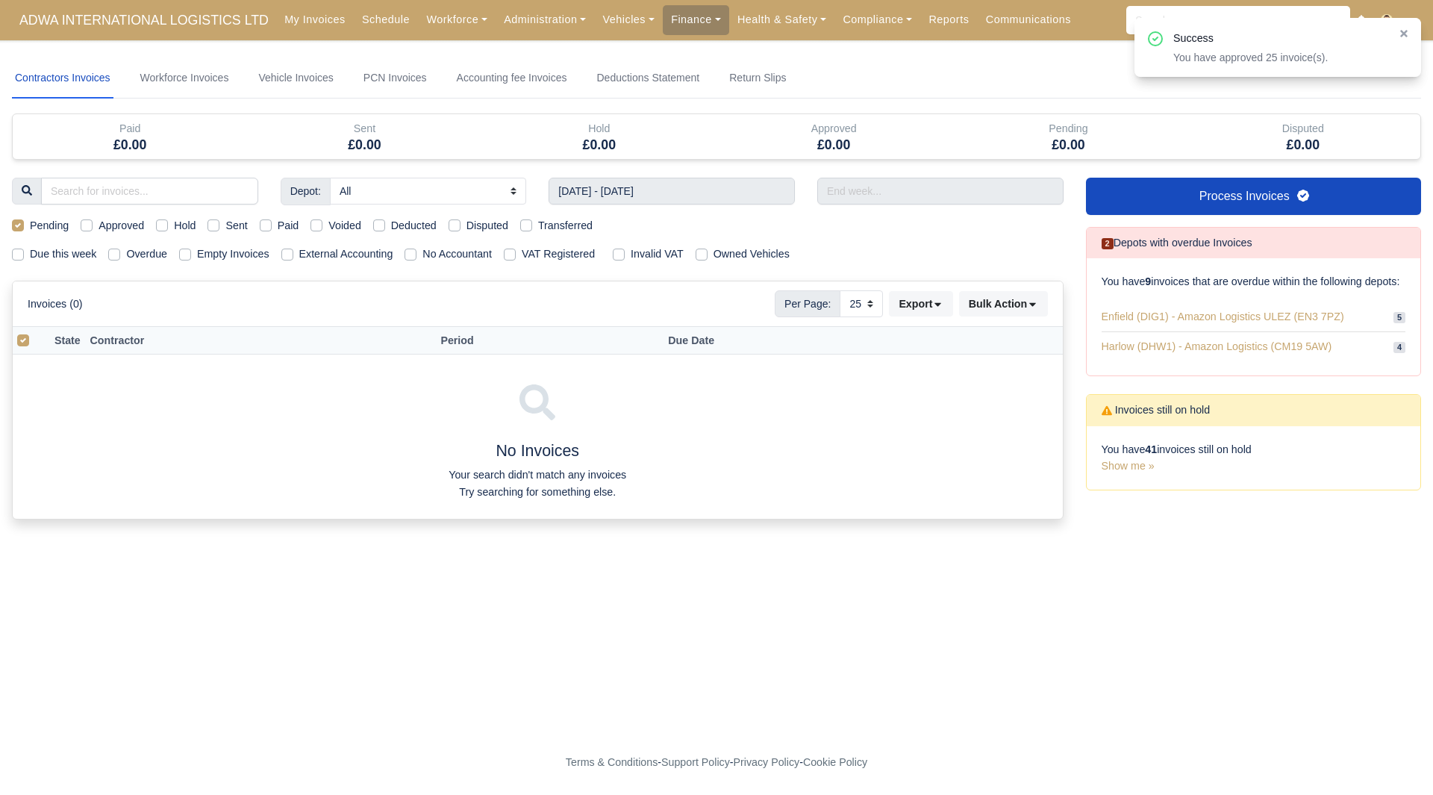
click at [16, 344] on th at bounding box center [27, 341] width 28 height 28
click at [35, 332] on label at bounding box center [35, 332] width 0 height 0
click at [23, 338] on input "checkbox" at bounding box center [23, 338] width 12 height 12
checkbox input "false"
click at [32, 224] on label "Pending" at bounding box center [49, 225] width 39 height 17
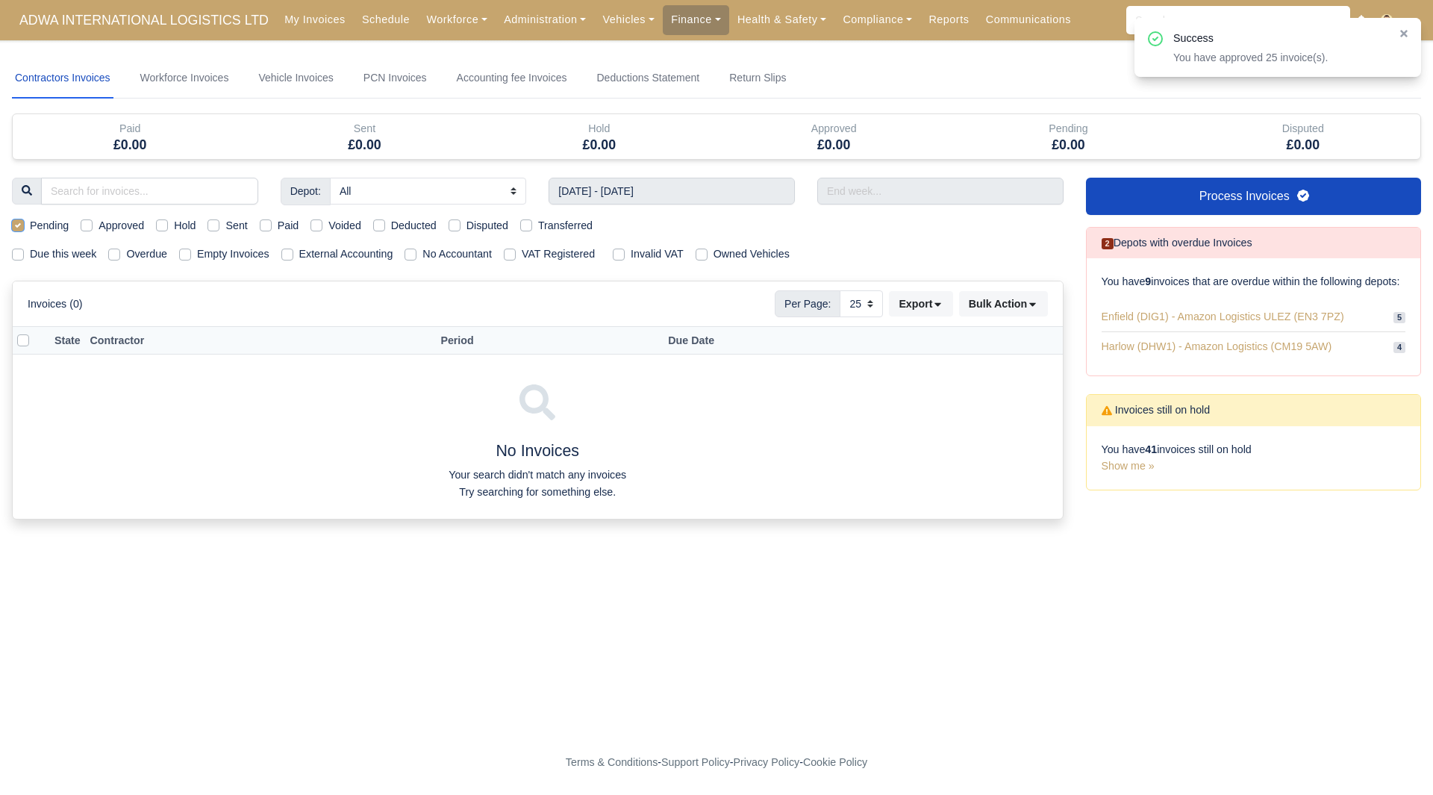
click at [24, 224] on input "Pending" at bounding box center [18, 223] width 12 height 12
checkbox input "false"
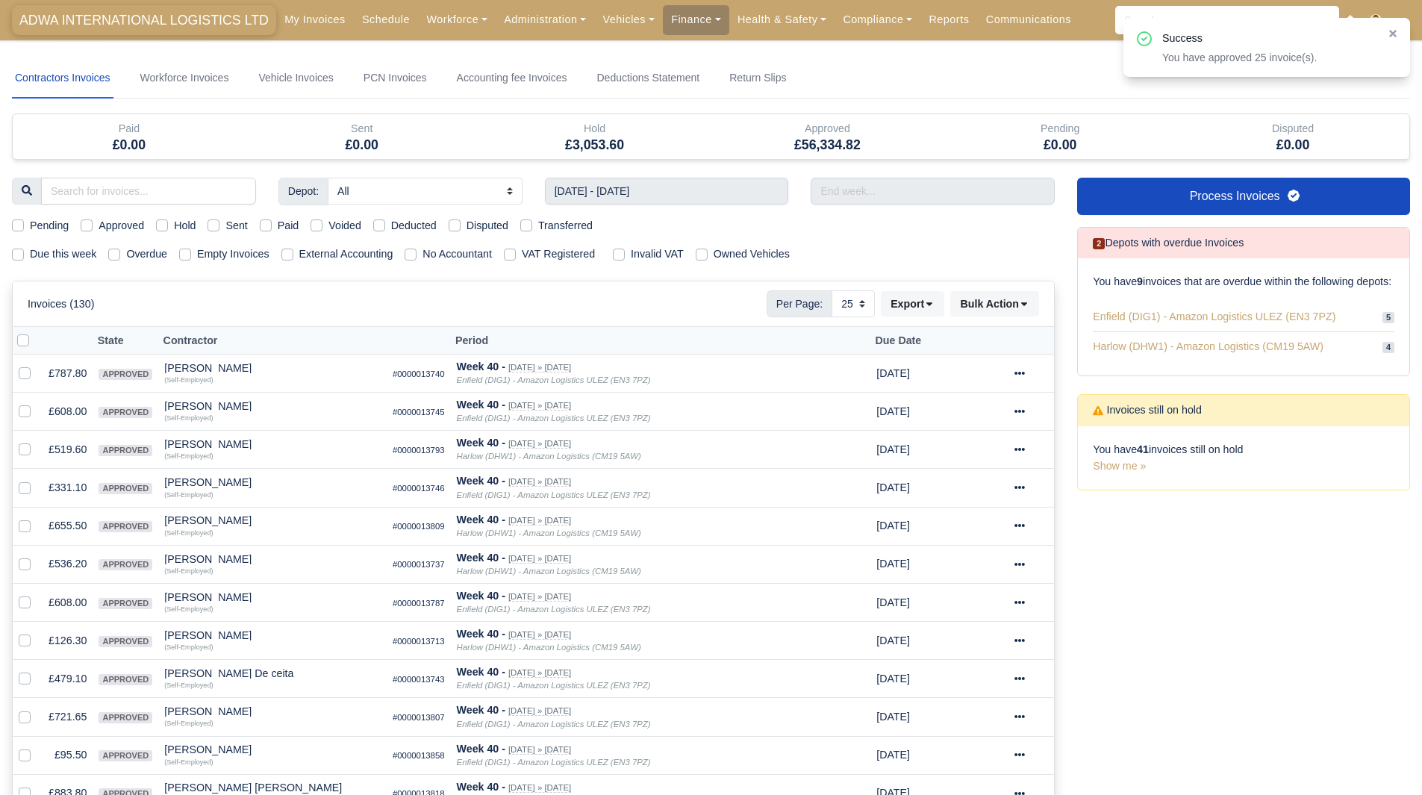
click at [162, 32] on span "ADWA INTERNATIONAL LOGISTICS LTD" at bounding box center [144, 20] width 264 height 30
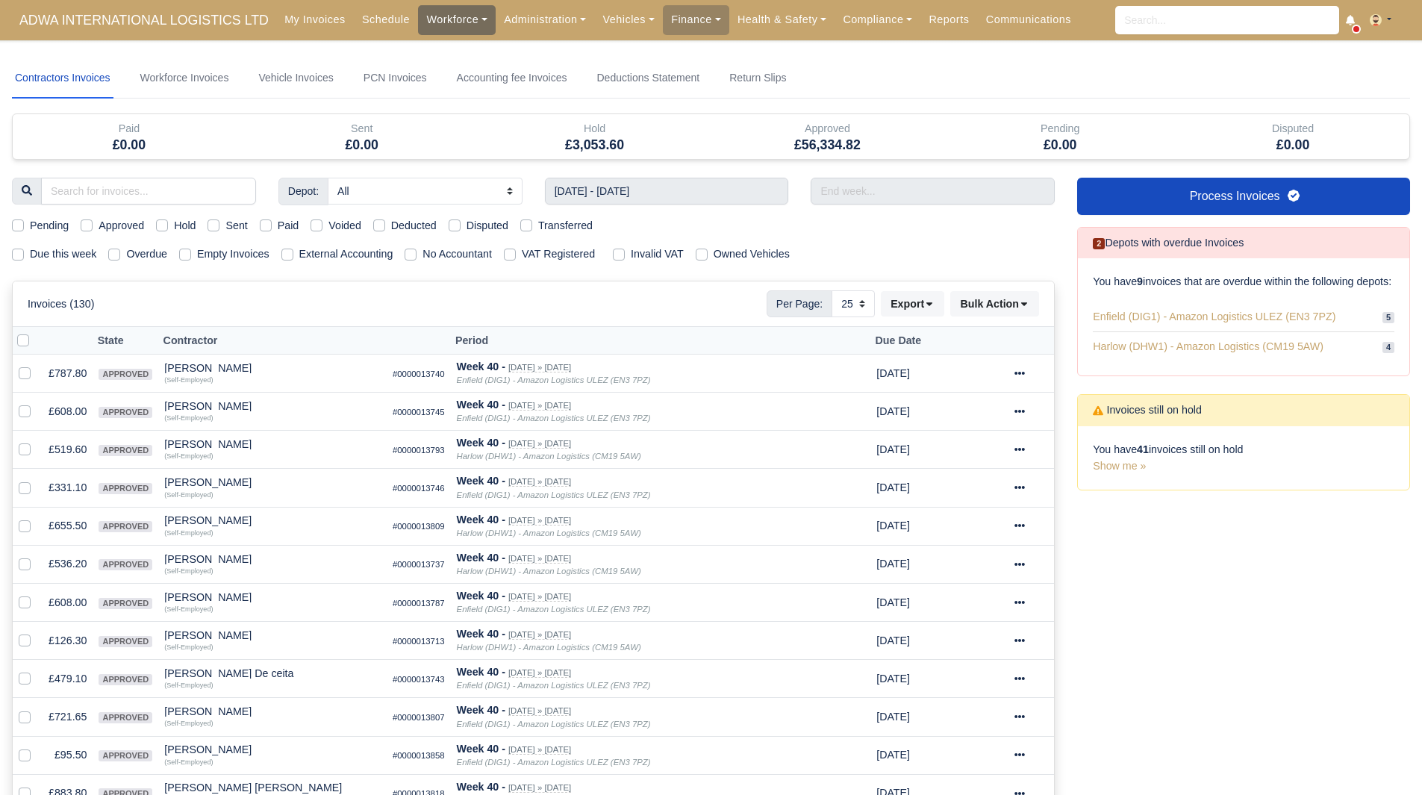
click at [421, 14] on link "Workforce" at bounding box center [457, 19] width 78 height 29
click at [451, 53] on link "Manpower" at bounding box center [485, 52] width 121 height 31
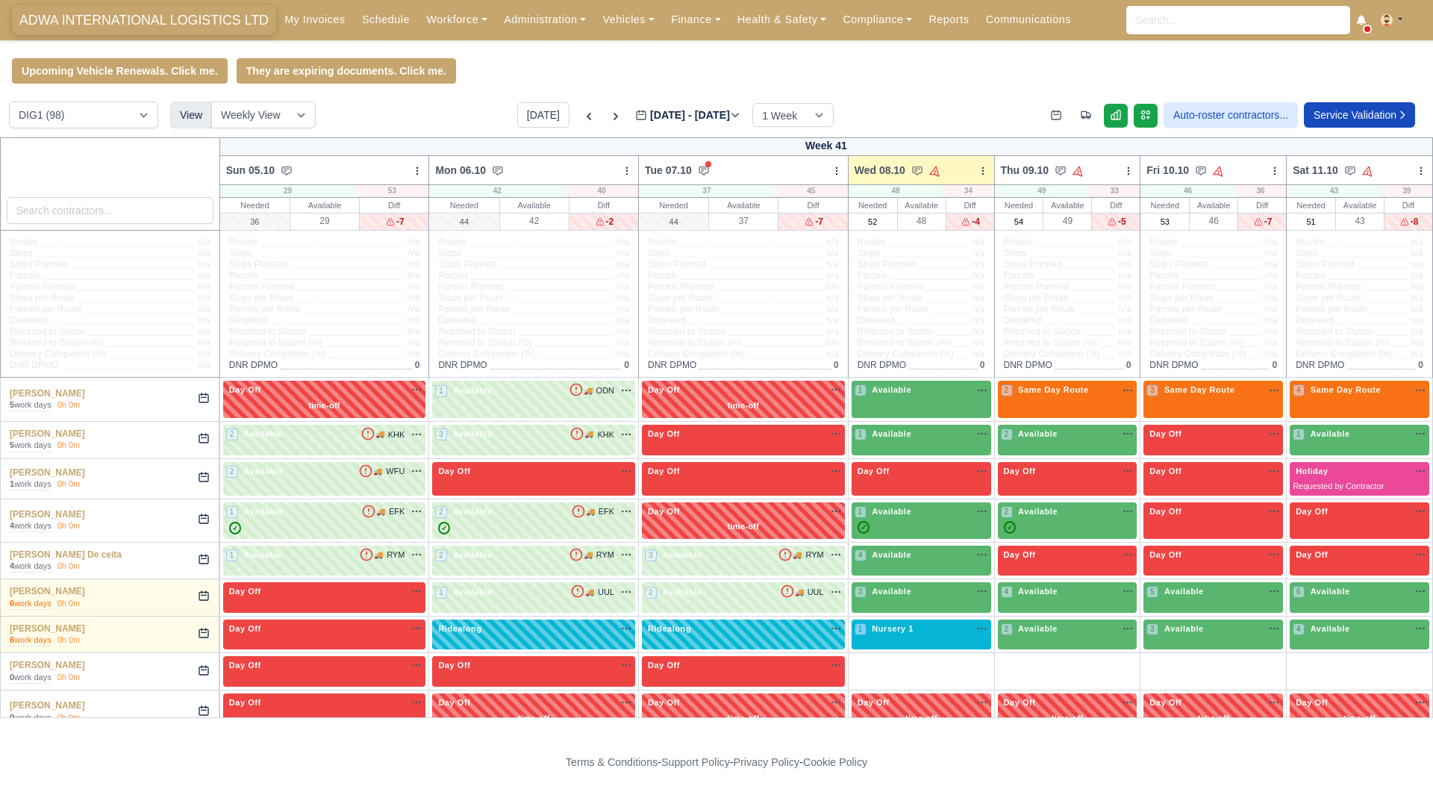
click at [88, 17] on span "ADWA INTERNATIONAL LOGISTICS LTD" at bounding box center [144, 20] width 264 height 30
click at [582, 114] on icon at bounding box center [589, 116] width 15 height 15
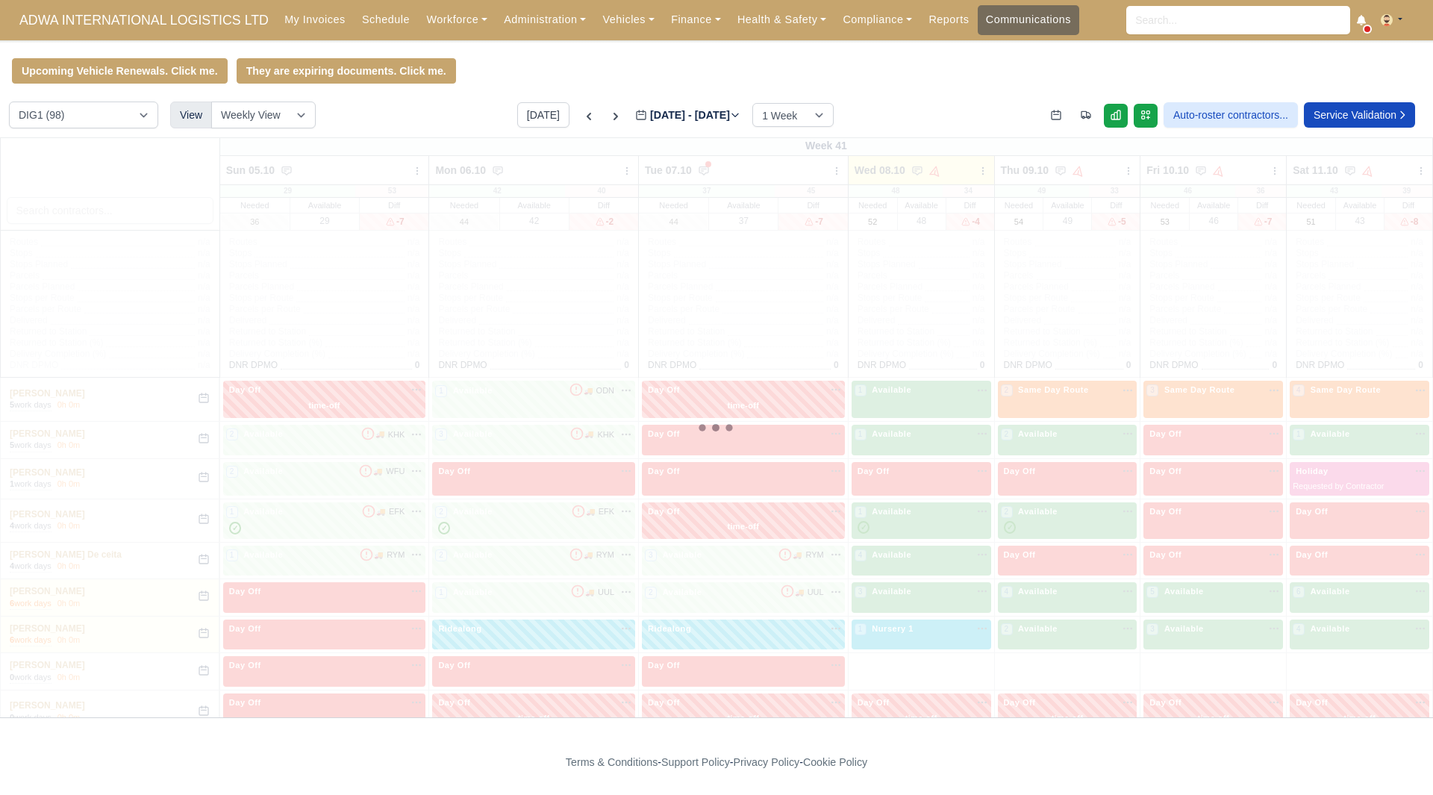
type input "[DATE]"
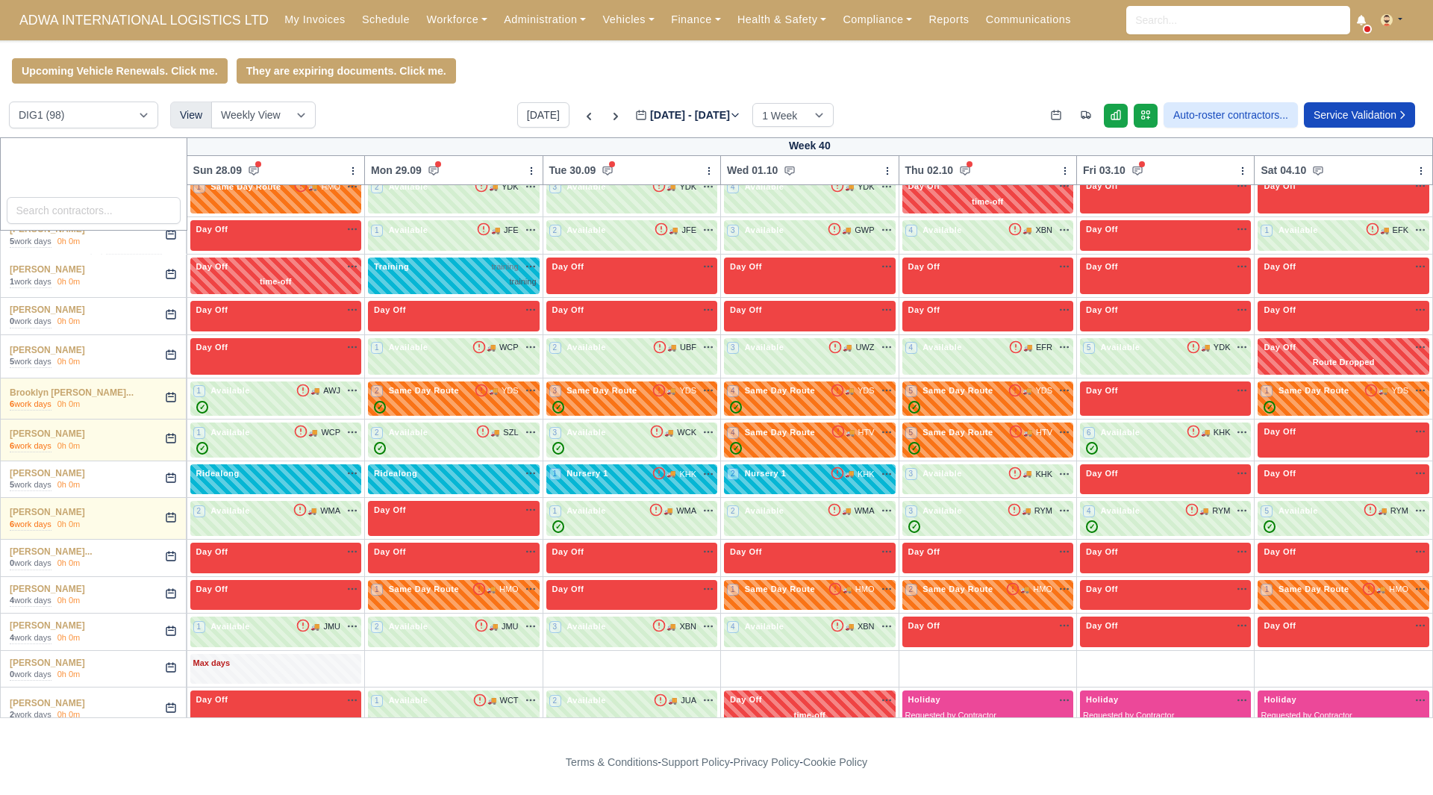
scroll to position [373, 0]
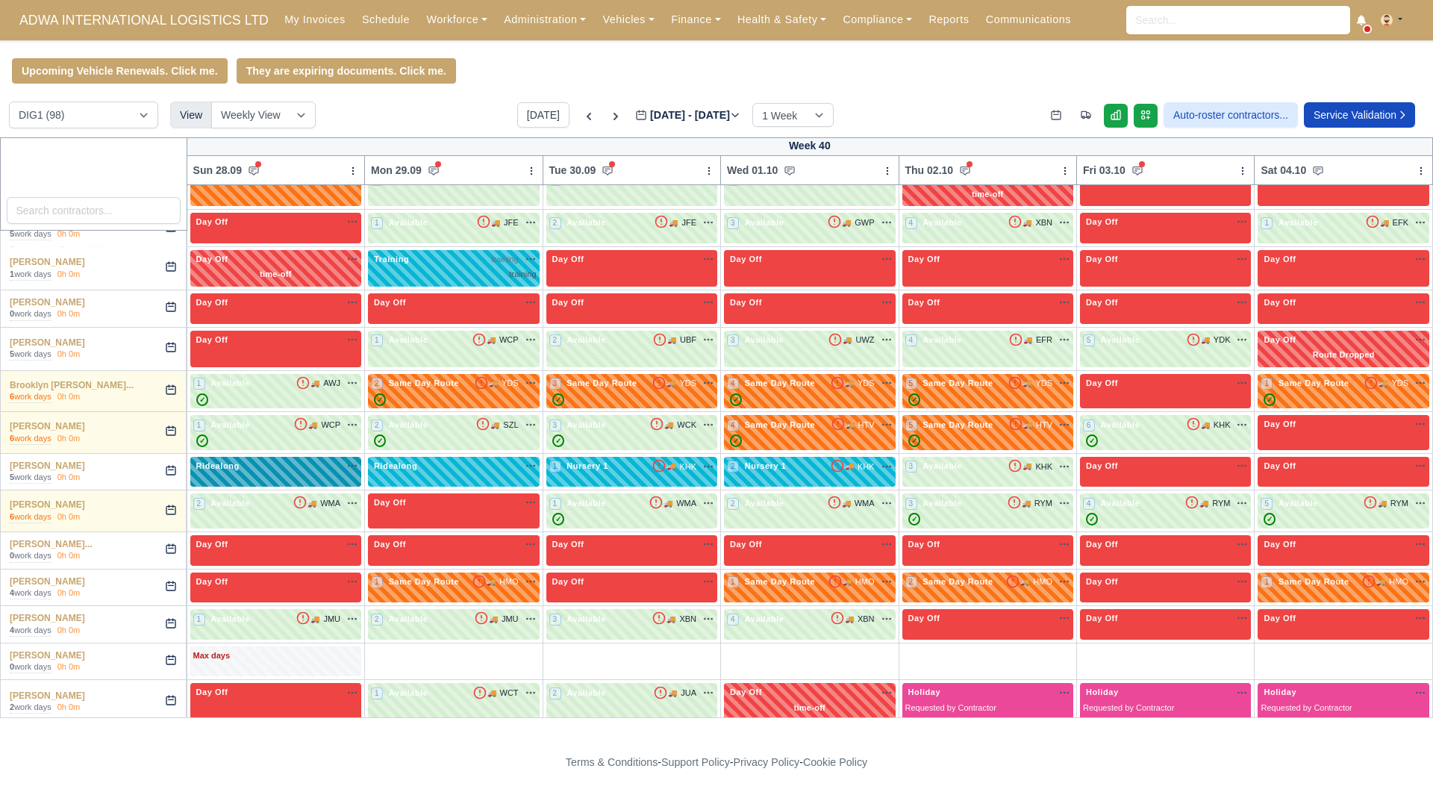
click at [361, 479] on div "Ridealong na" at bounding box center [275, 472] width 171 height 31
select select "Ridealong"
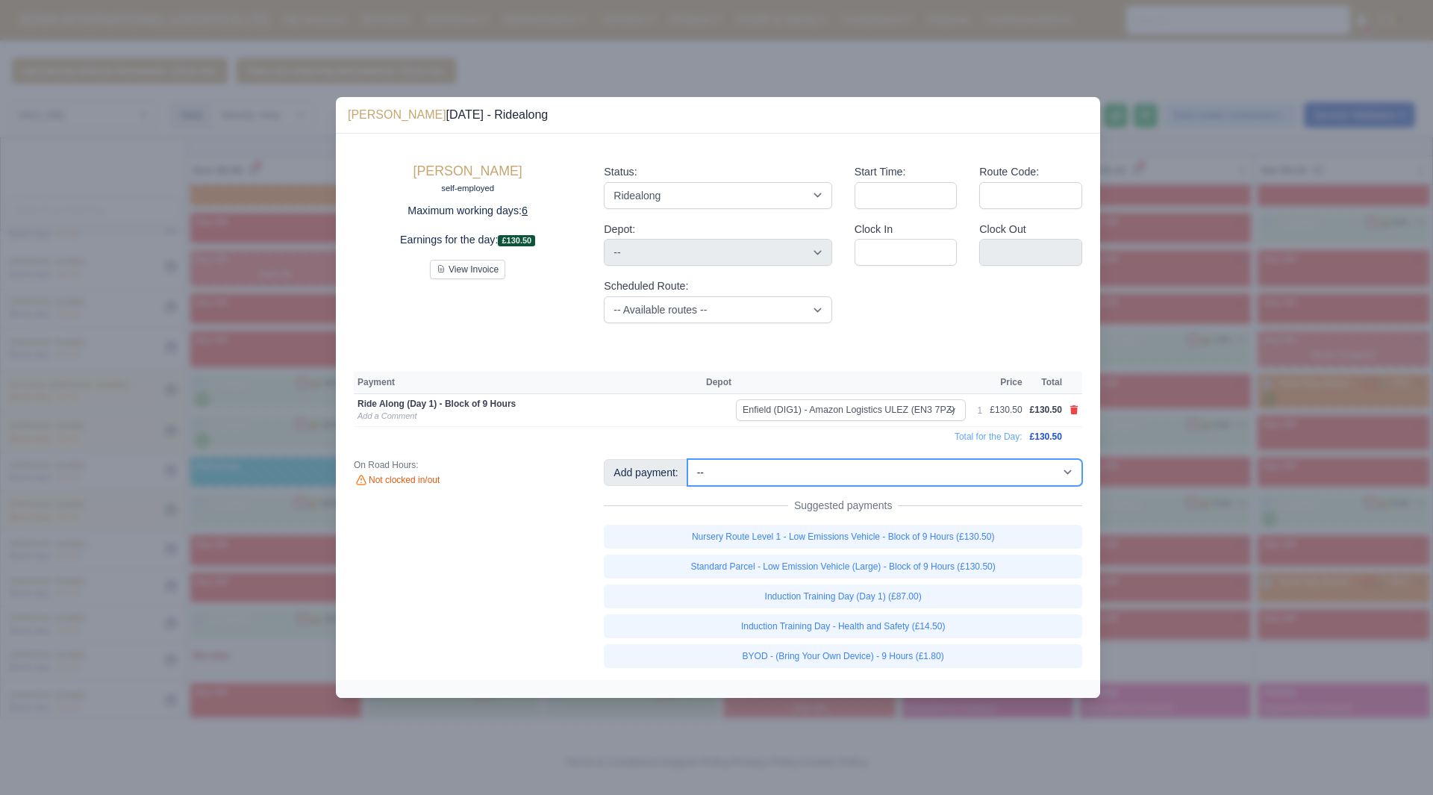
click at [1054, 463] on select "-- Additional Hour Support (£14.50) Additional Stop Support (£1.00) Additional …" at bounding box center [885, 472] width 395 height 27
select select "5"
click at [688, 459] on select "-- Additional Hour Support (£14.50) Additional Stop Support (£1.00) Additional …" at bounding box center [885, 472] width 395 height 27
select select "1"
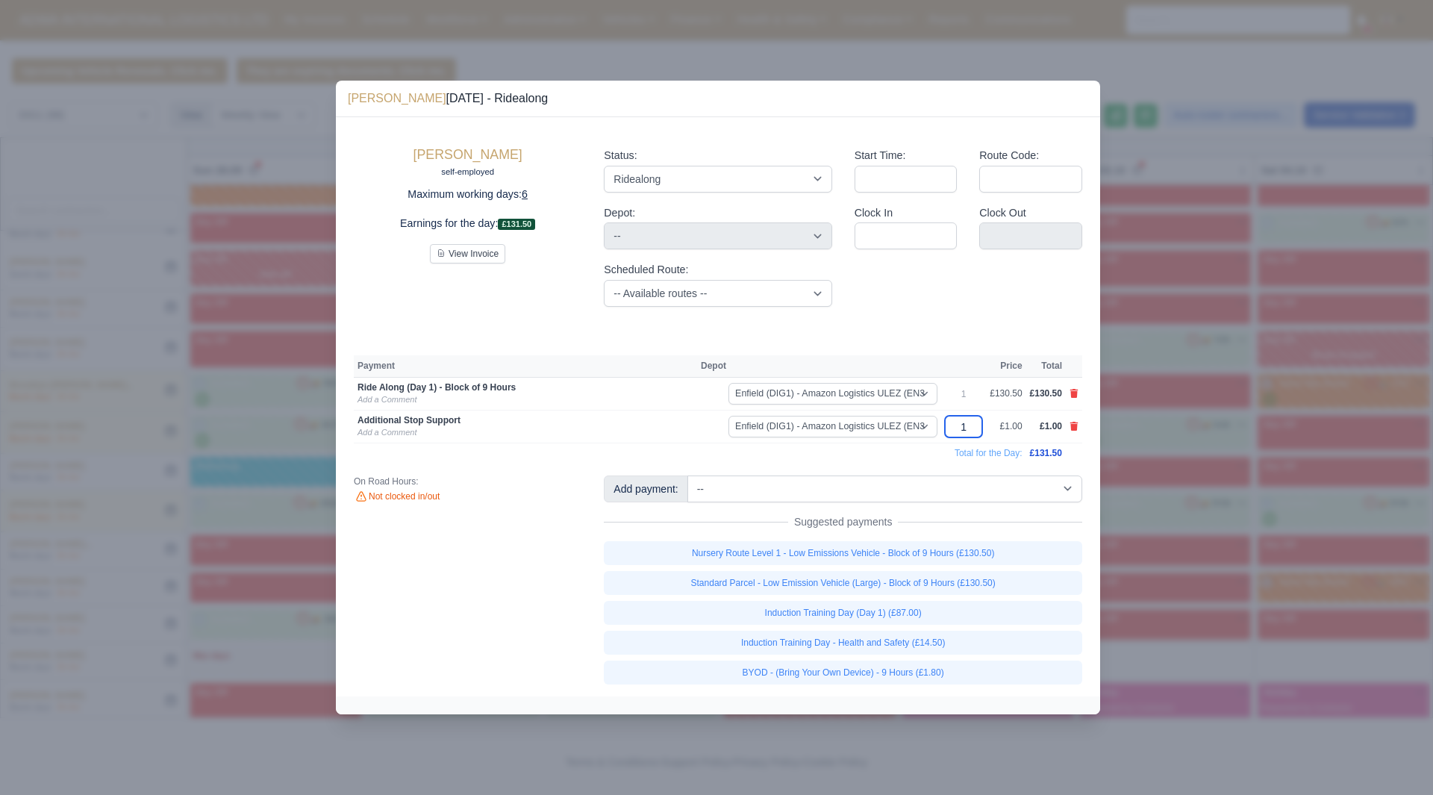
drag, startPoint x: 985, startPoint y: 423, endPoint x: 963, endPoint y: 427, distance: 22.1
click at [963, 427] on input "1" at bounding box center [963, 427] width 37 height 22
type input "46."
type input "46.5"
type input "46.50"
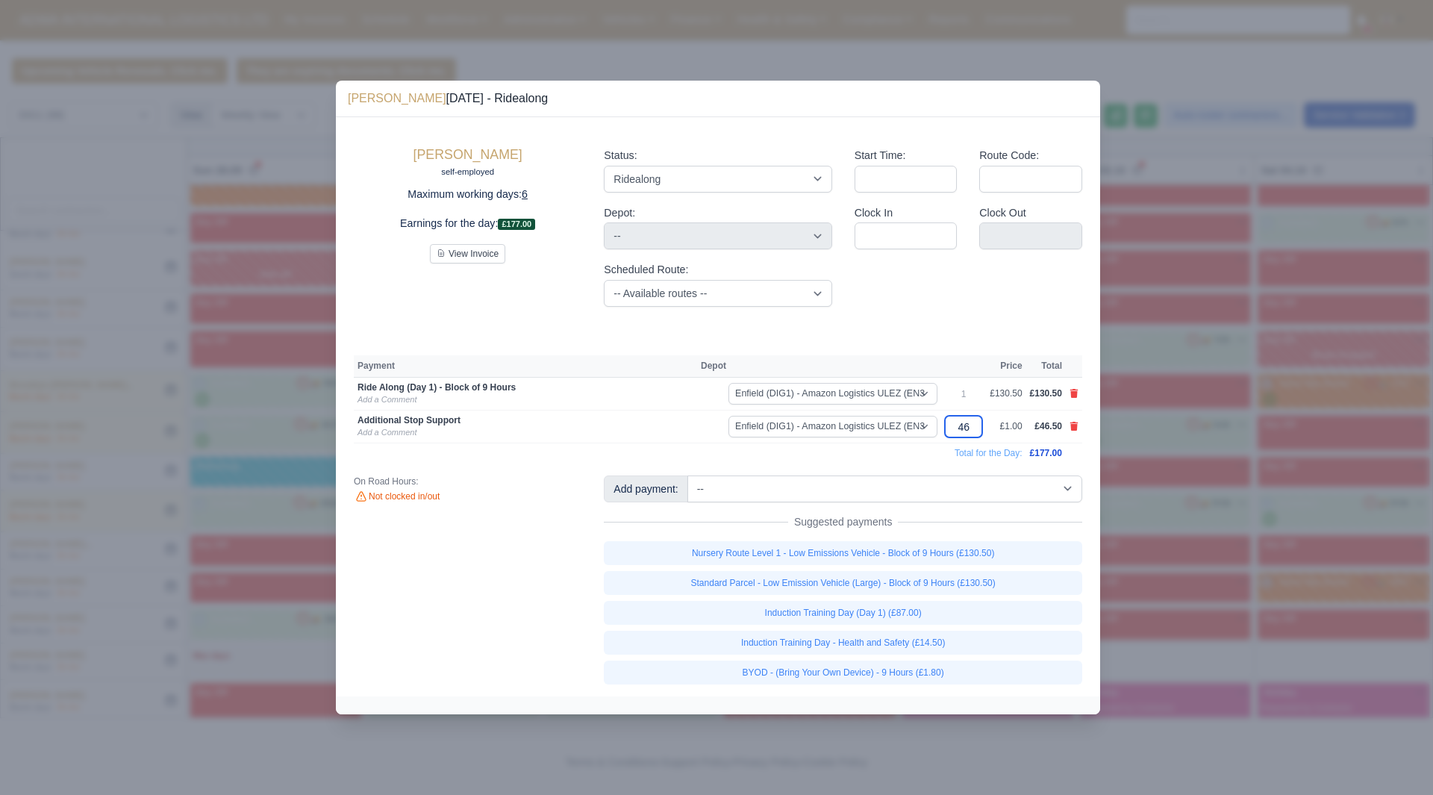
scroll to position [0, 0]
type input "4"
type input "43"
type input "43.5"
type input "43.50"
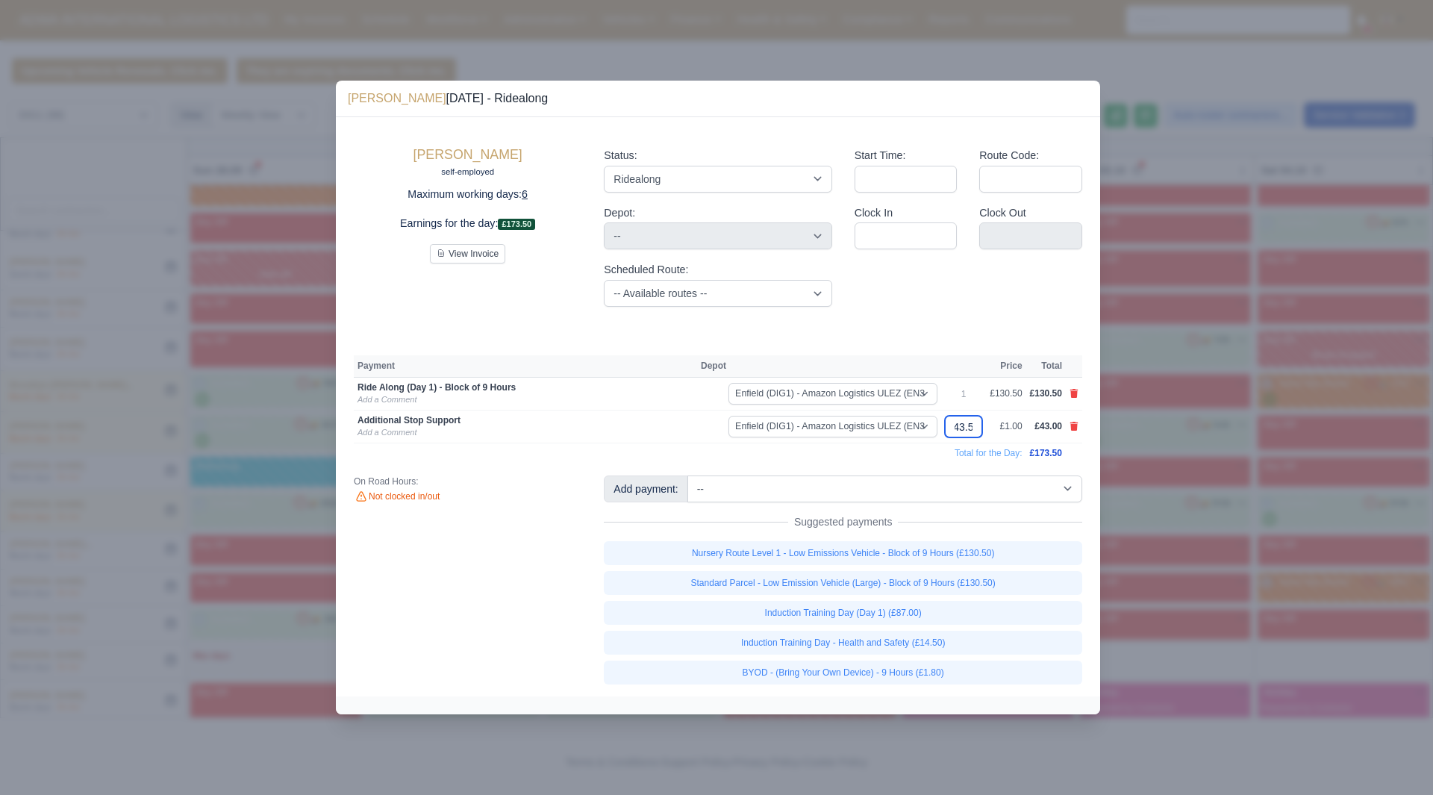
scroll to position [0, 7]
type input "43.50"
click at [670, 442] on td "Additional Stop Support Add a Comment" at bounding box center [525, 427] width 343 height 33
click at [399, 439] on td "Additional Stop Support Add a Comment" at bounding box center [525, 427] width 343 height 33
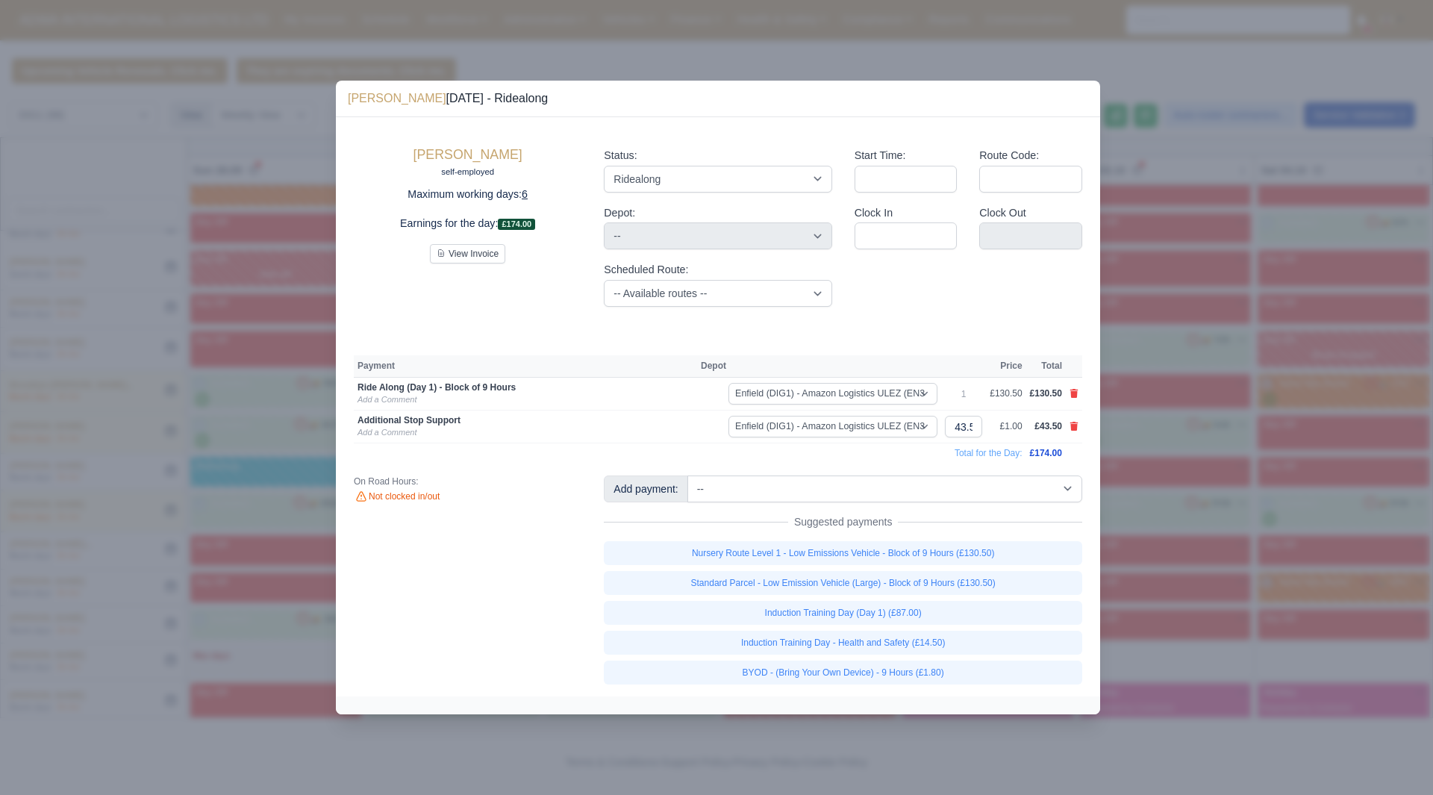
click at [399, 439] on td "Additional Stop Support Add a Comment" at bounding box center [525, 427] width 343 height 33
click at [408, 429] on link "Add a Comment" at bounding box center [387, 432] width 59 height 9
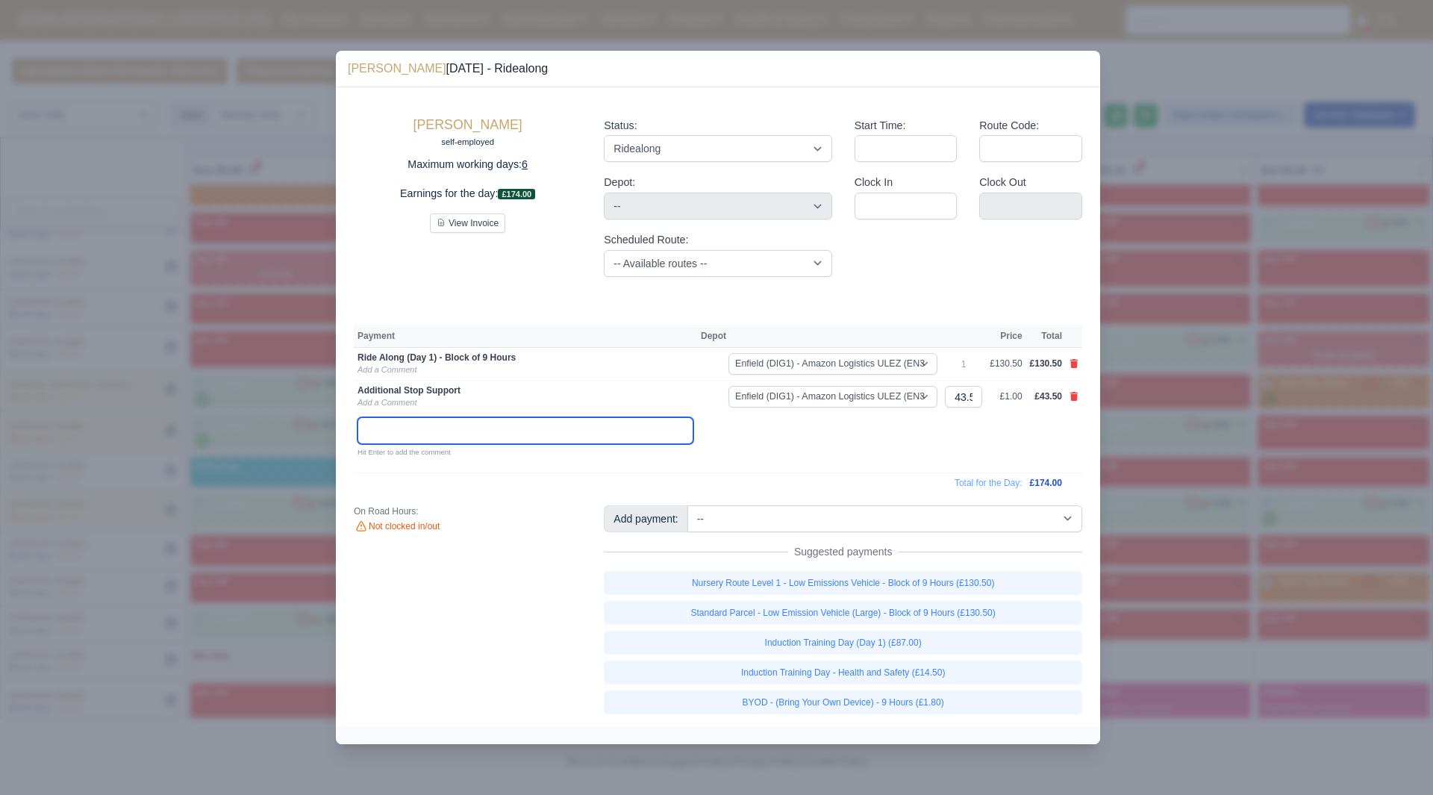
click at [449, 443] on input "text" at bounding box center [526, 430] width 336 height 27
type input "INDUCTION"
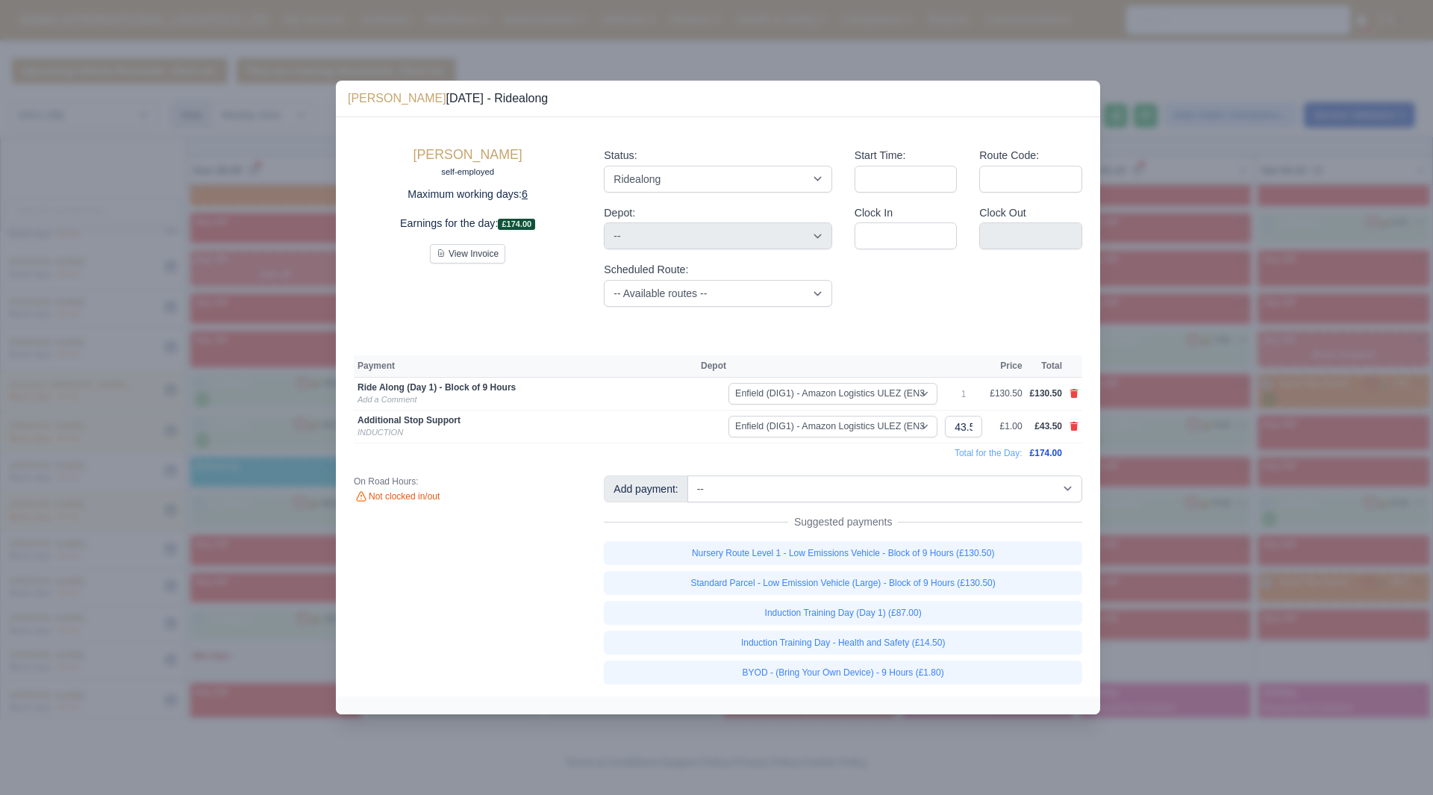
click at [1211, 236] on div at bounding box center [716, 397] width 1433 height 795
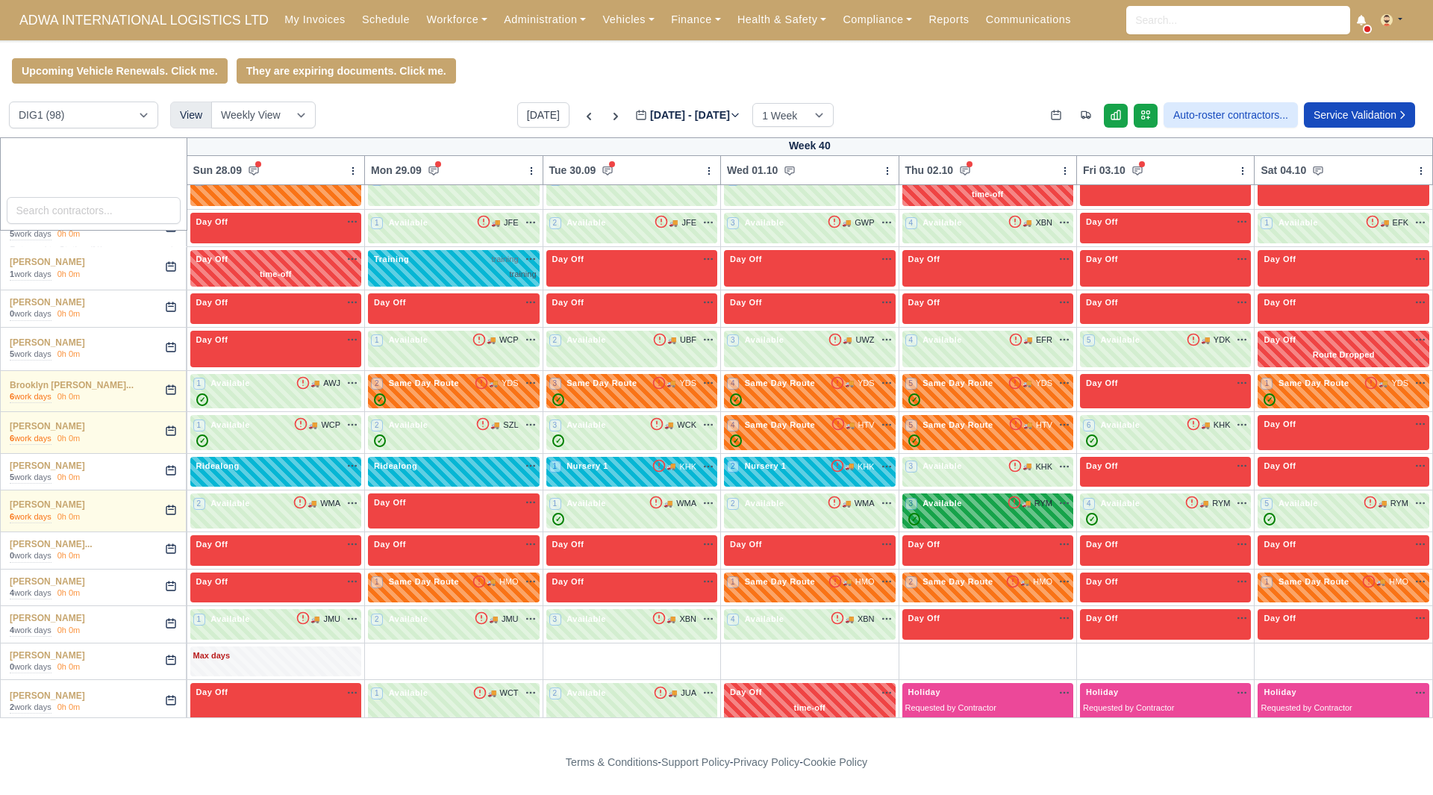
click at [1048, 508] on span "RYM" at bounding box center [1044, 503] width 18 height 13
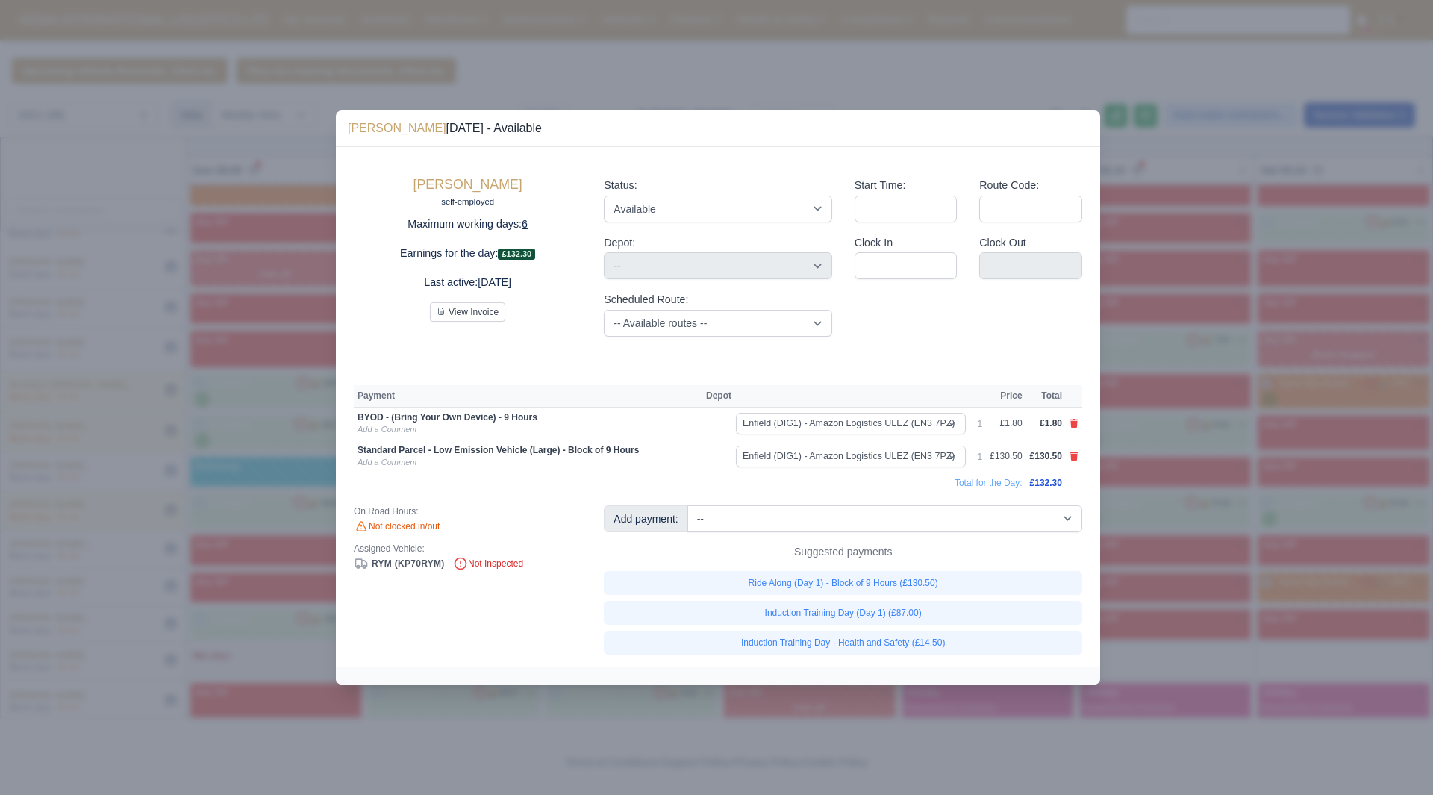
click at [1167, 476] on div at bounding box center [716, 397] width 1433 height 795
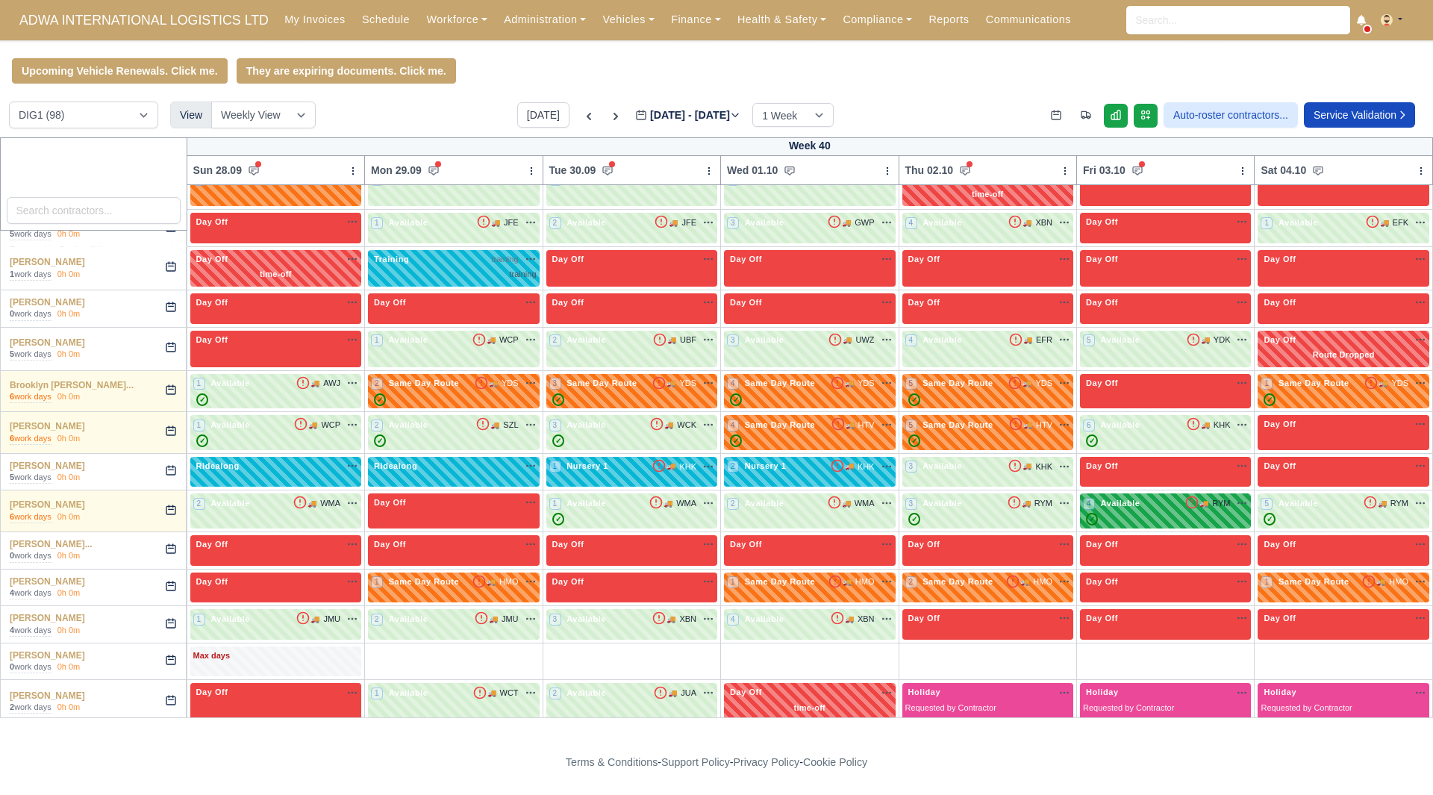
click at [1159, 510] on div "4 Available 🚚 RYM" at bounding box center [1165, 502] width 165 height 13
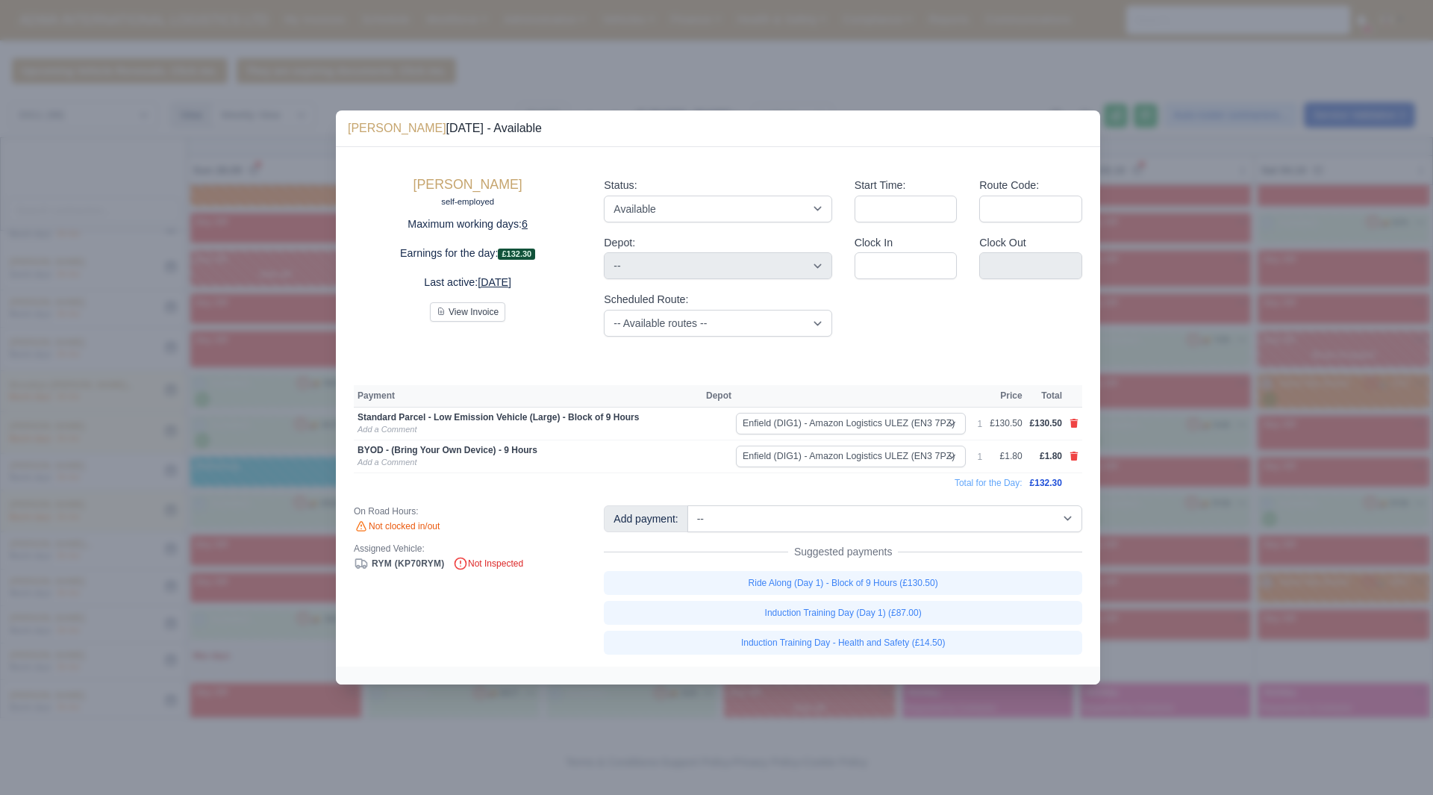
click at [1177, 515] on div at bounding box center [716, 397] width 1433 height 795
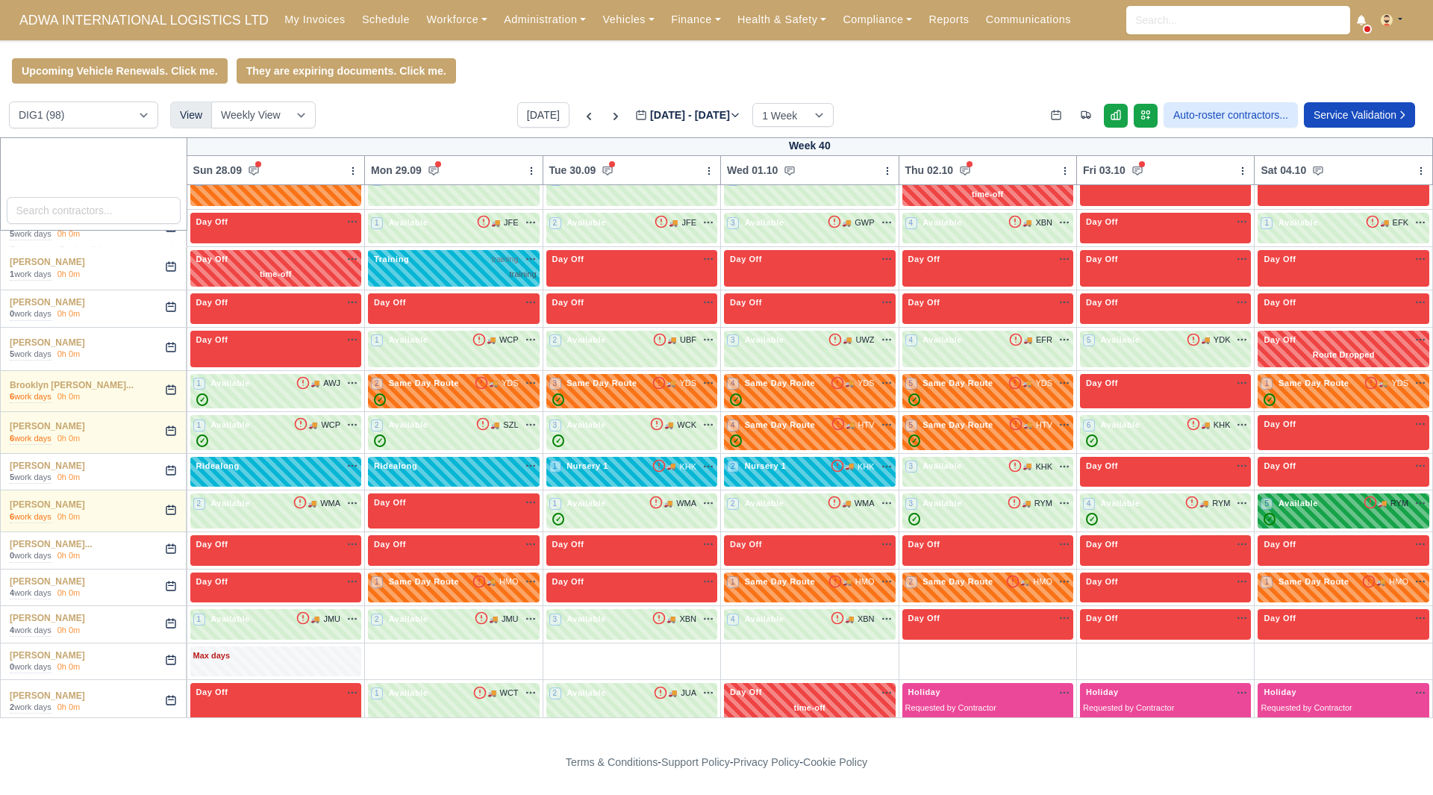
click at [1286, 510] on div "5 Available 🚚 RYM" at bounding box center [1344, 502] width 166 height 13
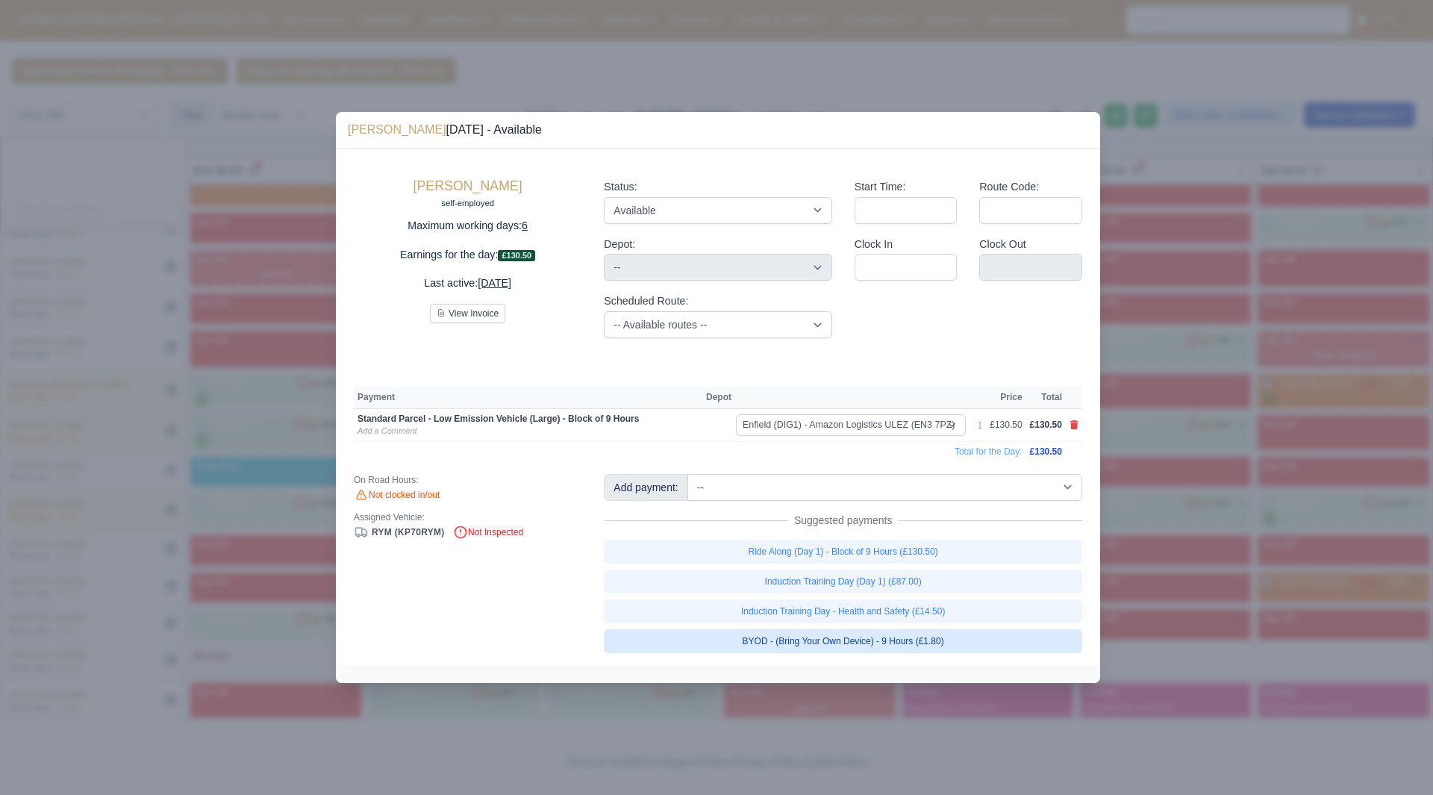
click at [960, 643] on link "BYOD - (Bring Your Own Device) - 9 Hours (£1.80)" at bounding box center [843, 641] width 479 height 24
select select "1"
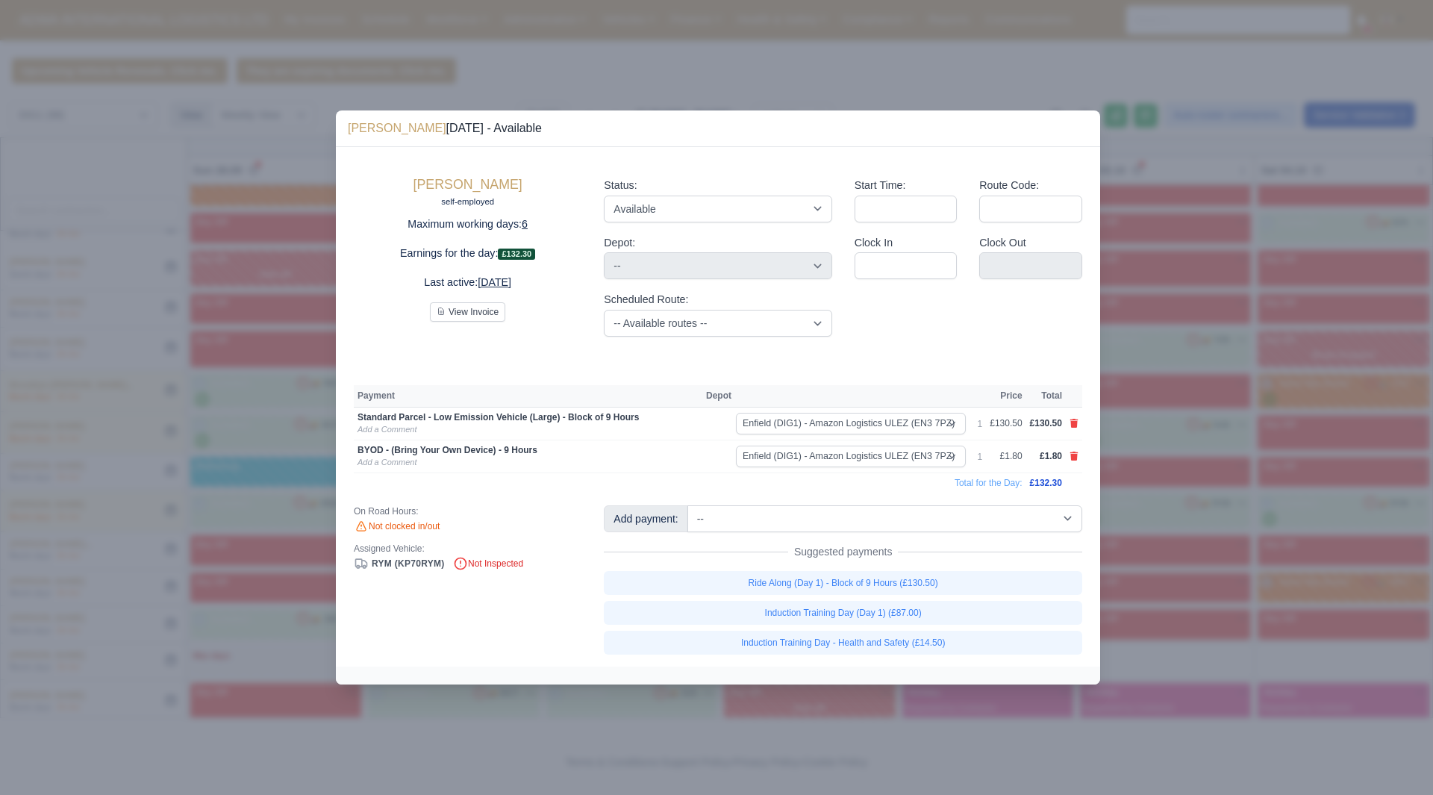
click at [1203, 579] on div at bounding box center [716, 397] width 1433 height 795
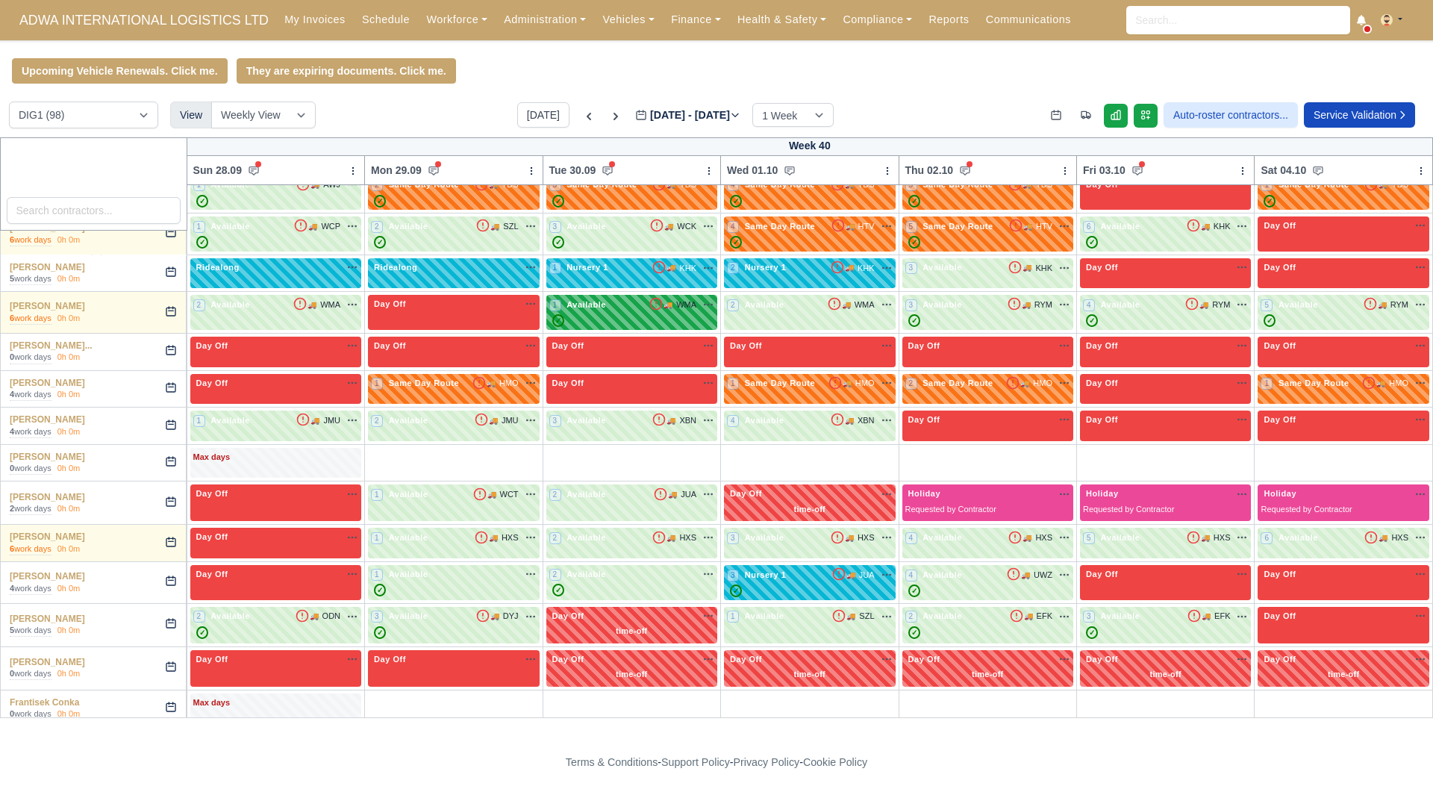
scroll to position [598, 0]
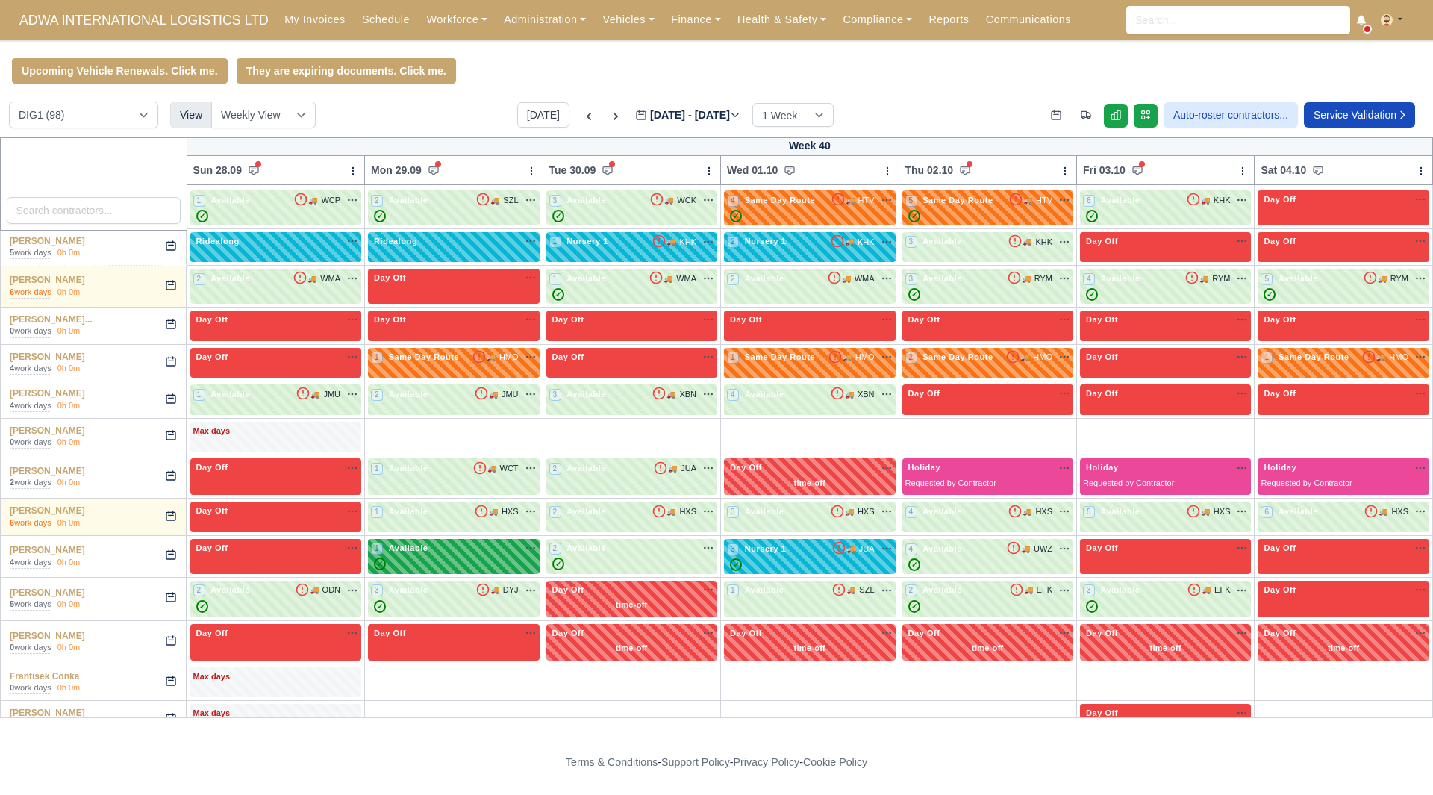
click at [528, 559] on div "1 Available na" at bounding box center [453, 556] width 165 height 28
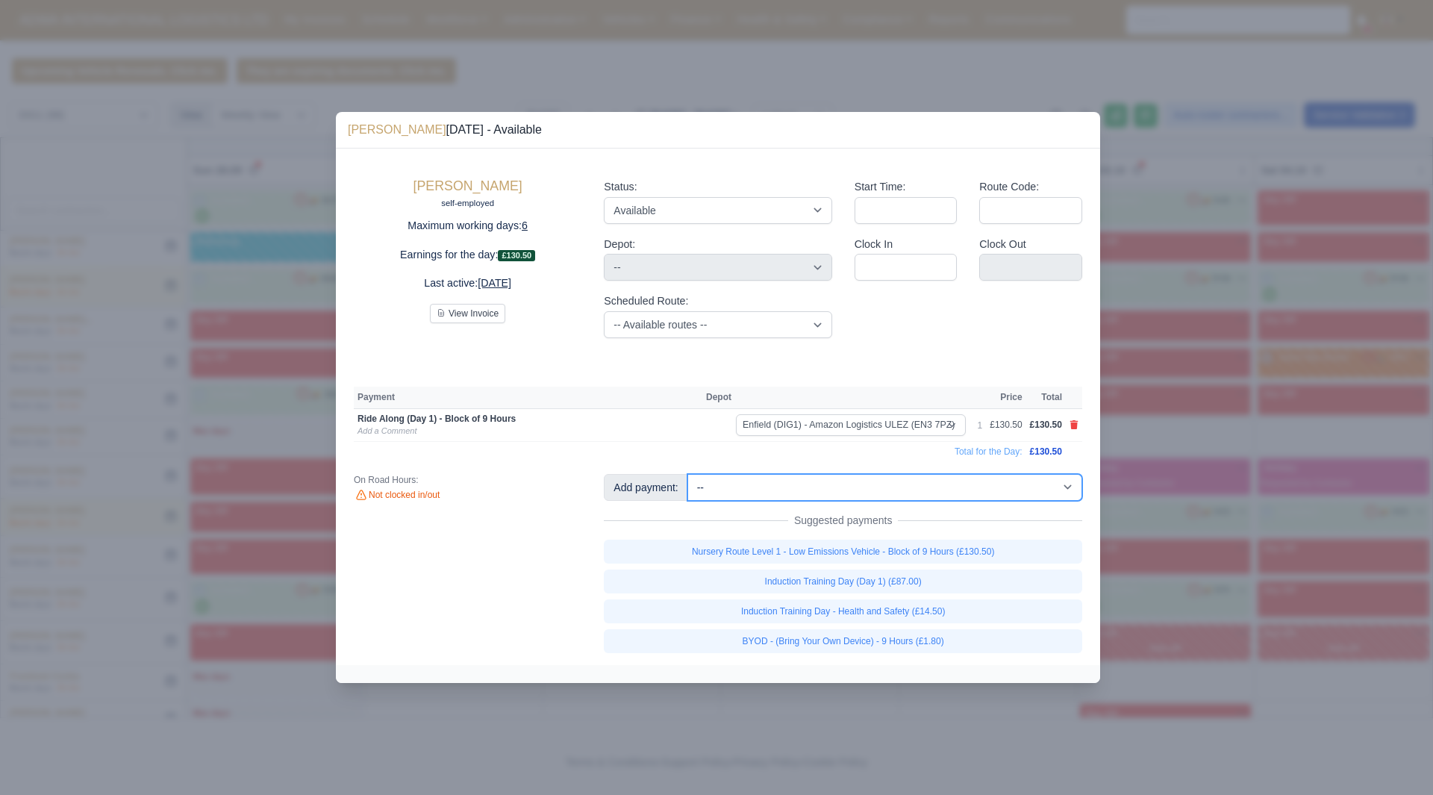
click at [932, 490] on select "-- Additional Hour Support (£14.50) Additional Stop Support (£1.00) Additional …" at bounding box center [885, 487] width 395 height 27
select select "5"
click at [688, 474] on select "-- Additional Hour Support (£14.50) Additional Stop Support (£1.00) Additional …" at bounding box center [885, 487] width 395 height 27
select select "1"
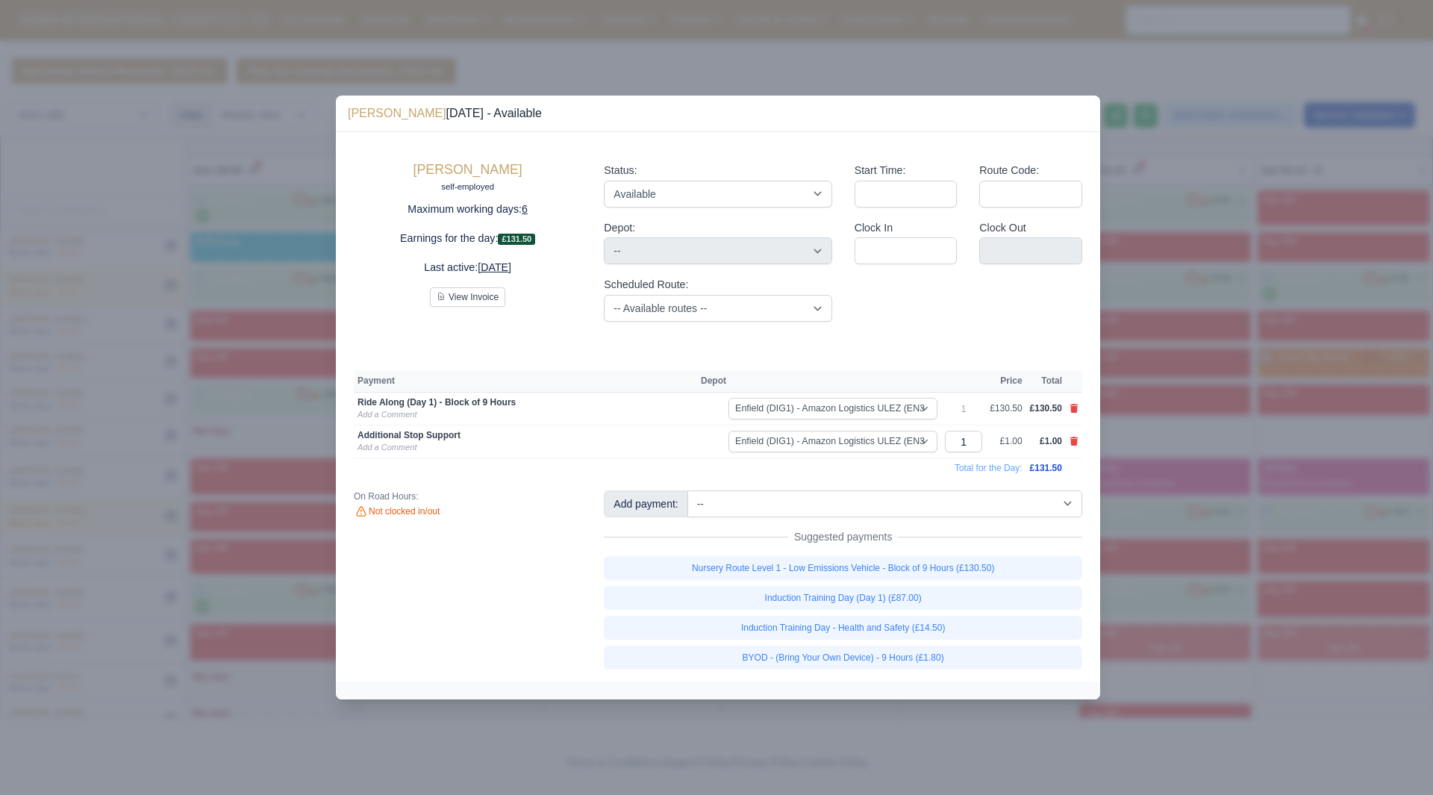
click at [376, 441] on td "Additional Stop Support Add a Comment" at bounding box center [525, 442] width 343 height 33
click at [379, 445] on link "Add a Comment" at bounding box center [387, 447] width 59 height 9
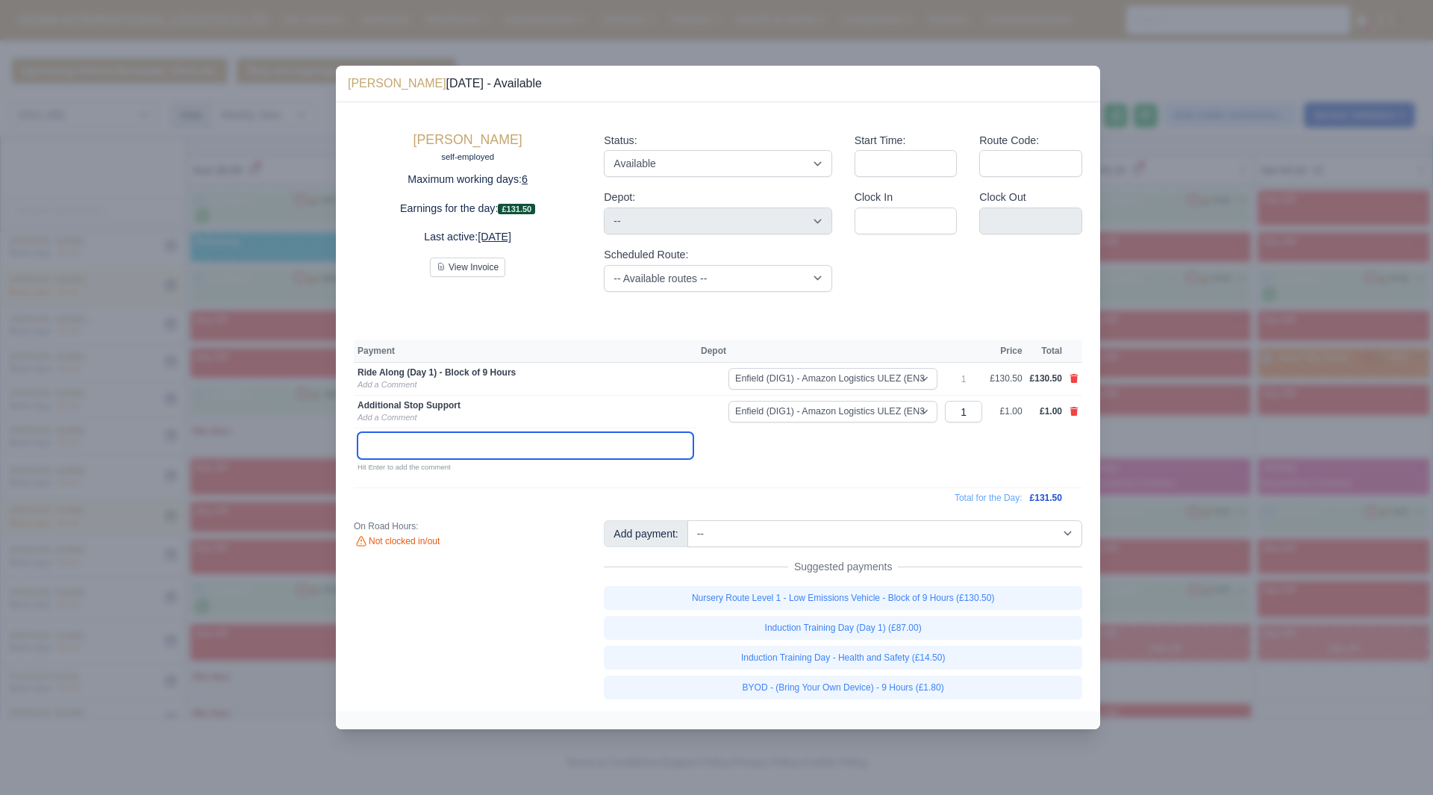
click at [381, 445] on input "text" at bounding box center [526, 445] width 336 height 27
type input "INDUCTION"
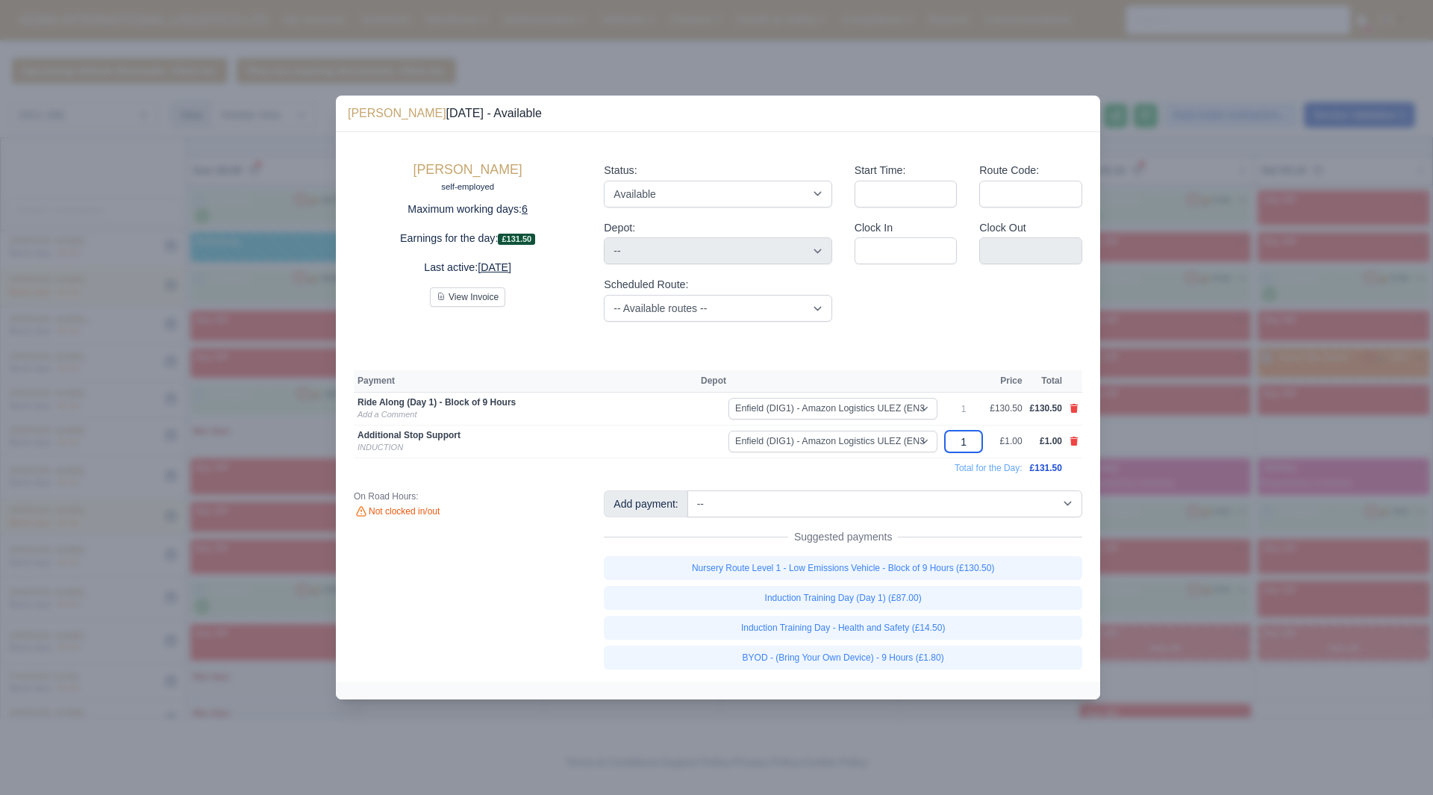
drag, startPoint x: 970, startPoint y: 451, endPoint x: 947, endPoint y: 450, distance: 22.4
click at [947, 450] on td "1" at bounding box center [963, 442] width 45 height 33
type input "43."
type input "43.5"
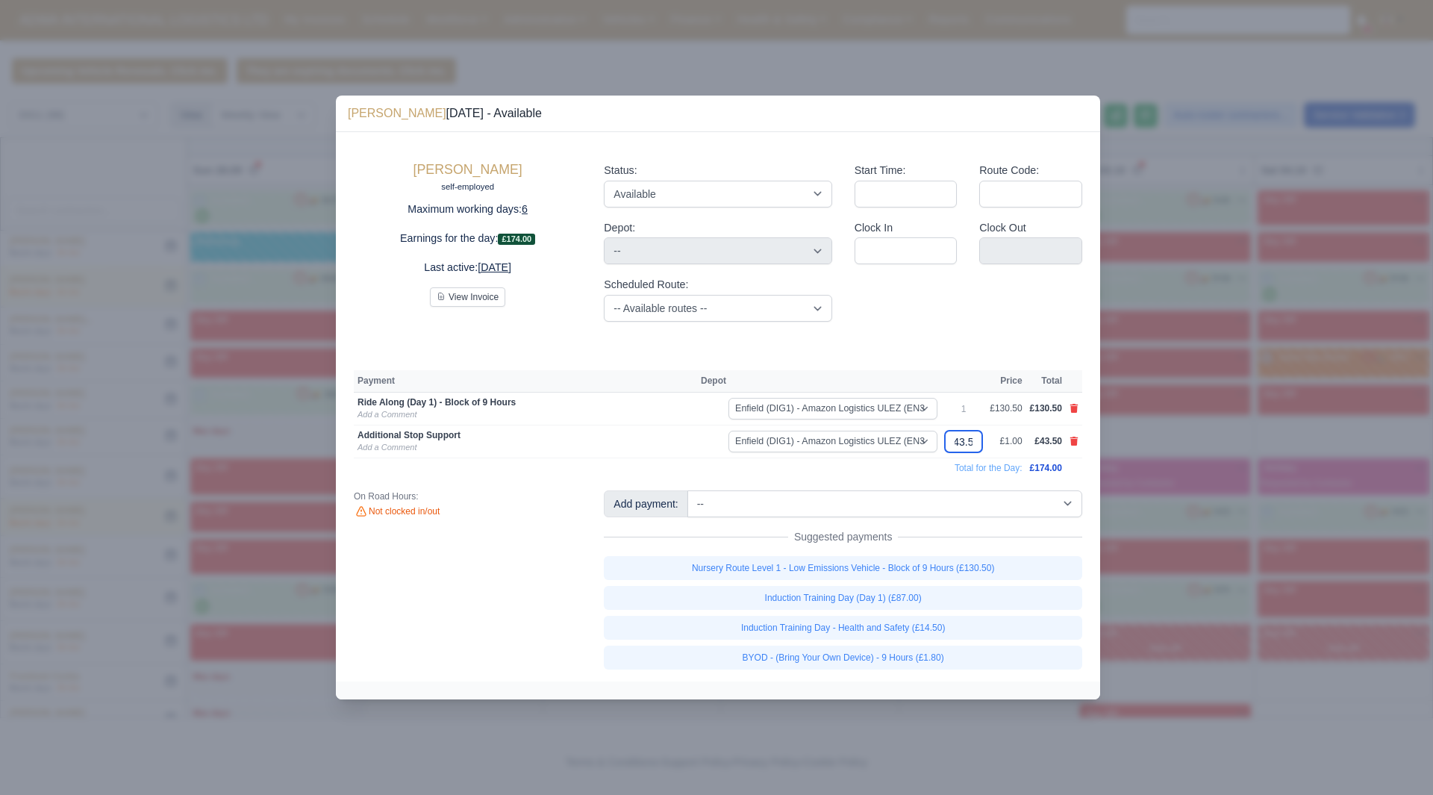
type input "43.5"
click at [929, 467] on td "Total for the Day:" at bounding box center [690, 468] width 673 height 20
click at [1189, 483] on div at bounding box center [716, 397] width 1433 height 795
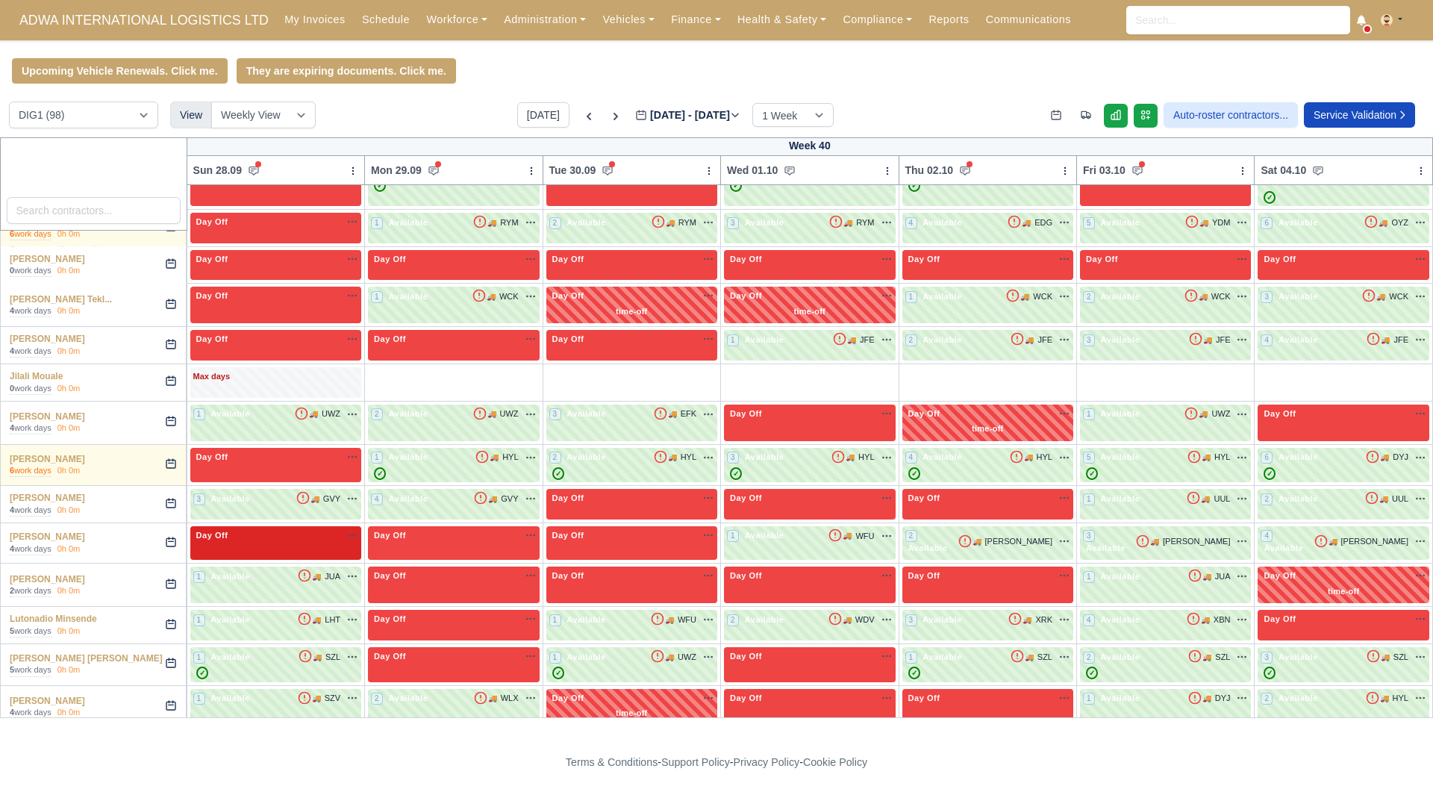
scroll to position [1432, 0]
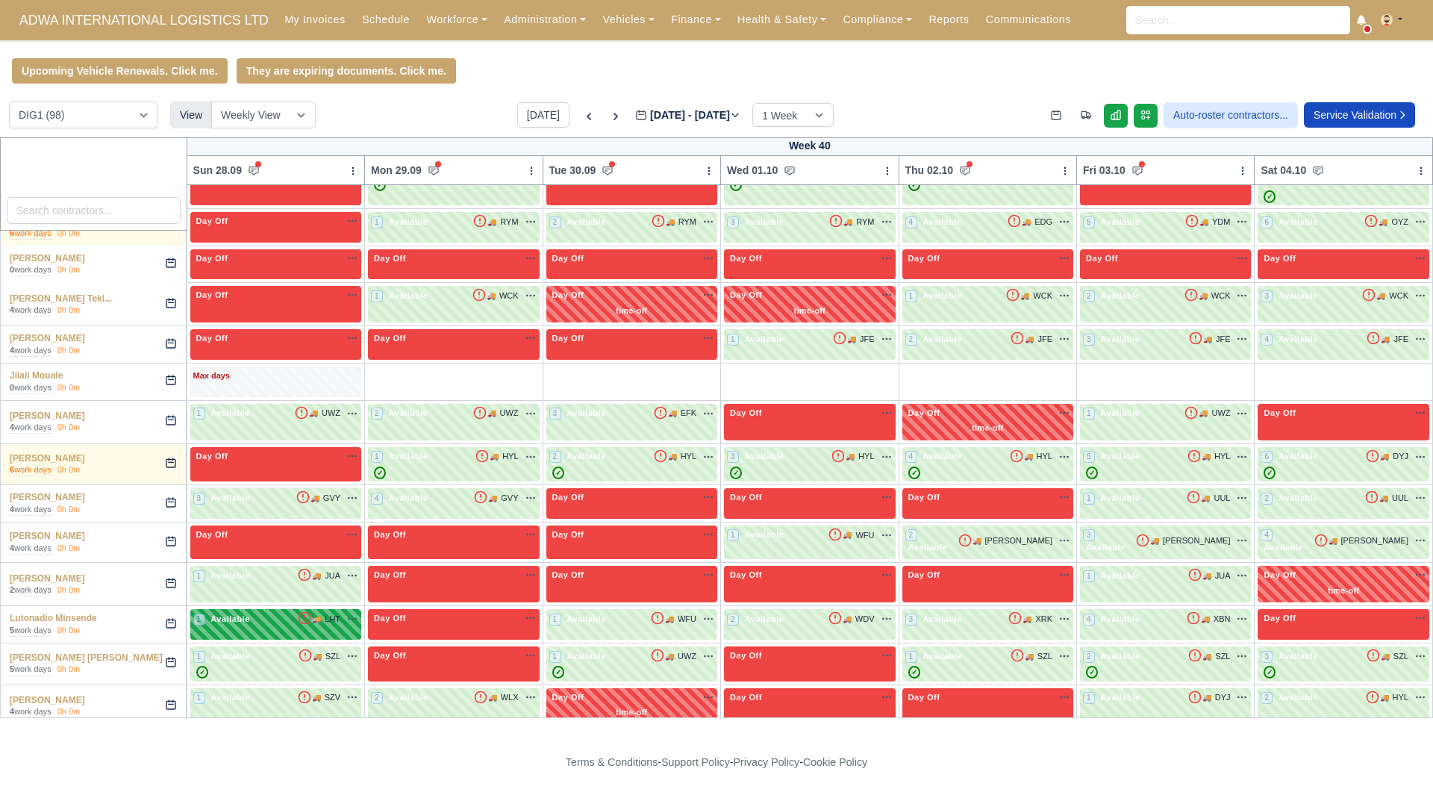
click at [340, 614] on span "LHT" at bounding box center [333, 619] width 16 height 13
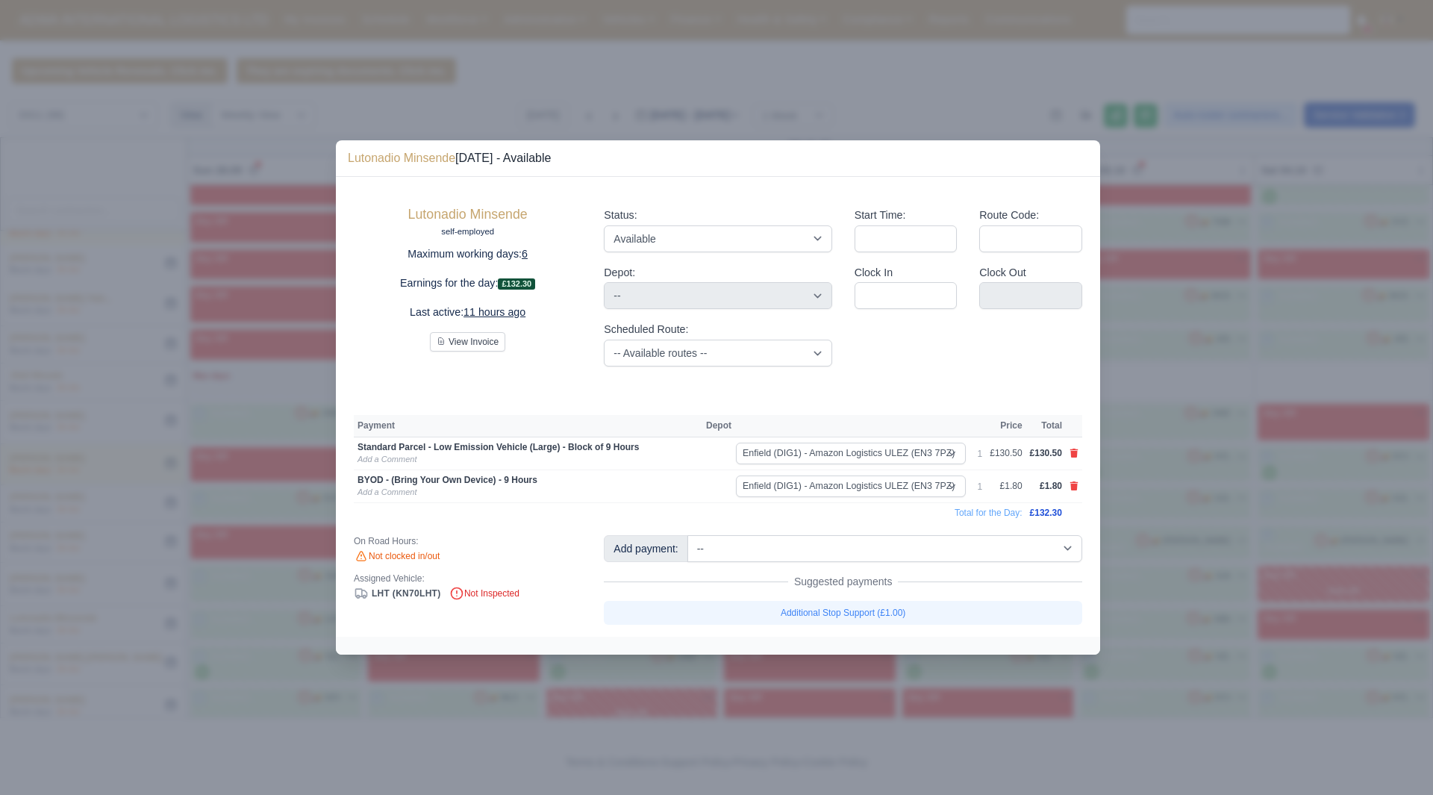
click at [1187, 564] on div at bounding box center [716, 397] width 1433 height 795
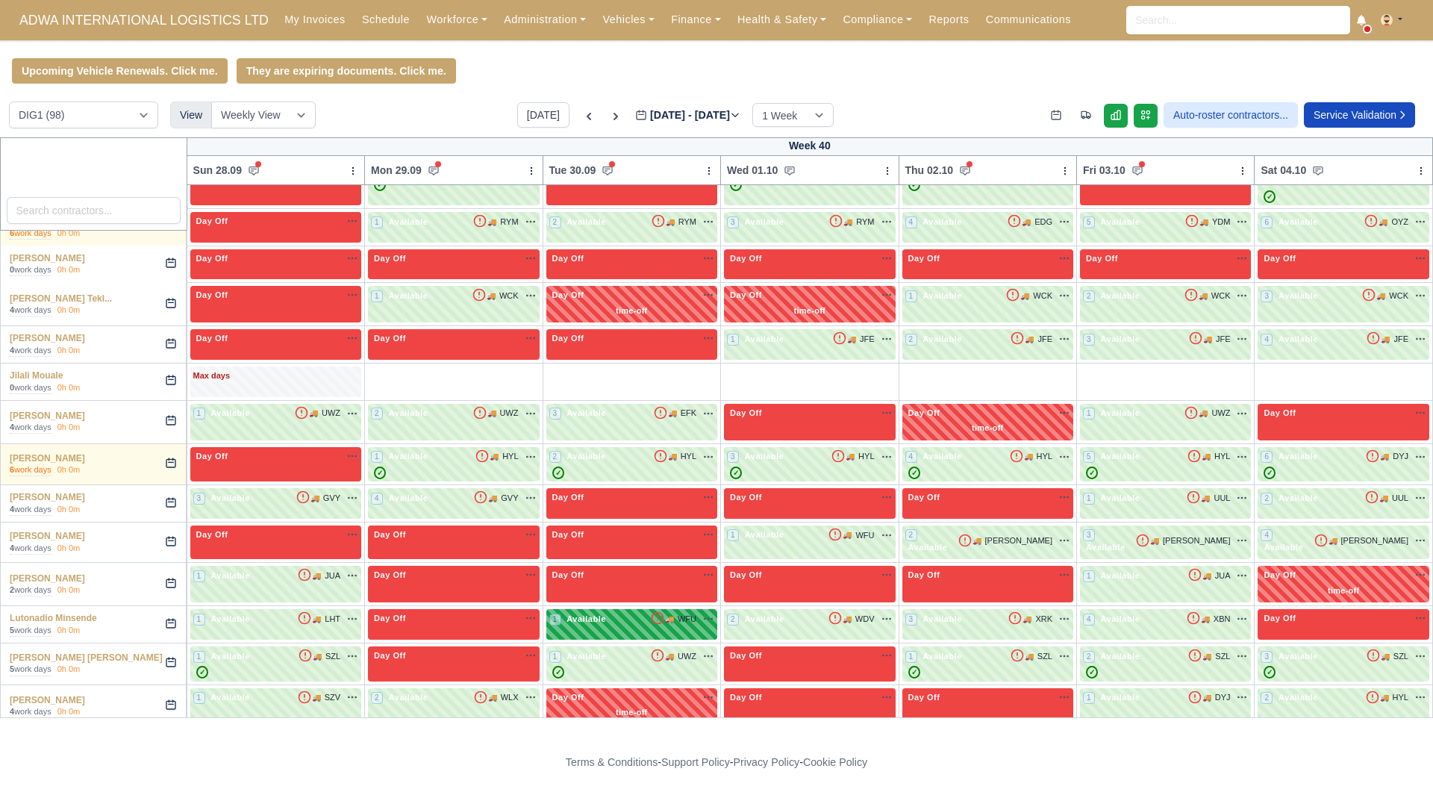
click at [633, 617] on div "1 Available 🚚" at bounding box center [631, 624] width 171 height 31
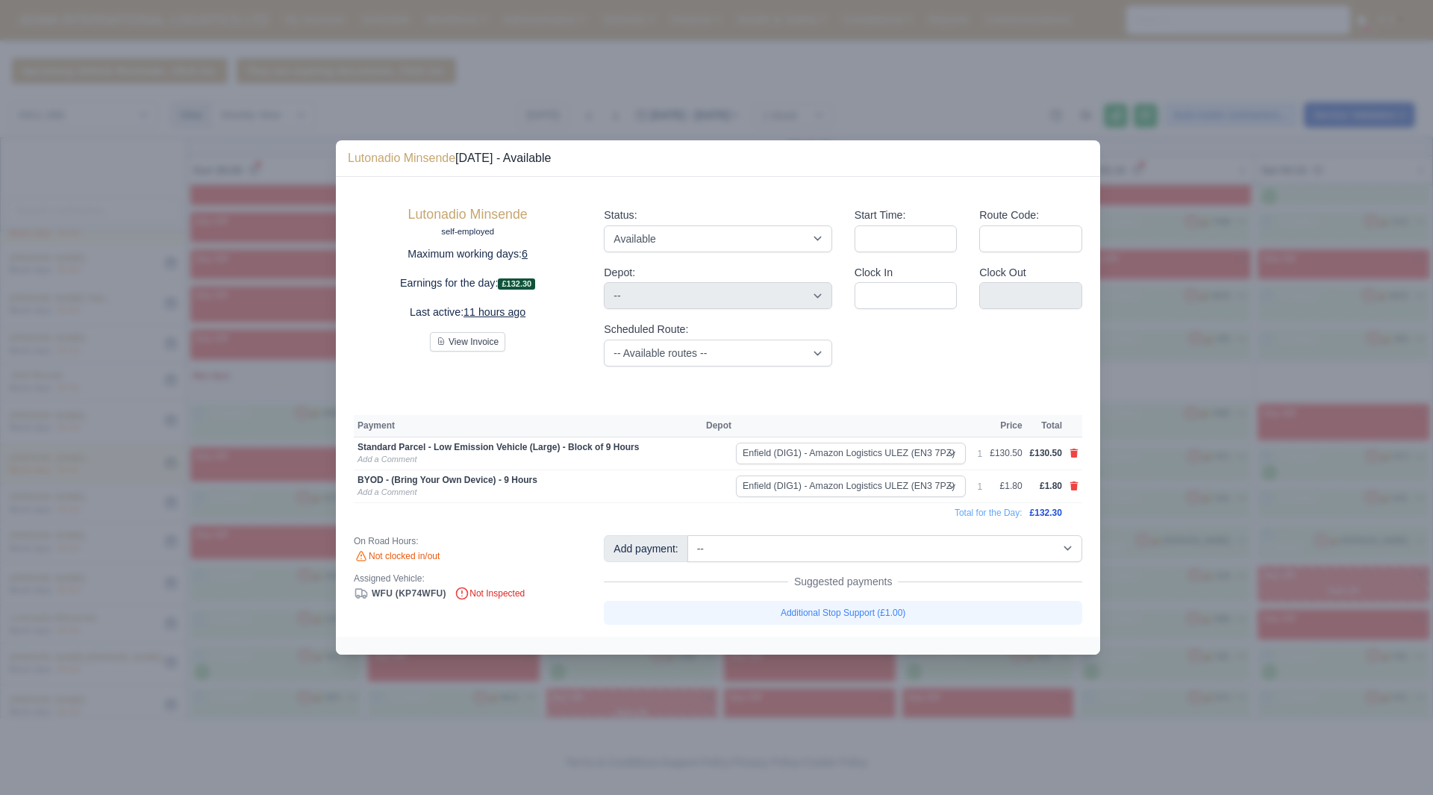
click at [1192, 606] on div at bounding box center [716, 397] width 1433 height 795
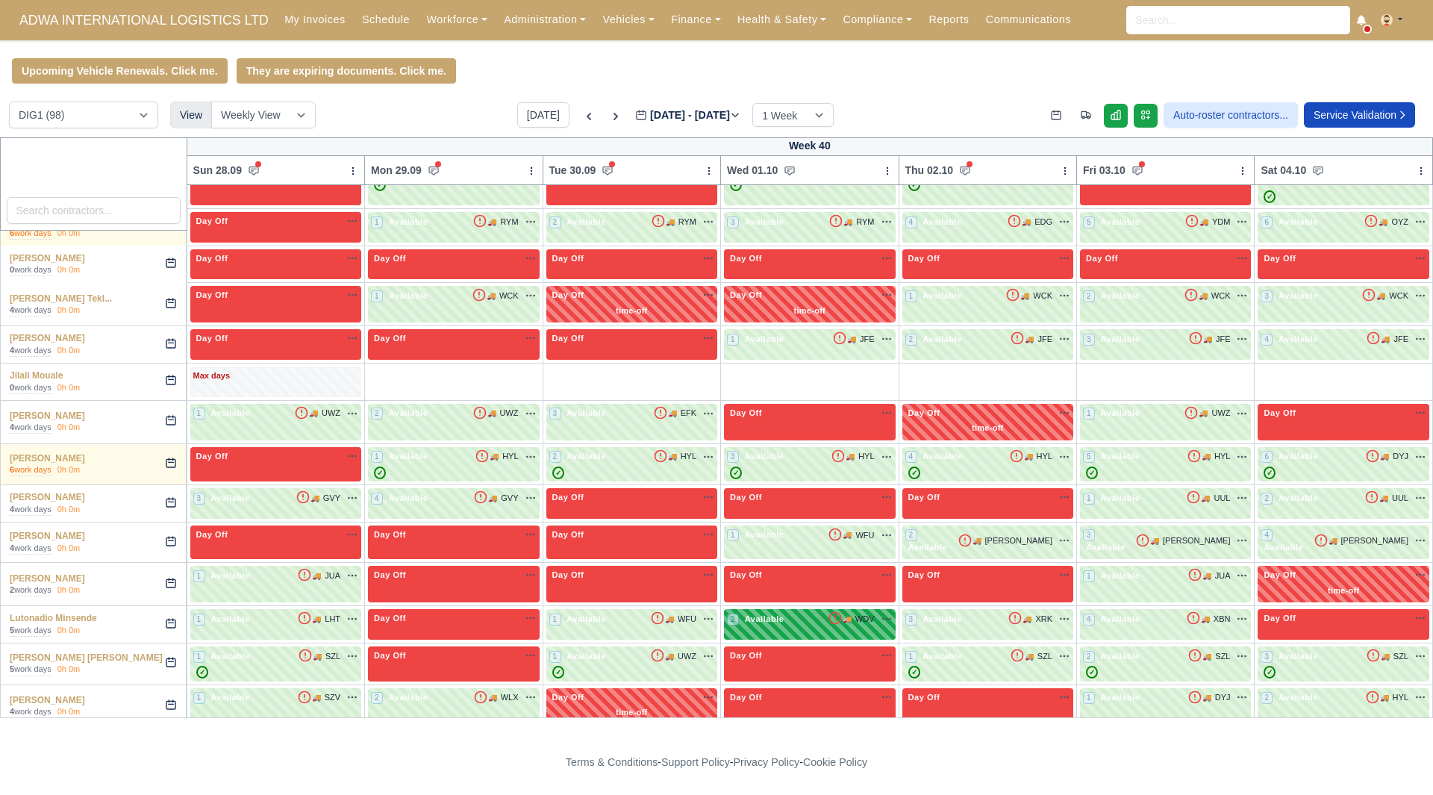
click at [827, 617] on div "2 Available 🚚" at bounding box center [809, 624] width 171 height 31
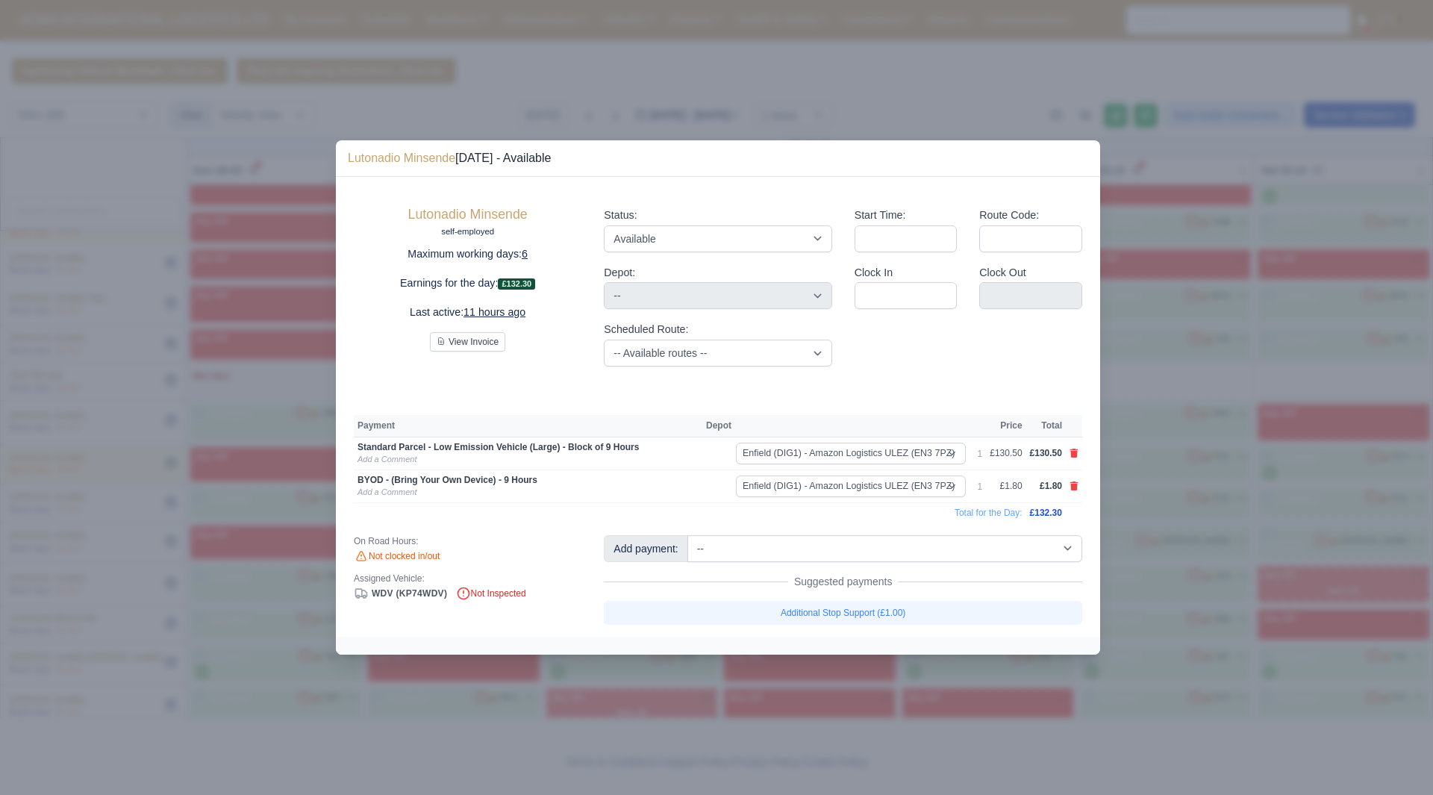
click at [1252, 607] on div at bounding box center [716, 397] width 1433 height 795
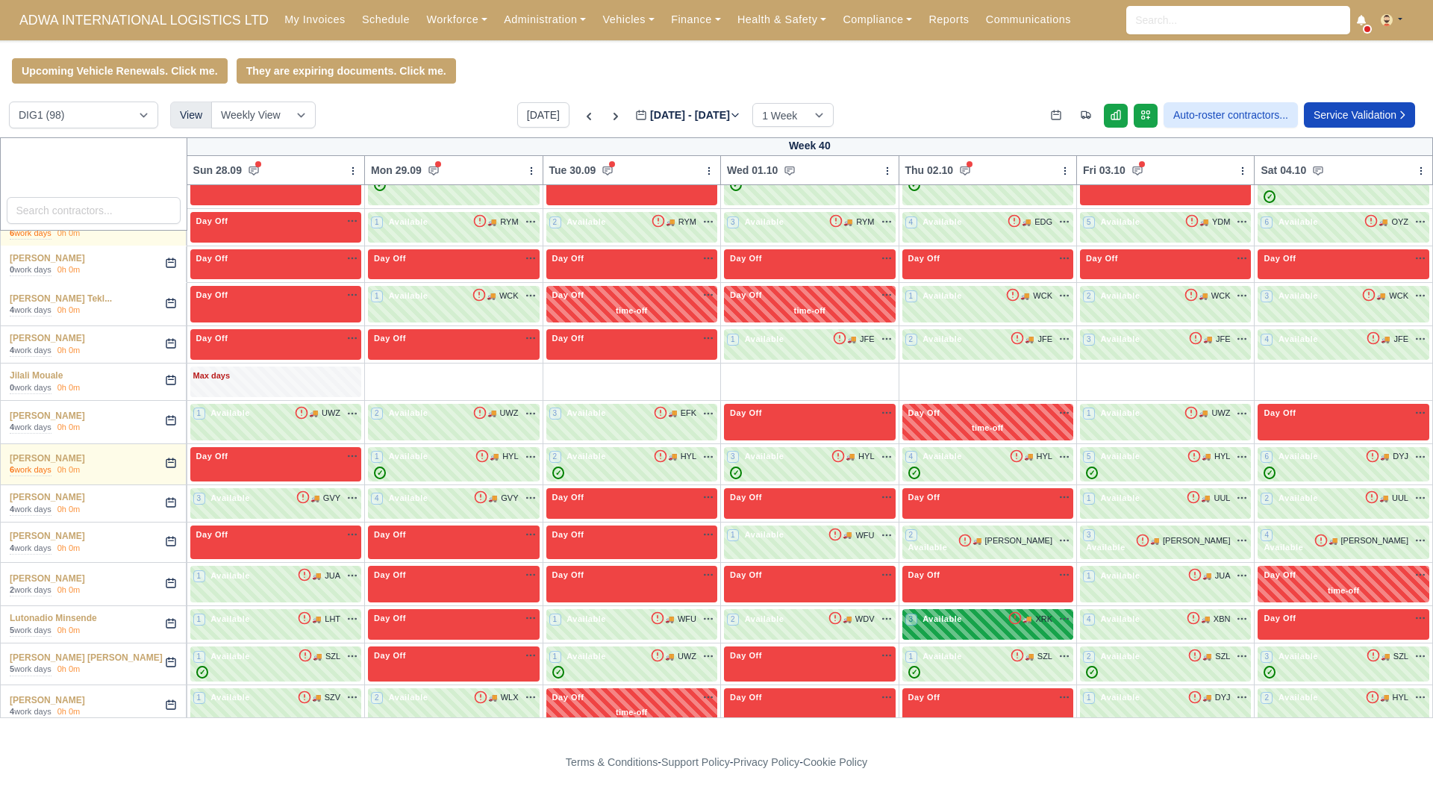
click at [1032, 614] on span "🚚" at bounding box center [1027, 619] width 9 height 11
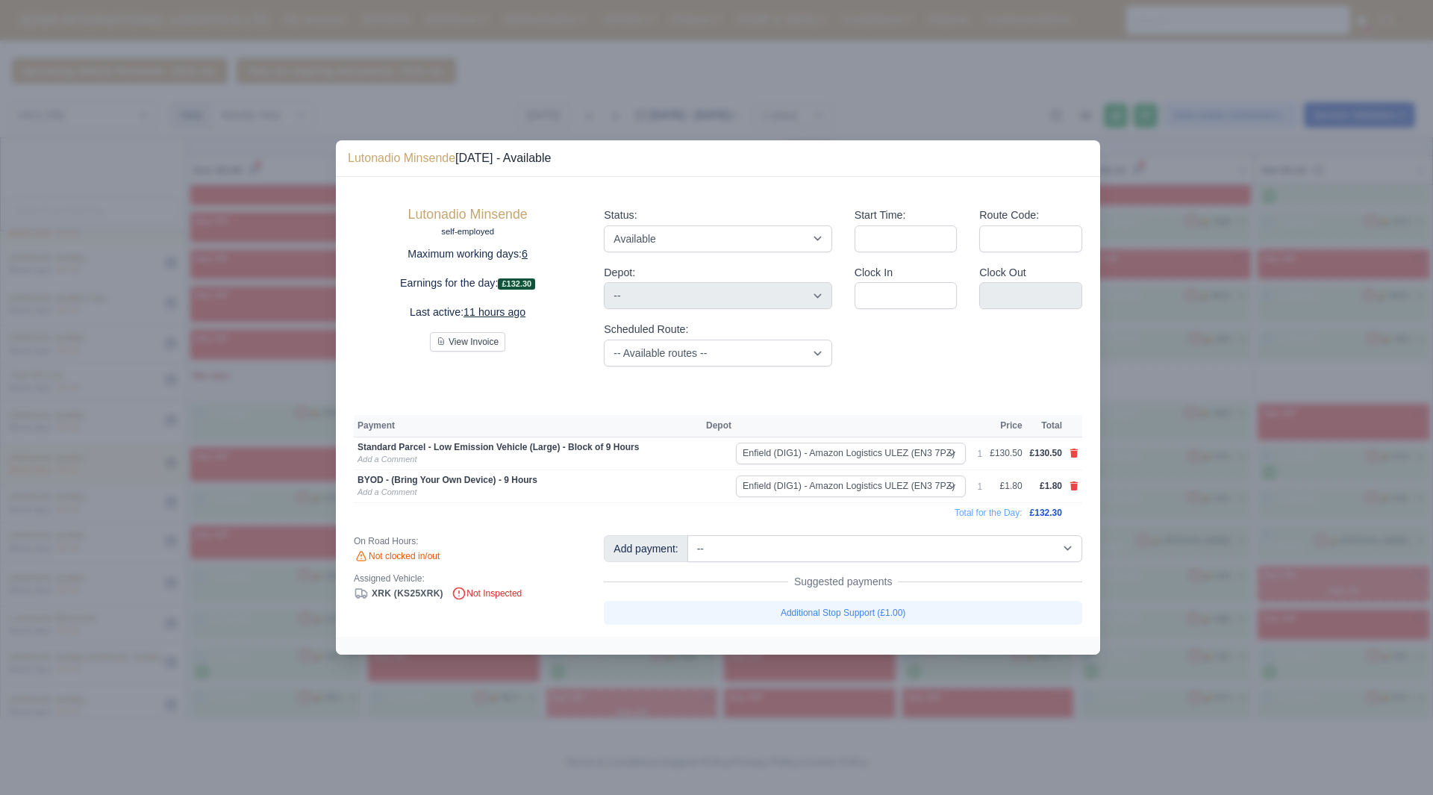
click at [1246, 629] on div at bounding box center [716, 397] width 1433 height 795
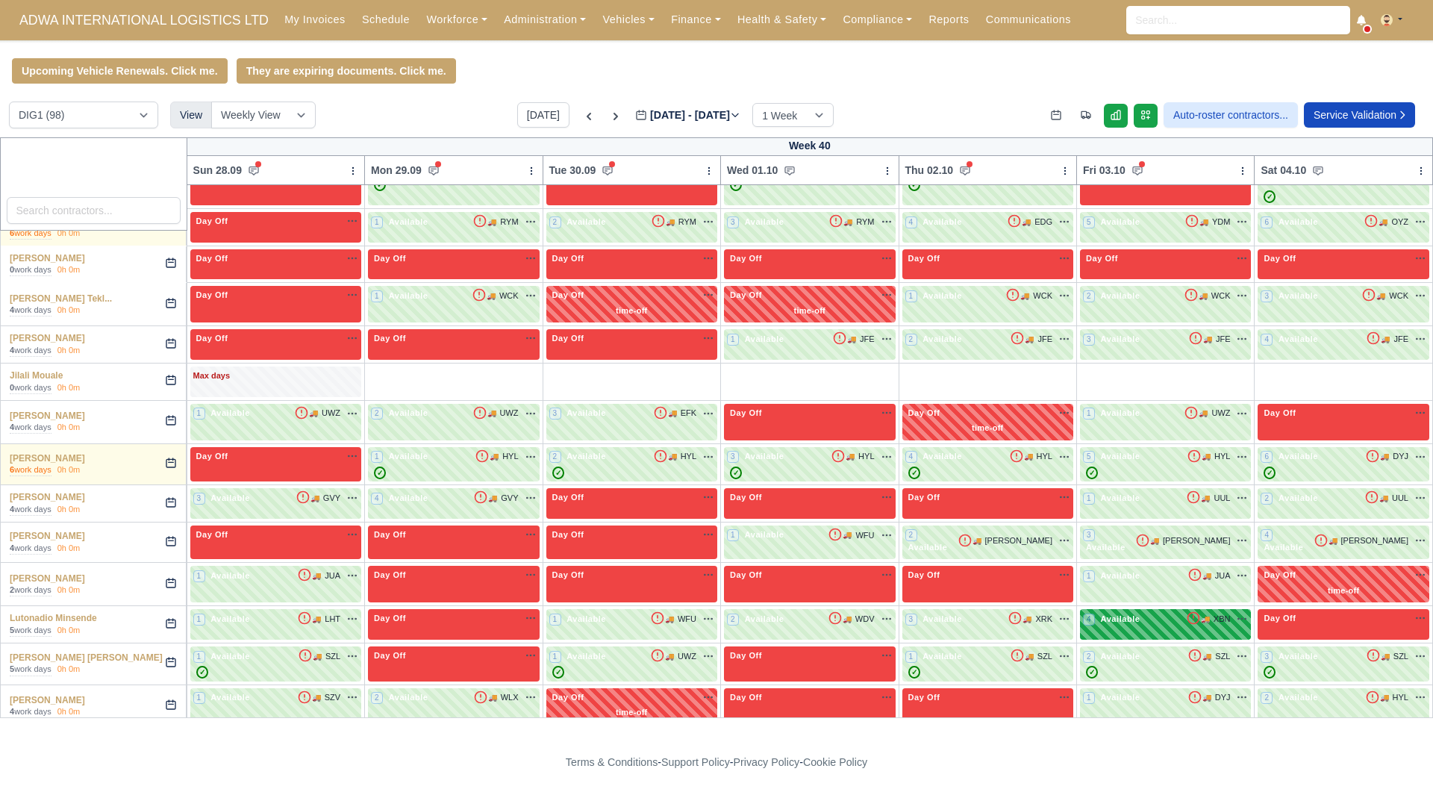
click at [1165, 612] on div "4 Available 🚚 XBN" at bounding box center [1165, 618] width 165 height 13
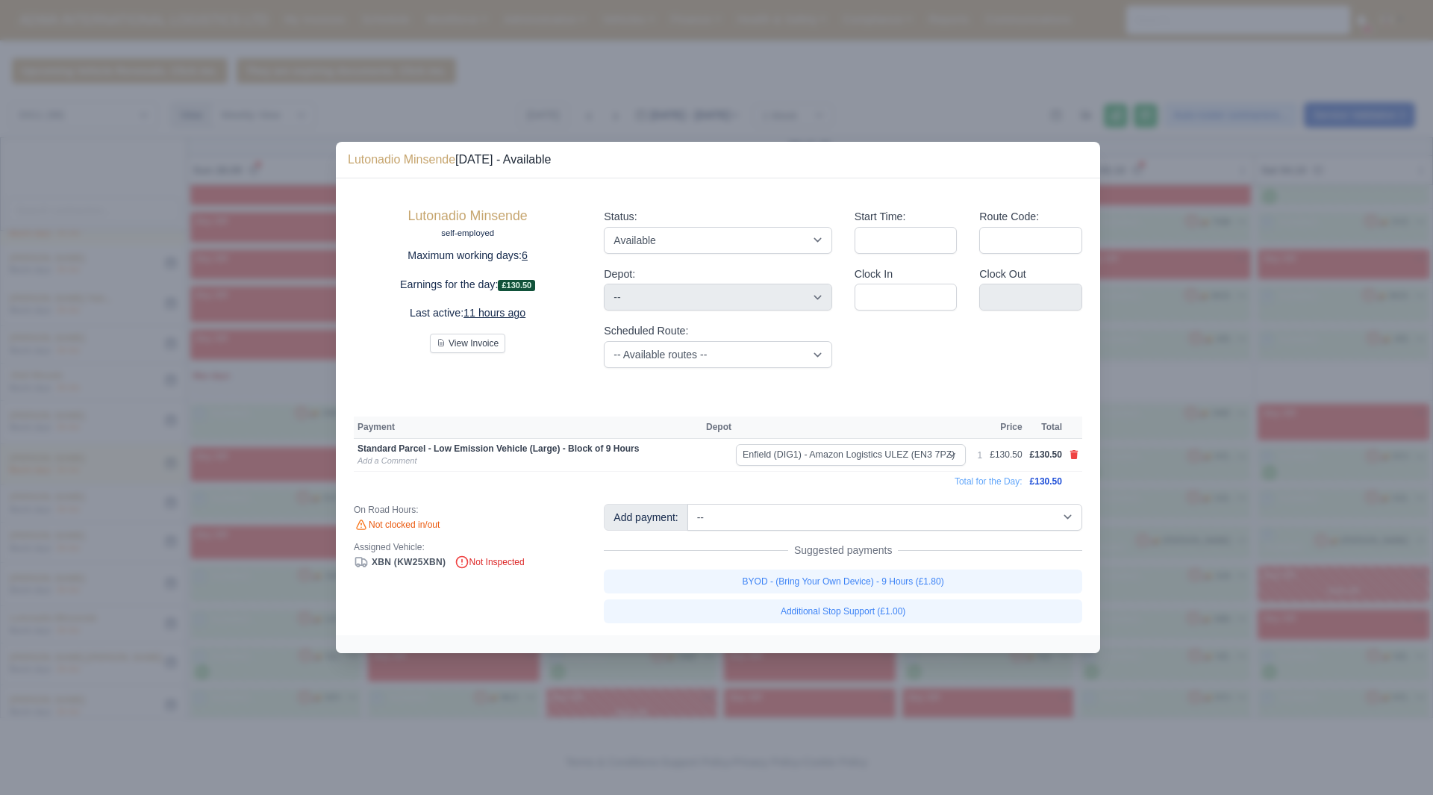
click at [1009, 594] on div "BYOD - (Bring Your Own Device) - 9 Hours (£1.80) Additional Stop Support (£1.00)" at bounding box center [843, 597] width 479 height 54
click at [1024, 587] on link "BYOD - (Bring Your Own Device) - 9 Hours (£1.80)" at bounding box center [843, 582] width 479 height 24
select select "1"
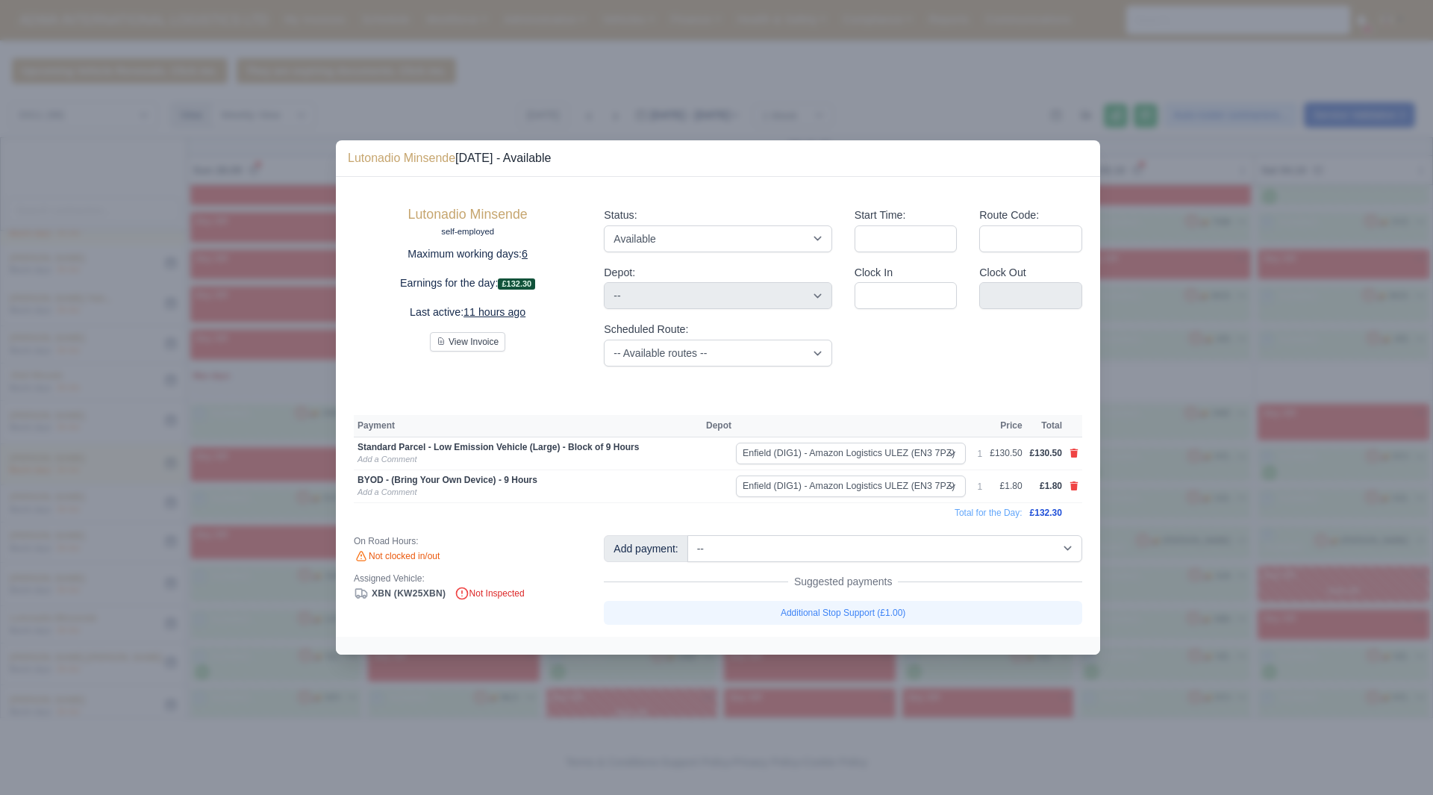
click at [1153, 567] on div at bounding box center [716, 397] width 1433 height 795
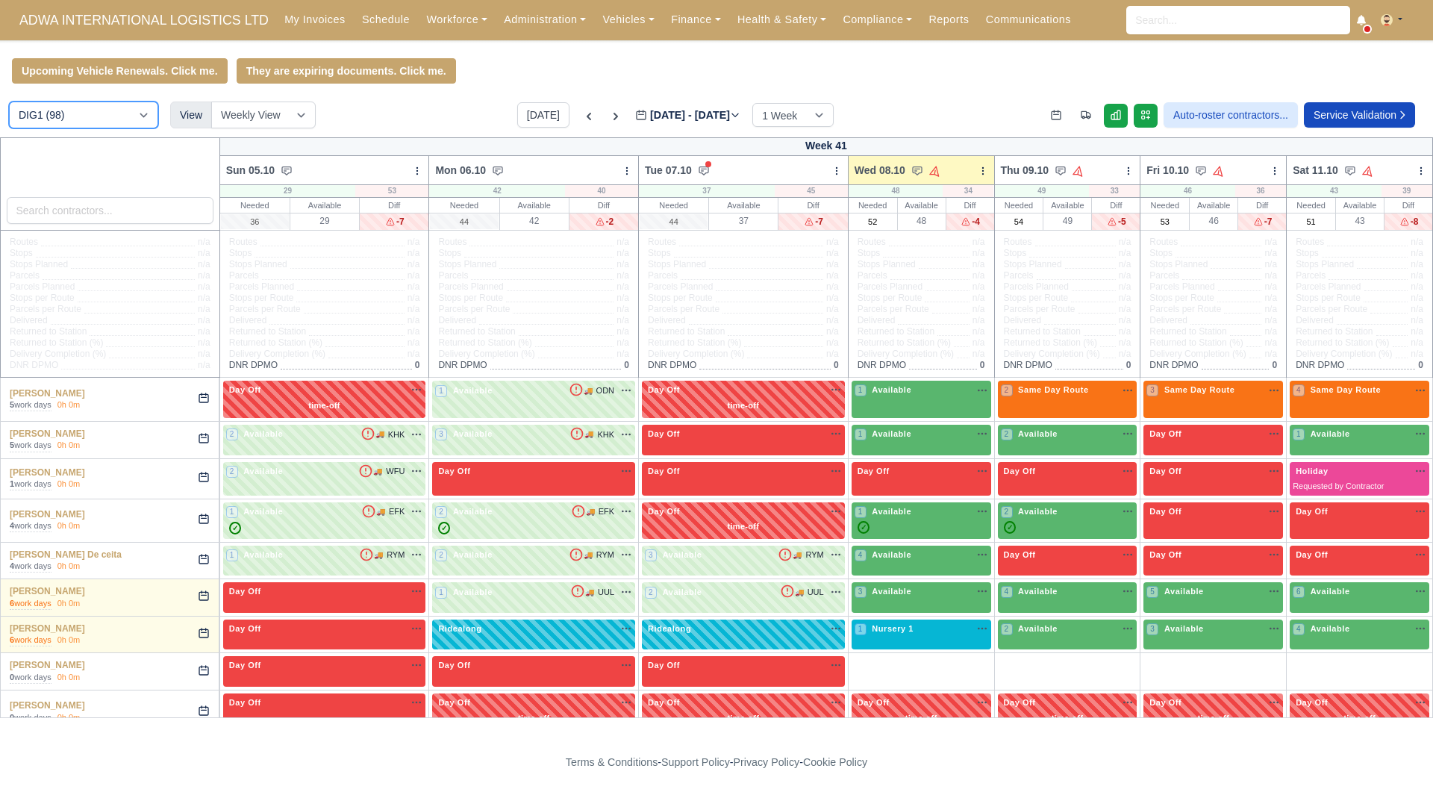
click at [90, 119] on select "DIG1 (98) DHW1 (57)" at bounding box center [83, 115] width 149 height 27
select select "2"
click at [9, 104] on select "DIG1 (98) DHW1 (57)" at bounding box center [83, 115] width 149 height 27
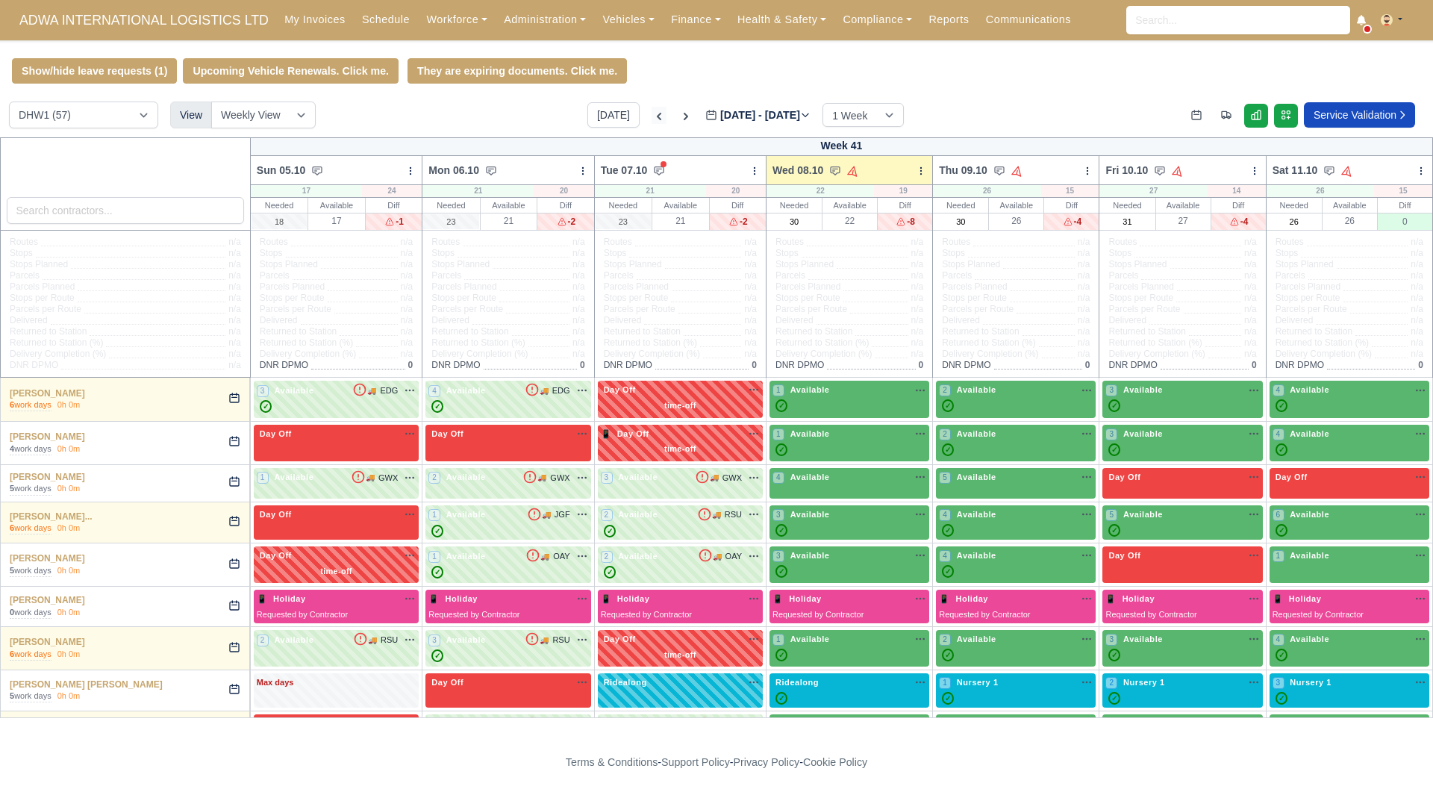
click at [657, 119] on icon at bounding box center [659, 116] width 4 height 7
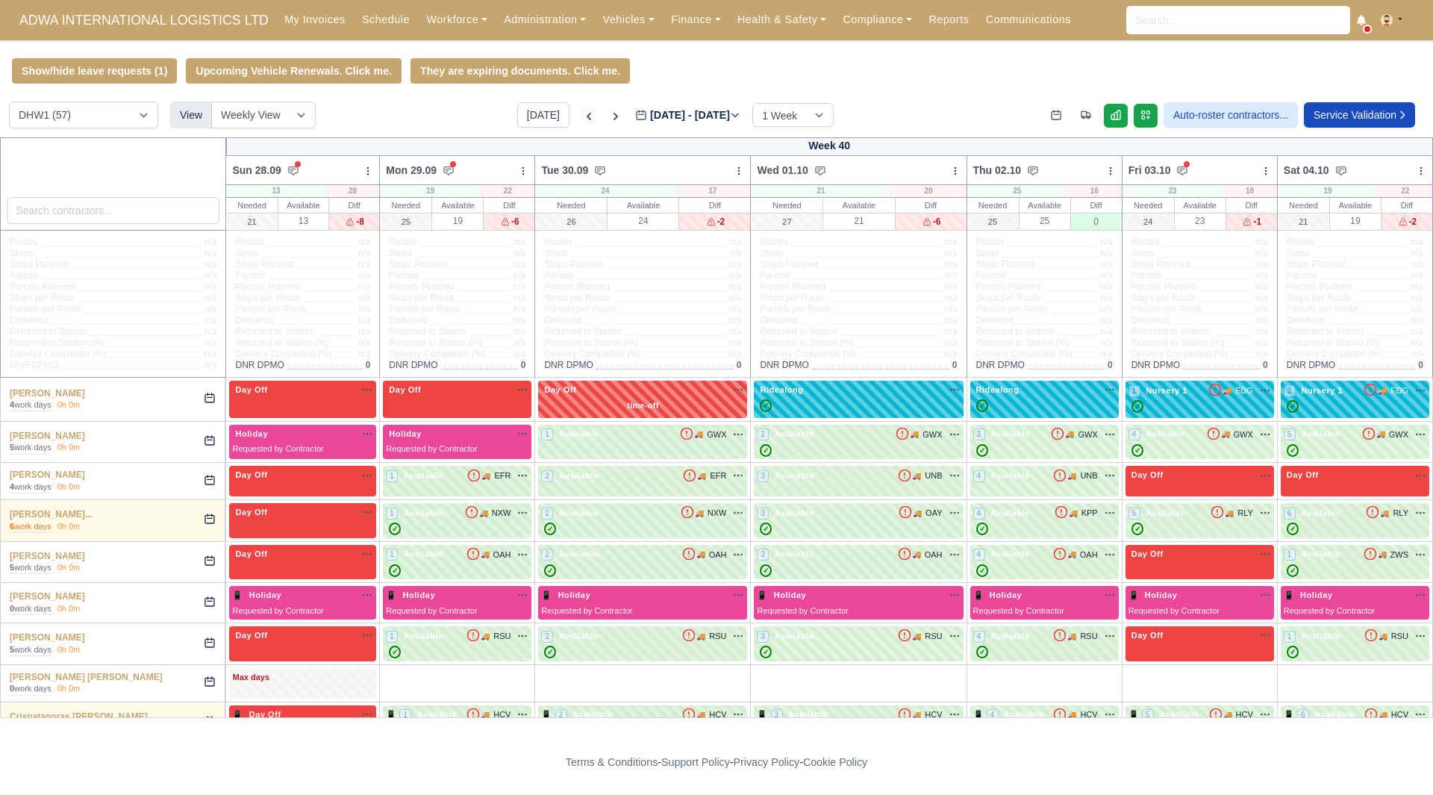
type input "[DATE]"
click at [582, 116] on icon at bounding box center [589, 116] width 15 height 15
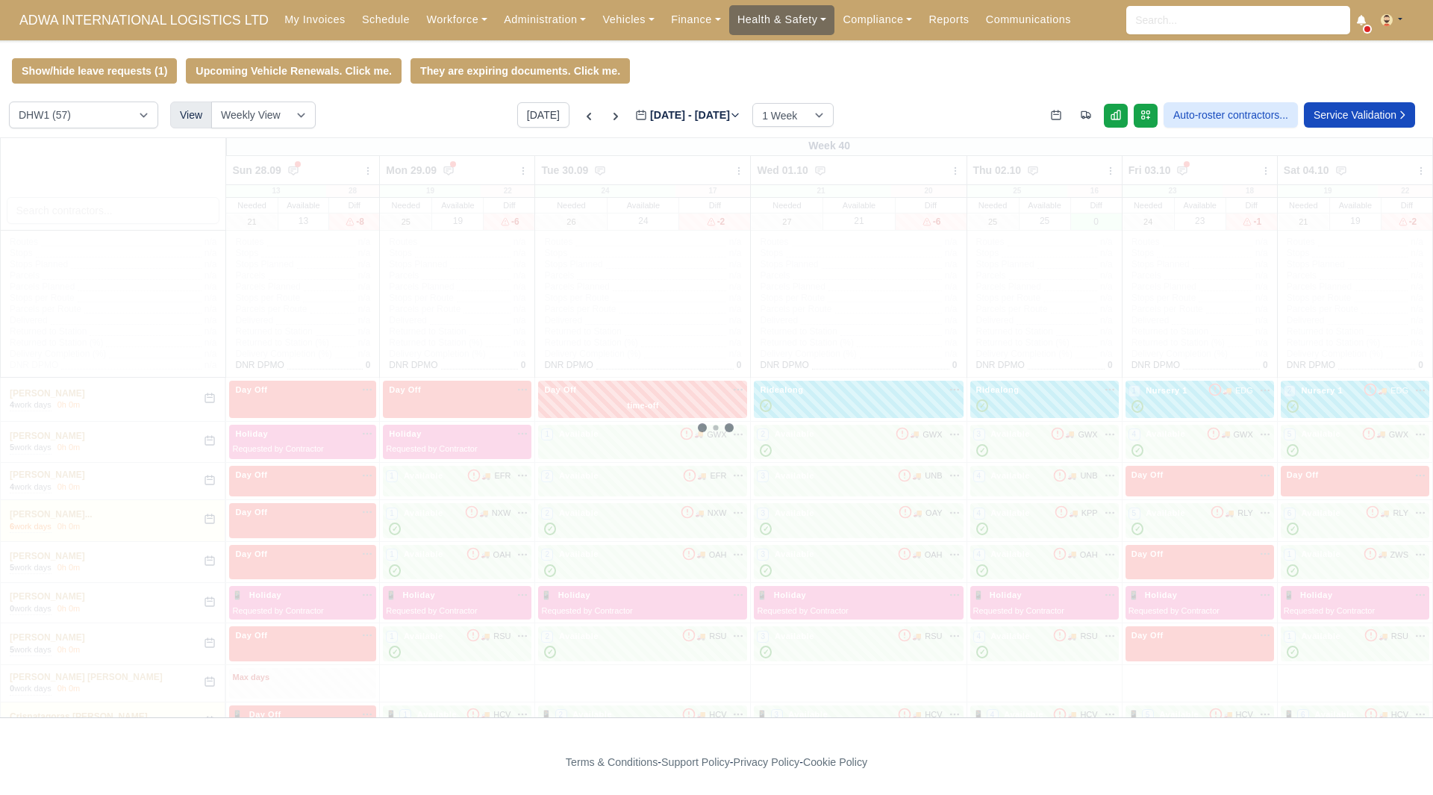
type input "2025-09-24"
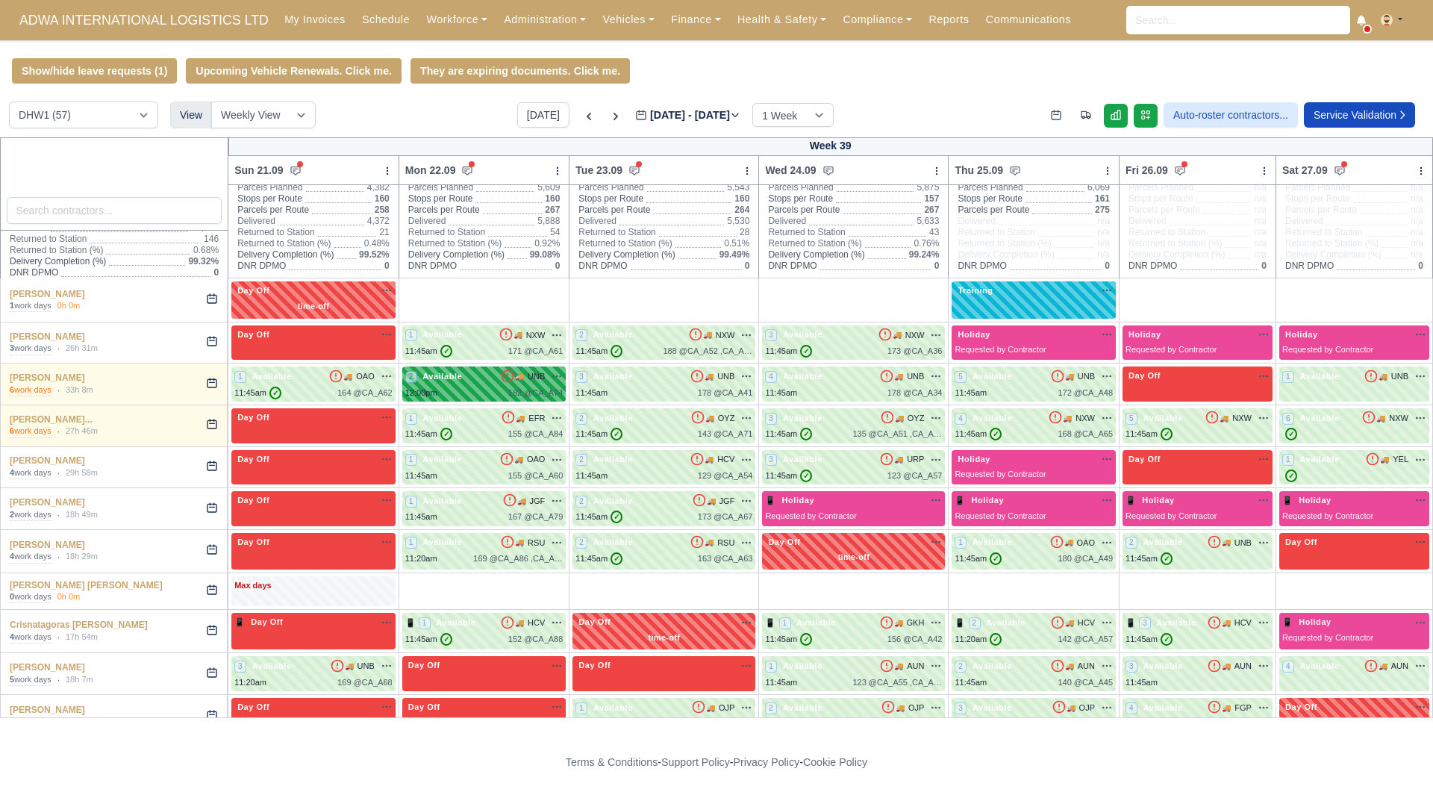
scroll to position [100, 0]
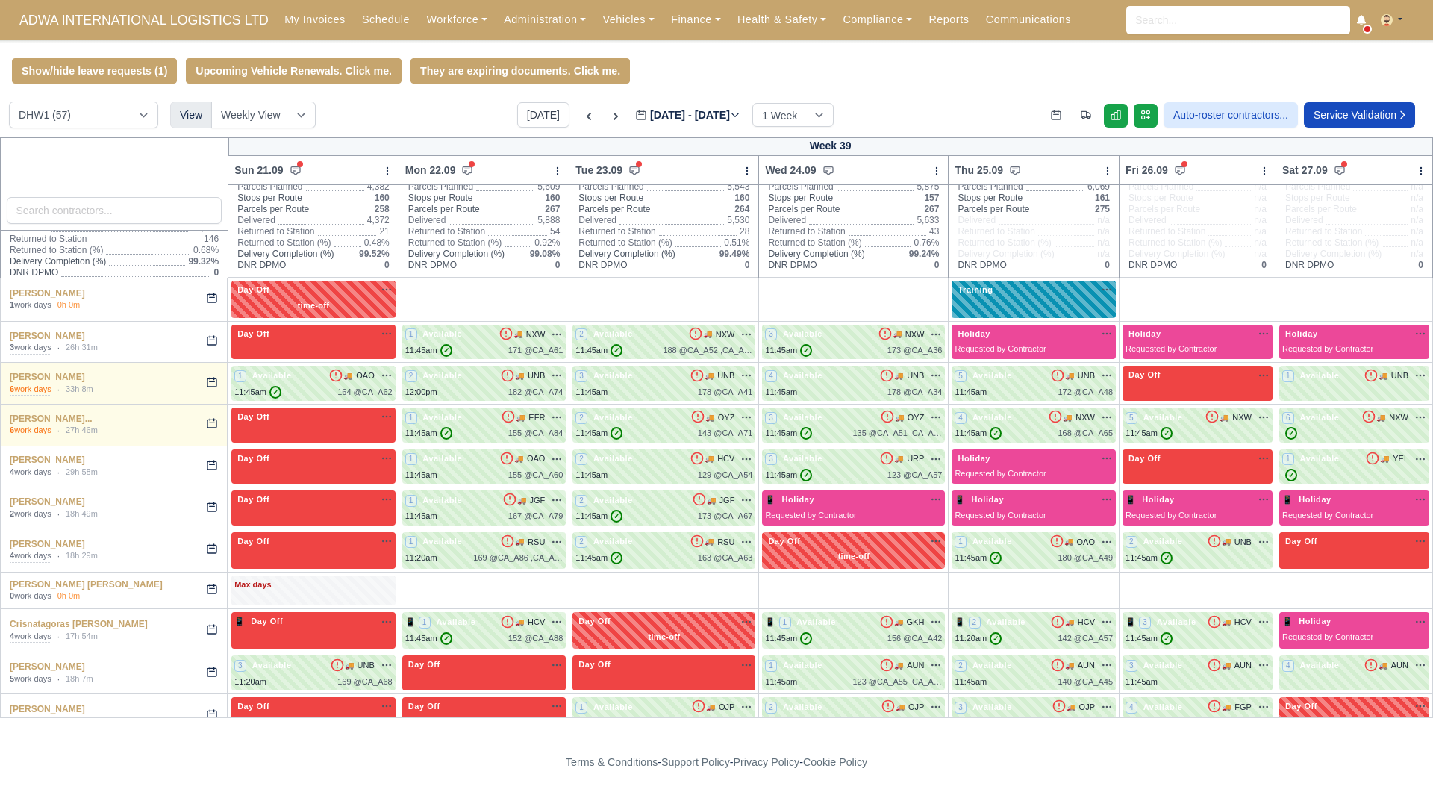
click at [1024, 291] on div "Training na" at bounding box center [1034, 290] width 158 height 13
select select "Training"
select select "2"
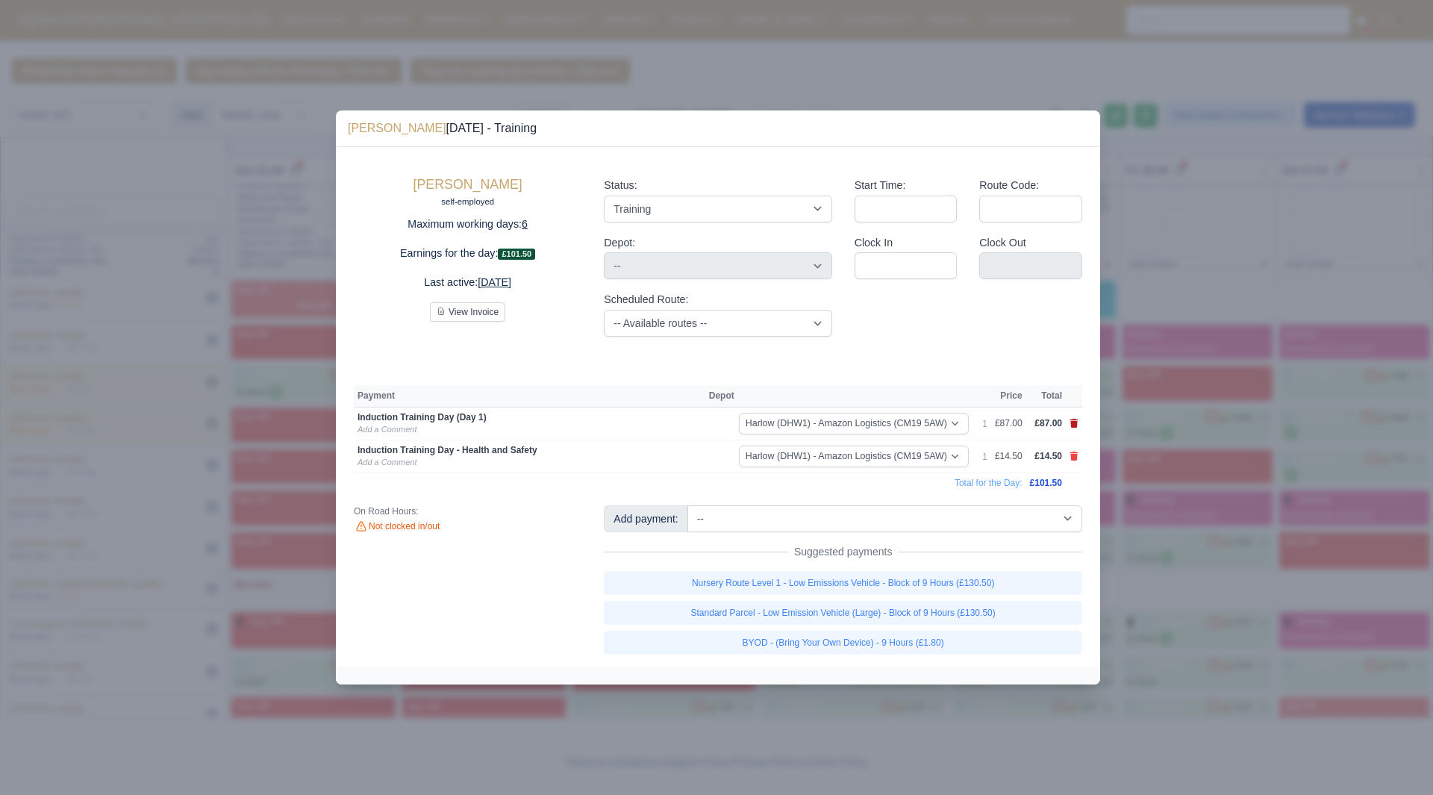
click at [1072, 421] on icon at bounding box center [1075, 423] width 8 height 9
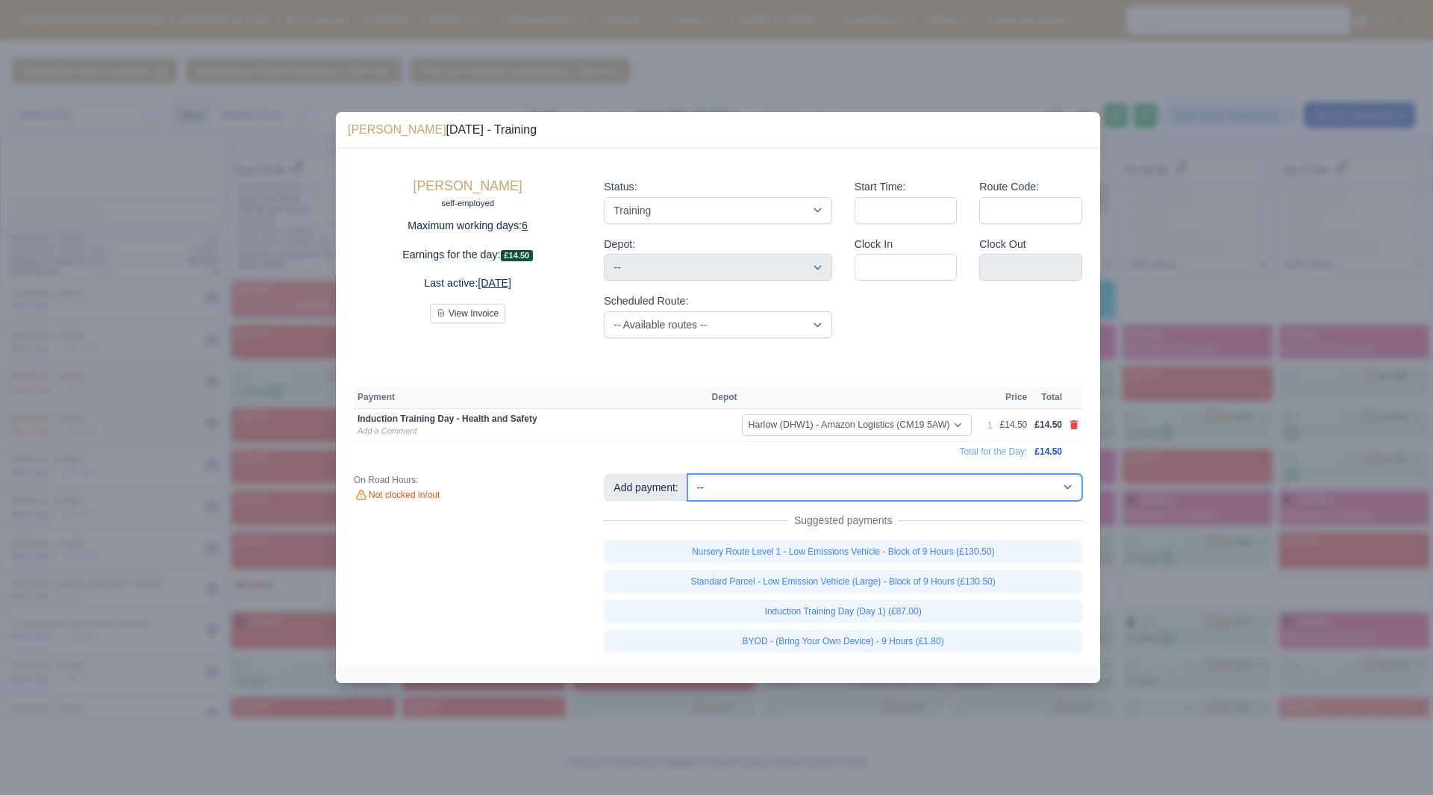
click at [1039, 492] on select "-- Additional Hour Support (£14.50) Additional Stop Support (£1.00) Additional …" at bounding box center [885, 487] width 395 height 27
select select "74"
click at [688, 474] on select "-- Additional Hour Support (£14.50) Additional Stop Support (£1.00) Additional …" at bounding box center [885, 487] width 395 height 27
select select "2"
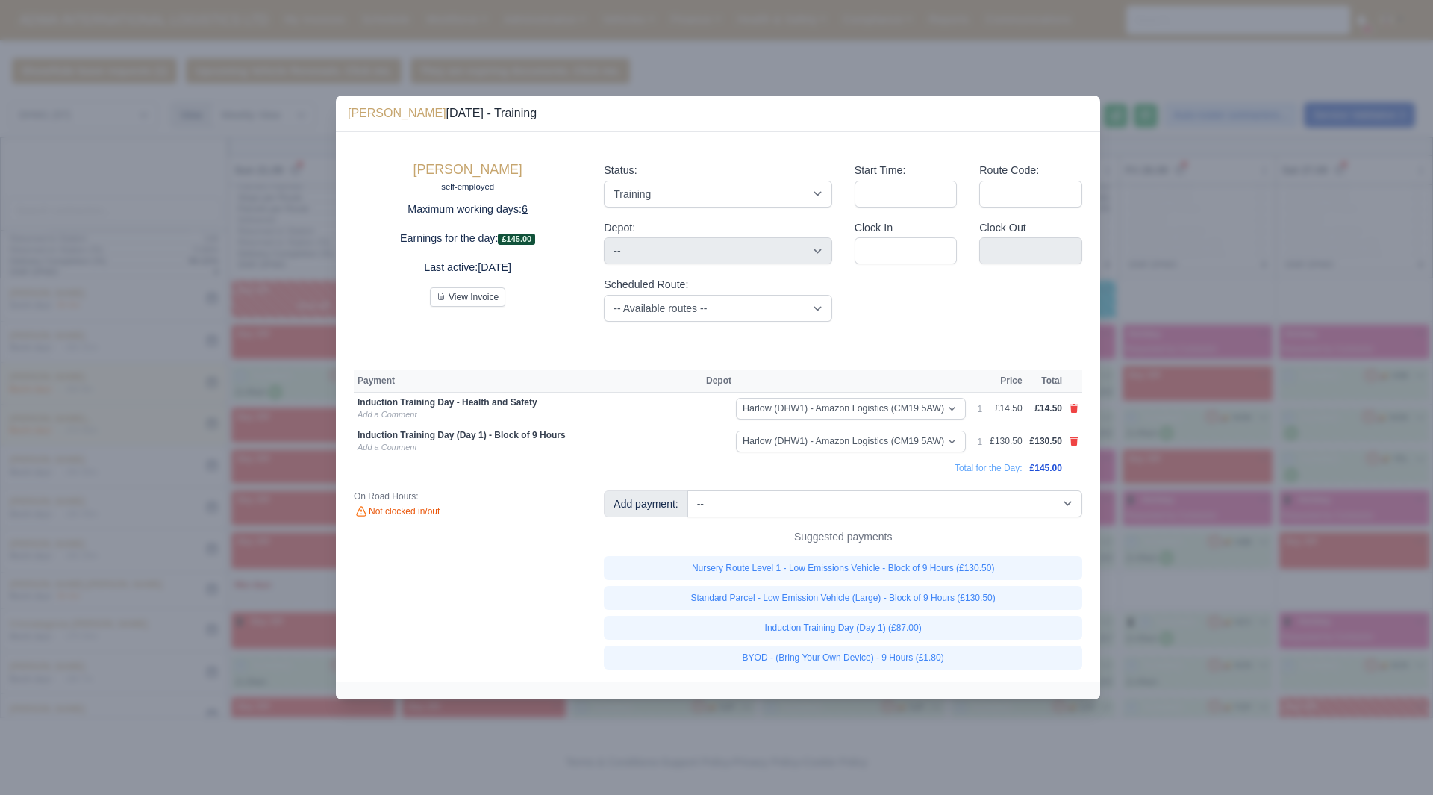
click at [1187, 284] on div at bounding box center [716, 397] width 1433 height 795
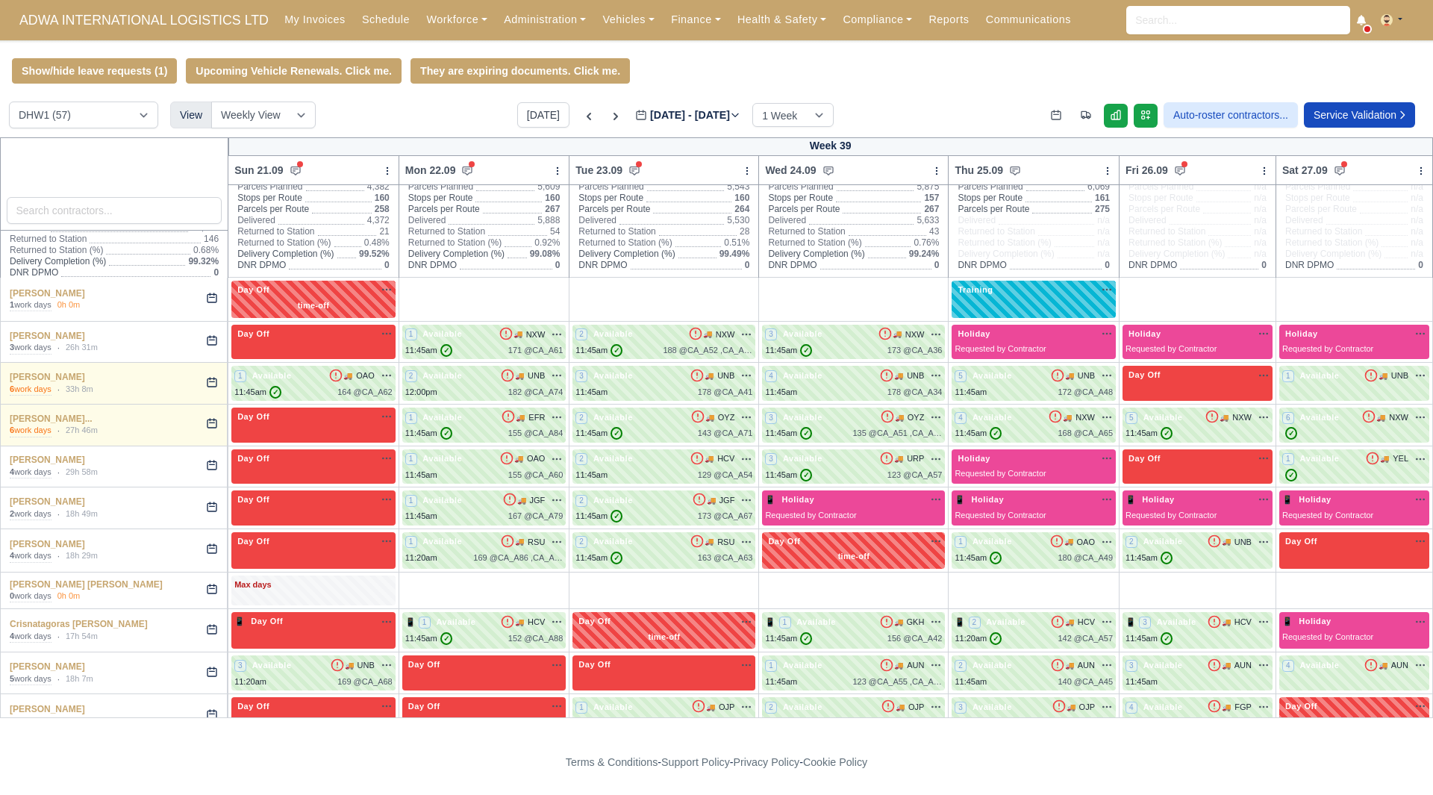
click at [1032, 66] on div "Show/hide leave requests (1) Upcoming Vehicle Renewals. Click me. They are expi…" at bounding box center [716, 70] width 1433 height 25
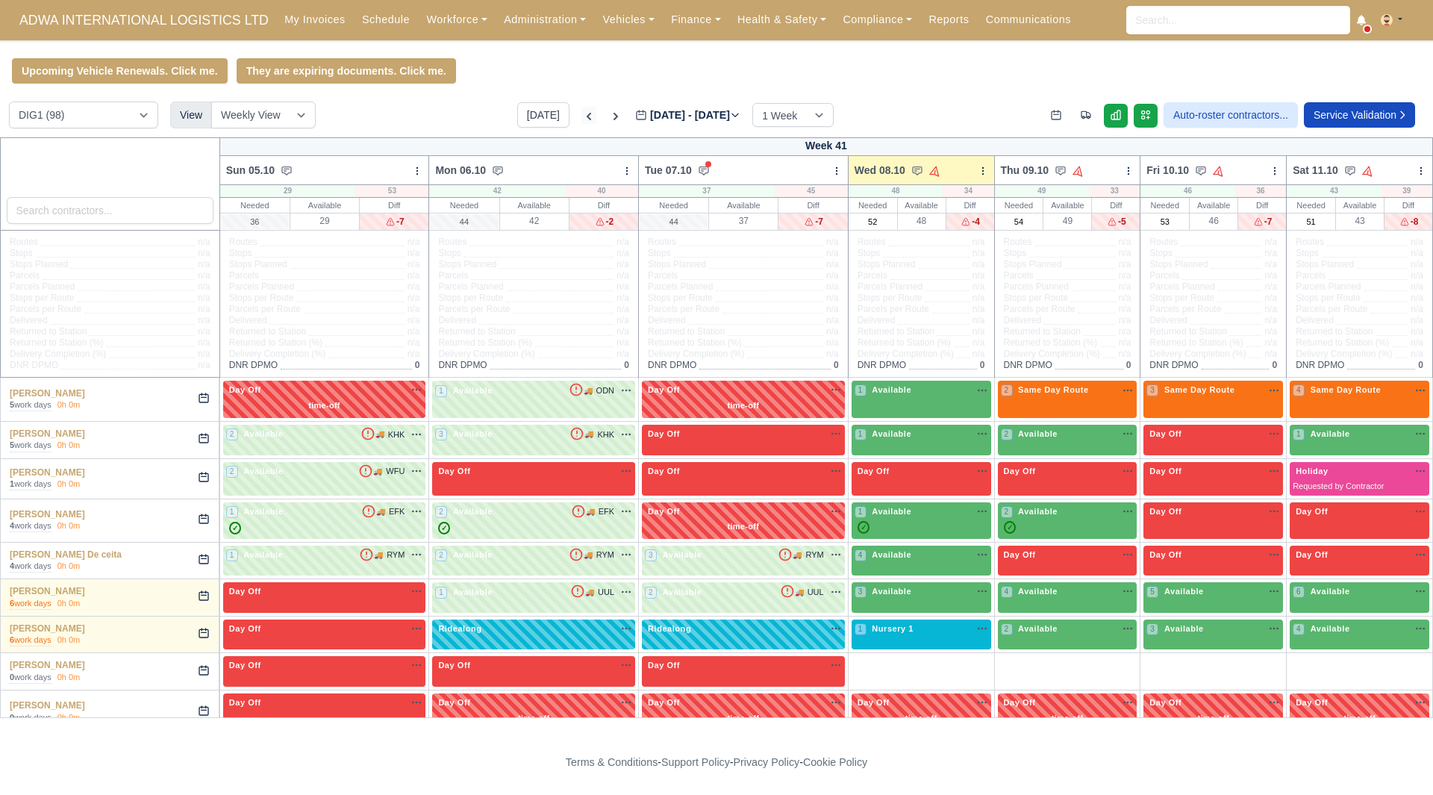
click at [582, 119] on icon at bounding box center [589, 116] width 15 height 15
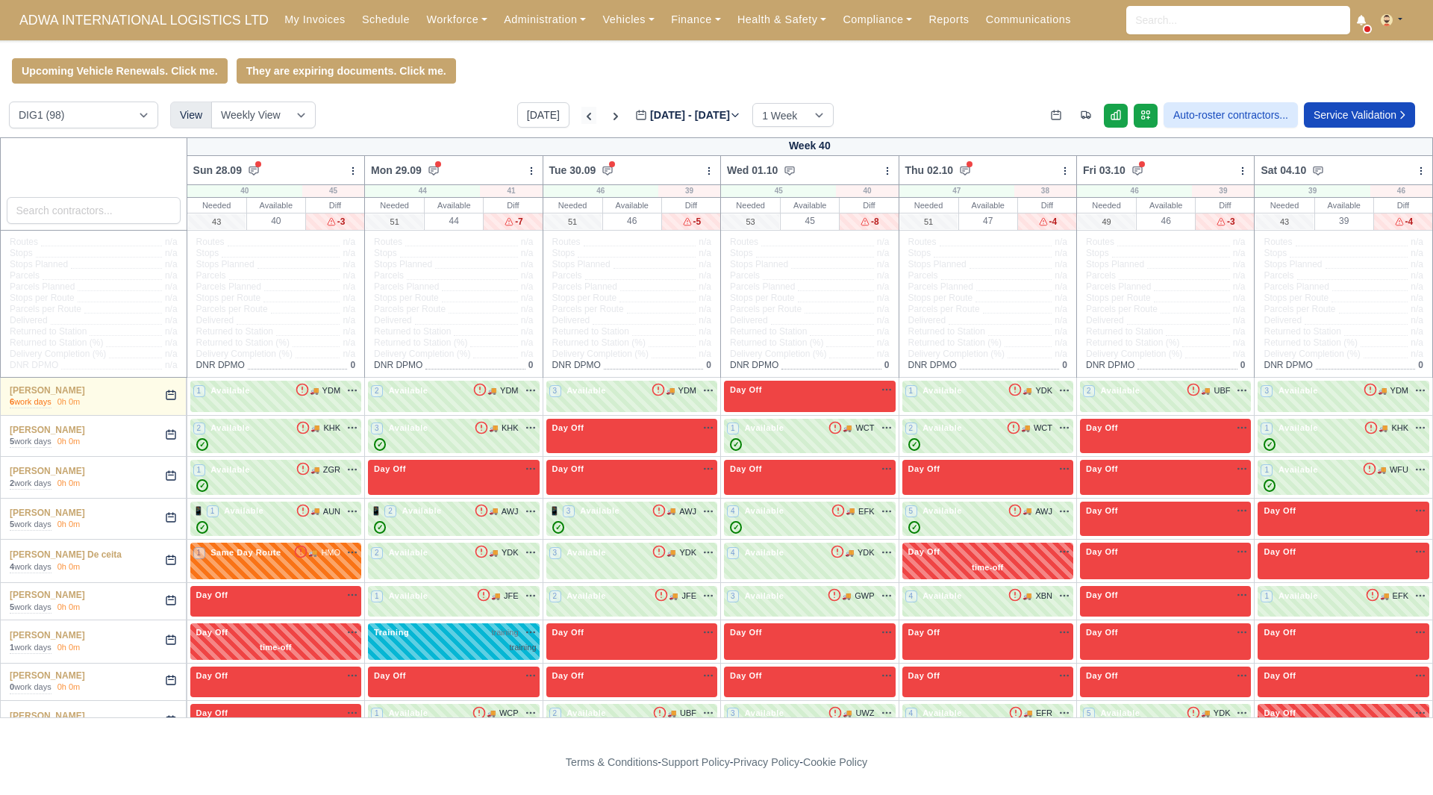
type input "[DATE]"
click at [587, 119] on icon at bounding box center [589, 116] width 4 height 7
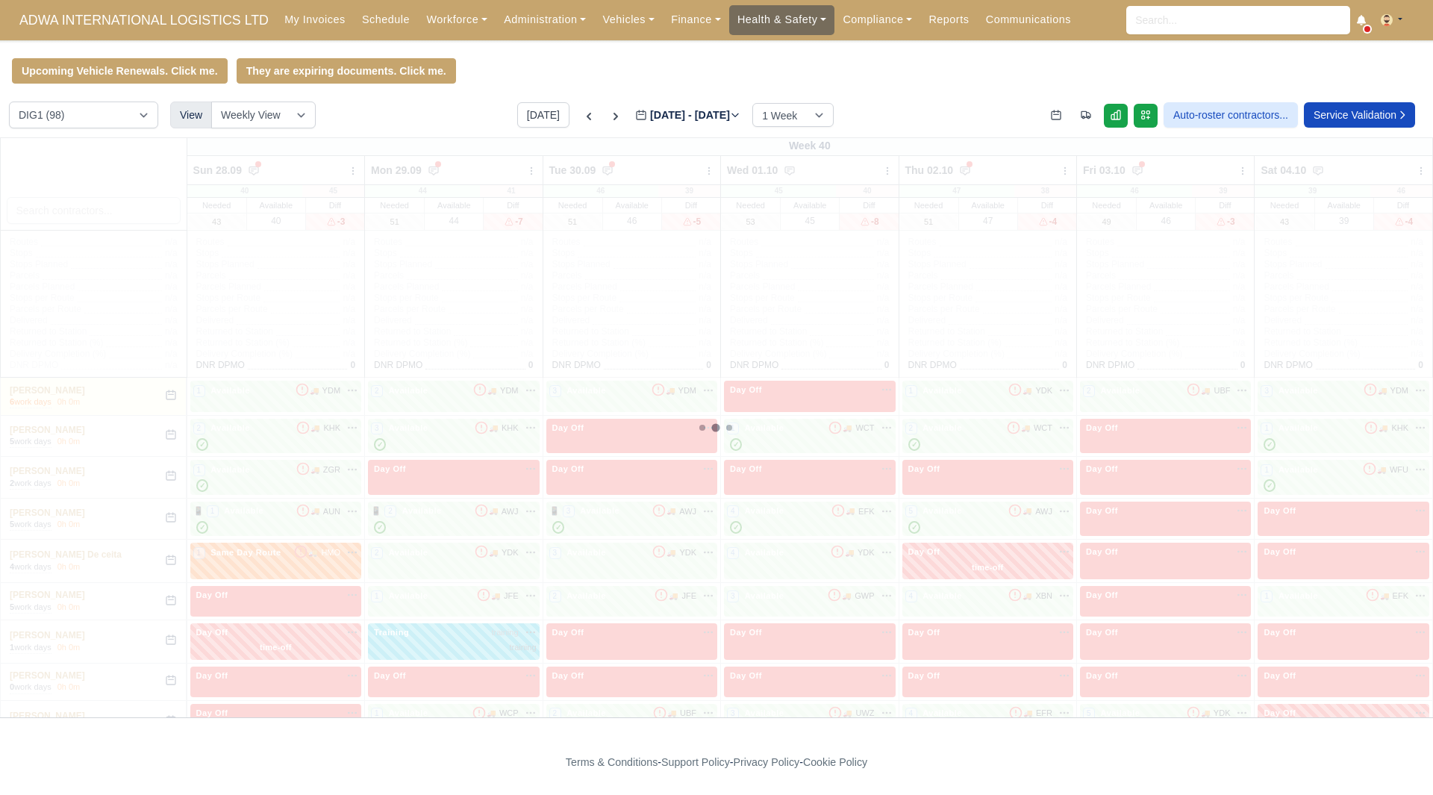
type input "[DATE]"
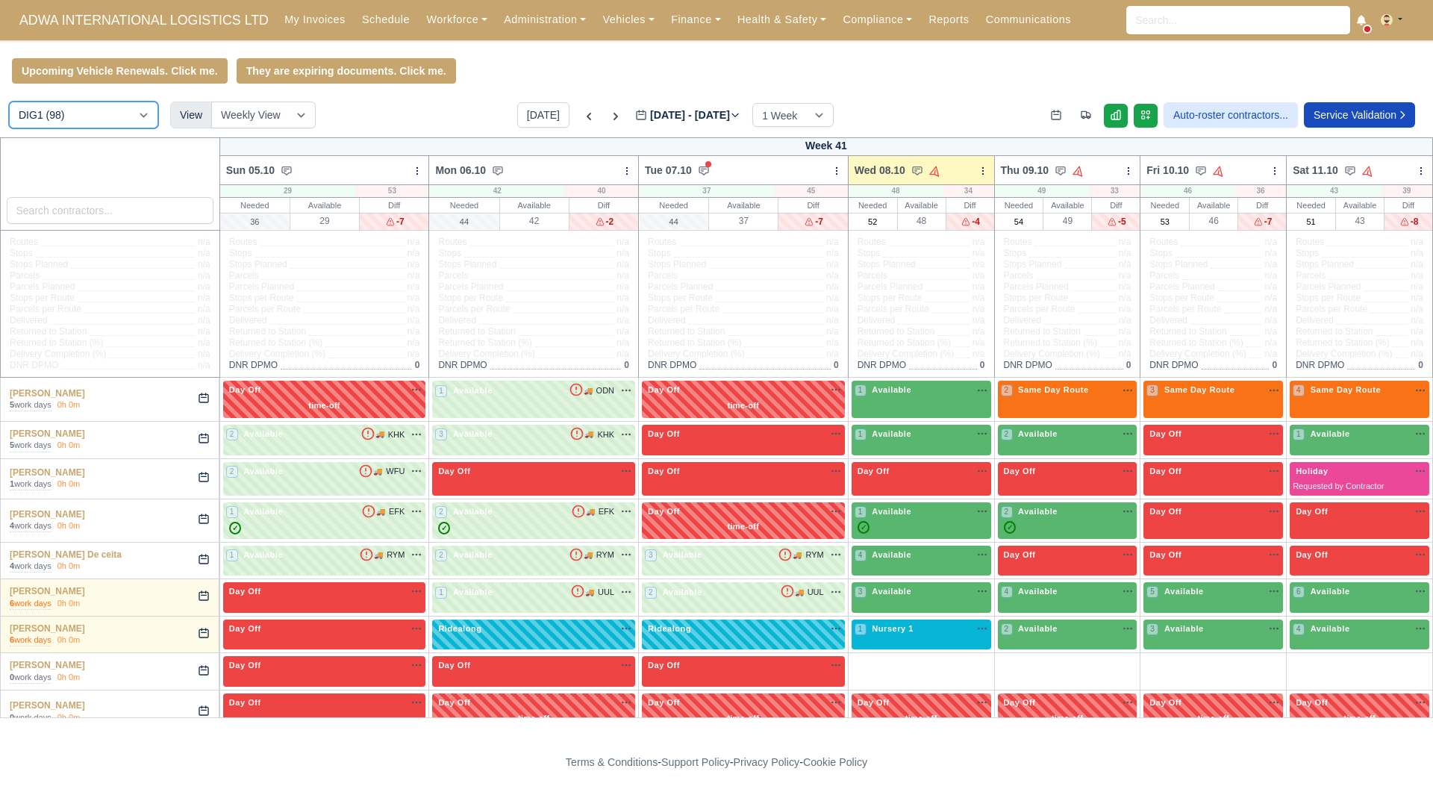
click at [125, 119] on select "DIG1 (98) DHW1 (57)" at bounding box center [83, 115] width 149 height 27
select select "2"
click at [9, 104] on select "DIG1 (98) DHW1 (57)" at bounding box center [83, 115] width 149 height 27
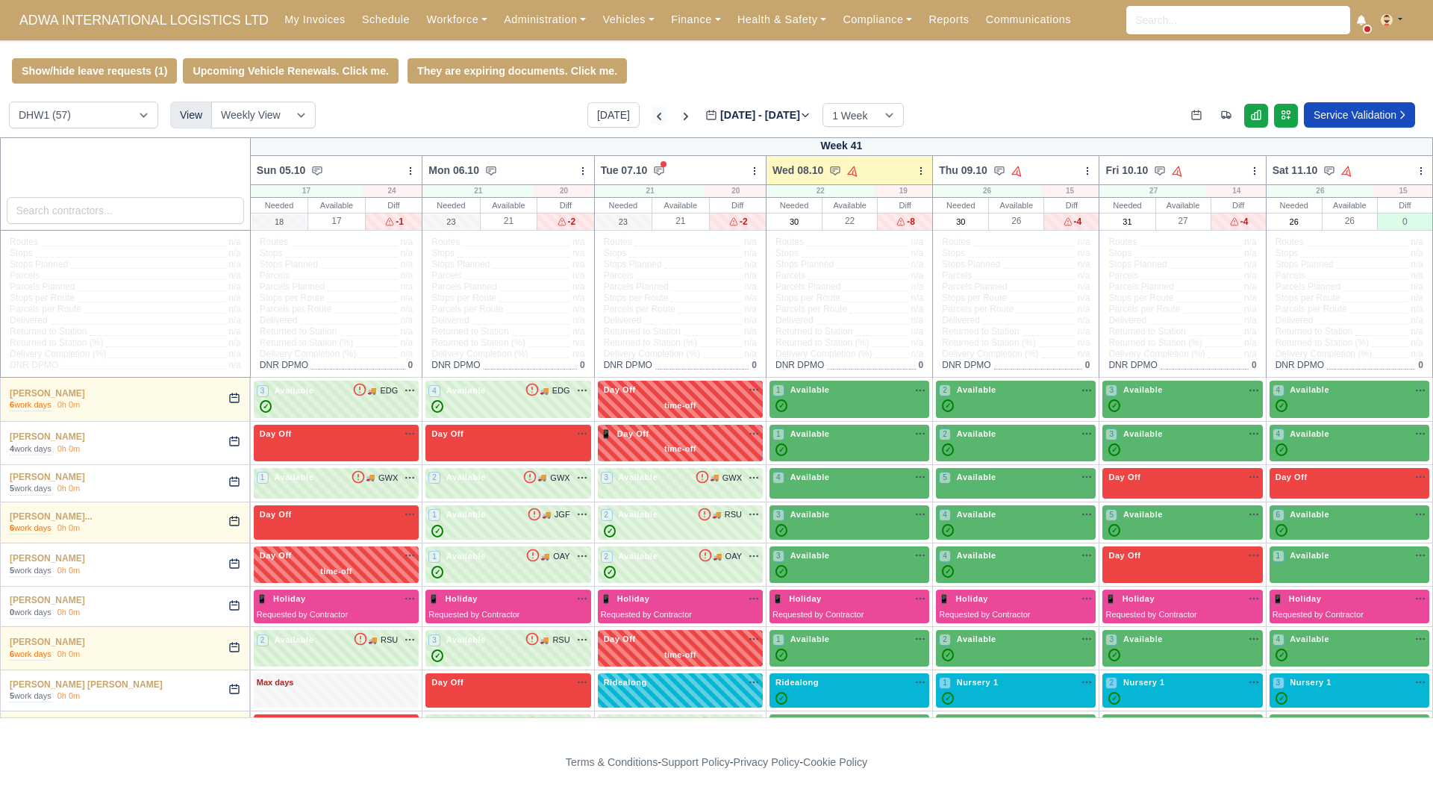
click at [652, 123] on icon at bounding box center [659, 116] width 15 height 15
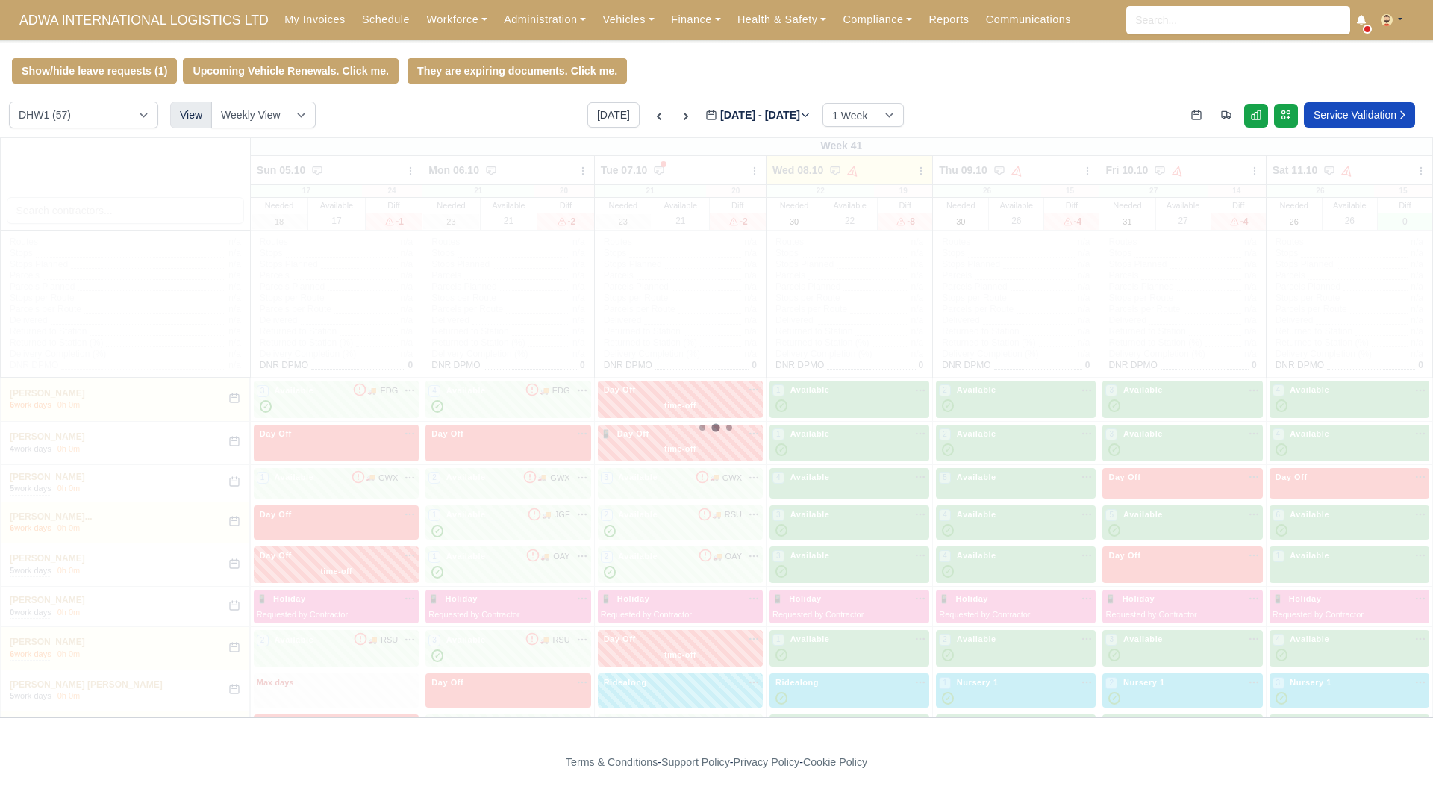
type input "[DATE]"
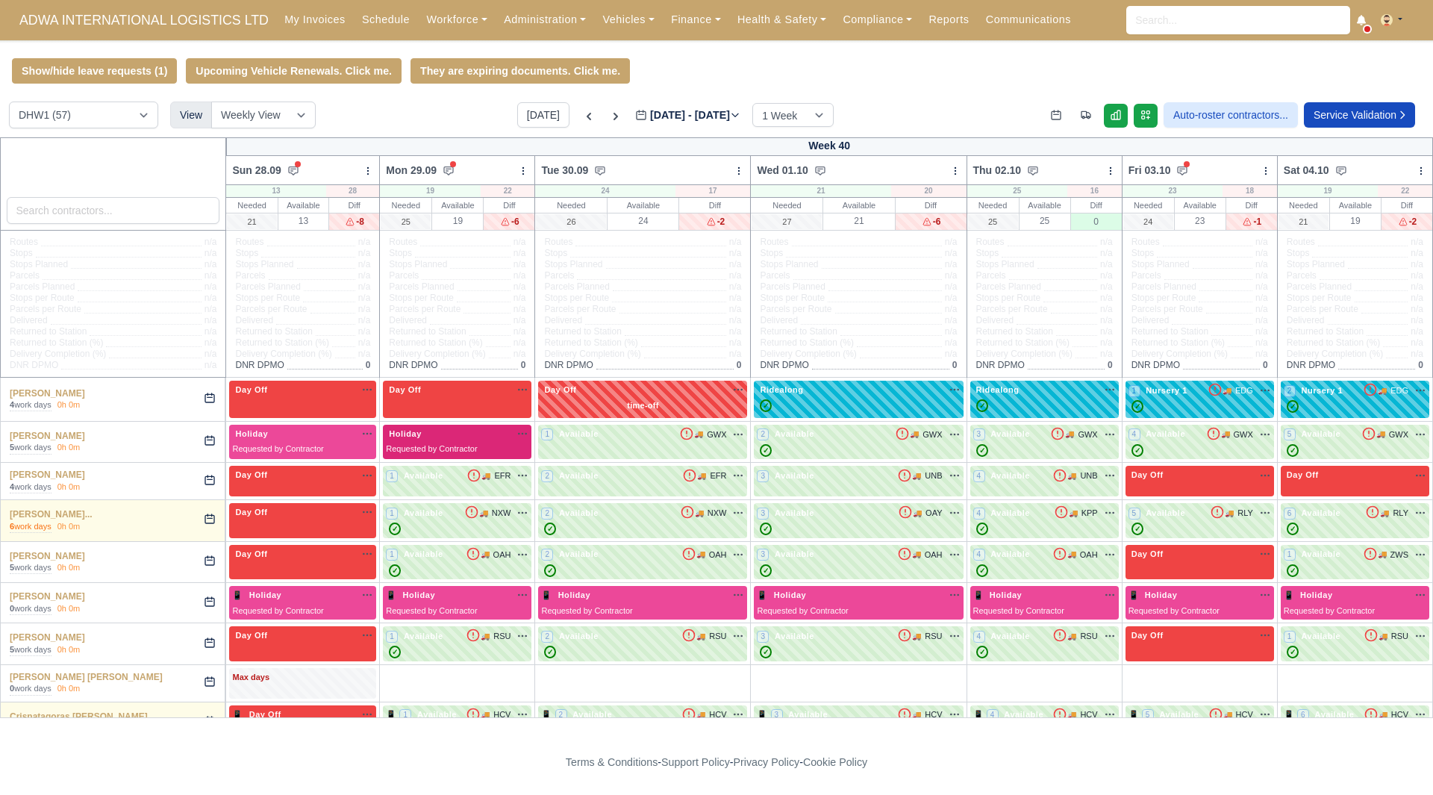
scroll to position [120, 0]
select select "2"
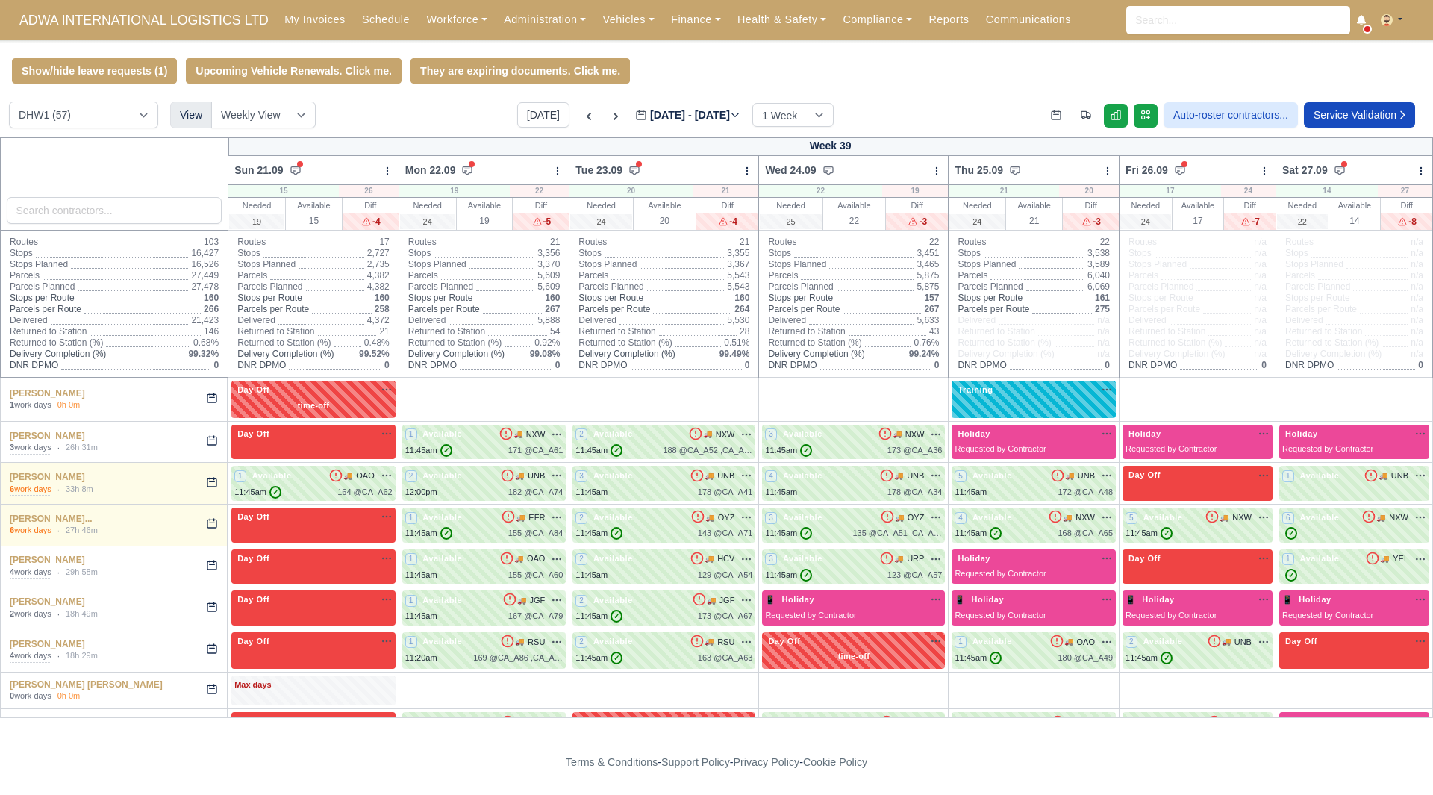
select select "2"
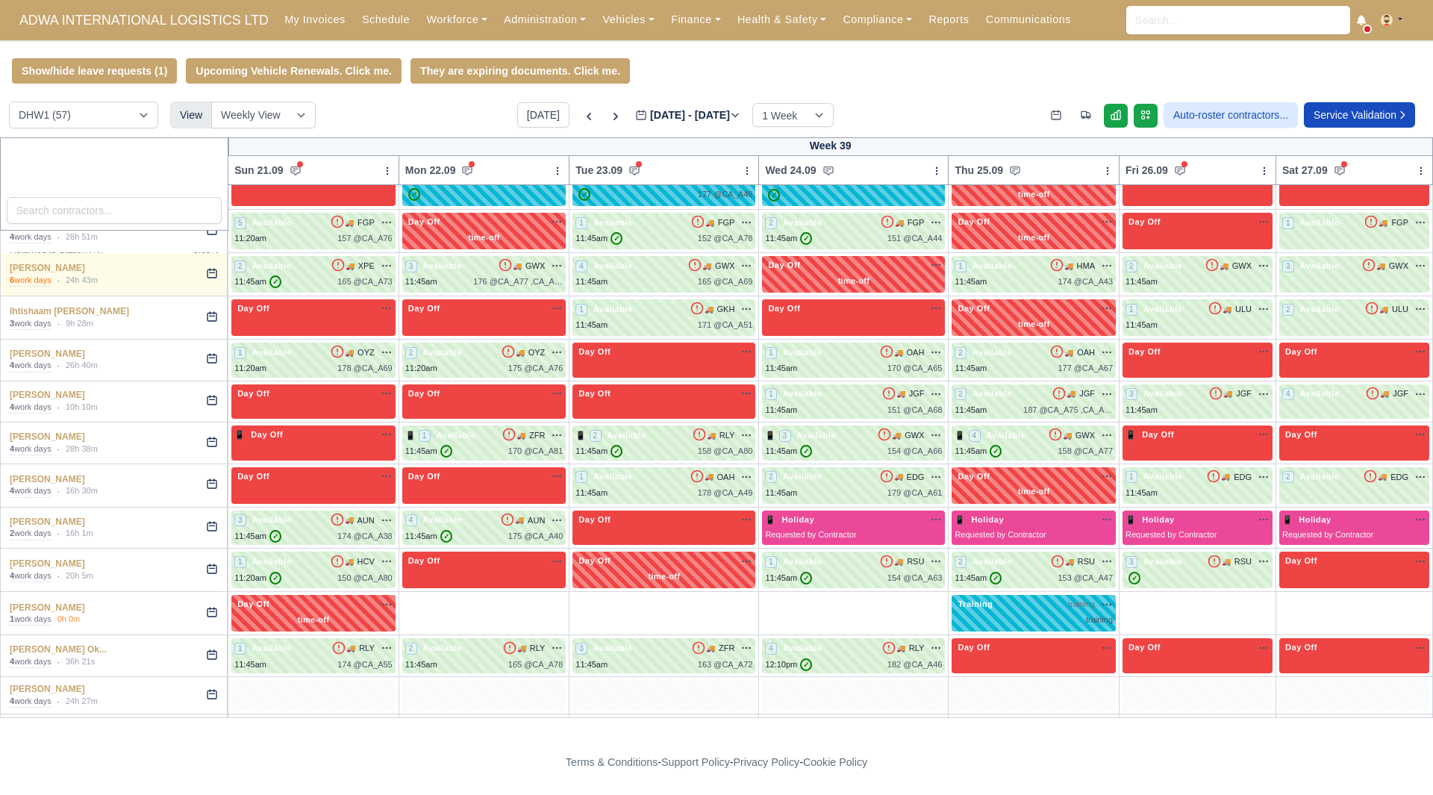
scroll to position [721, 0]
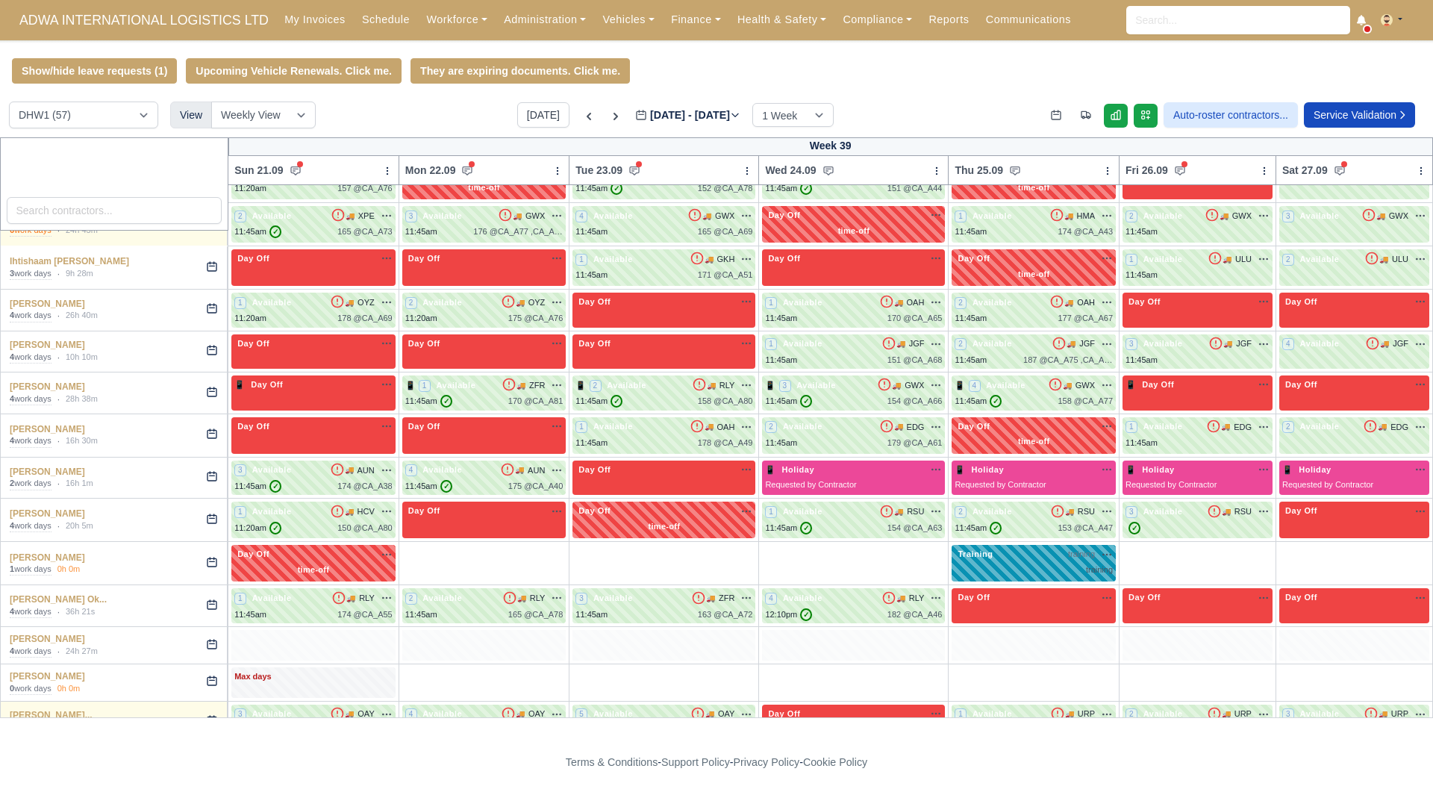
click at [952, 563] on div "Training training na" at bounding box center [1034, 563] width 164 height 37
select select "Training"
select select "2"
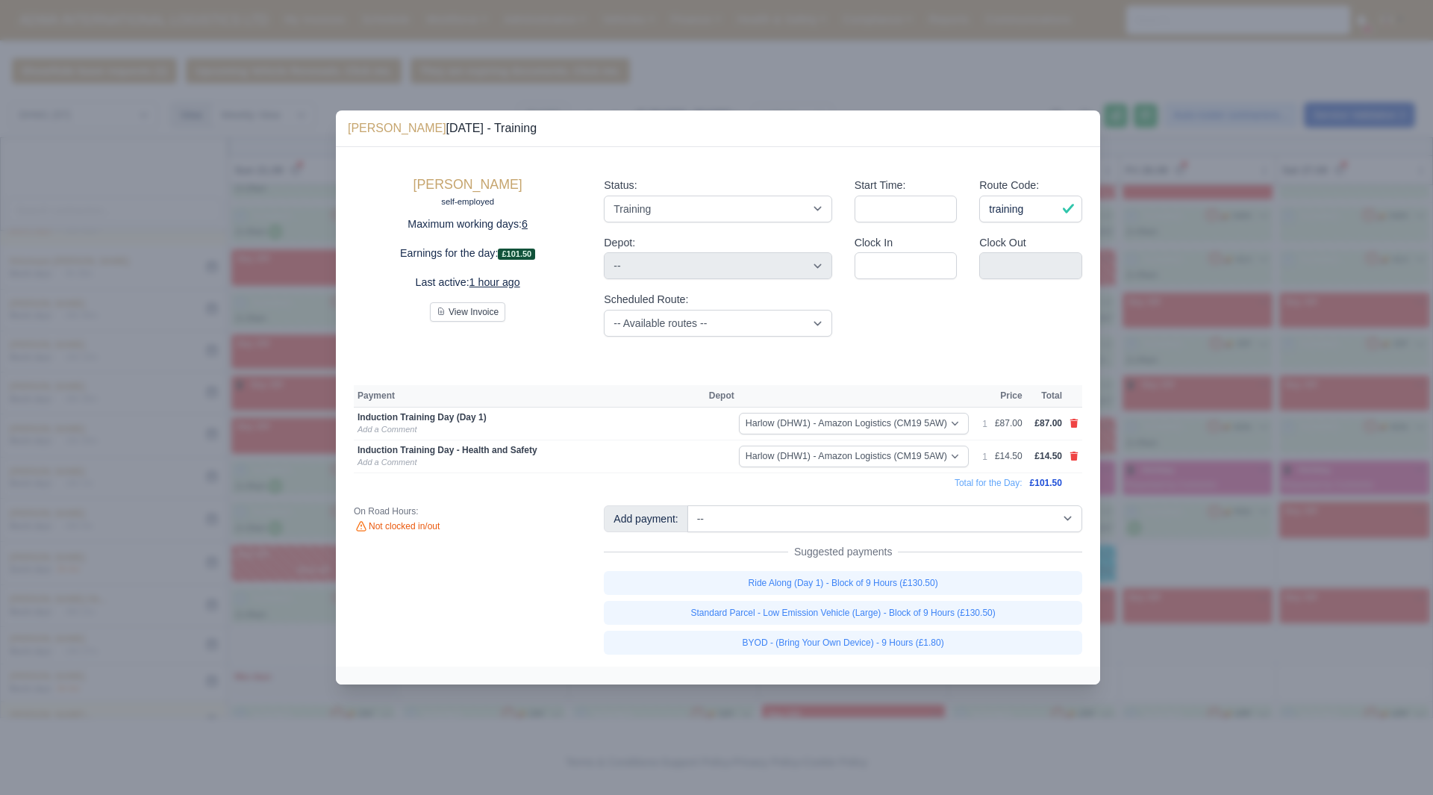
click at [1074, 429] on link at bounding box center [1074, 423] width 9 height 13
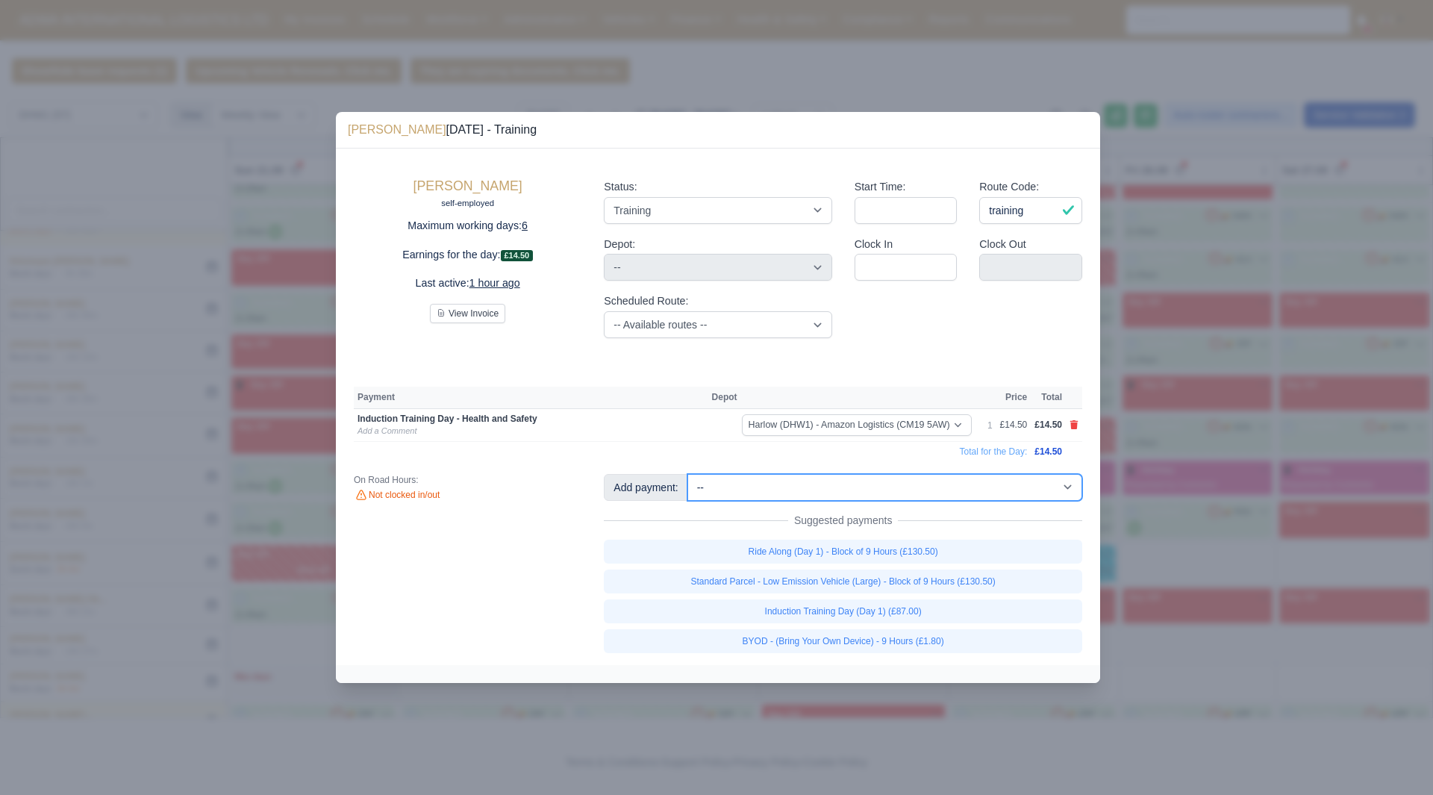
click at [1053, 497] on select "-- Additional Hour Support (£14.50) Additional Stop Support (£1.00) Additional …" at bounding box center [885, 487] width 395 height 27
select select "74"
click at [688, 474] on select "-- Additional Hour Support (£14.50) Additional Stop Support (£1.00) Additional …" at bounding box center [885, 487] width 395 height 27
select select "2"
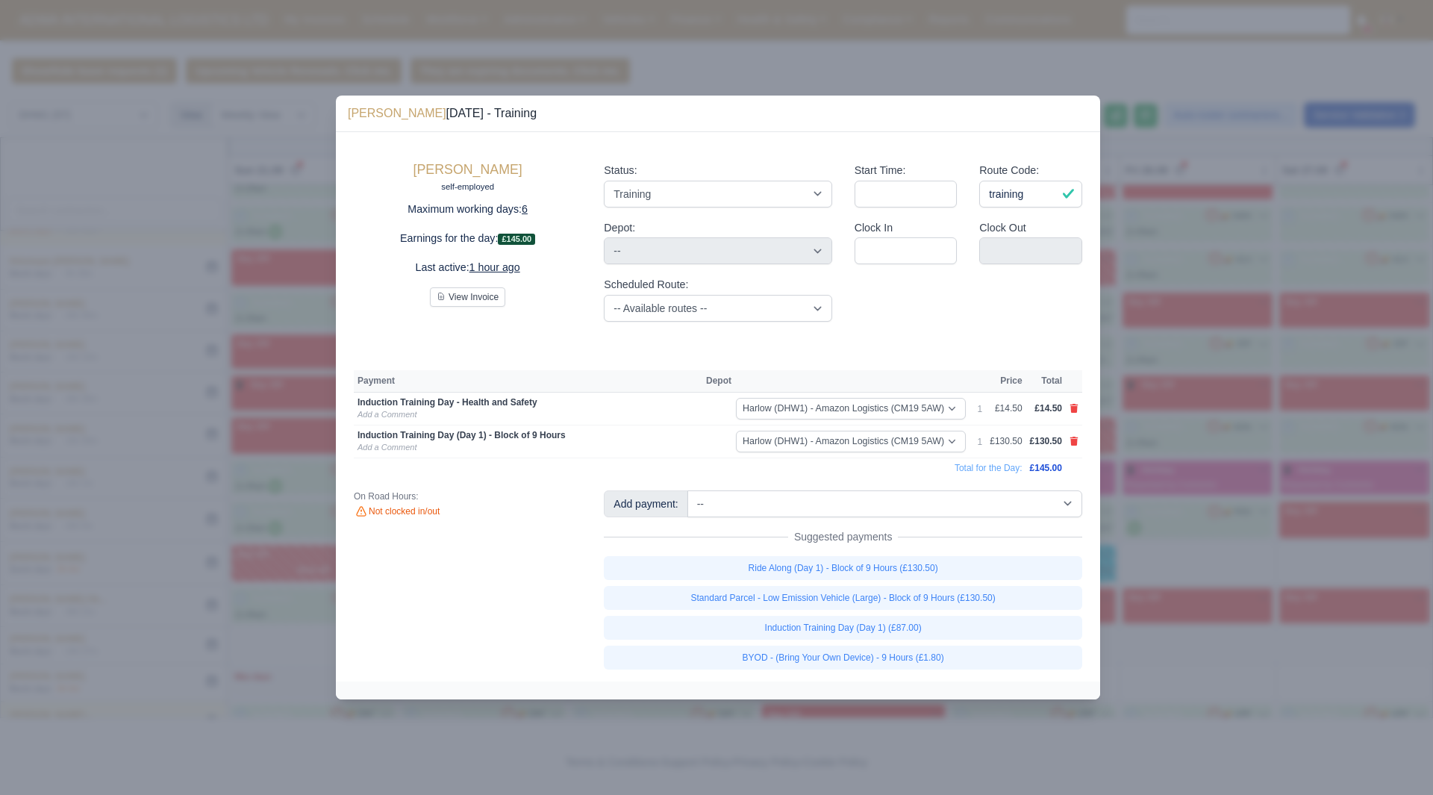
click at [1221, 497] on div at bounding box center [716, 397] width 1433 height 795
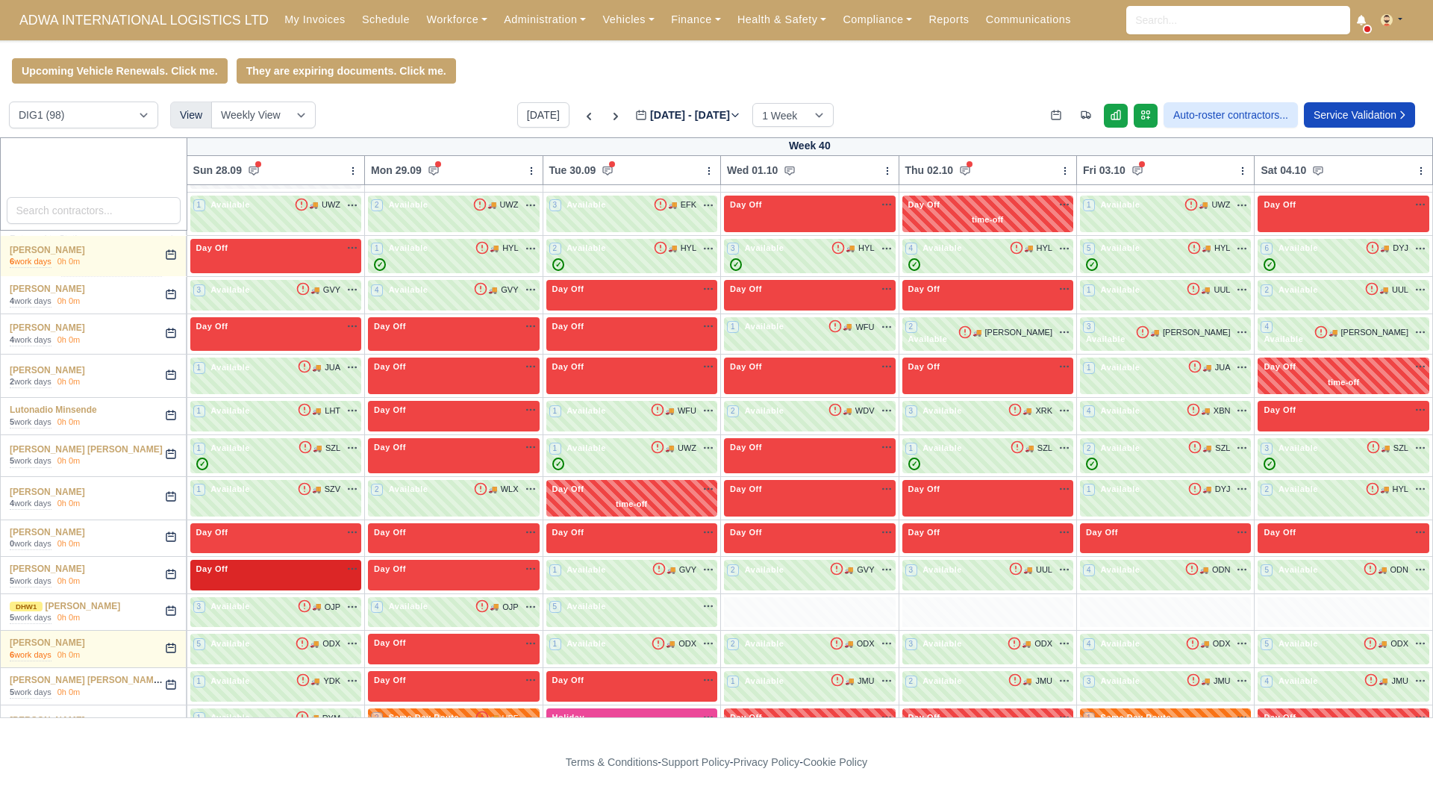
scroll to position [1660, 0]
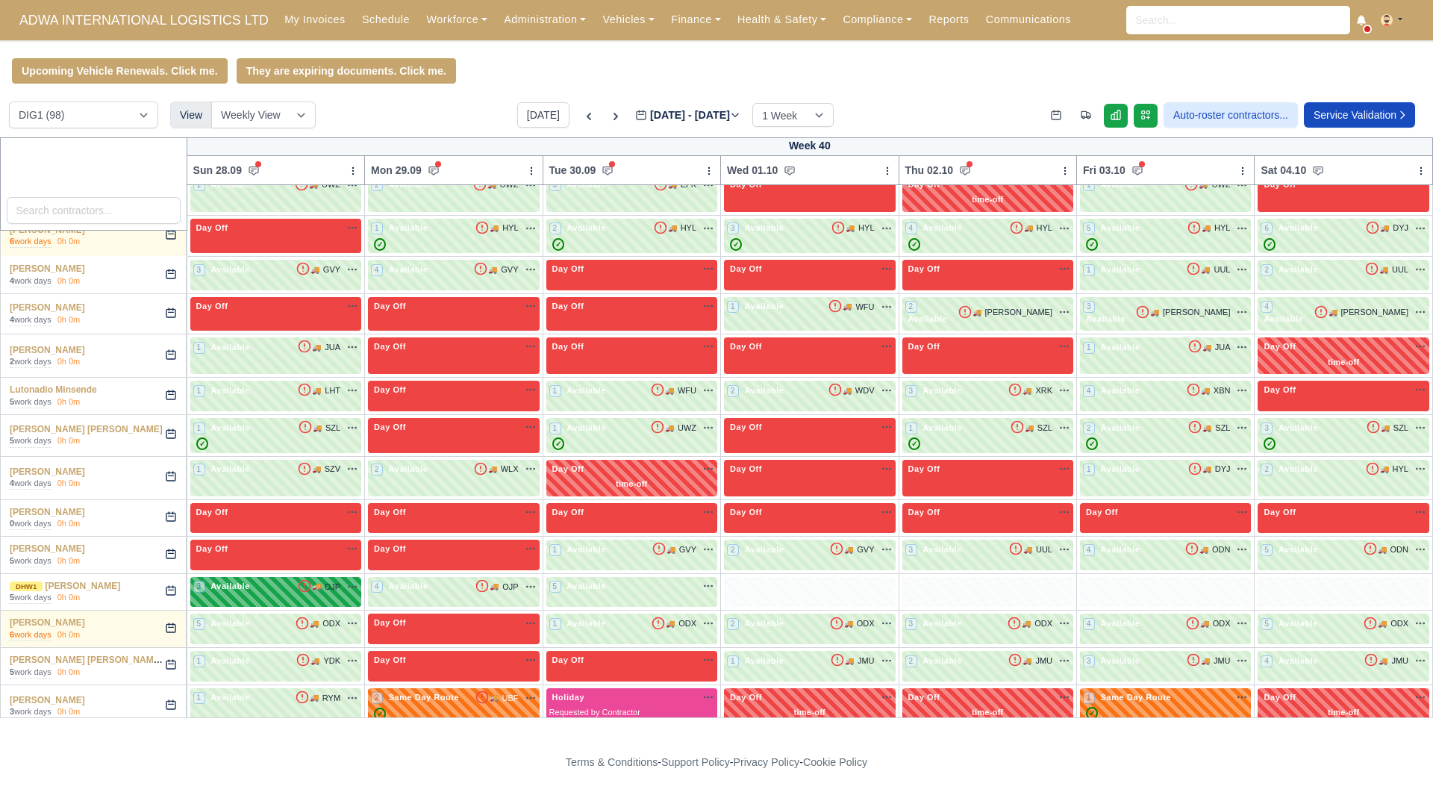
click at [294, 588] on div "3 Available 🚚" at bounding box center [275, 592] width 171 height 31
select select "1"
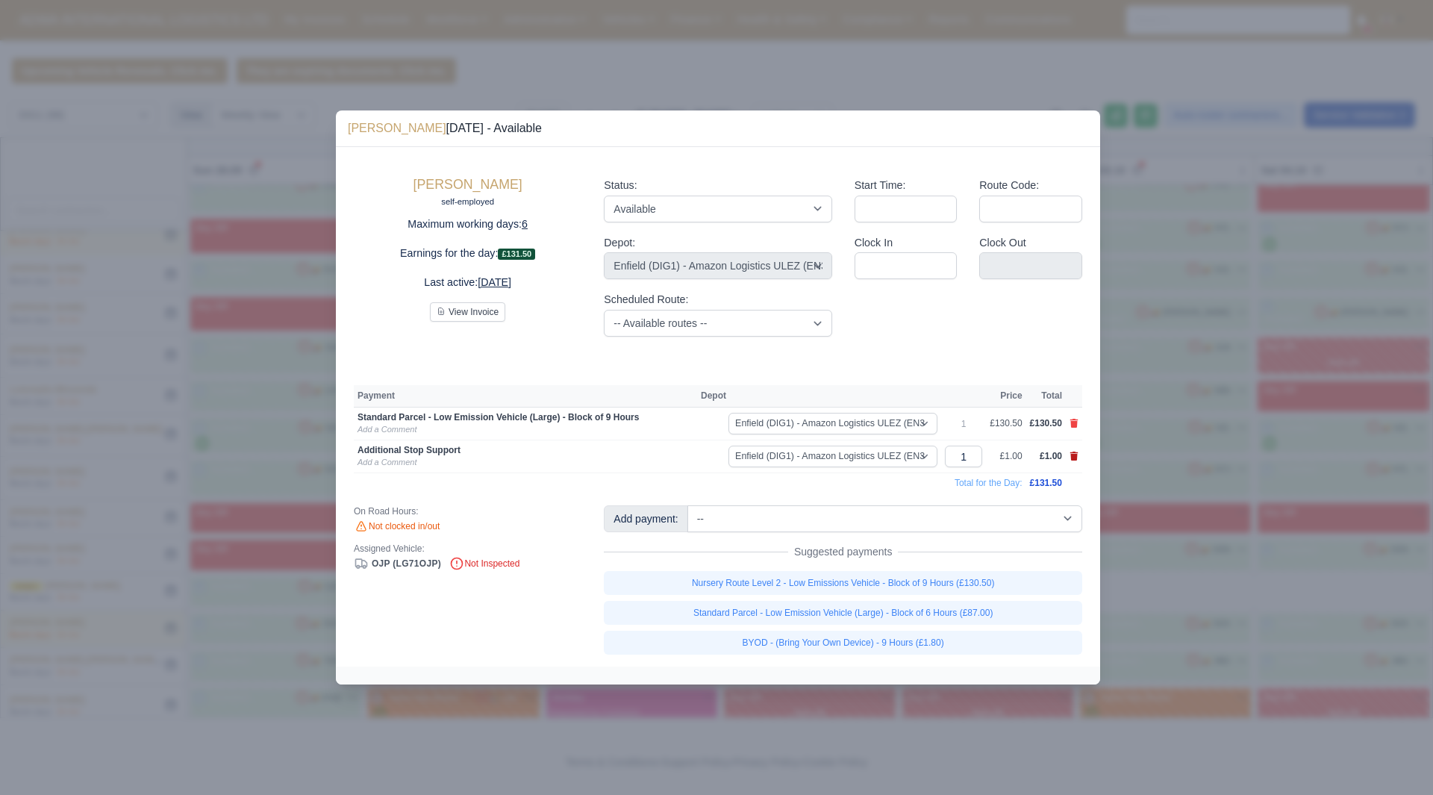
click at [1075, 460] on icon at bounding box center [1075, 456] width 8 height 9
select select
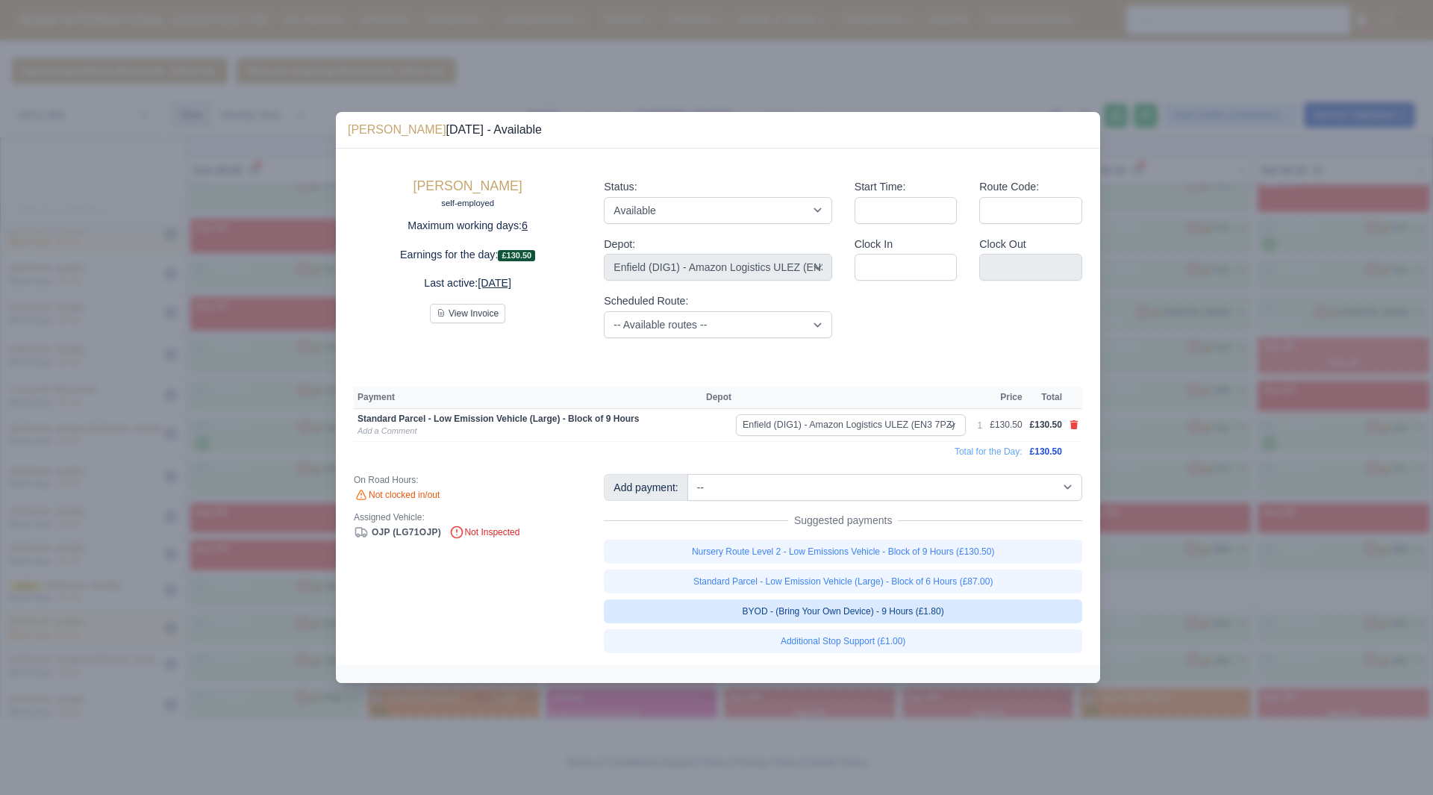
click at [974, 620] on link "BYOD - (Bring Your Own Device) - 9 Hours (£1.80)" at bounding box center [843, 611] width 479 height 24
select select "1"
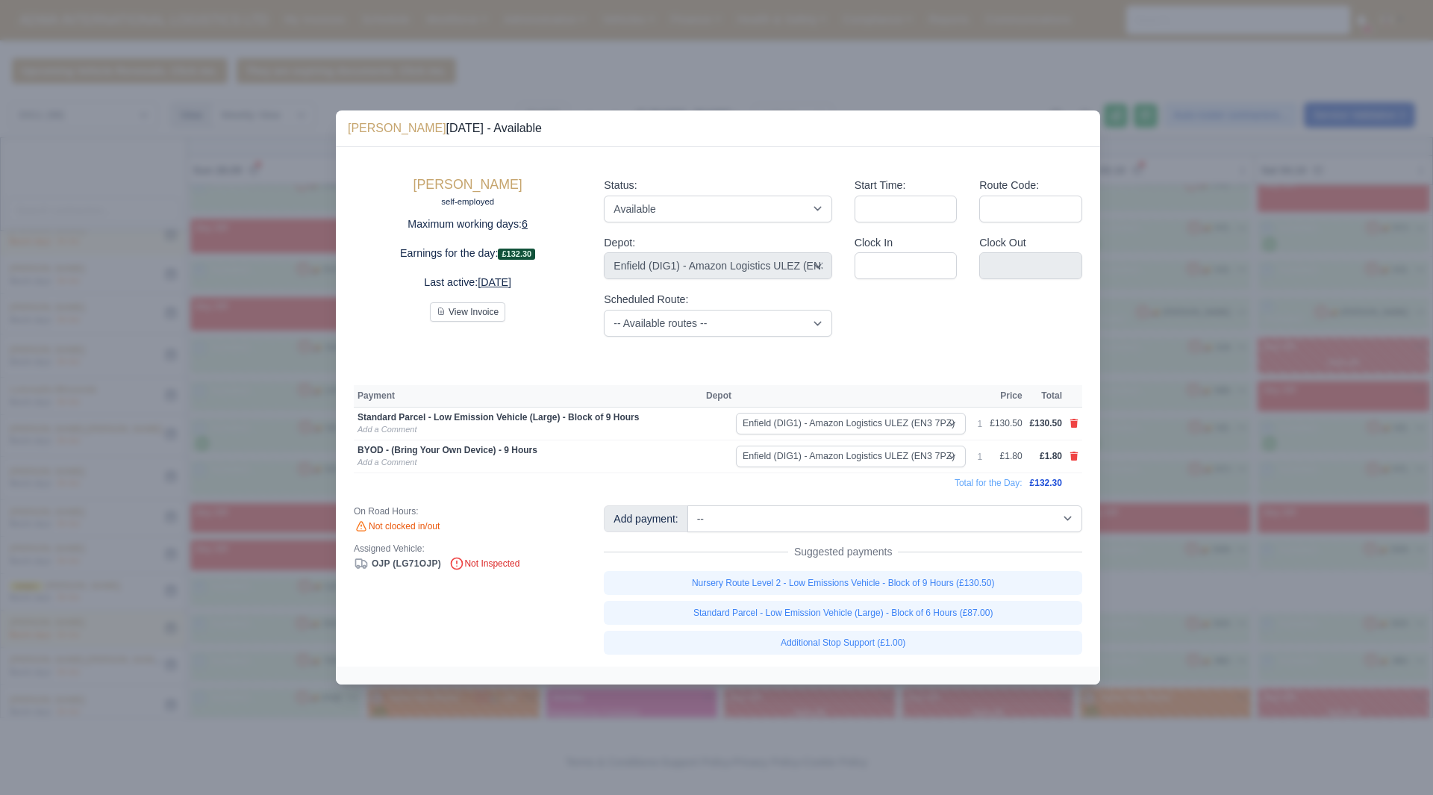
click at [1144, 573] on div at bounding box center [716, 397] width 1433 height 795
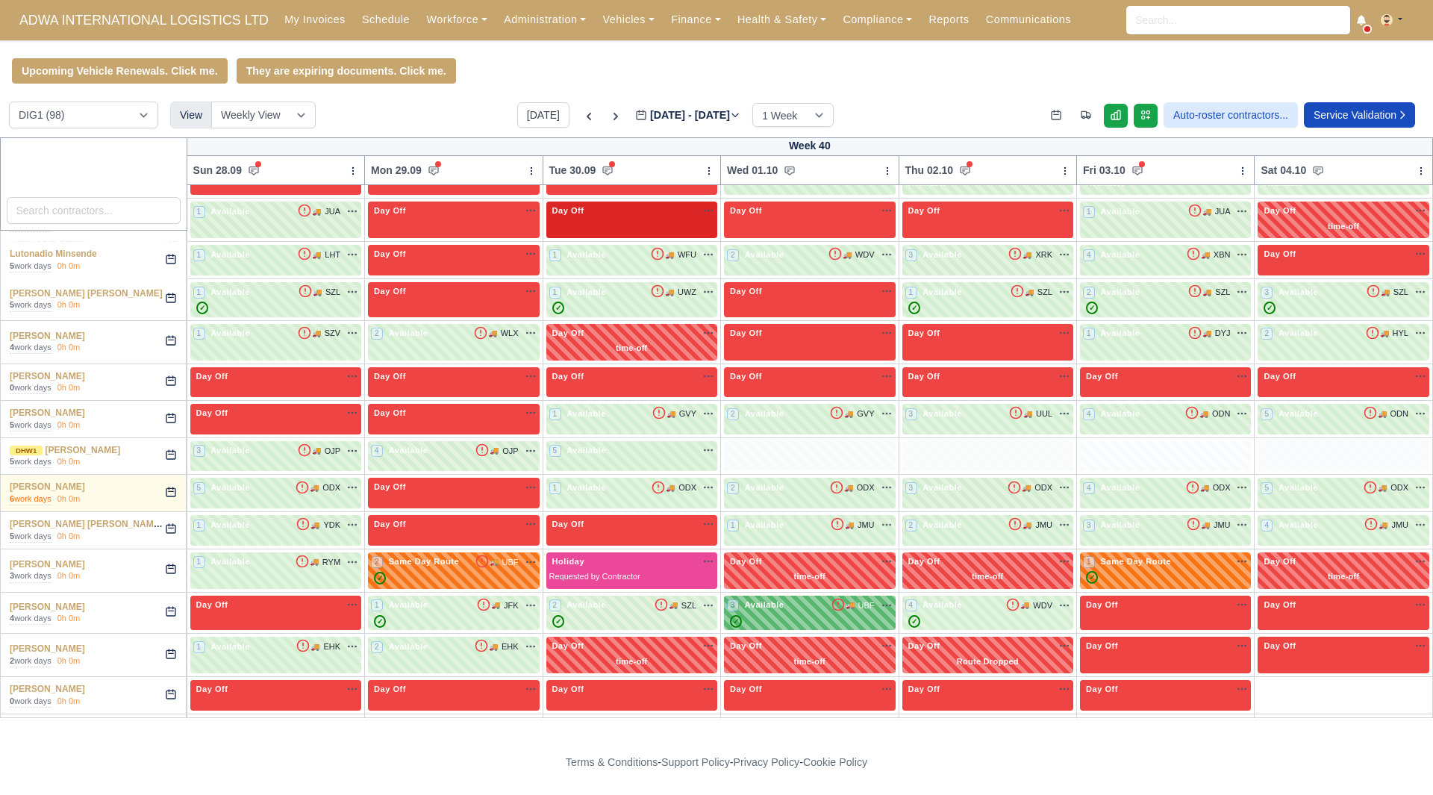
scroll to position [1833, 0]
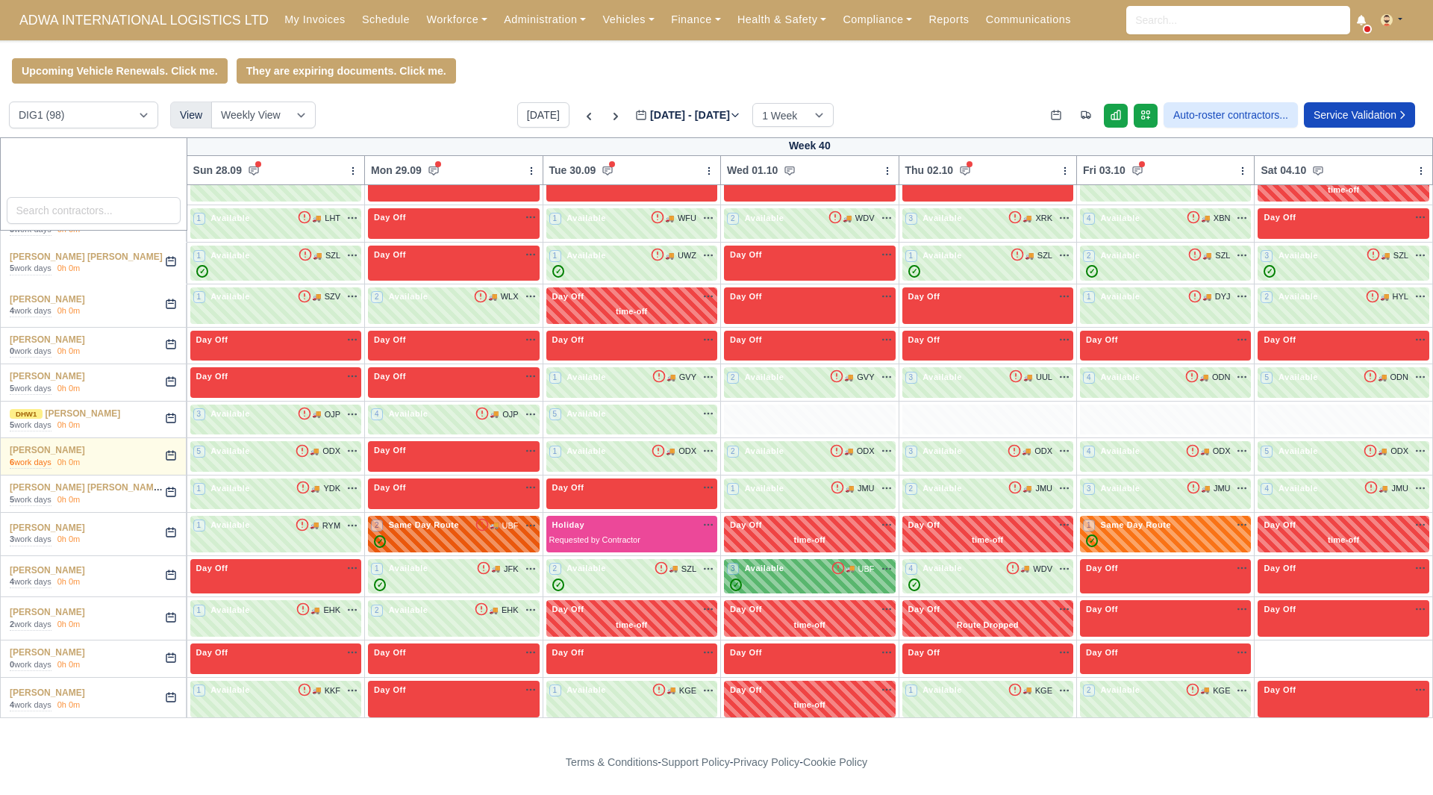
click at [539, 516] on div "2 Same Day Route 🚚" at bounding box center [453, 534] width 171 height 37
select select "Same Day Route"
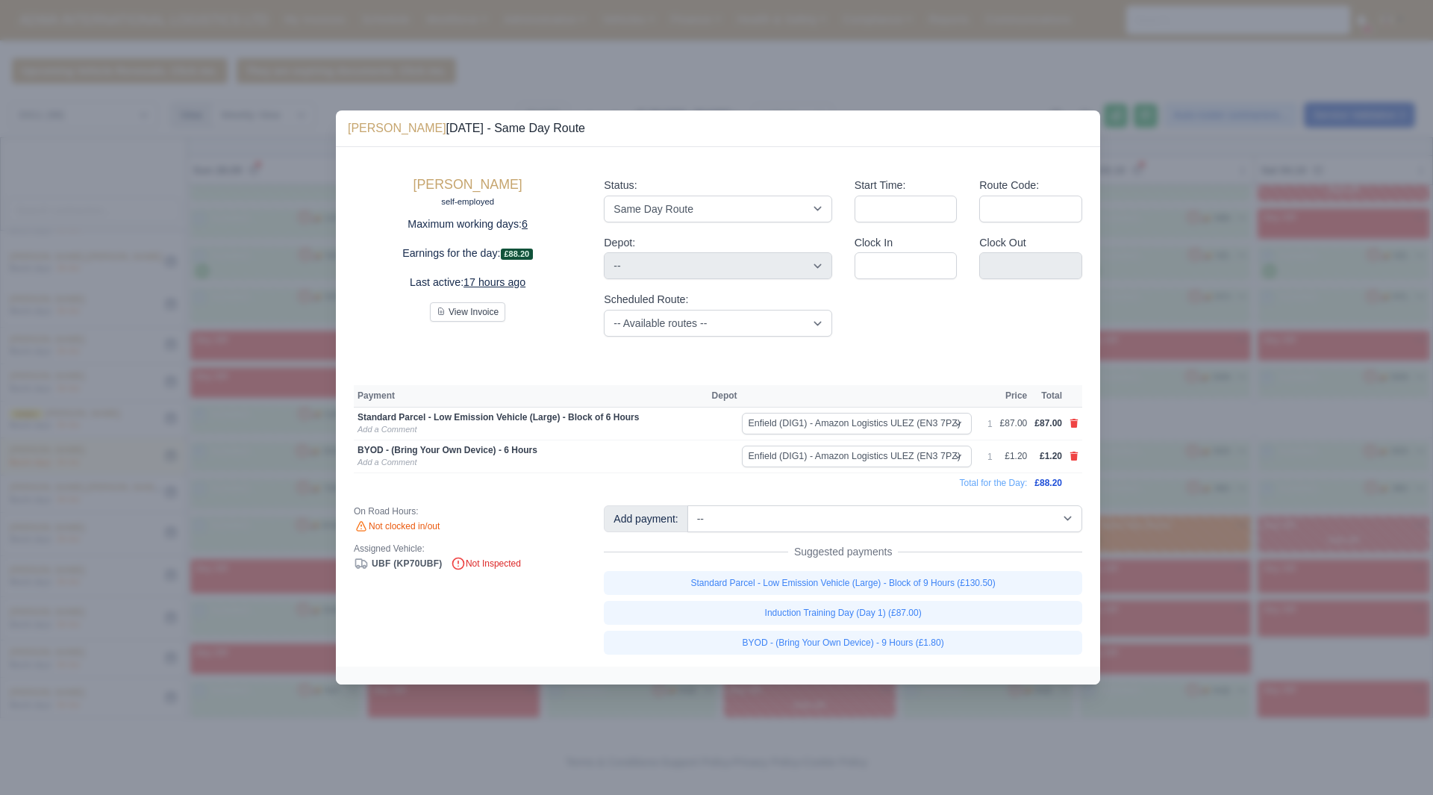
click at [1169, 514] on div at bounding box center [716, 397] width 1433 height 795
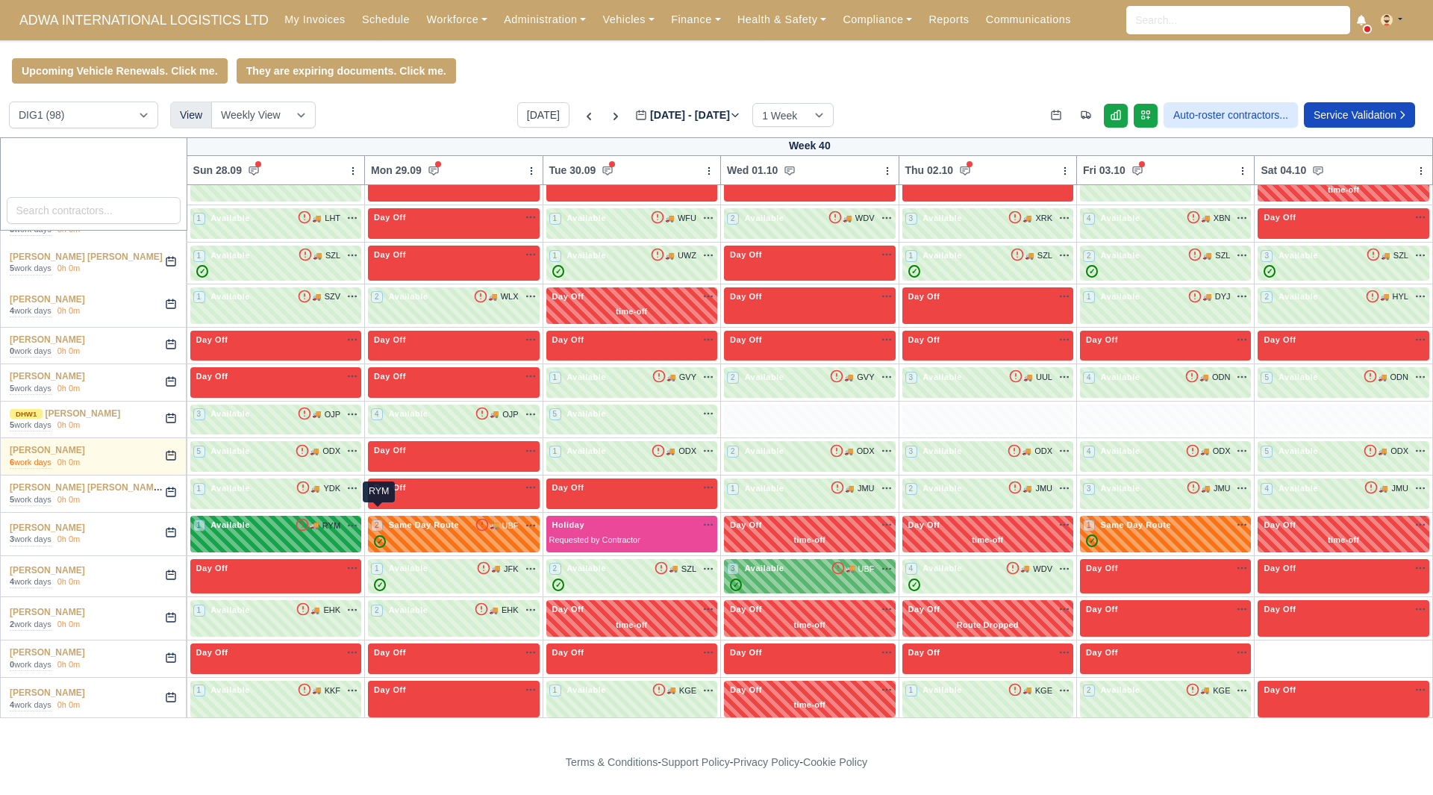
click at [340, 520] on span "RYM" at bounding box center [332, 526] width 18 height 13
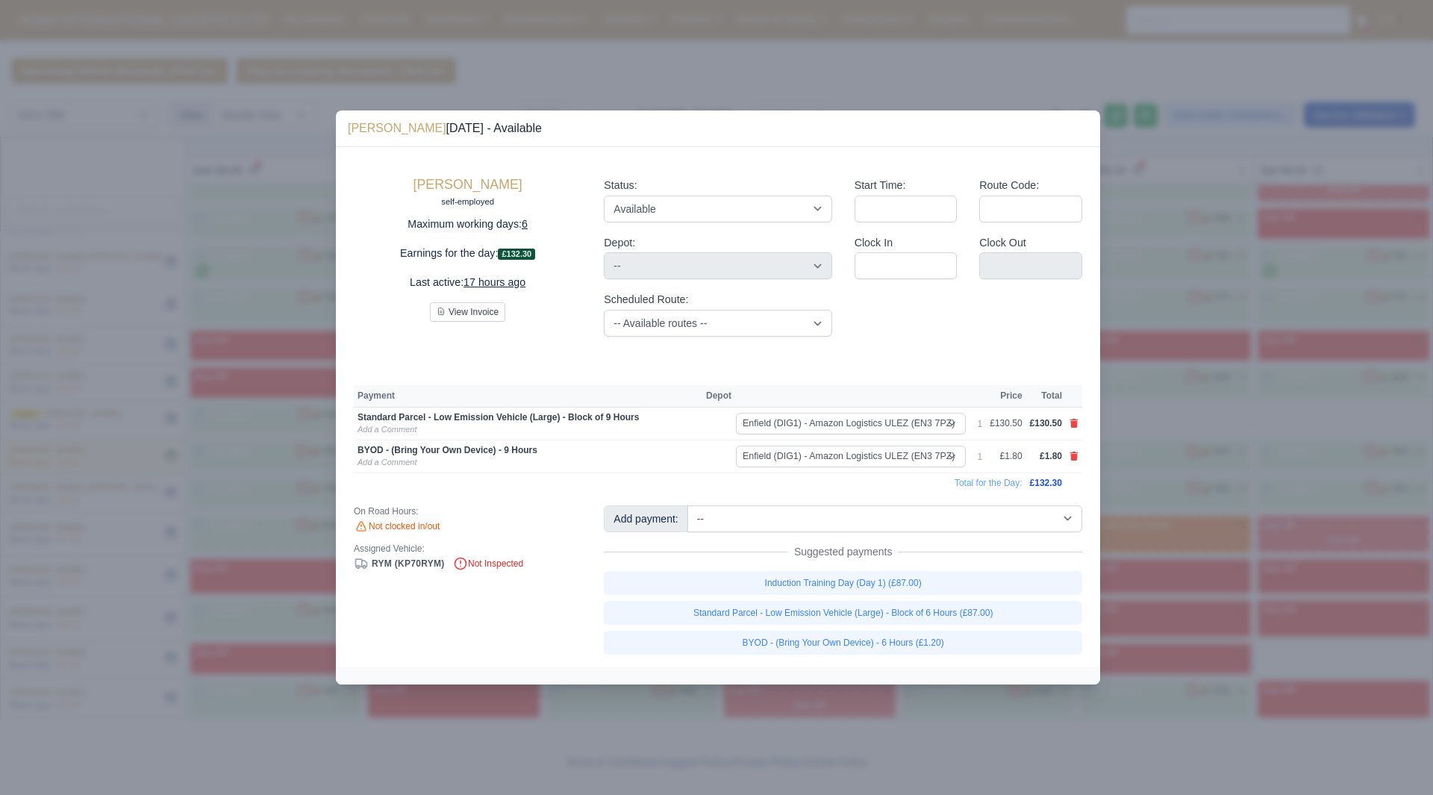
click at [316, 564] on div at bounding box center [716, 397] width 1433 height 795
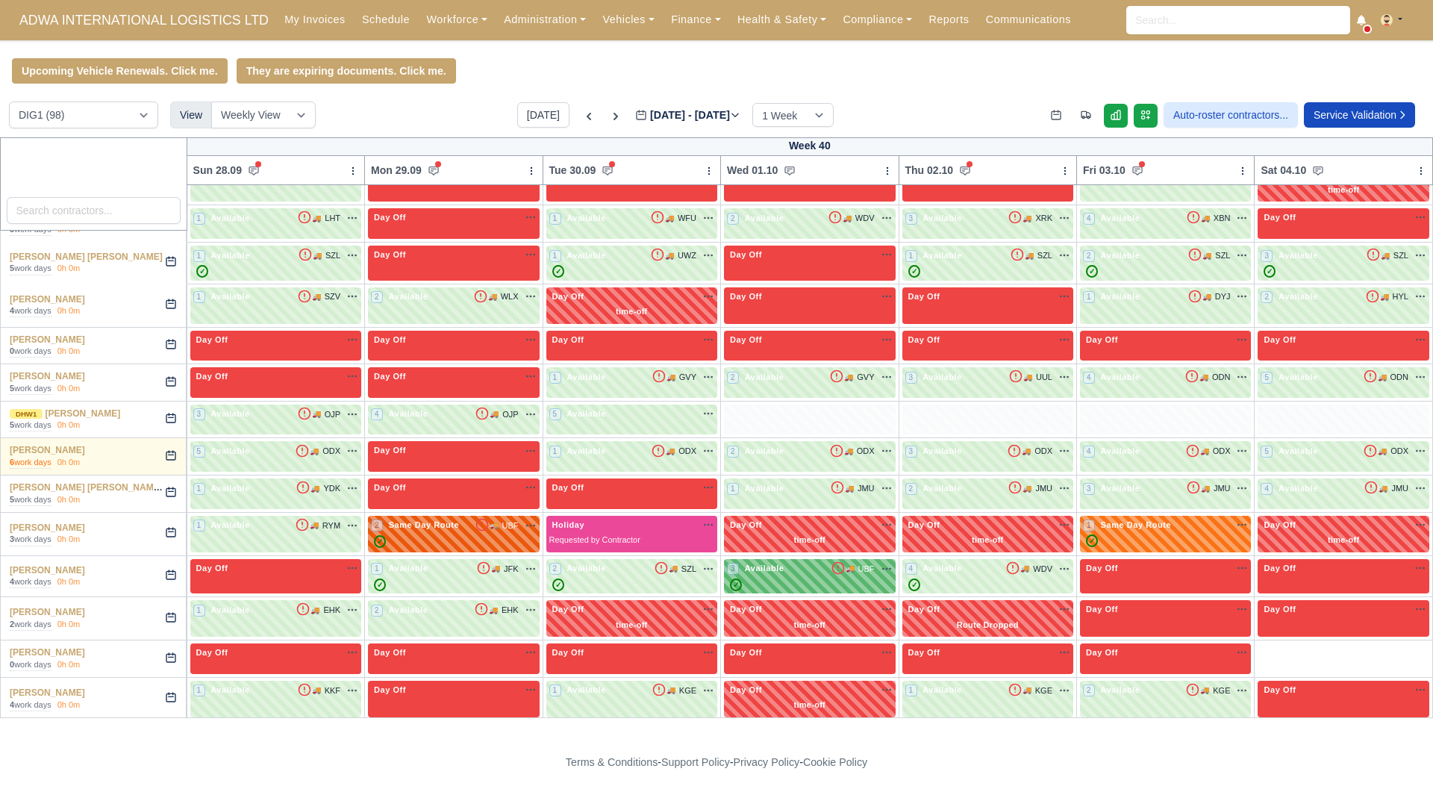
click at [464, 535] on div "✓" at bounding box center [453, 541] width 165 height 13
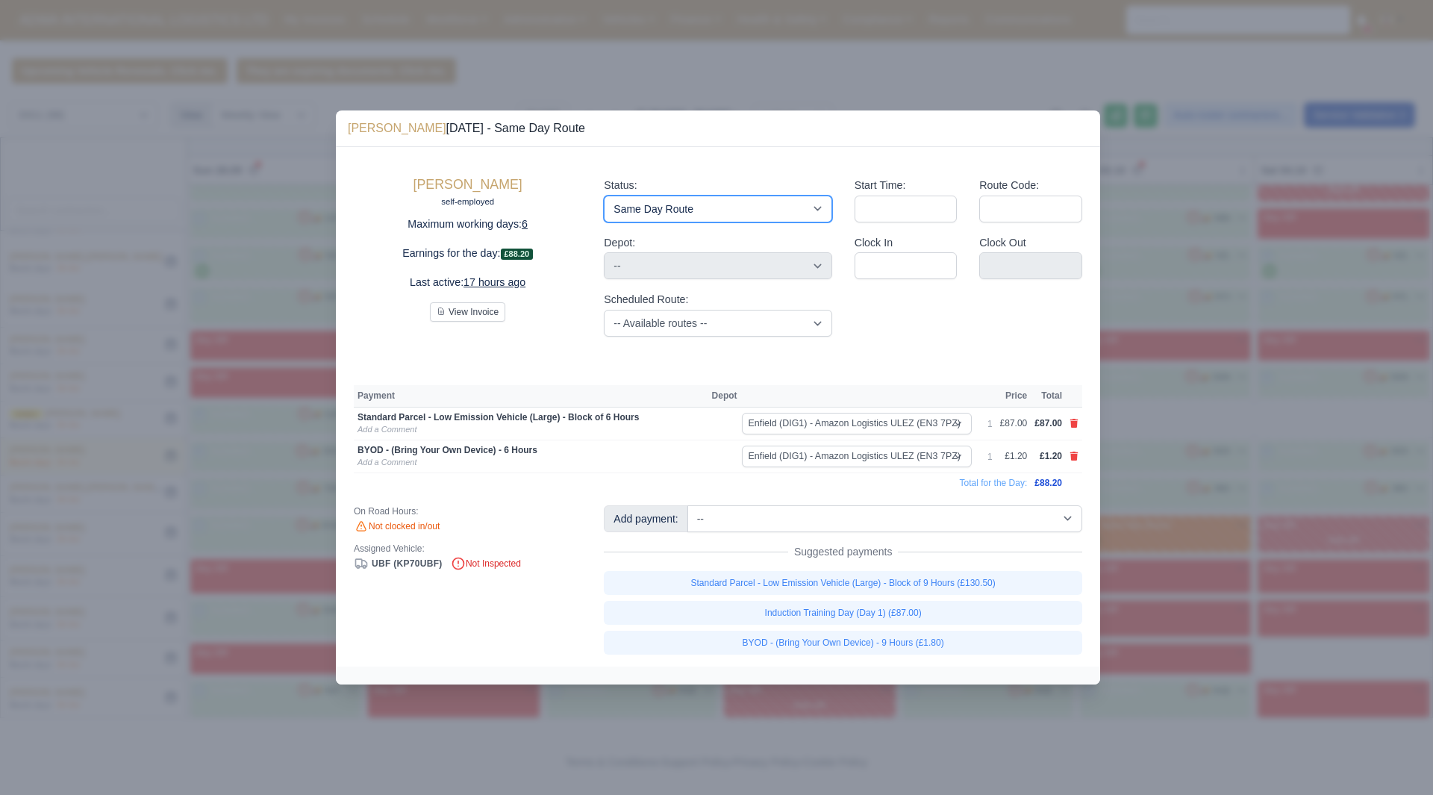
click at [706, 204] on select "Available Day Off Stand By Holiday Other Depot In Office OSM Ridealong Nursery …" at bounding box center [718, 209] width 228 height 27
click at [700, 221] on select "Available Day Off Stand By Holiday Other Depot In Office OSM Ridealong Nursery …" at bounding box center [718, 209] width 228 height 27
click at [711, 214] on select "Available Day Off Stand By Holiday Other Depot In Office OSM Ridealong Nursery …" at bounding box center [718, 209] width 228 height 27
select select "Available"
click at [604, 196] on select "Available Day Off Stand By Holiday Other Depot In Office OSM Ridealong Nursery …" at bounding box center [718, 209] width 228 height 27
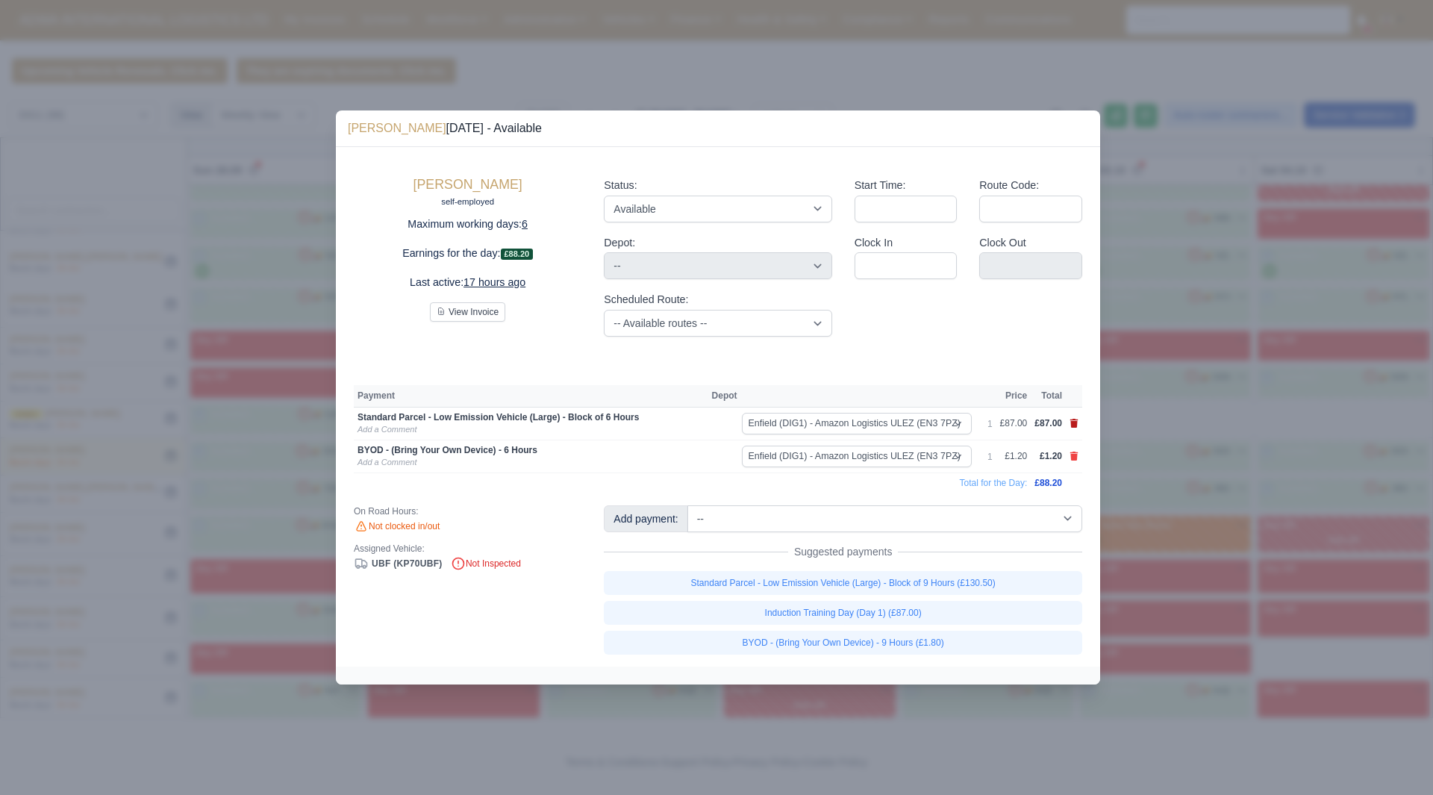
click at [1074, 422] on icon at bounding box center [1074, 423] width 9 height 9
select select
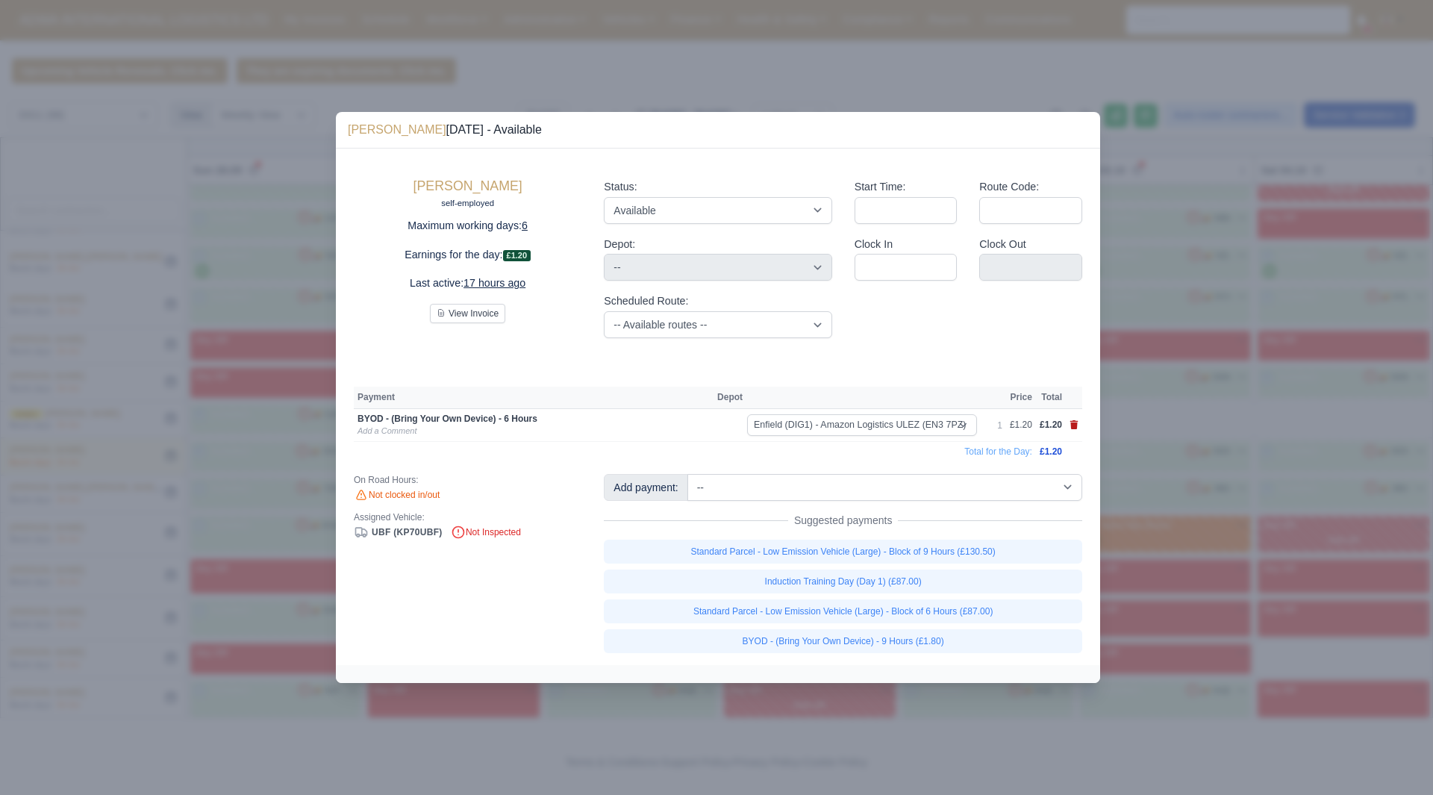
click at [1074, 428] on icon at bounding box center [1075, 424] width 8 height 9
select select
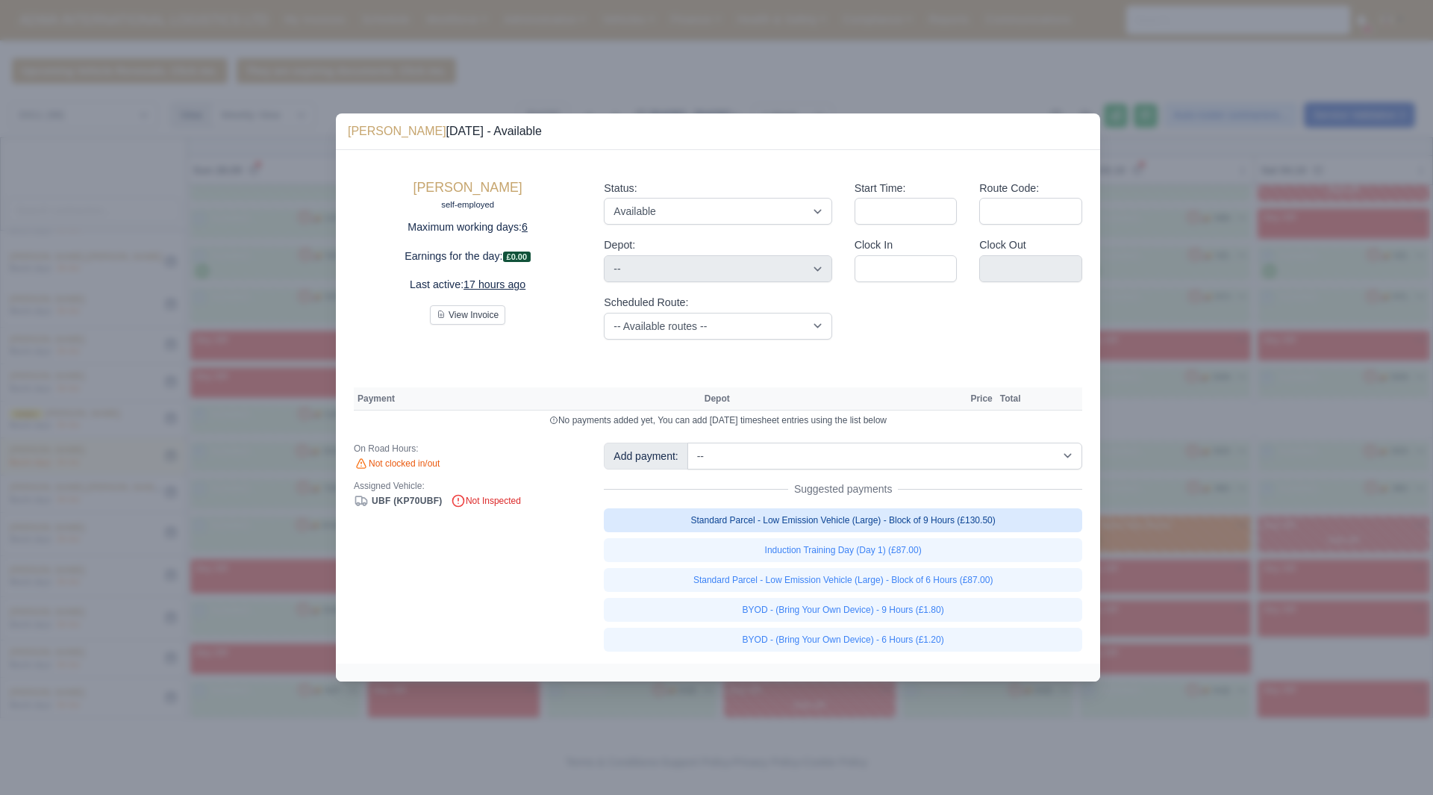
click at [1003, 521] on link "Standard Parcel - Low Emission Vehicle (Large) - Block of 9 Hours (£130.50)" at bounding box center [843, 520] width 479 height 24
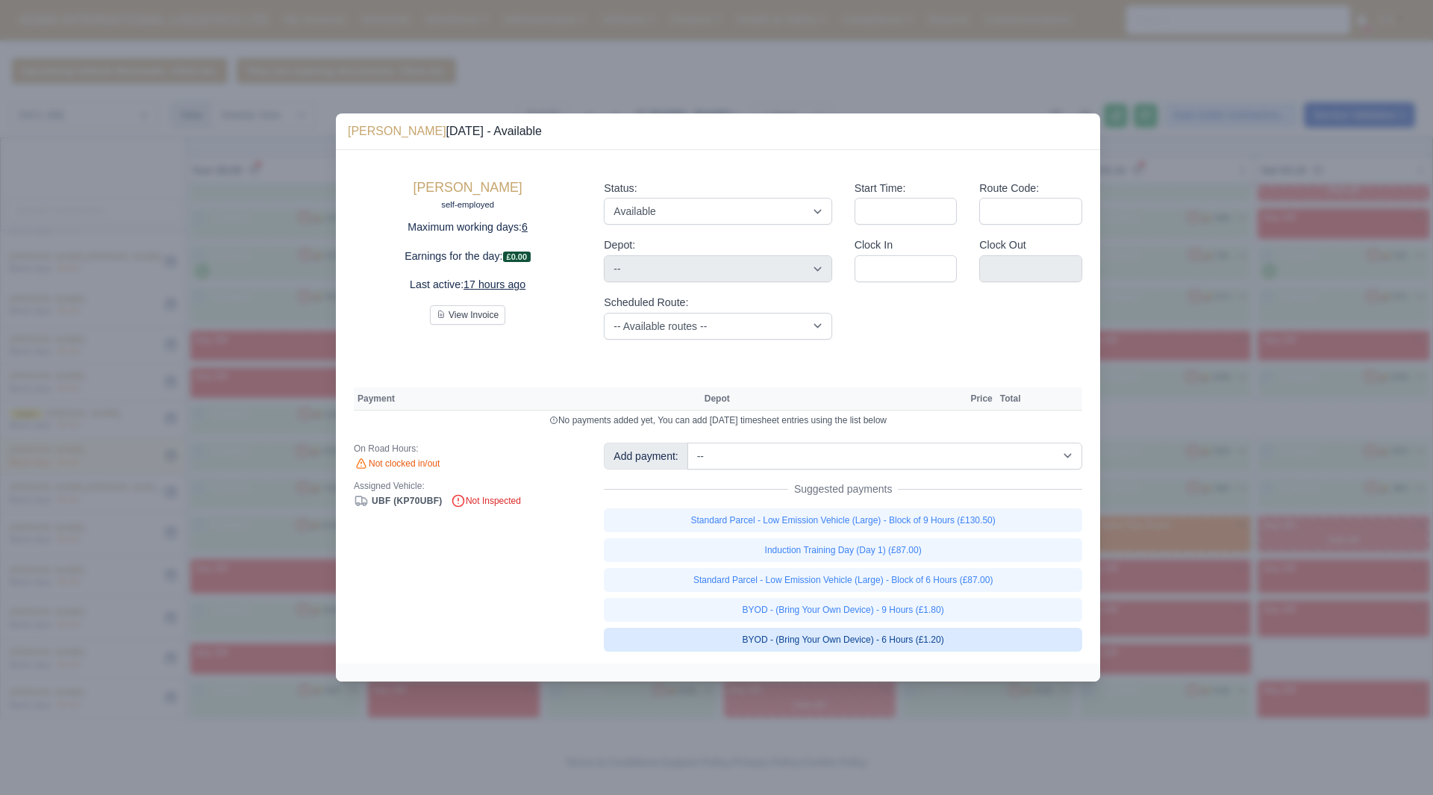
select select "1"
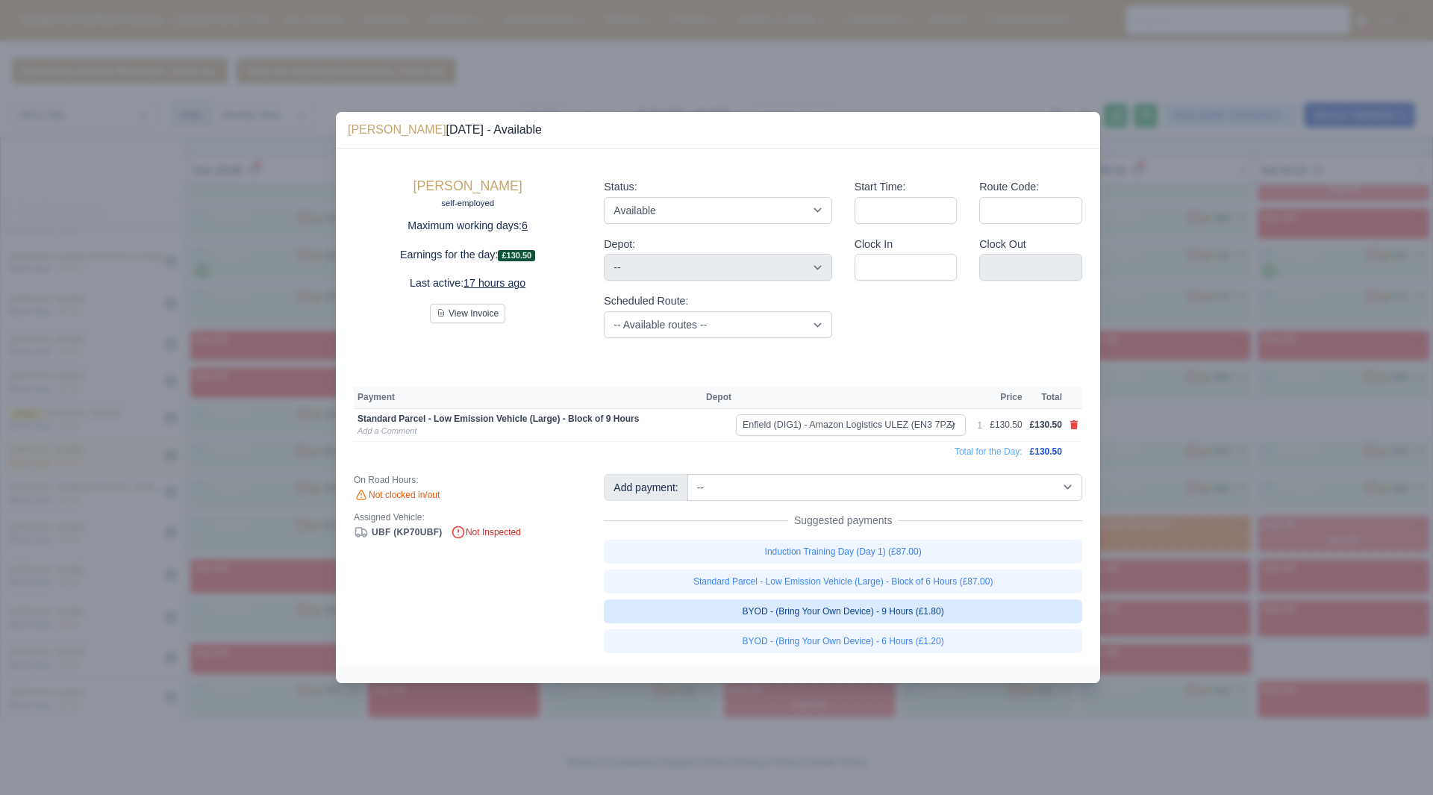
click at [1009, 617] on link "BYOD - (Bring Your Own Device) - 9 Hours (£1.80)" at bounding box center [843, 611] width 479 height 24
select select "1"
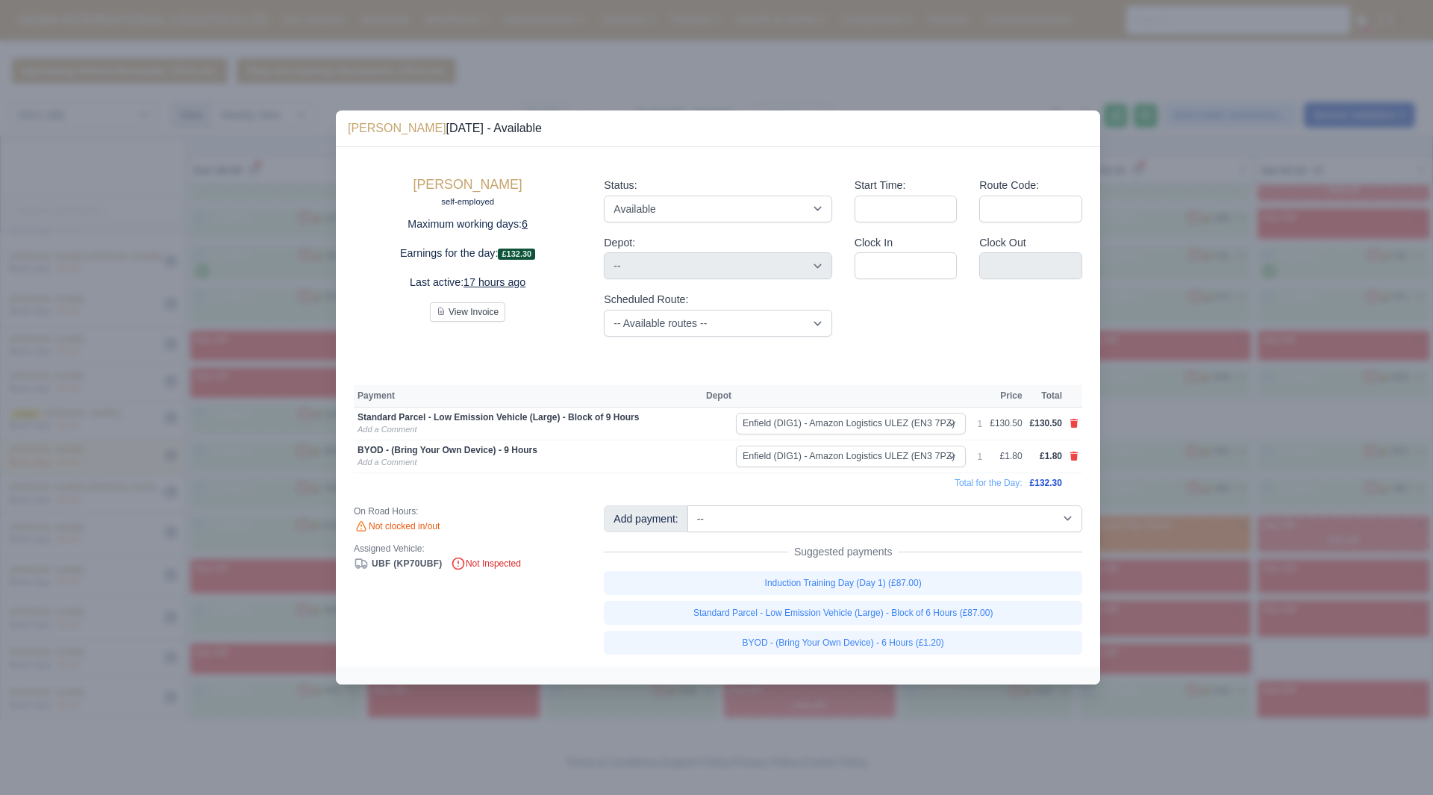
click at [1224, 564] on div at bounding box center [716, 397] width 1433 height 795
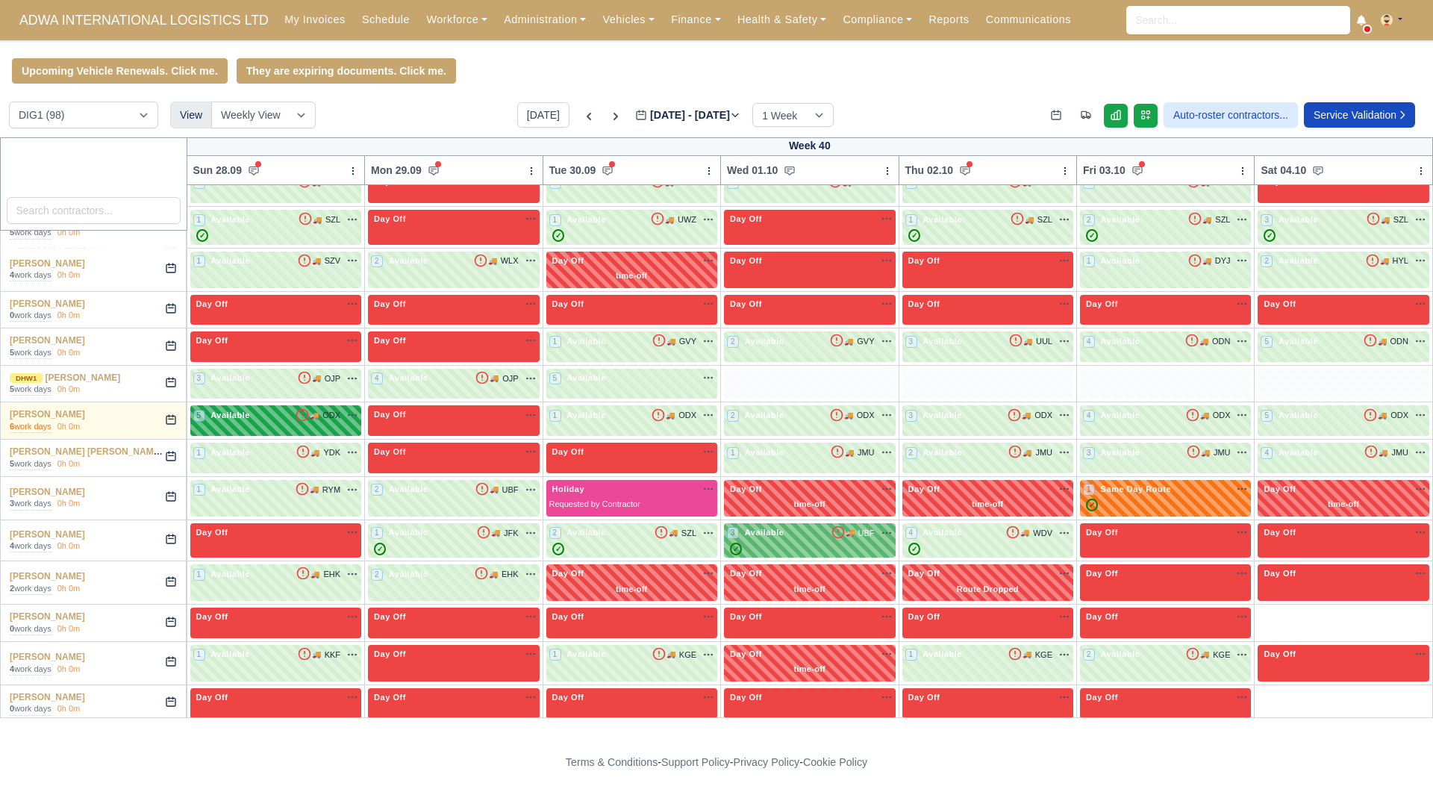
scroll to position [1872, 0]
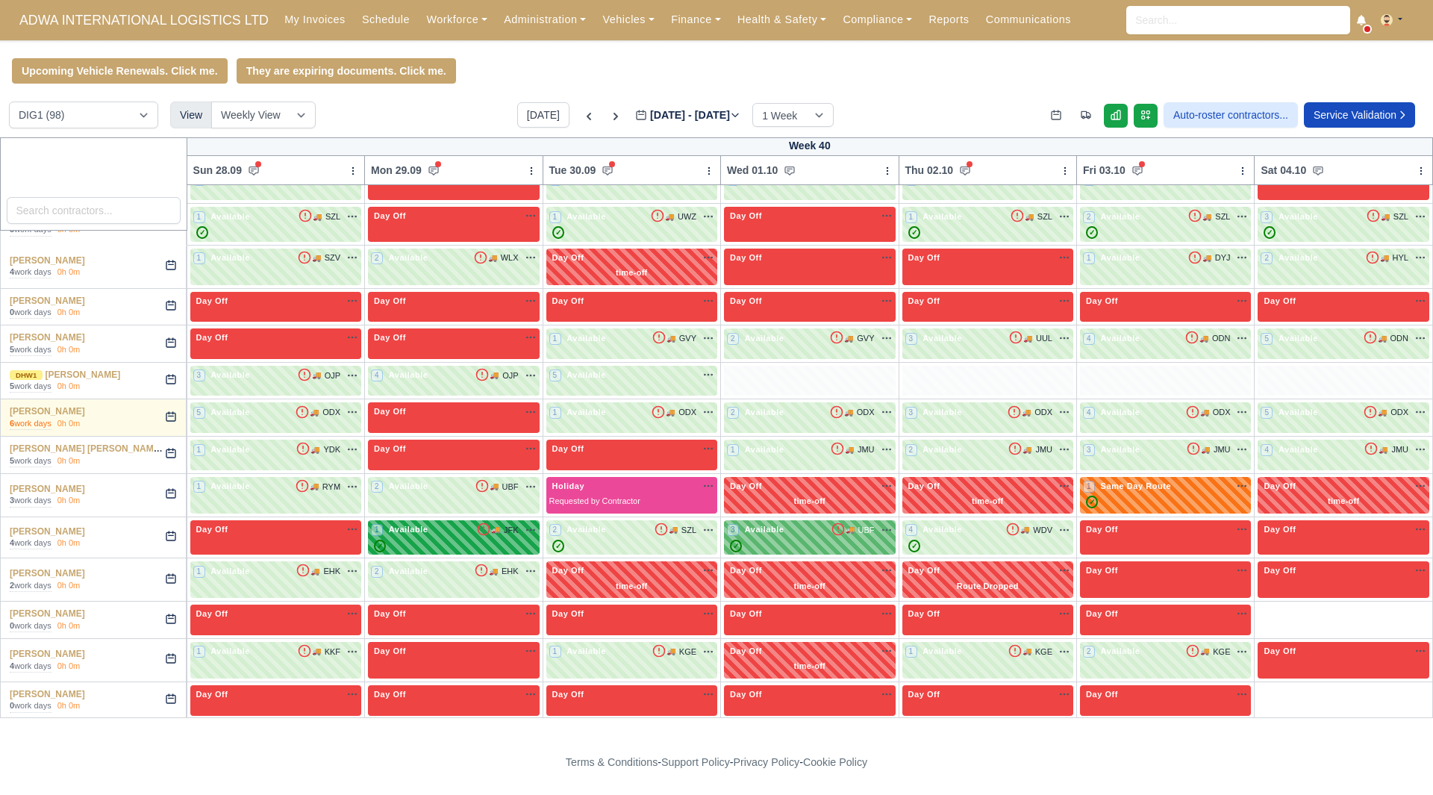
click at [536, 540] on div "✓" at bounding box center [453, 546] width 165 height 13
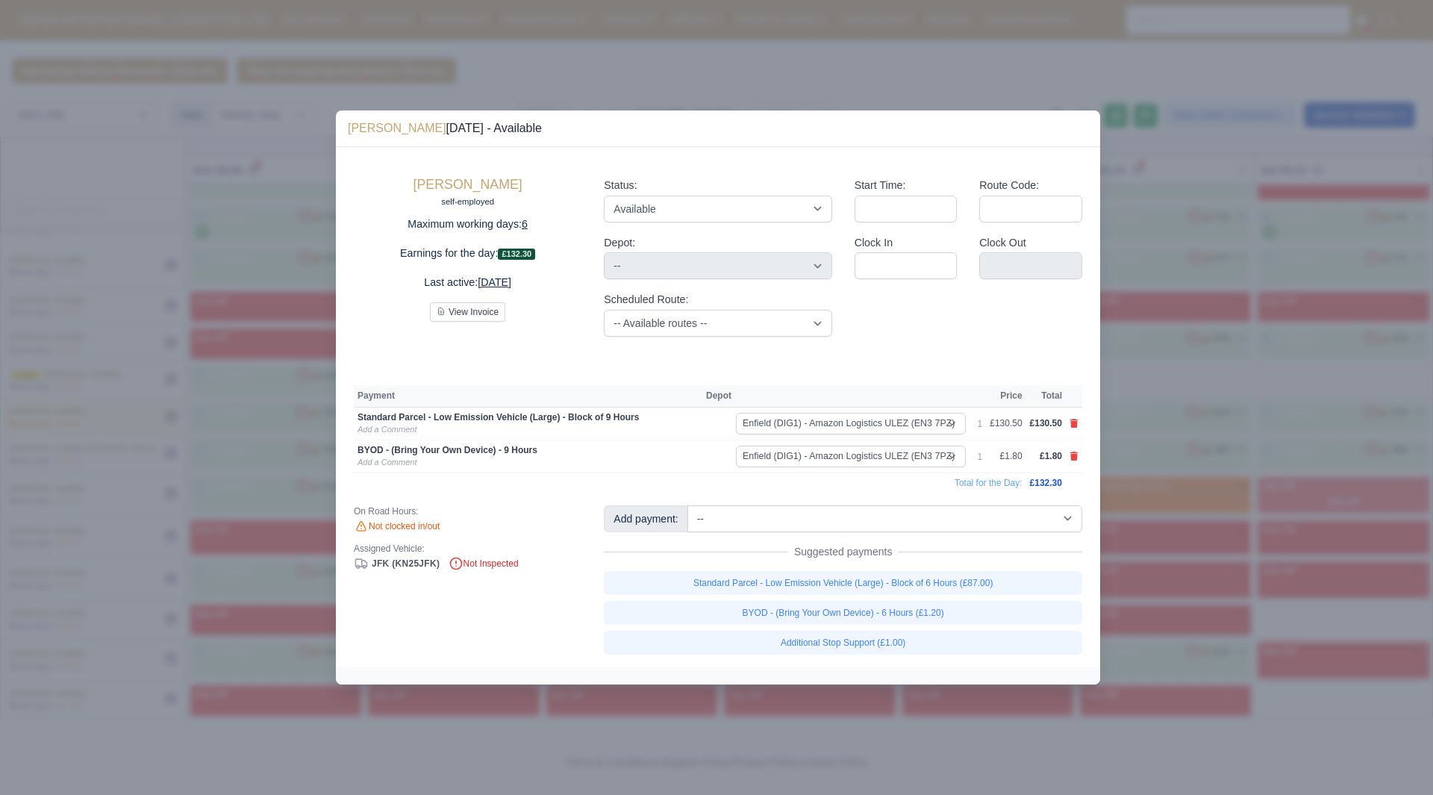
click at [1166, 591] on div at bounding box center [716, 397] width 1433 height 795
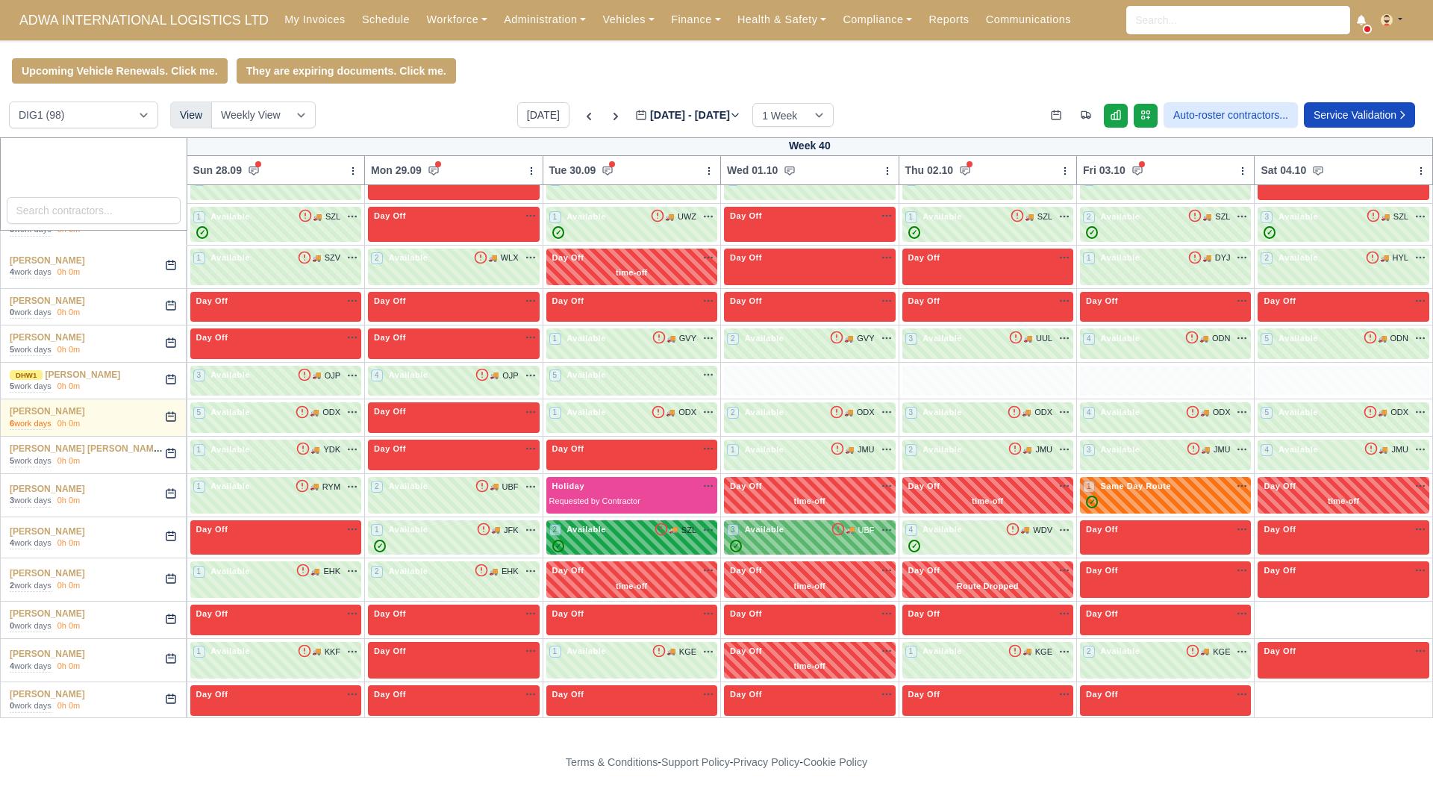
click at [673, 523] on div "2 Available 🚚 SZL" at bounding box center [631, 529] width 165 height 13
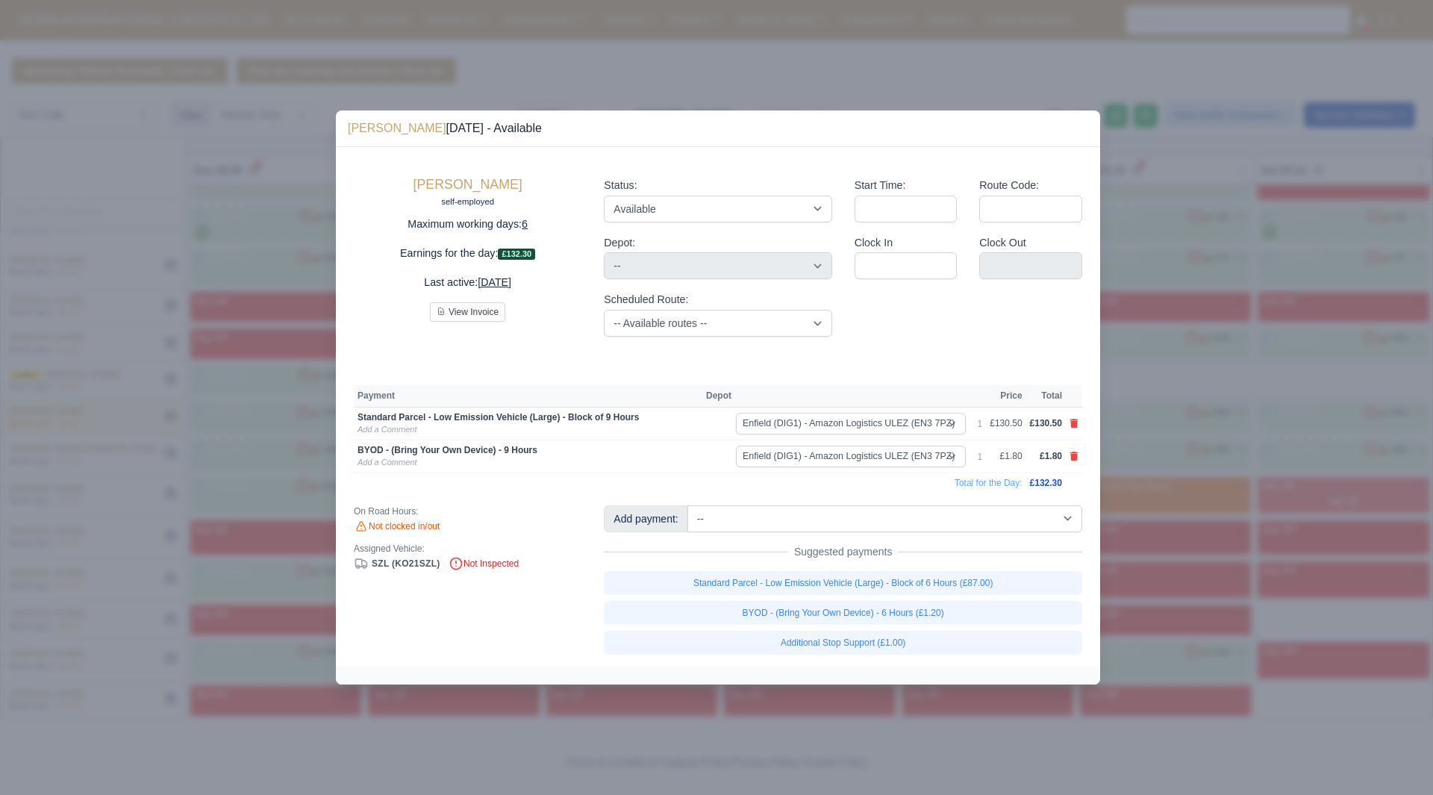
click at [1170, 578] on div at bounding box center [716, 397] width 1433 height 795
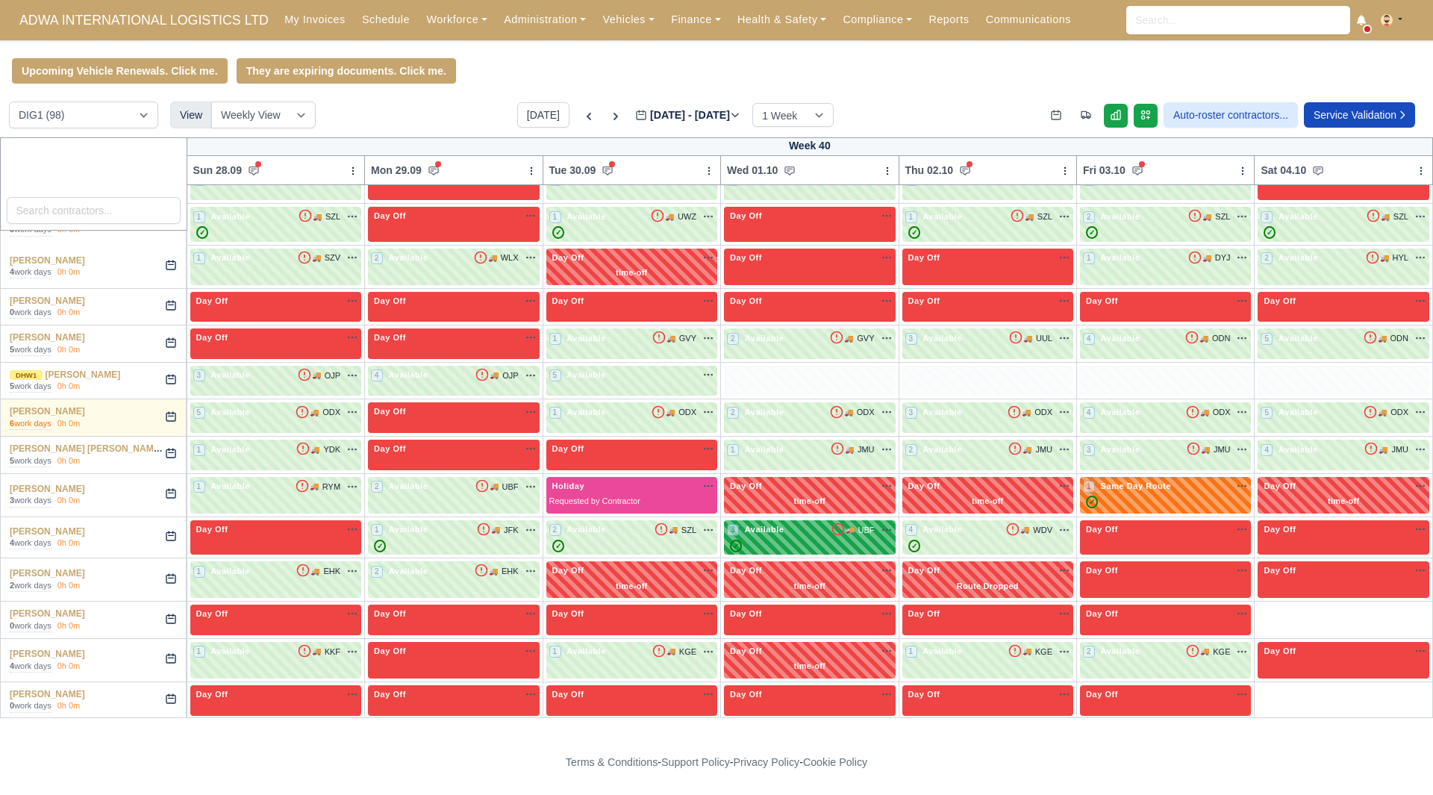
click at [876, 523] on div "🚚 UBF na" at bounding box center [862, 529] width 62 height 13
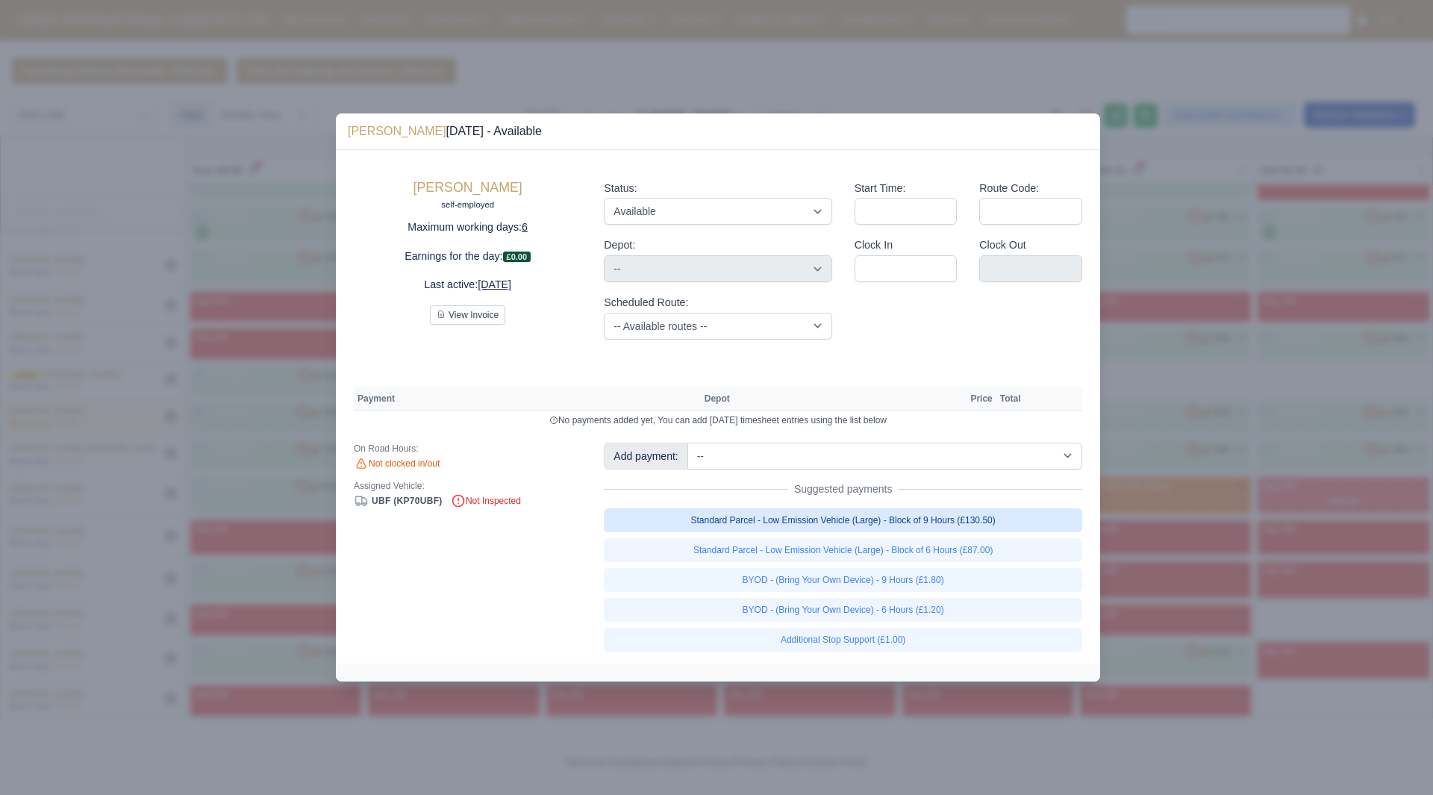
click at [1047, 514] on link "Standard Parcel - Low Emission Vehicle (Large) - Block of 9 Hours (£130.50)" at bounding box center [843, 520] width 479 height 24
select select "1"
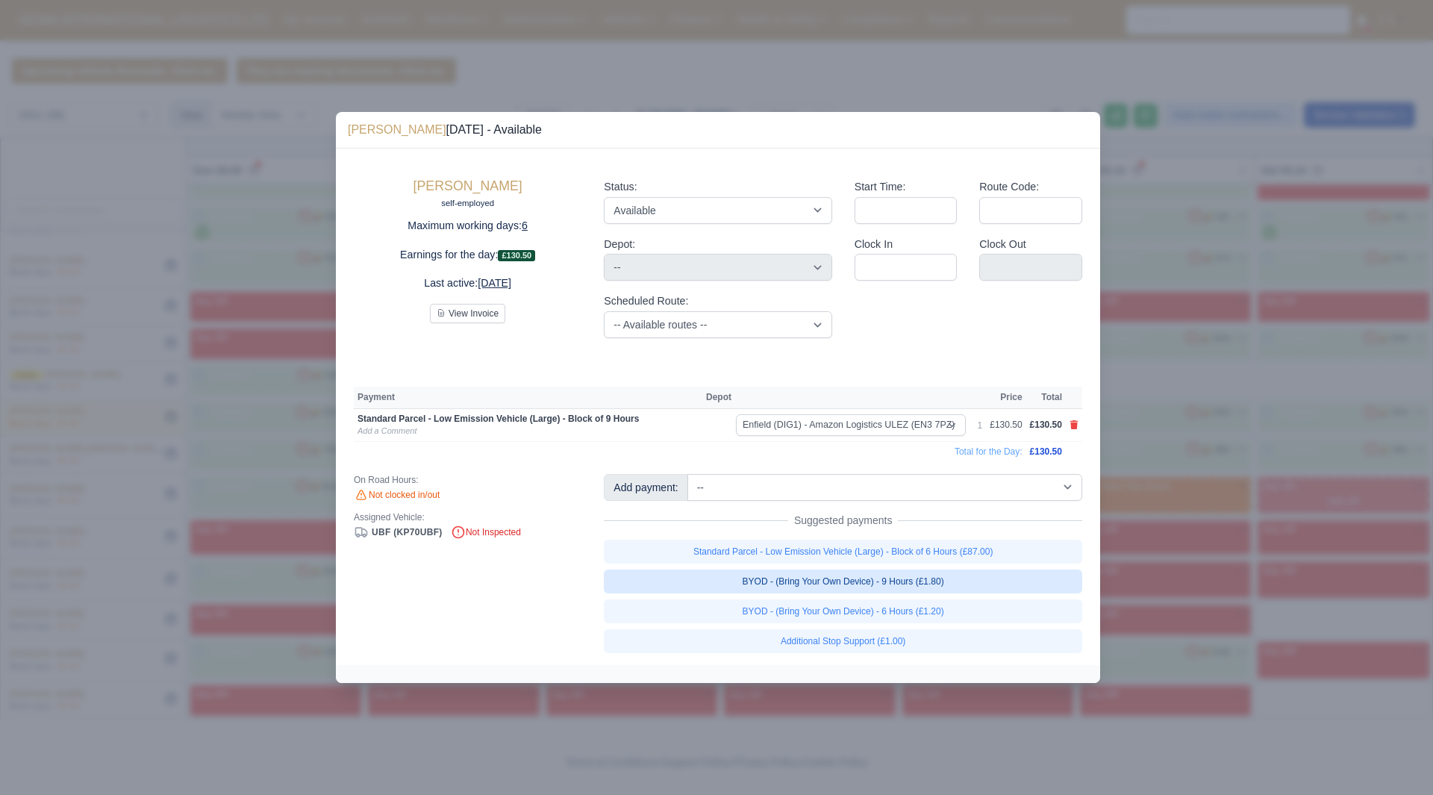
click at [1001, 590] on link "BYOD - (Bring Your Own Device) - 9 Hours (£1.80)" at bounding box center [843, 582] width 479 height 24
select select "1"
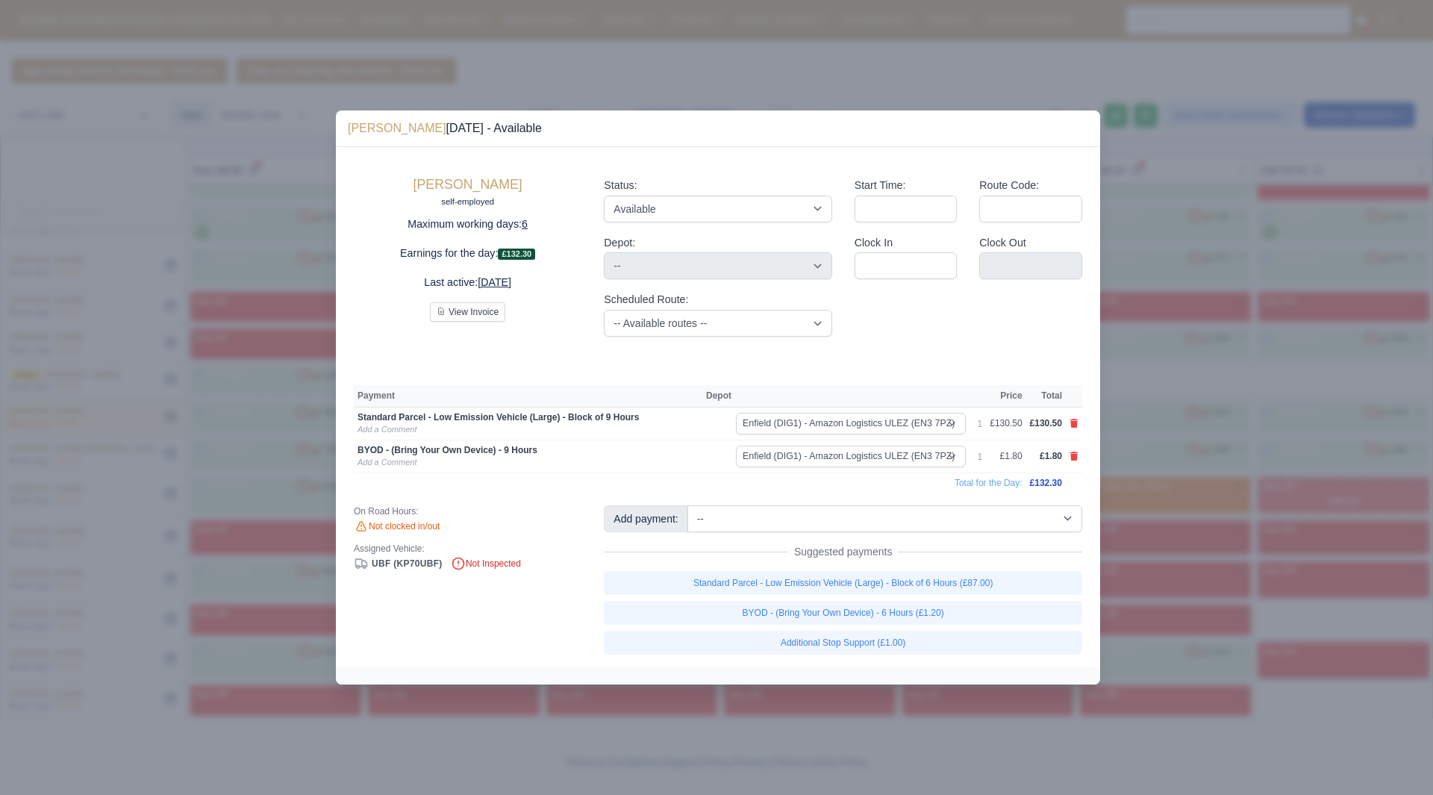
click at [1174, 577] on div at bounding box center [716, 397] width 1433 height 795
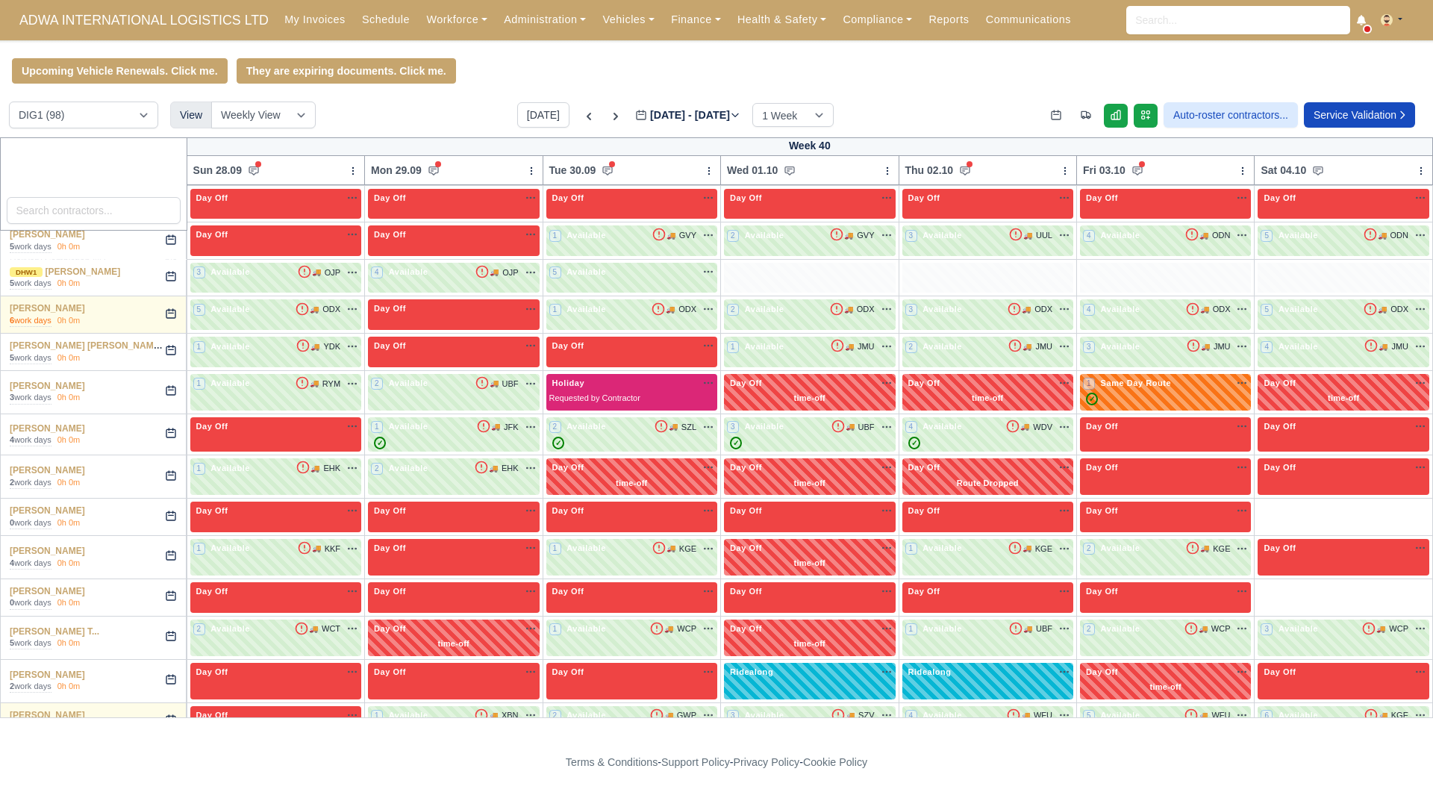
scroll to position [1977, 0]
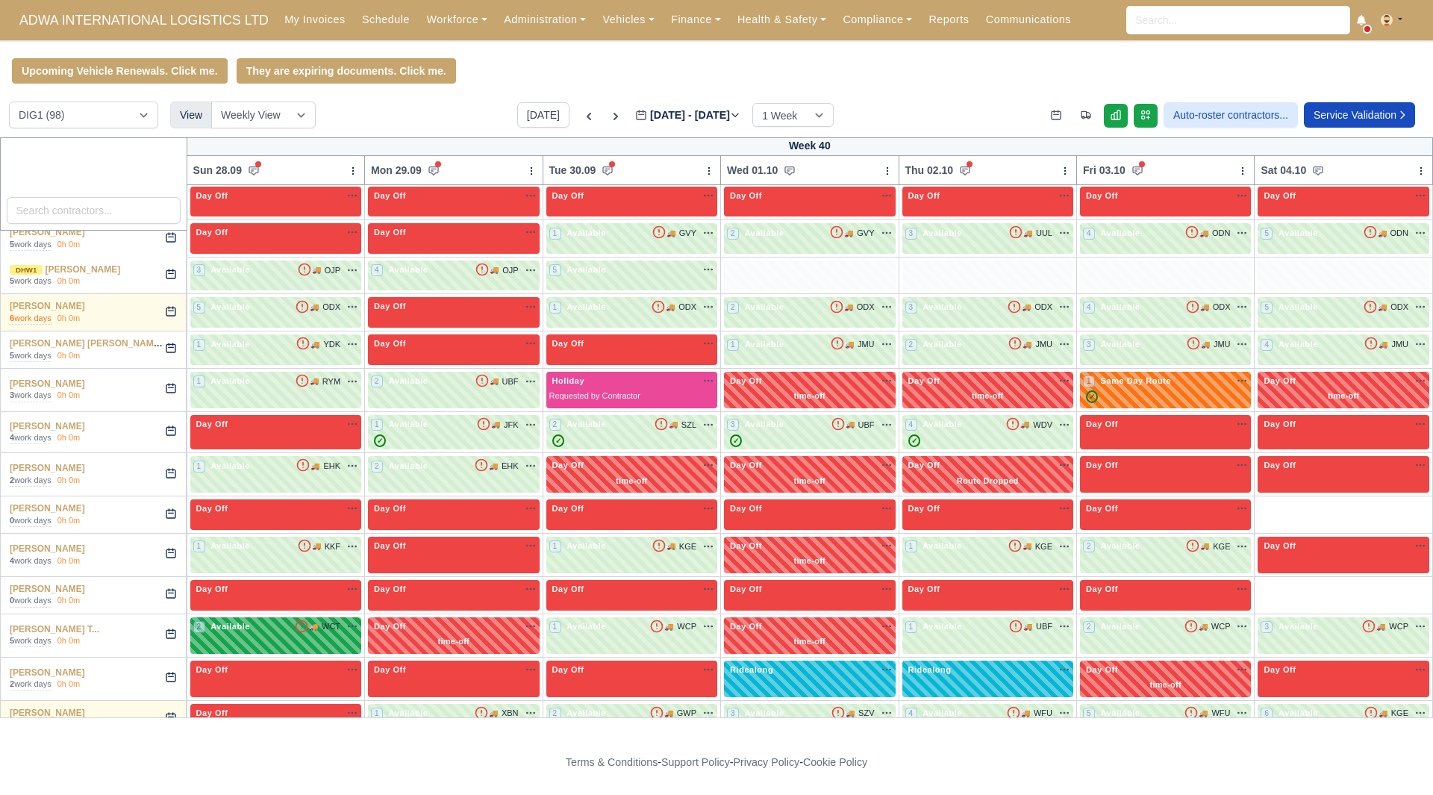
click at [337, 620] on div "2 Available 🚚 WCT" at bounding box center [275, 626] width 165 height 13
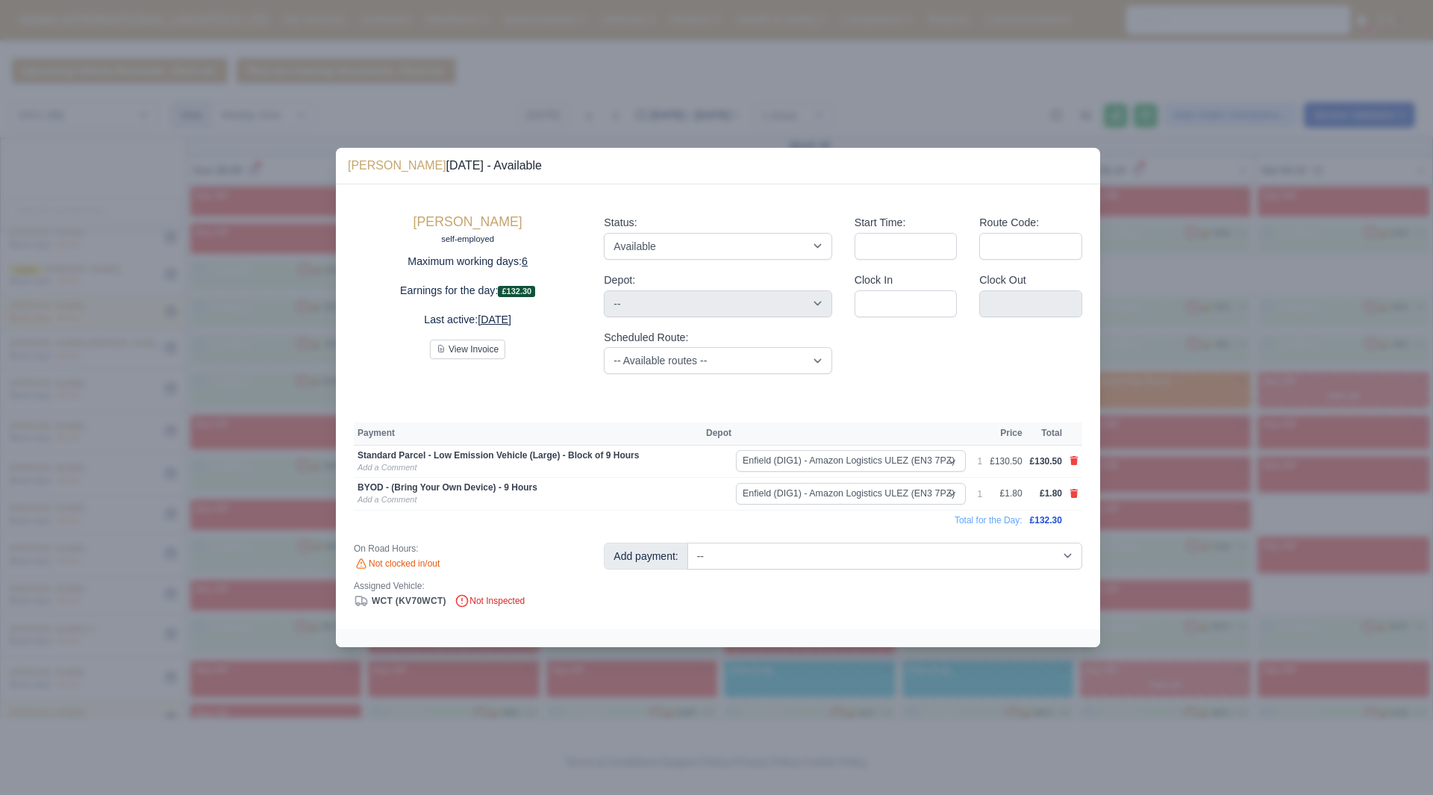
click at [317, 608] on div at bounding box center [716, 397] width 1433 height 795
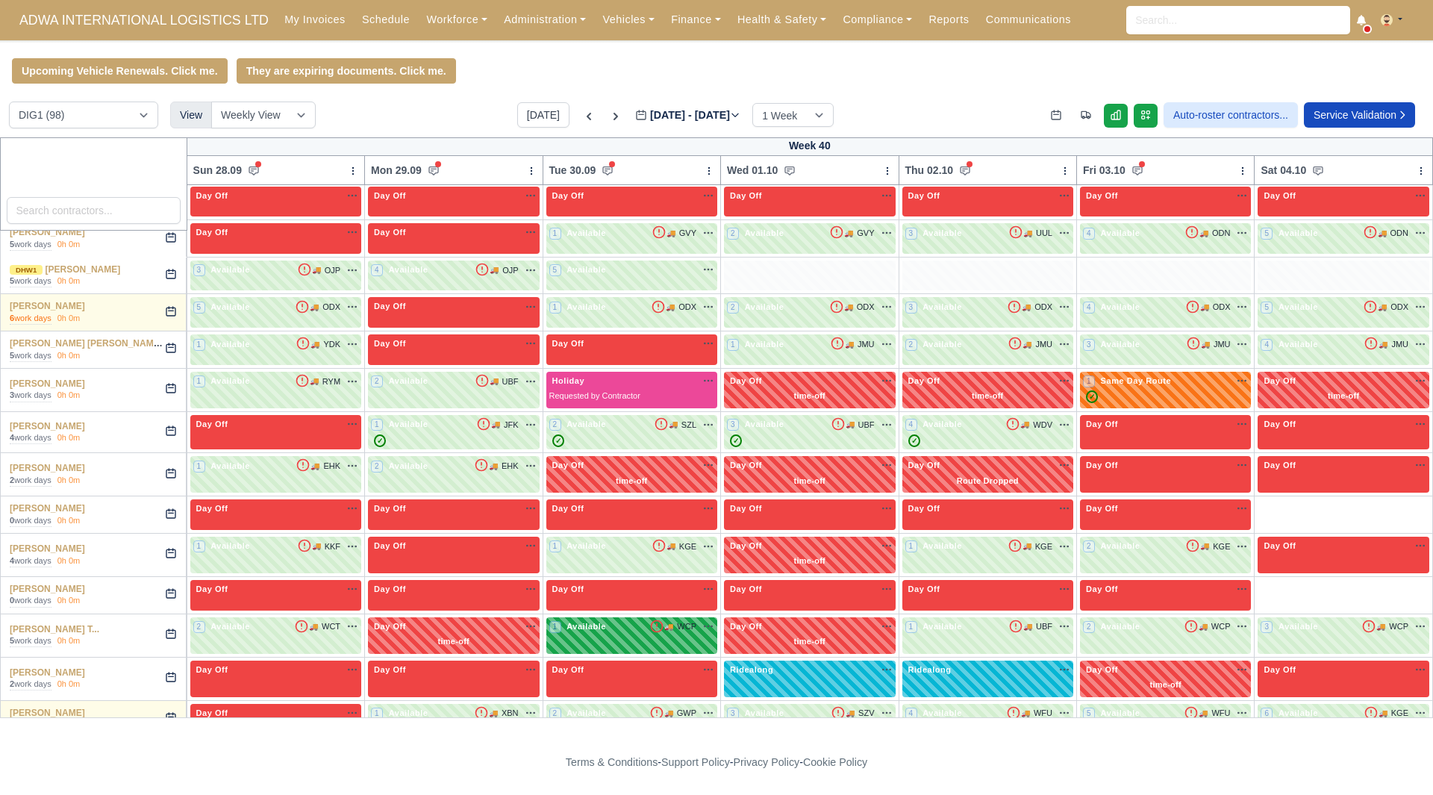
click at [625, 633] on div "1 Available 🚚" at bounding box center [631, 635] width 171 height 37
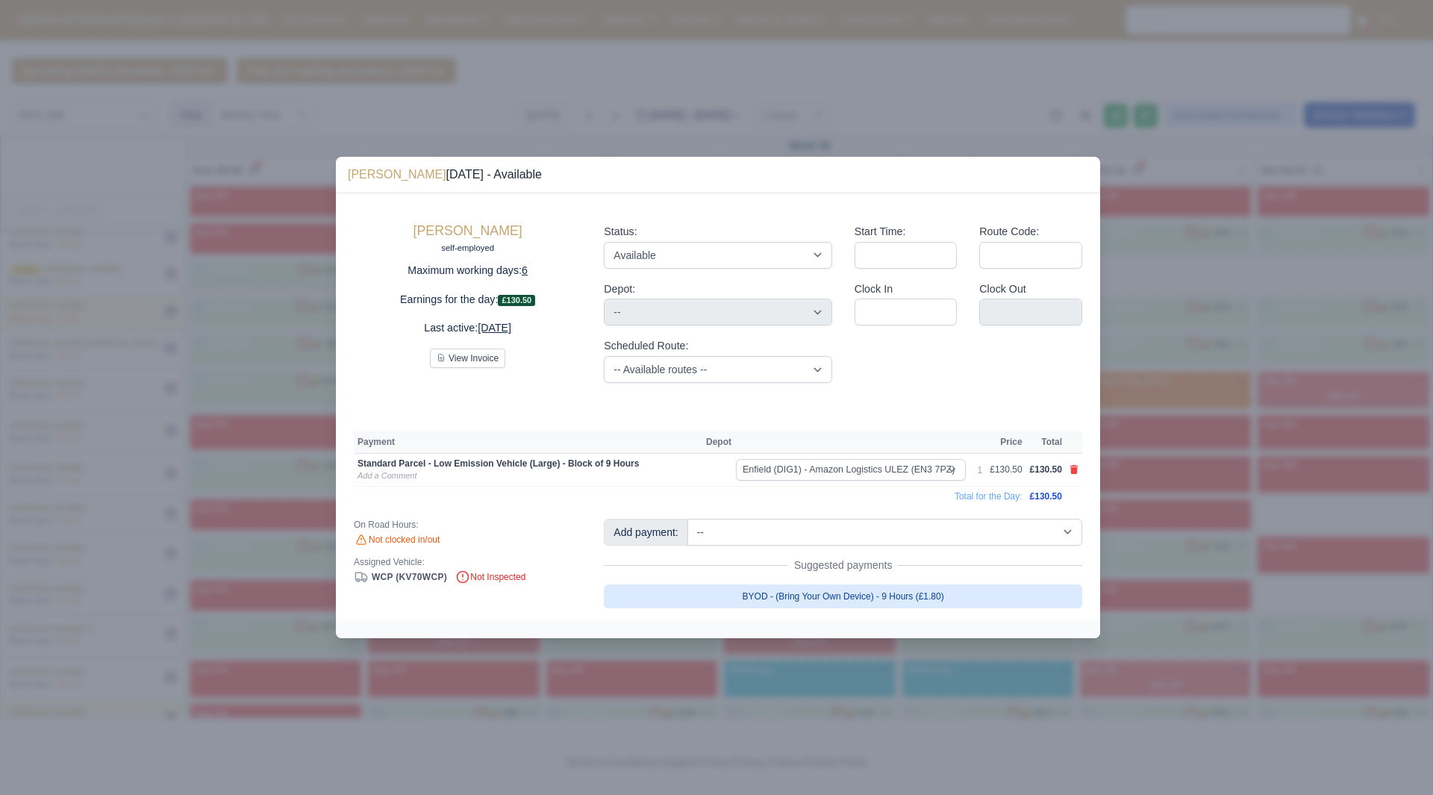
click at [1009, 592] on link "BYOD - (Bring Your Own Device) - 9 Hours (£1.80)" at bounding box center [843, 597] width 479 height 24
select select "1"
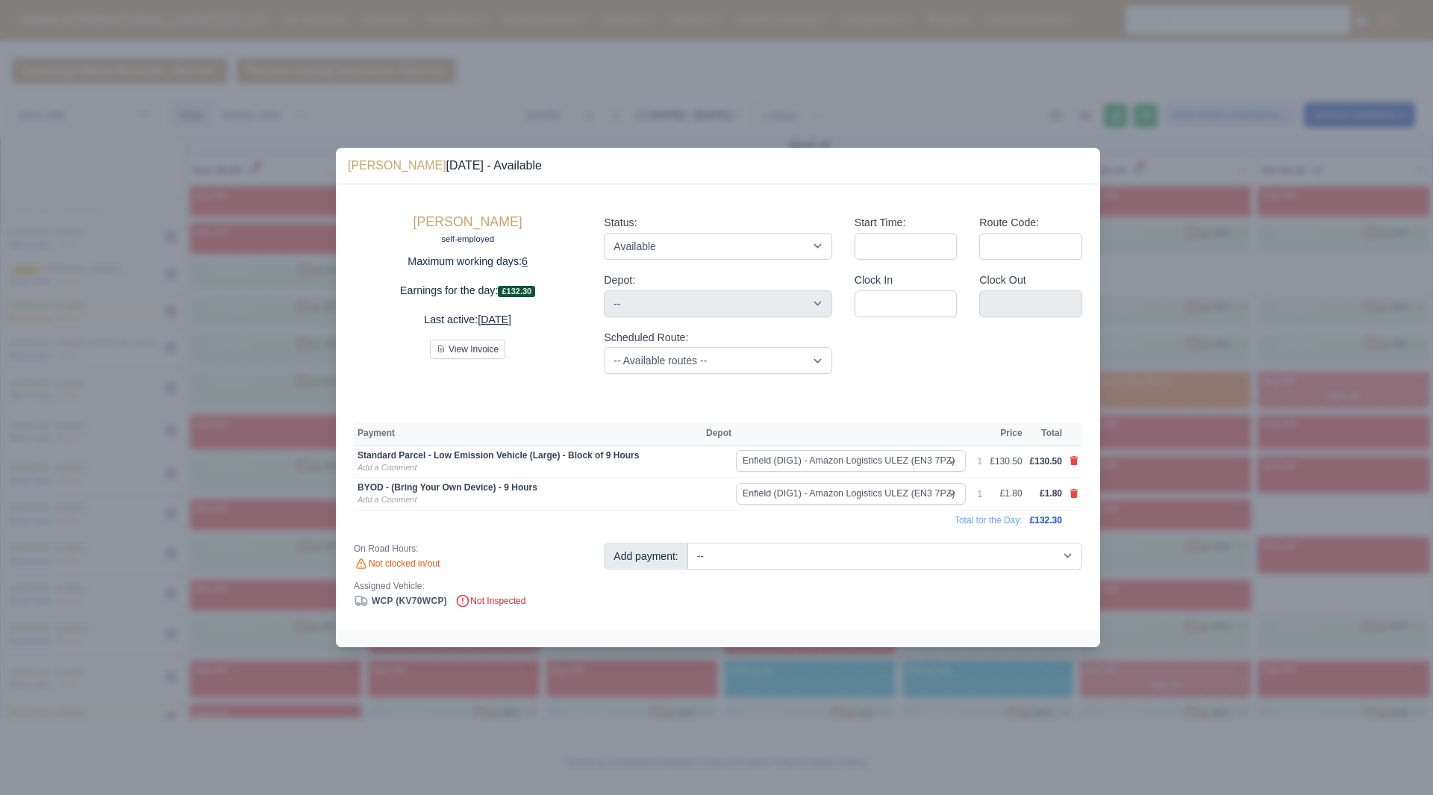
click at [1209, 532] on div at bounding box center [716, 397] width 1433 height 795
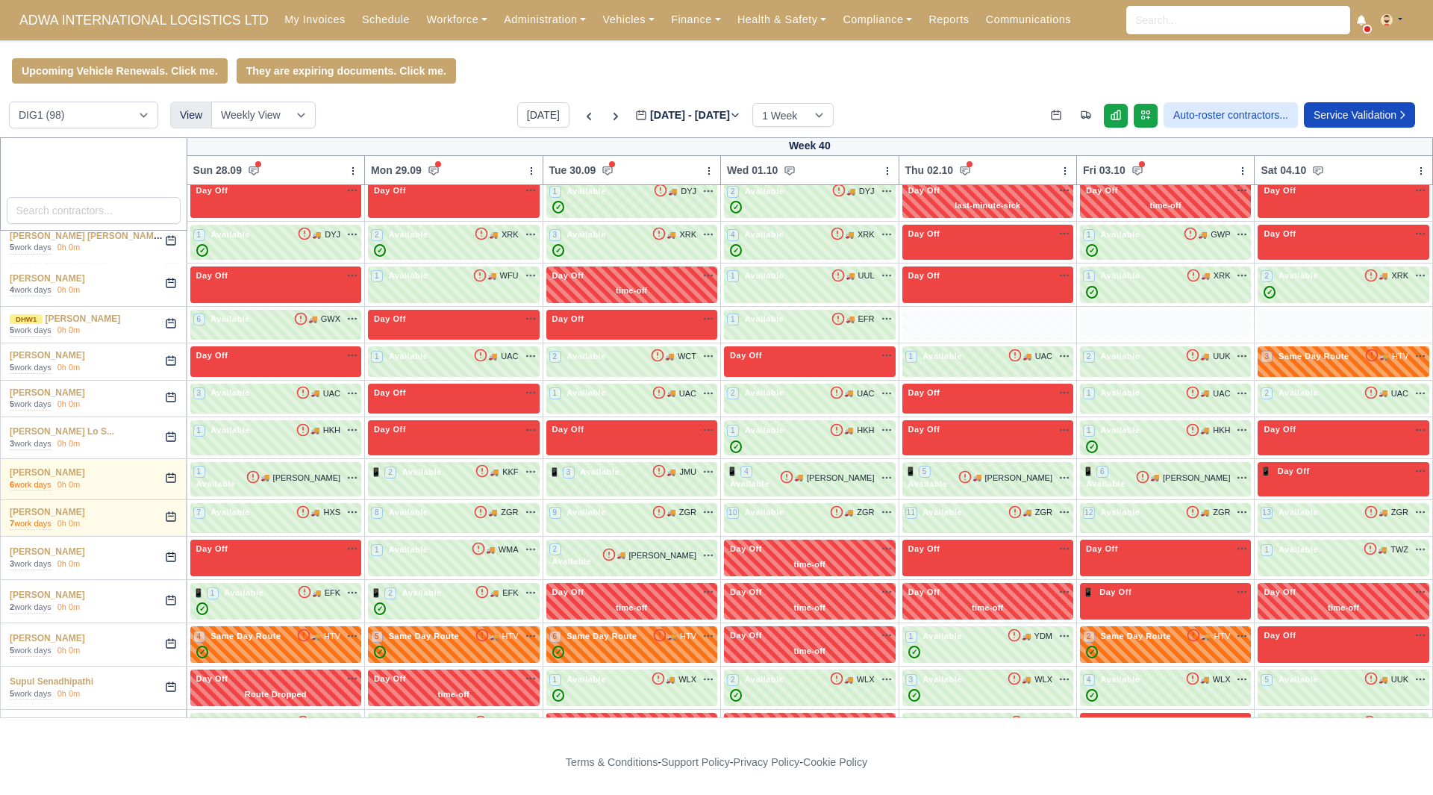
scroll to position [2787, 0]
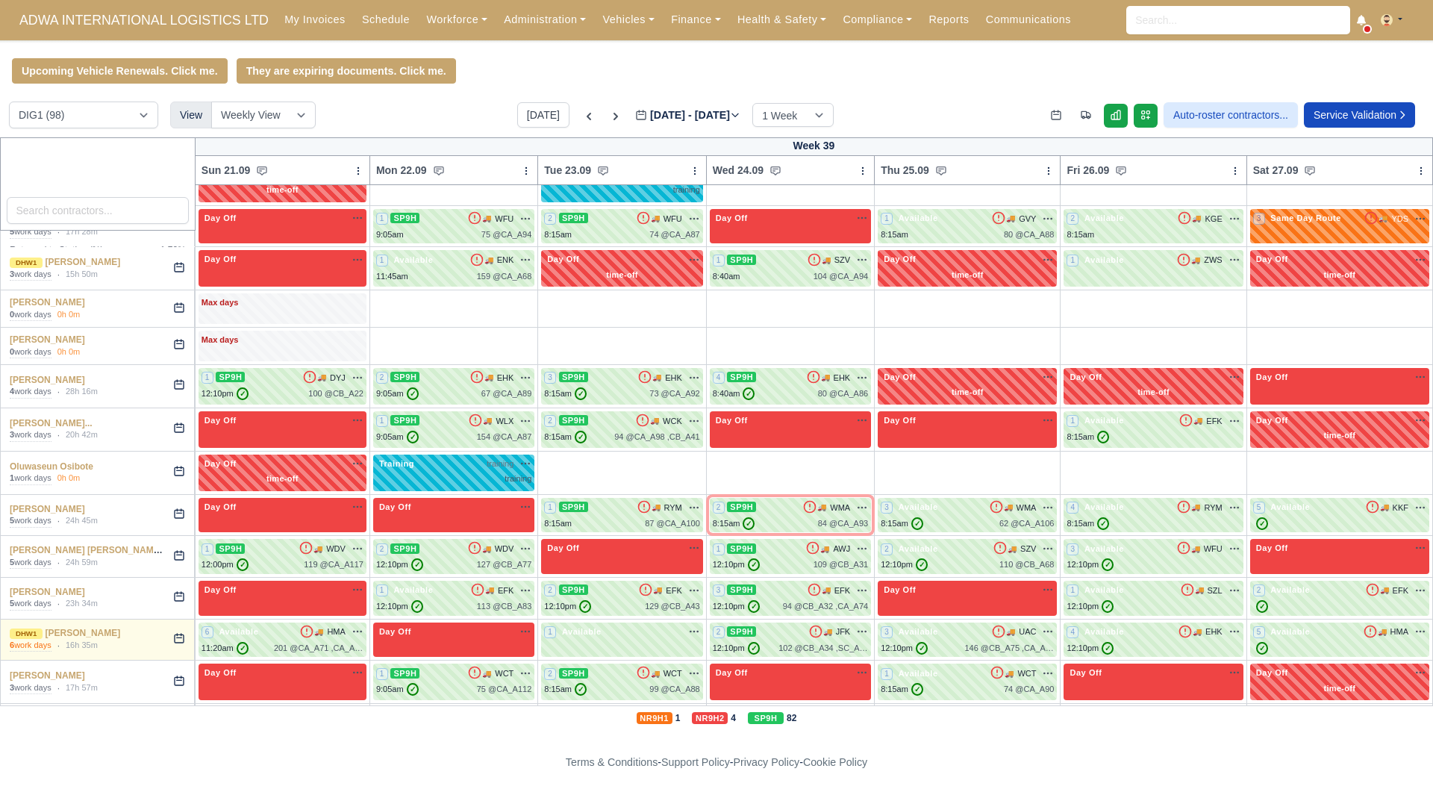
scroll to position [2564, 0]
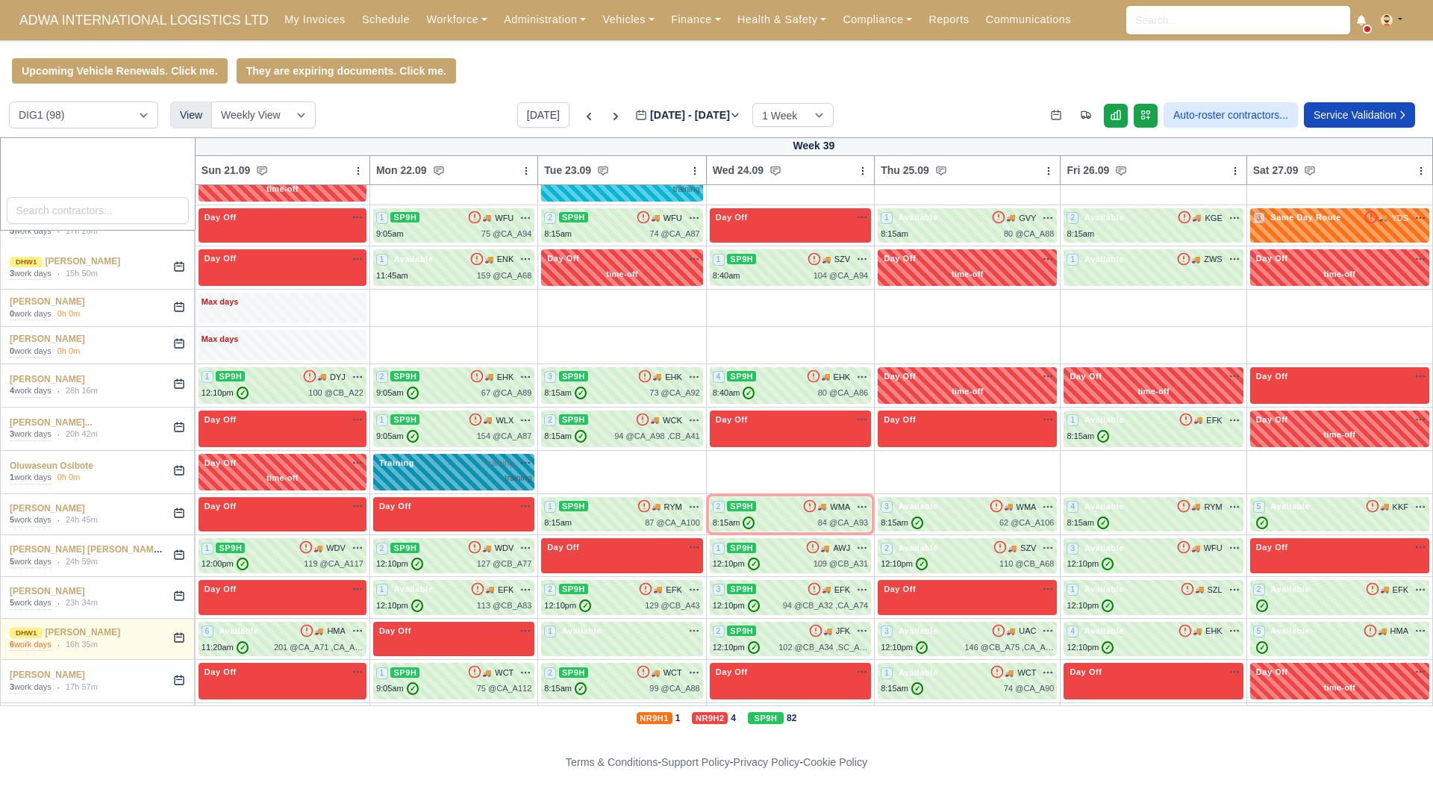
click at [455, 457] on div "Training training na" at bounding box center [453, 463] width 155 height 13
select select "Training"
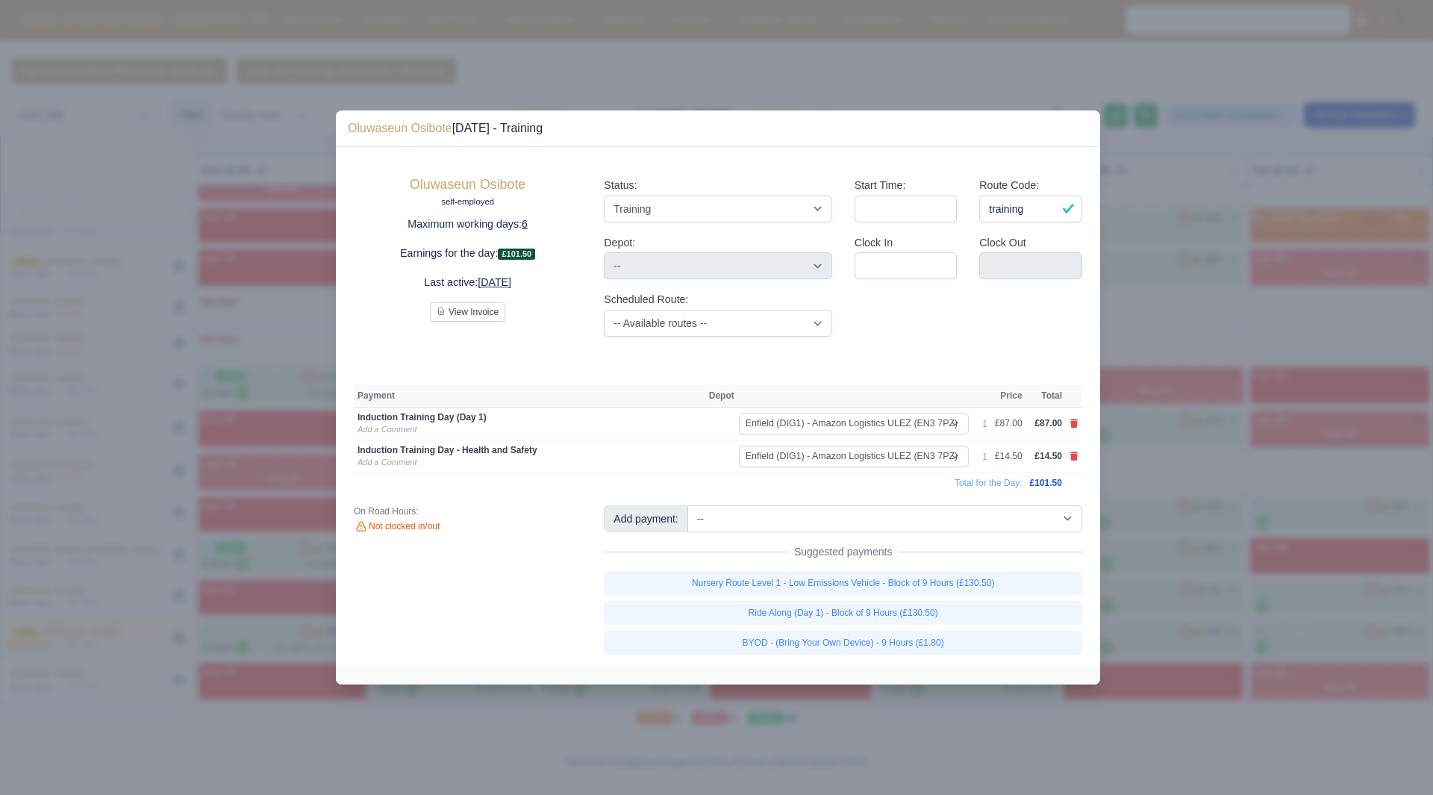
click at [1068, 427] on td at bounding box center [1074, 424] width 16 height 33
click at [1074, 423] on icon at bounding box center [1075, 423] width 8 height 9
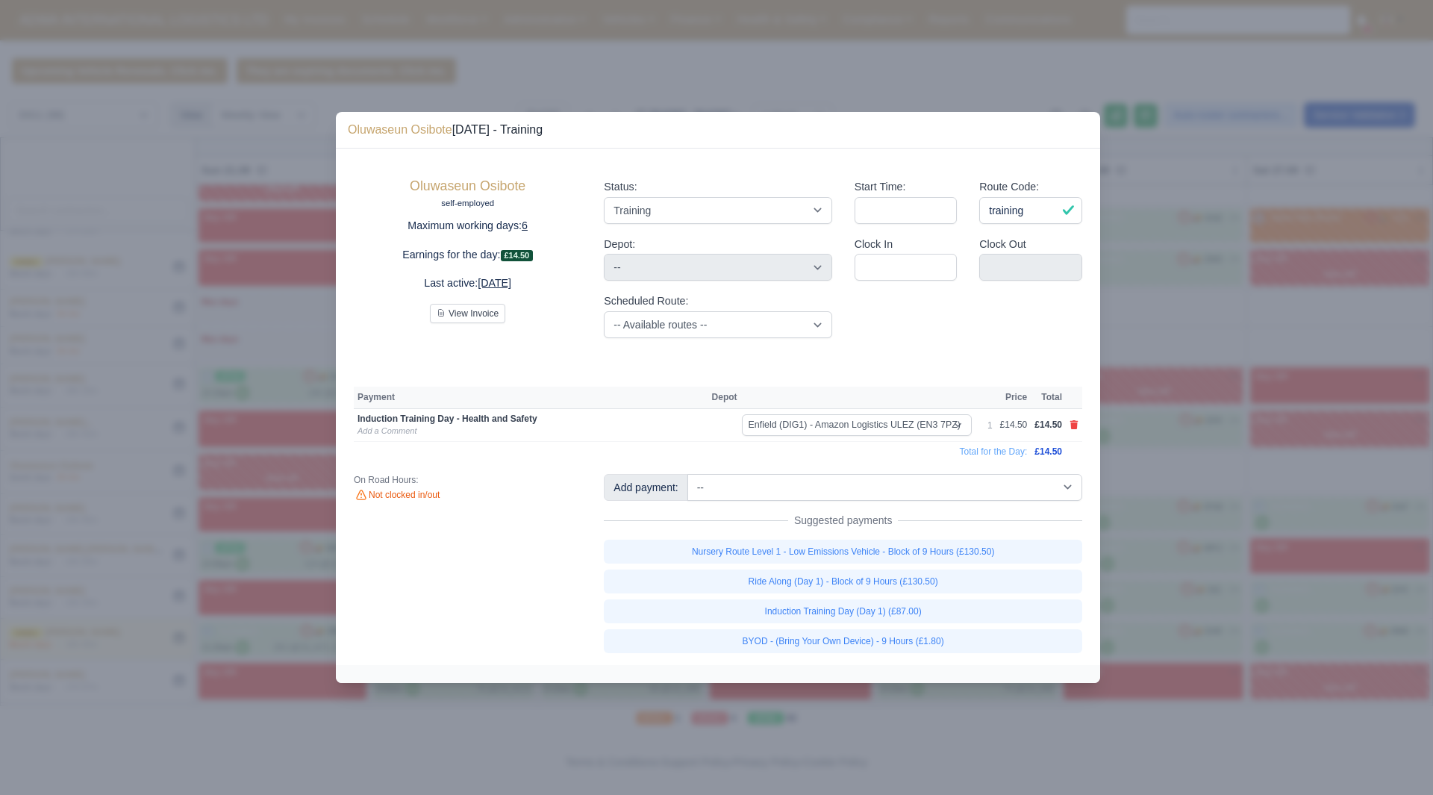
click at [1056, 503] on div "Add payment: -- Additional Hour Support (£14.50) Additional Stop Support (£1.00…" at bounding box center [843, 563] width 501 height 179
click at [1056, 492] on select "-- Additional Hour Support (£14.50) Additional Stop Support (£1.00) Additional …" at bounding box center [885, 487] width 395 height 27
select select "74"
click at [688, 474] on select "-- Additional Hour Support (£14.50) Additional Stop Support (£1.00) Additional …" at bounding box center [885, 487] width 395 height 27
select select "1"
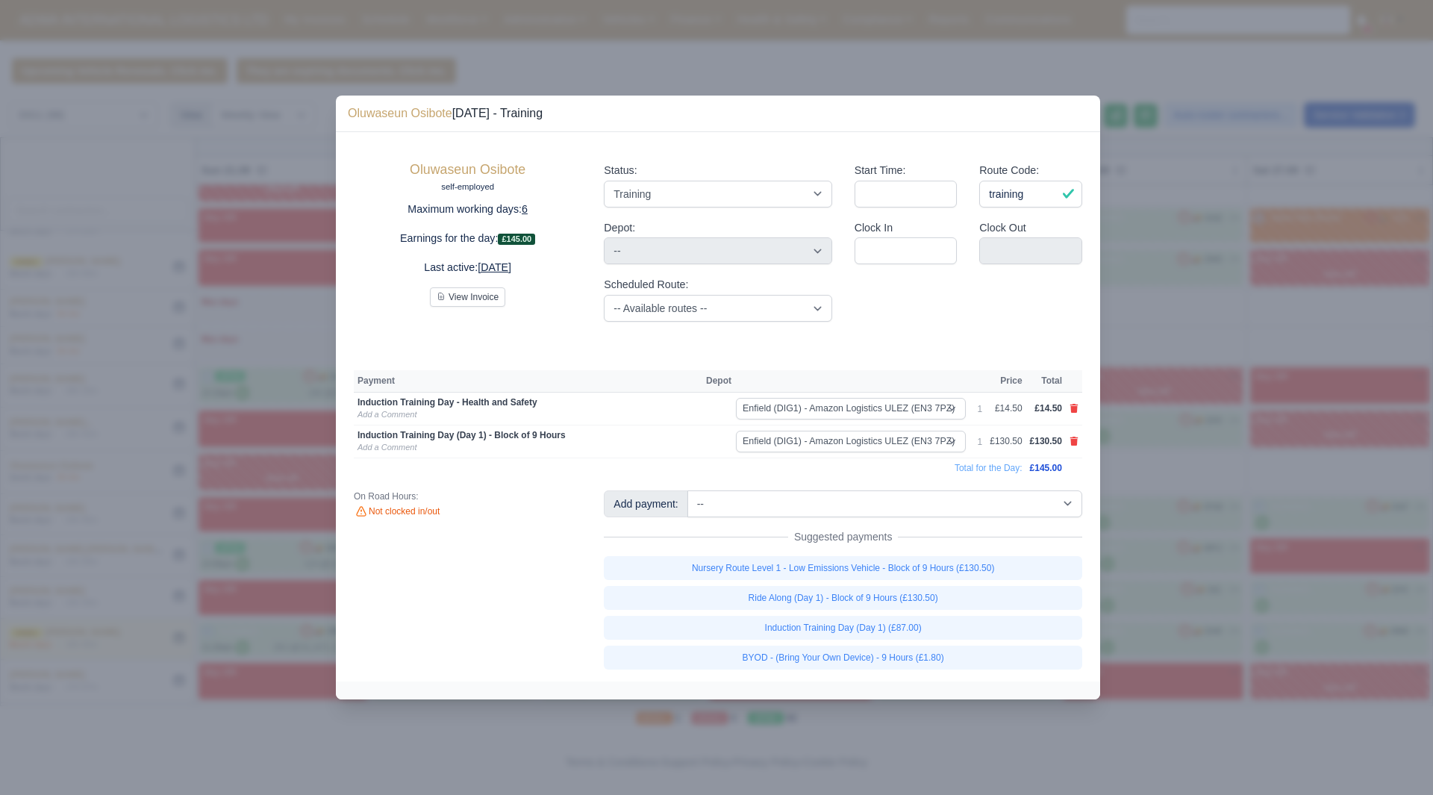
click at [1207, 517] on div at bounding box center [716, 397] width 1433 height 795
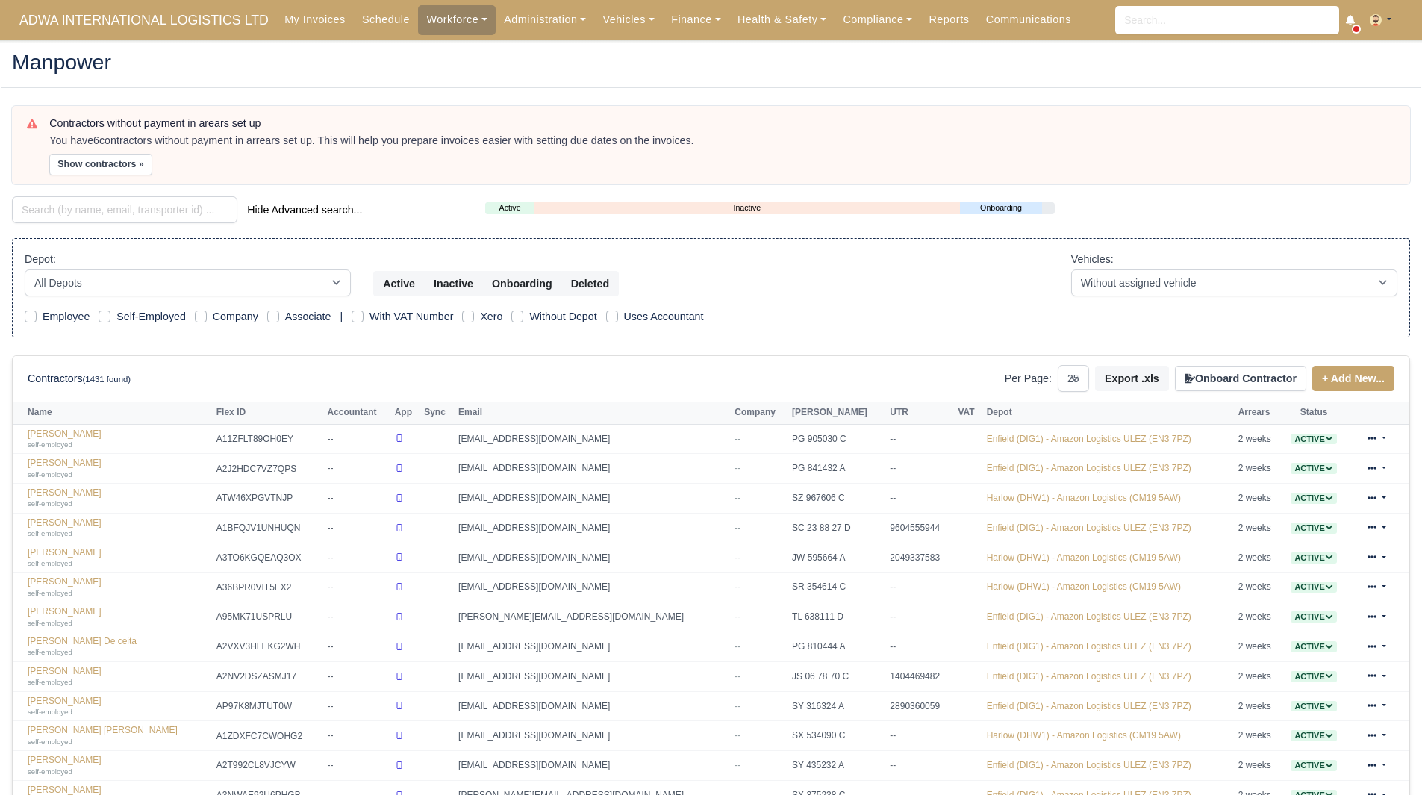
select select "25"
click at [123, 155] on button "Show contractors »" at bounding box center [100, 165] width 103 height 22
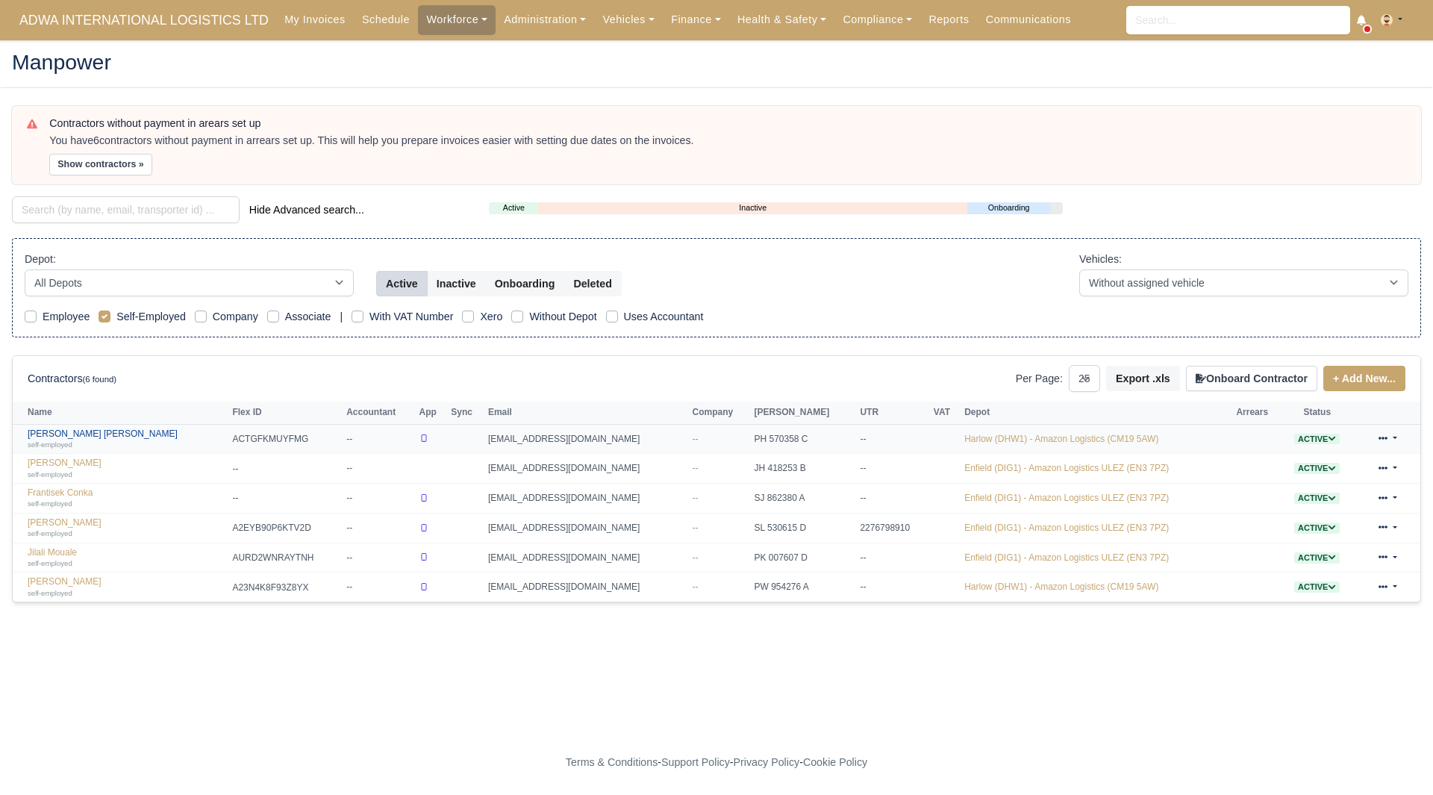
click at [69, 440] on small "self-employed" at bounding box center [50, 444] width 45 height 8
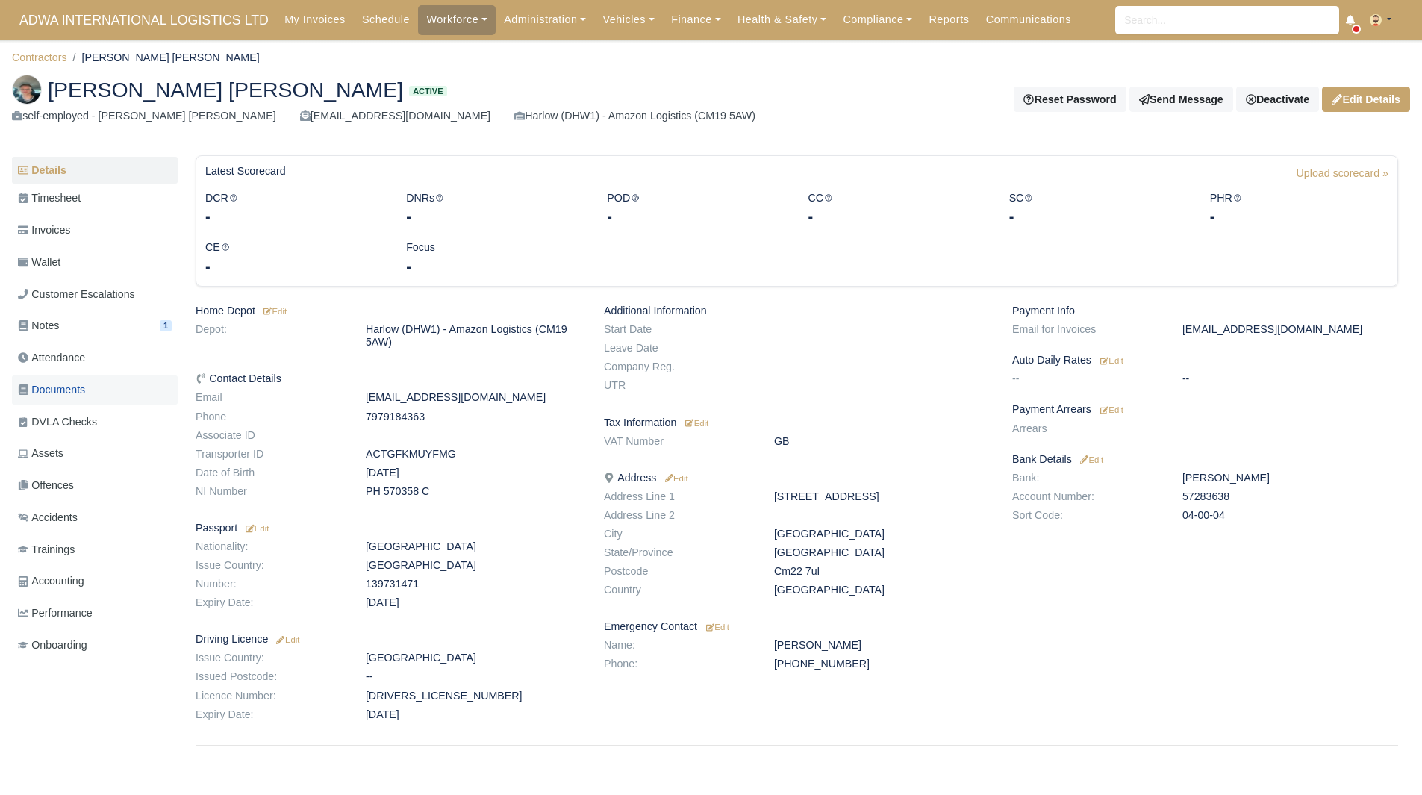
click at [101, 393] on link "Documents" at bounding box center [95, 390] width 166 height 29
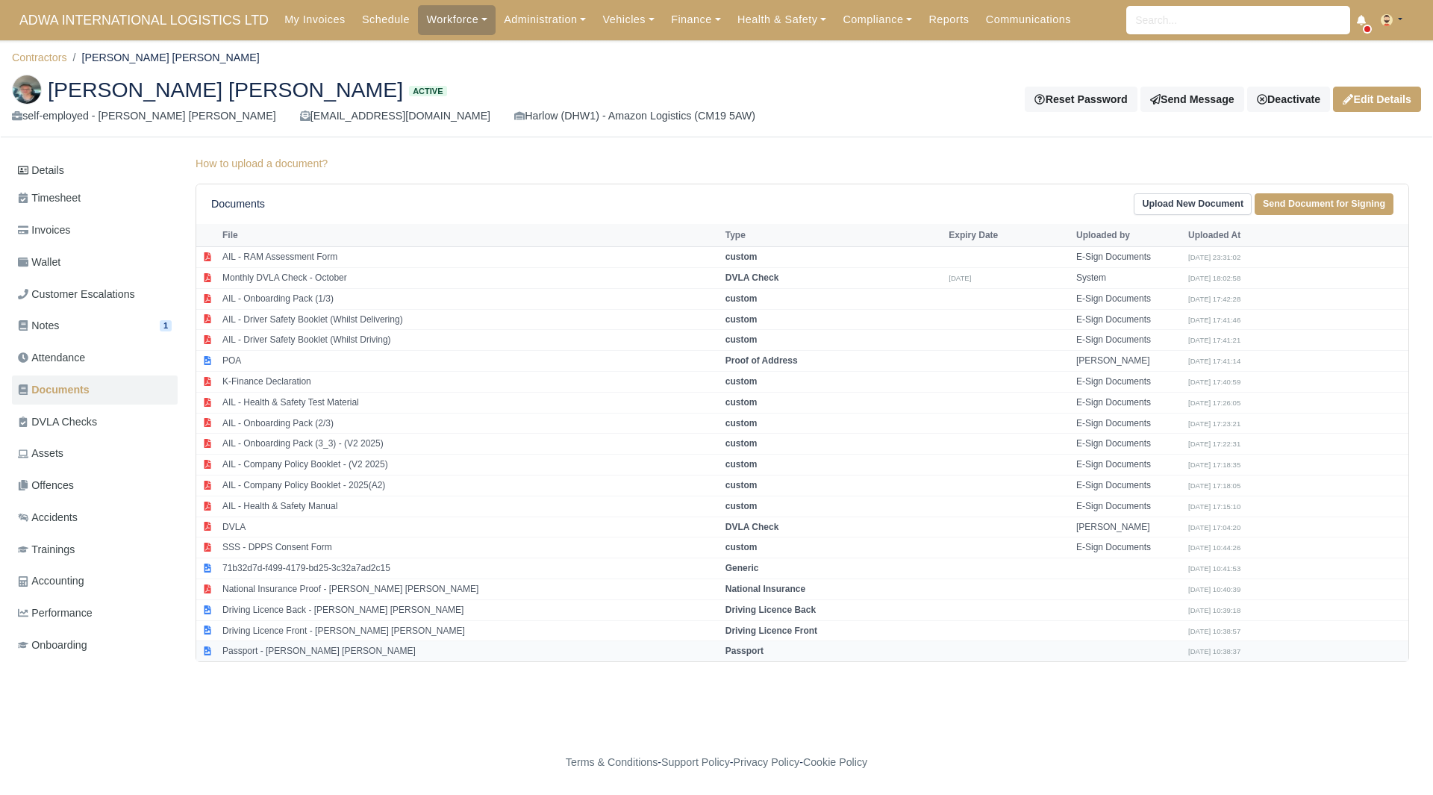
click at [305, 655] on td "Passport - [PERSON_NAME] [PERSON_NAME]" at bounding box center [470, 651] width 503 height 20
select select "passport"
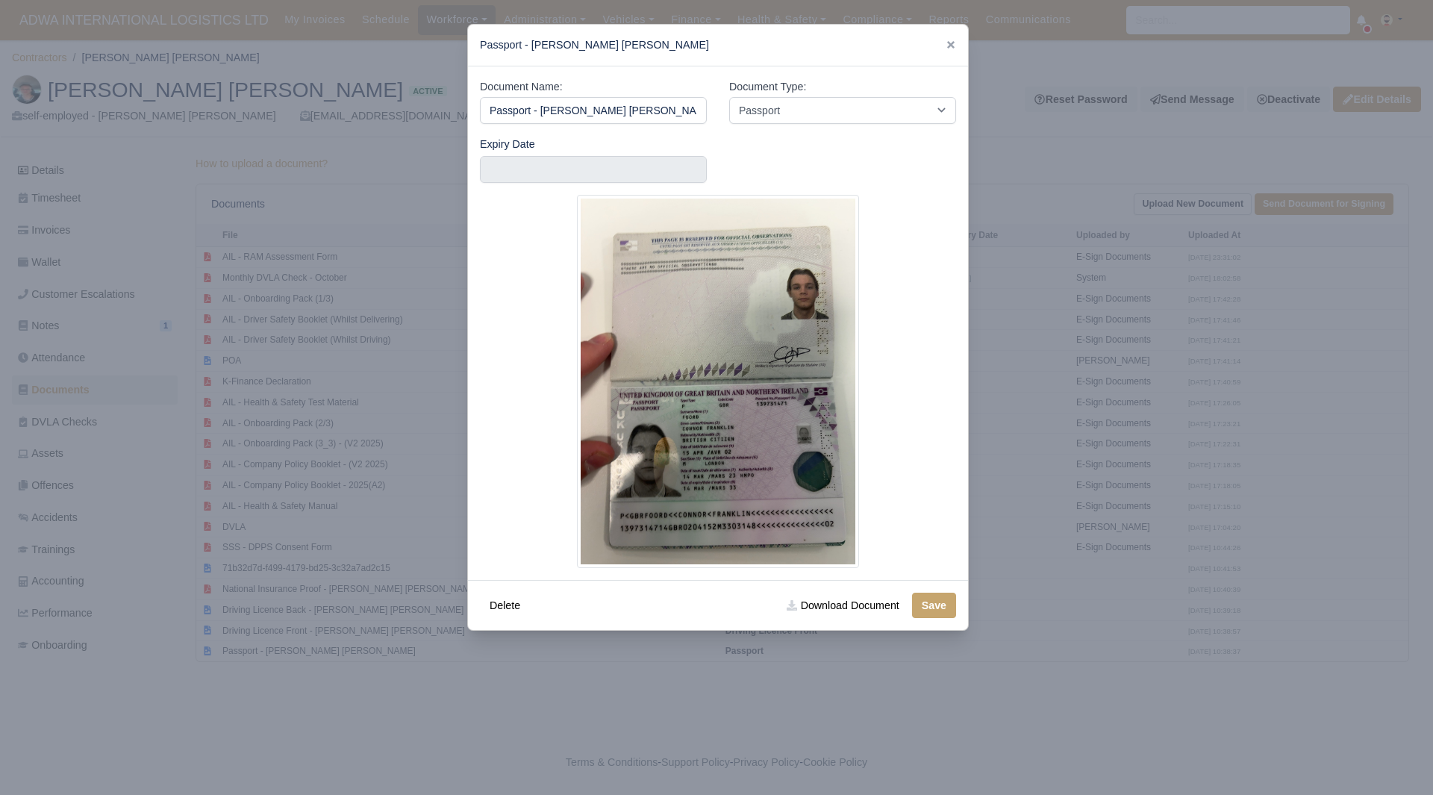
click at [1168, 484] on div at bounding box center [716, 397] width 1433 height 795
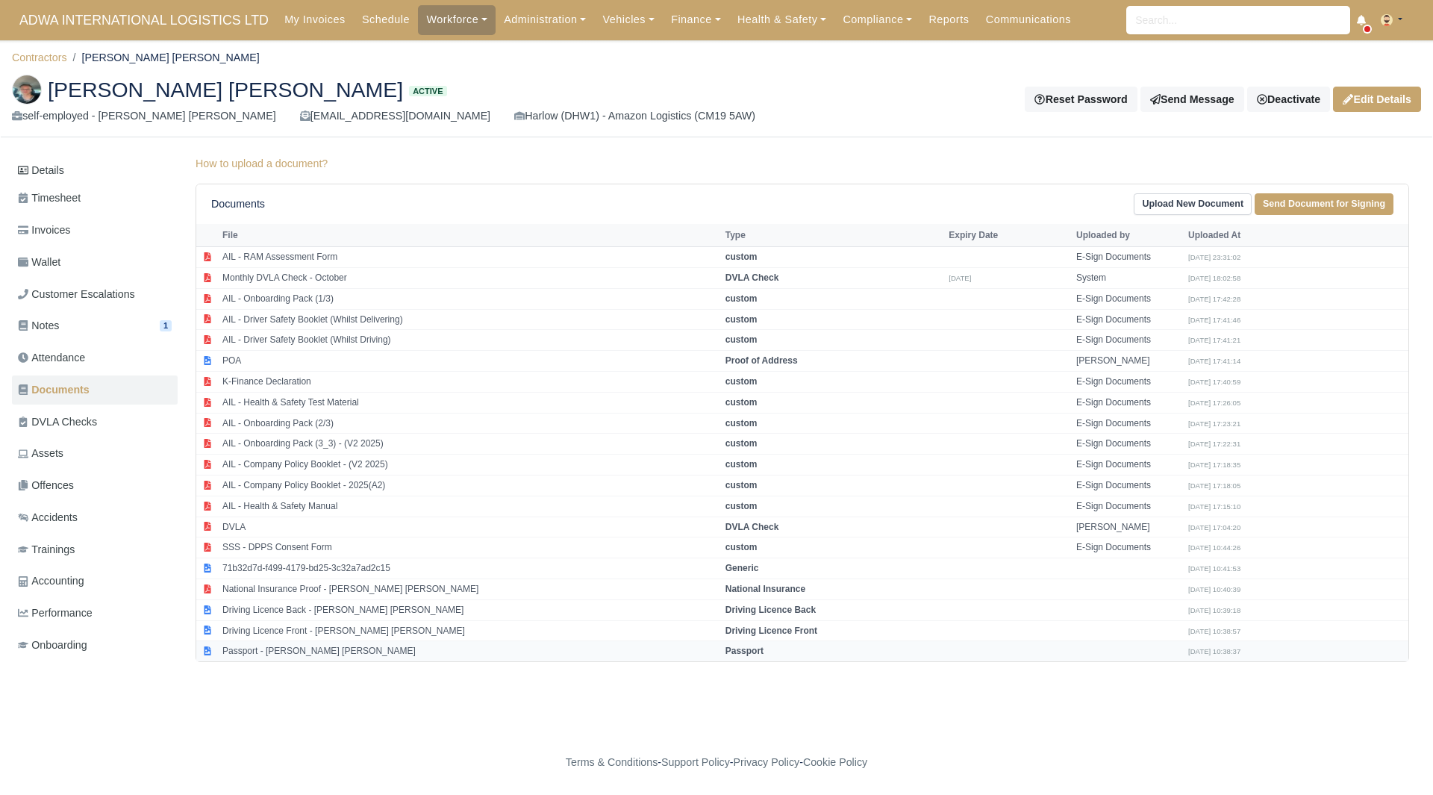
click at [390, 645] on td "Passport - [PERSON_NAME] [PERSON_NAME]" at bounding box center [470, 651] width 503 height 20
select select "passport"
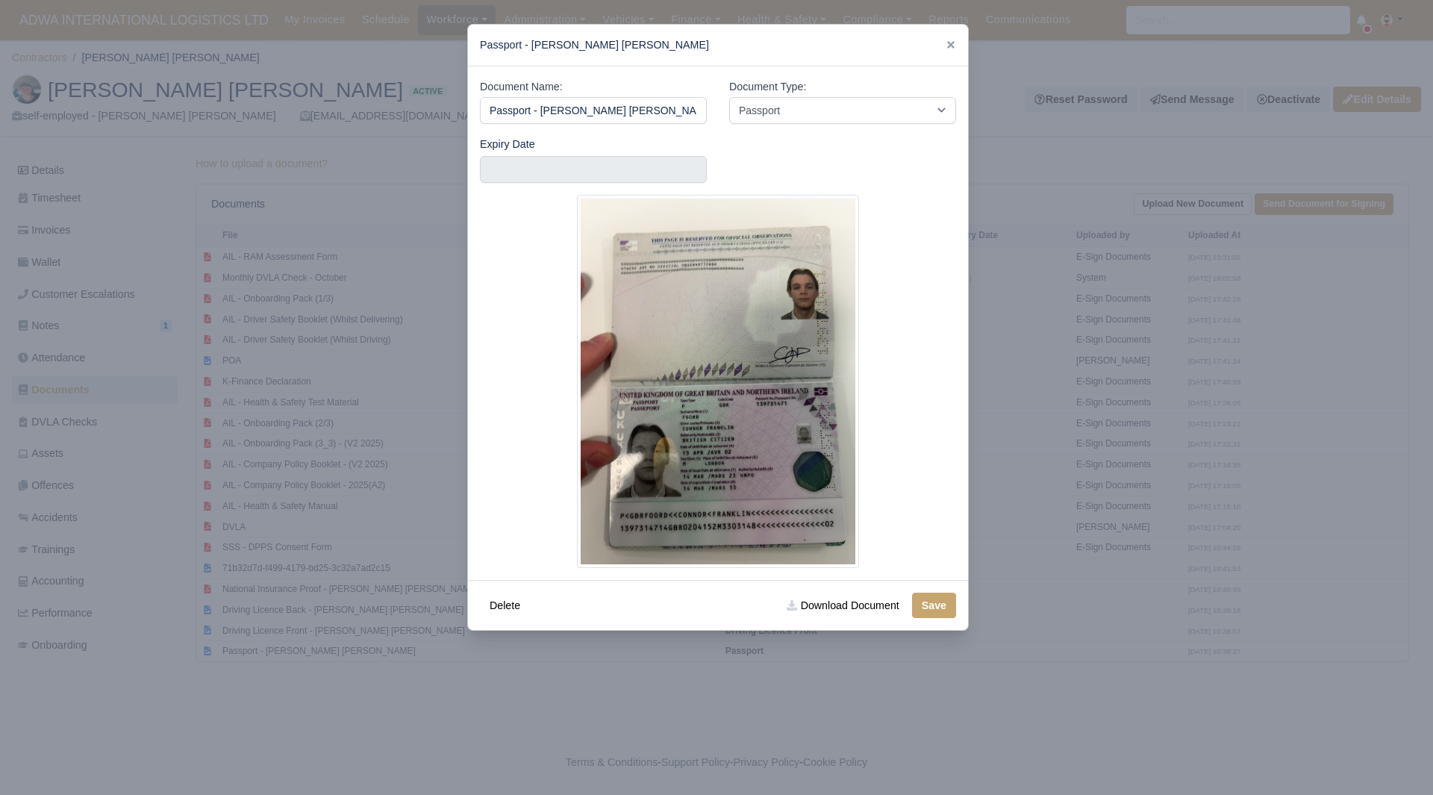
click at [381, 646] on div at bounding box center [716, 397] width 1433 height 795
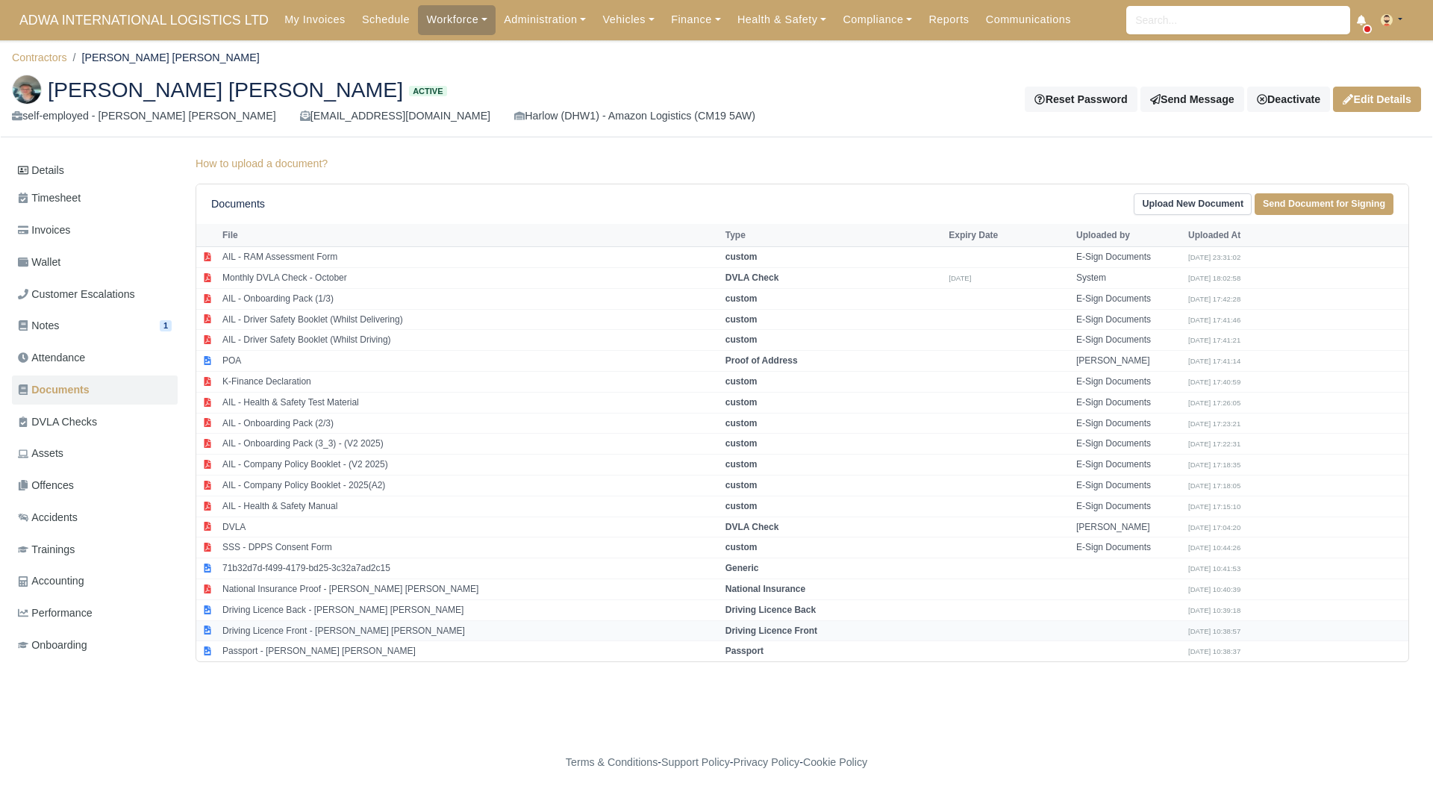
click at [357, 640] on td "Driving Licence Front - [PERSON_NAME] [PERSON_NAME]" at bounding box center [470, 630] width 503 height 21
select select "driving-licence-front"
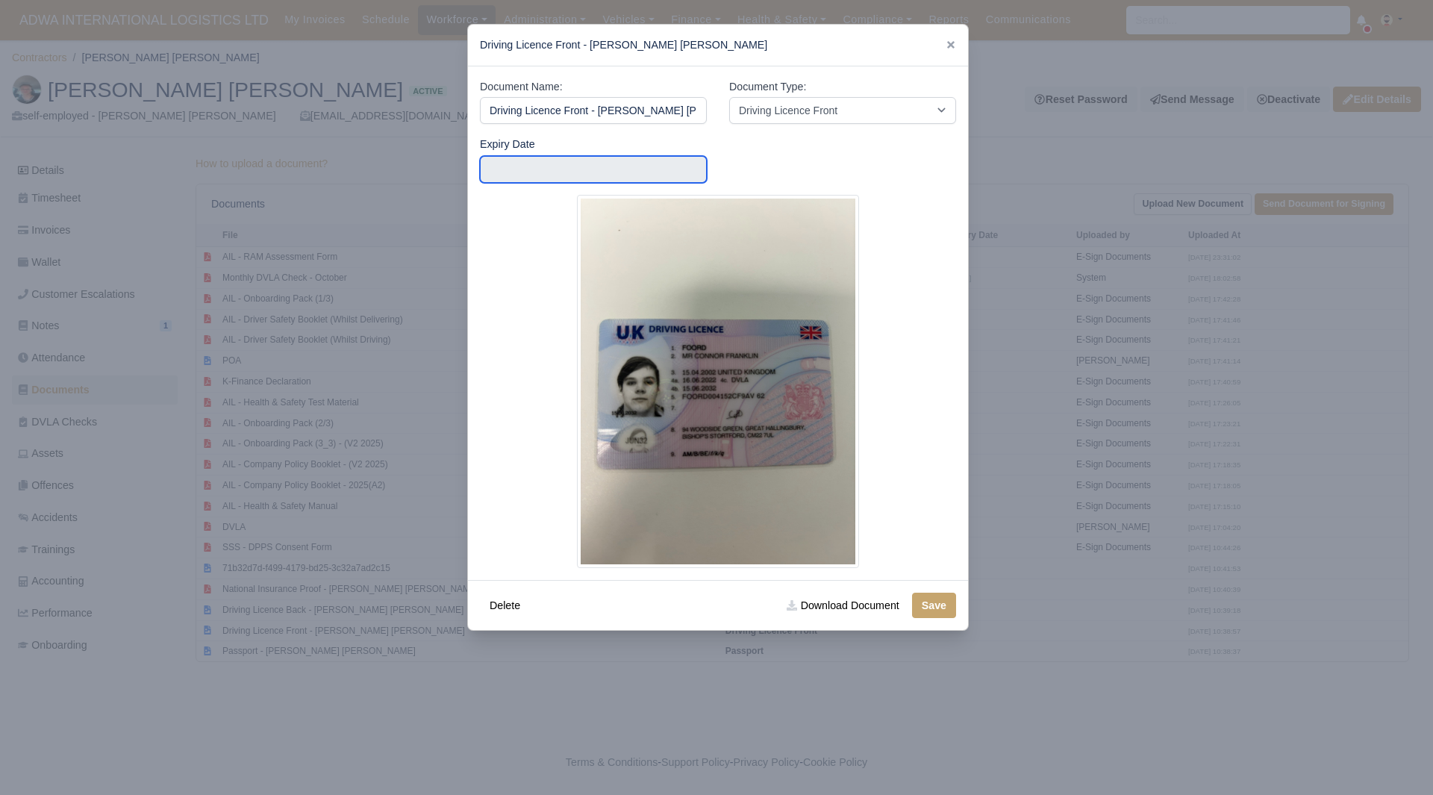
click at [532, 169] on input "text" at bounding box center [593, 169] width 227 height 27
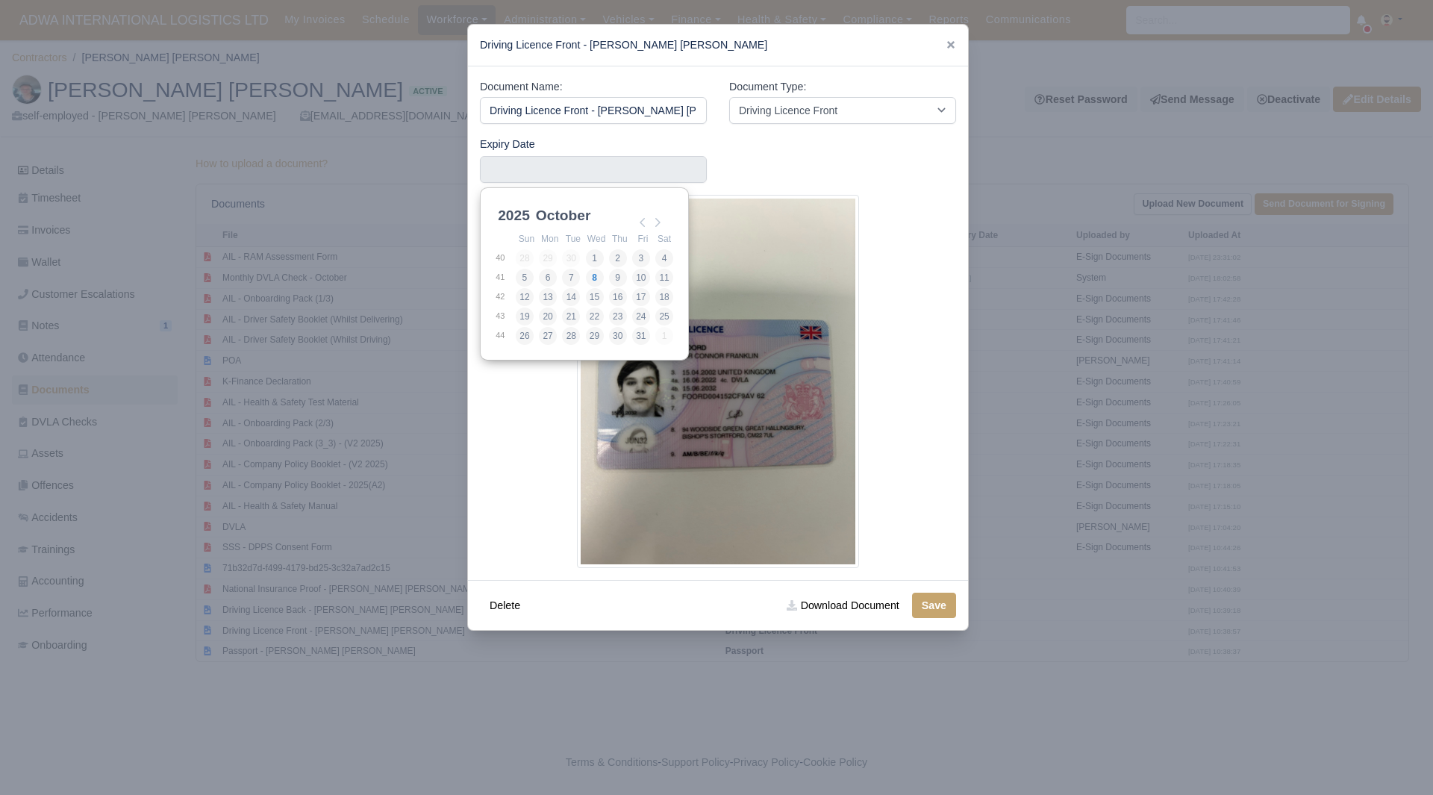
click at [524, 211] on select "2025 2026 2027 2028 2029 2030 2031 2032 2033 2034 2035 2036 2037 2038 2039 2040…" at bounding box center [528, 223] width 67 height 31
type input "[DATE]"
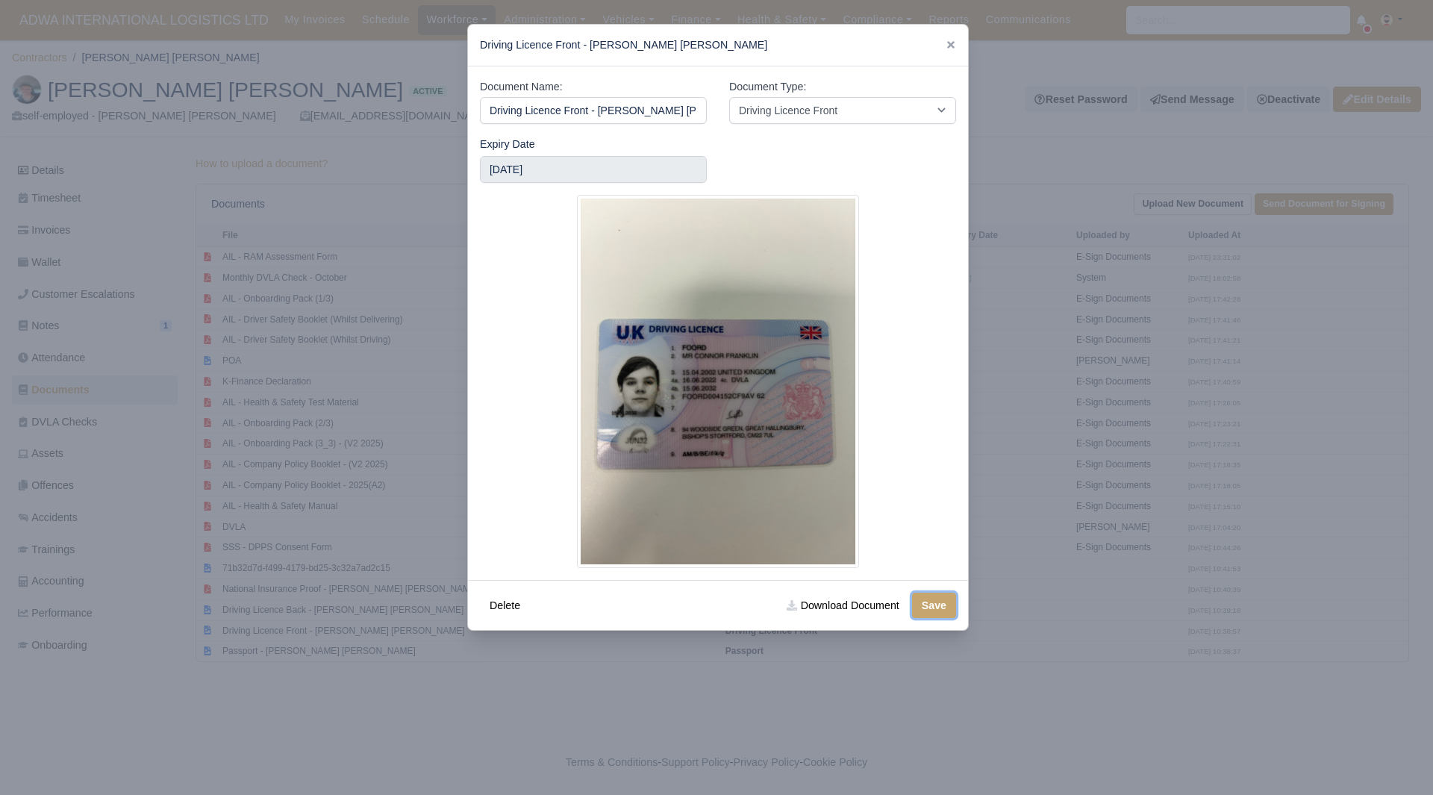
click at [926, 597] on button "Save" at bounding box center [934, 605] width 44 height 25
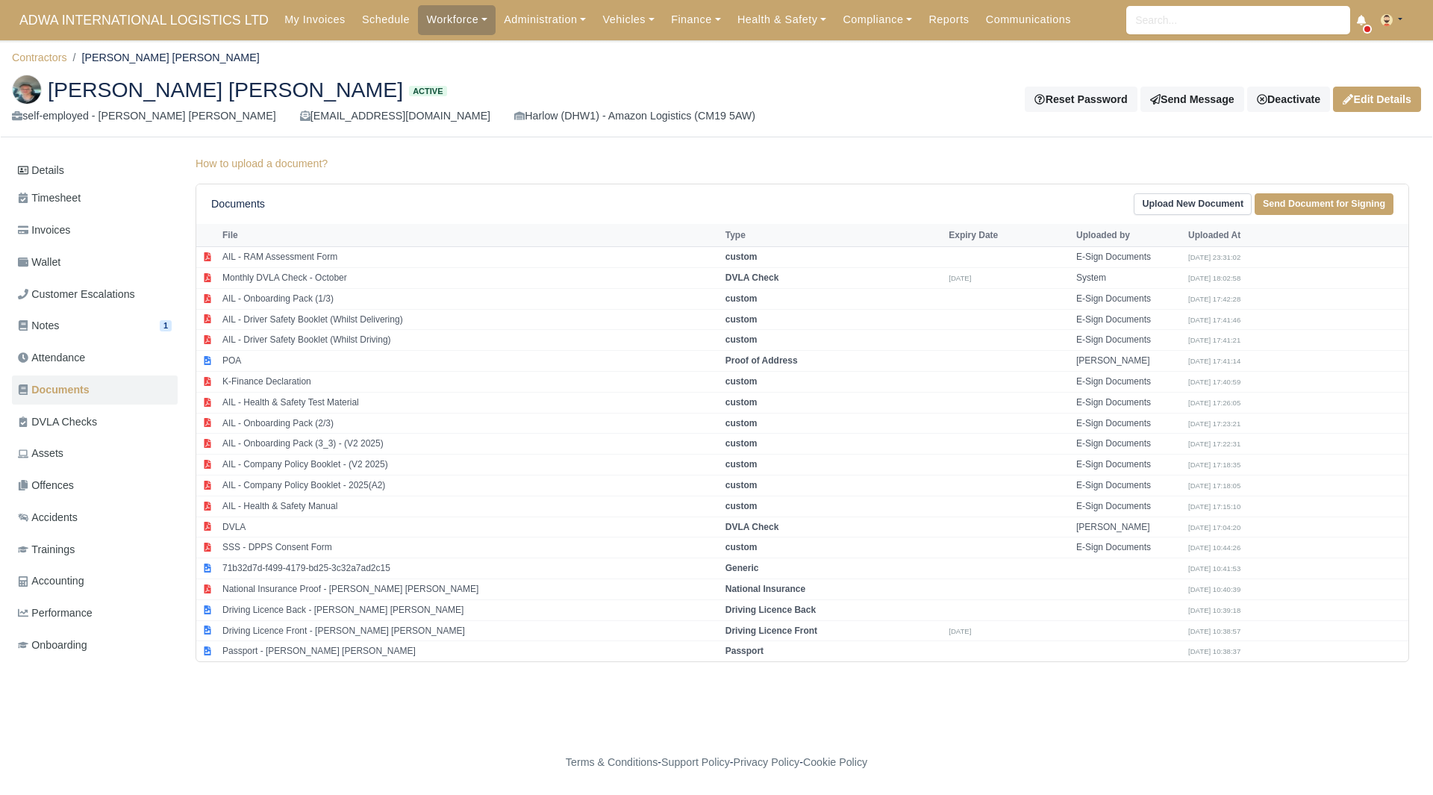
click at [412, 676] on div "Details Timesheet Invoices Wallet Customer Escalations Notes 1 Attendance" at bounding box center [717, 422] width 1410 height 535
click at [78, 158] on link "Details" at bounding box center [95, 171] width 166 height 28
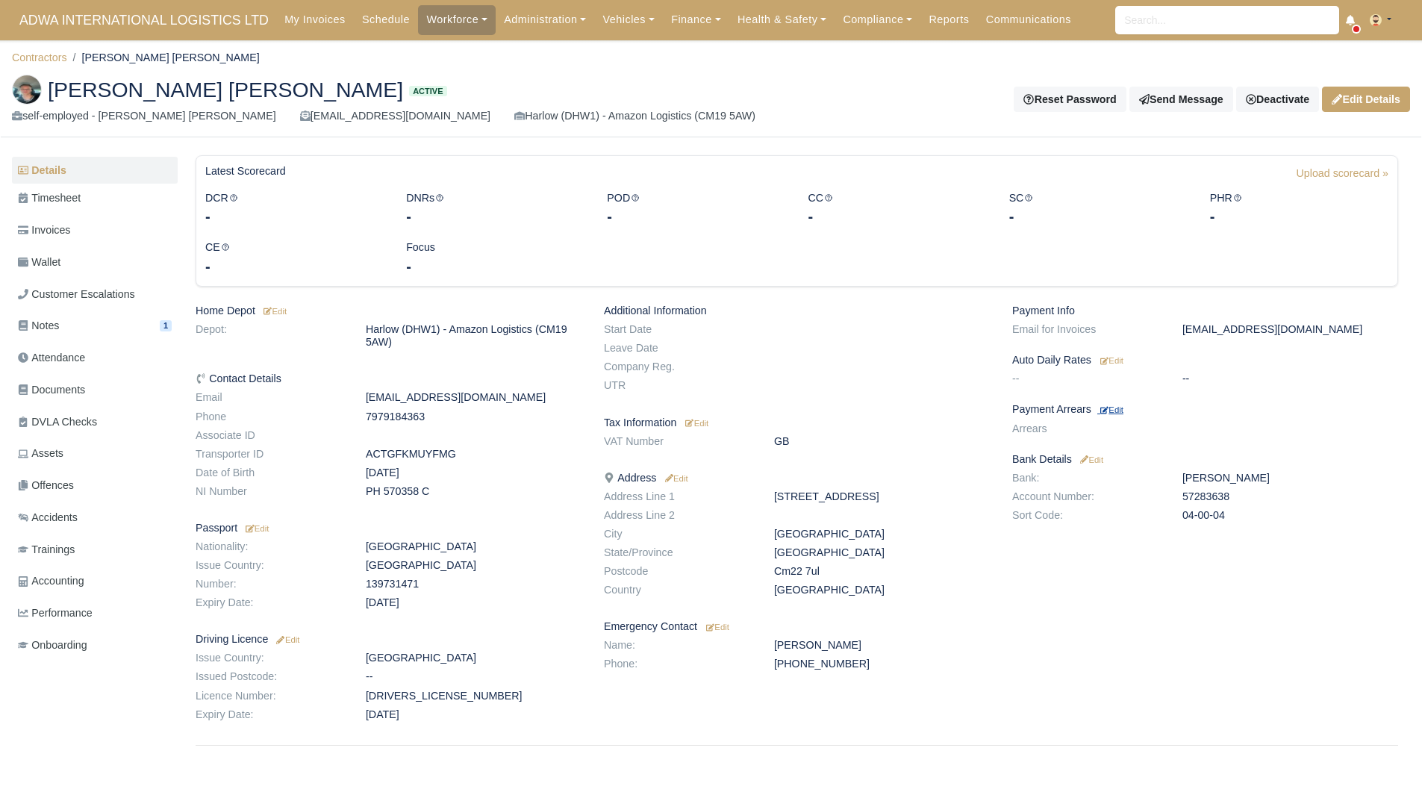
click at [1119, 408] on small "Edit" at bounding box center [1111, 409] width 23 height 9
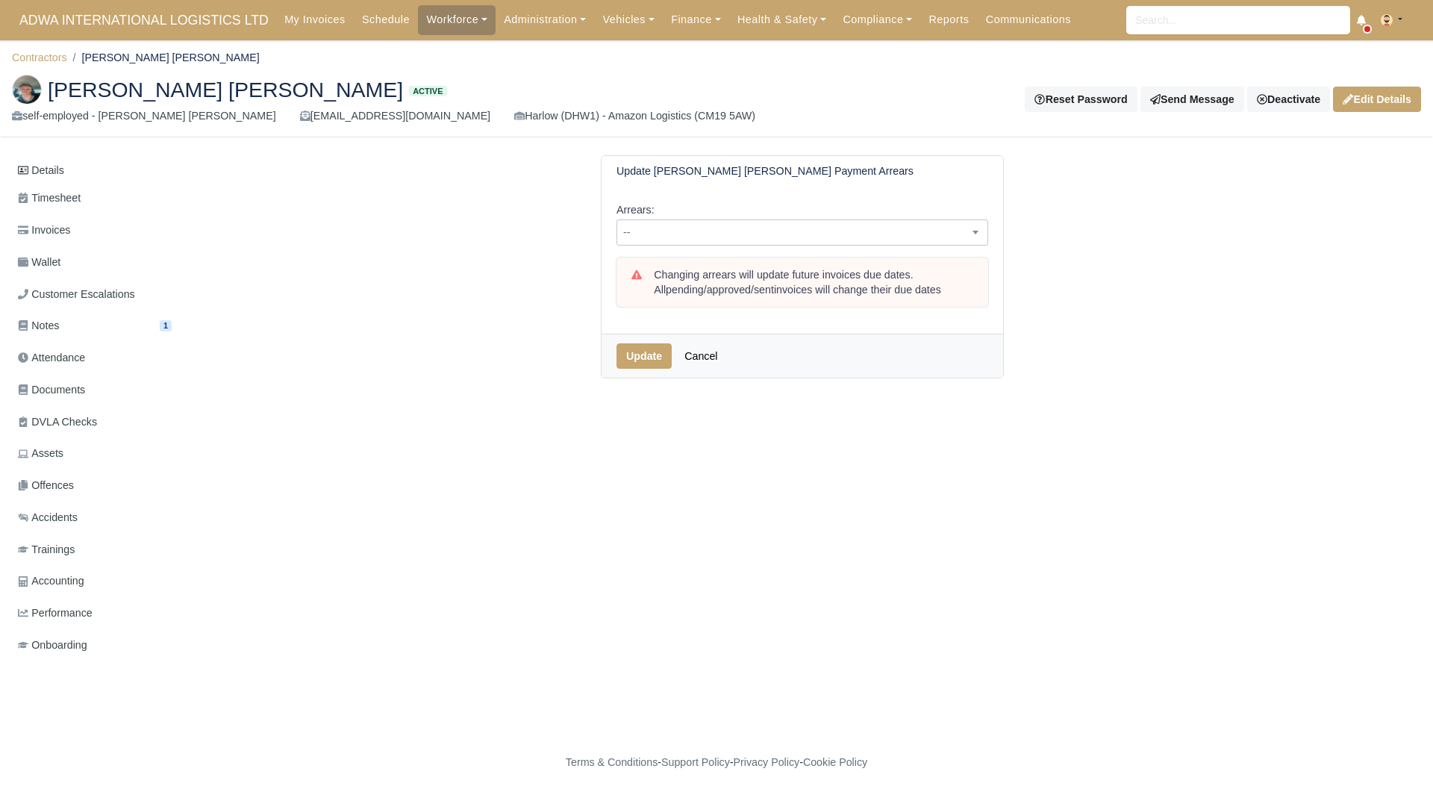
click at [699, 240] on span "--" at bounding box center [802, 232] width 370 height 19
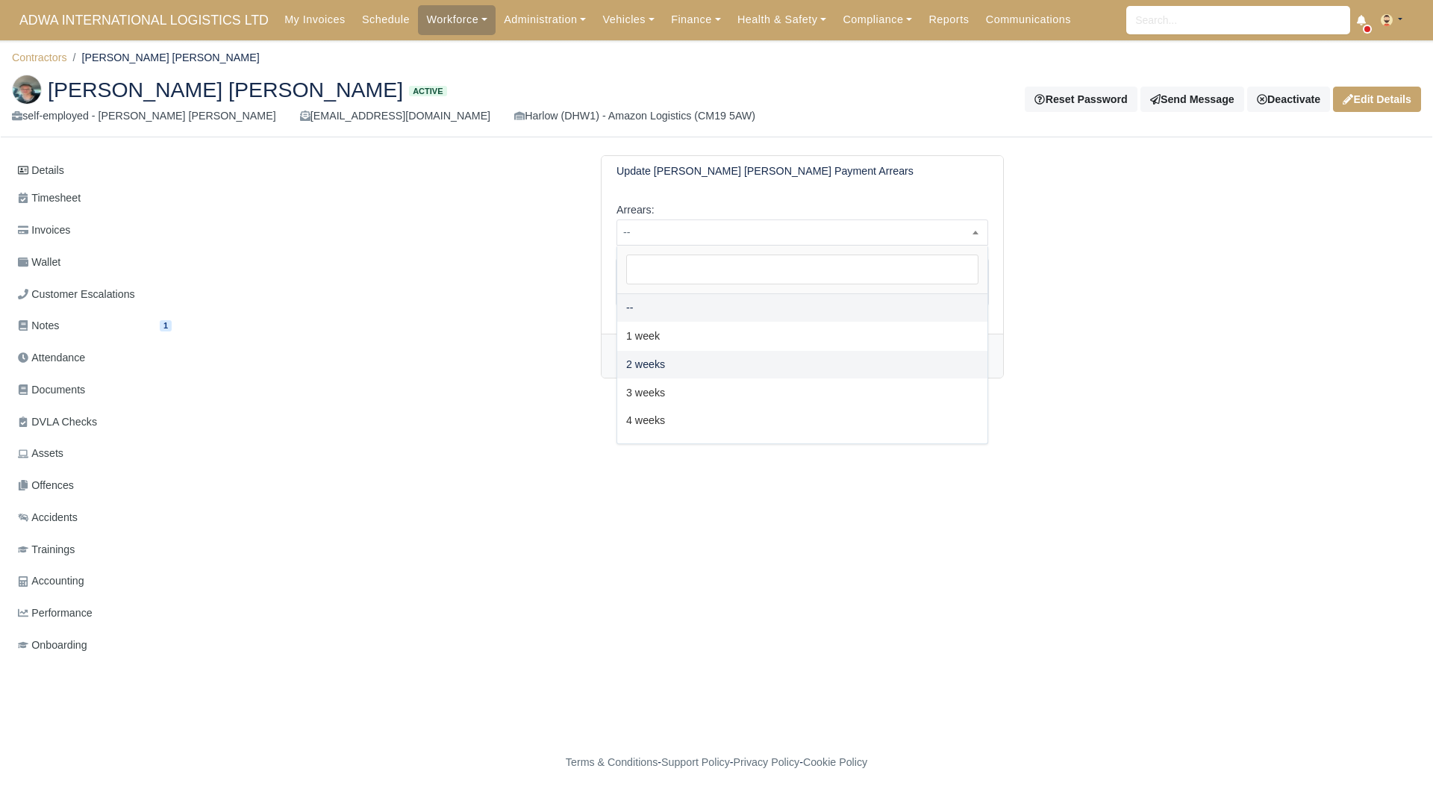
select select "2W"
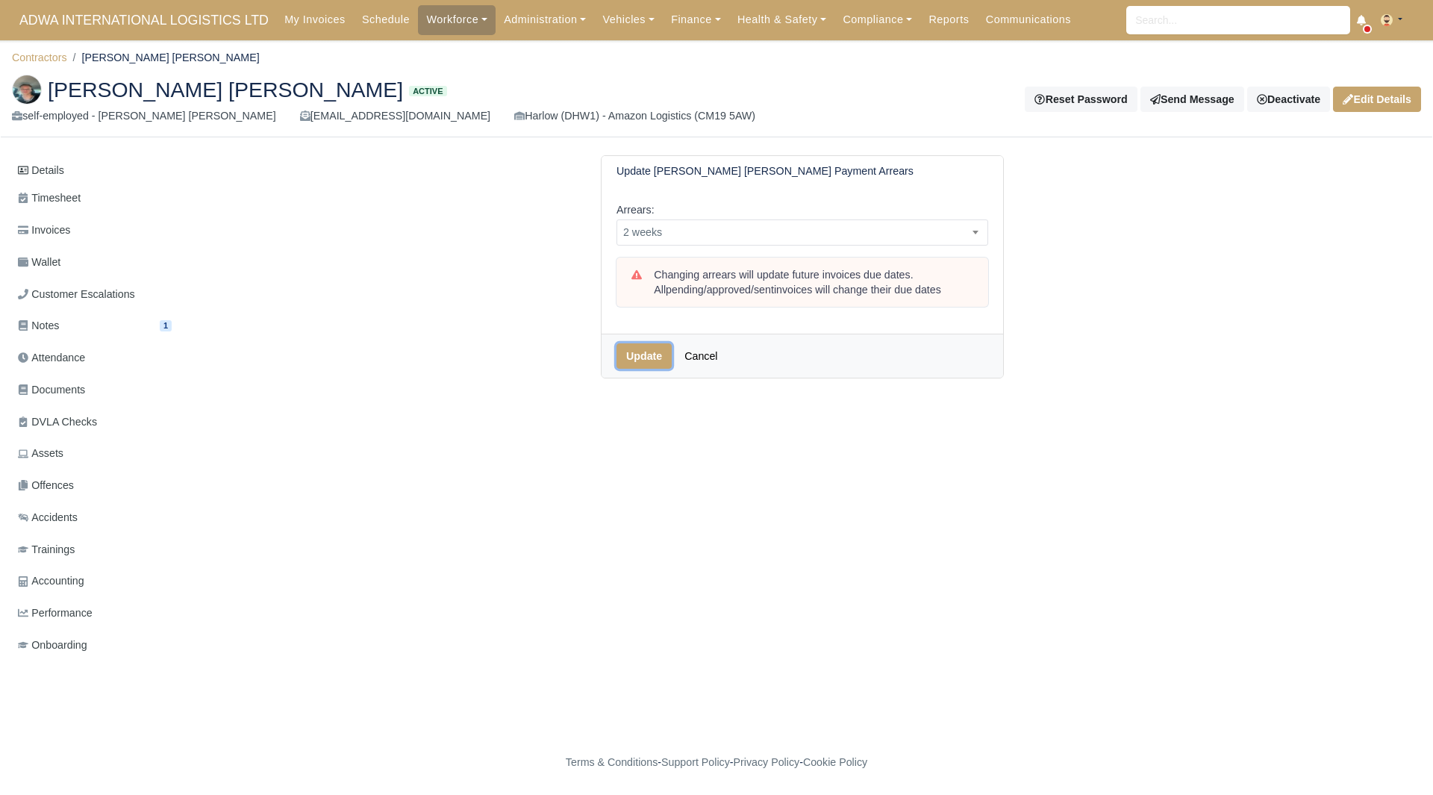
click at [662, 358] on button "Update" at bounding box center [644, 355] width 55 height 25
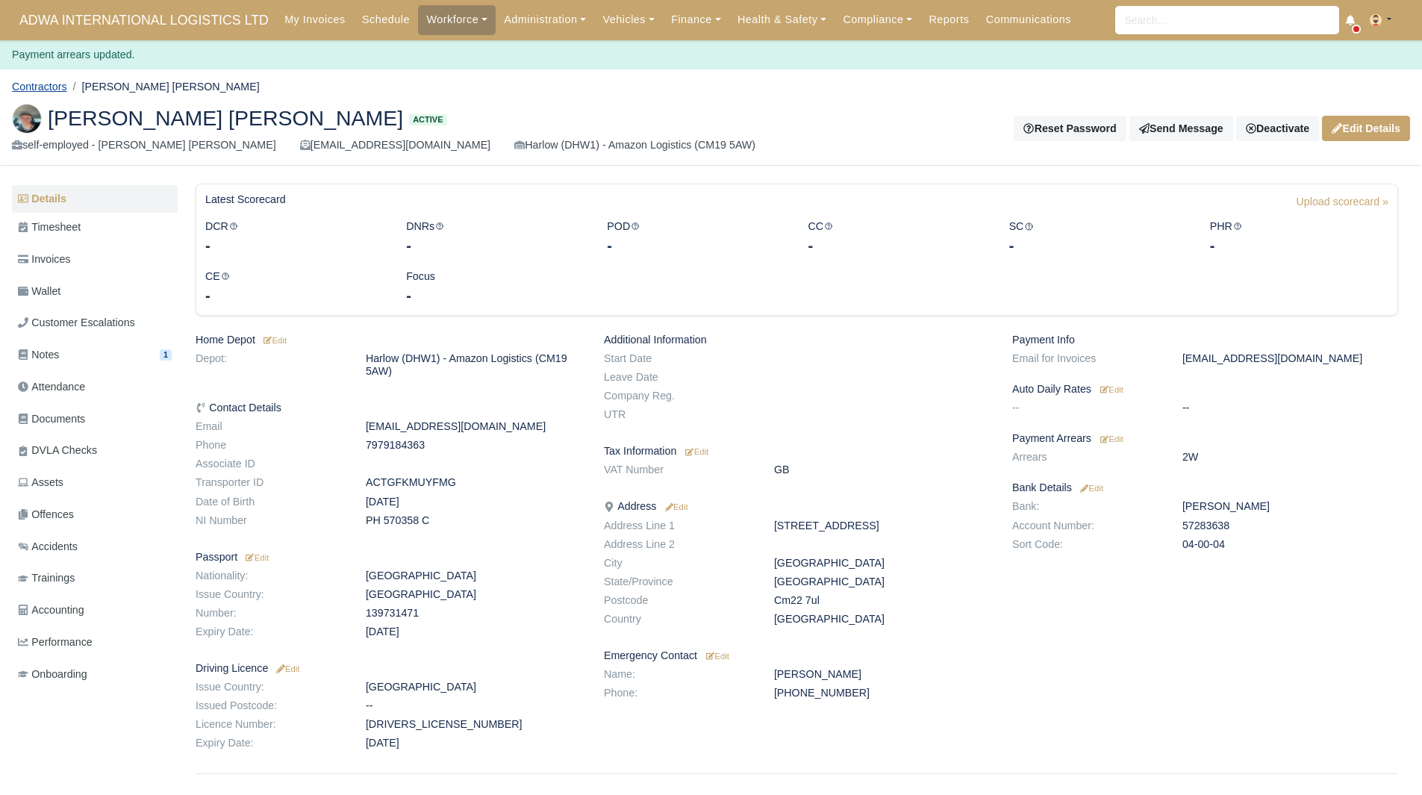
click at [25, 84] on link "Contractors" at bounding box center [39, 87] width 55 height 12
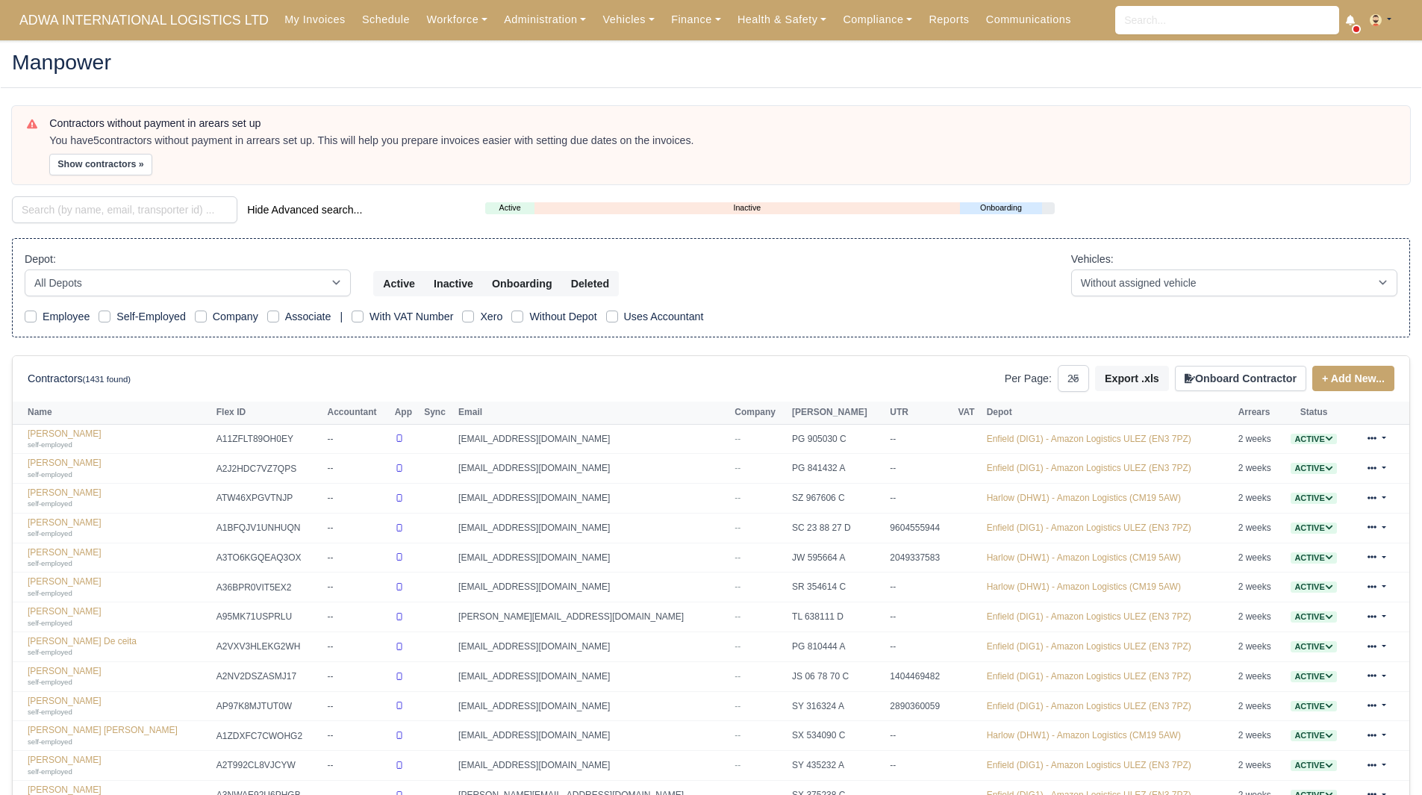
select select "25"
click at [125, 154] on button "Show contractors »" at bounding box center [100, 165] width 103 height 22
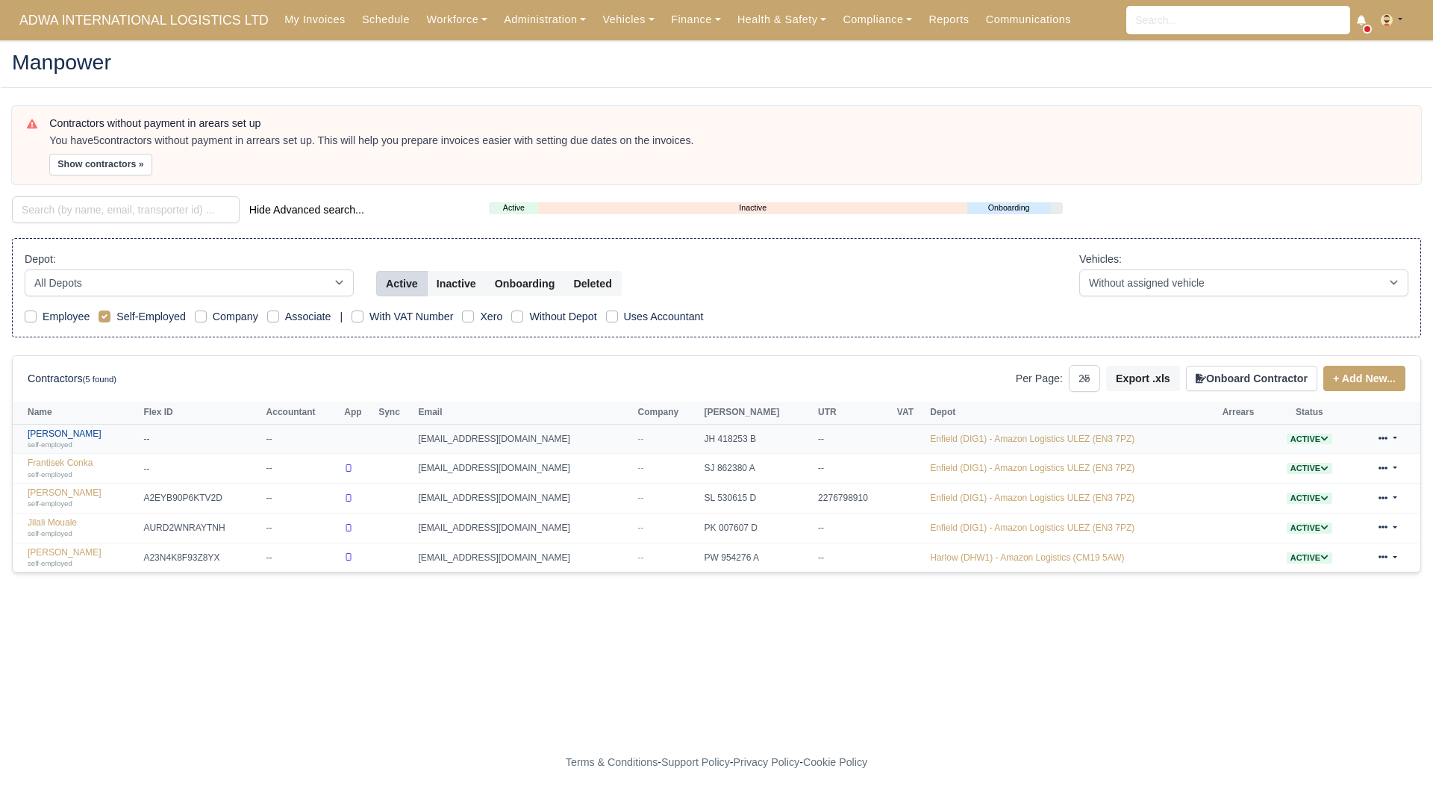
click at [63, 437] on link "[PERSON_NAME] self-employed" at bounding box center [82, 440] width 108 height 22
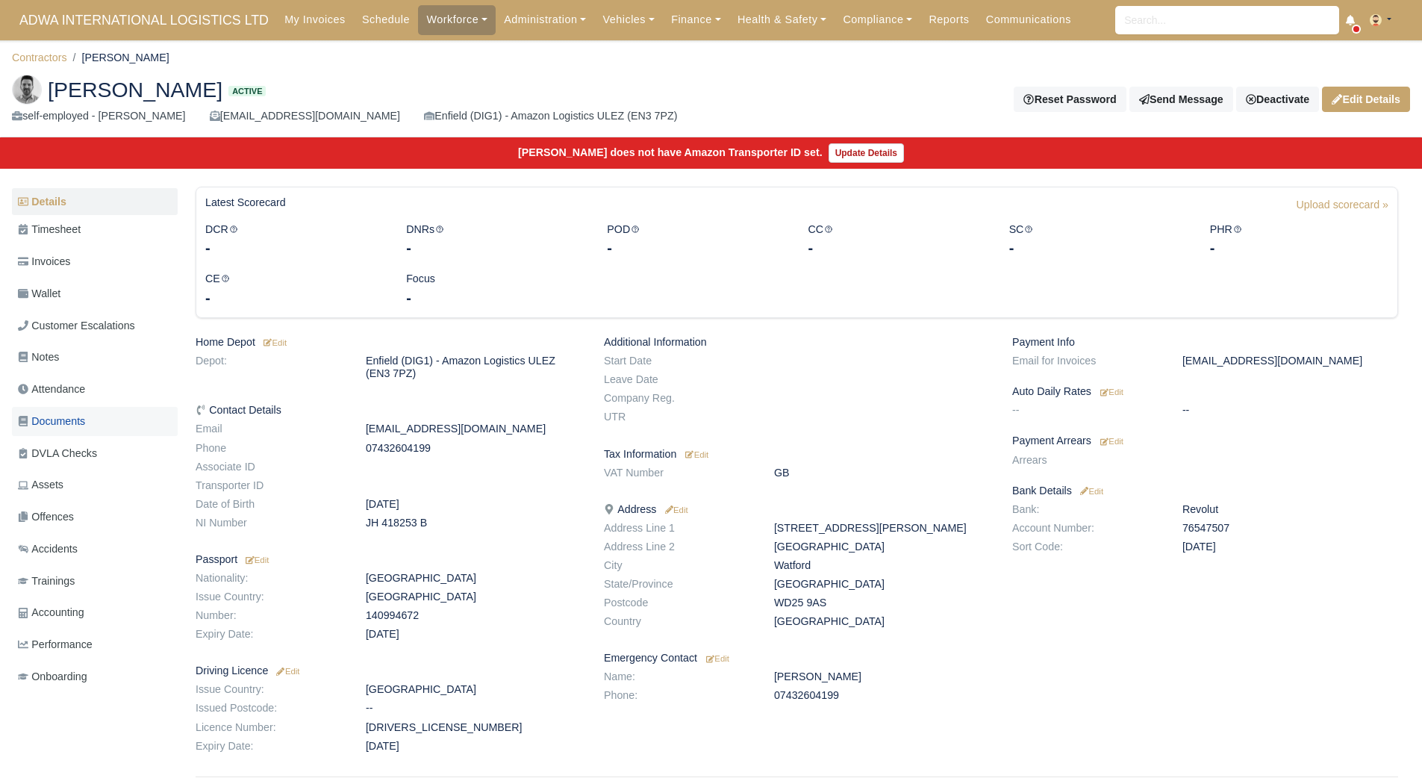
click at [43, 431] on link "Documents" at bounding box center [95, 421] width 166 height 29
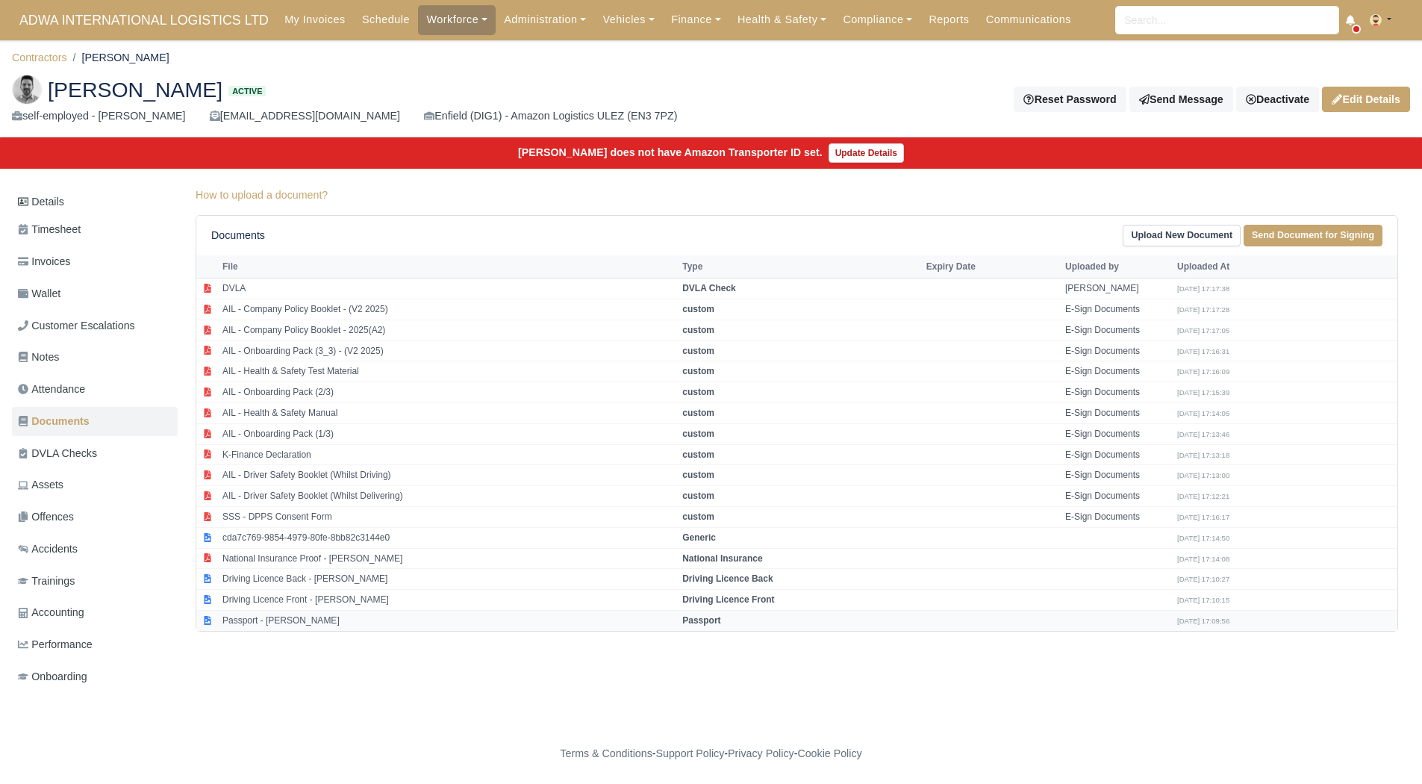
click at [301, 629] on td "Passport - [PERSON_NAME]" at bounding box center [449, 620] width 460 height 20
select select "passport"
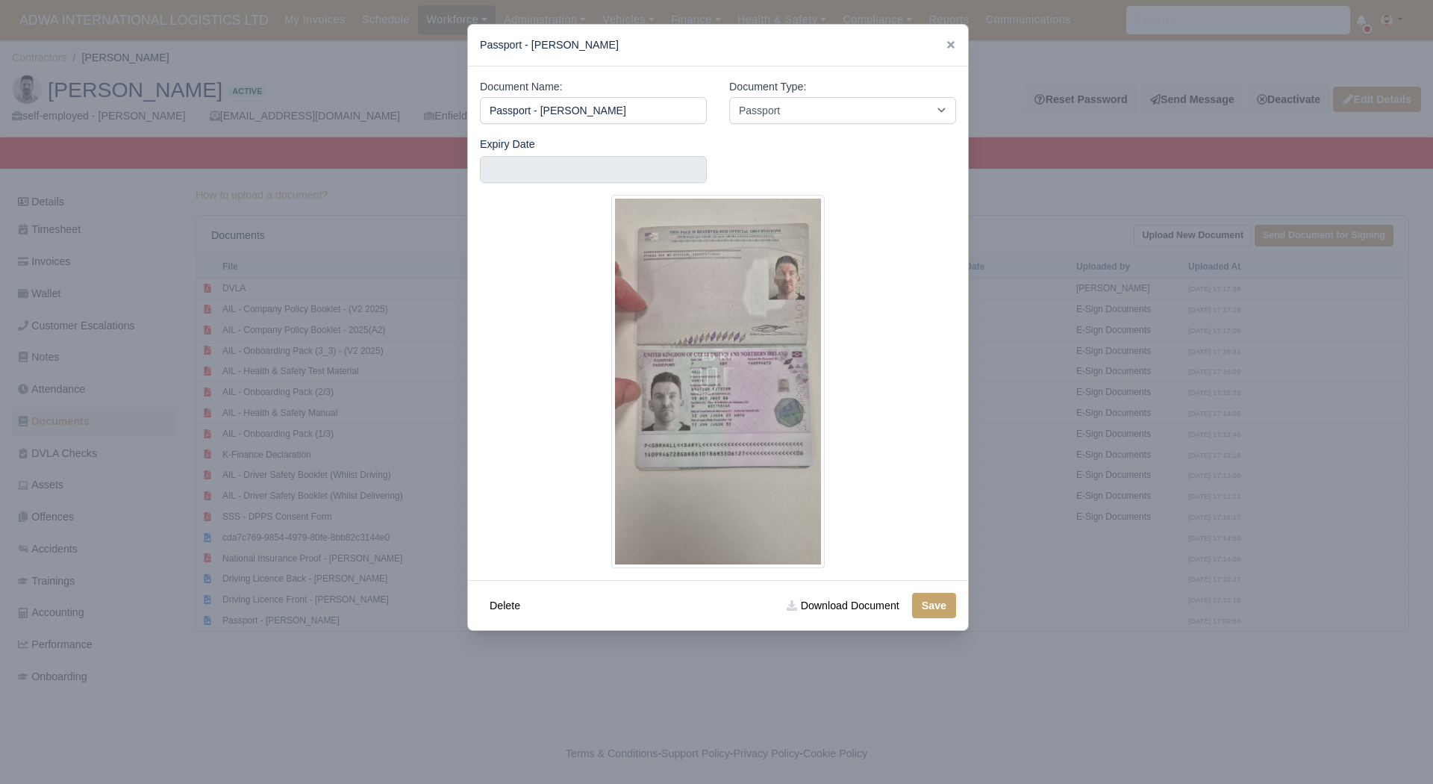
click at [346, 682] on div at bounding box center [716, 392] width 1433 height 784
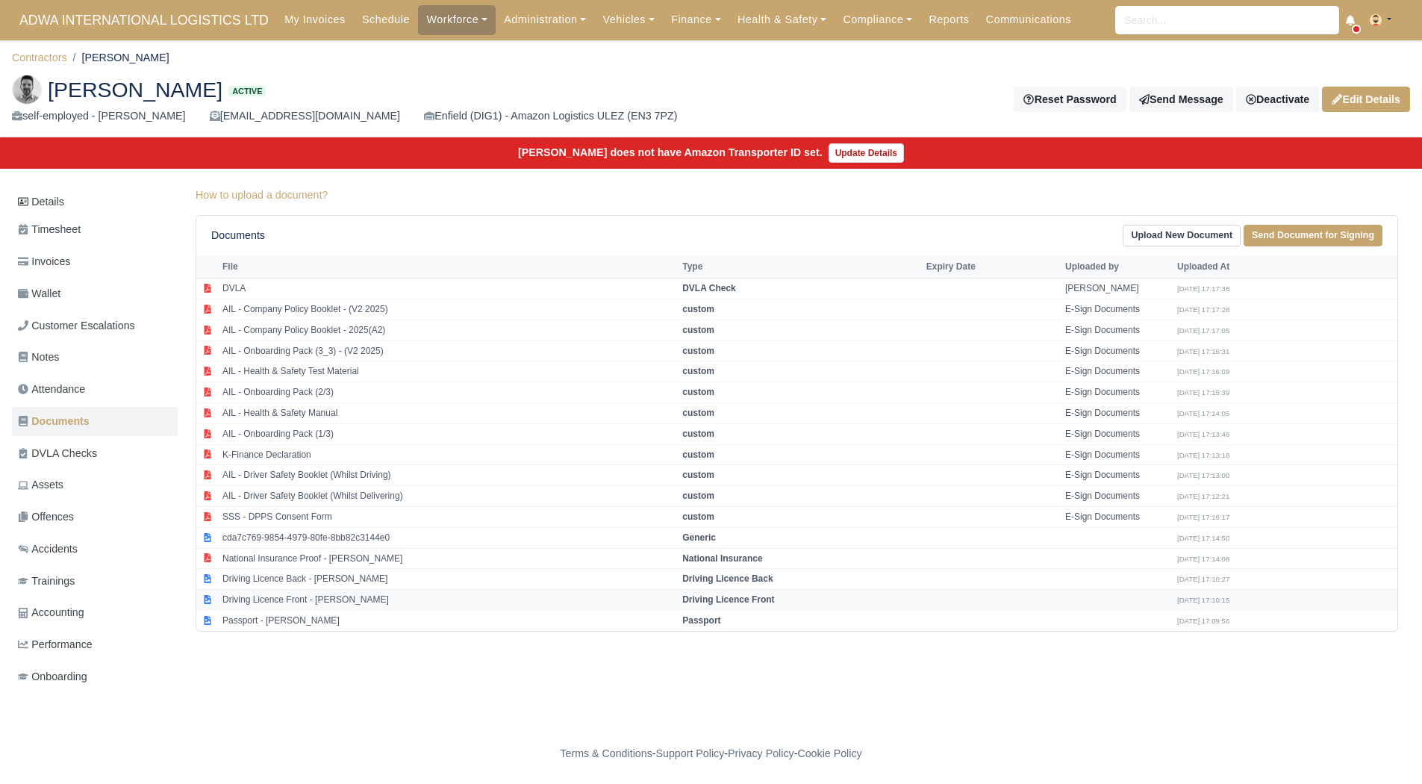
click at [299, 597] on td "Driving Licence Front - [PERSON_NAME]" at bounding box center [449, 600] width 460 height 21
select select "driving-licence-front"
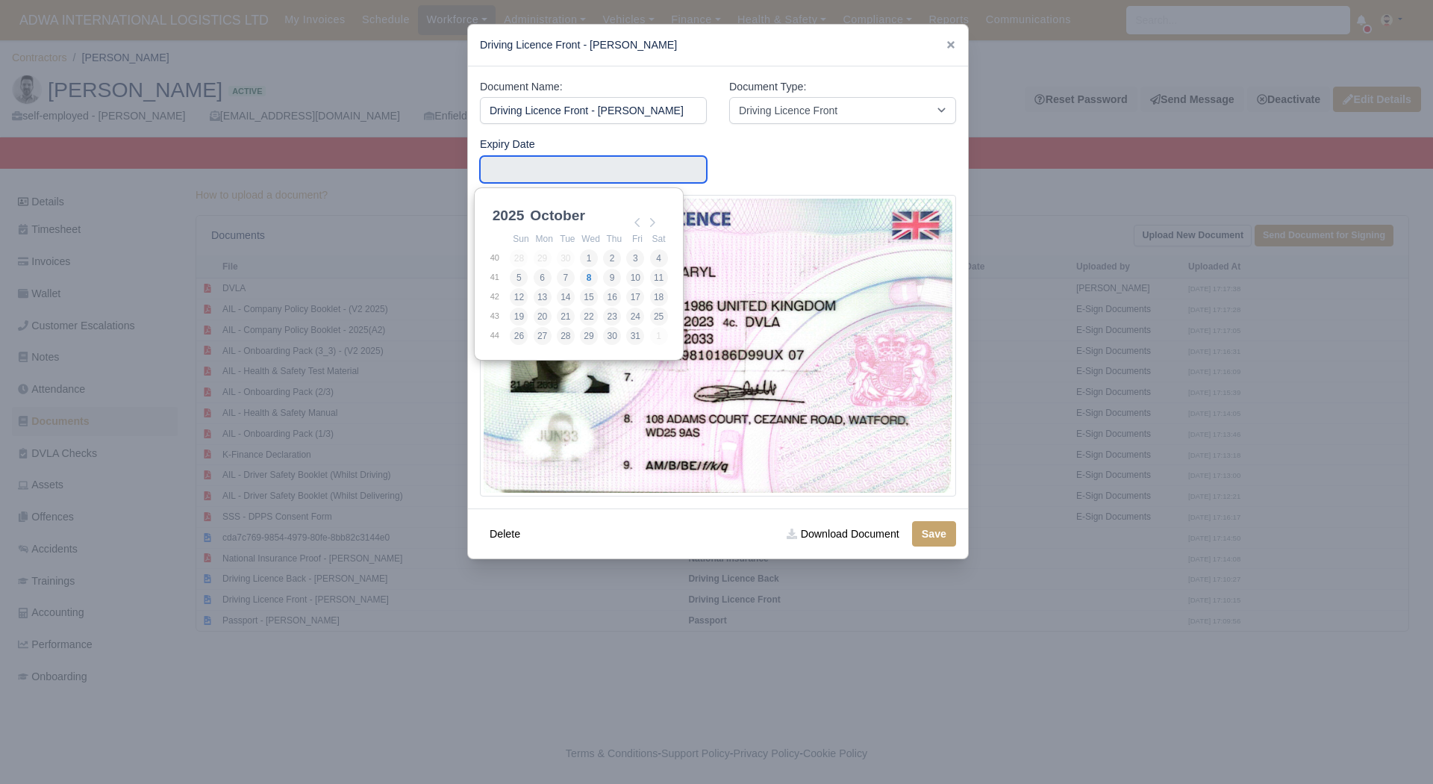
click at [505, 169] on input "Use the arrow keys to pick a date" at bounding box center [593, 169] width 227 height 27
click at [524, 217] on select "2025 2026 2027 2028 2029 2030 2031 2032 2033 2034 2035 2036 2037 2038 2039 2040…" at bounding box center [523, 223] width 67 height 31
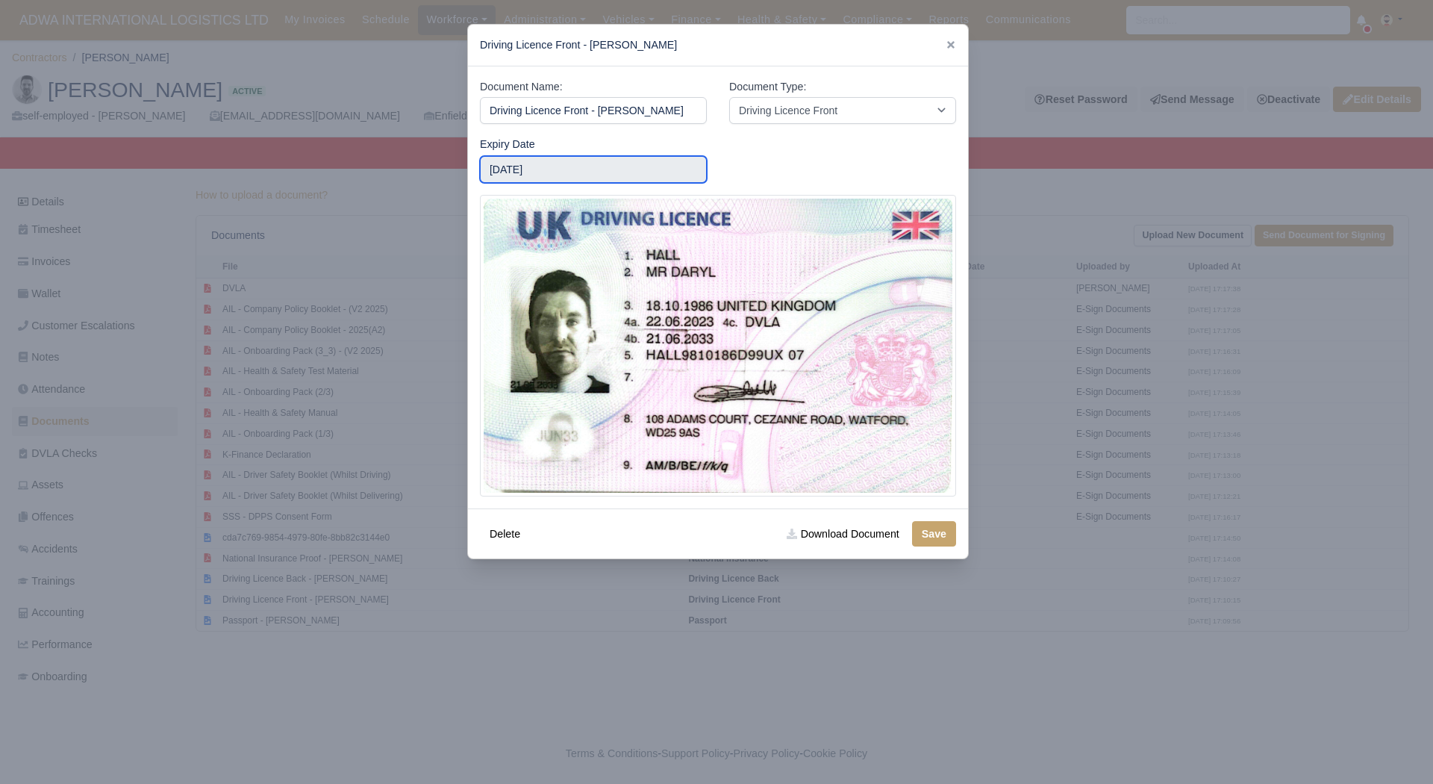
click at [567, 165] on input "2033-10-06" at bounding box center [593, 169] width 227 height 27
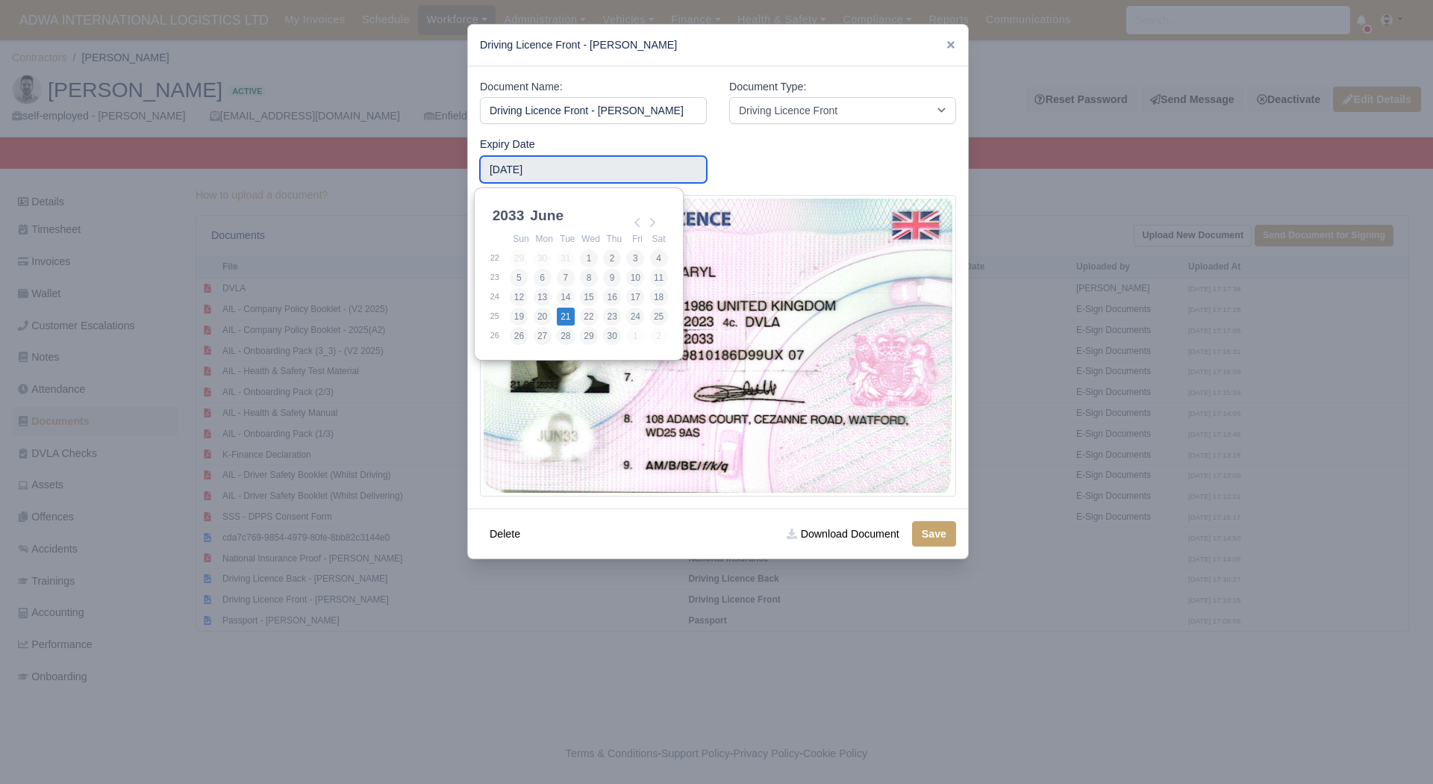
type input "2033-06-21"
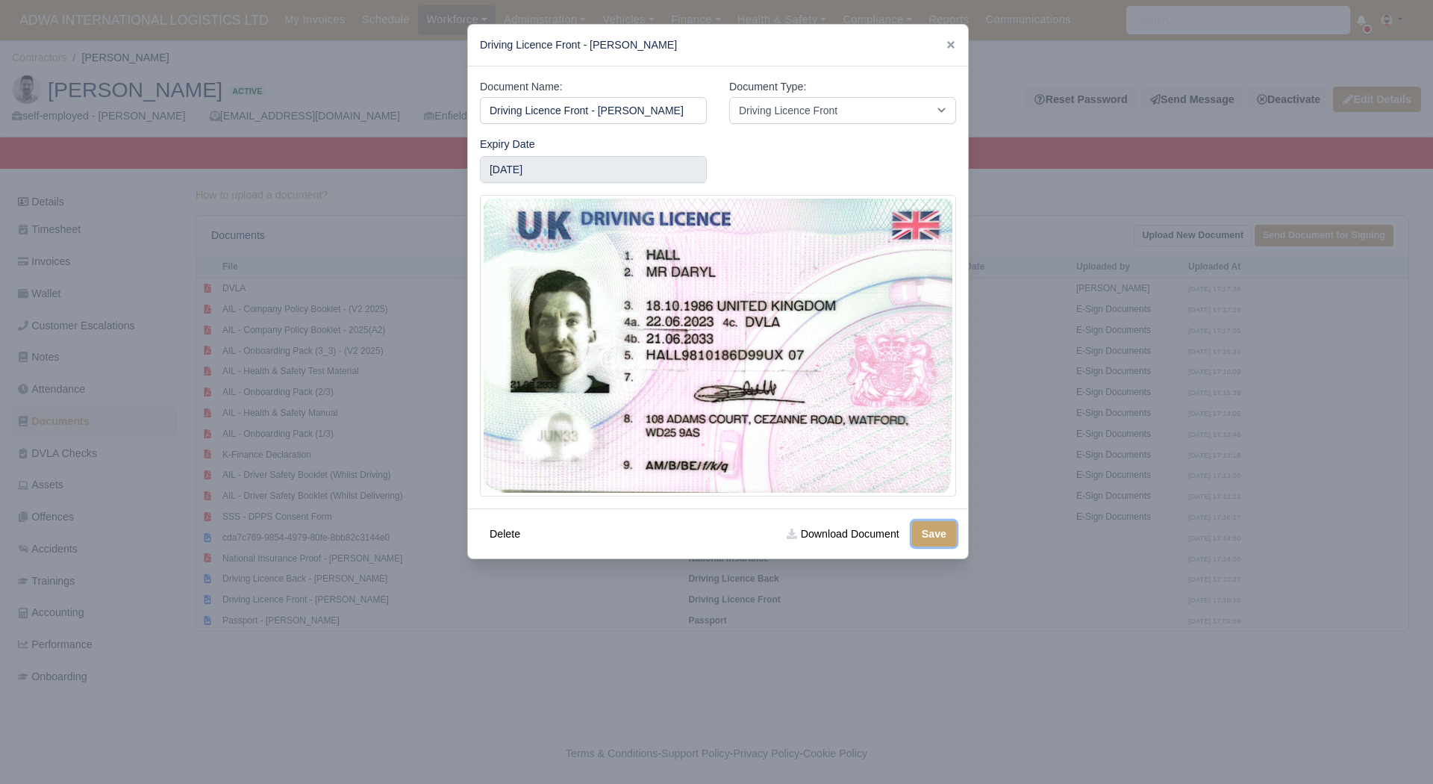
click at [921, 546] on button "Save" at bounding box center [934, 533] width 44 height 25
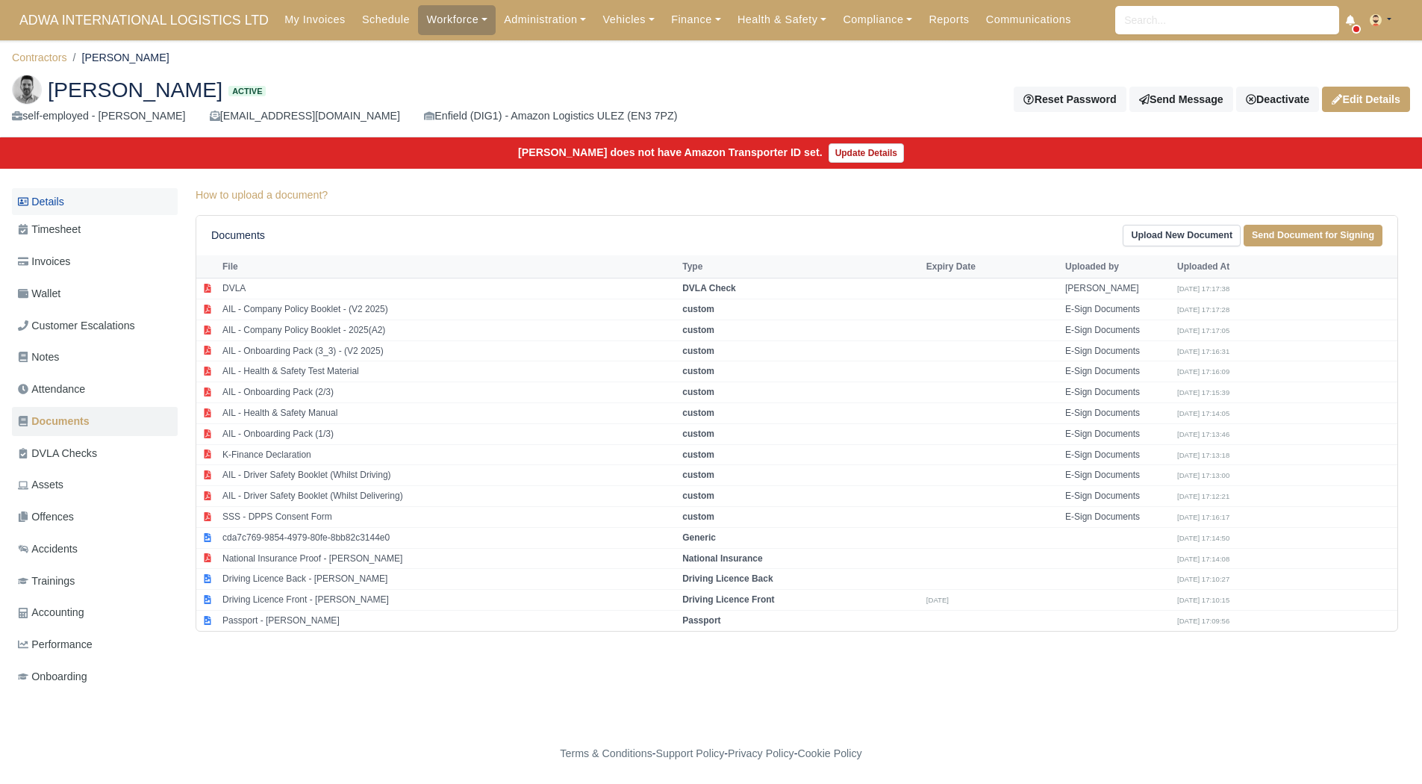
click at [110, 203] on link "Details" at bounding box center [95, 202] width 166 height 28
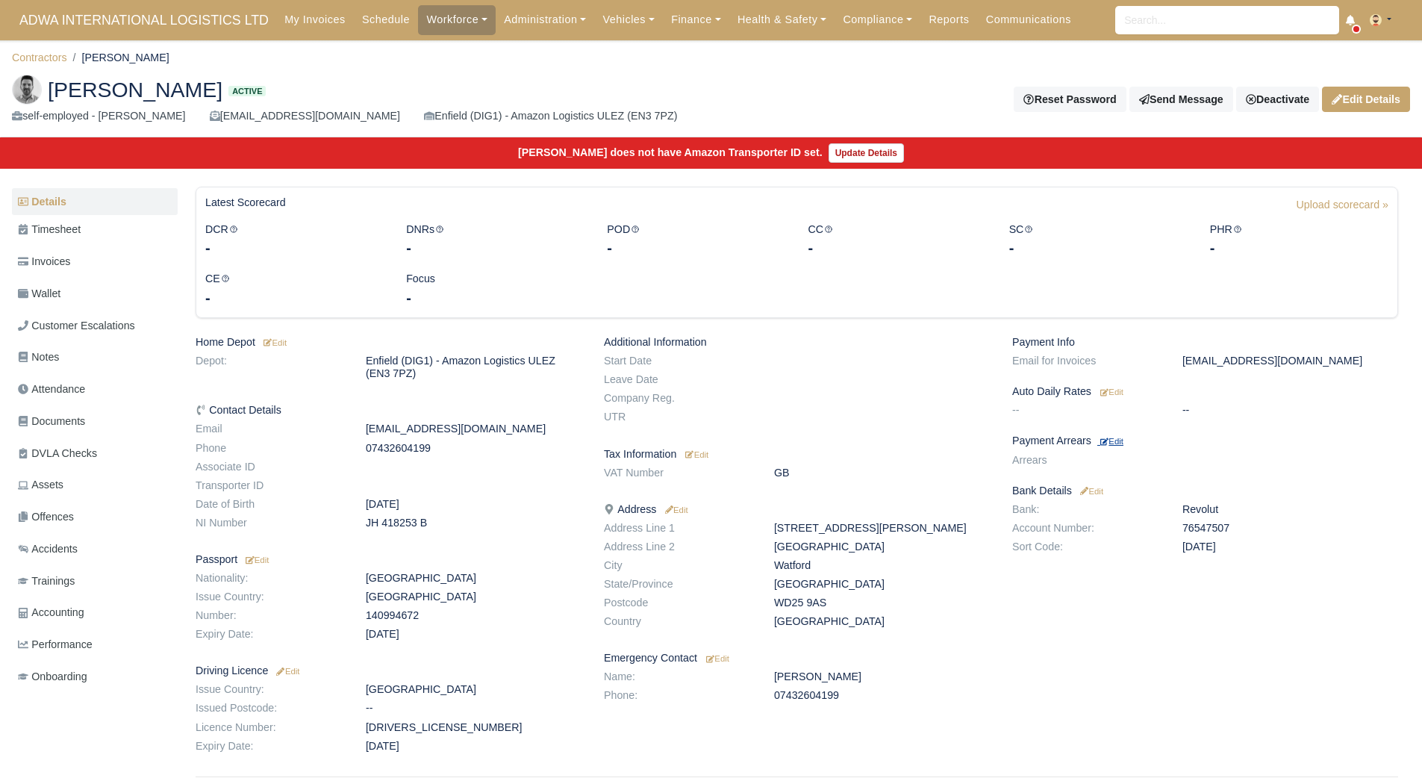
click at [1120, 443] on small "Edit" at bounding box center [1111, 441] width 23 height 9
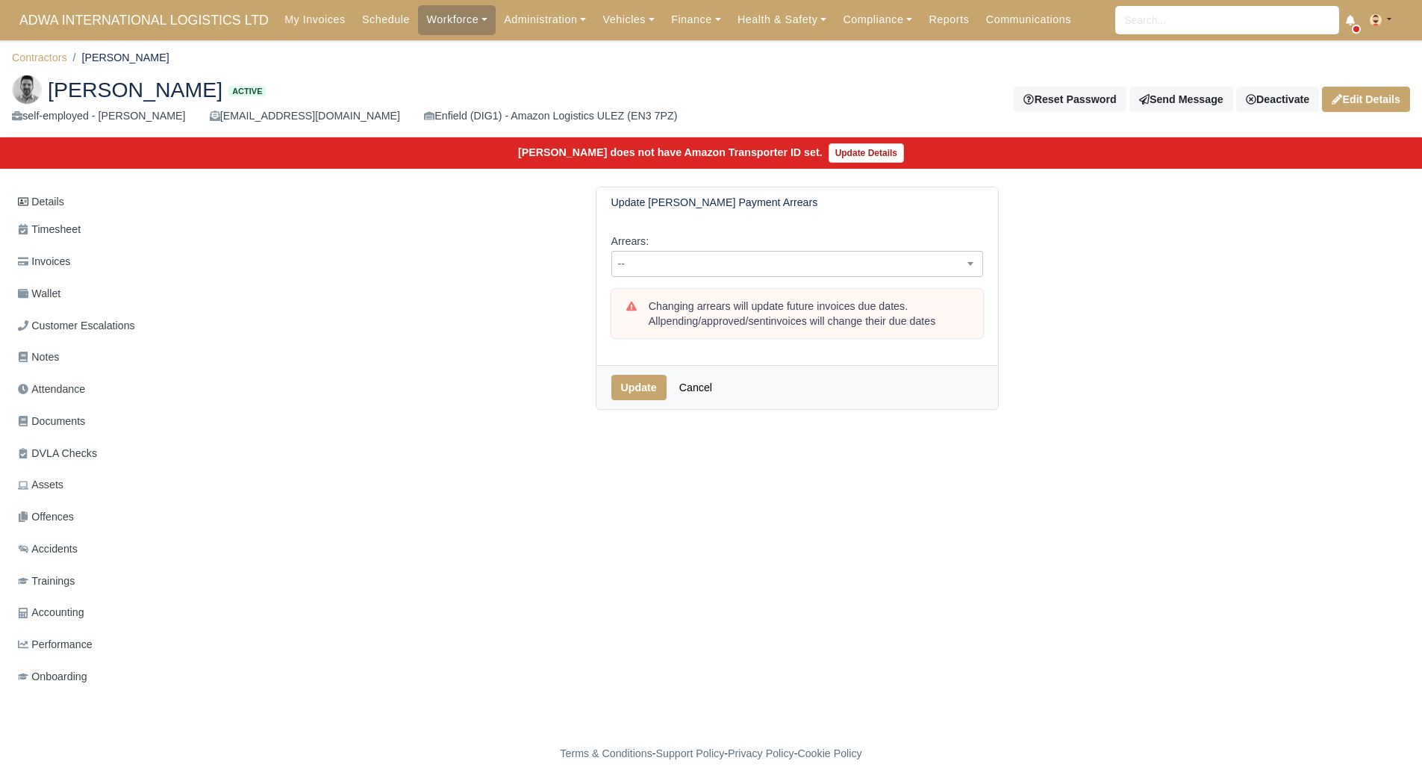
click at [882, 258] on span "--" at bounding box center [797, 264] width 370 height 19
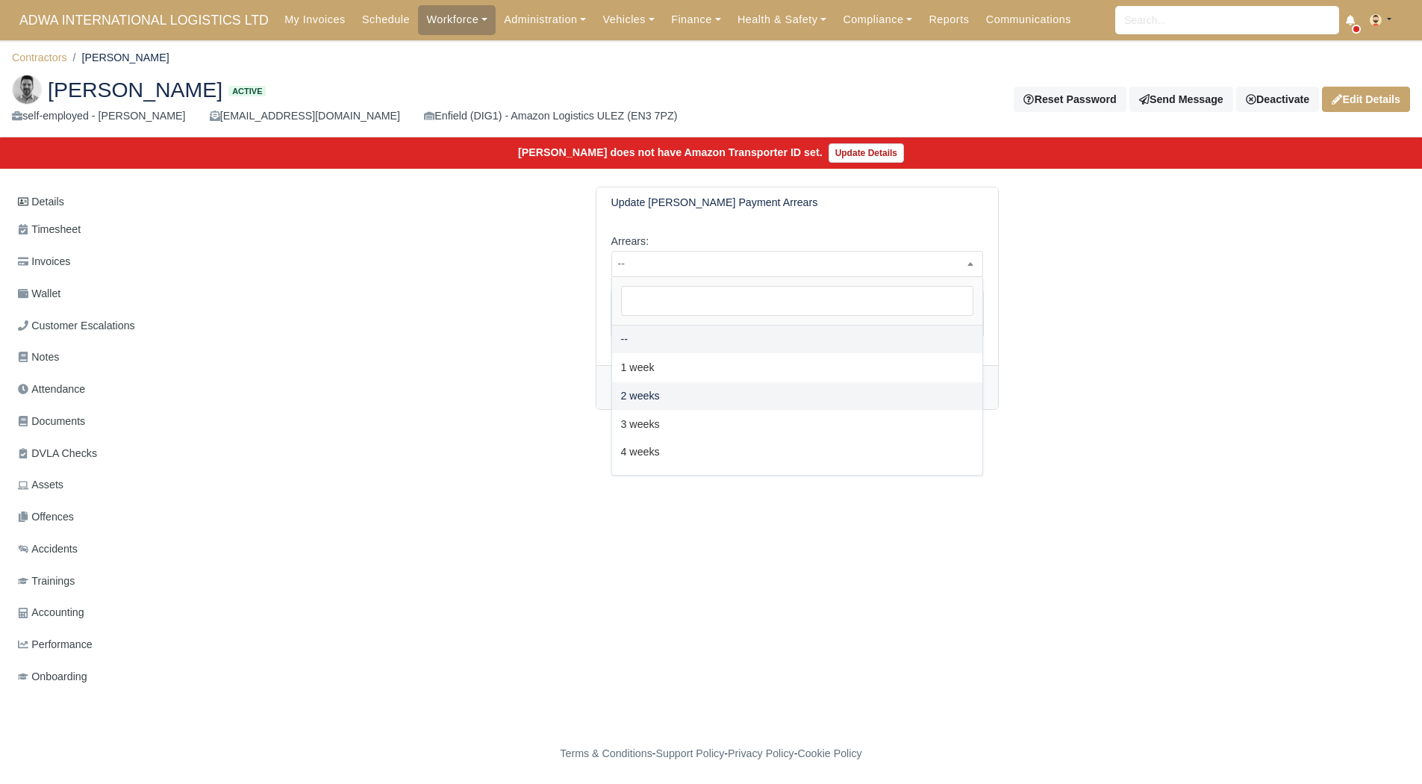
select select "2W"
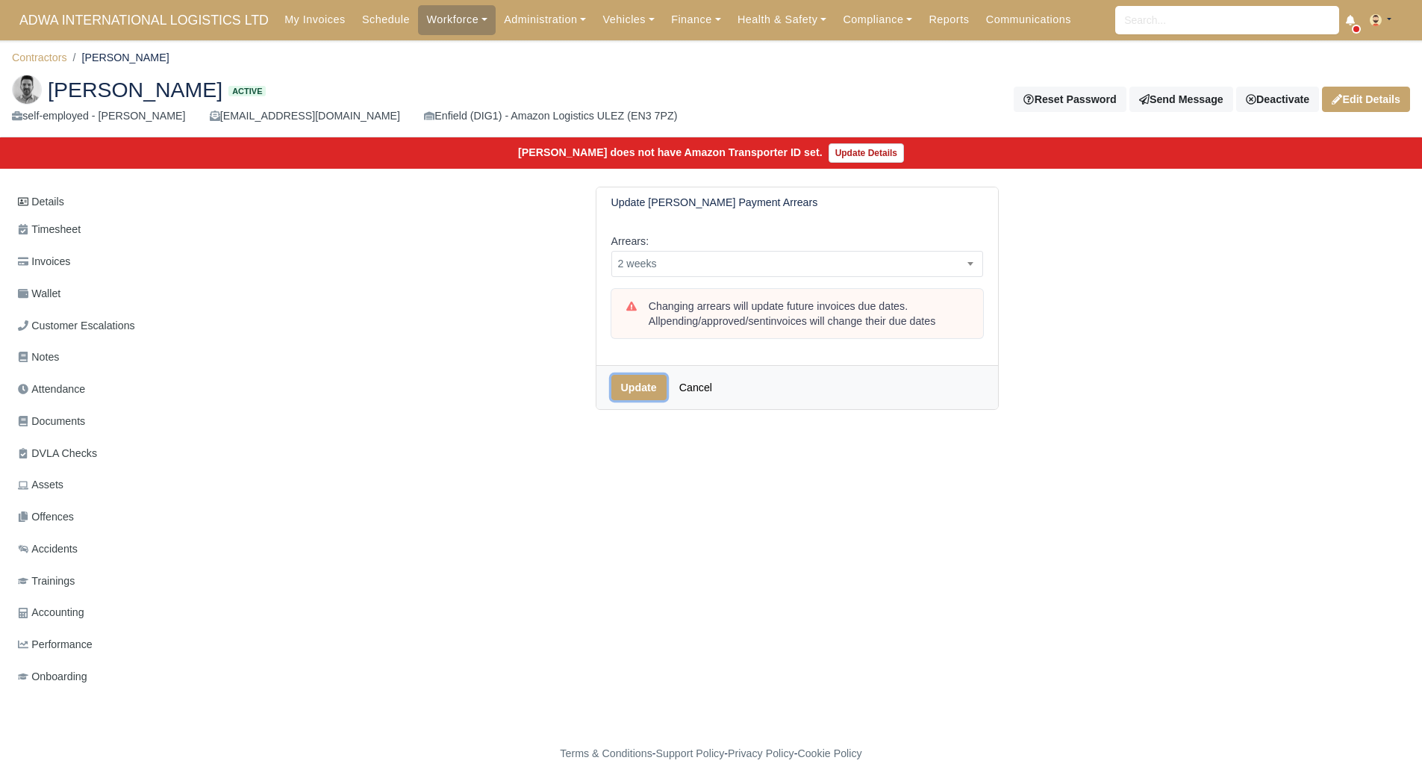
click at [658, 400] on button "Update" at bounding box center [638, 387] width 55 height 25
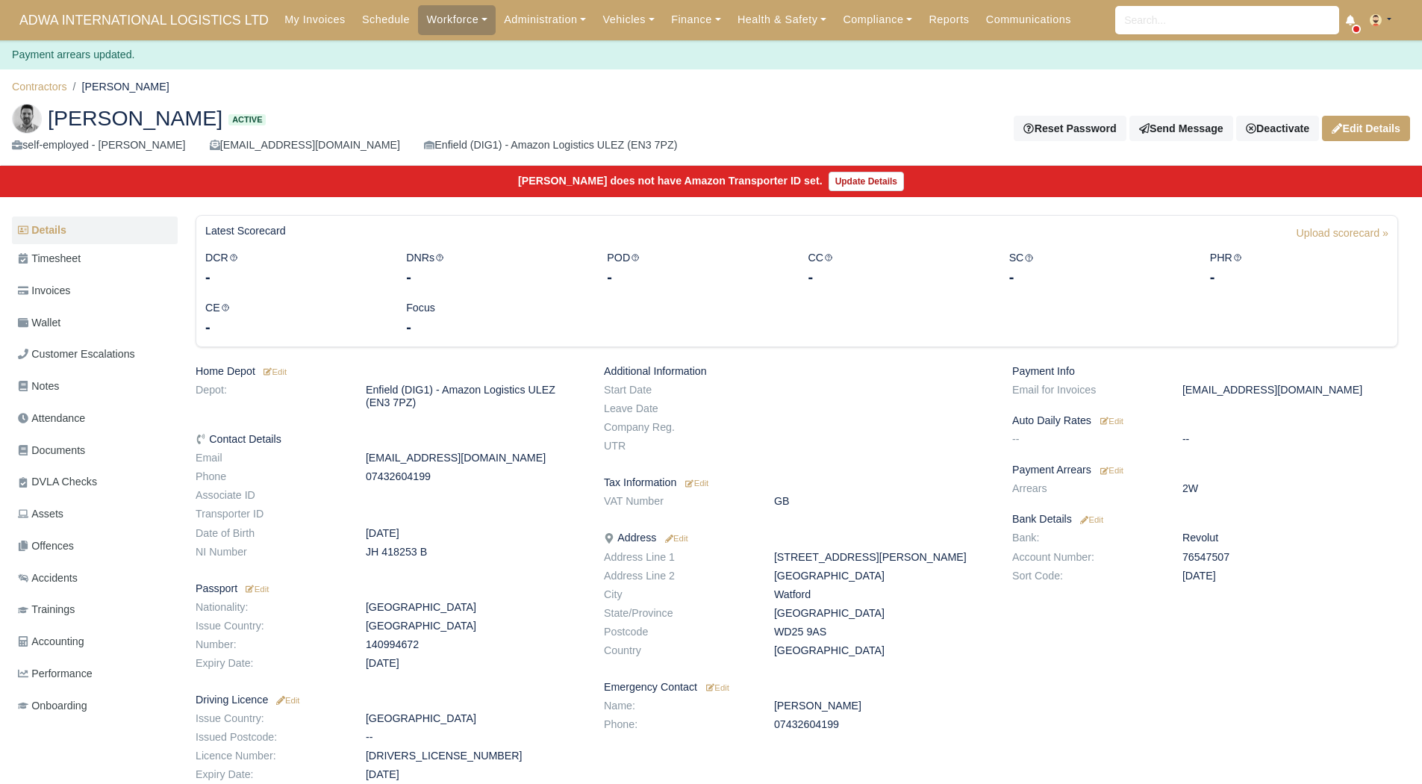
click at [53, 53] on div "Payment arrears updated." at bounding box center [711, 54] width 1422 height 29
click at [47, 75] on ol "Contractors [PERSON_NAME]" at bounding box center [711, 86] width 1398 height 23
click at [47, 84] on link "Contractors" at bounding box center [39, 87] width 55 height 12
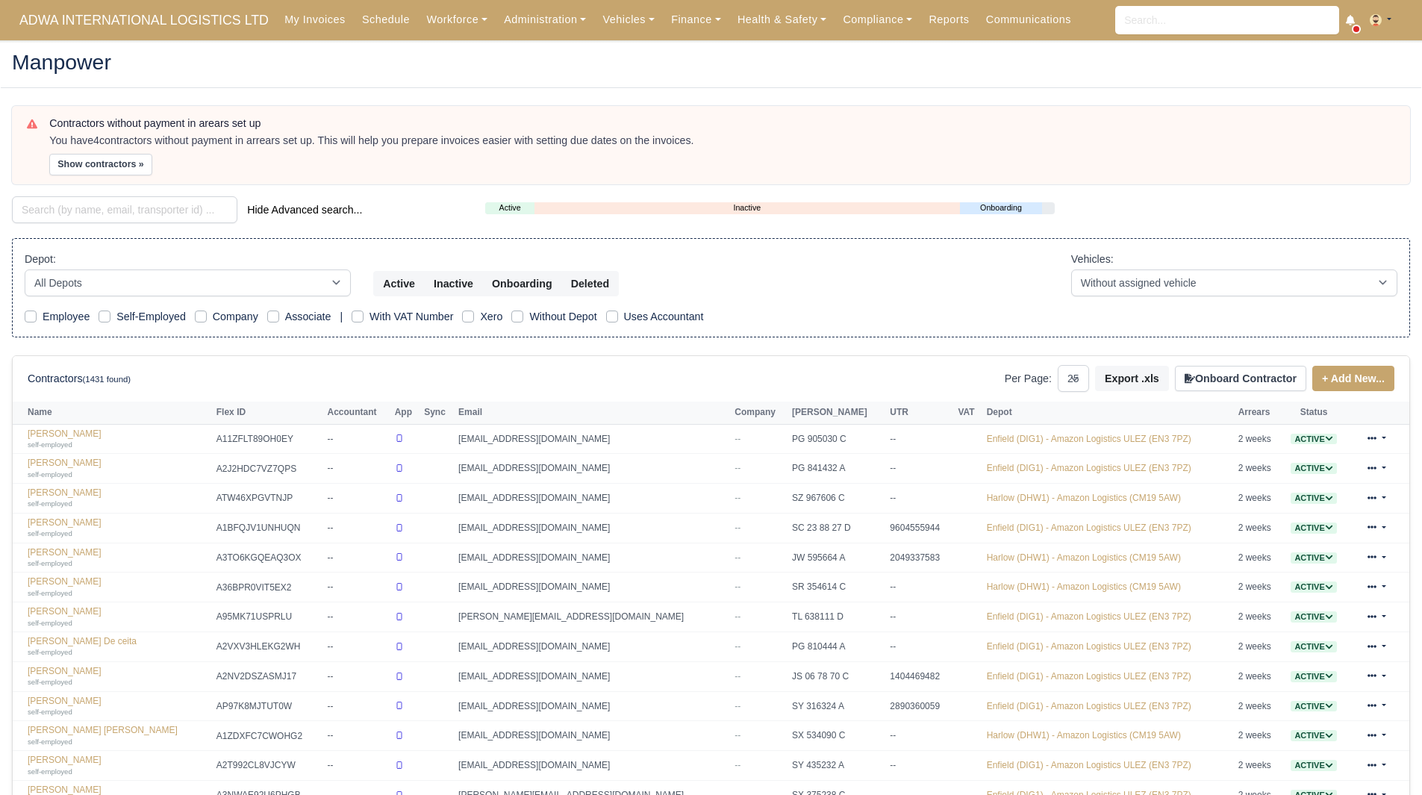
select select "25"
click at [72, 166] on button "Show contractors »" at bounding box center [100, 165] width 103 height 22
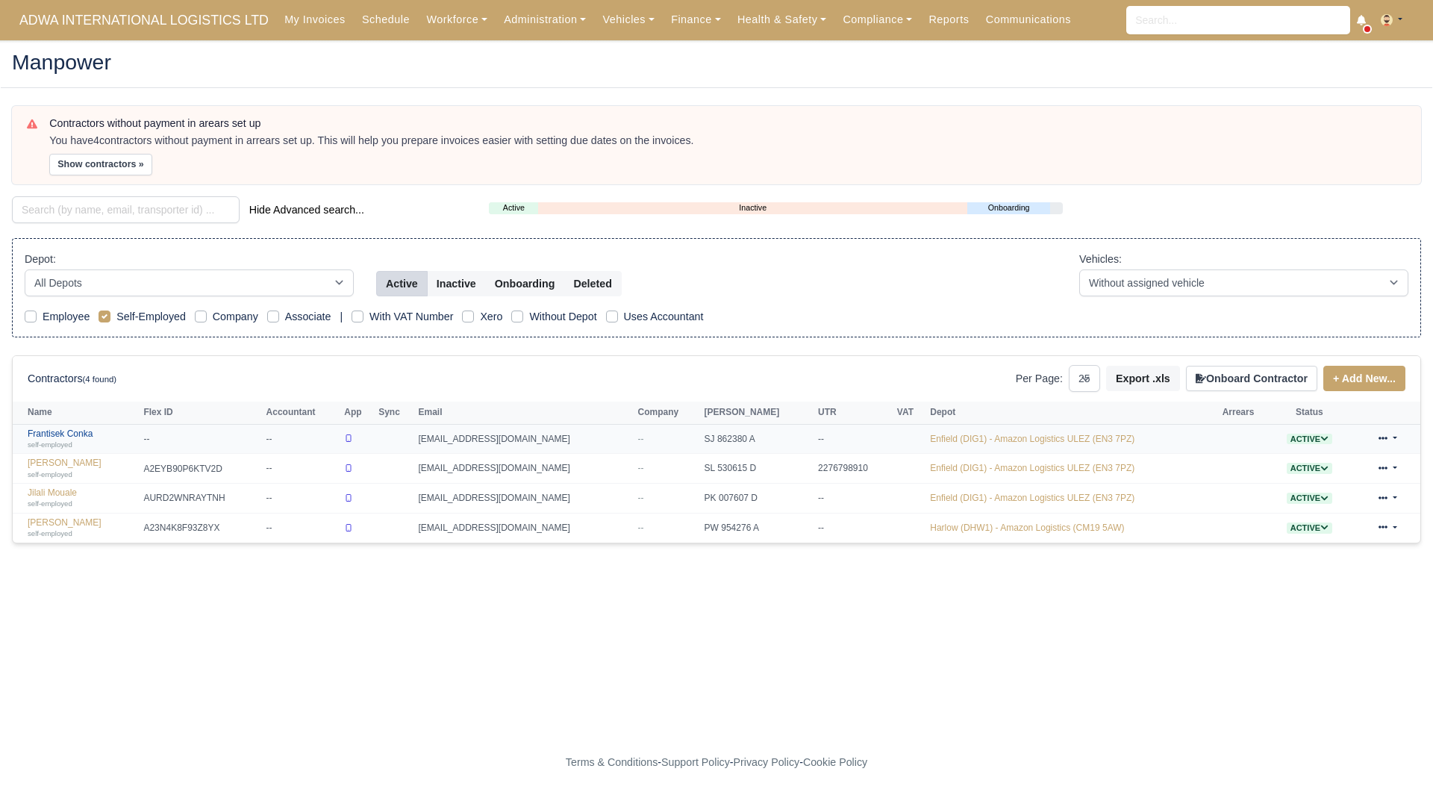
click at [72, 433] on link "Frantisek Conka self-employed" at bounding box center [82, 440] width 108 height 22
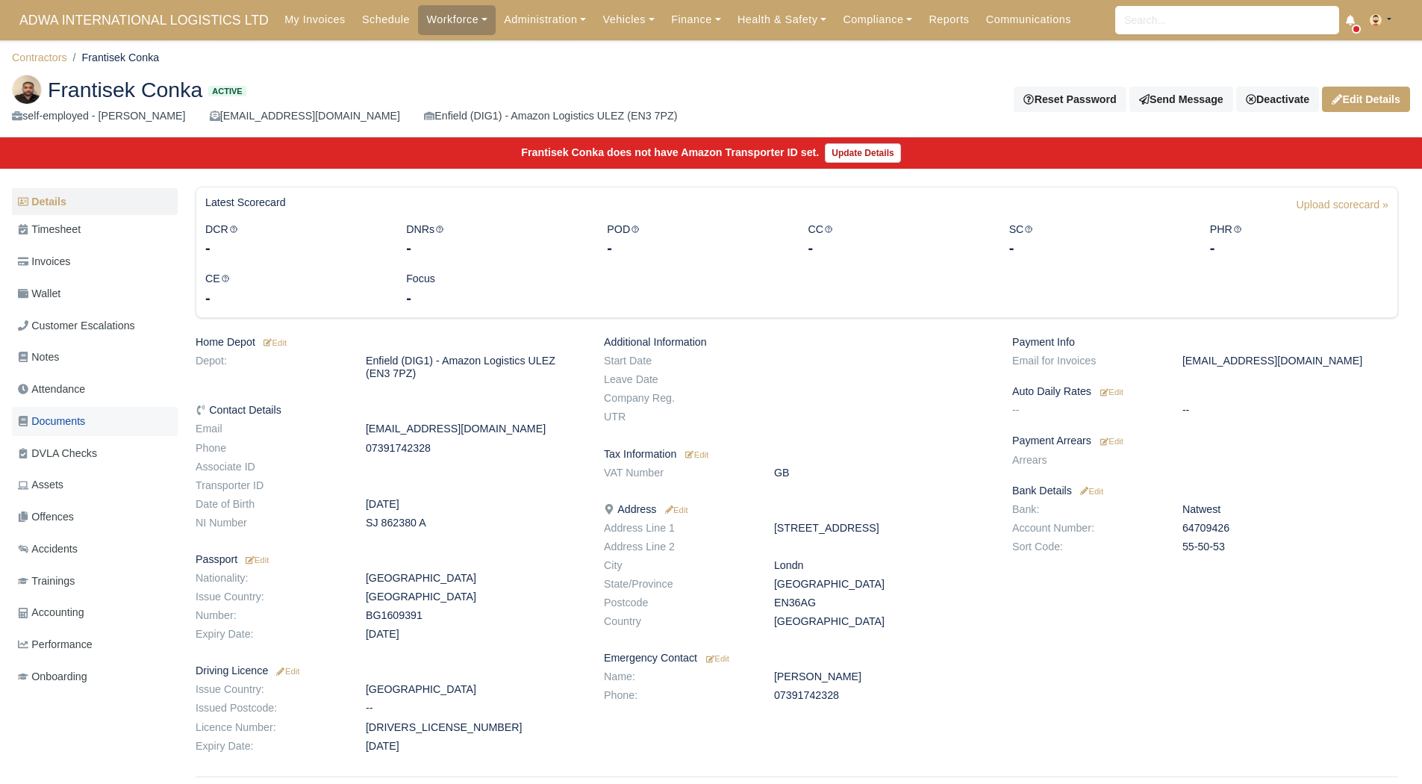
click at [108, 434] on link "Documents" at bounding box center [95, 421] width 166 height 29
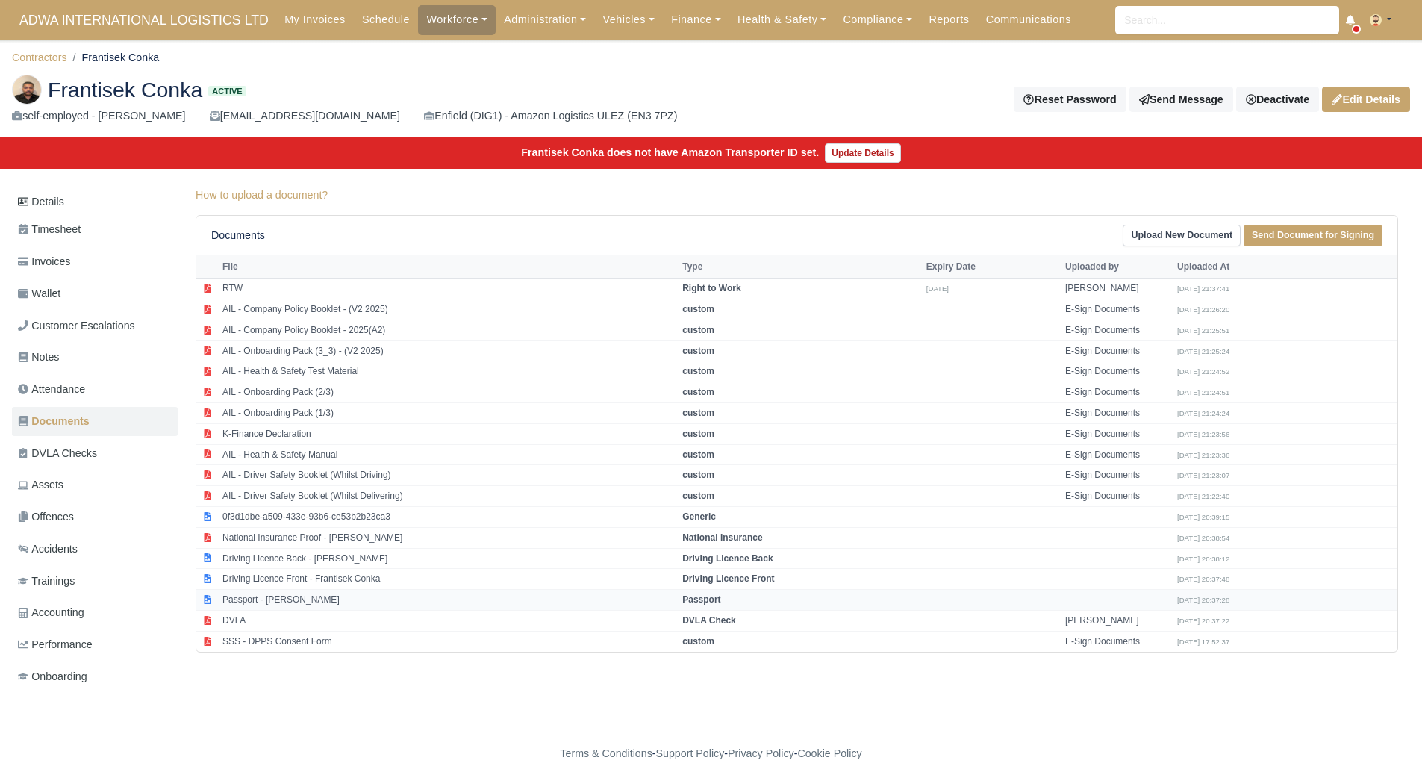
click at [308, 595] on td "Passport - [PERSON_NAME]" at bounding box center [449, 600] width 460 height 21
select select "passport"
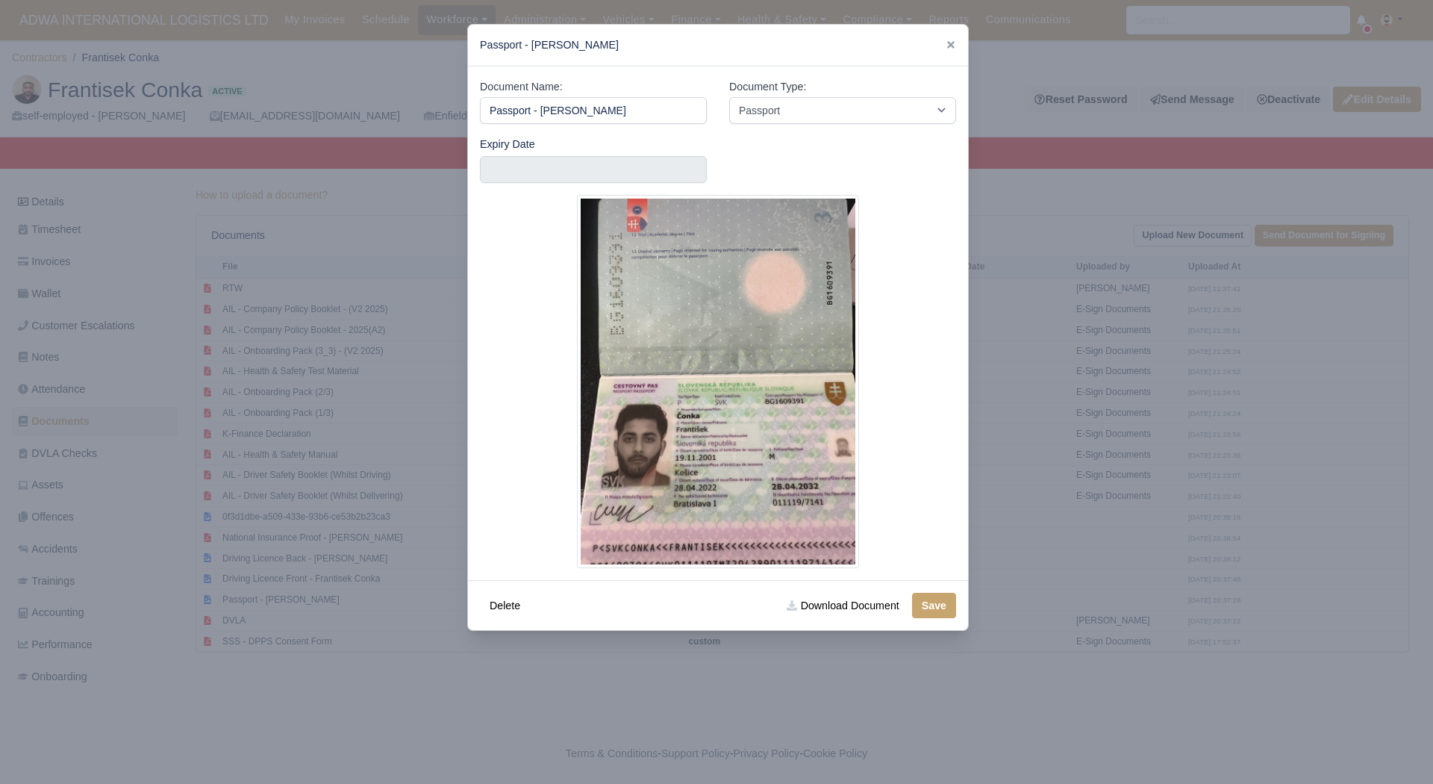
click at [1122, 390] on div at bounding box center [716, 392] width 1433 height 784
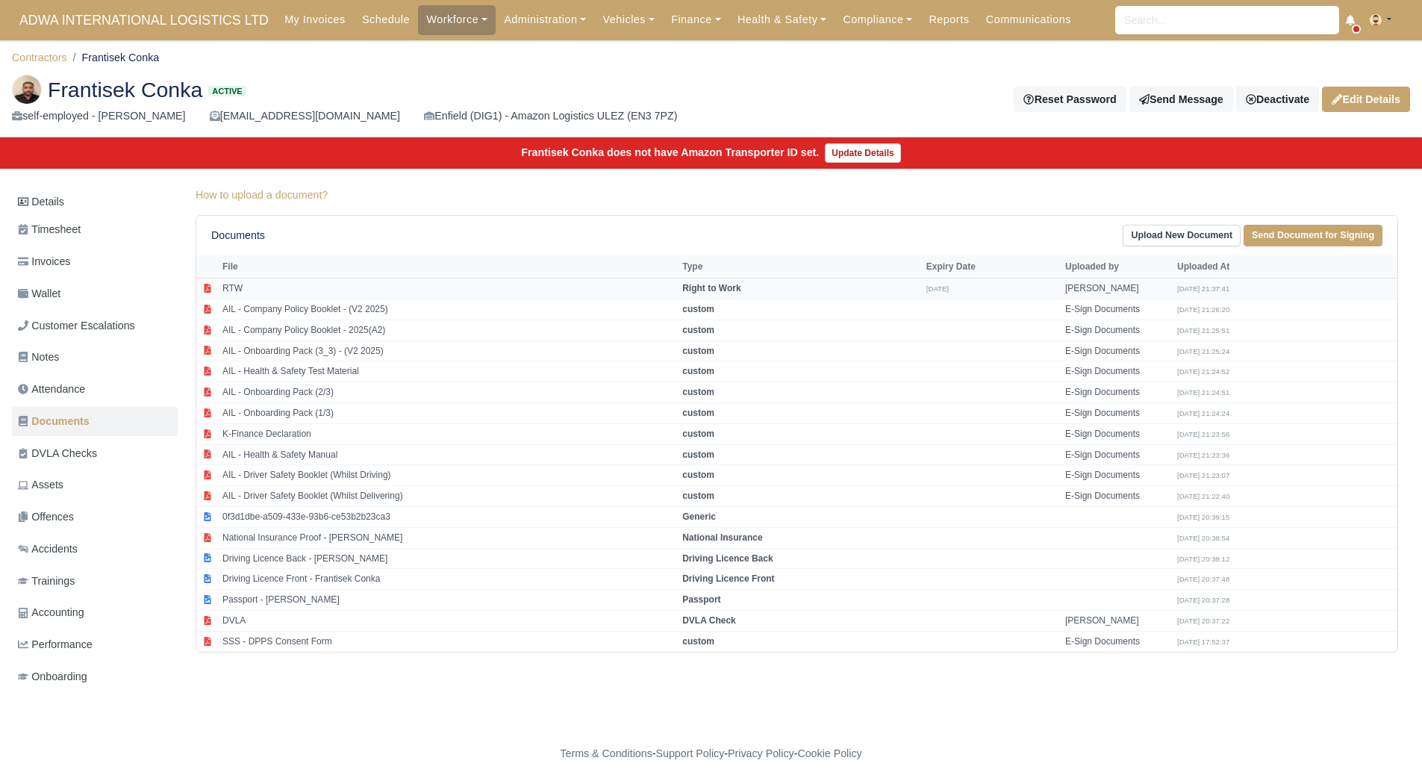
click at [325, 283] on td "RTW" at bounding box center [449, 288] width 460 height 21
select select "right-to-work"
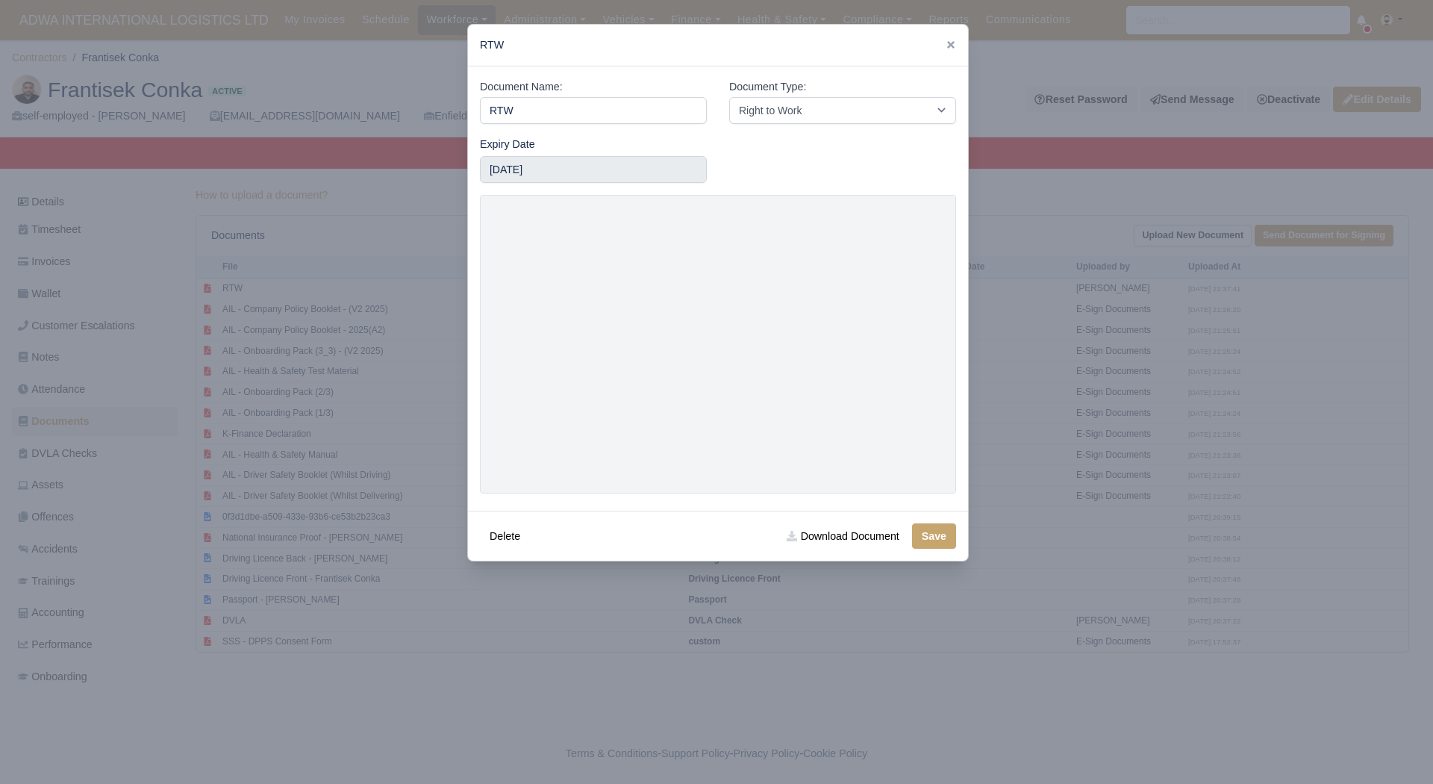
click at [1167, 551] on div at bounding box center [716, 392] width 1433 height 784
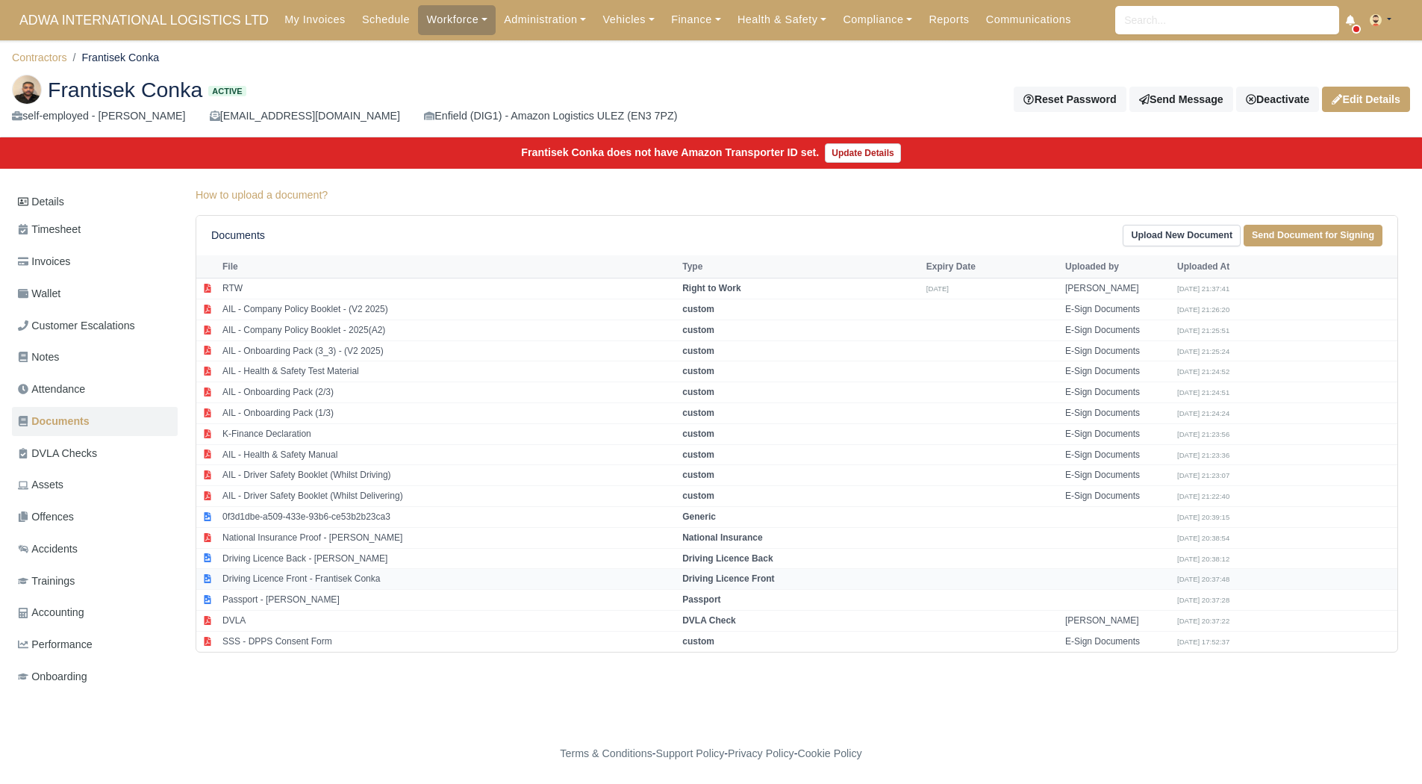
click at [373, 581] on td "Driving Licence Front - Frantisek Conka" at bounding box center [449, 579] width 460 height 21
select select "driving-licence-front"
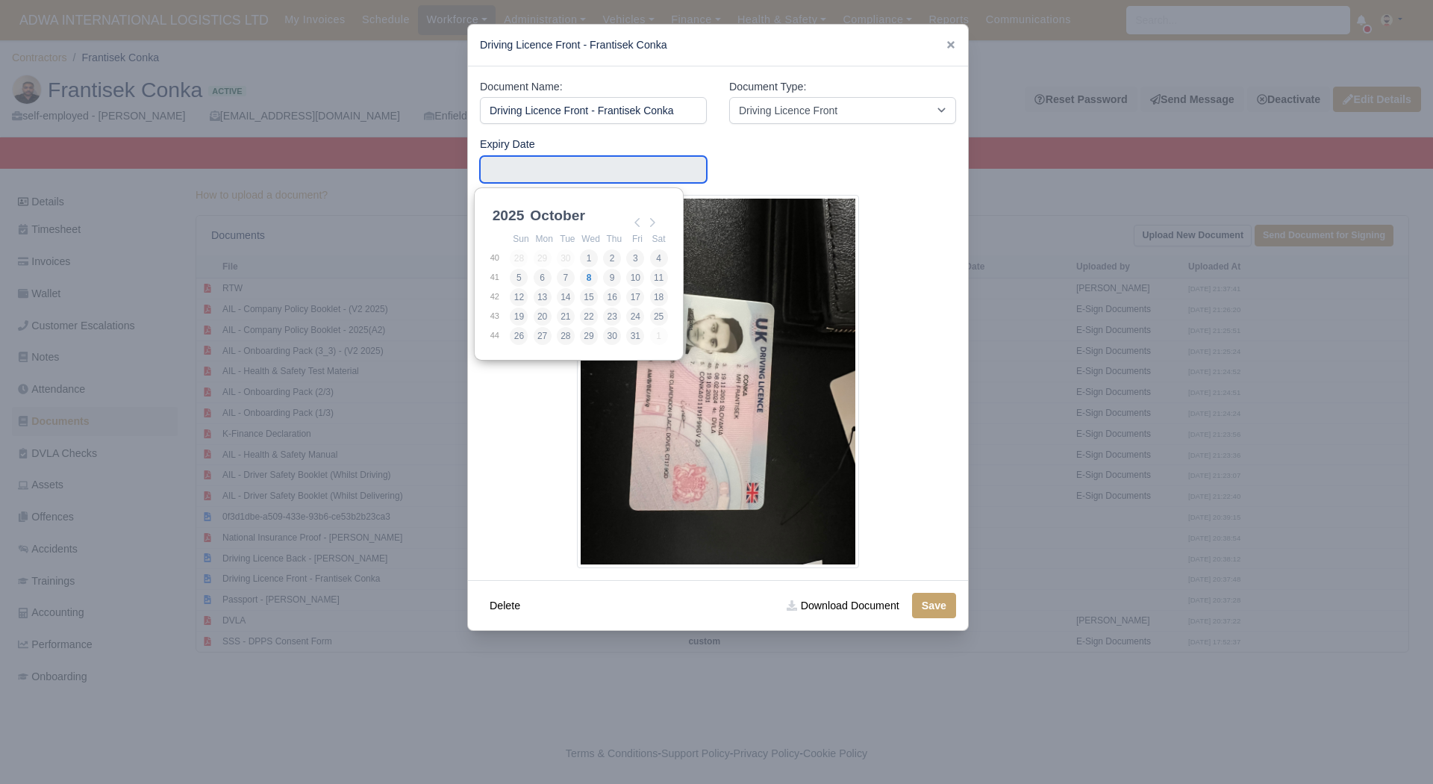
click at [554, 173] on input "Use the arrow keys to pick a date" at bounding box center [593, 169] width 227 height 27
click at [502, 224] on select "2025 2026 2027 2028 2029 2030 2031 2032 2033 2034 2035 2036 2037 2038 2039 2040…" at bounding box center [523, 223] width 67 height 31
type input "2031-10-19"
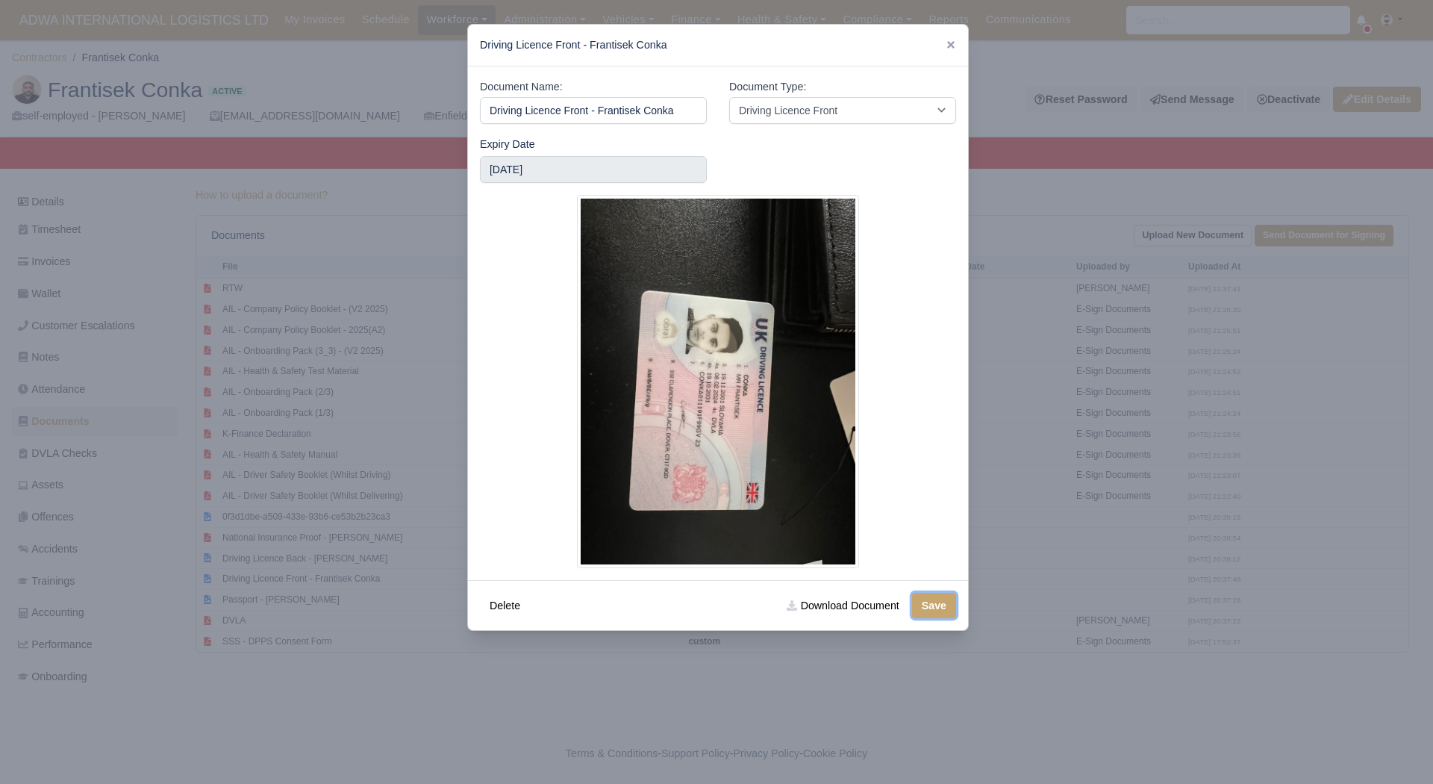
click at [931, 618] on button "Save" at bounding box center [934, 605] width 44 height 25
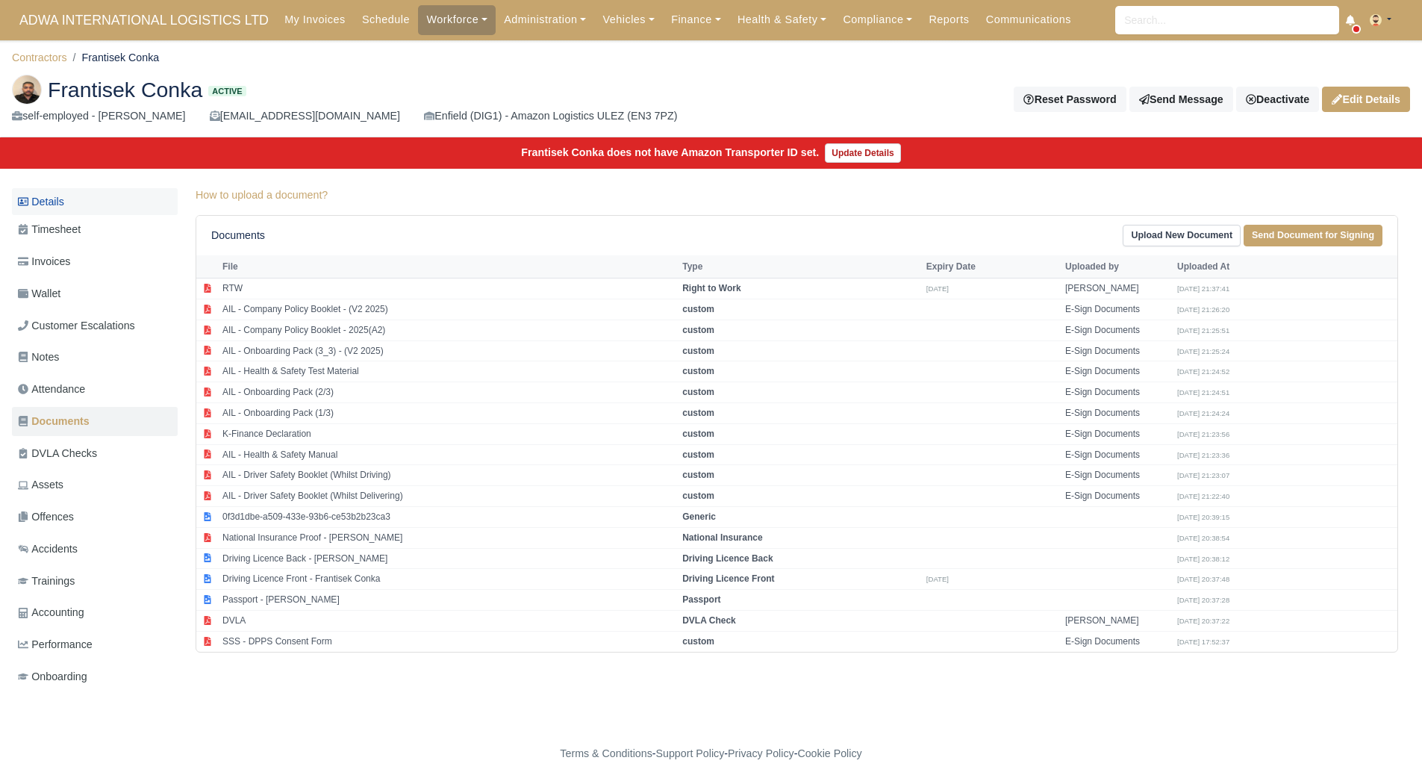
click at [63, 192] on link "Details" at bounding box center [95, 202] width 166 height 28
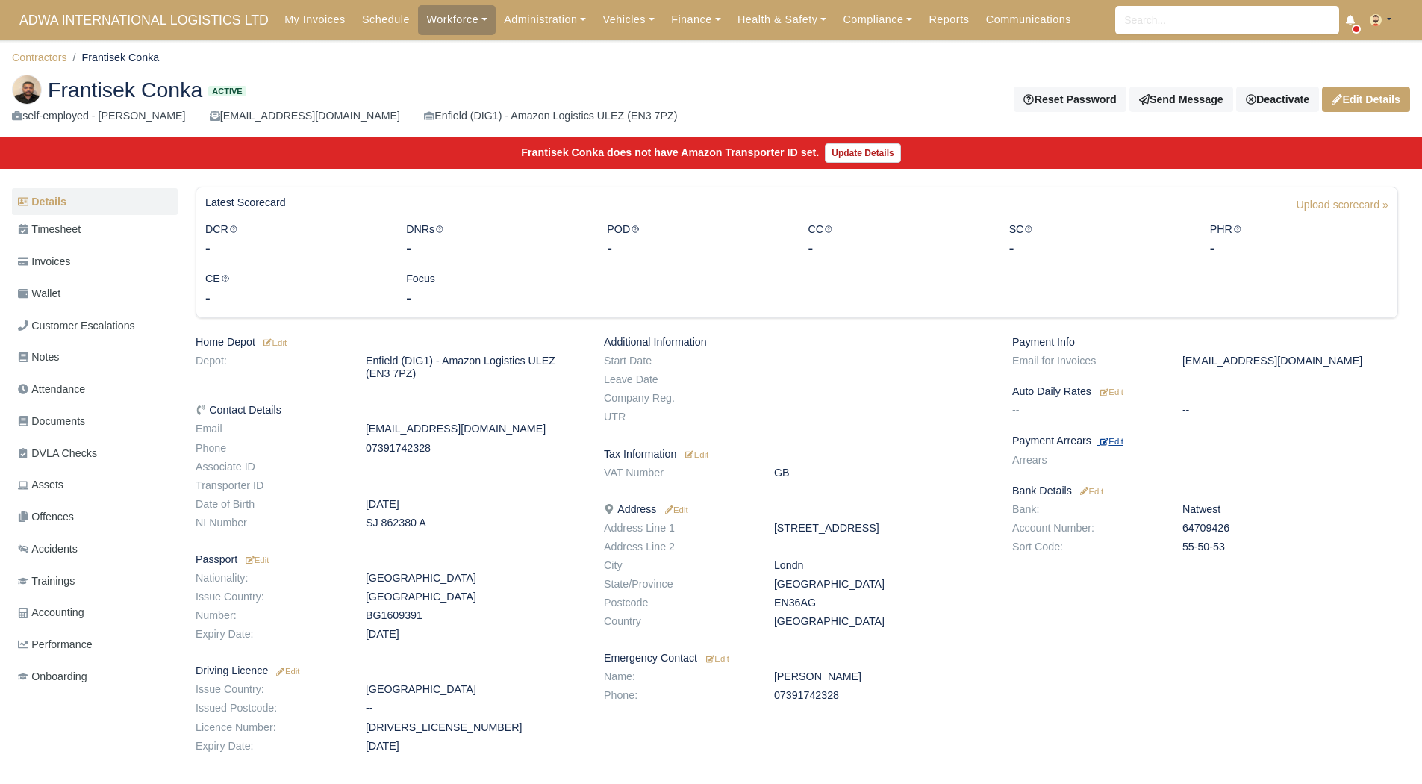
click at [1121, 442] on small "Edit" at bounding box center [1111, 441] width 23 height 9
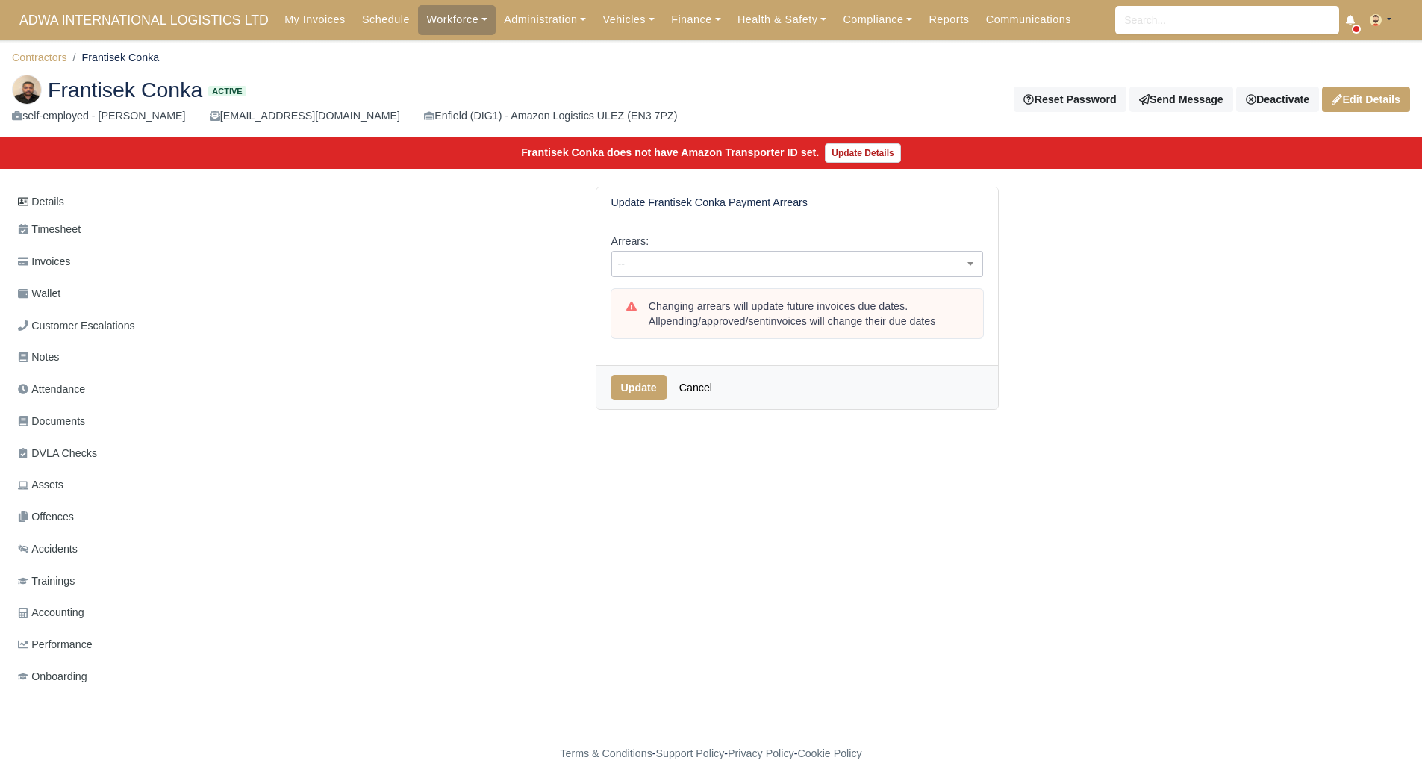
click at [807, 262] on span "--" at bounding box center [797, 264] width 370 height 19
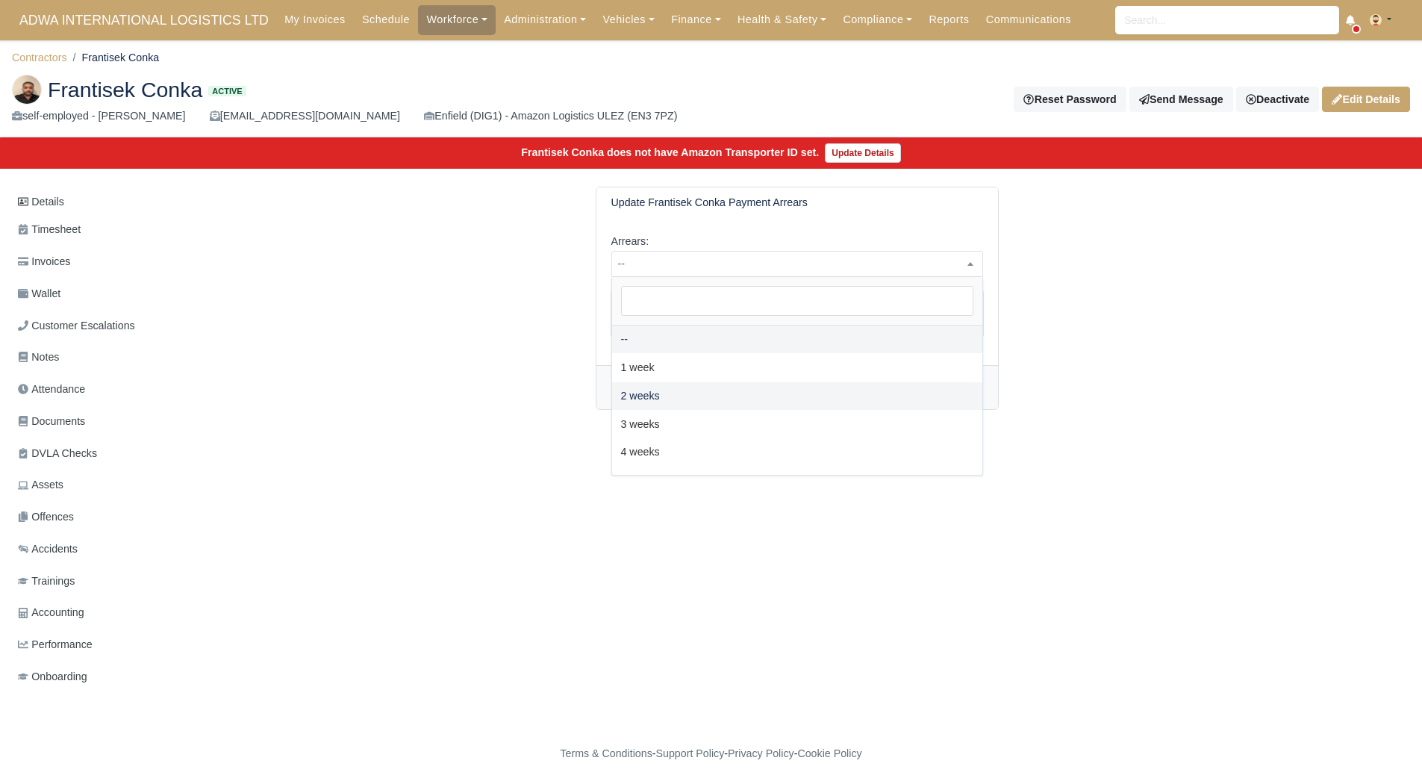
select select "2W"
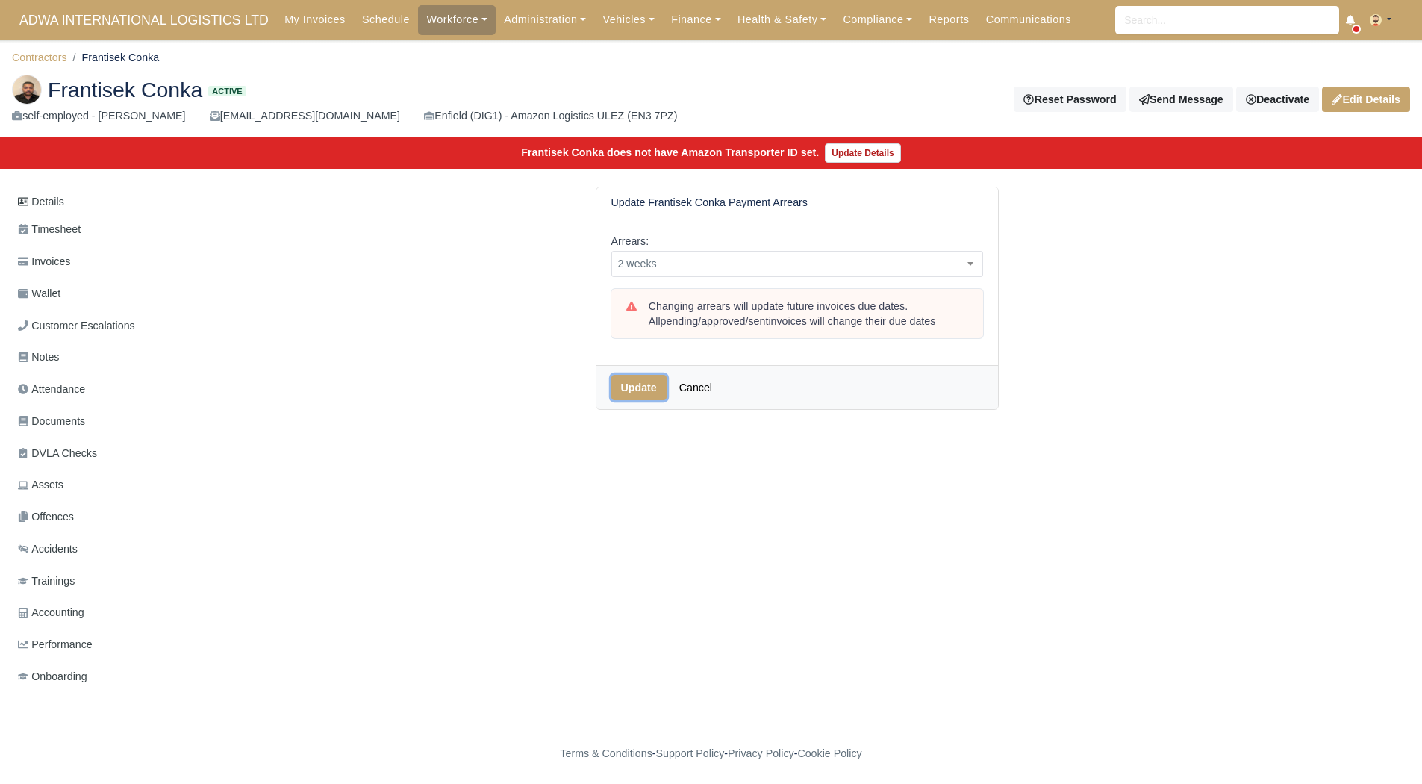
click at [634, 387] on button "Update" at bounding box center [638, 387] width 55 height 25
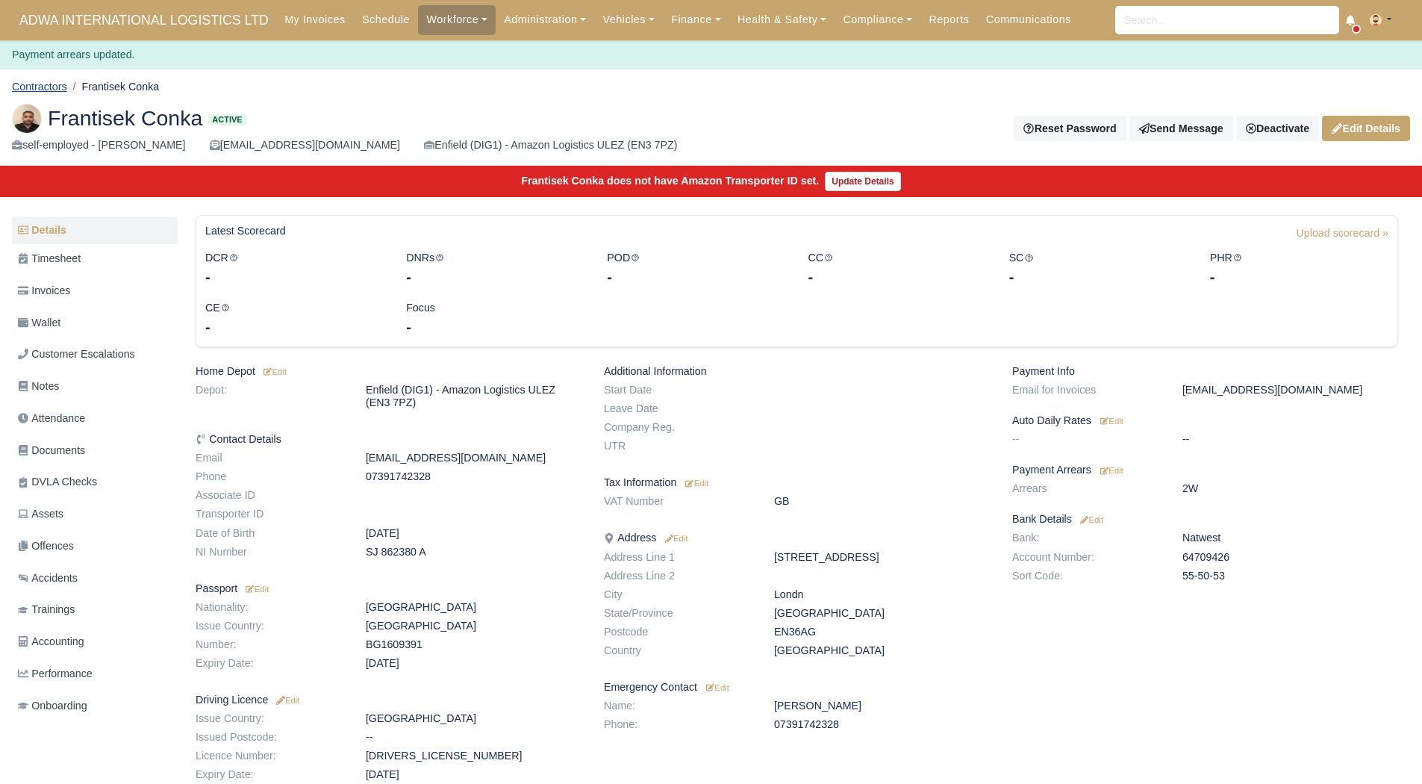
click at [45, 82] on link "Contractors" at bounding box center [39, 87] width 55 height 12
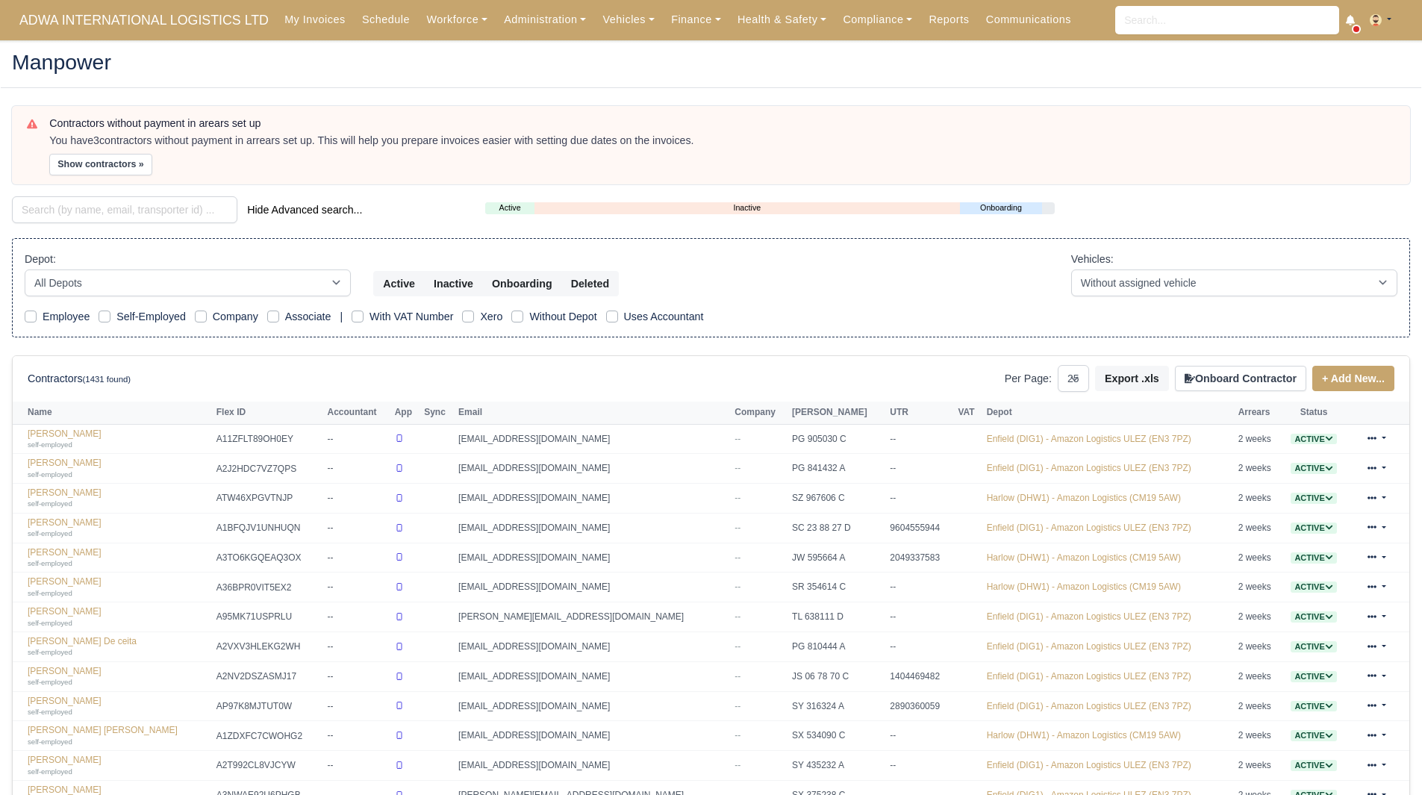
select select "25"
click at [113, 172] on button "Show contractors »" at bounding box center [100, 165] width 103 height 22
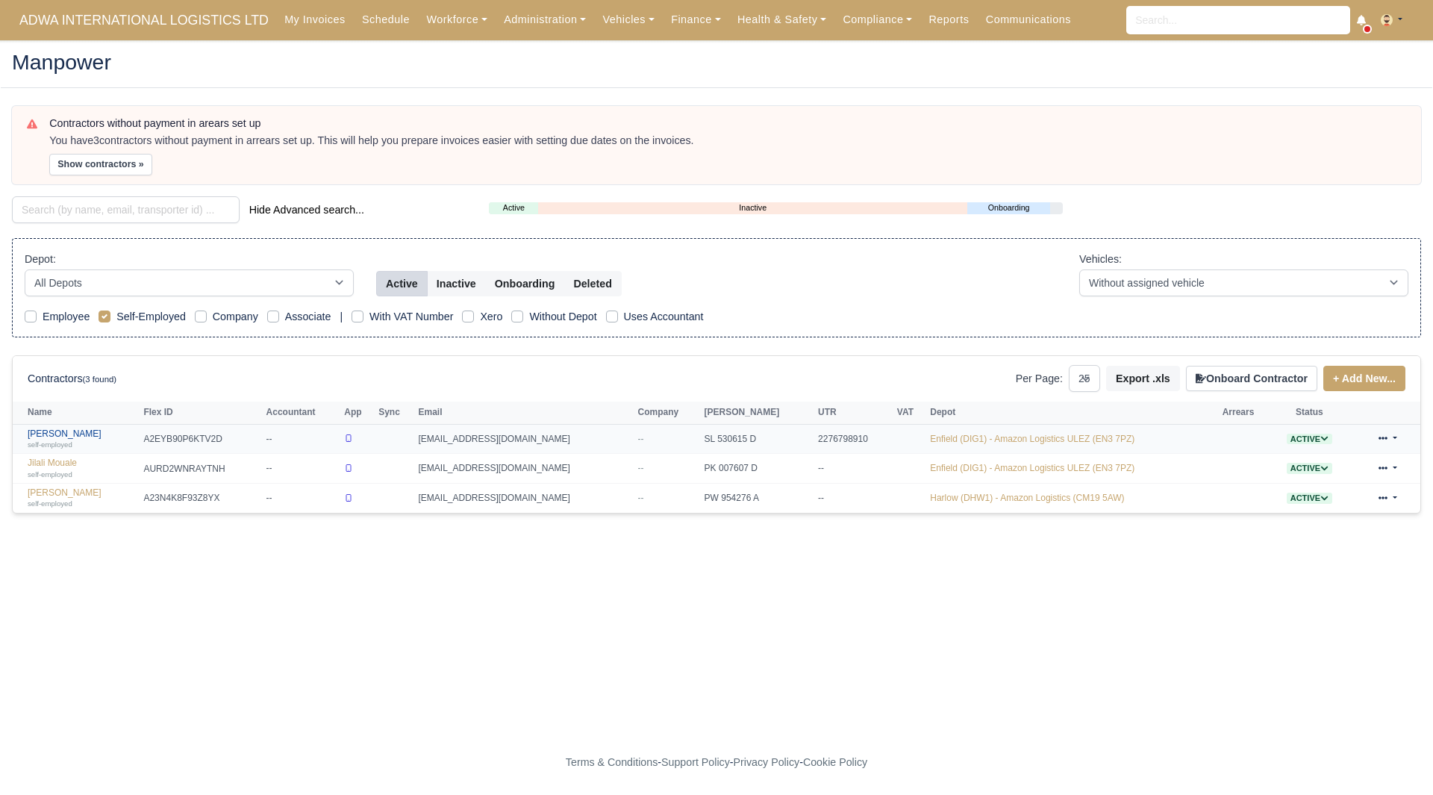
click at [66, 442] on small "self-employed" at bounding box center [50, 444] width 45 height 8
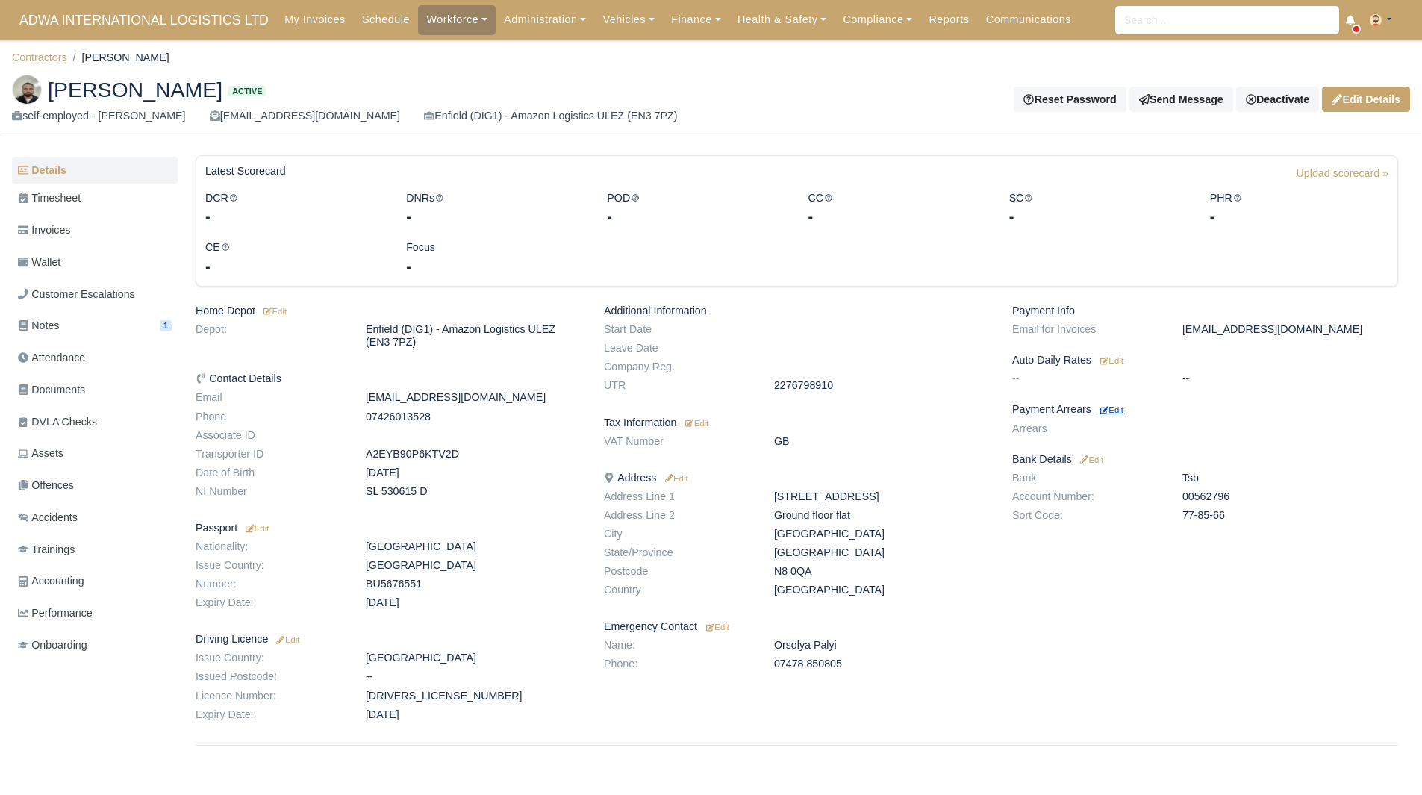
click at [1113, 411] on small "Edit" at bounding box center [1111, 409] width 23 height 9
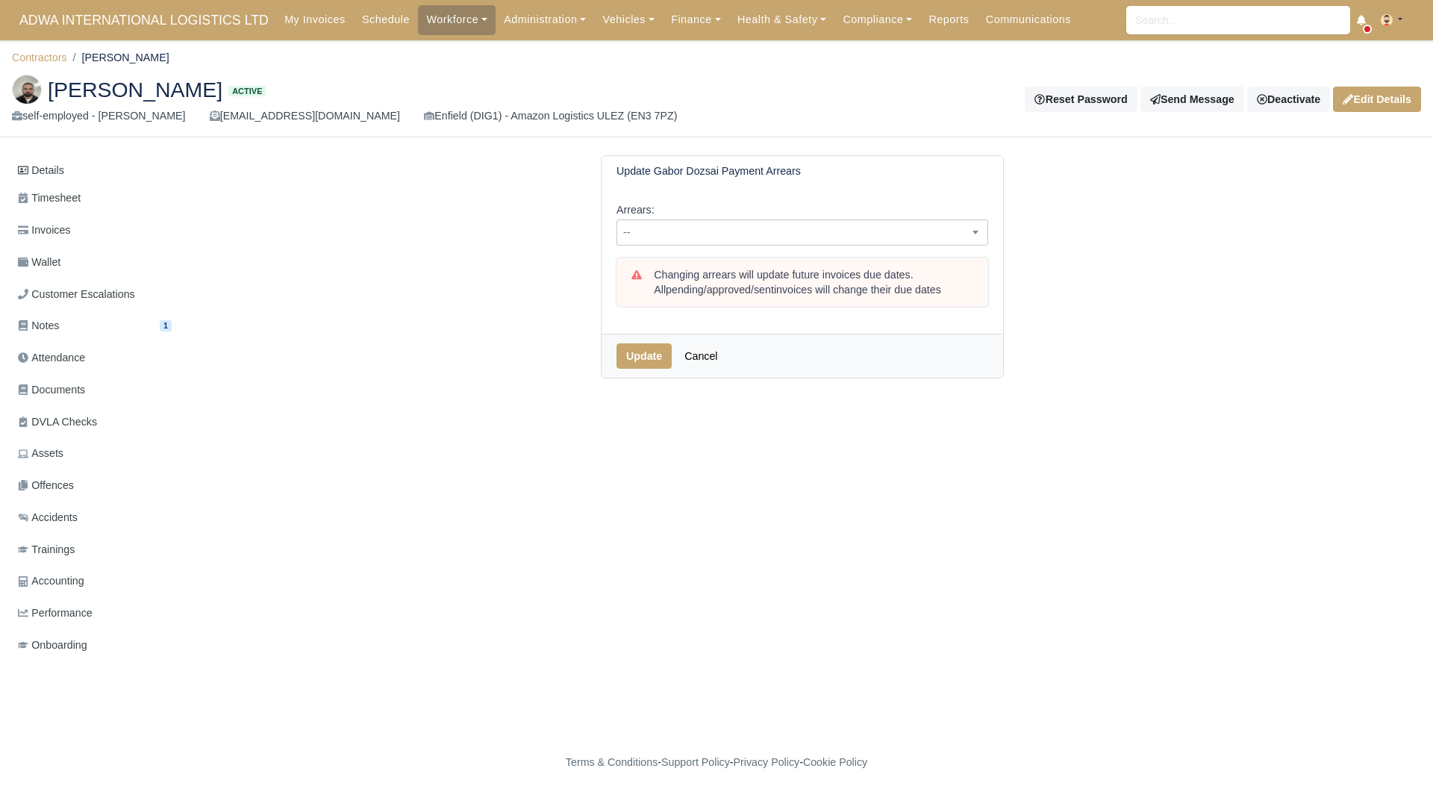
click at [867, 243] on span "--" at bounding box center [803, 232] width 372 height 26
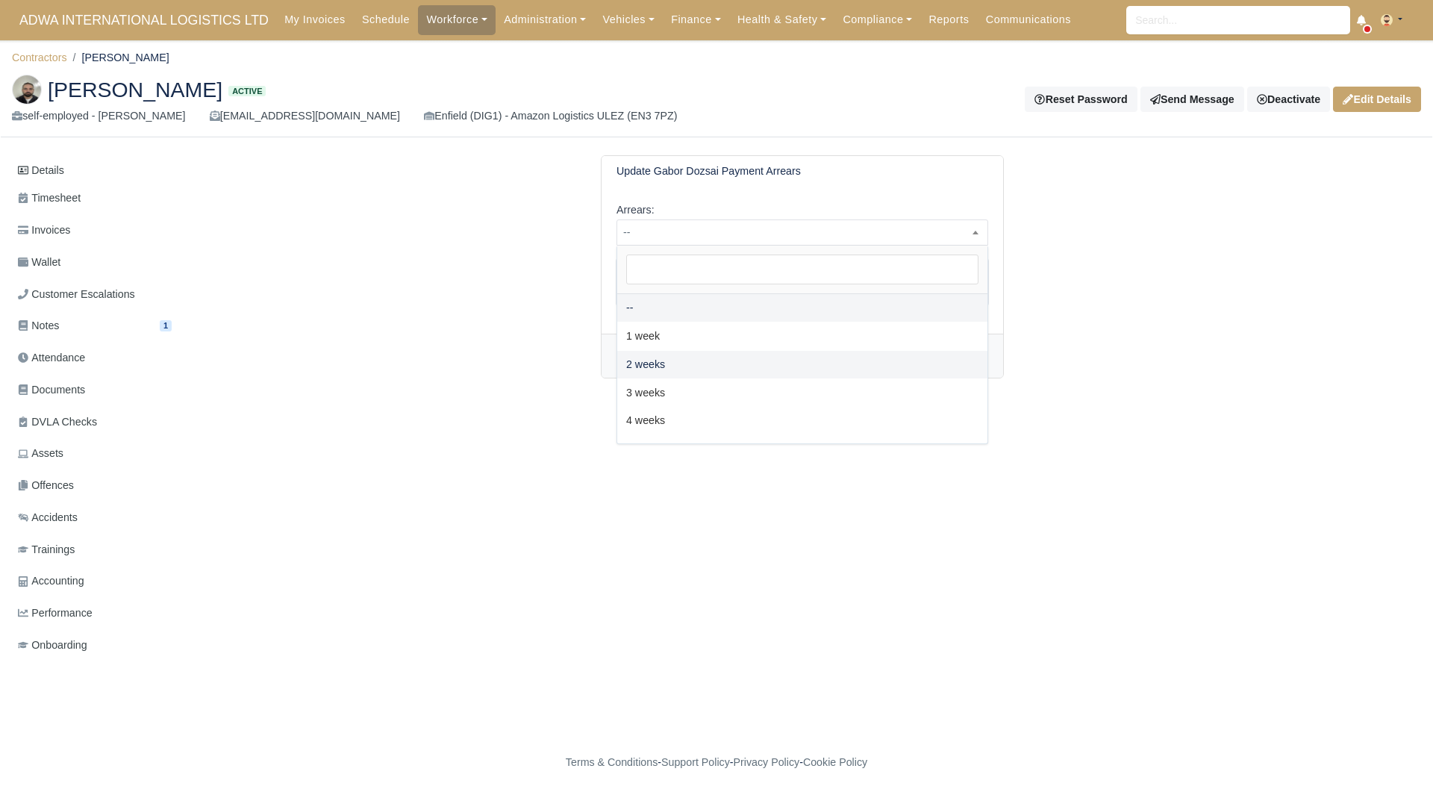
select select "2W"
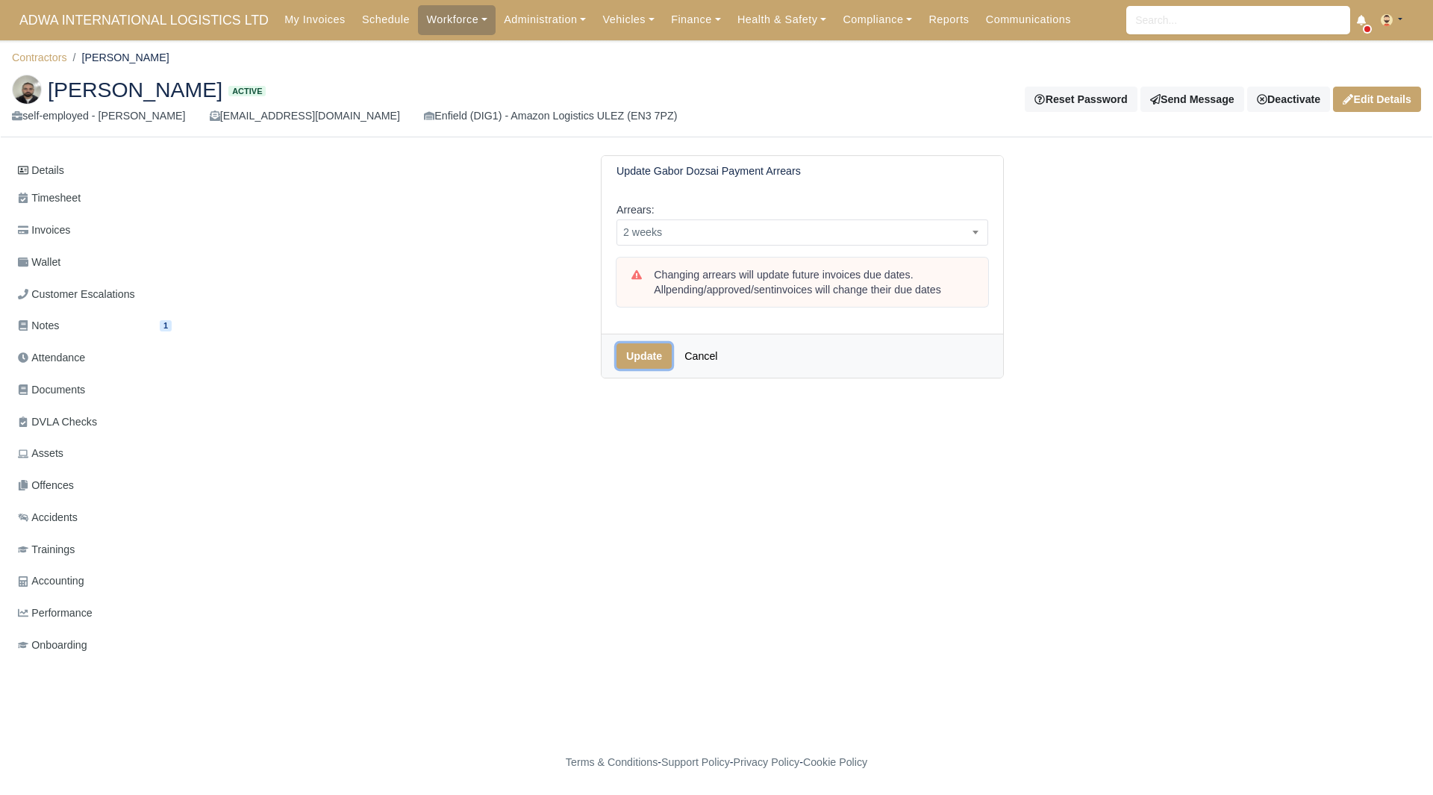
click at [641, 361] on button "Update" at bounding box center [644, 355] width 55 height 25
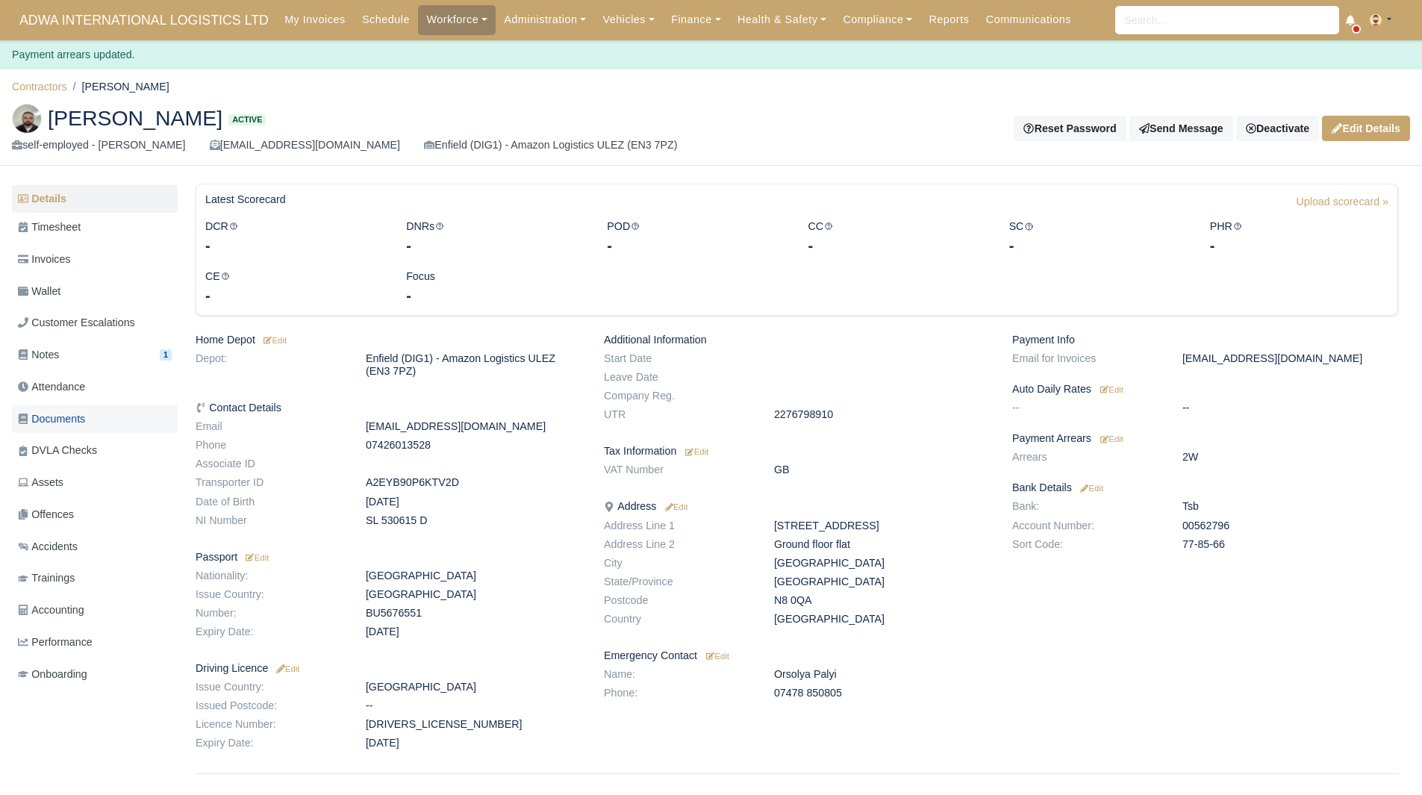
click at [102, 414] on link "Documents" at bounding box center [95, 419] width 166 height 29
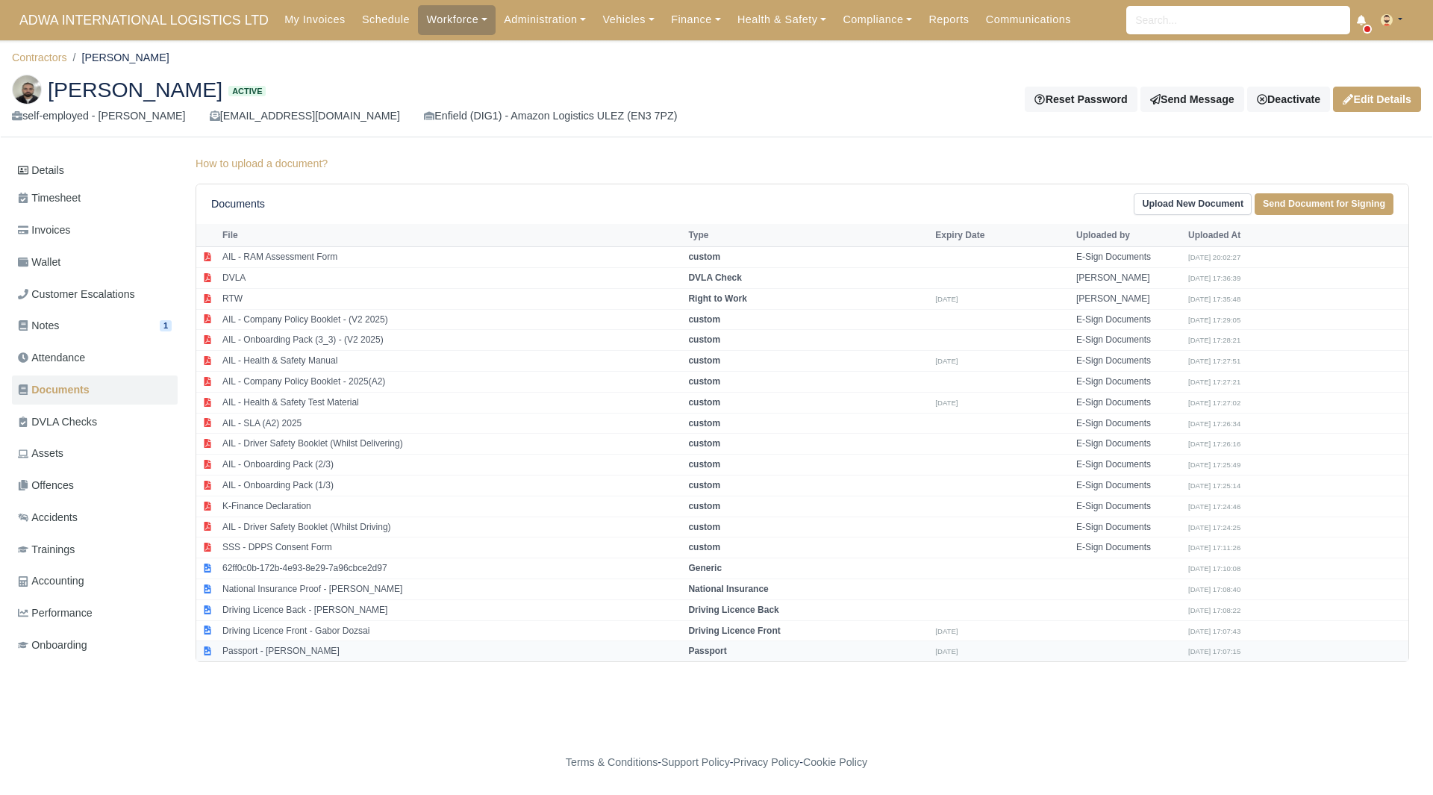
click at [284, 654] on td "Passport - [PERSON_NAME]" at bounding box center [452, 651] width 466 height 20
select select "passport"
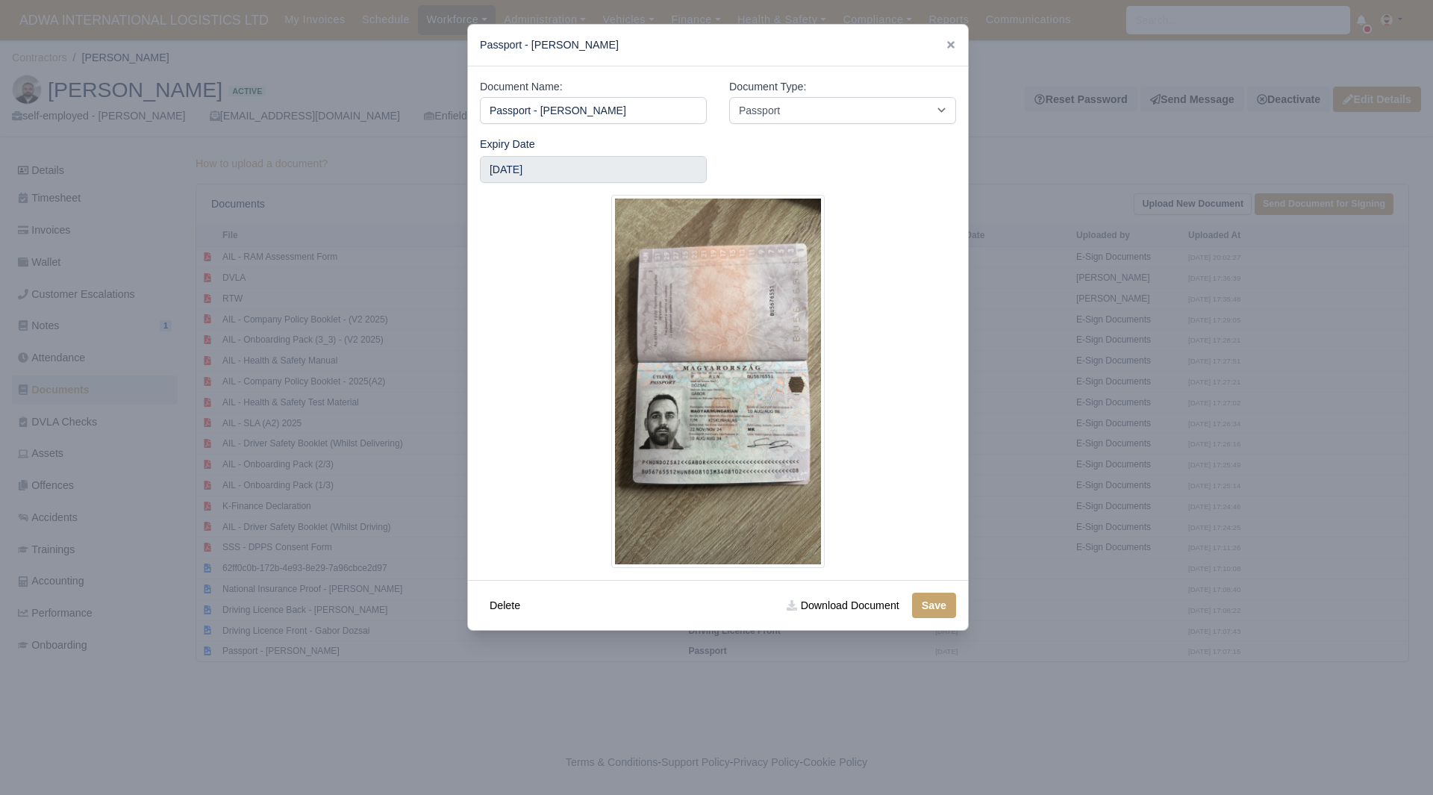
click at [313, 654] on div at bounding box center [716, 397] width 1433 height 795
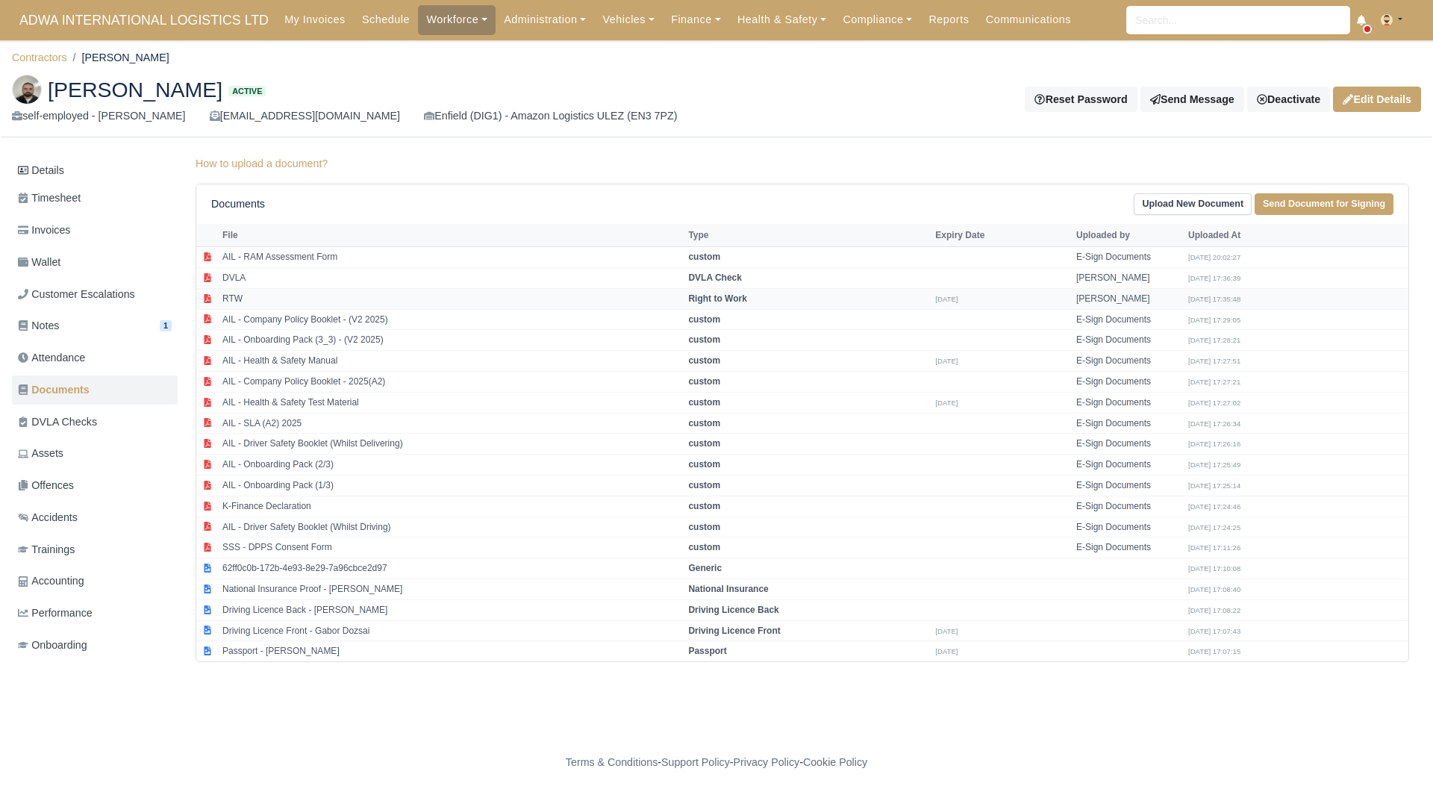
click at [298, 293] on td "RTW" at bounding box center [452, 298] width 466 height 21
select select "right-to-work"
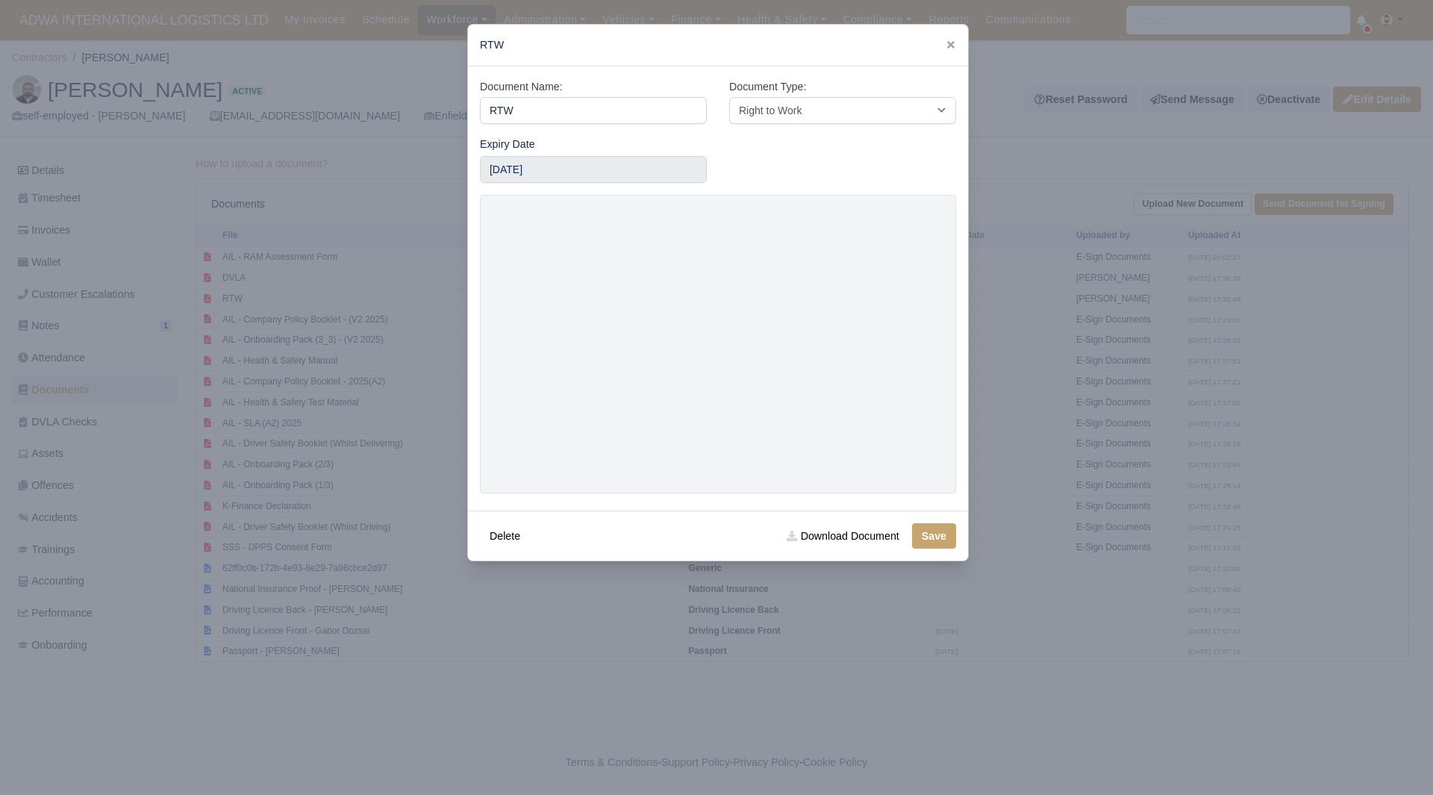
click at [308, 561] on div at bounding box center [716, 397] width 1433 height 795
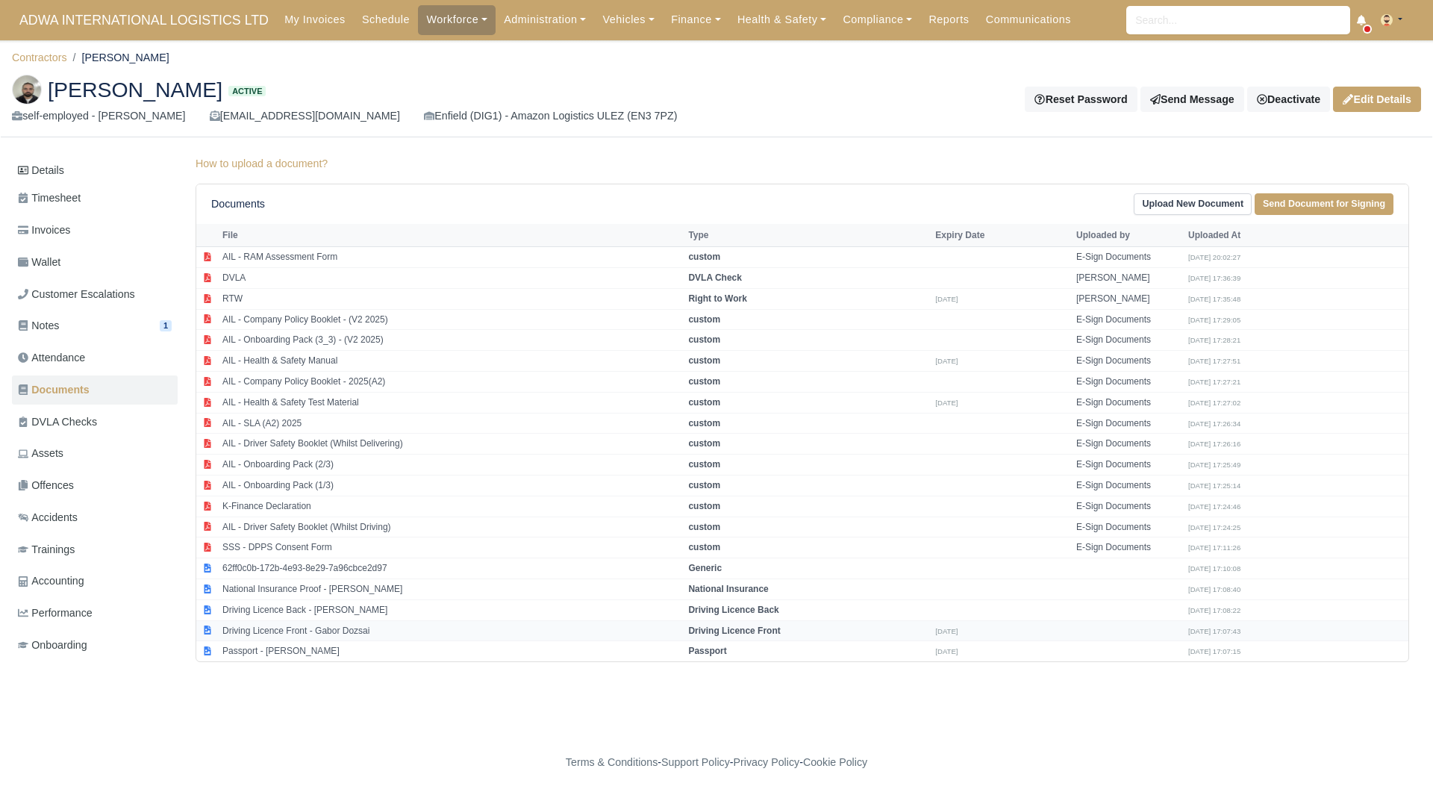
click at [346, 625] on td "Driving Licence Front - Gabor Dozsai" at bounding box center [452, 630] width 466 height 21
select select "driving-licence-front"
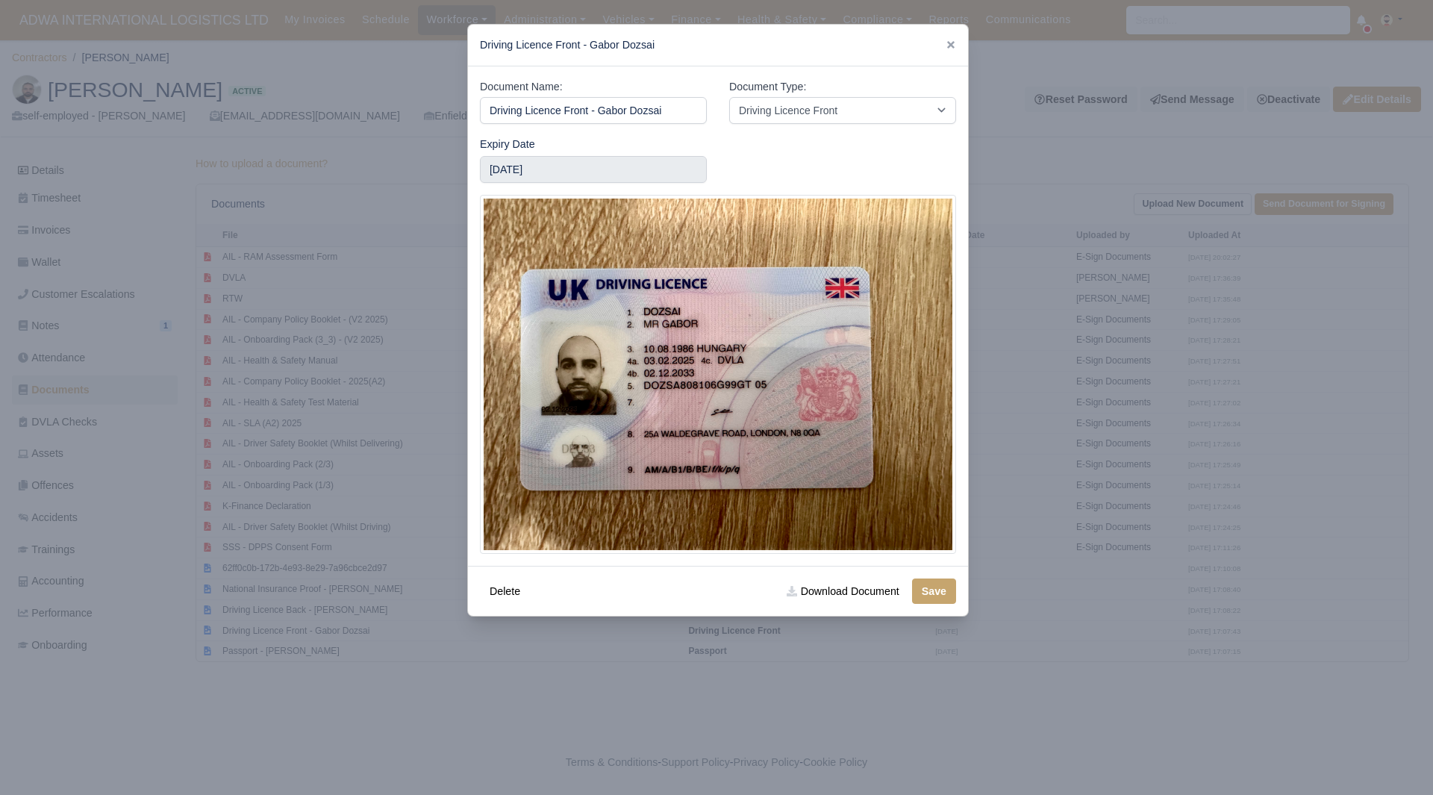
click at [326, 381] on div at bounding box center [716, 397] width 1433 height 795
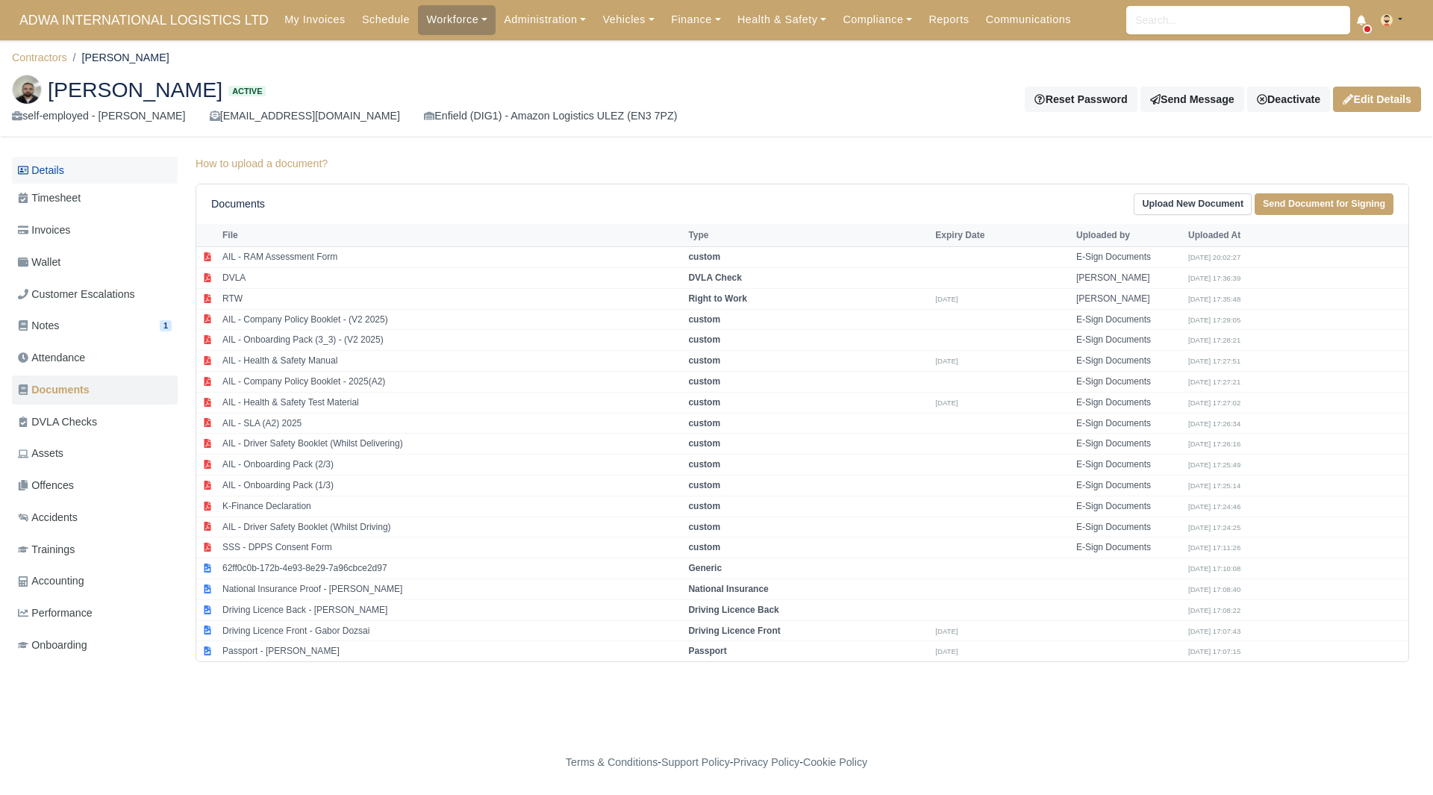
click at [90, 175] on link "Details" at bounding box center [95, 171] width 166 height 28
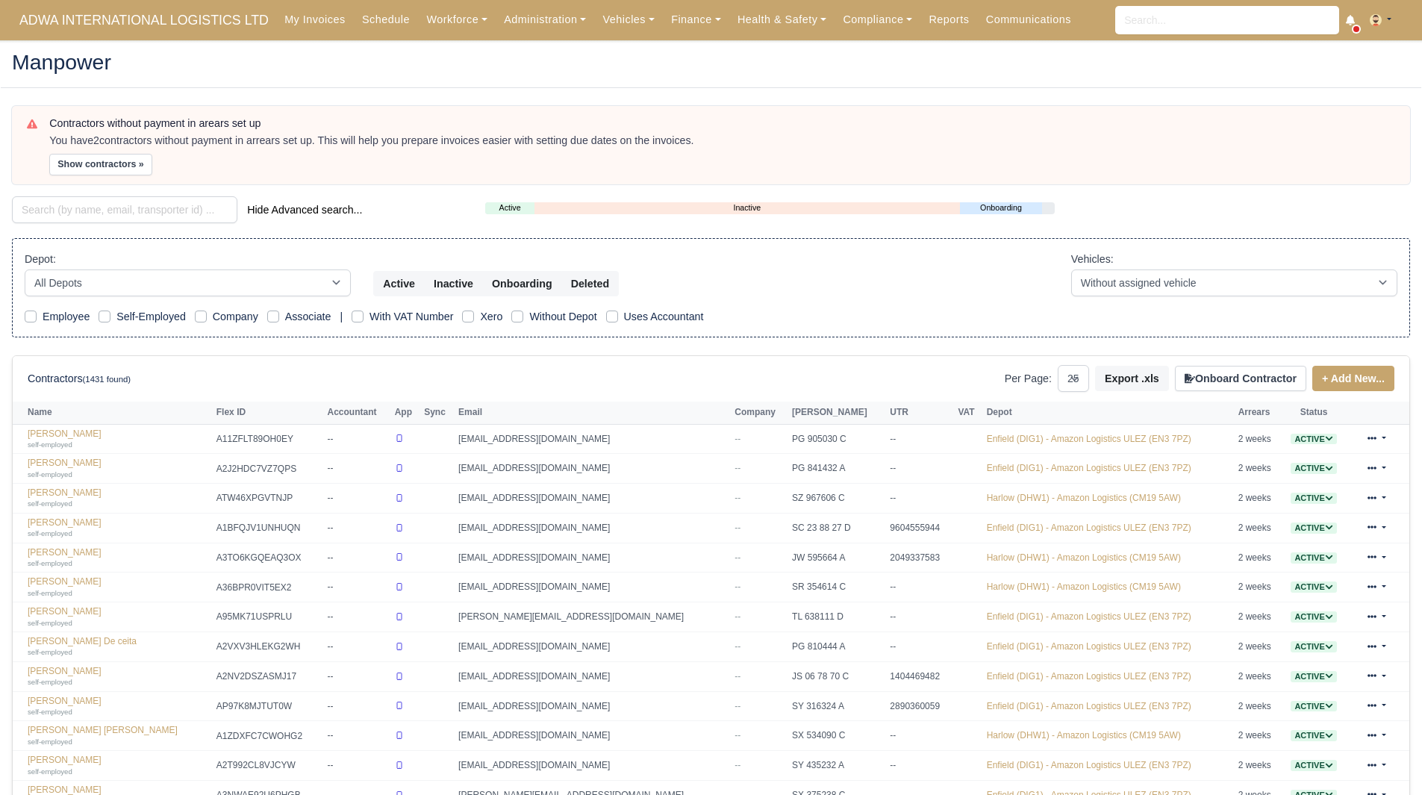
select select "25"
click at [77, 151] on div "Contractors without payment in arears set up You have 2 contractors without pay…" at bounding box center [722, 145] width 1346 height 57
click at [75, 167] on button "Show contractors »" at bounding box center [100, 165] width 103 height 22
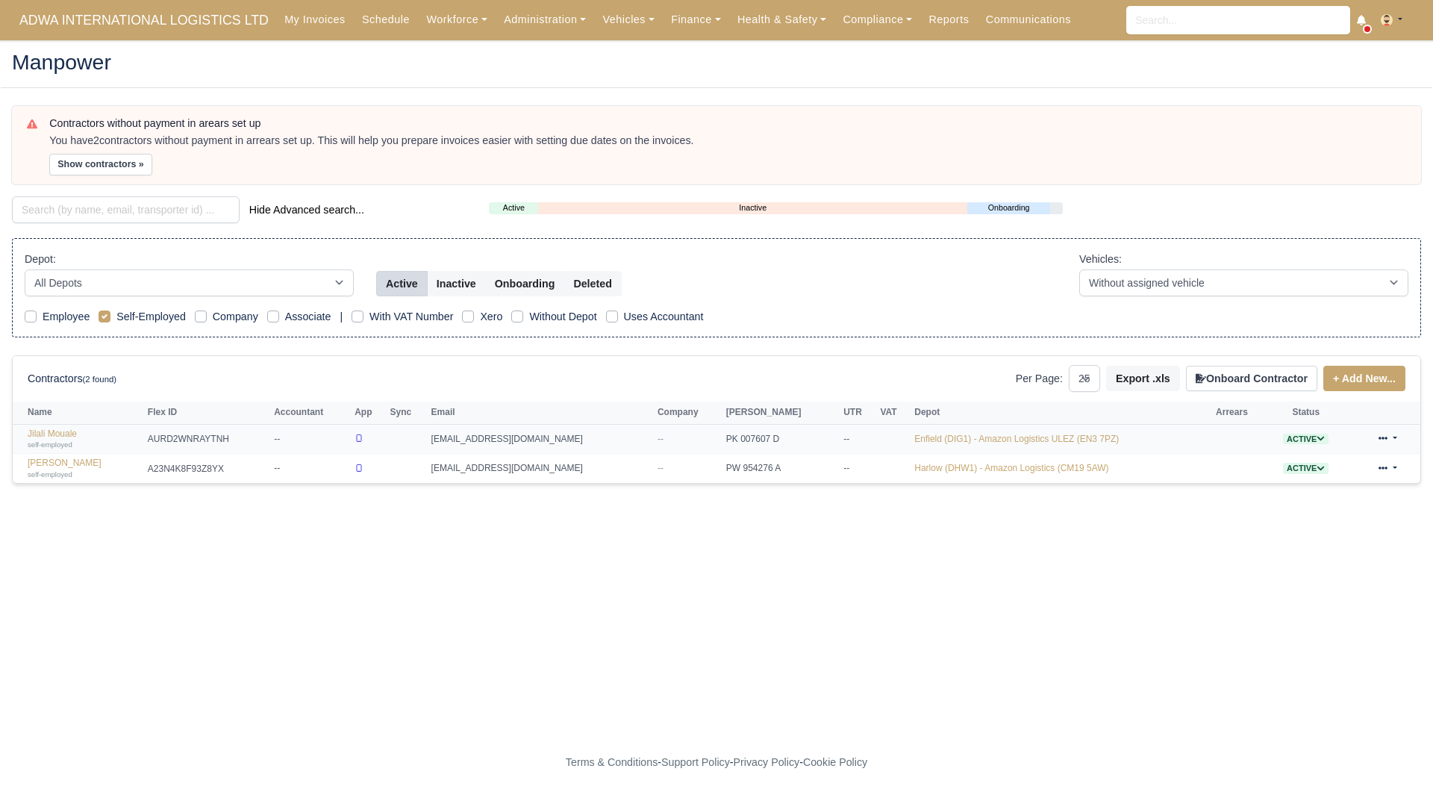
click at [55, 427] on td "Jilali Mouale self-employed" at bounding box center [78, 439] width 131 height 30
click at [55, 431] on link "Jilali Mouale self-employed" at bounding box center [84, 440] width 113 height 22
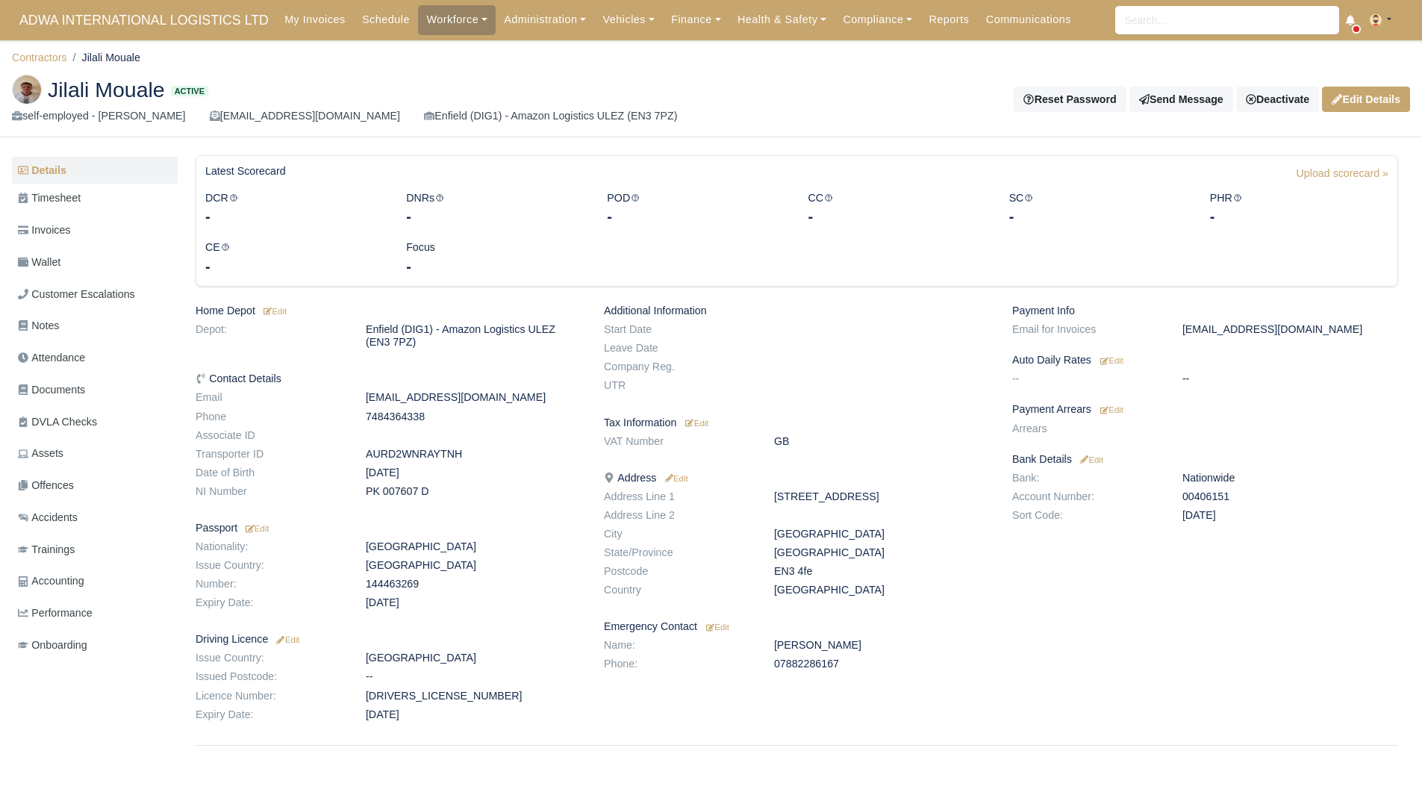
click at [861, 405] on div "Additional Information Start Date Leave Date Company Reg. UTR Tax Information E…" at bounding box center [797, 516] width 408 height 423
click at [1122, 412] on small "Edit" at bounding box center [1111, 409] width 23 height 9
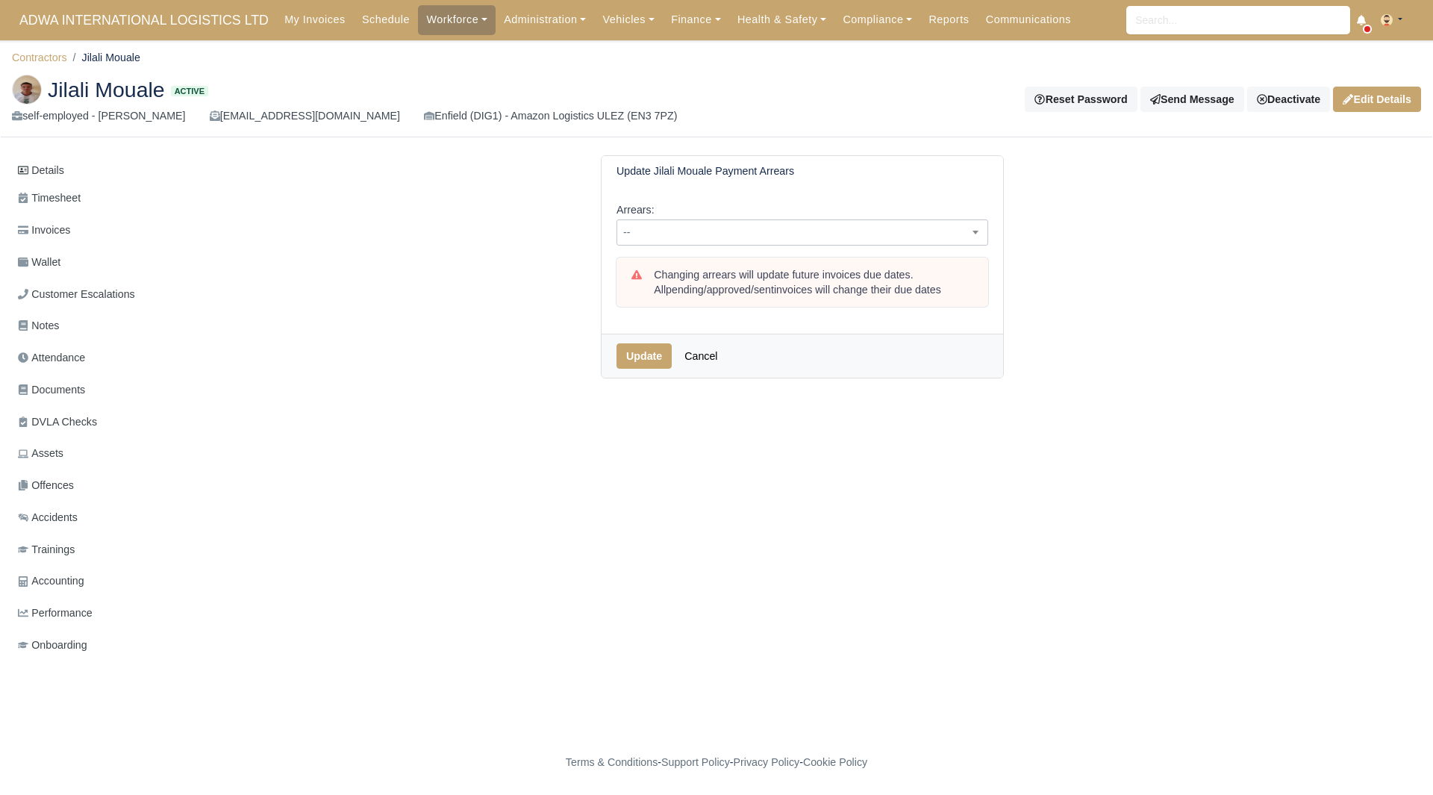
click at [708, 240] on span "--" at bounding box center [802, 232] width 370 height 19
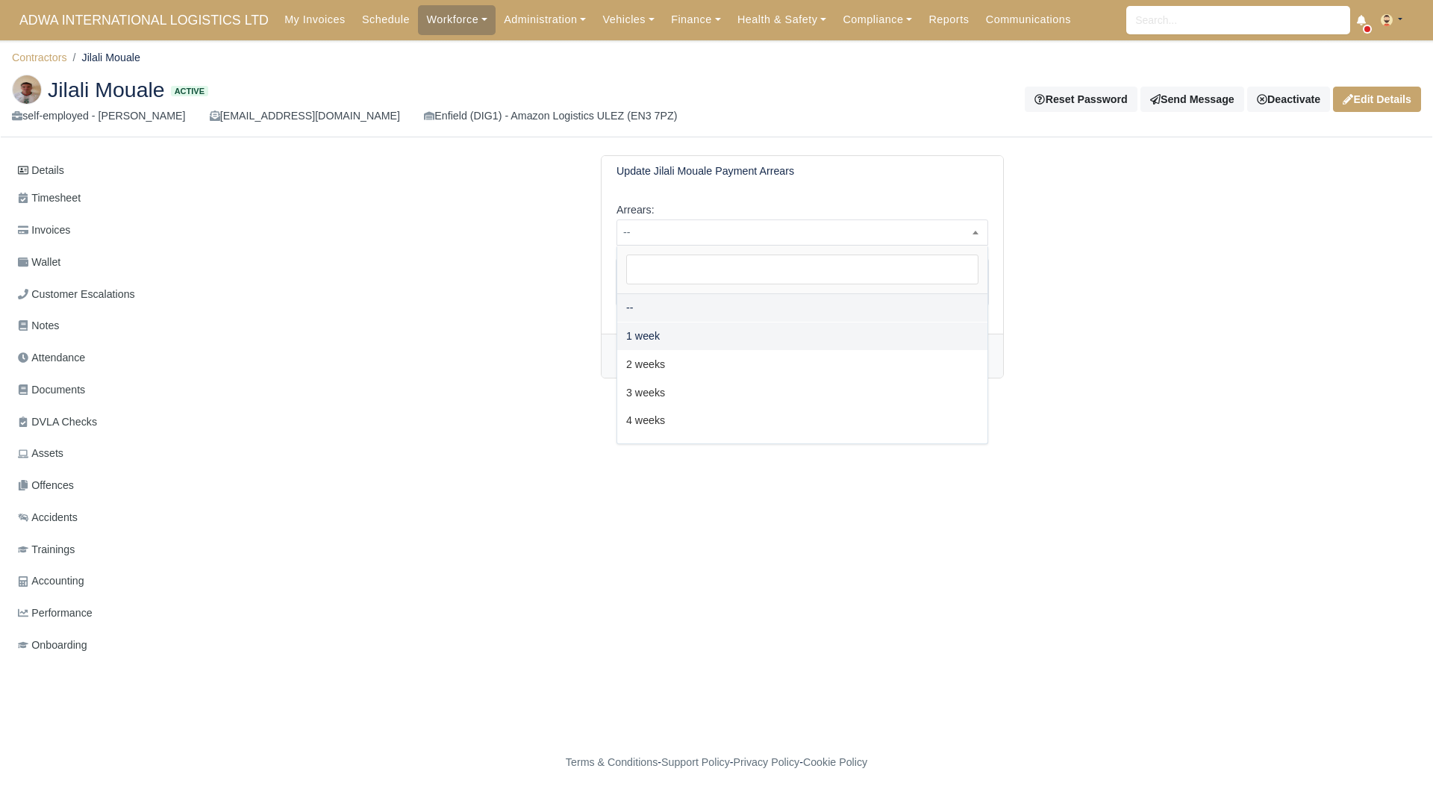
select select "2W"
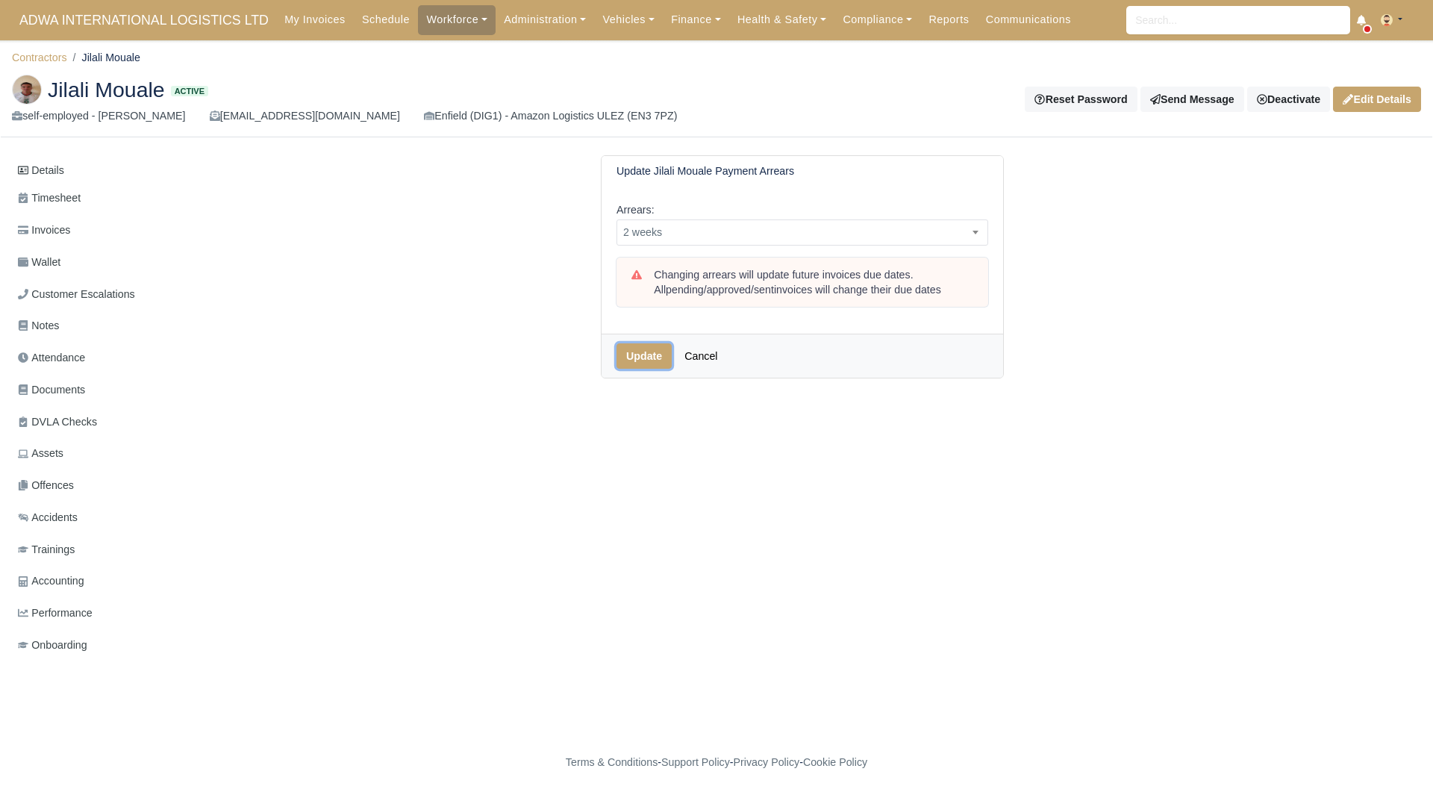
click at [648, 351] on button "Update" at bounding box center [644, 355] width 55 height 25
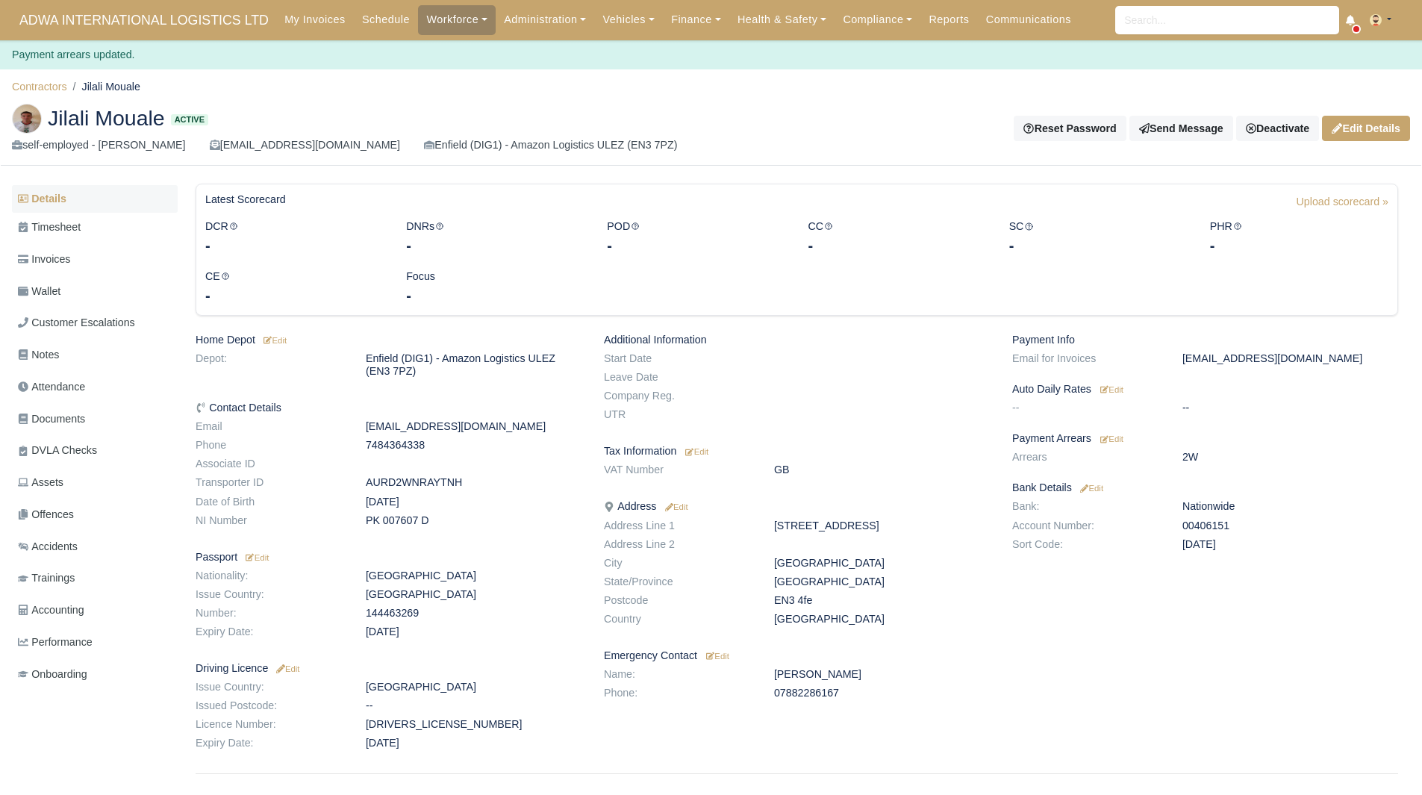
click at [102, 198] on link "Details" at bounding box center [95, 199] width 166 height 28
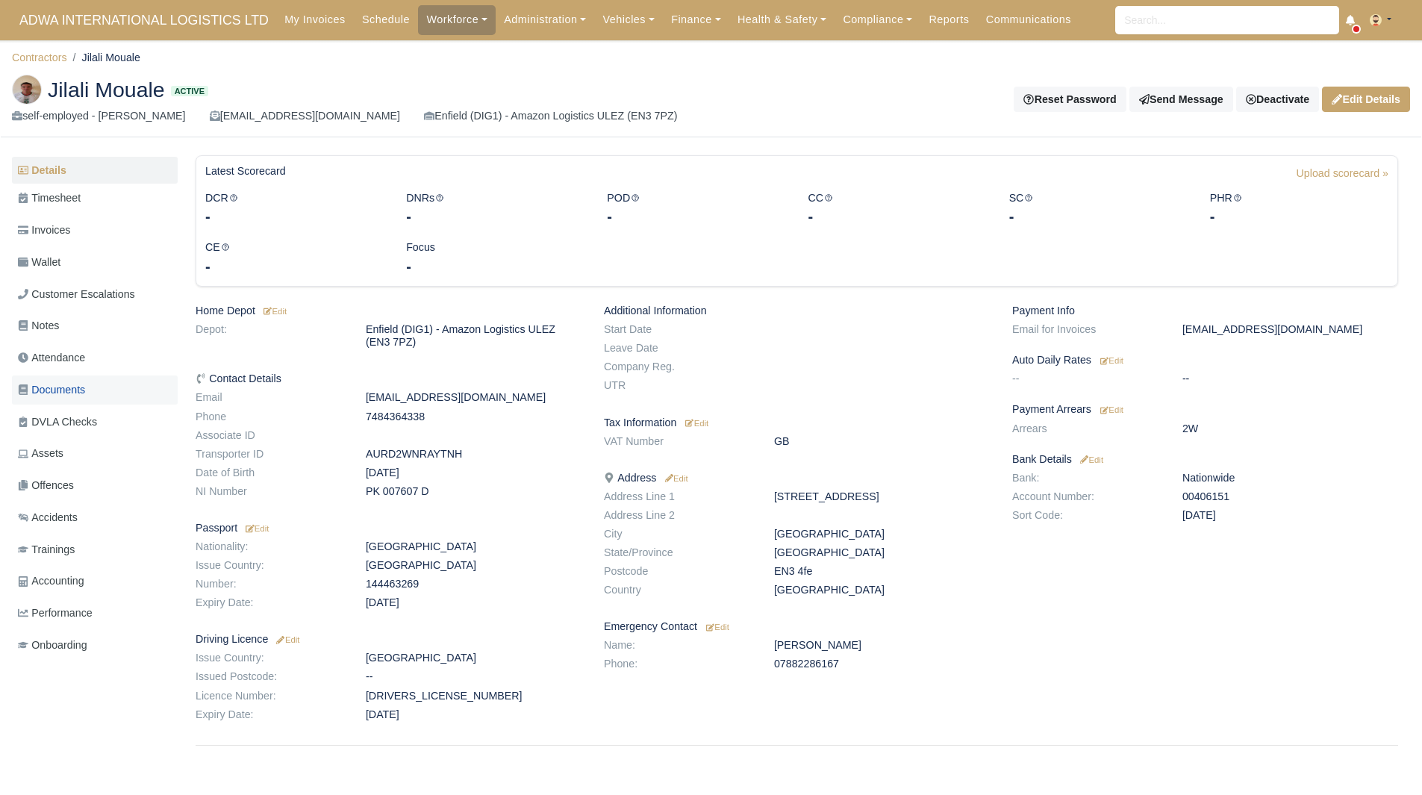
click at [96, 380] on link "Documents" at bounding box center [95, 390] width 166 height 29
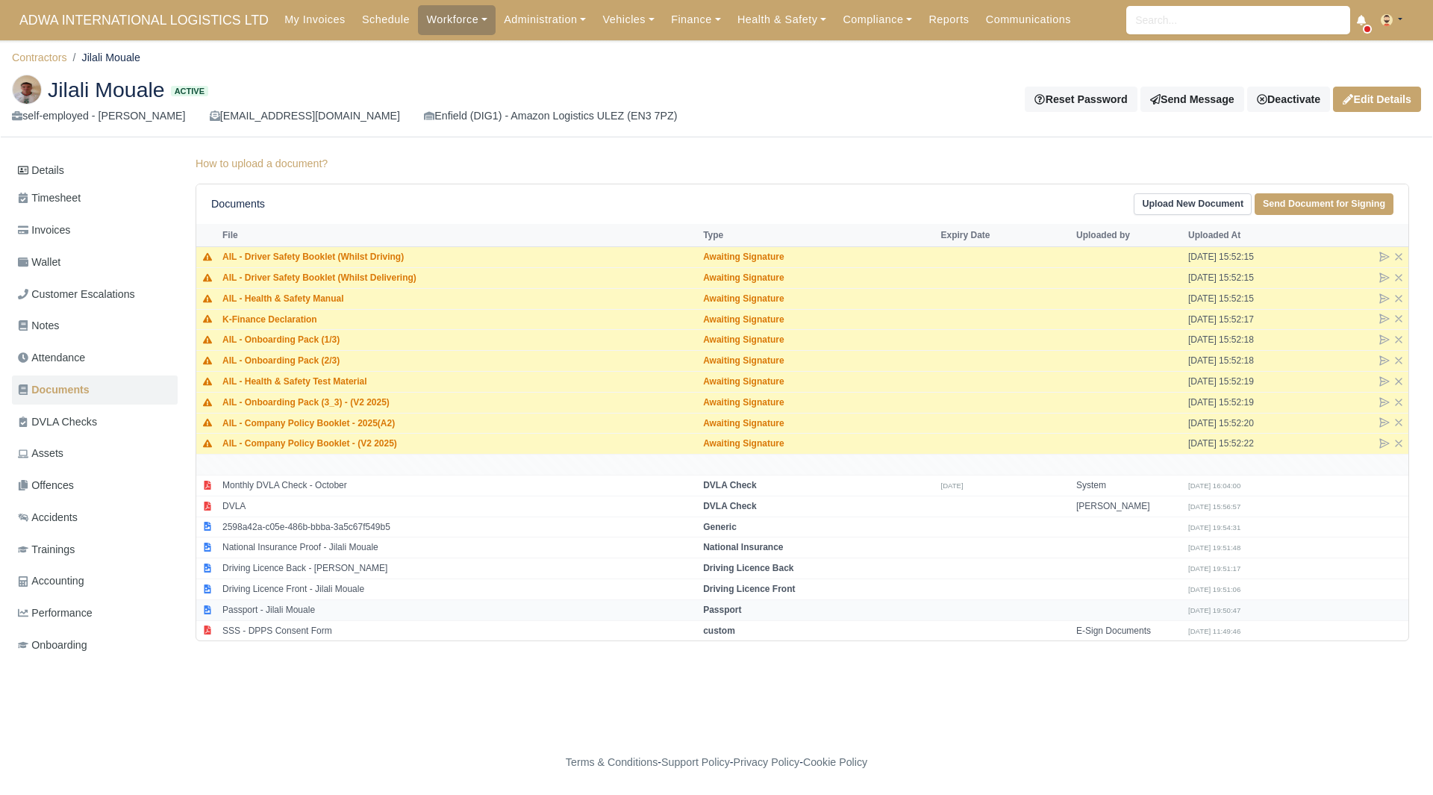
click at [311, 617] on td "Passport - Jilali Mouale" at bounding box center [459, 609] width 481 height 21
select select "passport"
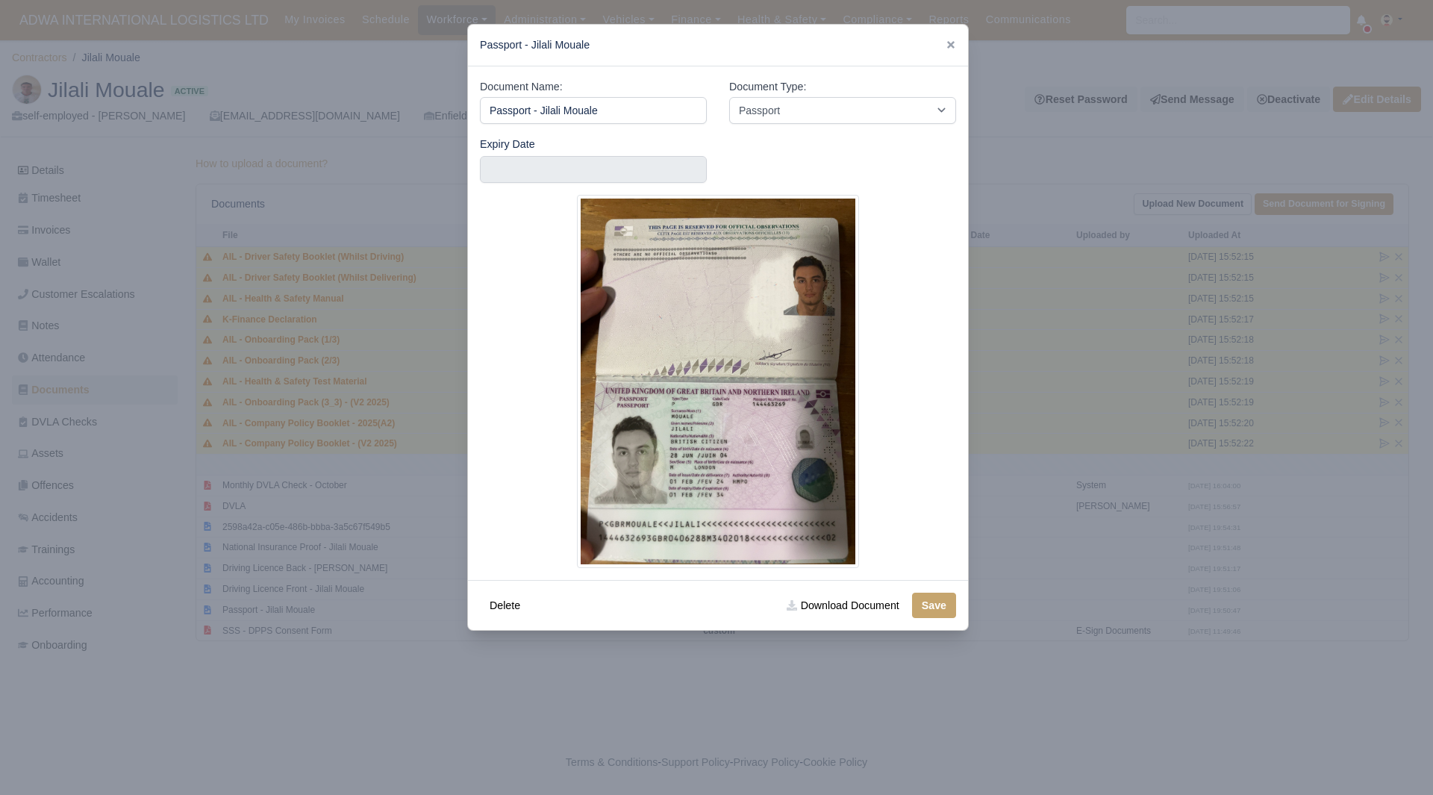
click at [372, 613] on div at bounding box center [716, 397] width 1433 height 795
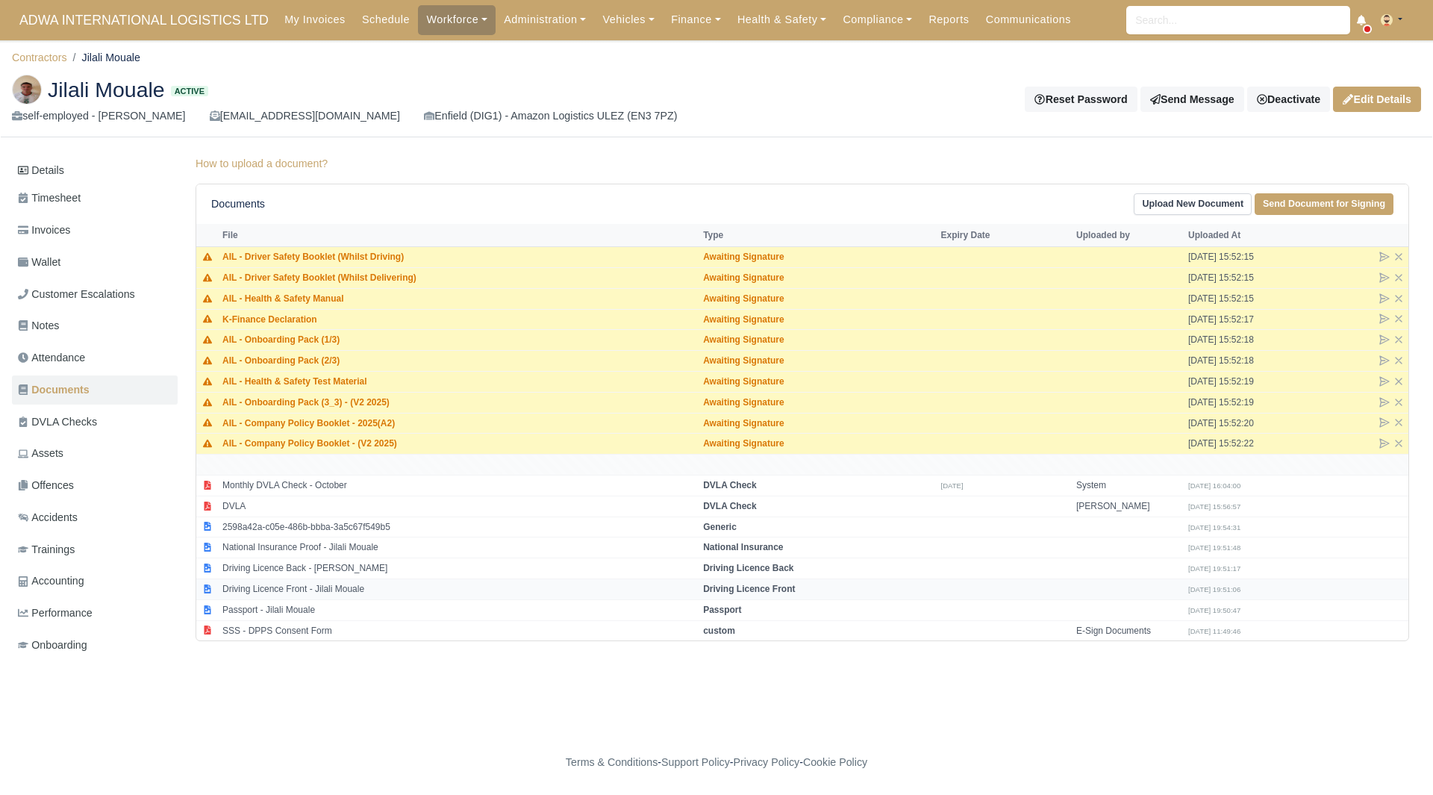
click at [333, 584] on td "Driving Licence Front - Jilali Mouale" at bounding box center [459, 589] width 481 height 21
select select "driving-licence-front"
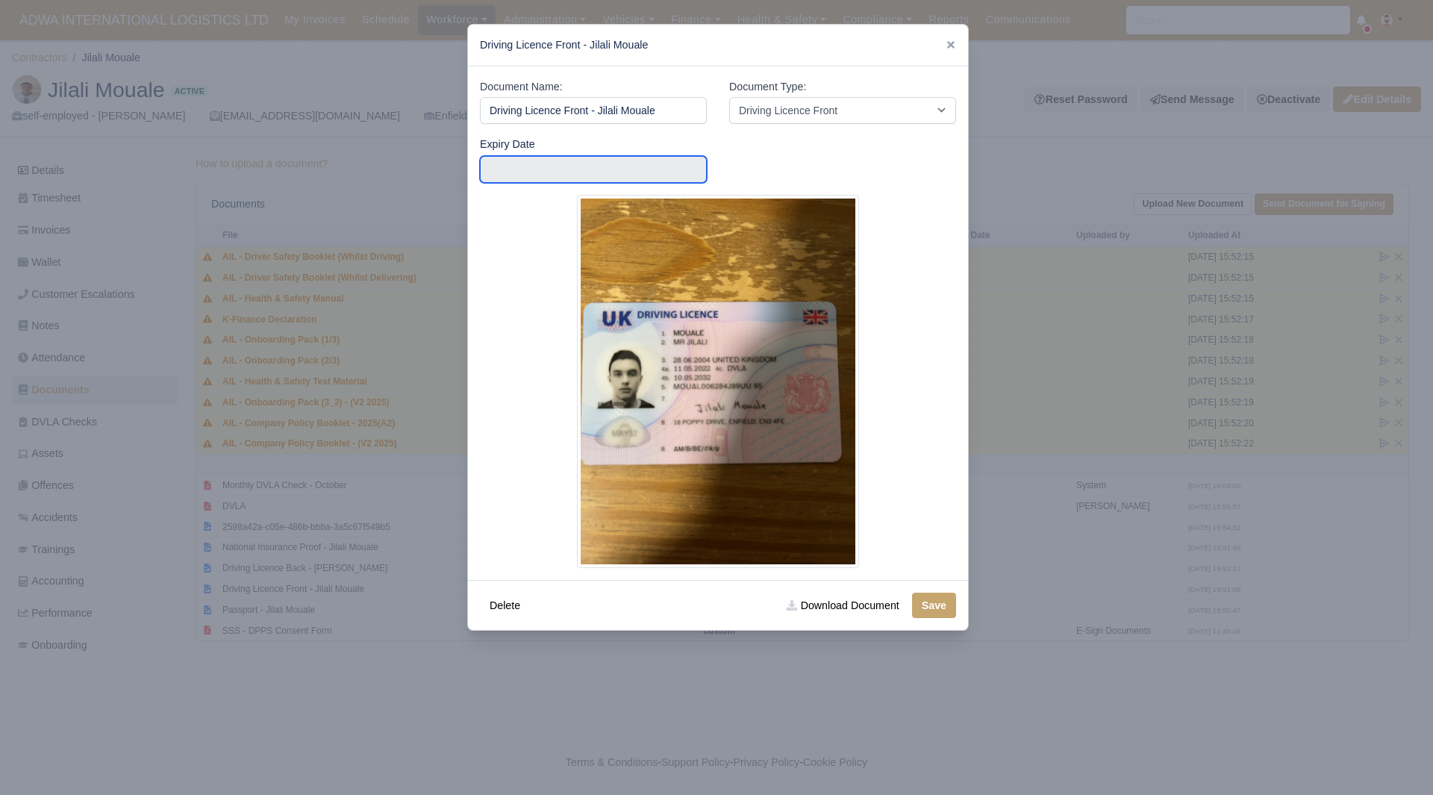
click at [528, 168] on input "text" at bounding box center [593, 169] width 227 height 27
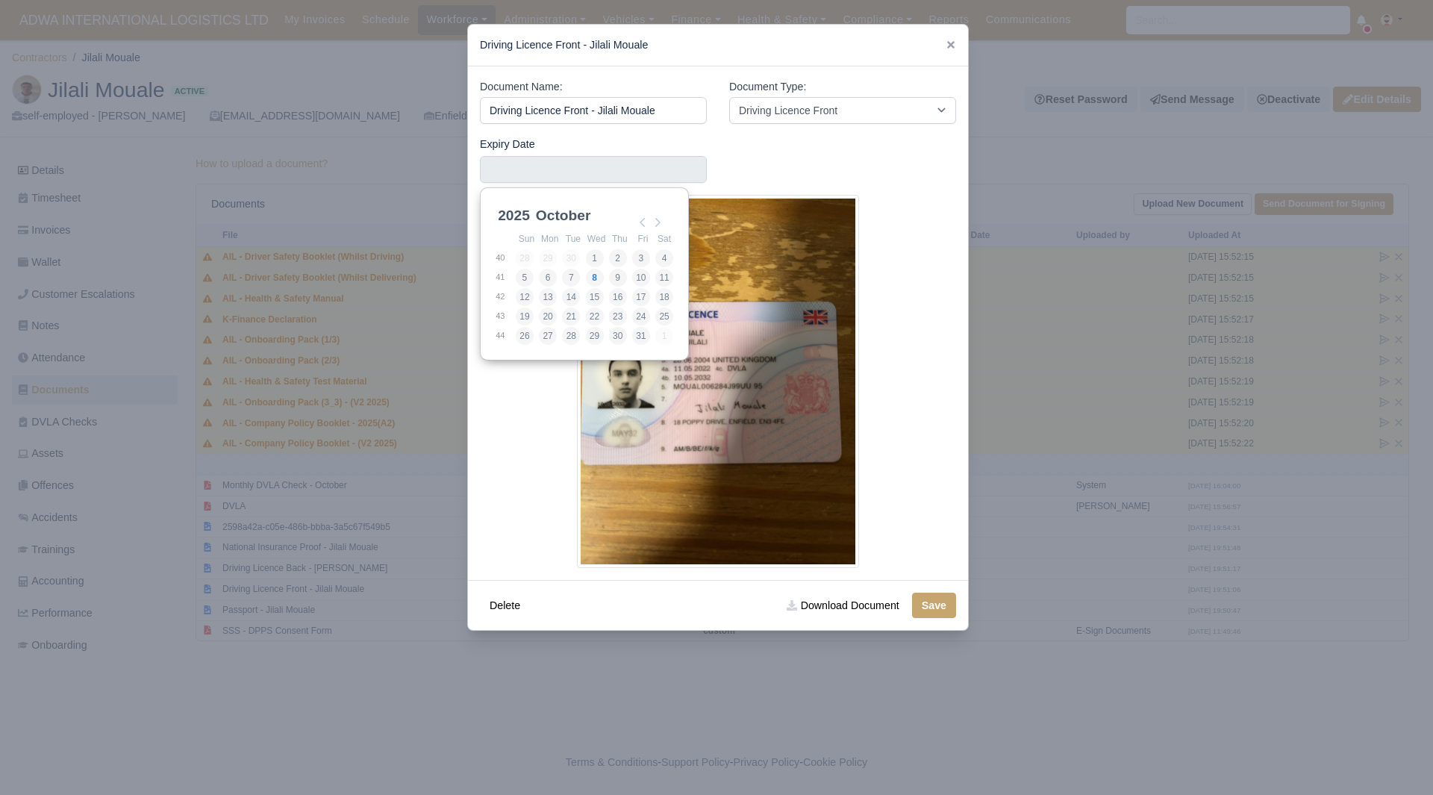
click at [511, 215] on select "2025 2026 2027 2028 2029 2030 2031 2032 2033 2034 2035 2036 2037 2038 2039 2040…" at bounding box center [528, 223] width 67 height 31
